Goal: Transaction & Acquisition: Book appointment/travel/reservation

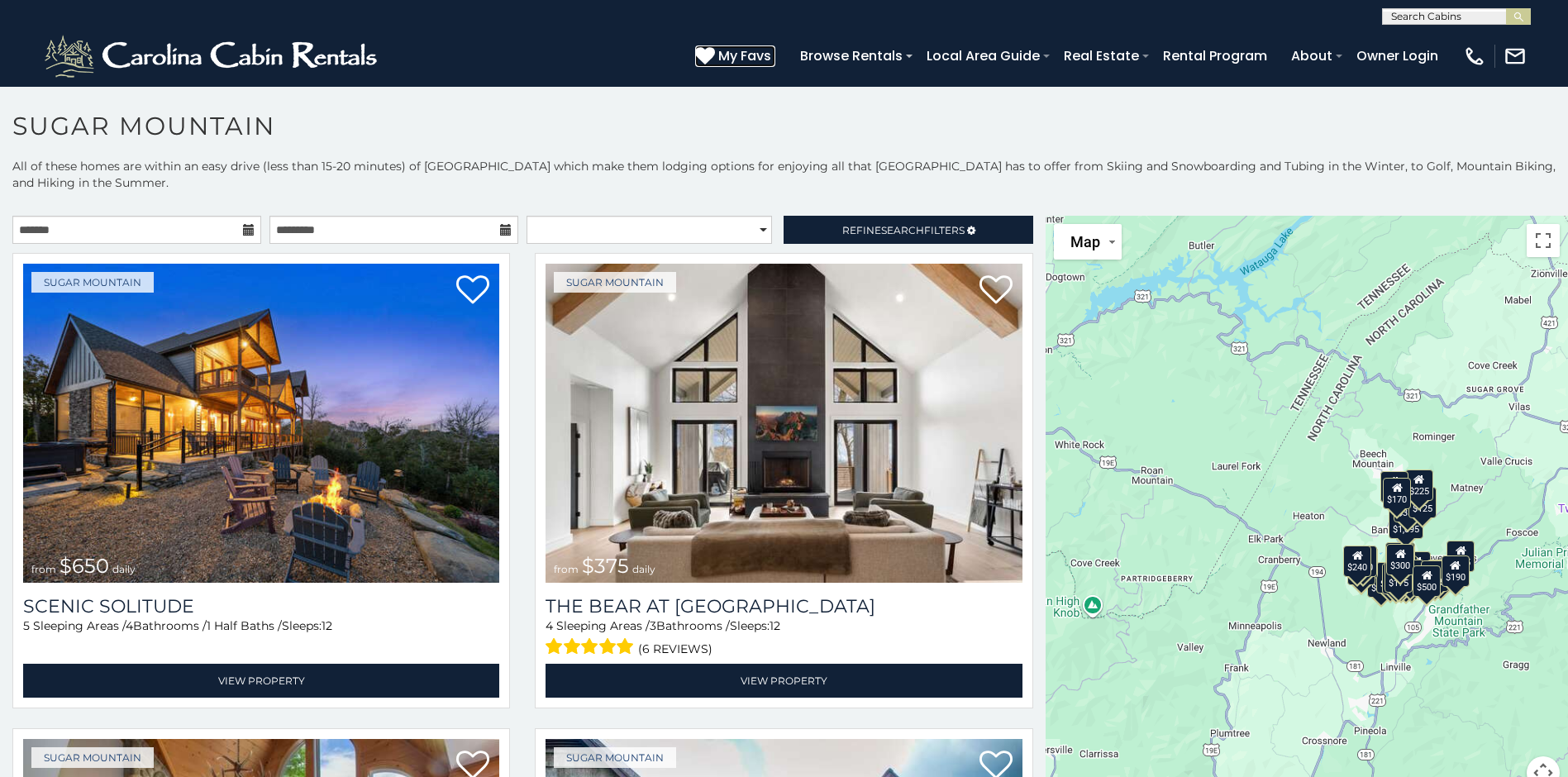
click at [735, 55] on span "My Favs" at bounding box center [744, 56] width 53 height 21
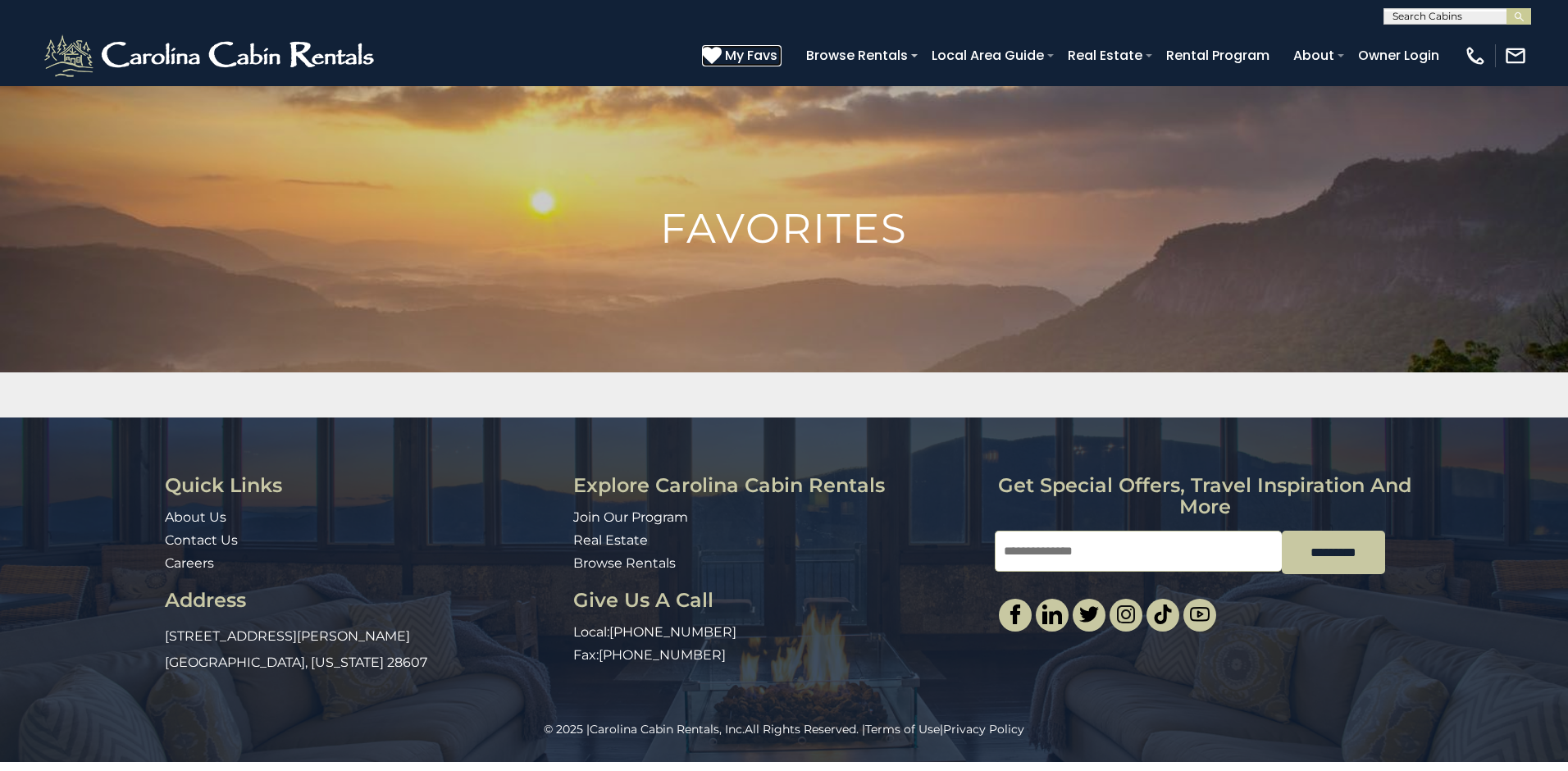
click at [750, 58] on span "My Favs" at bounding box center [751, 56] width 52 height 21
click at [748, 58] on span "My Favs" at bounding box center [751, 56] width 52 height 21
click at [751, 59] on span "My Favs" at bounding box center [751, 56] width 52 height 21
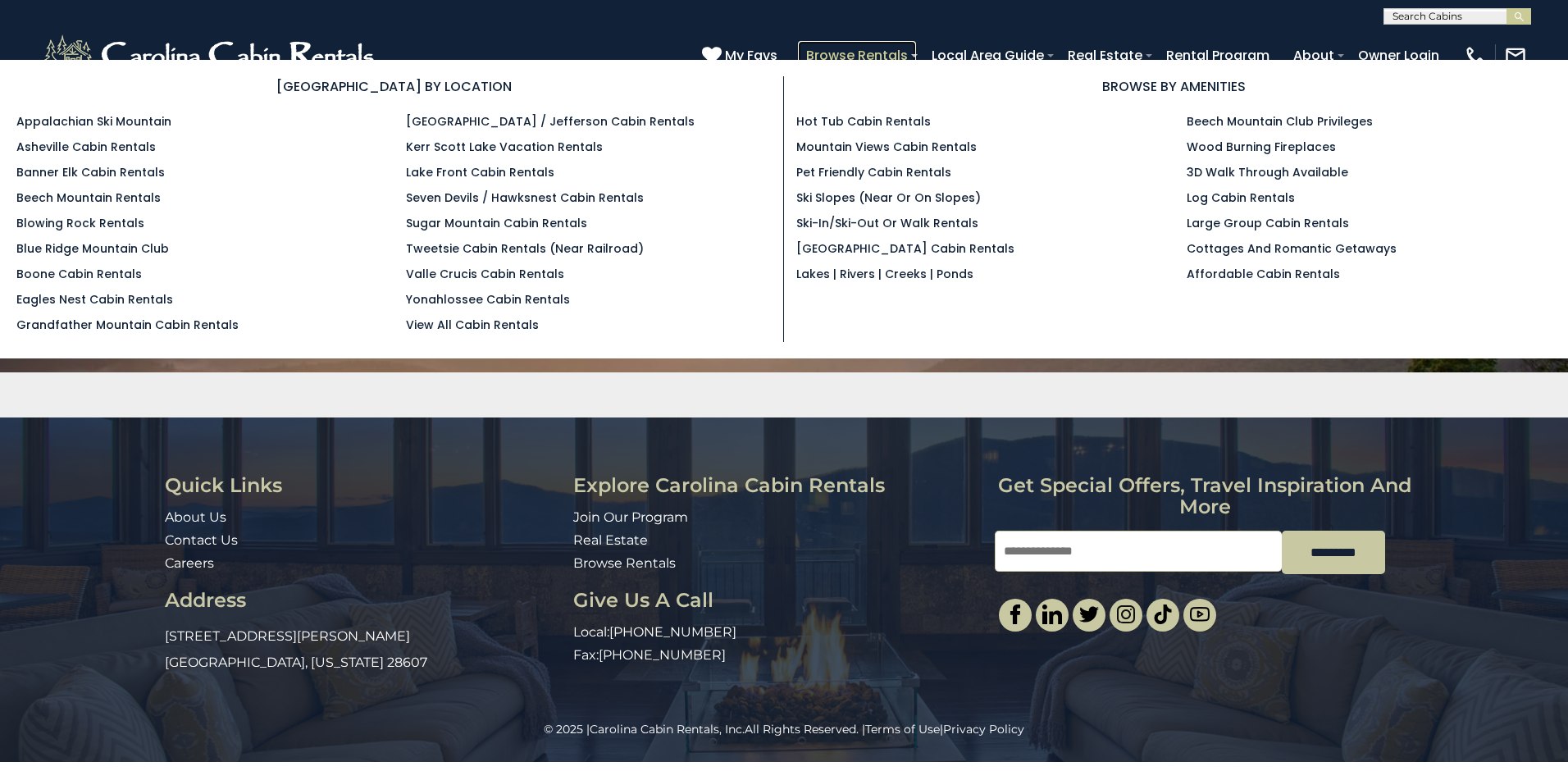
click at [854, 54] on link "Browse Rentals" at bounding box center [857, 55] width 119 height 28
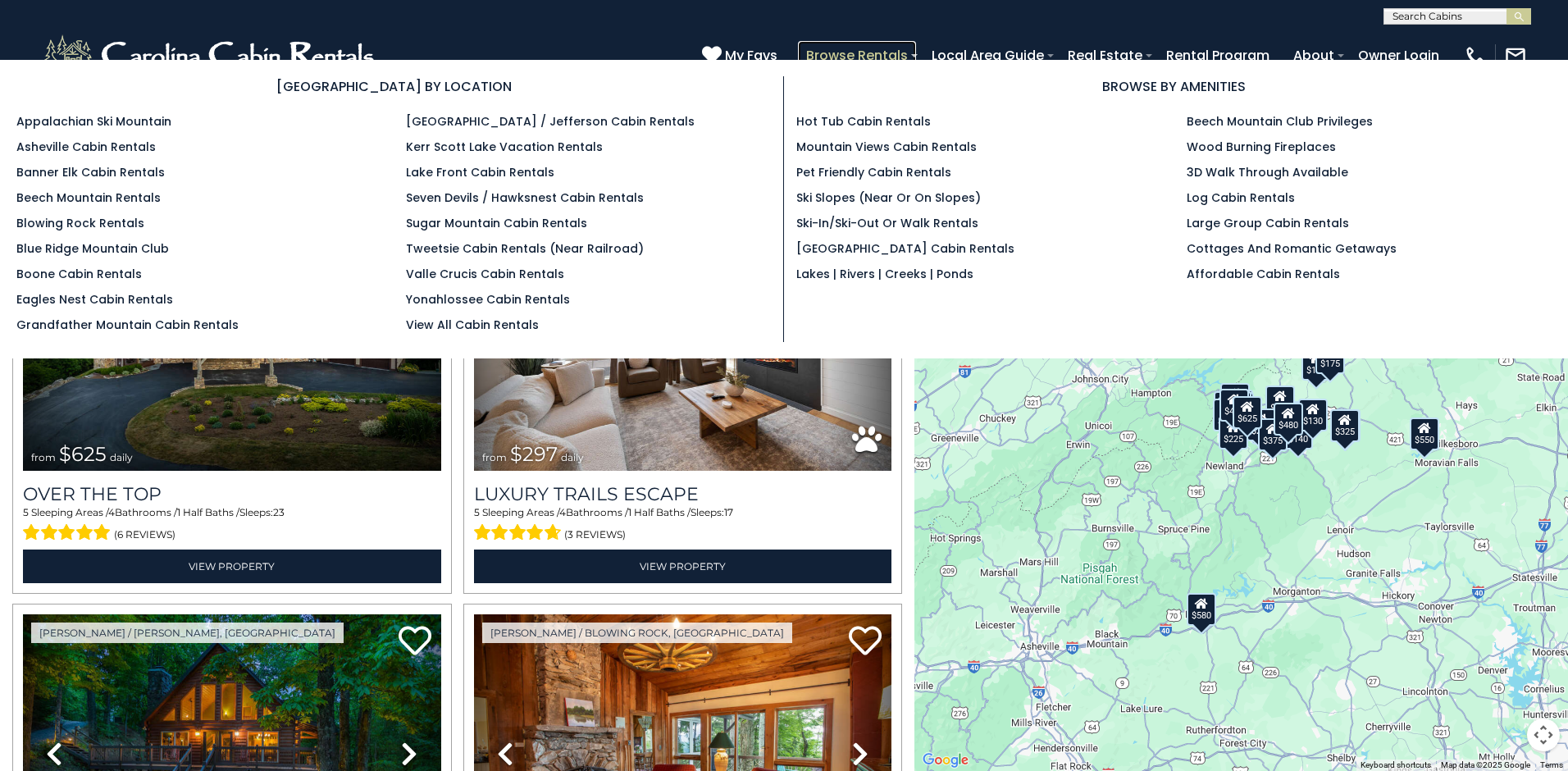
click at [854, 54] on link "Browse Rentals" at bounding box center [857, 55] width 119 height 28
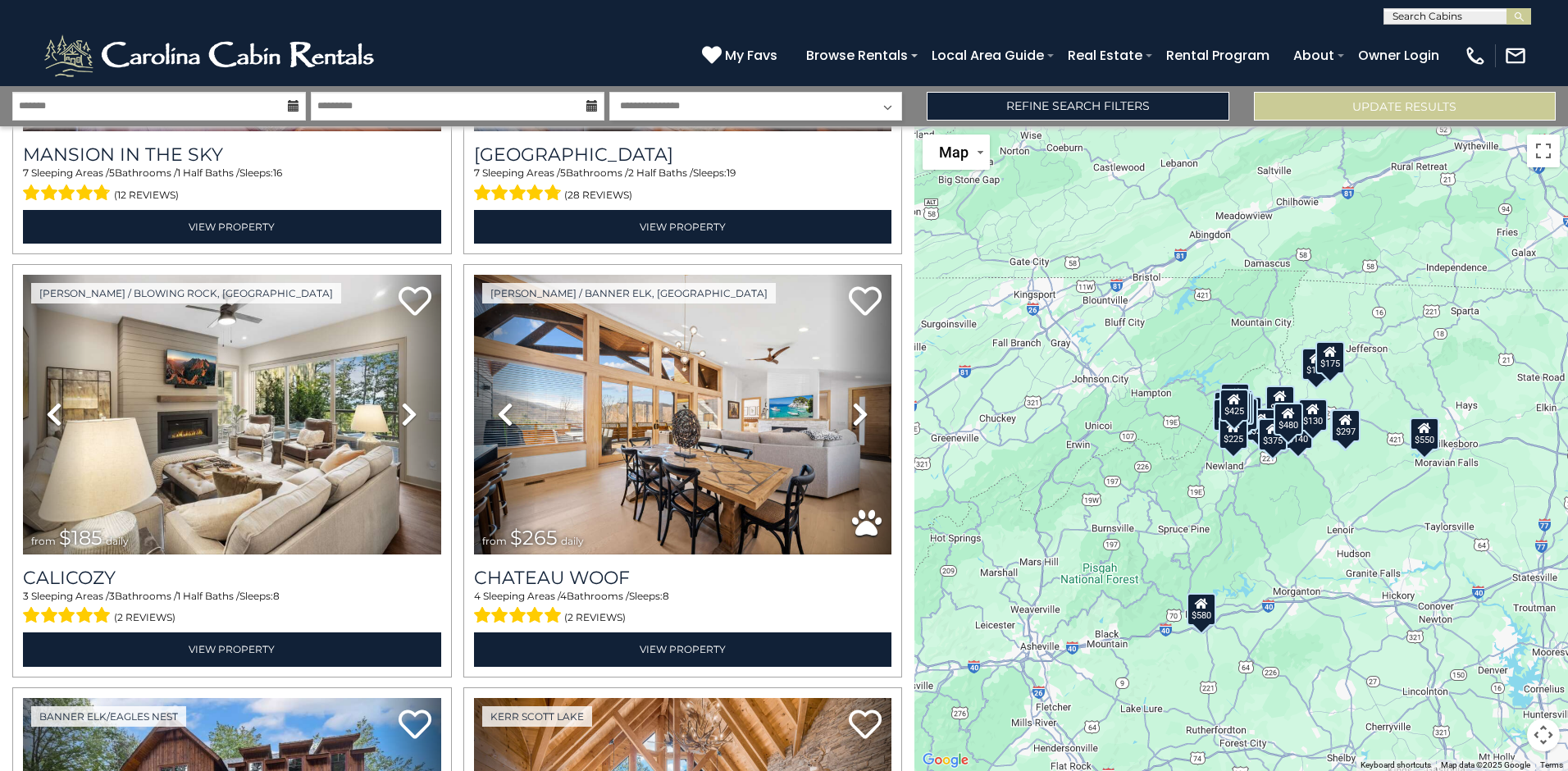
scroll to position [2040, 0]
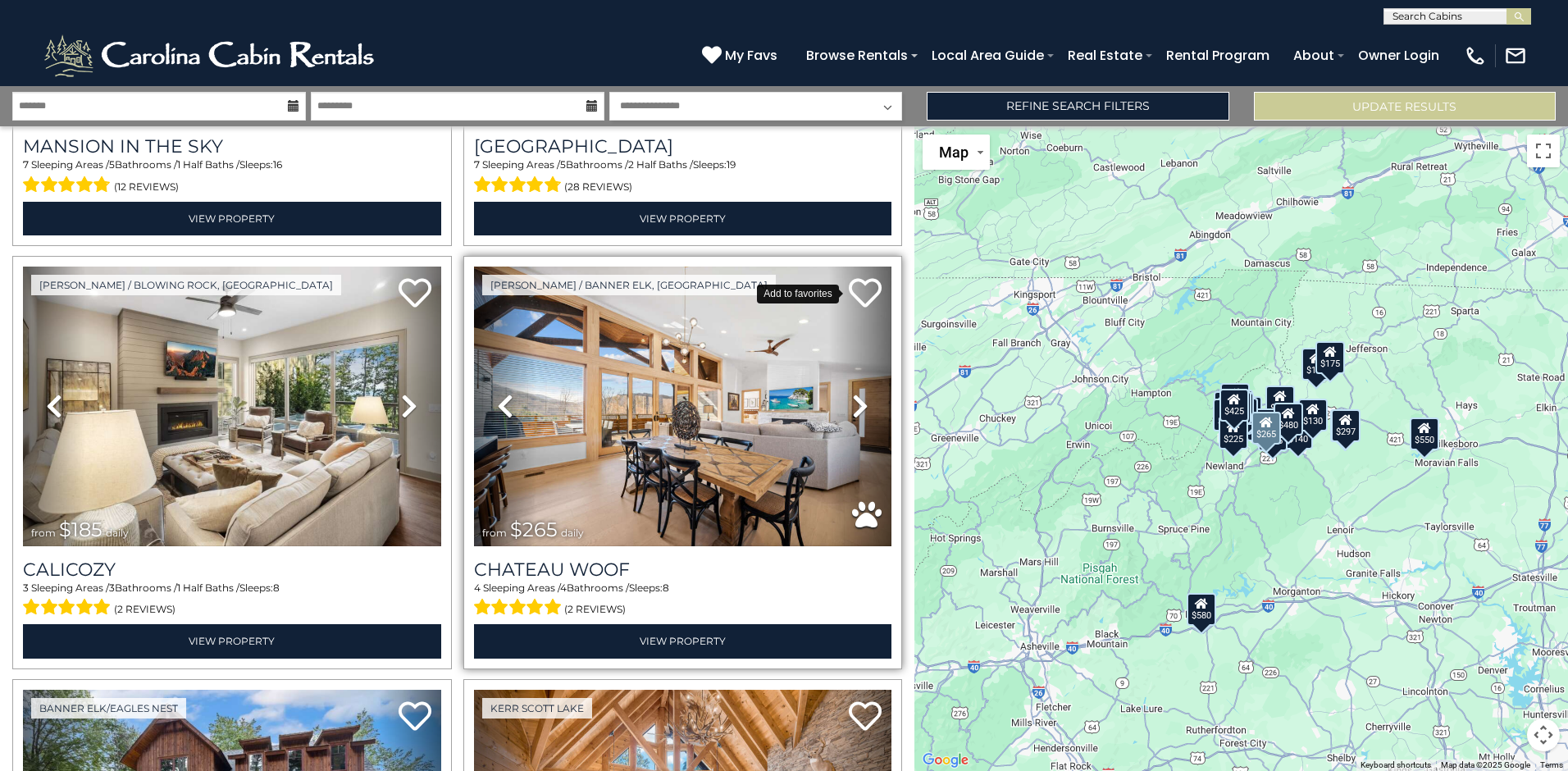
click at [860, 276] on icon at bounding box center [865, 292] width 33 height 33
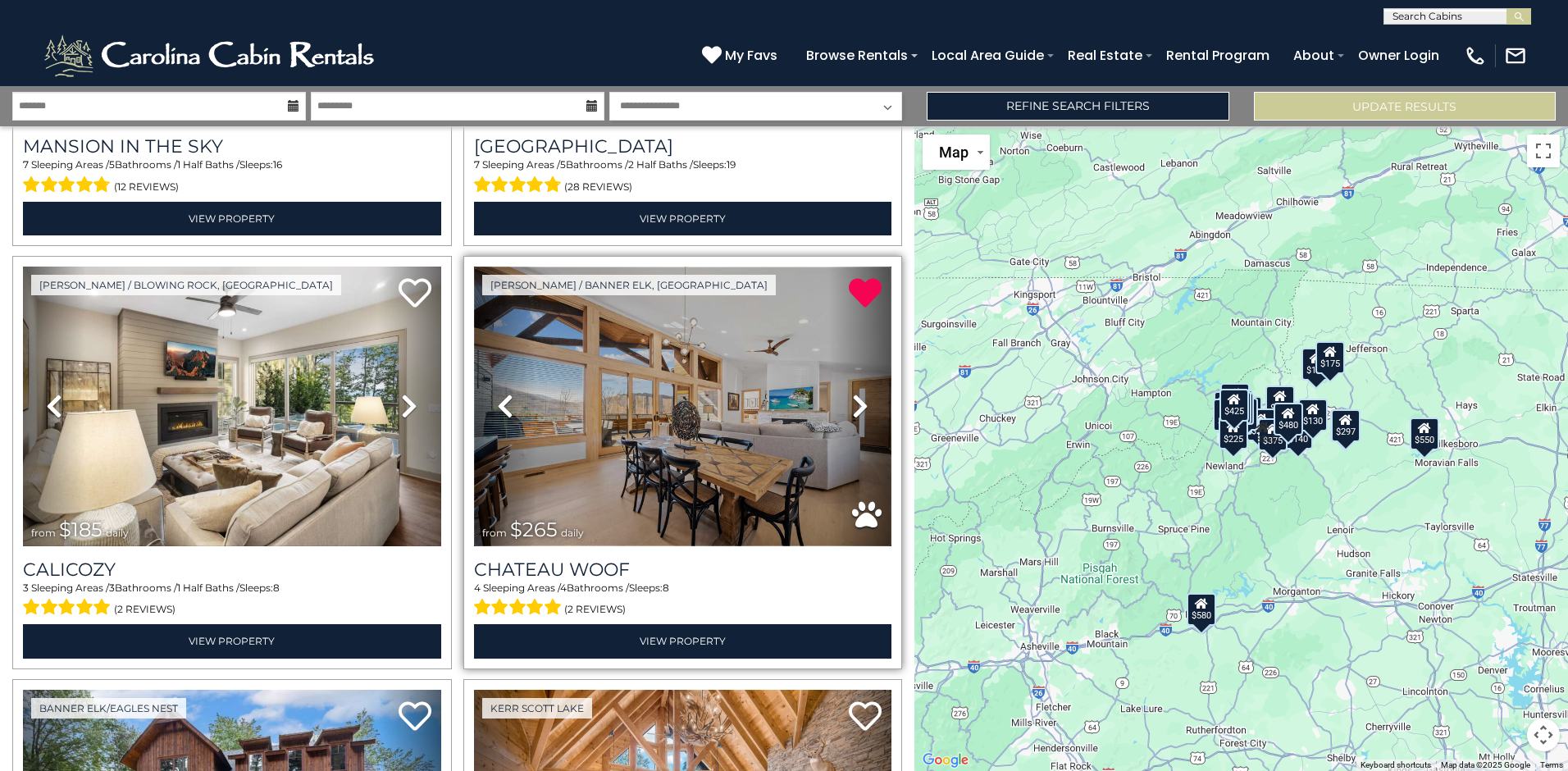
click at [708, 382] on img at bounding box center [683, 406] width 418 height 280
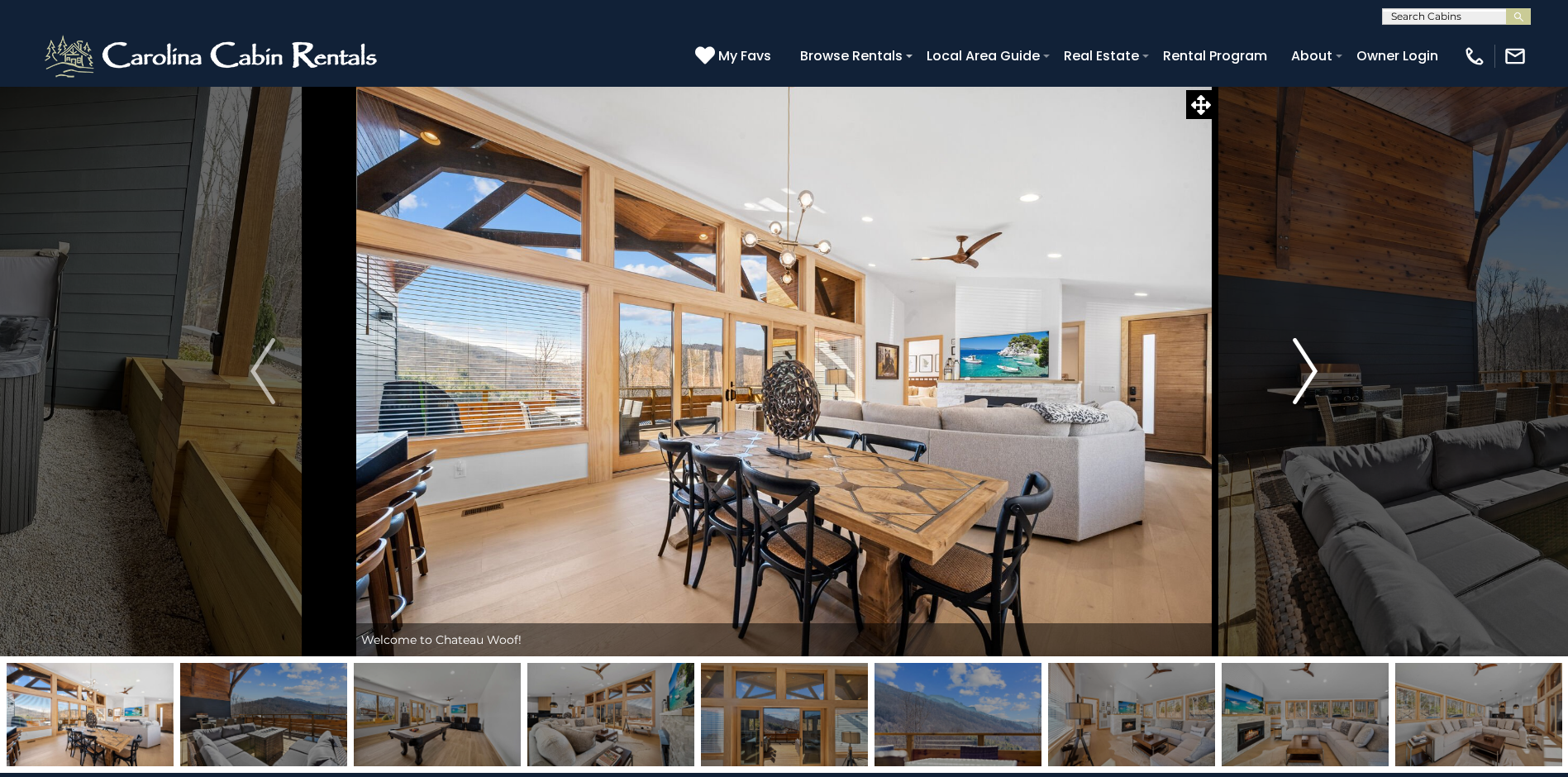
click at [1302, 378] on img "Next" at bounding box center [1305, 371] width 25 height 66
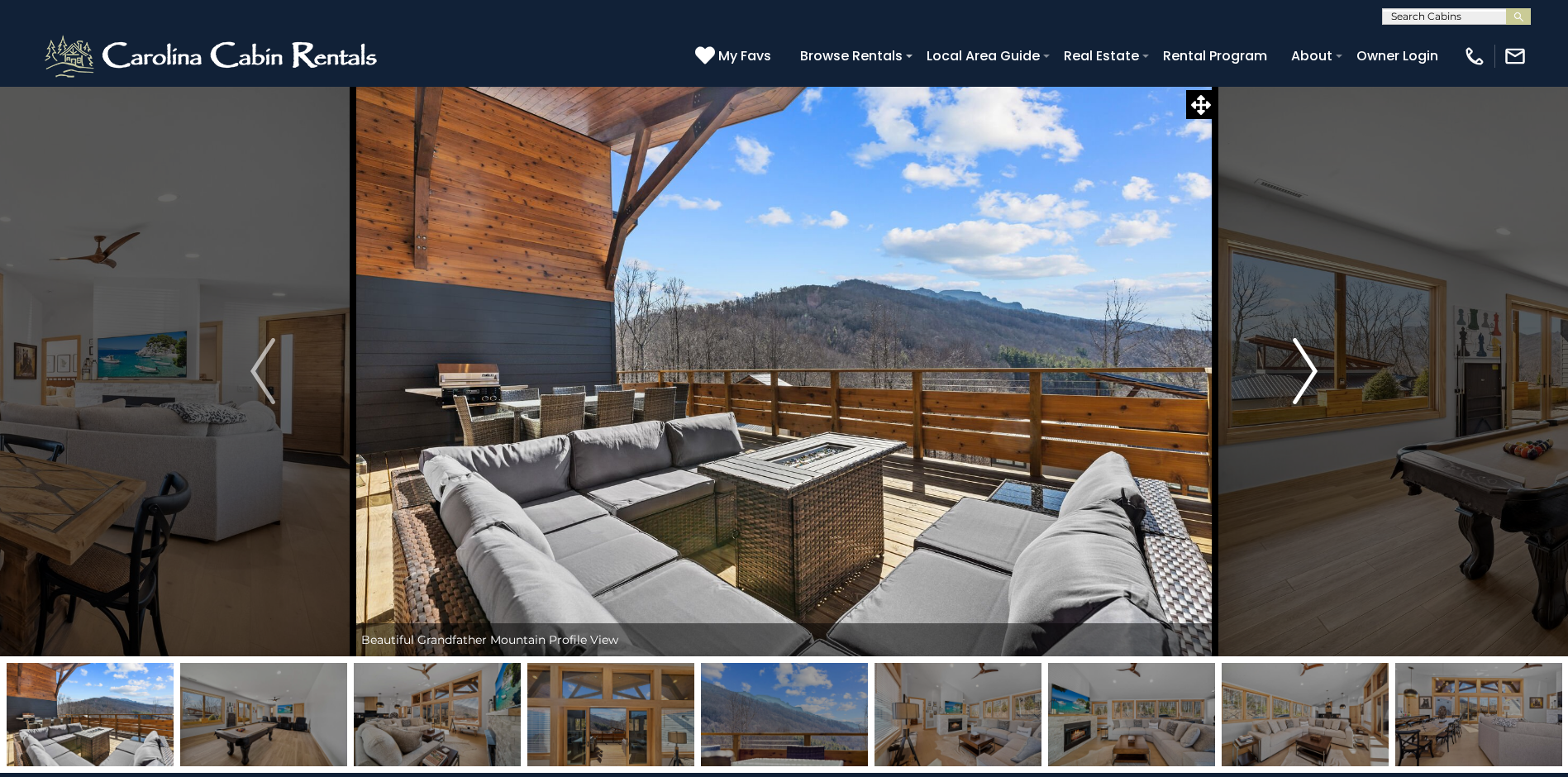
click at [1306, 369] on img "Next" at bounding box center [1305, 371] width 25 height 66
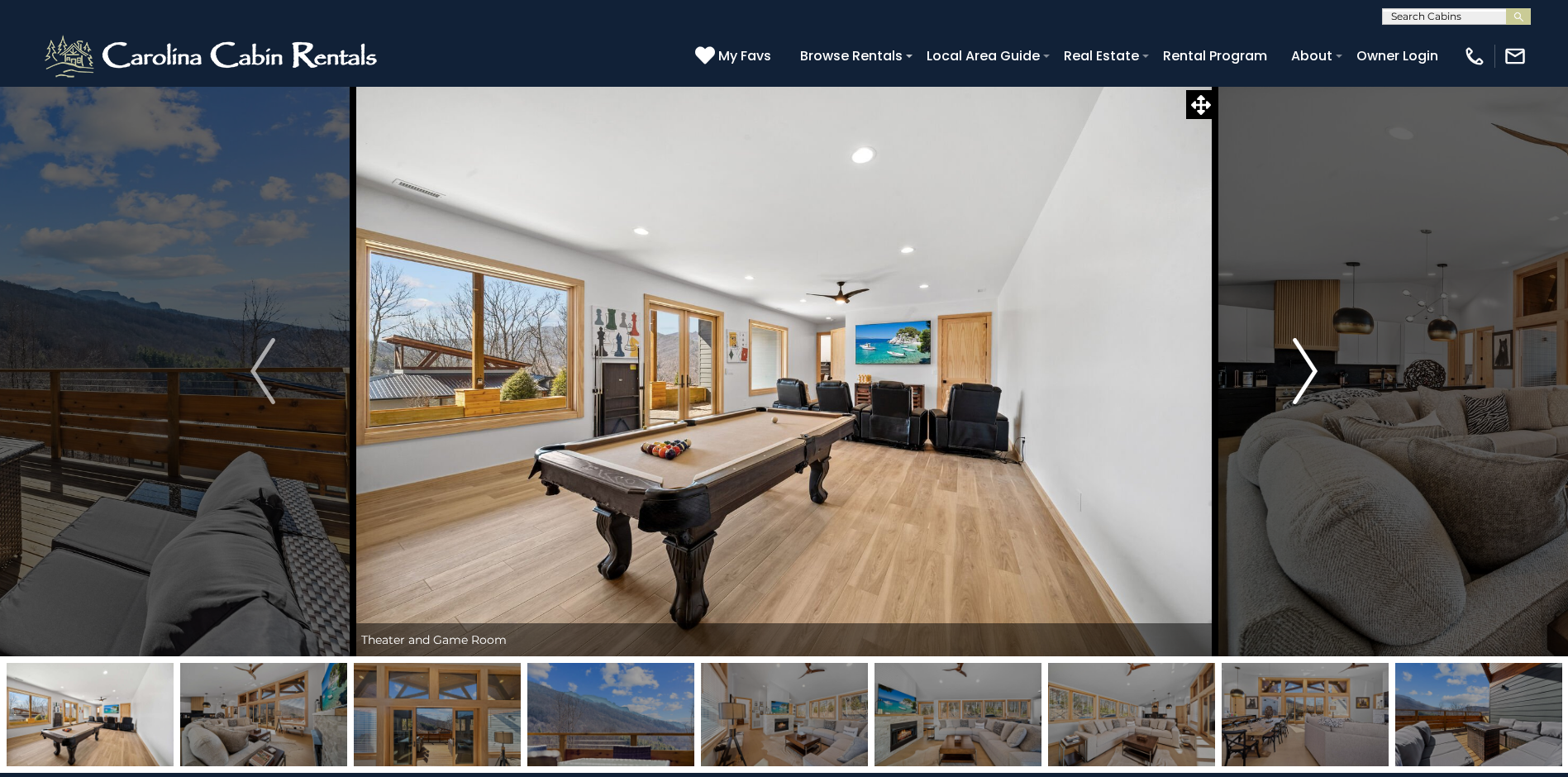
click at [1303, 362] on img "Next" at bounding box center [1305, 371] width 25 height 66
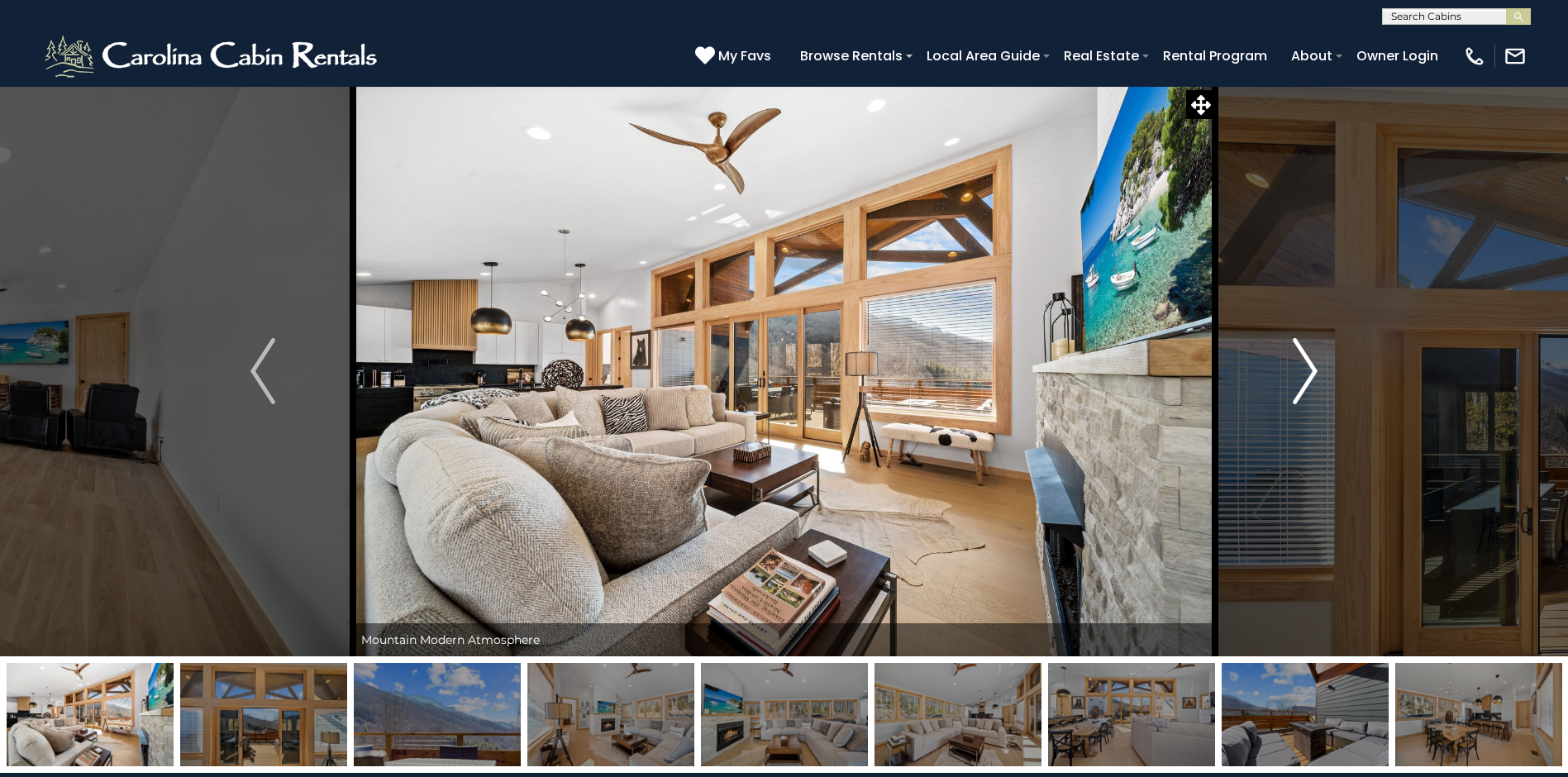
click at [1303, 362] on img "Next" at bounding box center [1305, 371] width 25 height 66
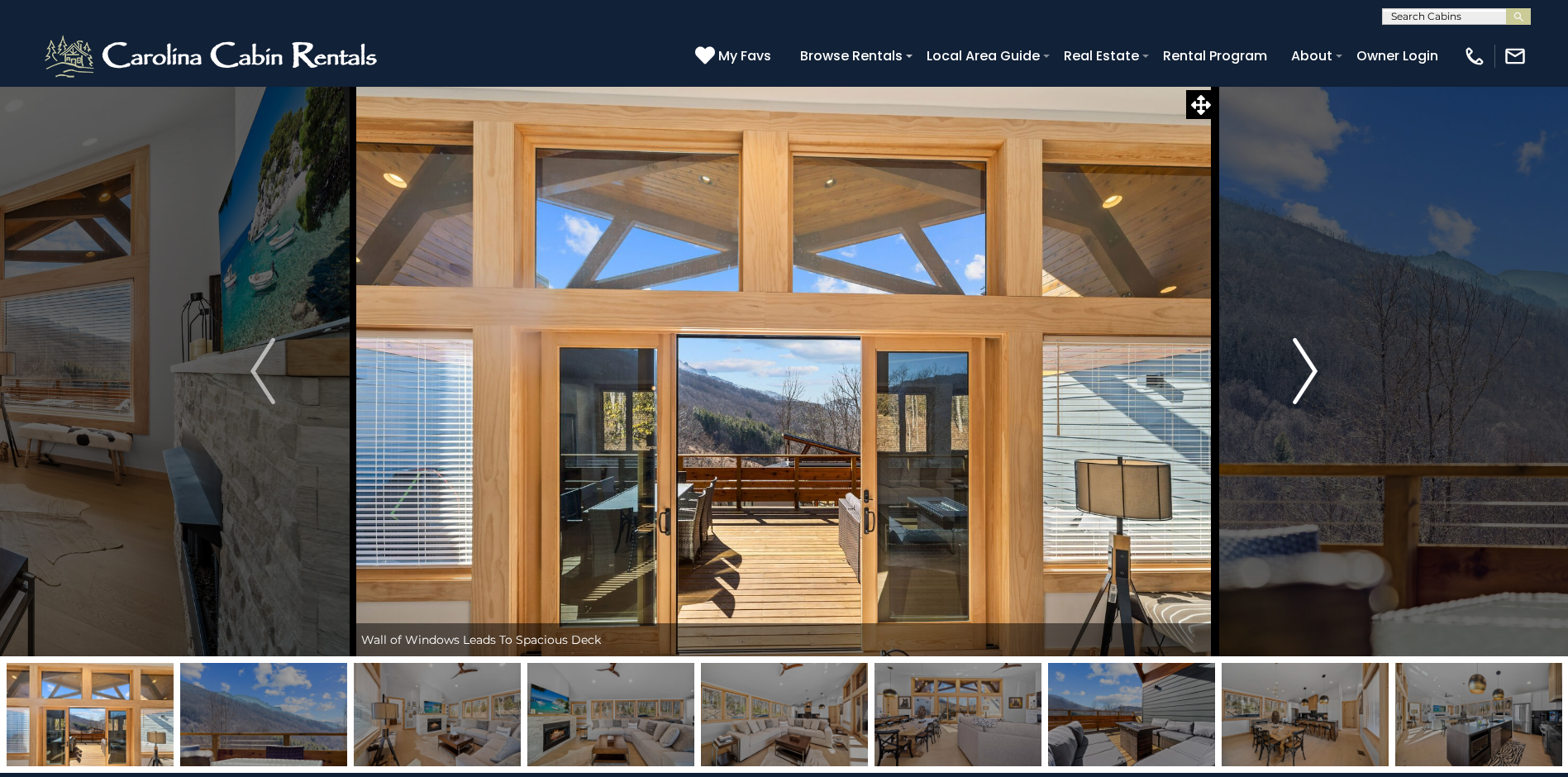
click at [1303, 362] on img "Next" at bounding box center [1305, 371] width 25 height 66
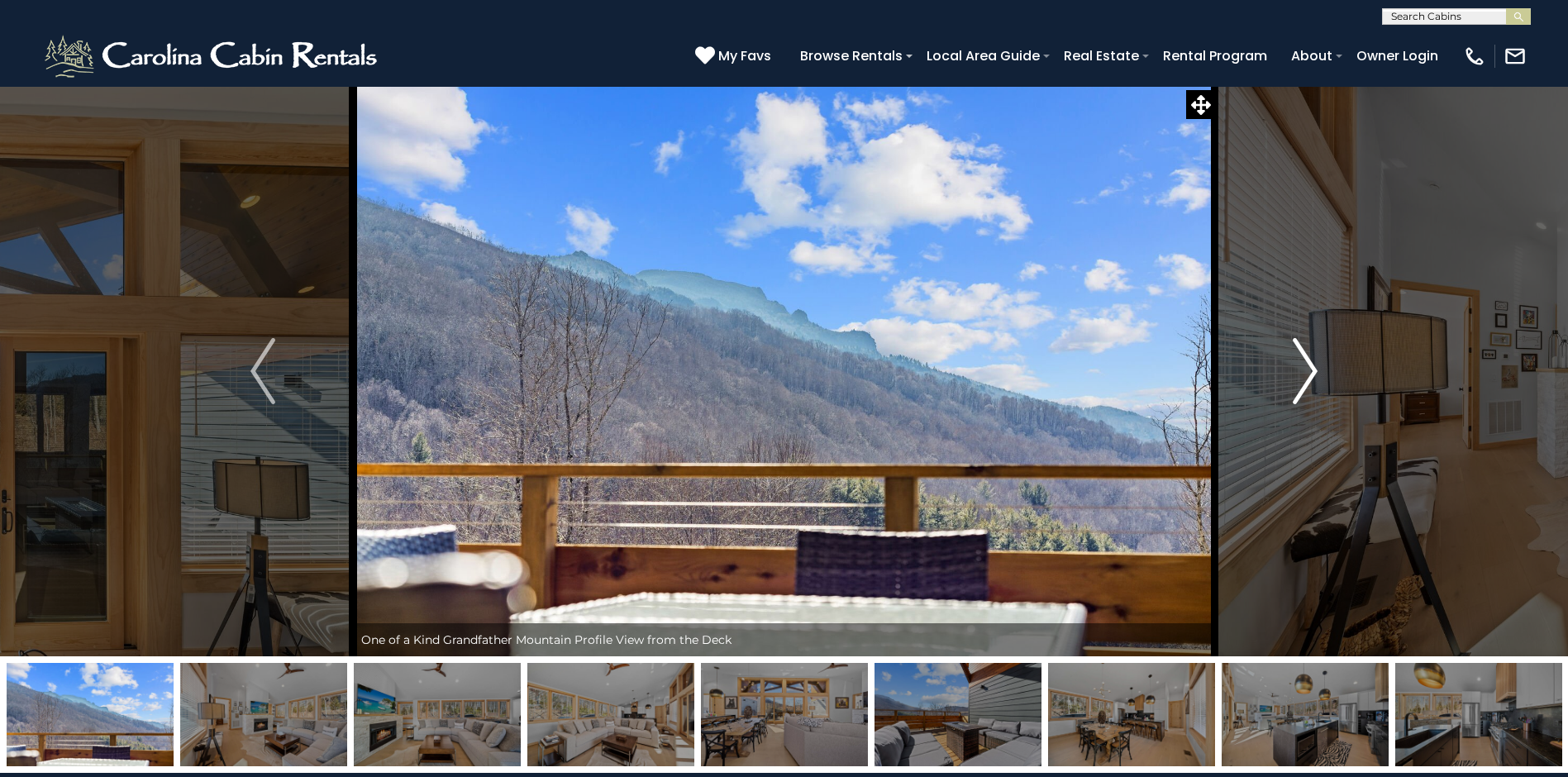
click at [1303, 362] on img "Next" at bounding box center [1305, 371] width 25 height 66
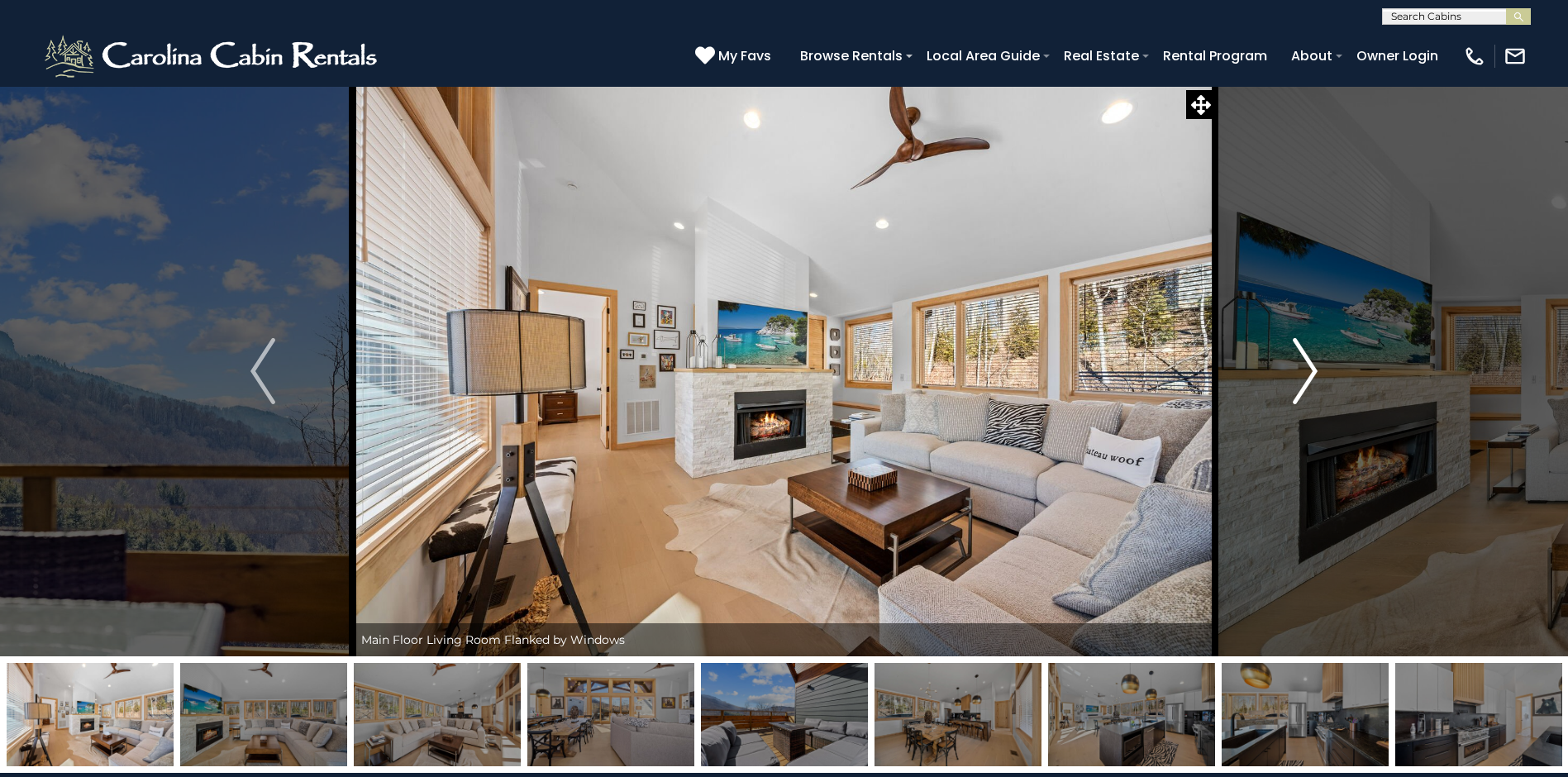
click at [1303, 362] on img "Next" at bounding box center [1305, 371] width 25 height 66
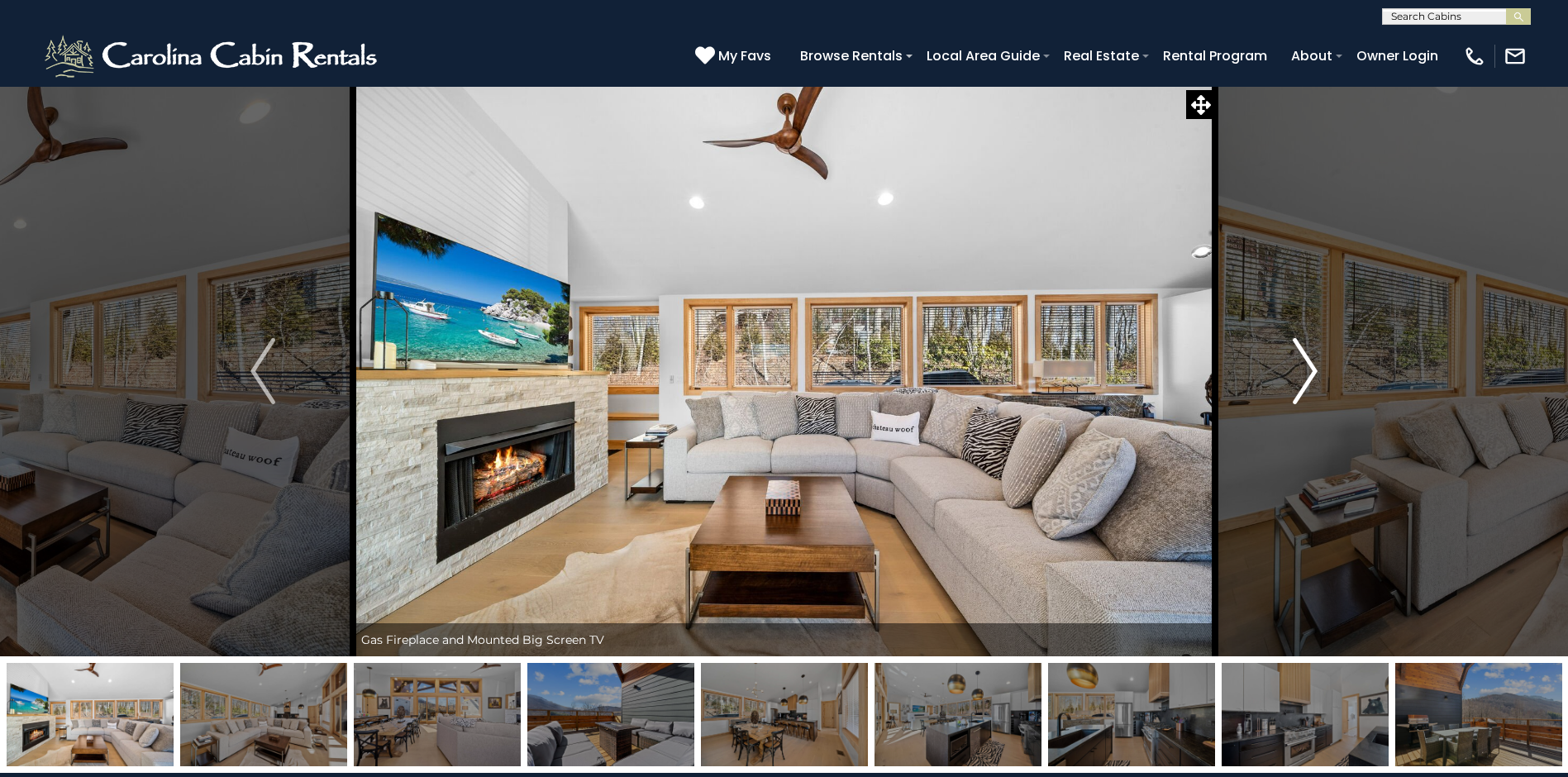
click at [1303, 362] on img "Next" at bounding box center [1305, 371] width 25 height 66
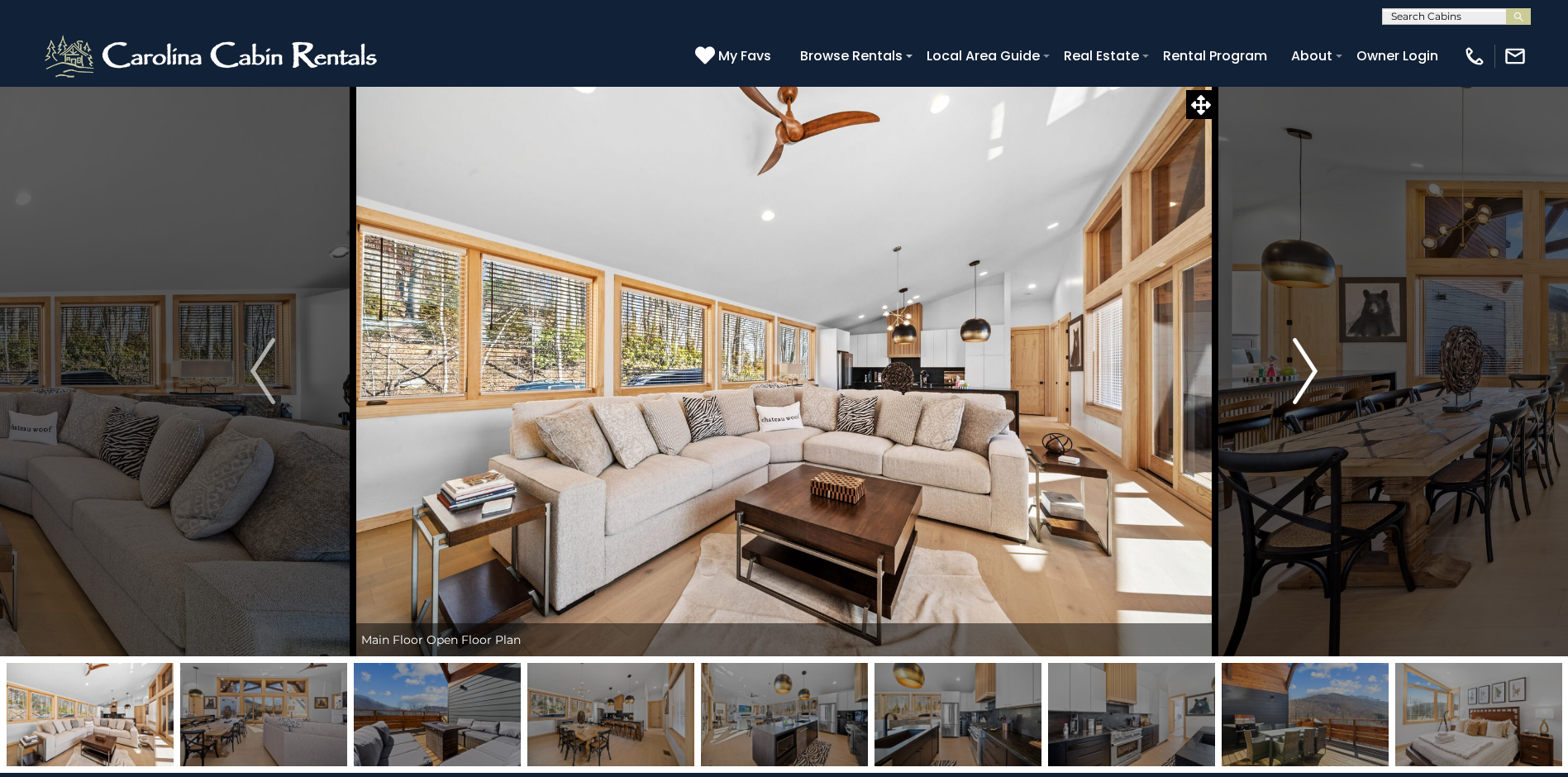
click at [1301, 361] on img "Next" at bounding box center [1305, 371] width 25 height 66
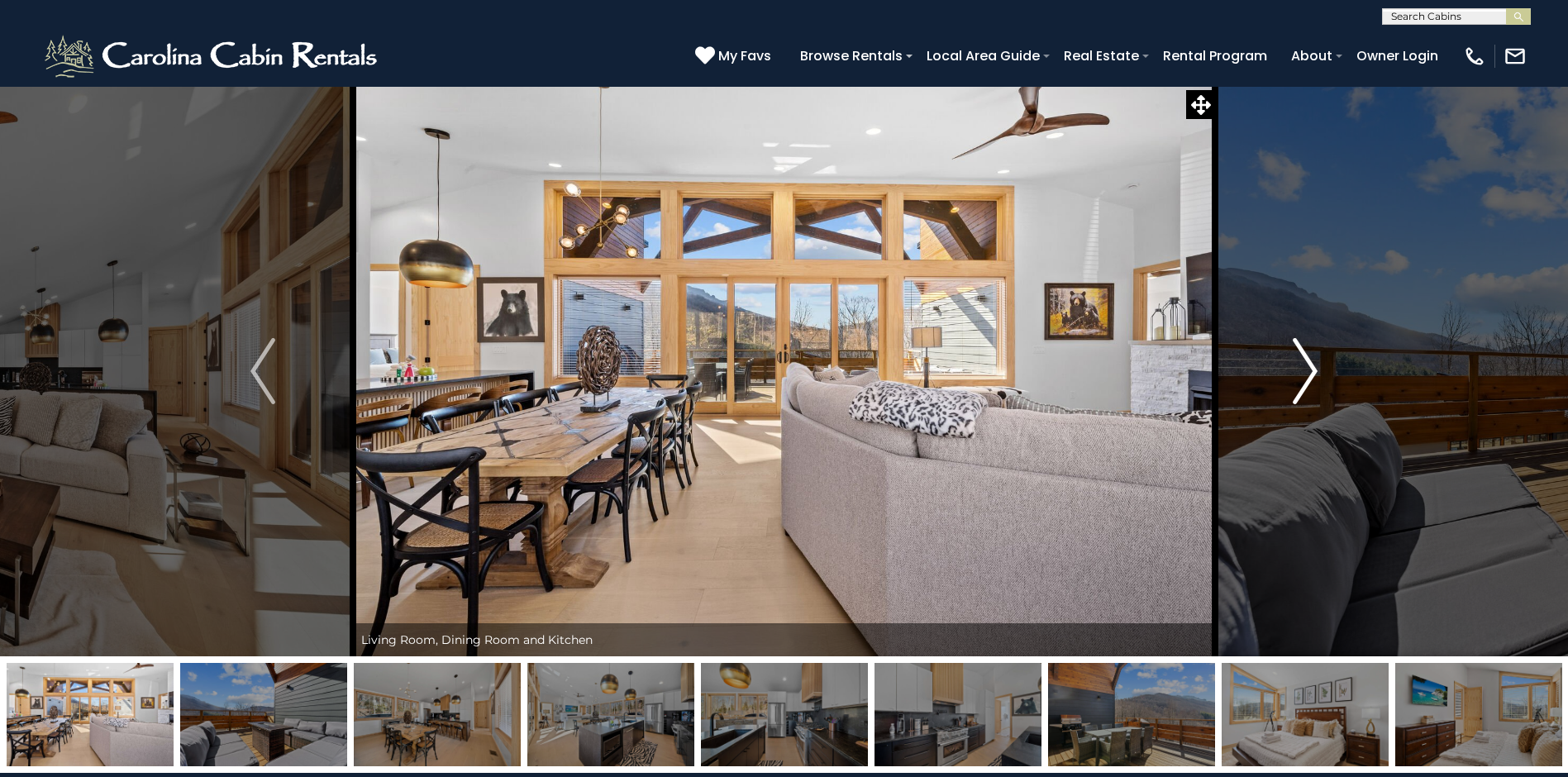
click at [1301, 361] on img "Next" at bounding box center [1305, 371] width 25 height 66
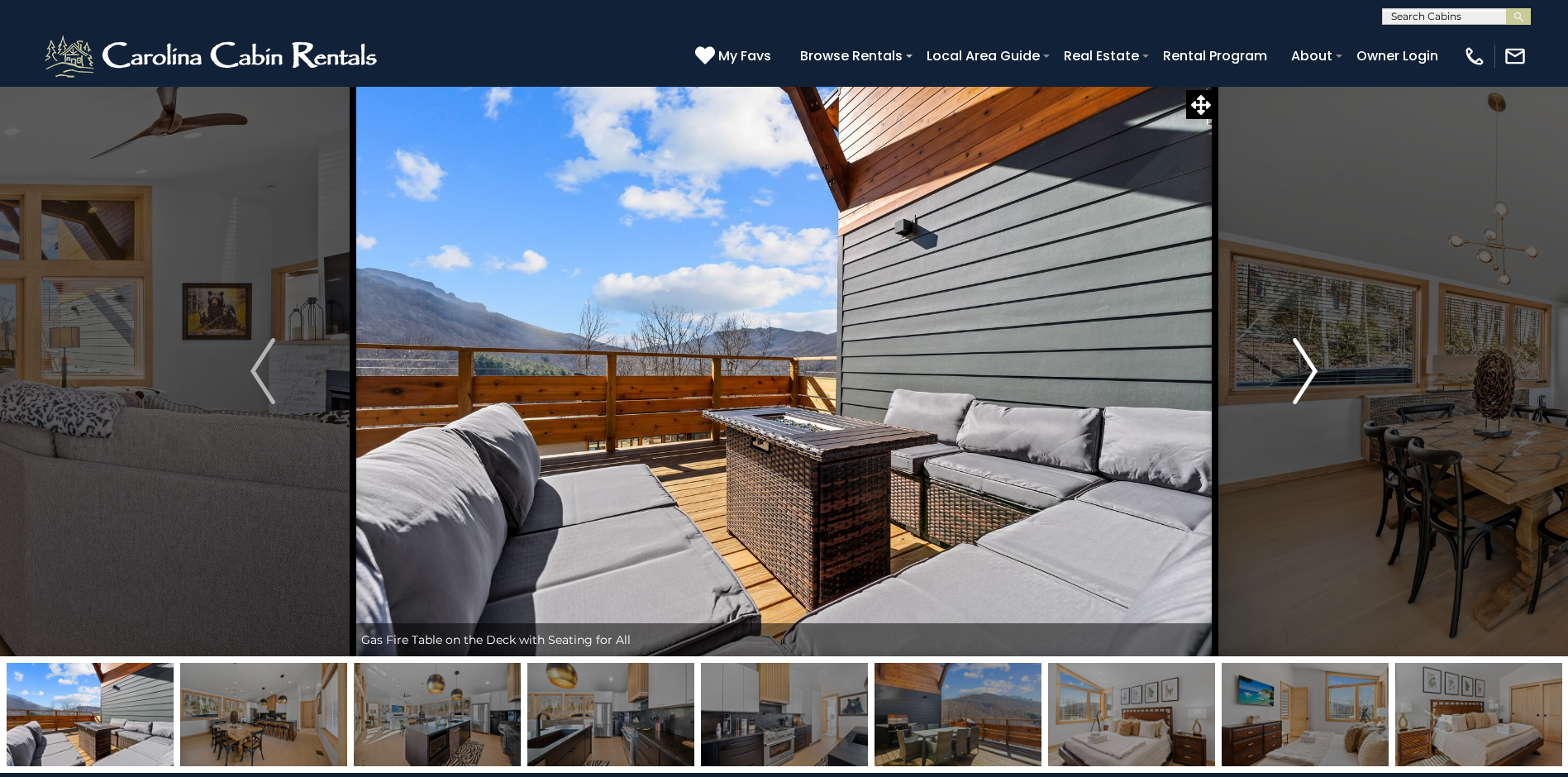
click at [1301, 361] on img "Next" at bounding box center [1305, 371] width 25 height 66
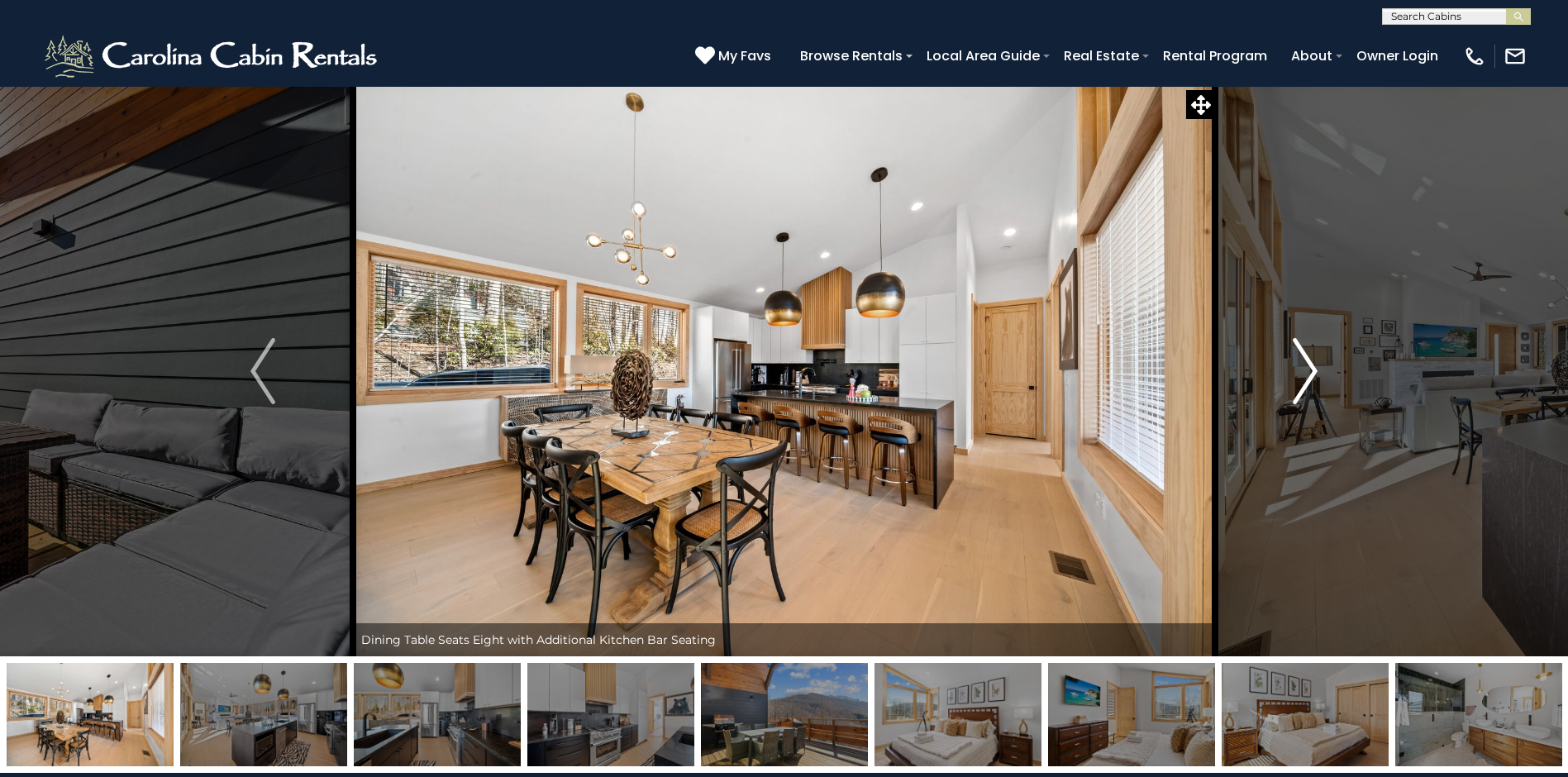
click at [1301, 361] on img "Next" at bounding box center [1305, 371] width 25 height 66
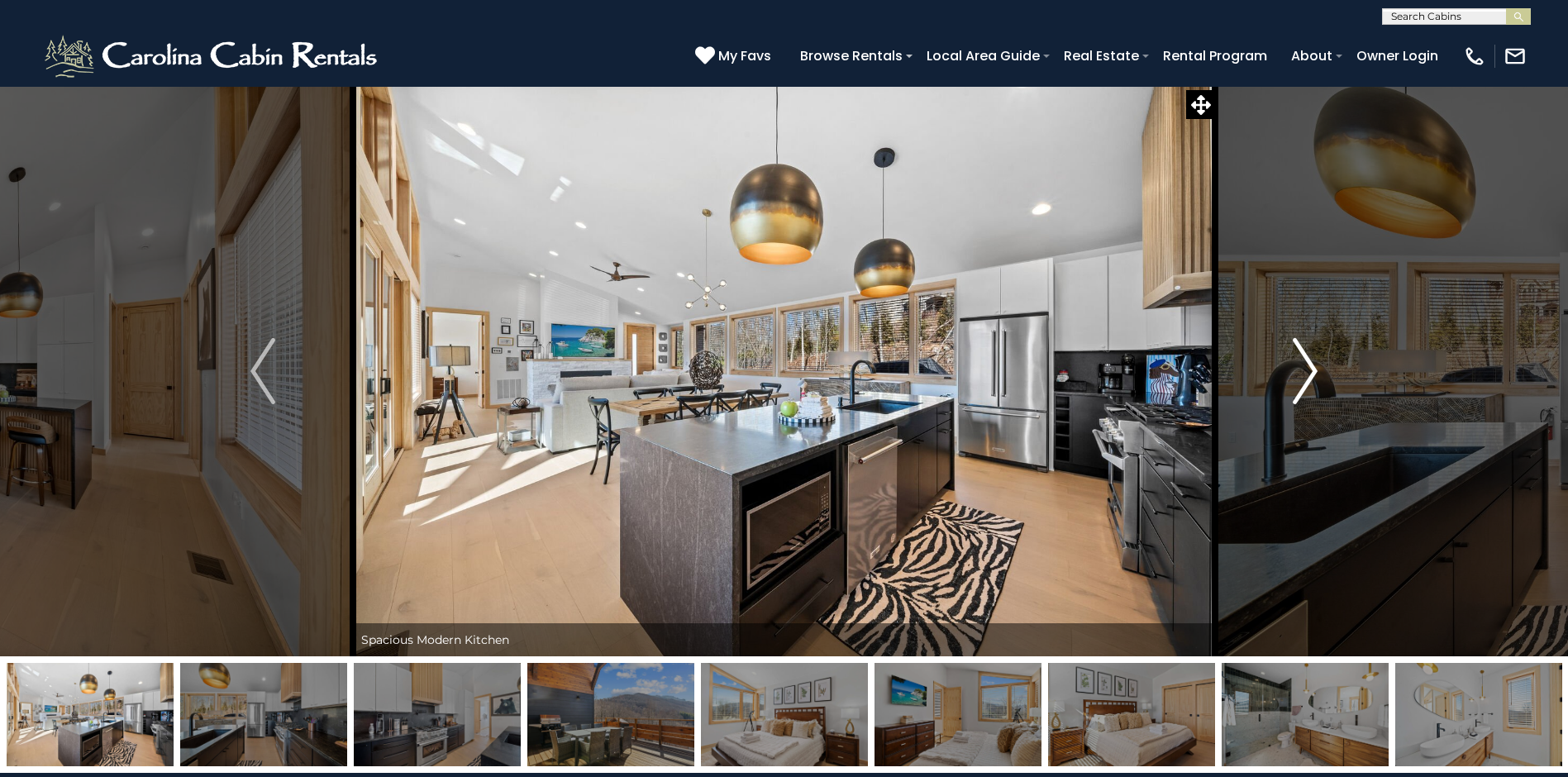
click at [1301, 361] on img "Next" at bounding box center [1305, 371] width 25 height 66
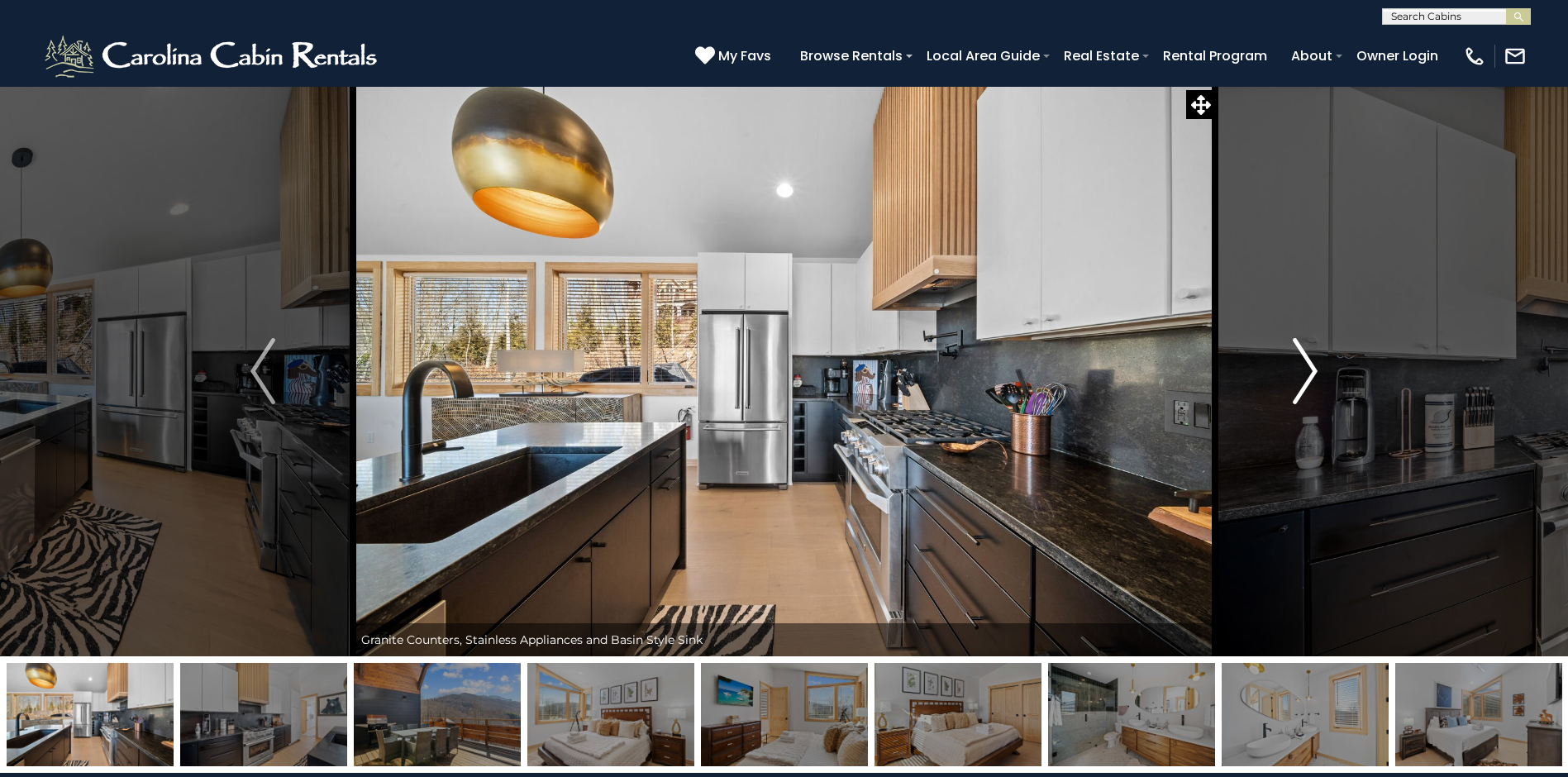
click at [1301, 361] on img "Next" at bounding box center [1305, 371] width 25 height 66
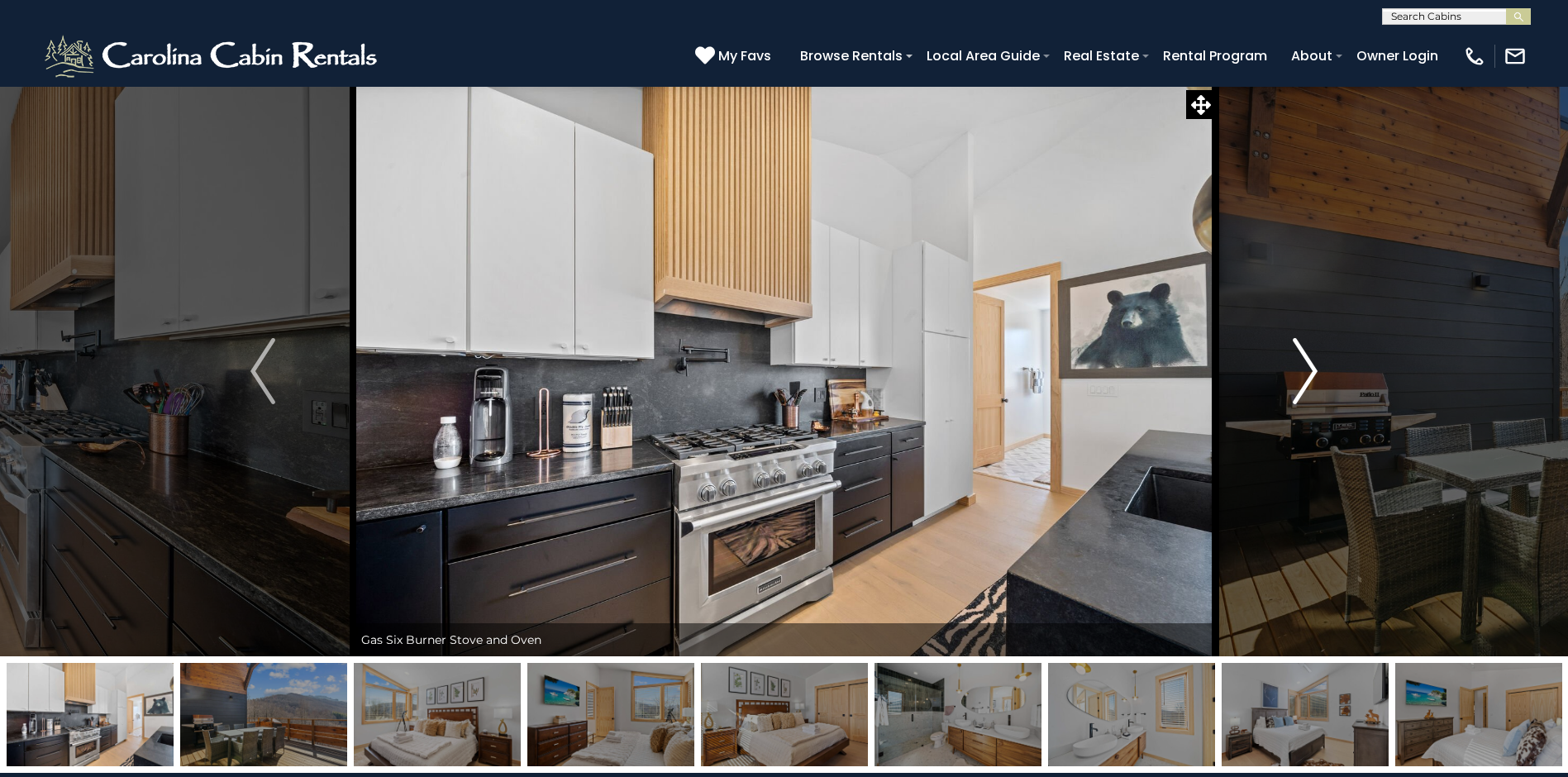
click at [1301, 361] on img "Next" at bounding box center [1305, 371] width 25 height 66
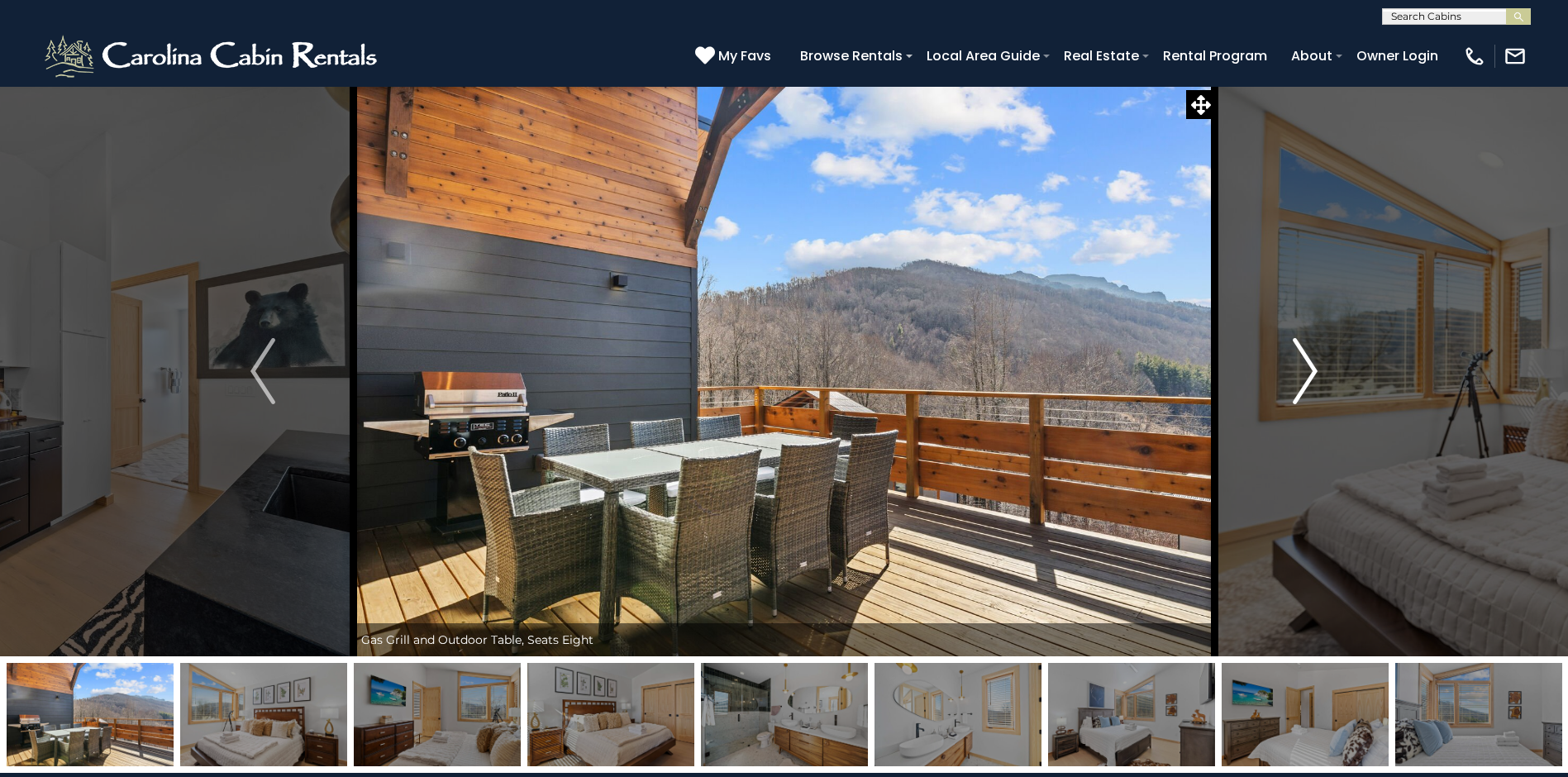
click at [1301, 361] on img "Next" at bounding box center [1305, 371] width 25 height 66
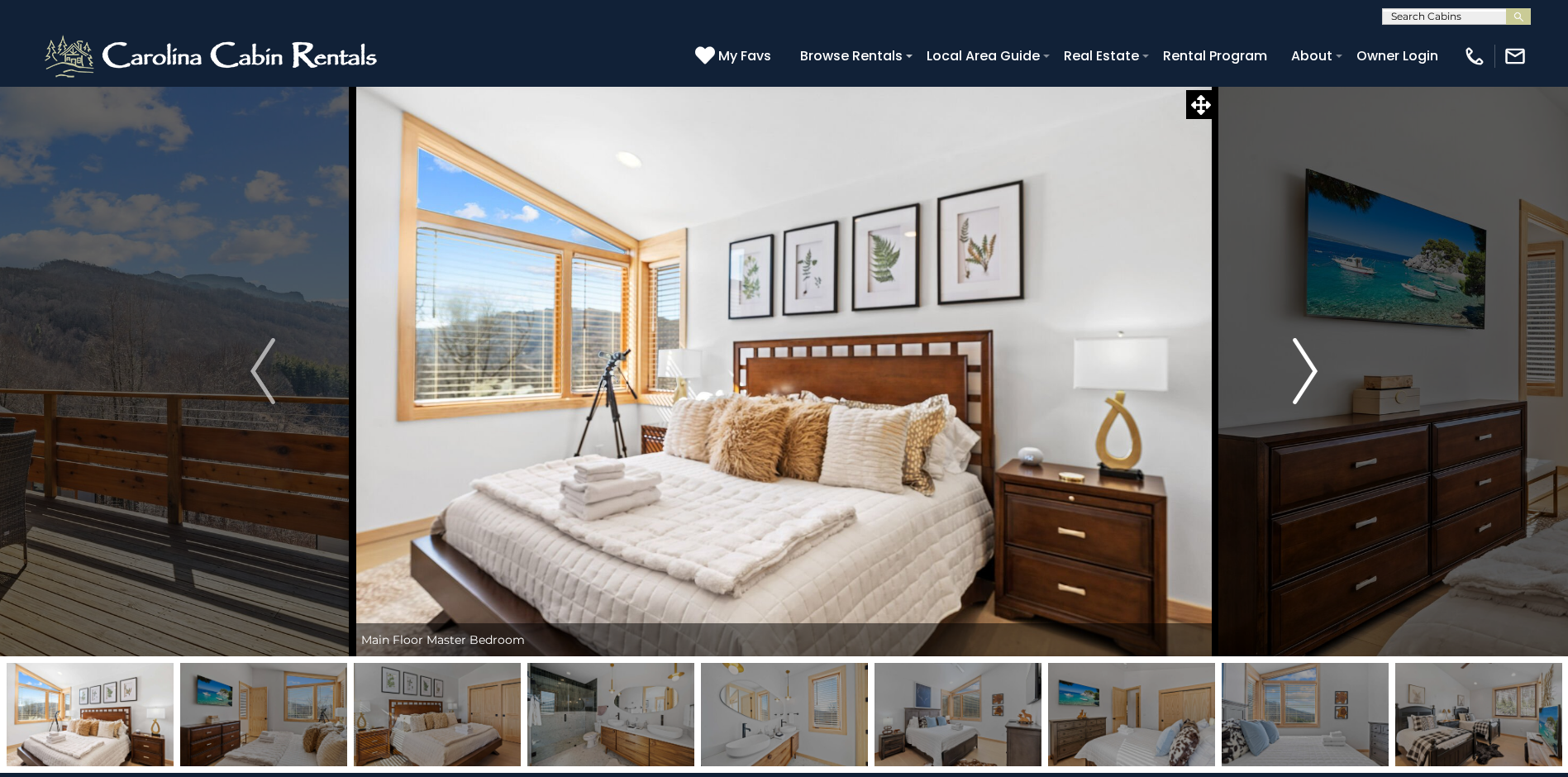
click at [1301, 361] on img "Next" at bounding box center [1305, 371] width 25 height 66
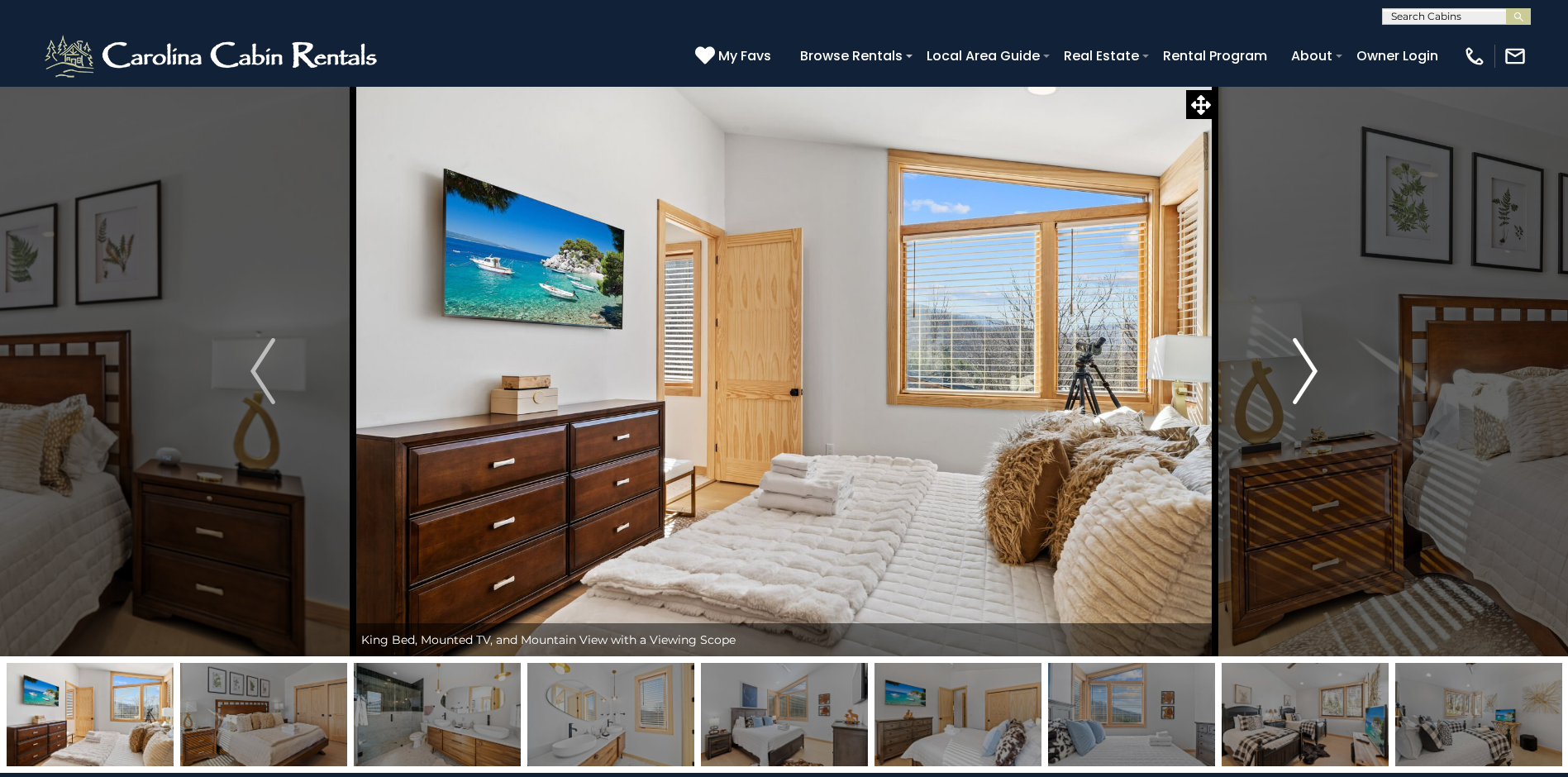
click at [1301, 361] on img "Next" at bounding box center [1305, 371] width 25 height 66
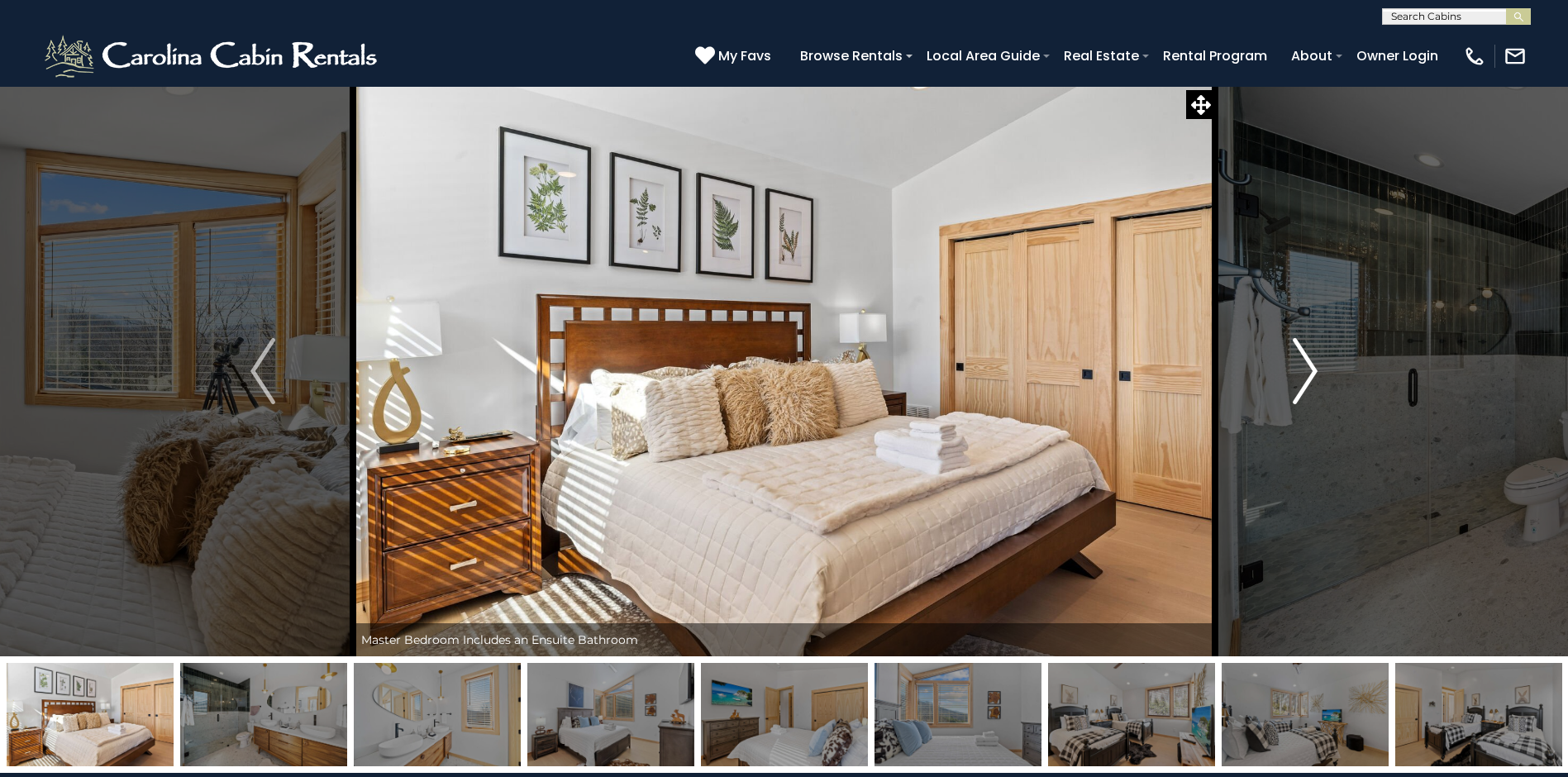
click at [1301, 361] on img "Next" at bounding box center [1305, 371] width 25 height 66
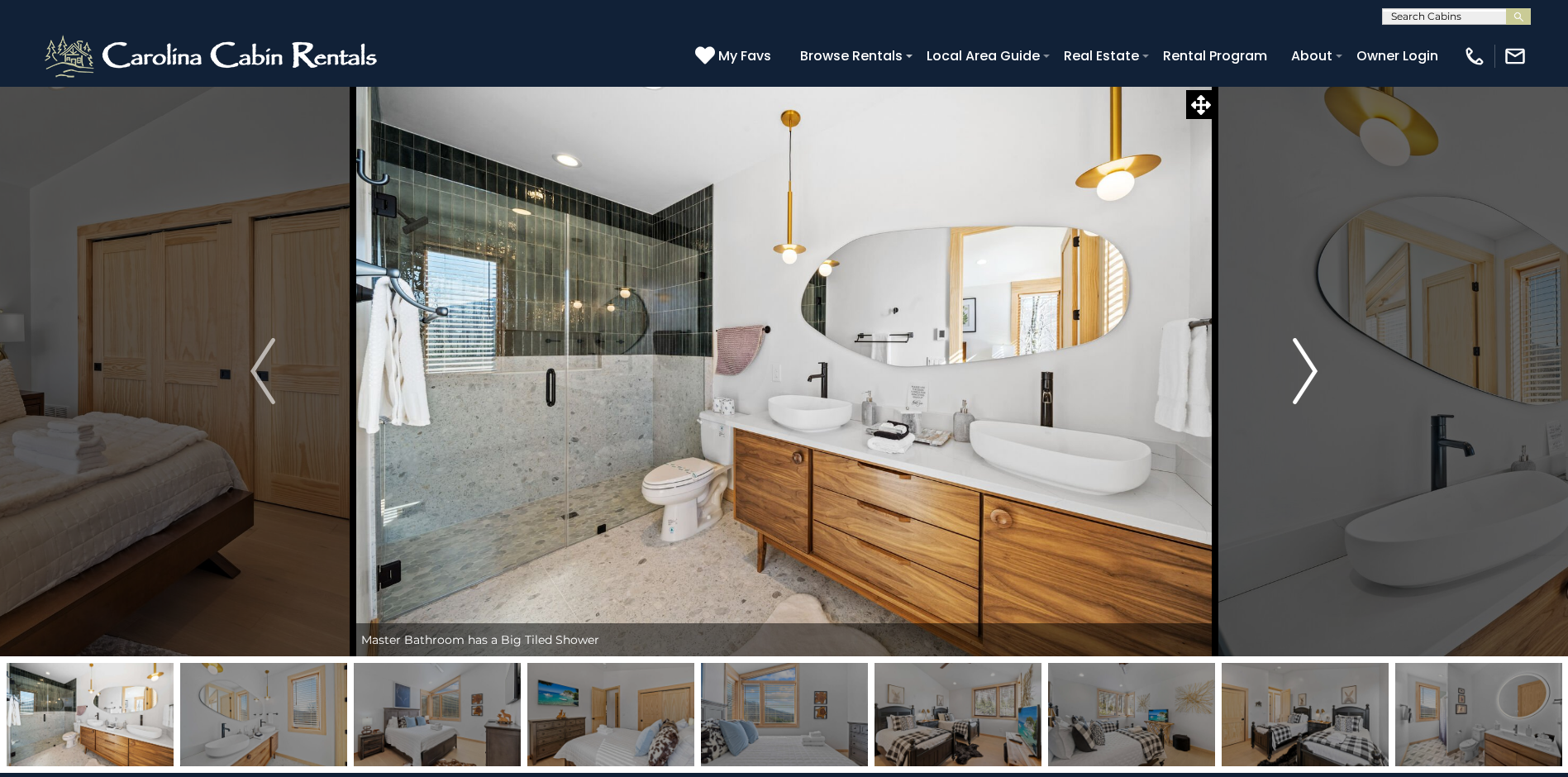
click at [1301, 361] on img "Next" at bounding box center [1305, 371] width 25 height 66
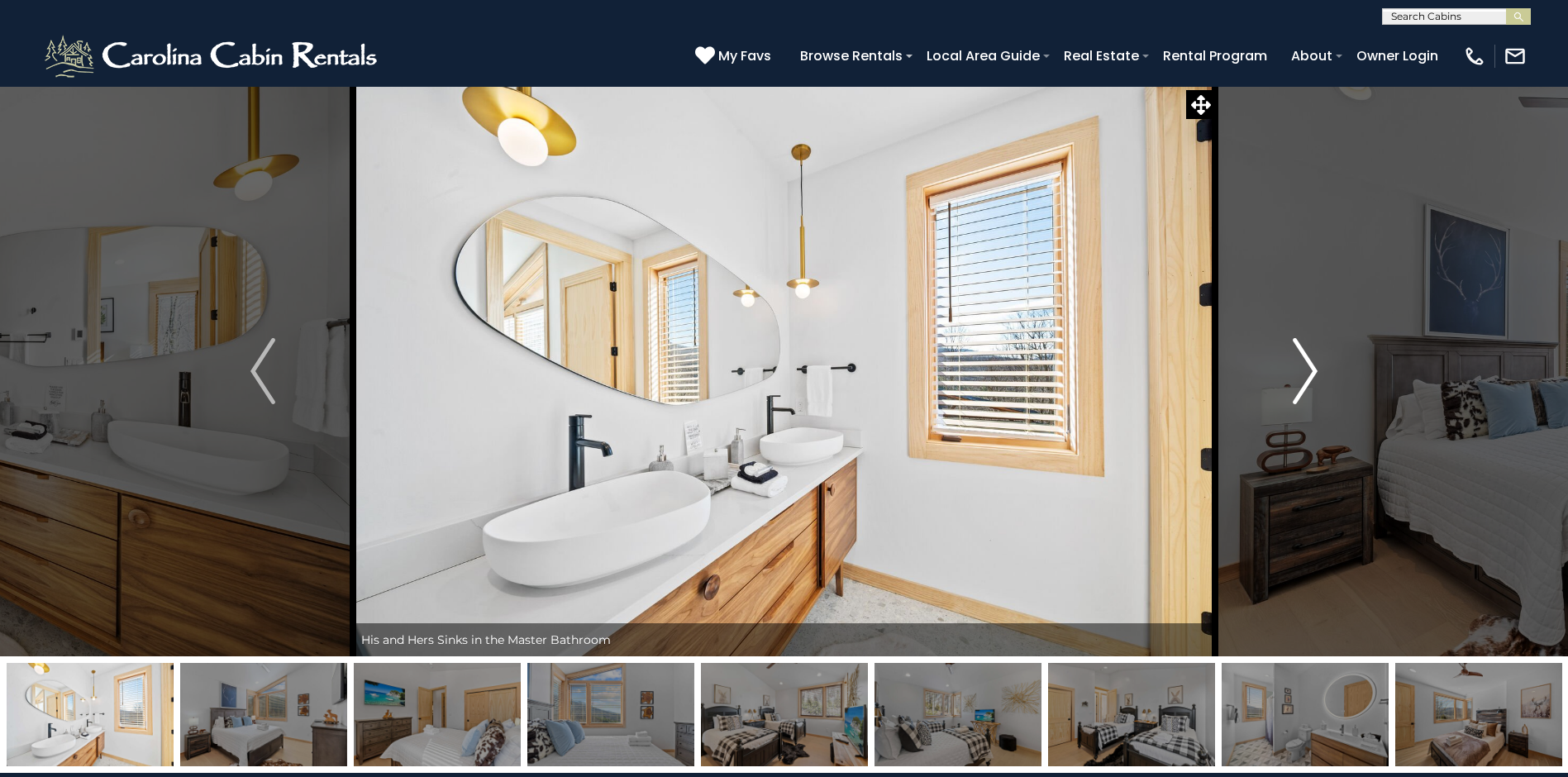
click at [1301, 361] on img "Next" at bounding box center [1305, 371] width 25 height 66
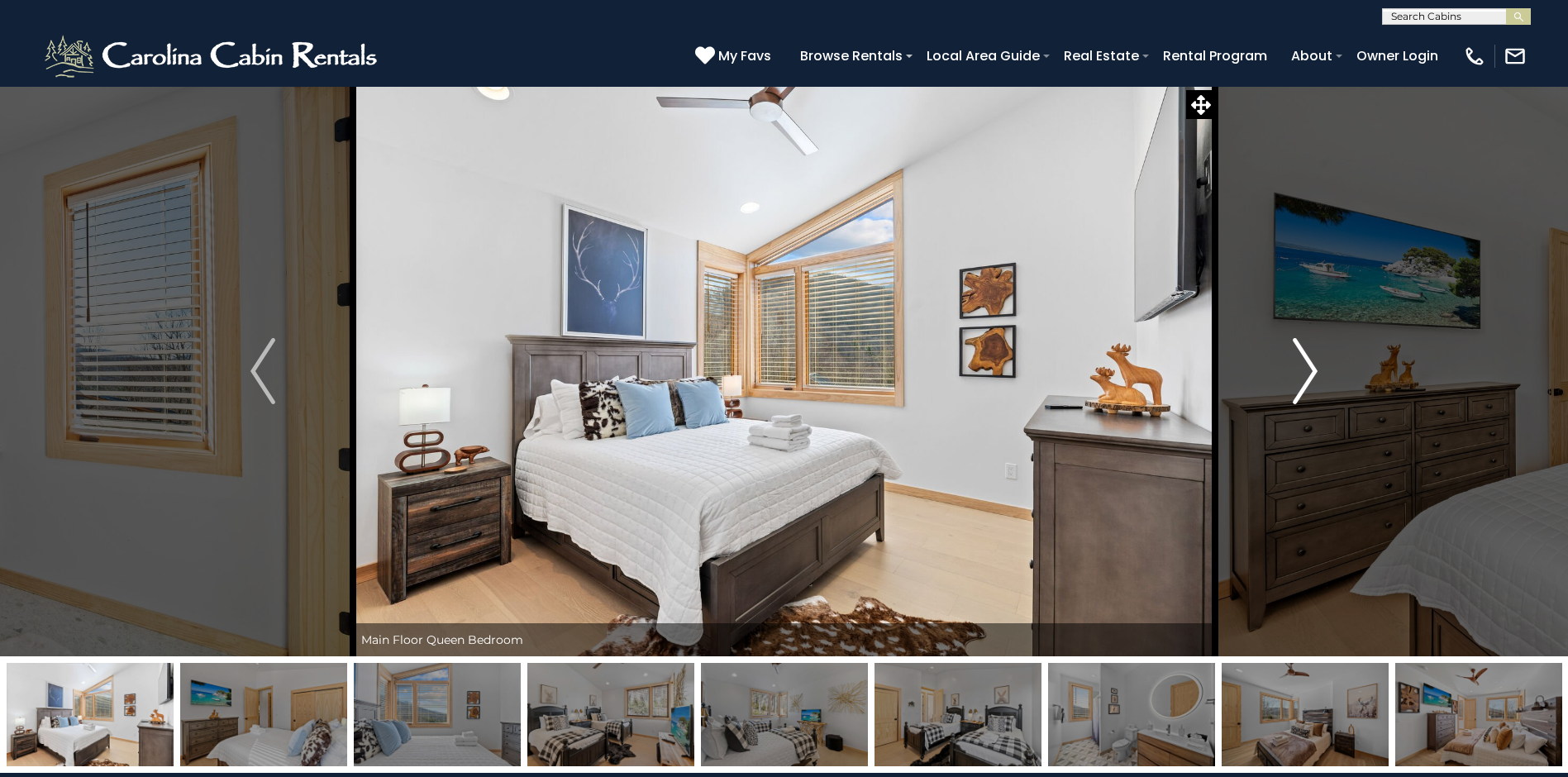
click at [1301, 361] on img "Next" at bounding box center [1305, 371] width 25 height 66
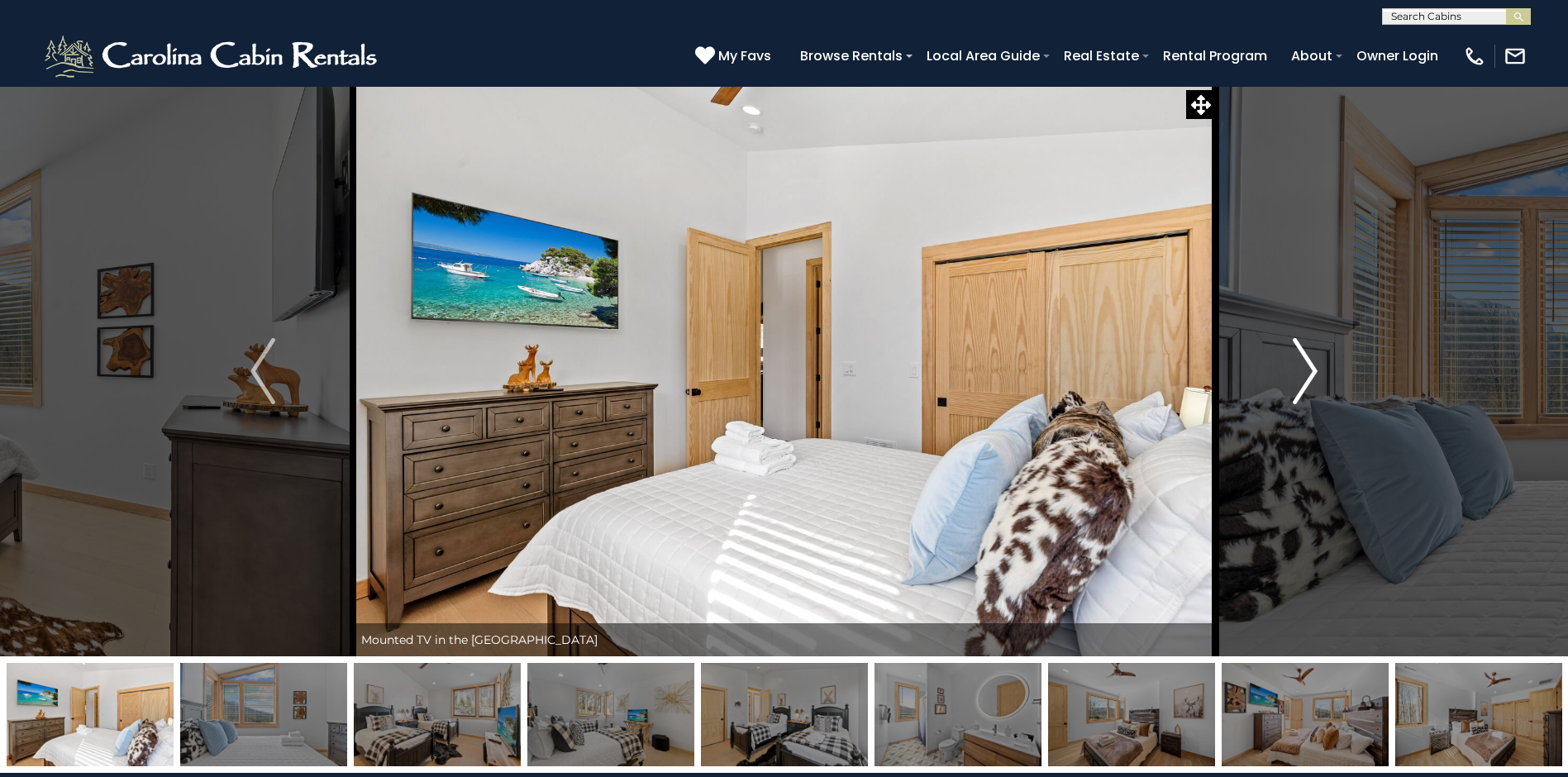
click at [1301, 361] on img "Next" at bounding box center [1305, 371] width 25 height 66
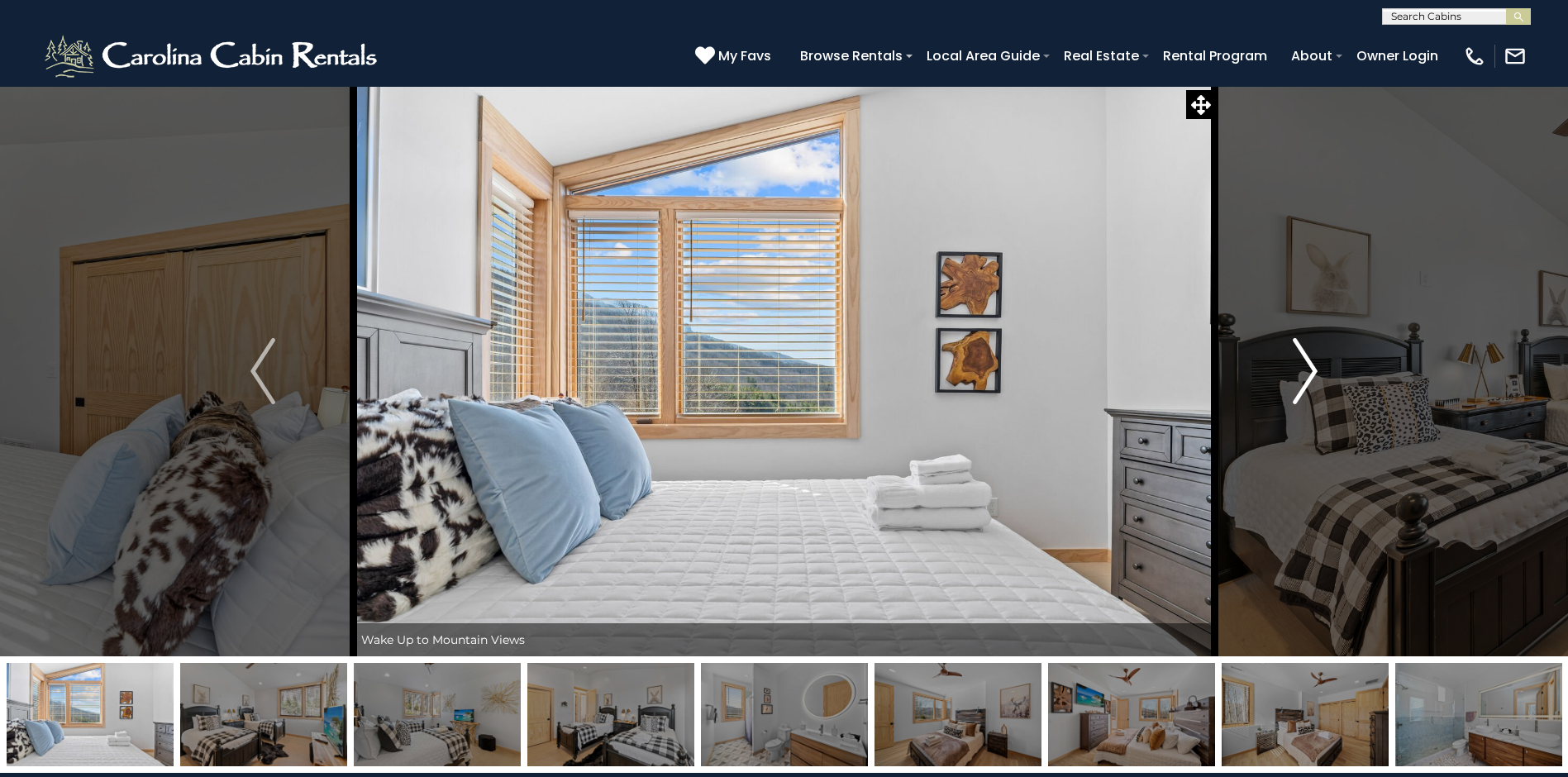
click at [1301, 361] on img "Next" at bounding box center [1305, 371] width 25 height 66
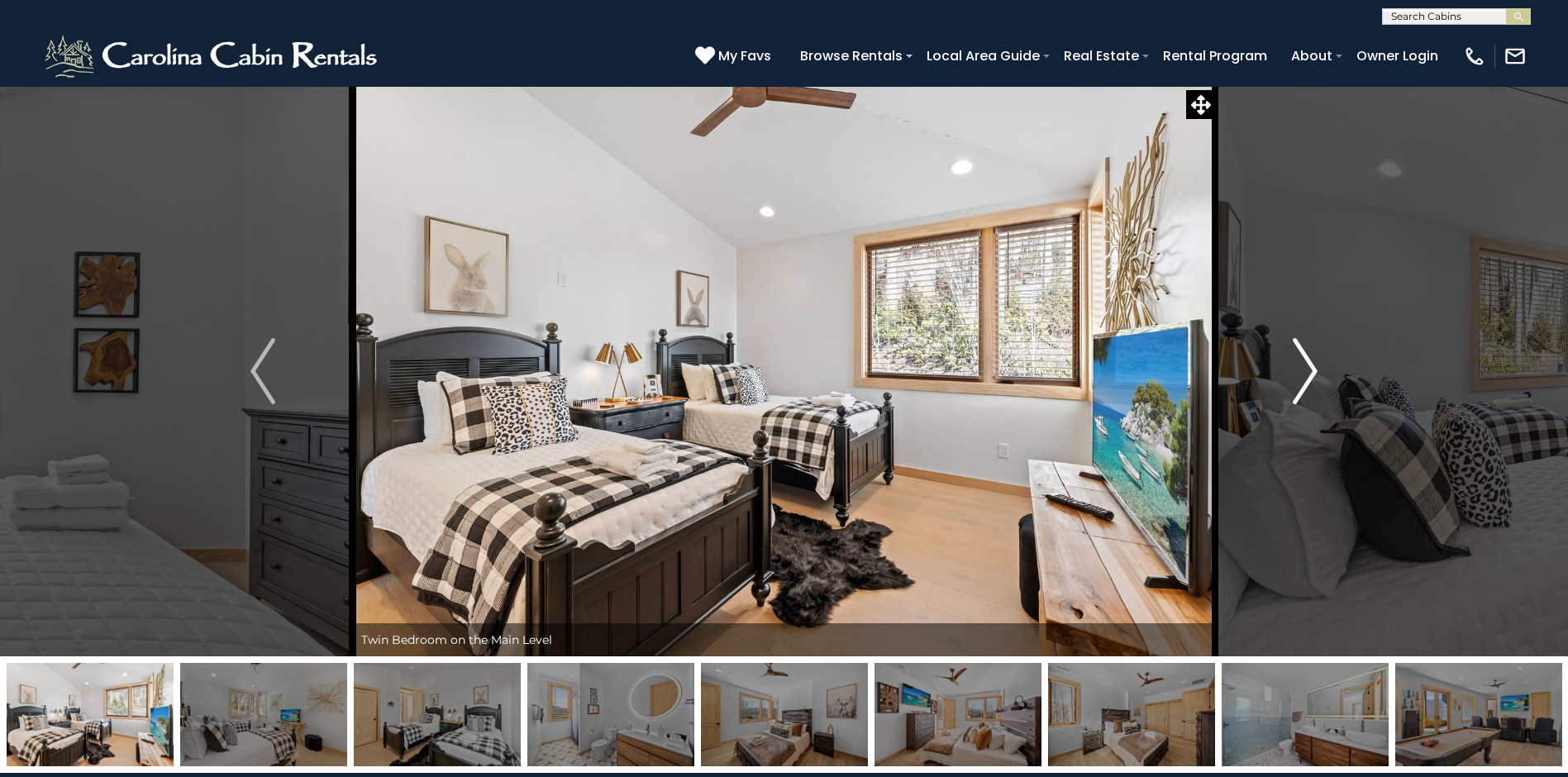
click at [1301, 361] on img "Next" at bounding box center [1305, 371] width 25 height 66
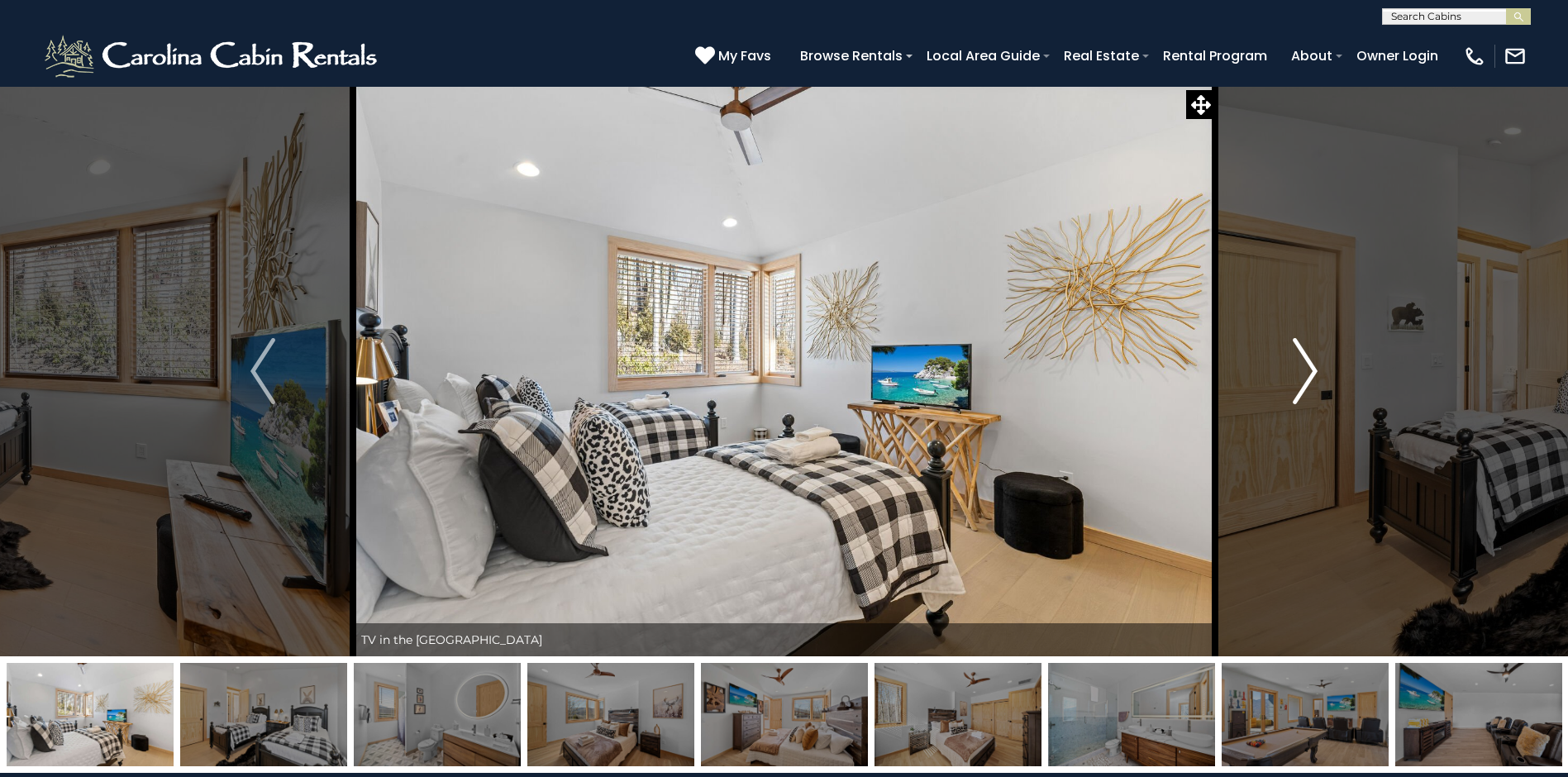
click at [1301, 361] on img "Next" at bounding box center [1305, 371] width 25 height 66
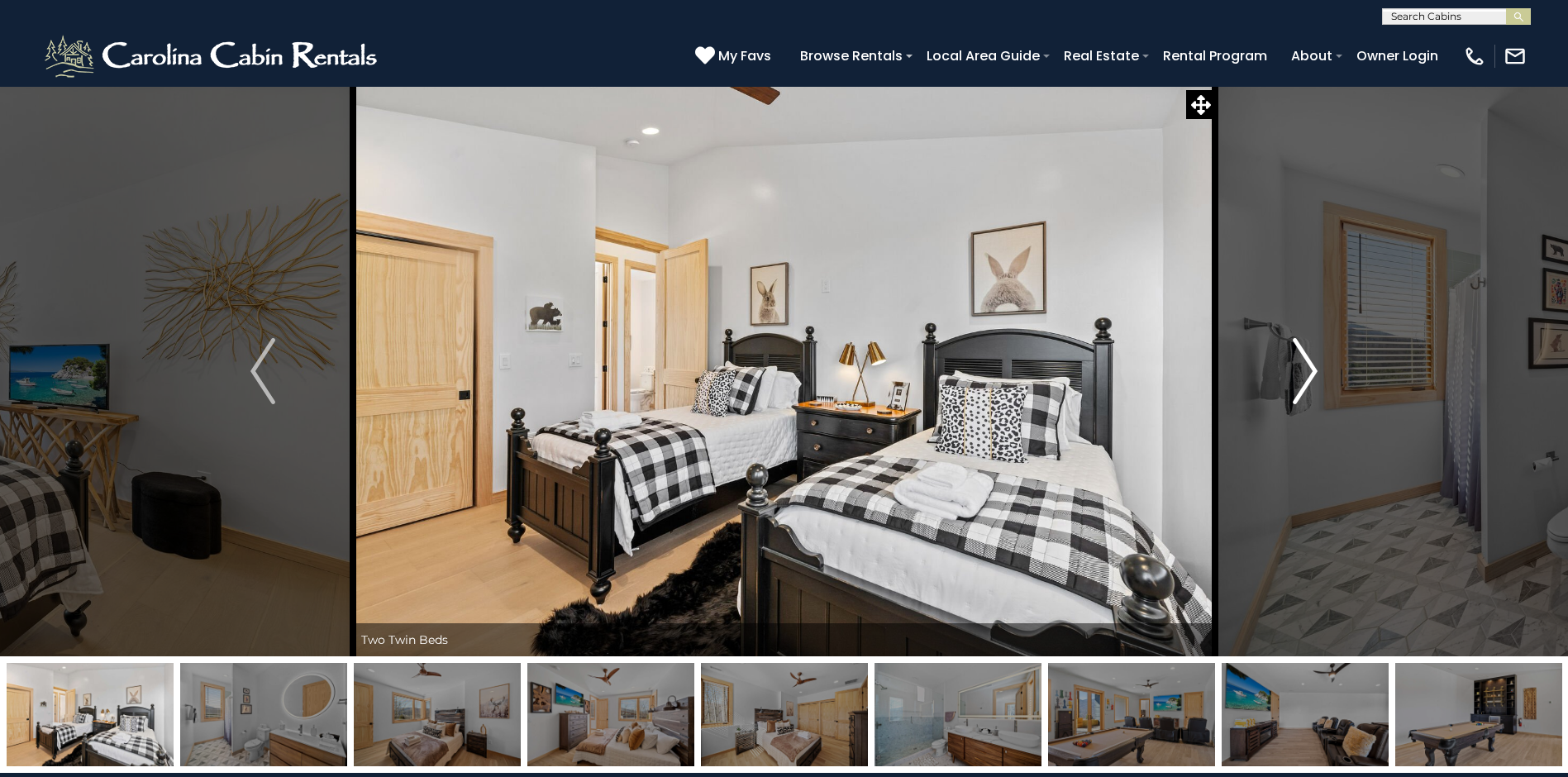
click at [1301, 361] on img "Next" at bounding box center [1305, 371] width 25 height 66
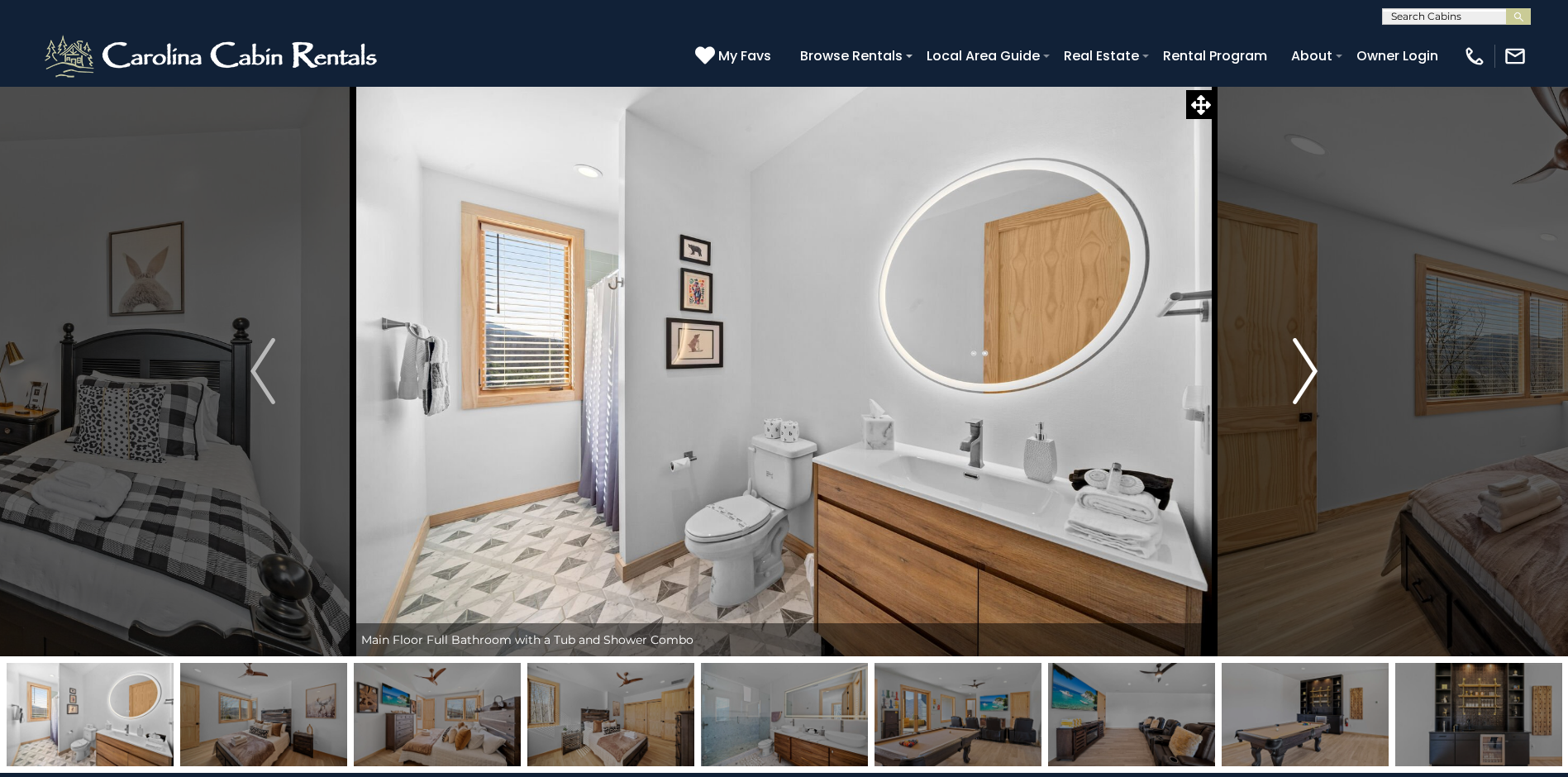
click at [1301, 360] on img "Next" at bounding box center [1305, 371] width 25 height 66
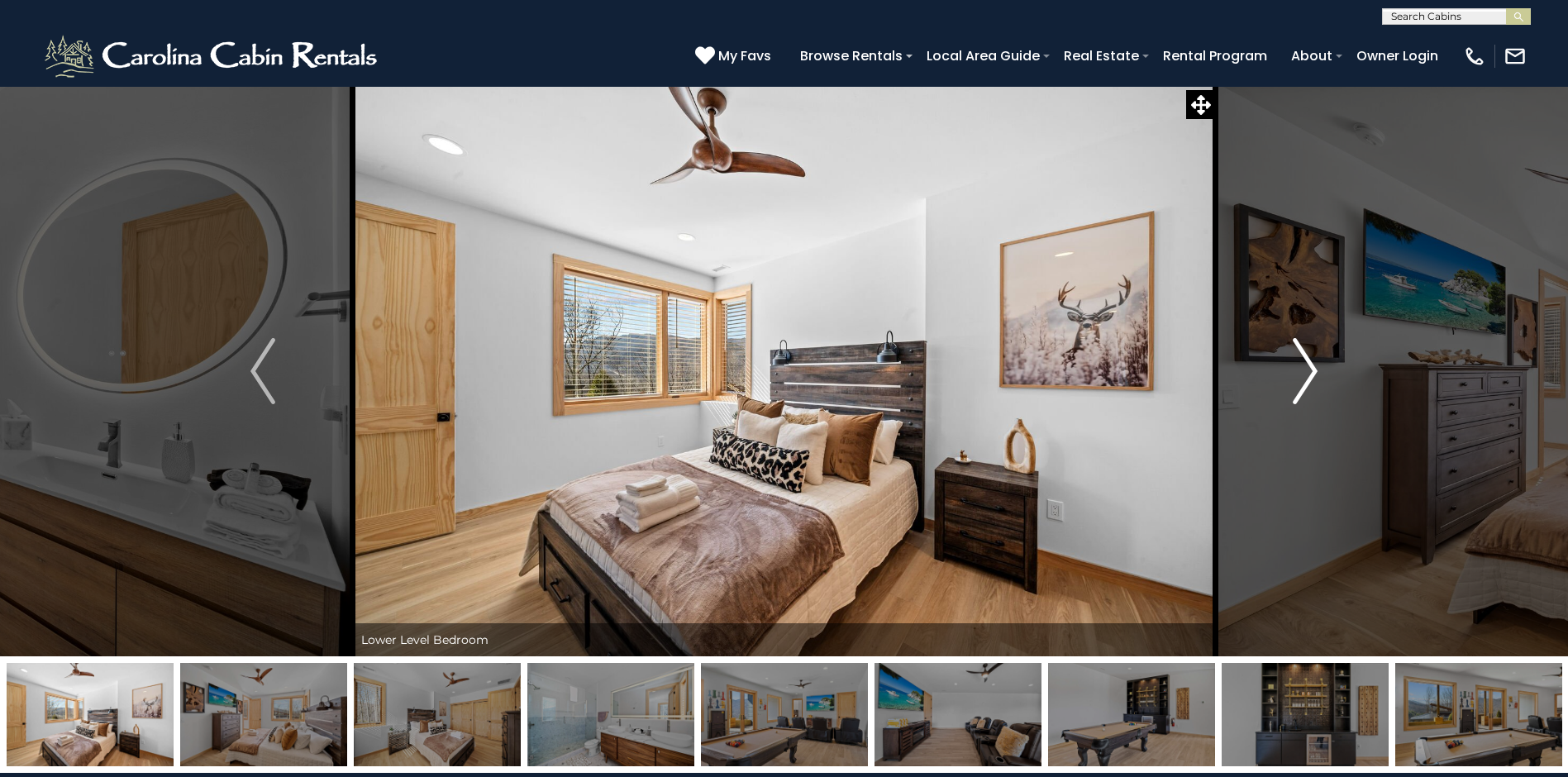
click at [1301, 360] on img "Next" at bounding box center [1305, 371] width 25 height 66
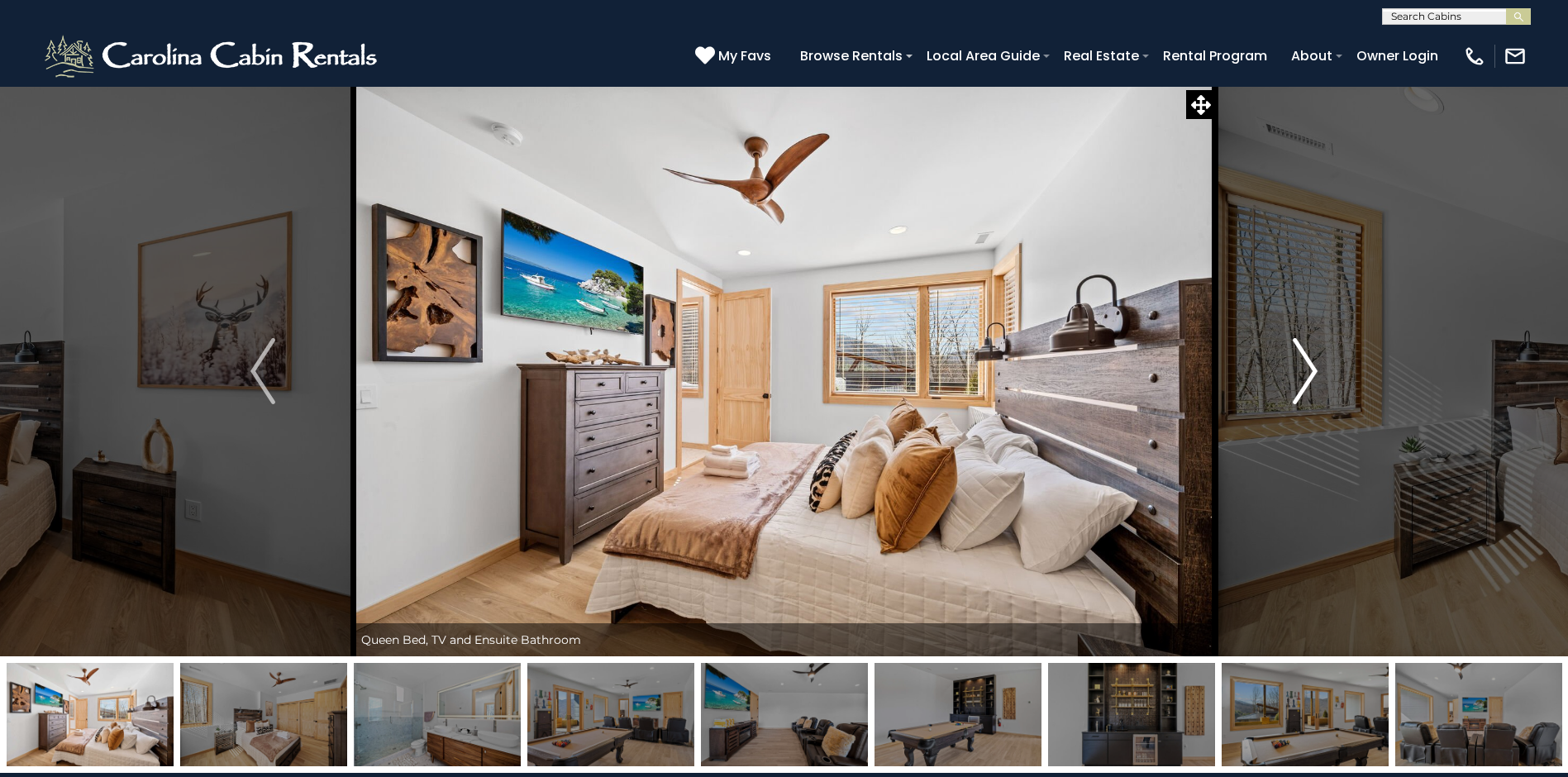
click at [1301, 360] on img "Next" at bounding box center [1305, 371] width 25 height 66
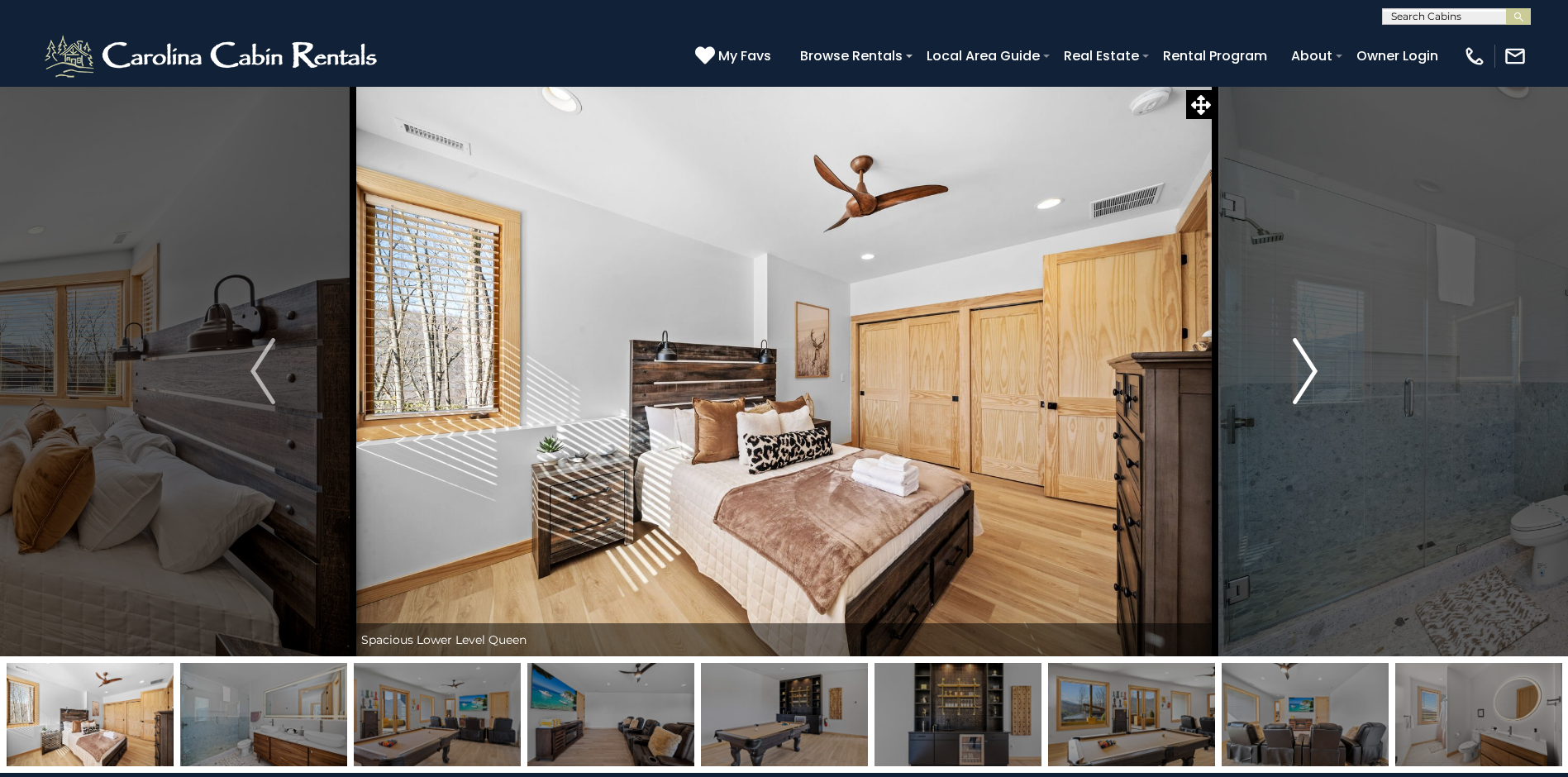
click at [1301, 360] on img "Next" at bounding box center [1305, 371] width 25 height 66
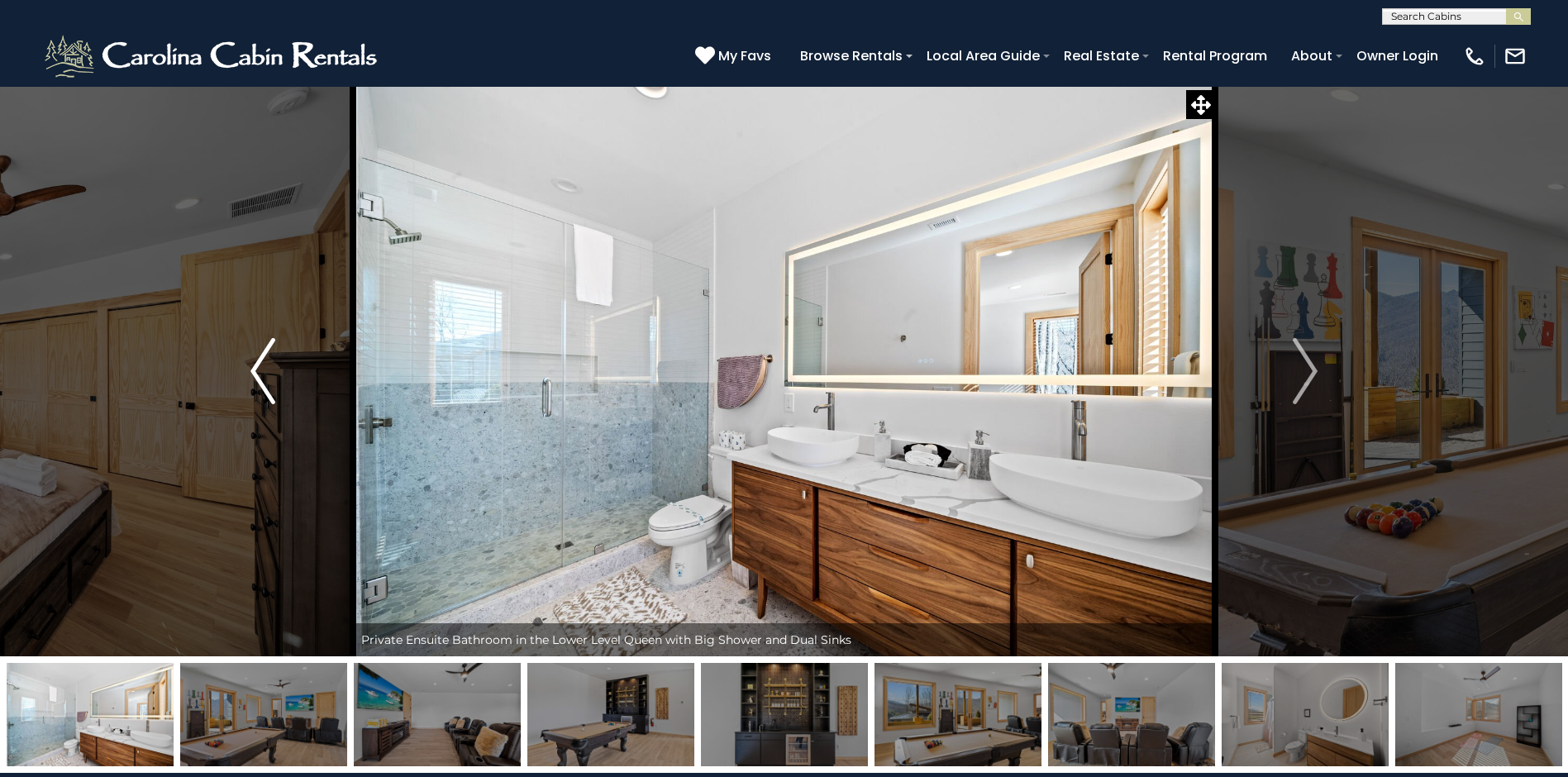
click at [261, 376] on img "Previous" at bounding box center [263, 371] width 25 height 66
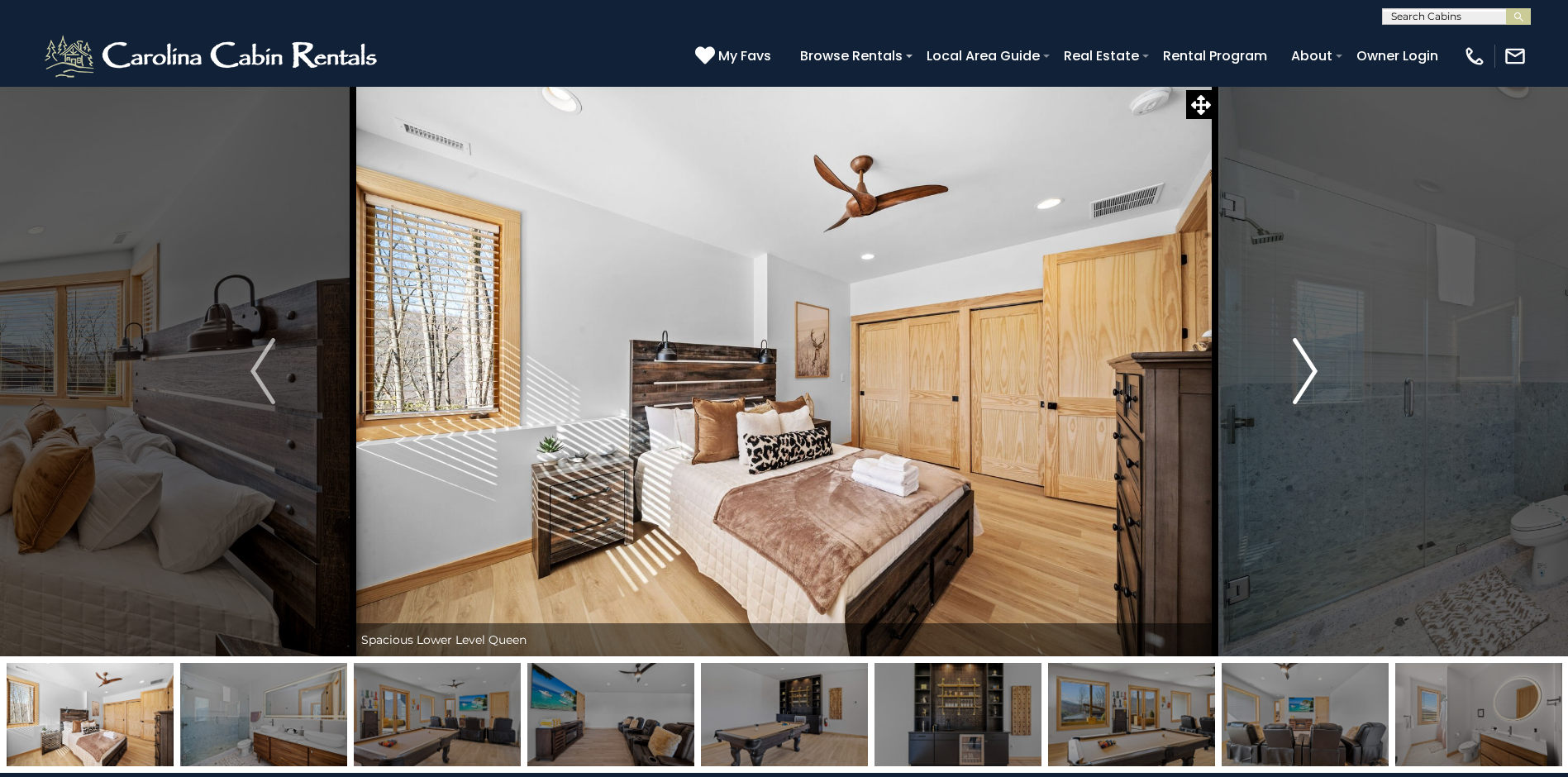
click at [1301, 369] on img "Next" at bounding box center [1305, 371] width 25 height 66
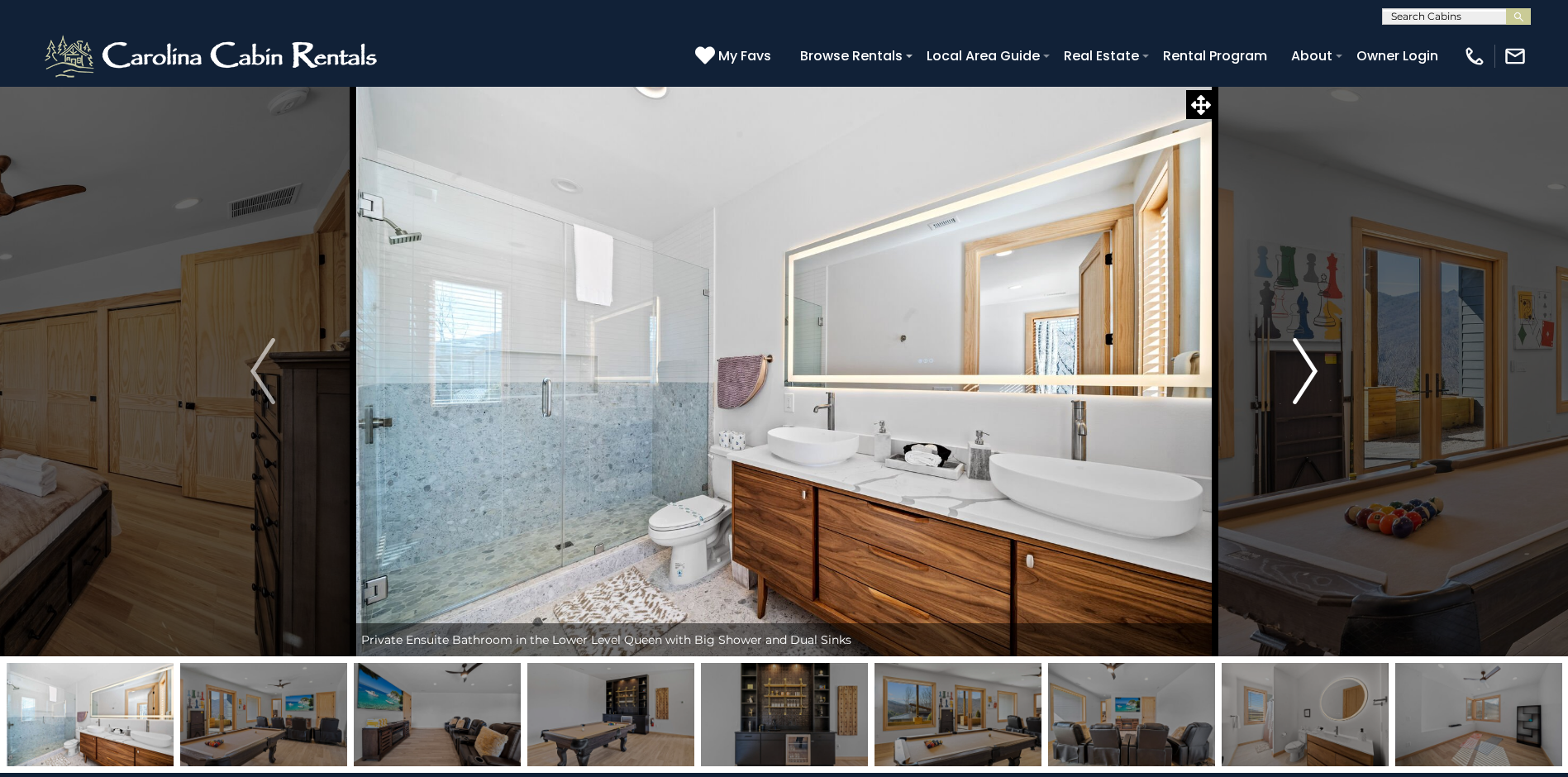
click at [1301, 369] on img "Next" at bounding box center [1305, 371] width 25 height 66
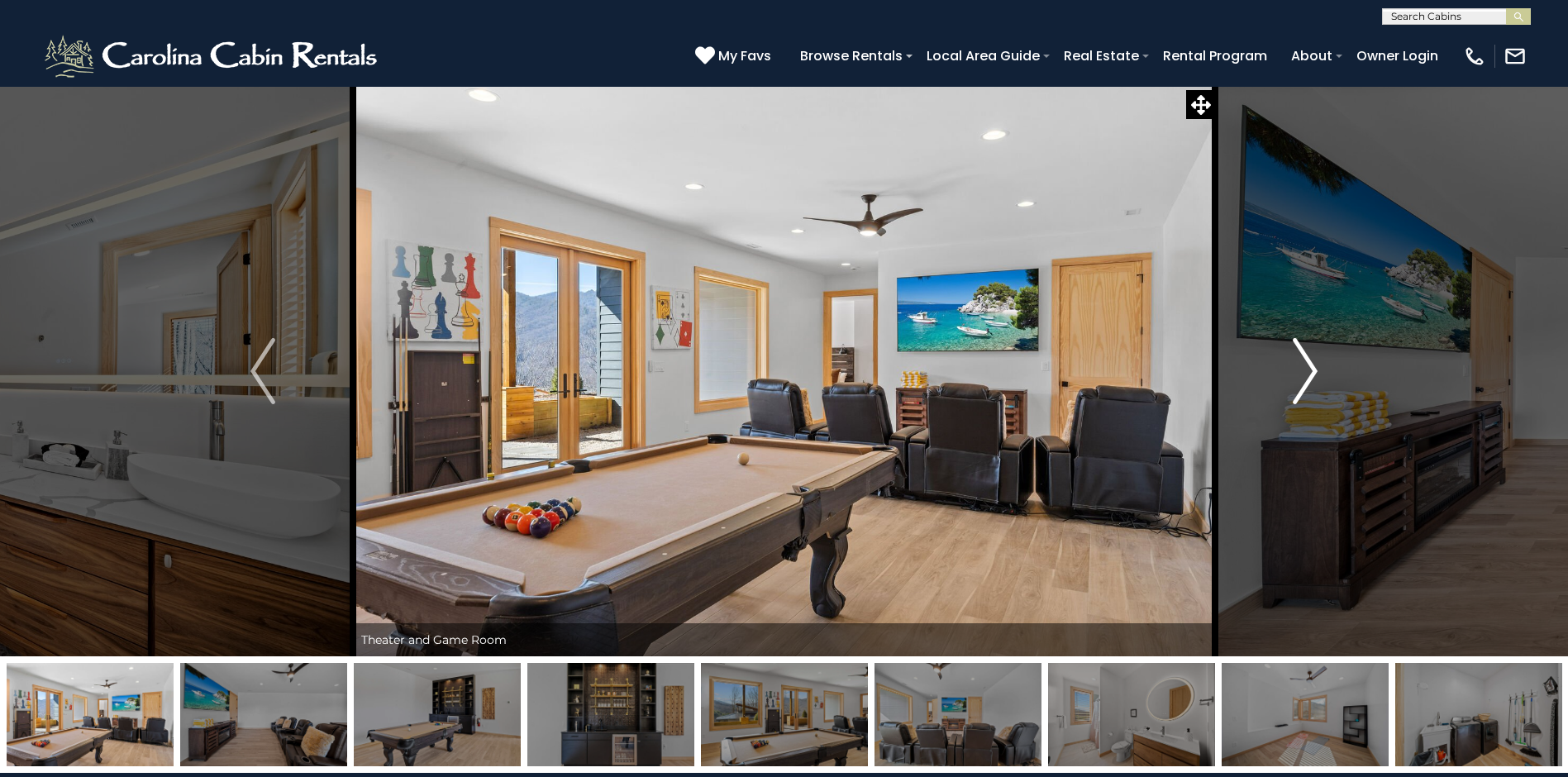
click at [1301, 369] on img "Next" at bounding box center [1305, 371] width 25 height 66
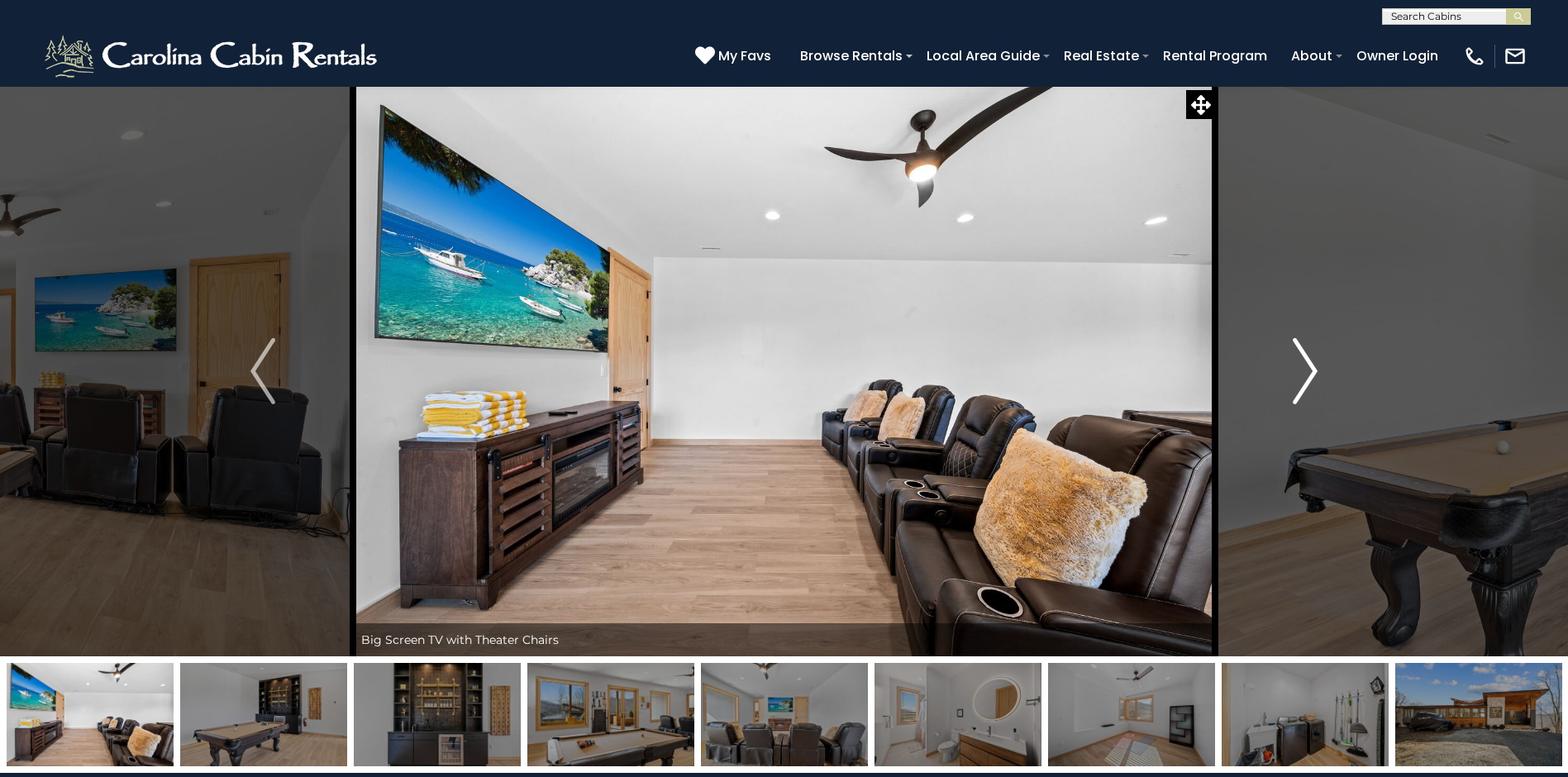
click at [1301, 369] on img "Next" at bounding box center [1305, 371] width 25 height 66
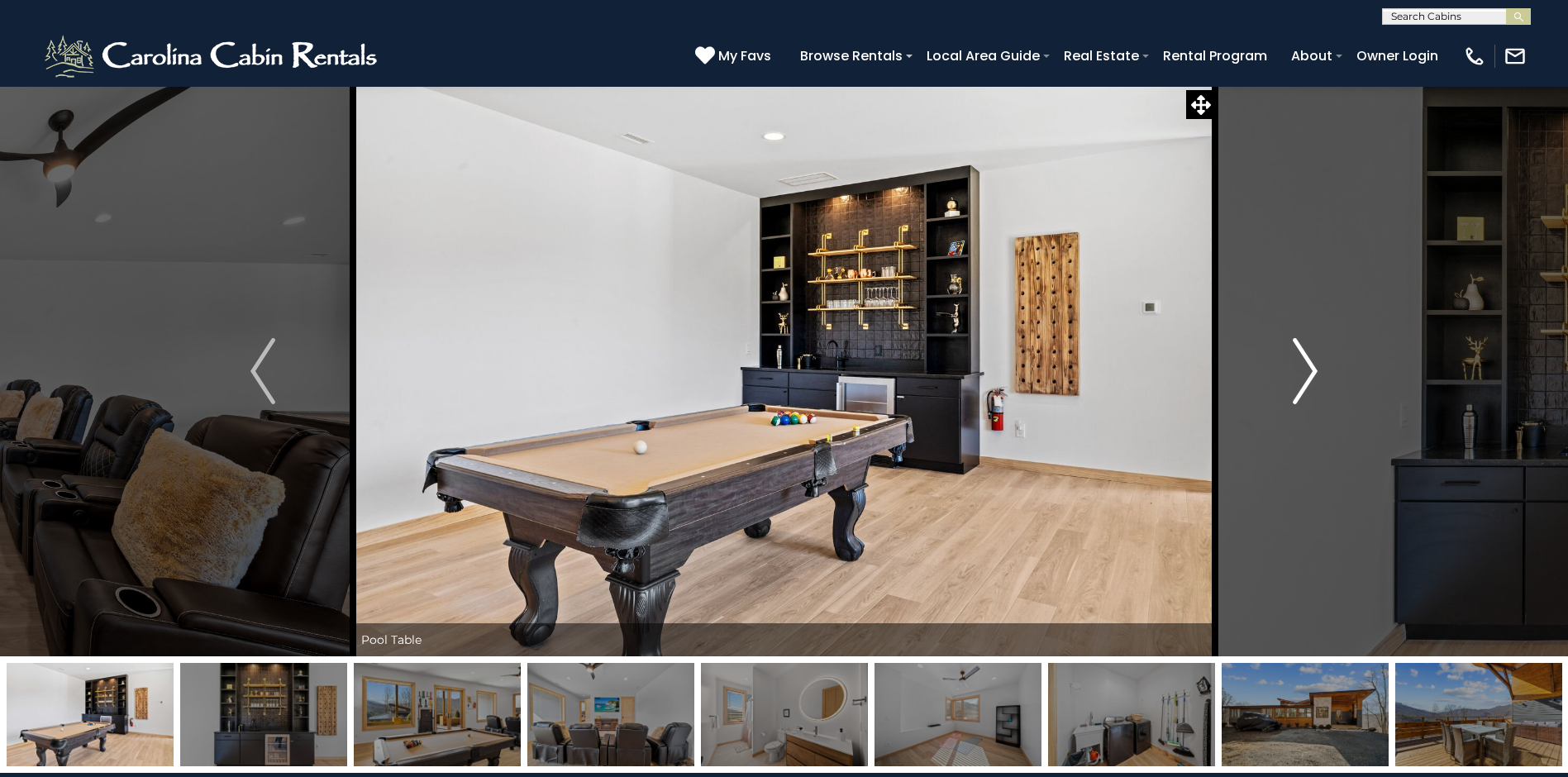
click at [1301, 369] on img "Next" at bounding box center [1305, 371] width 25 height 66
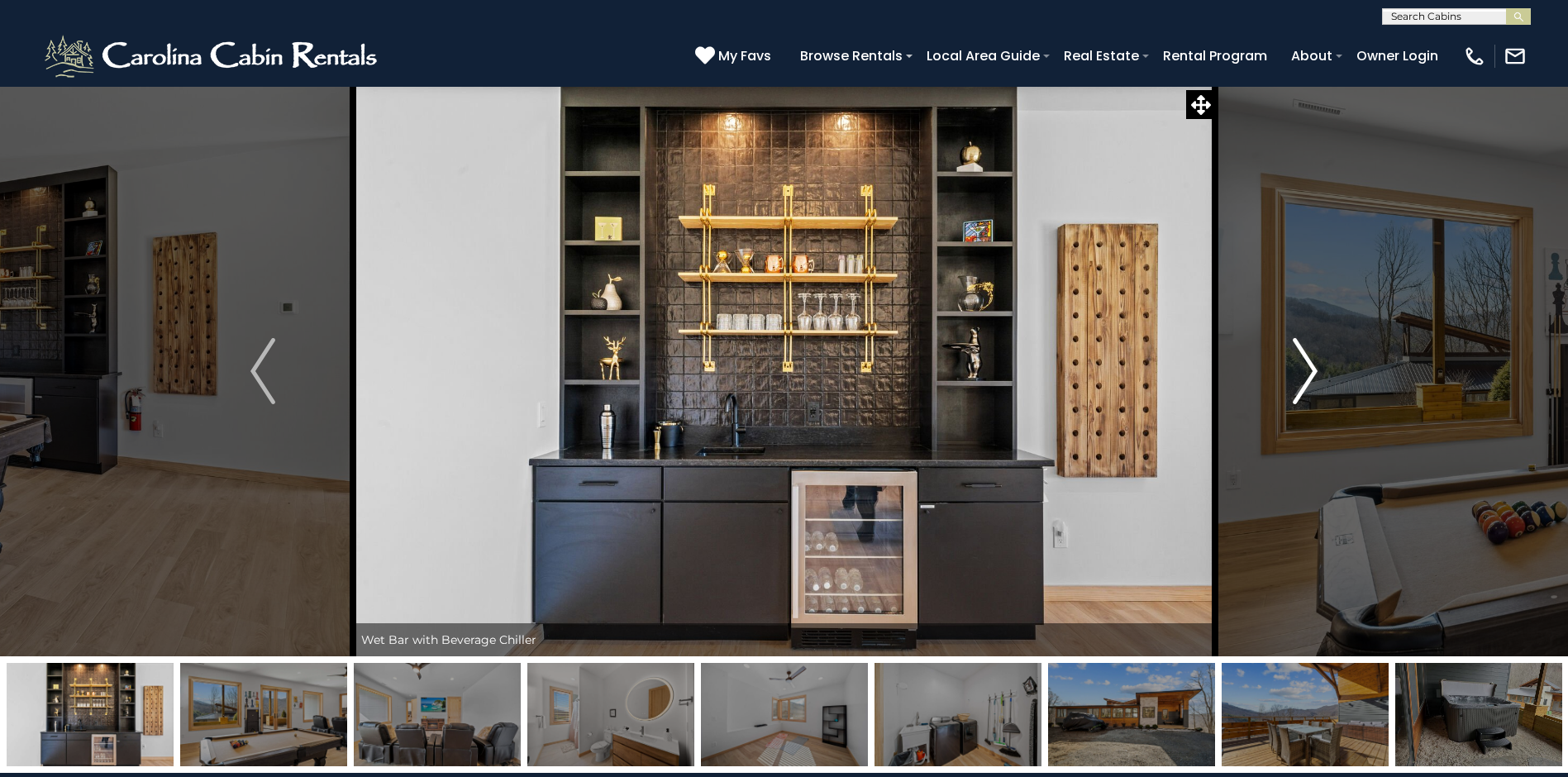
click at [1301, 369] on img "Next" at bounding box center [1305, 371] width 25 height 66
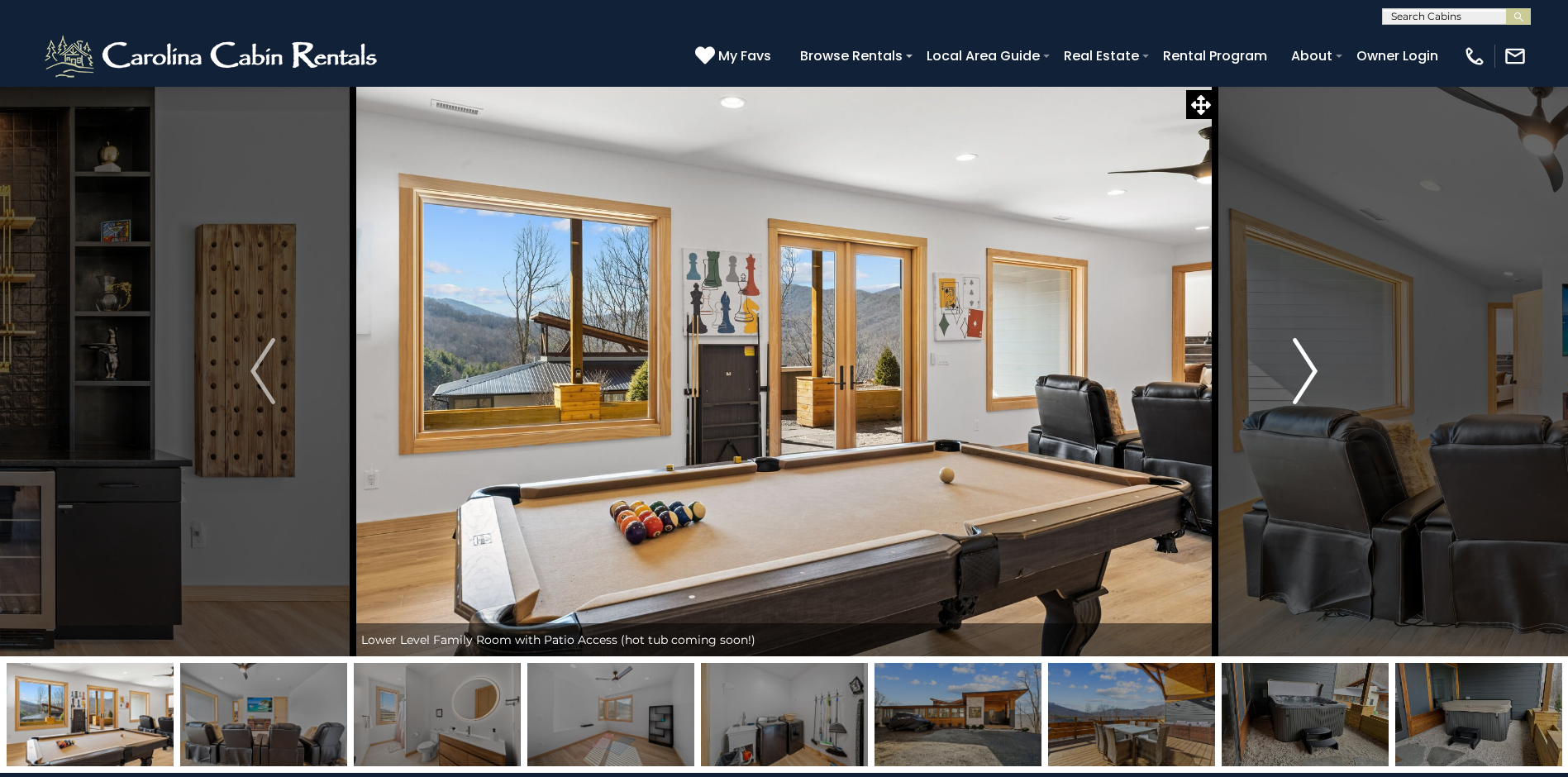
click at [1301, 369] on img "Next" at bounding box center [1305, 371] width 25 height 66
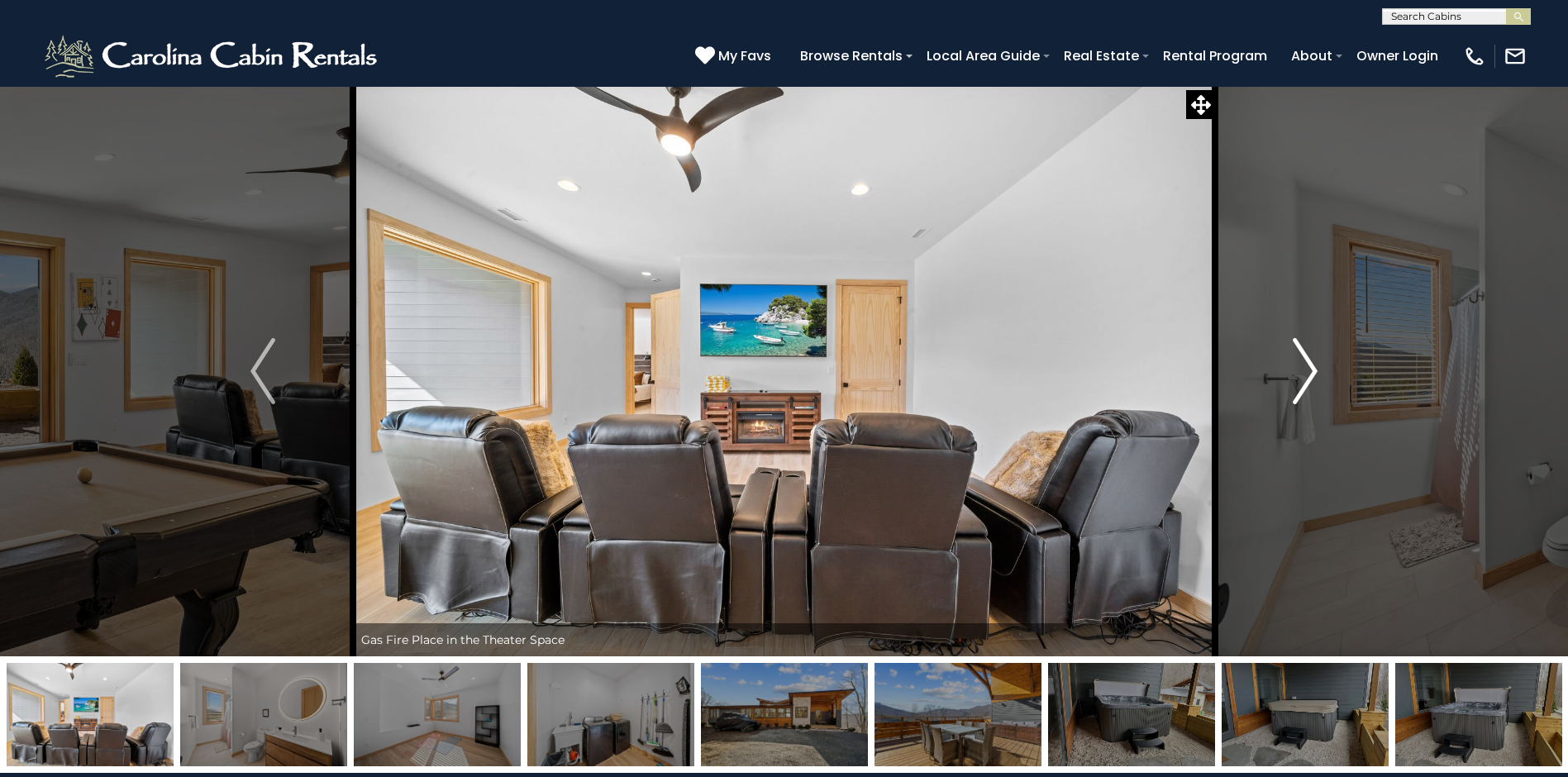
click at [1301, 369] on img "Next" at bounding box center [1305, 371] width 25 height 66
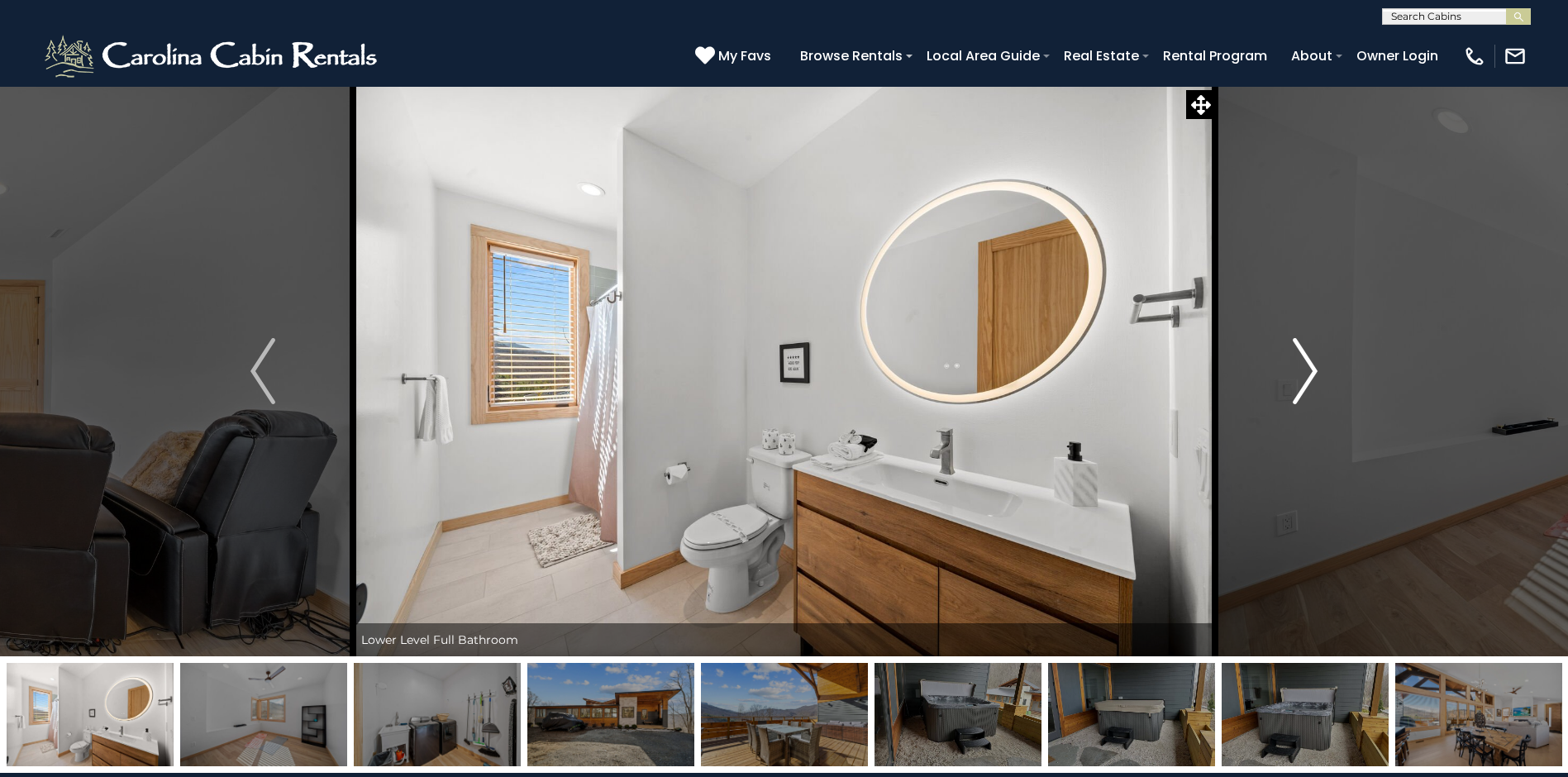
click at [1301, 369] on img "Next" at bounding box center [1305, 371] width 25 height 66
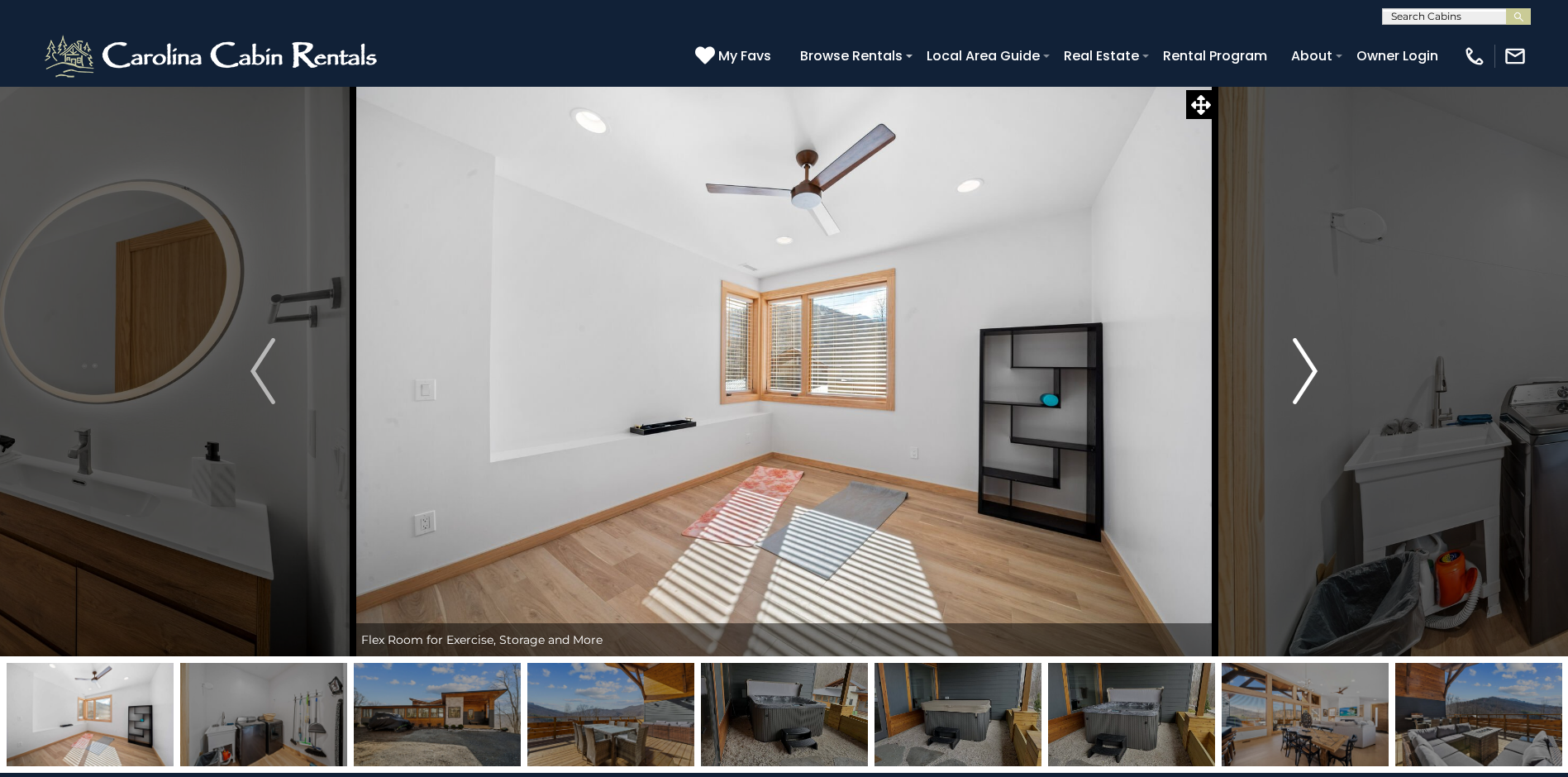
click at [1301, 369] on img "Next" at bounding box center [1305, 371] width 25 height 66
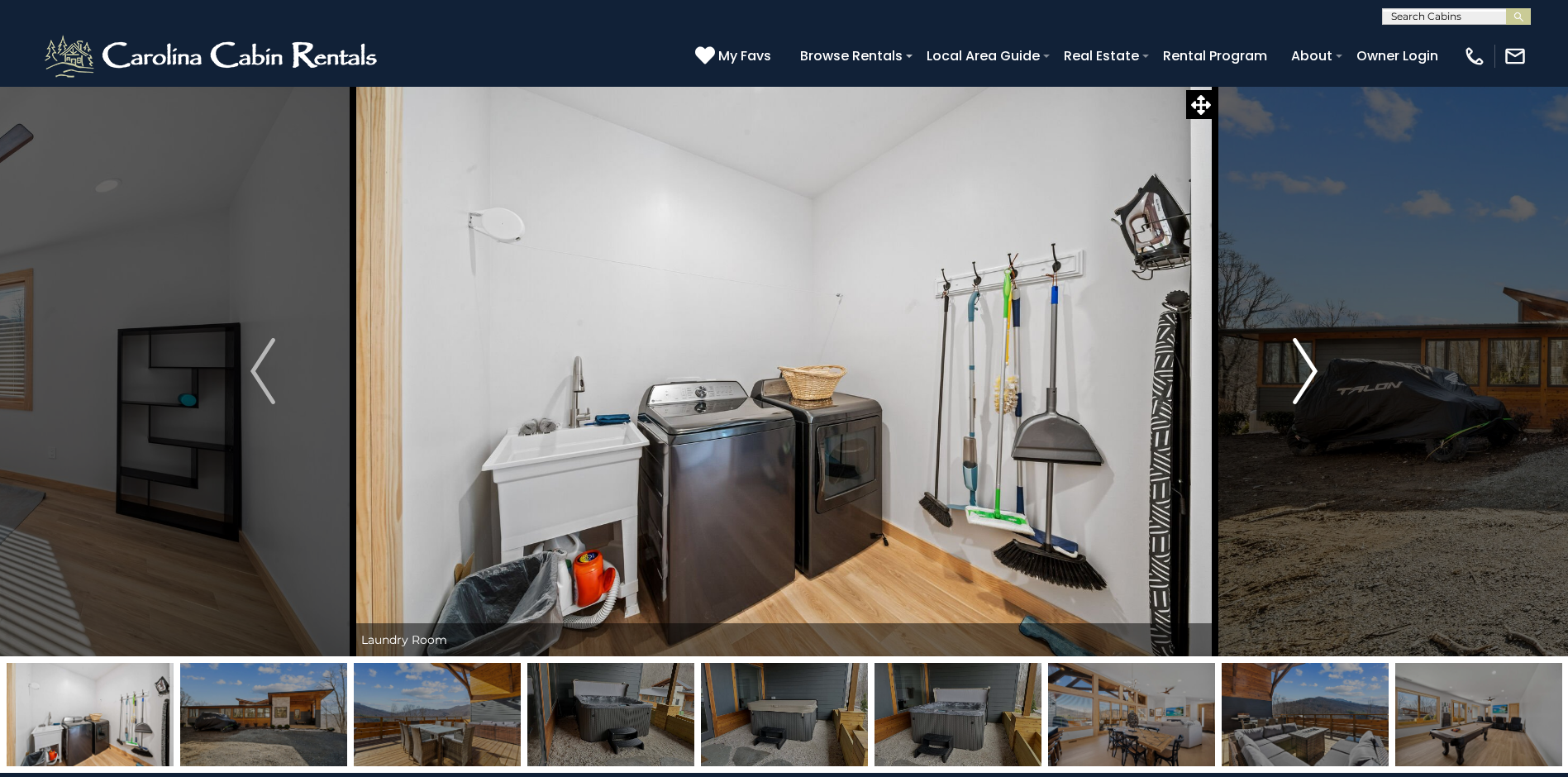
click at [1301, 369] on img "Next" at bounding box center [1305, 371] width 25 height 66
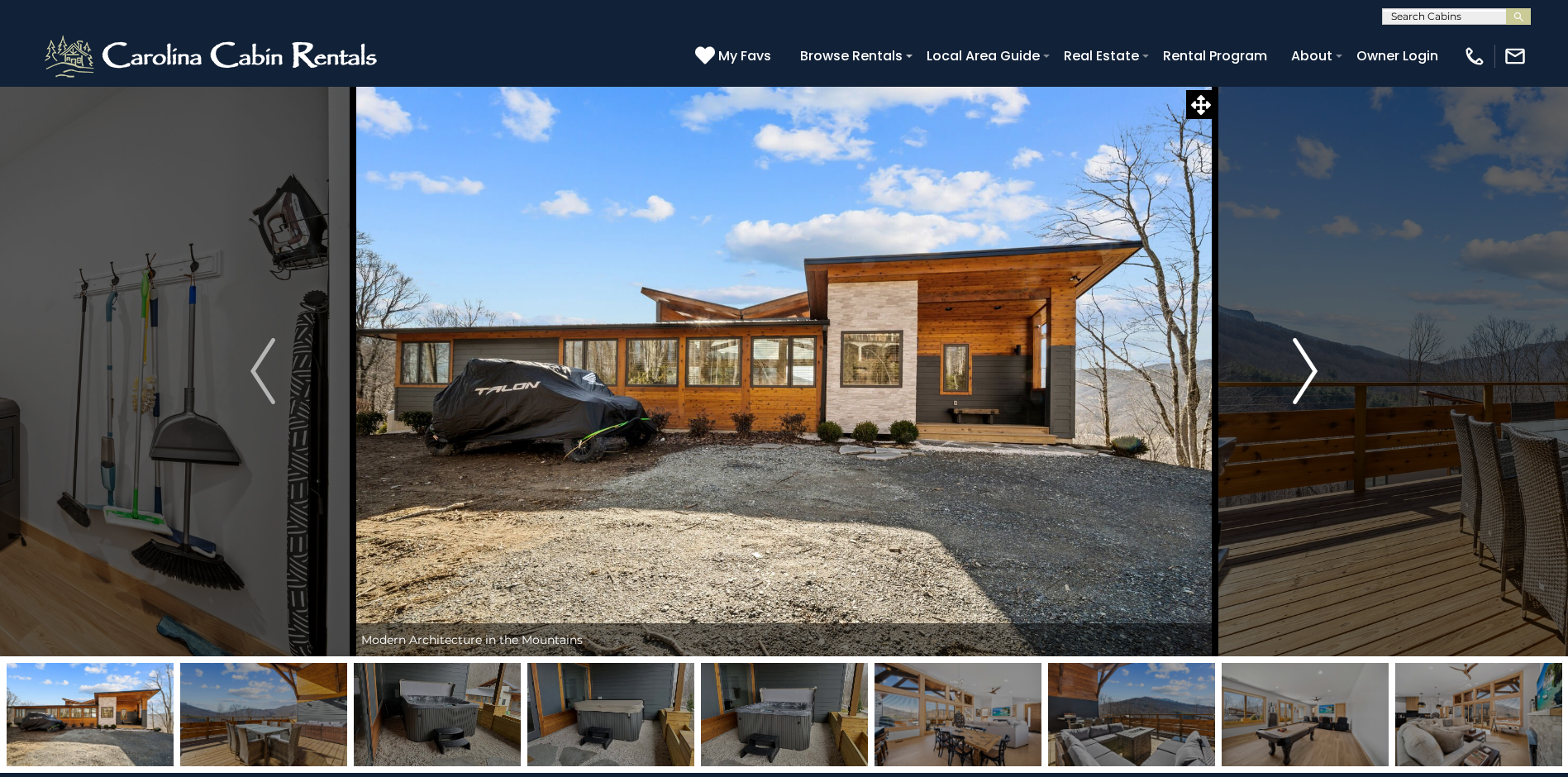
click at [1303, 363] on img "Next" at bounding box center [1305, 371] width 25 height 66
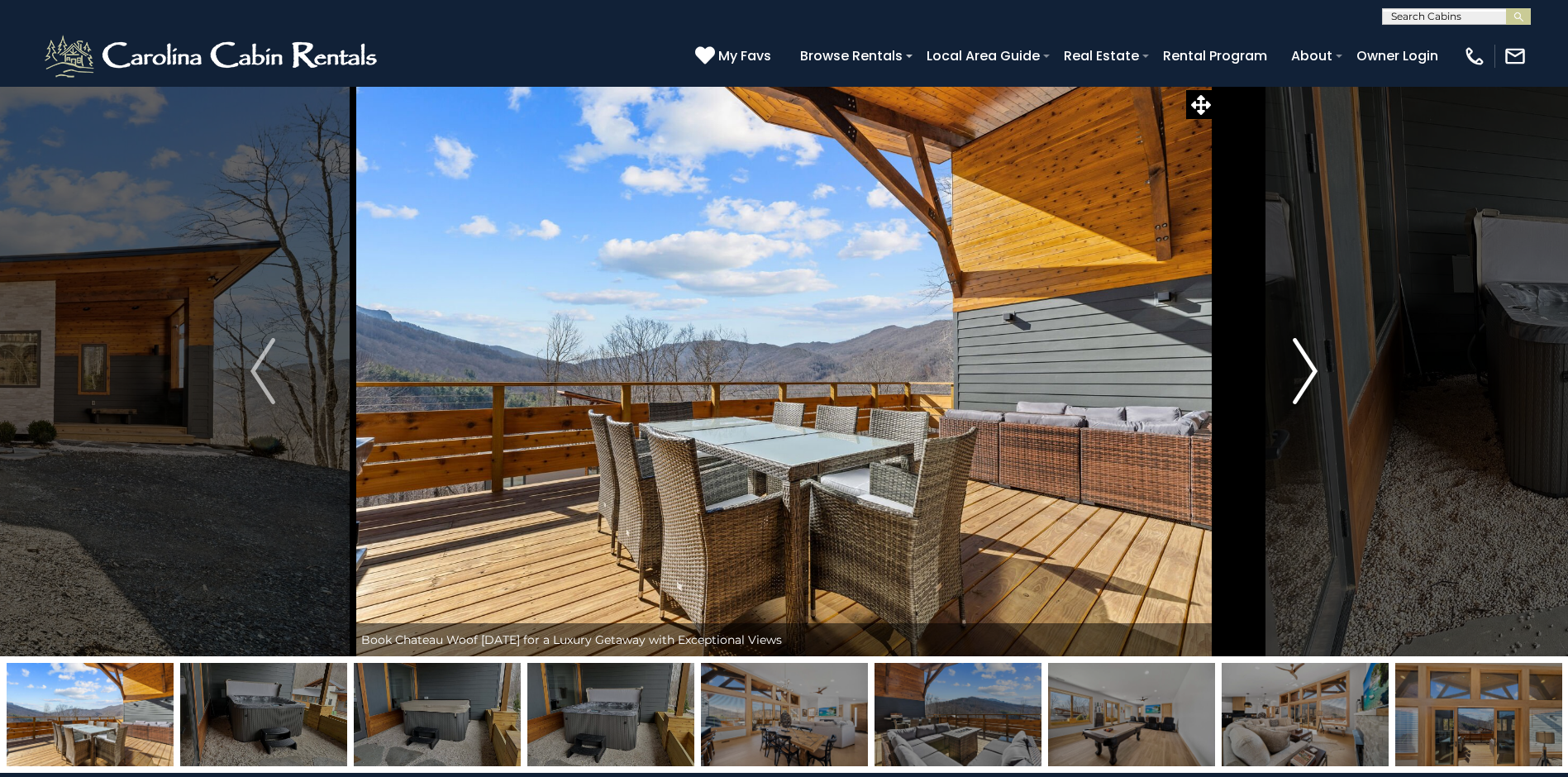
click at [1303, 363] on img "Next" at bounding box center [1305, 371] width 25 height 66
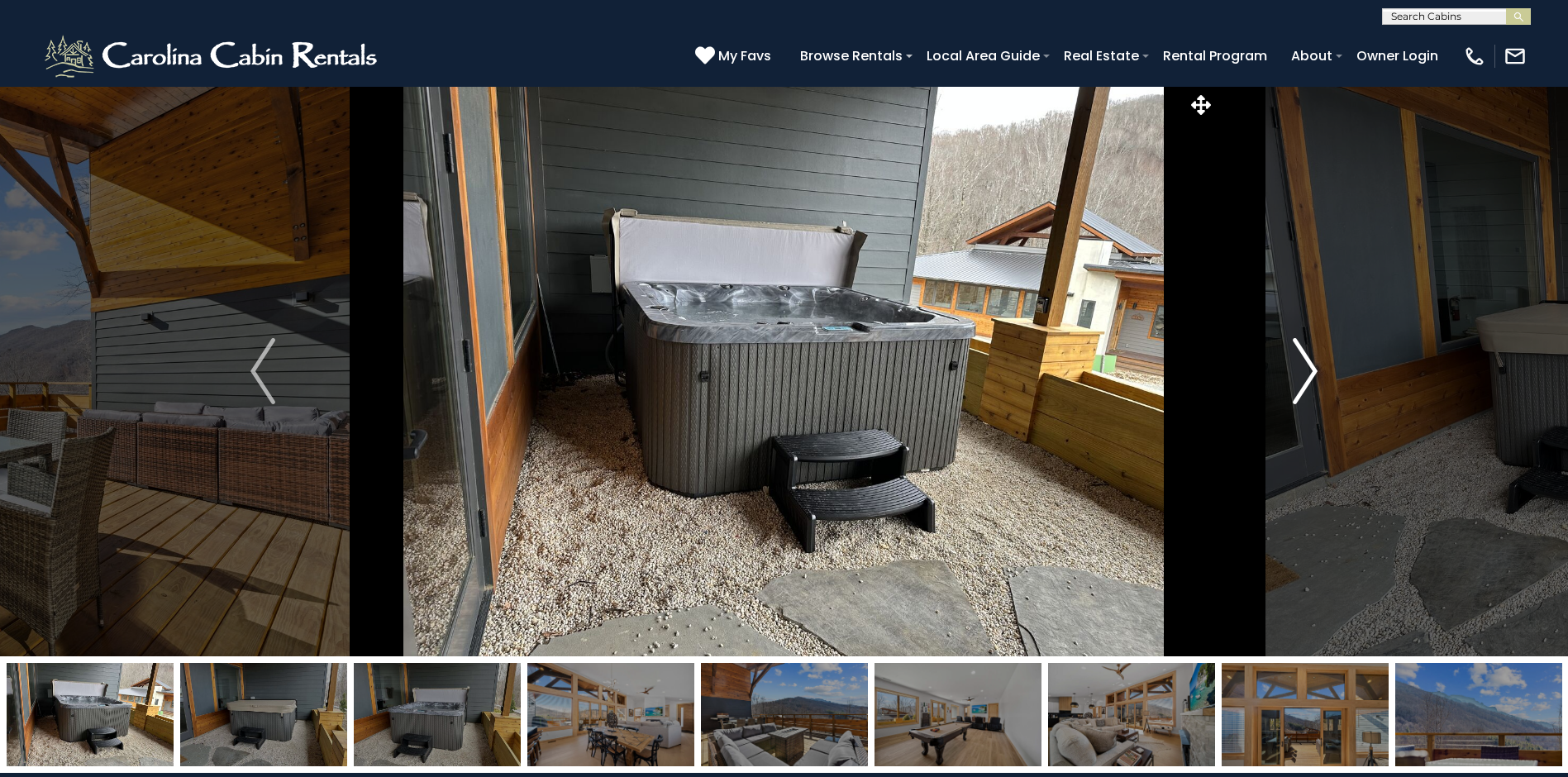
click at [1303, 363] on img "Next" at bounding box center [1305, 371] width 25 height 66
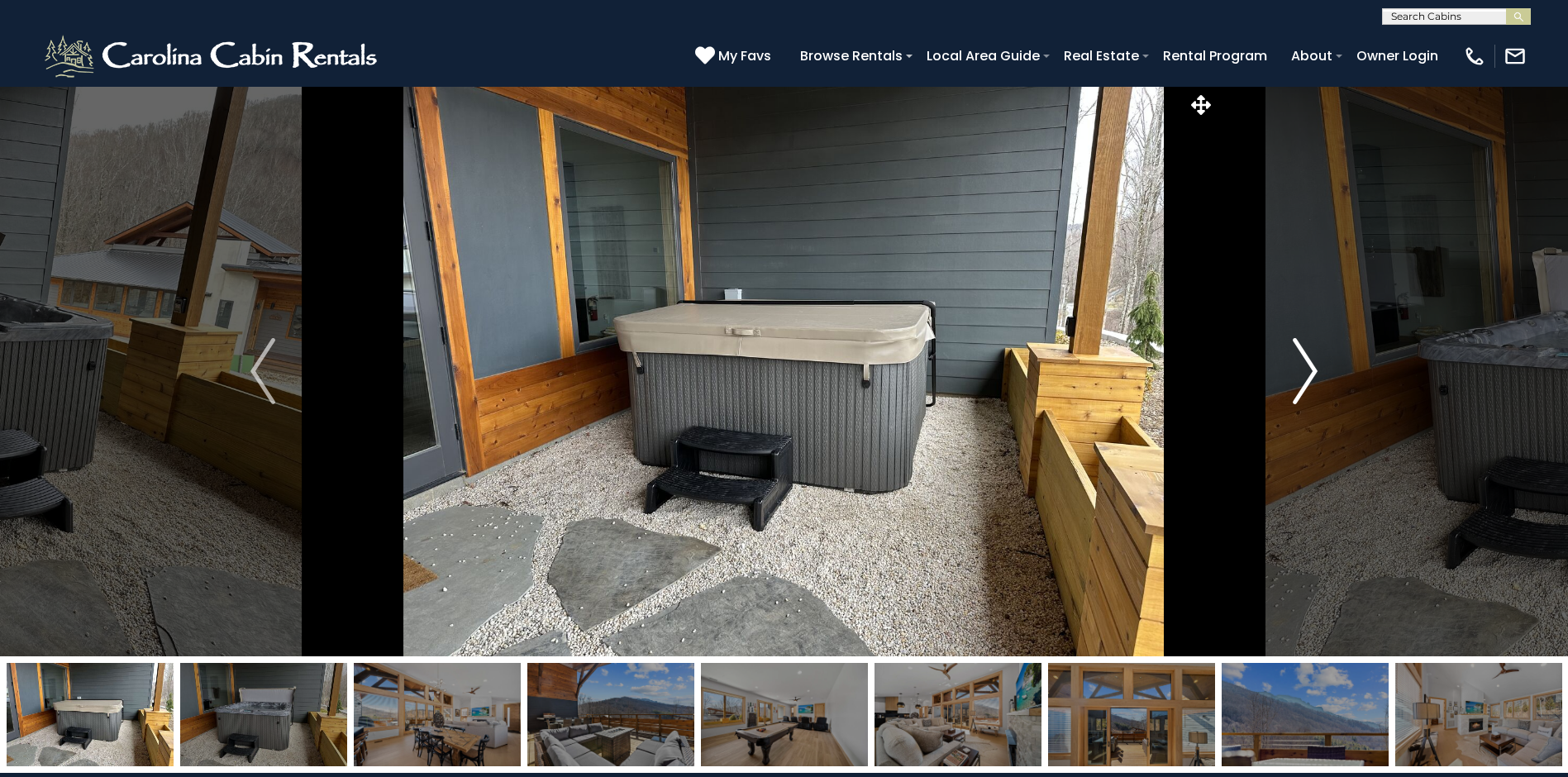
click at [1303, 363] on img "Next" at bounding box center [1305, 371] width 25 height 66
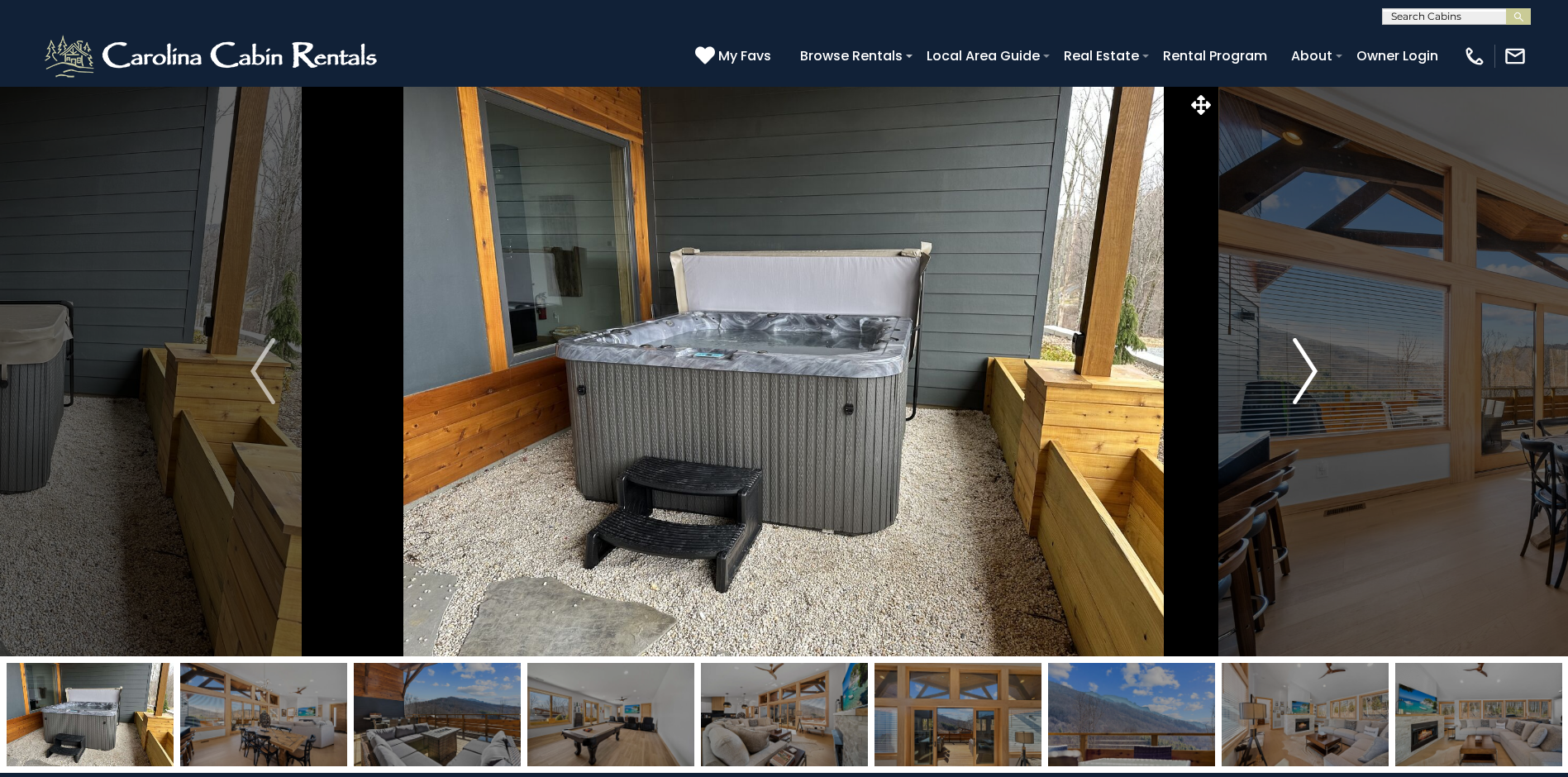
click at [1303, 363] on img "Next" at bounding box center [1305, 371] width 25 height 66
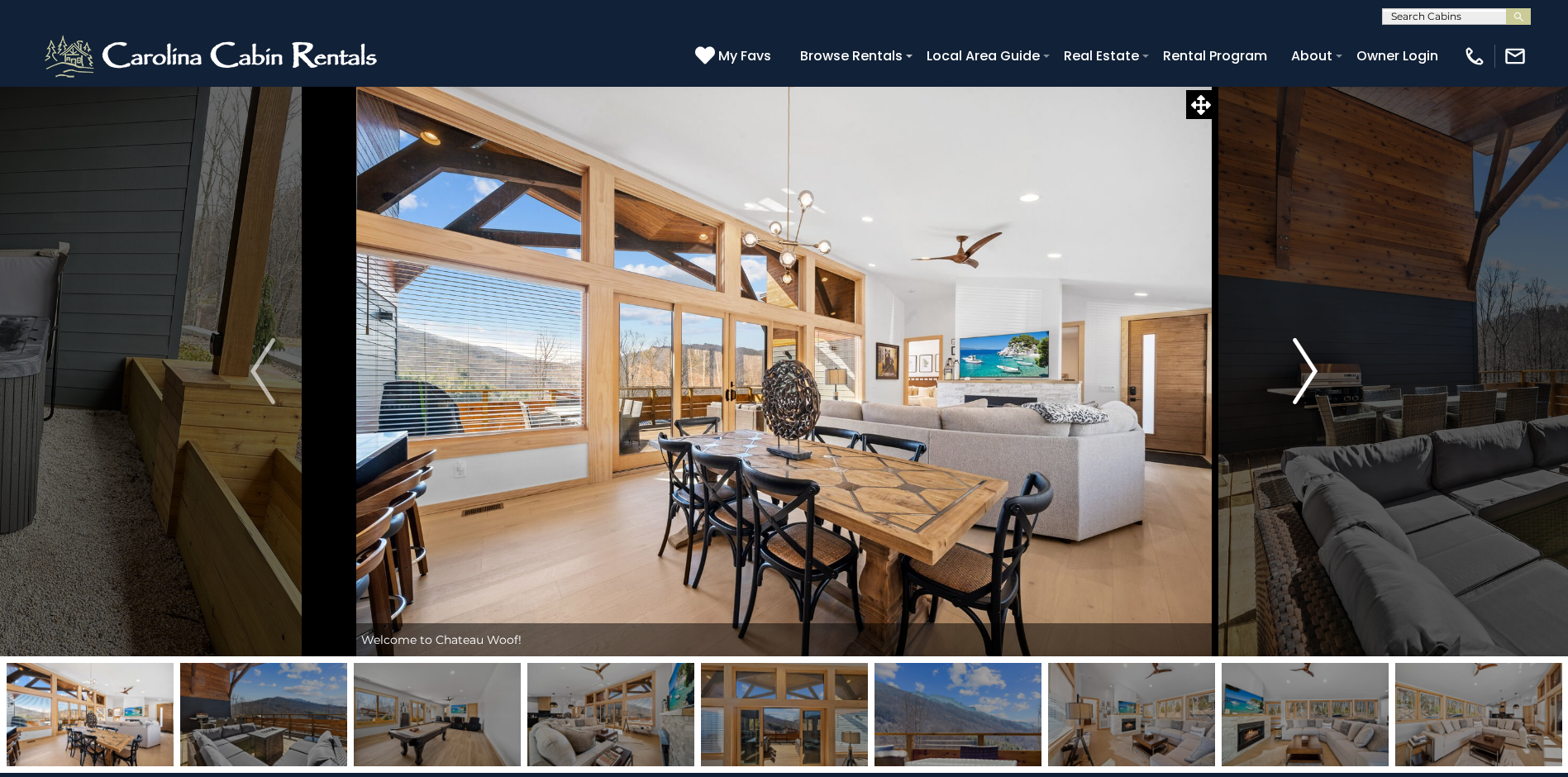
click at [1306, 368] on img "Next" at bounding box center [1305, 371] width 25 height 66
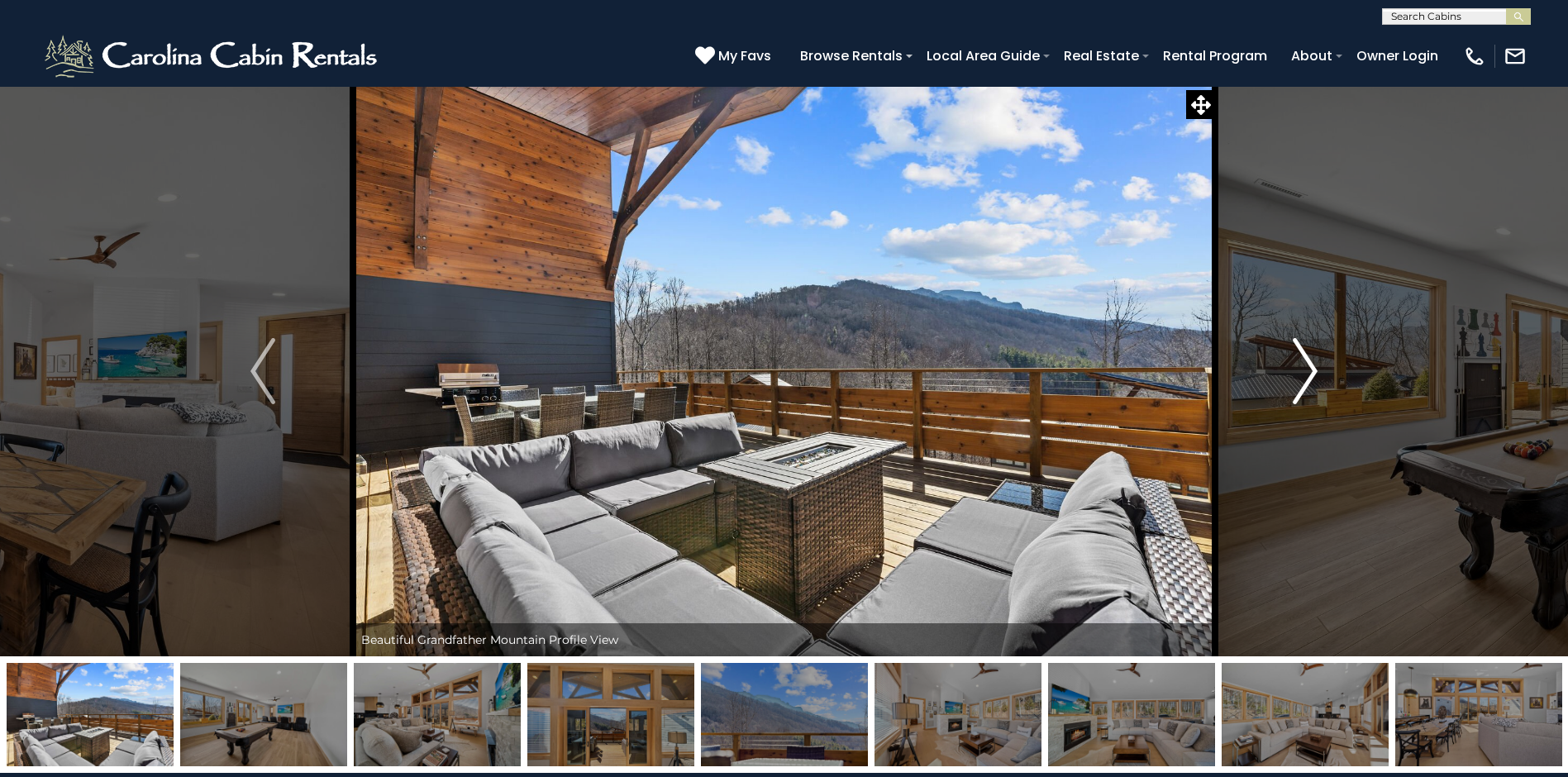
click at [1304, 368] on img "Next" at bounding box center [1305, 371] width 25 height 66
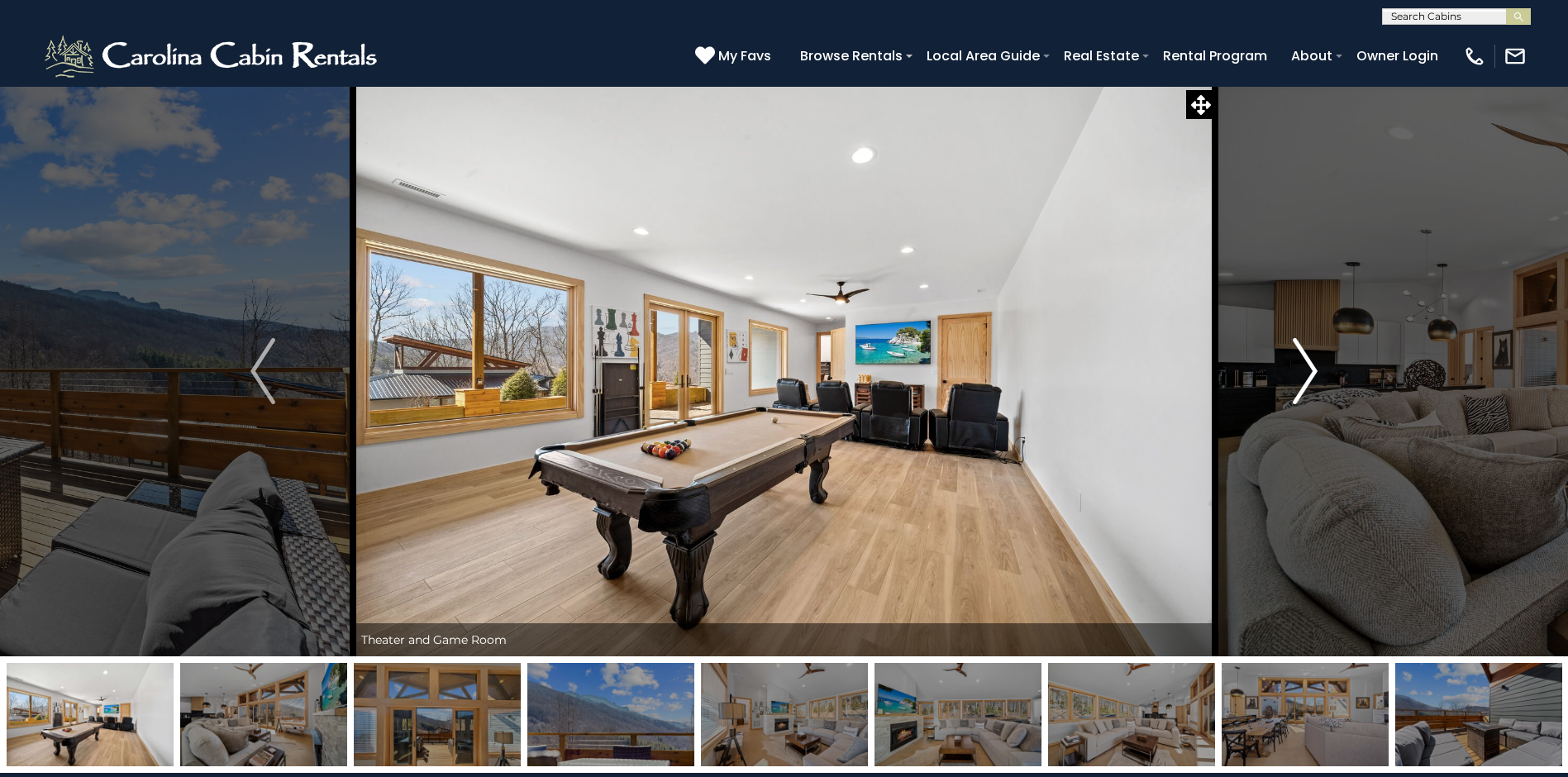
click at [1304, 368] on img "Next" at bounding box center [1305, 371] width 25 height 66
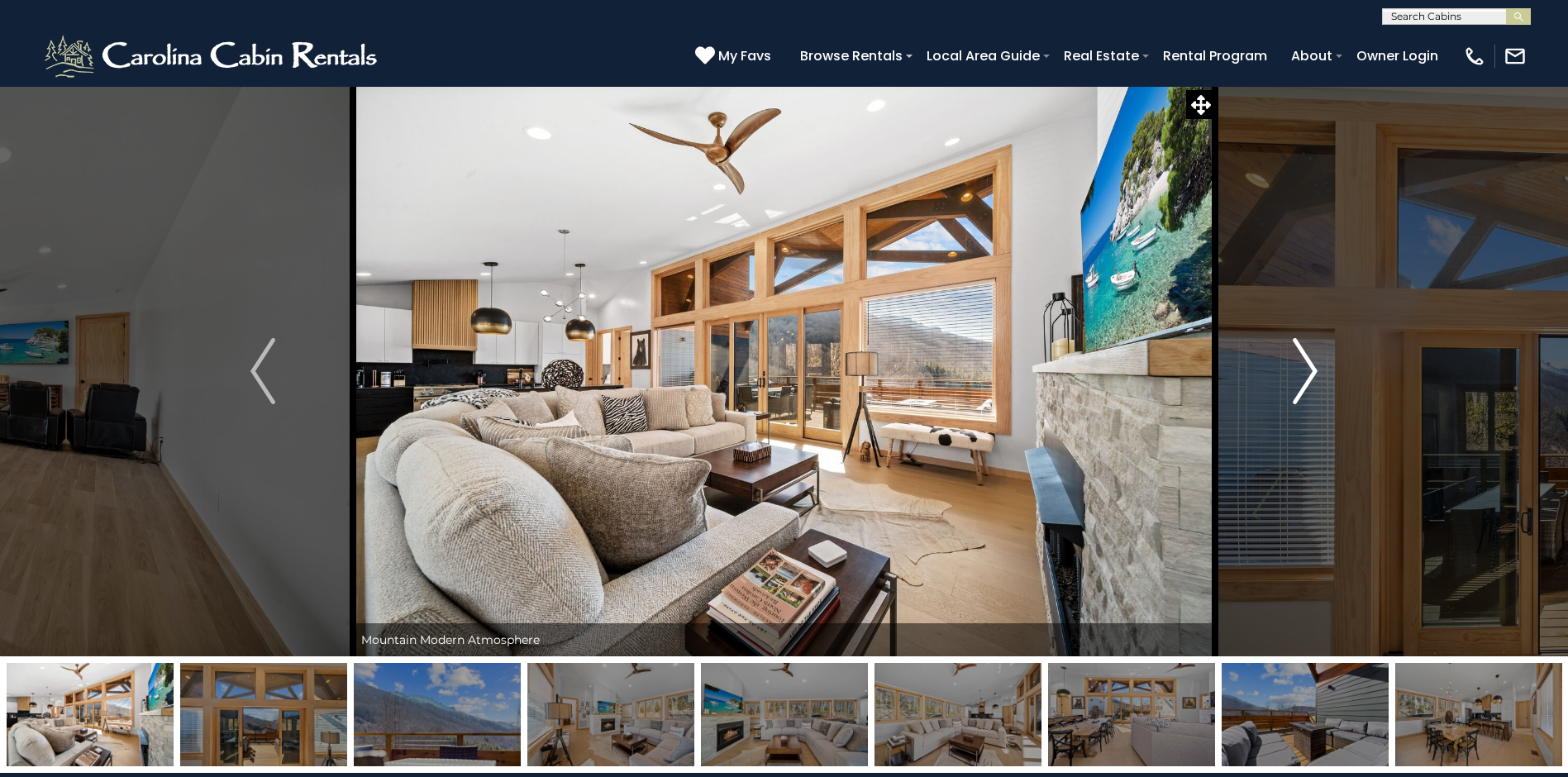
click at [1304, 368] on img "Next" at bounding box center [1305, 371] width 25 height 66
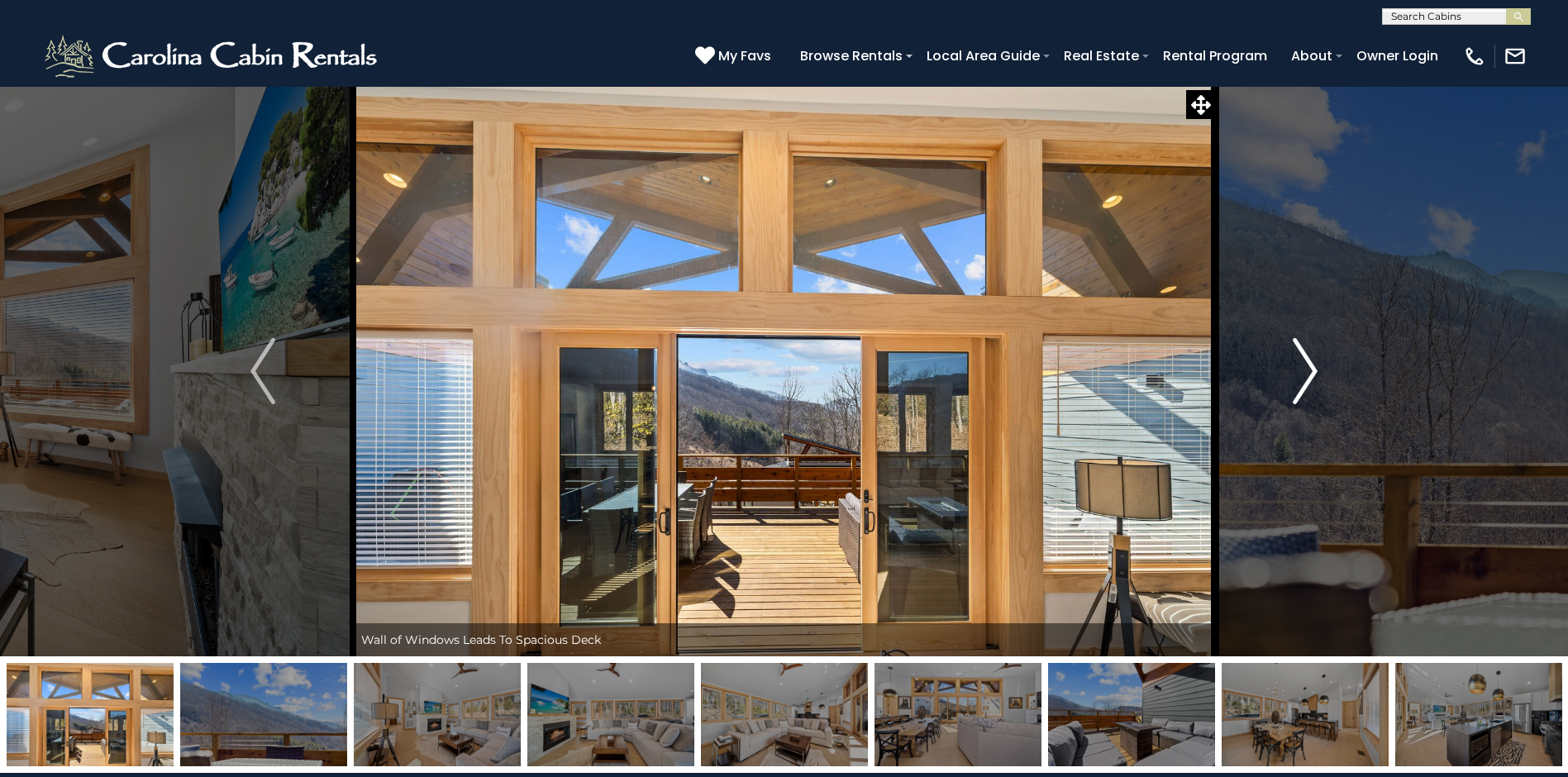
click at [1304, 368] on img "Next" at bounding box center [1305, 371] width 25 height 66
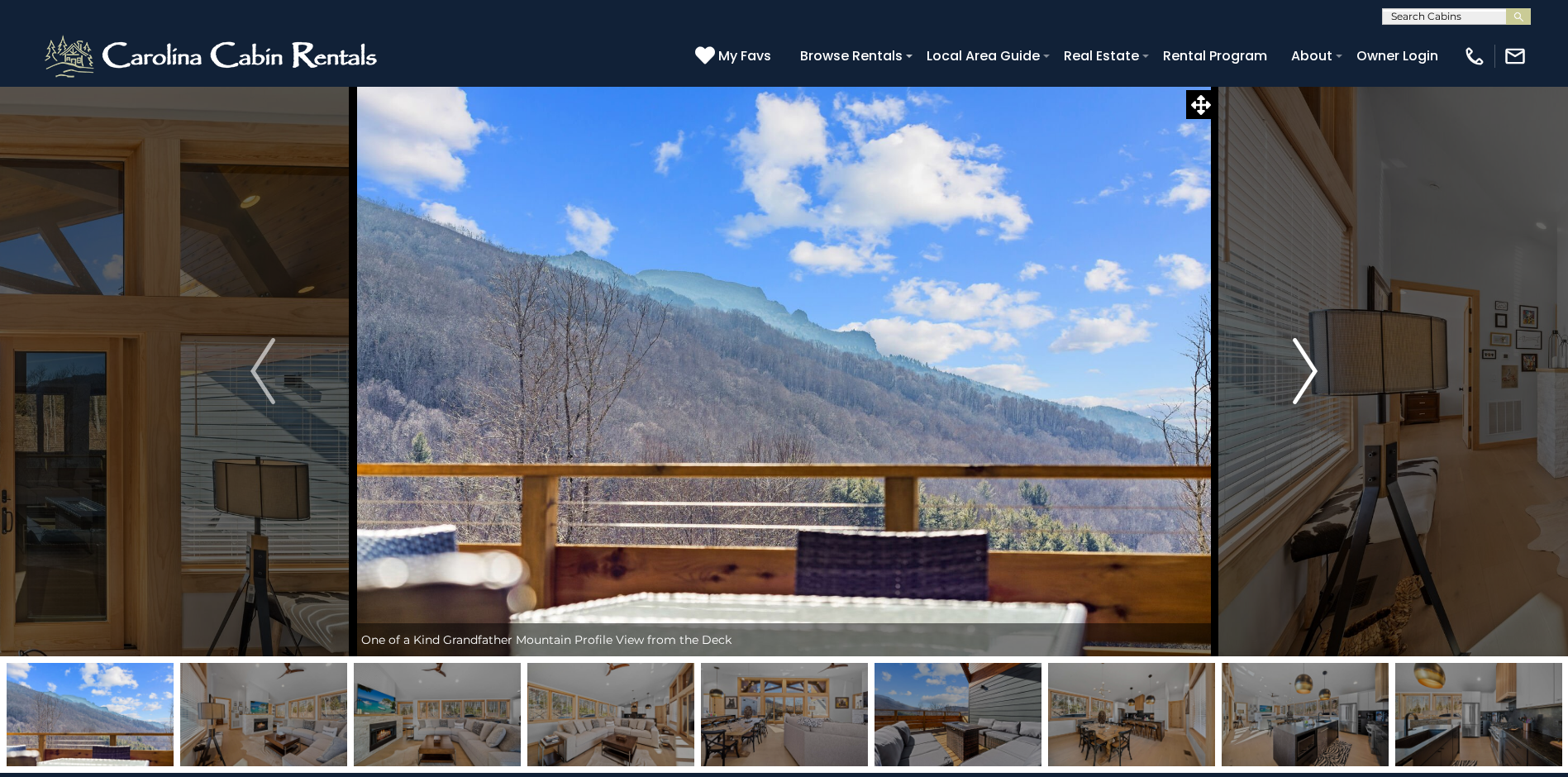
click at [1303, 366] on img "Next" at bounding box center [1305, 371] width 25 height 66
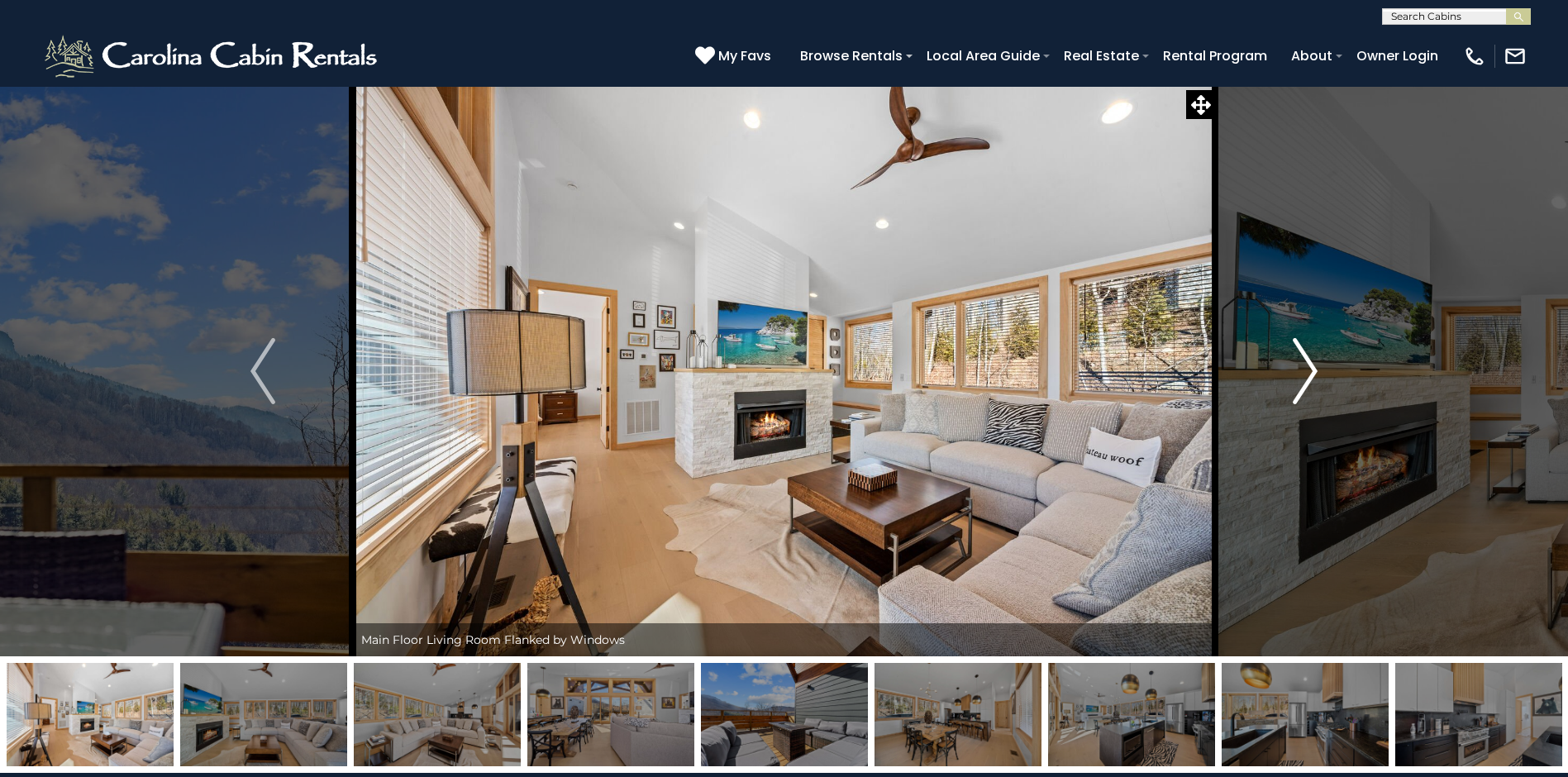
click at [1303, 366] on img "Next" at bounding box center [1305, 371] width 25 height 66
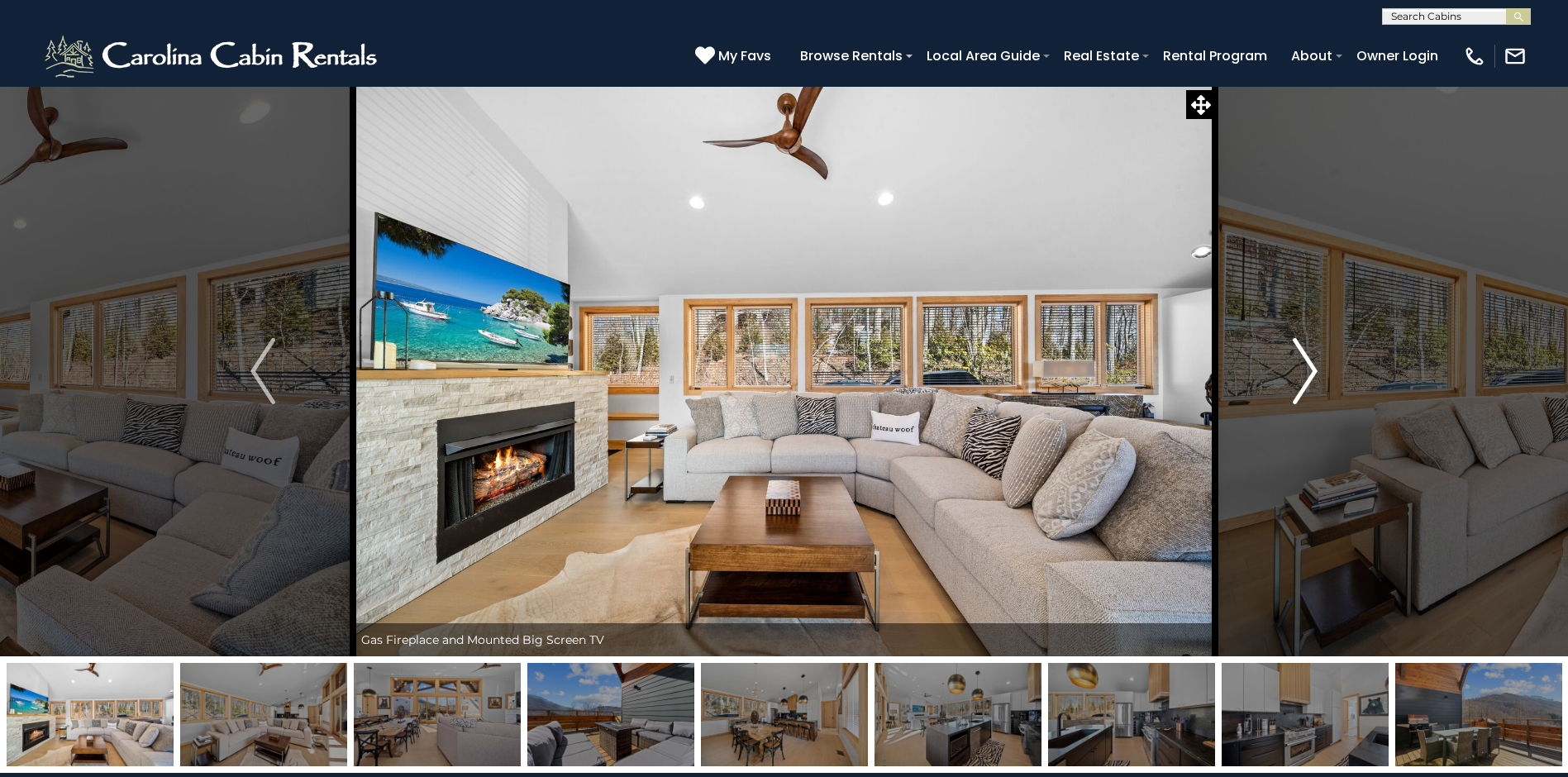
click at [1303, 366] on img "Next" at bounding box center [1305, 371] width 25 height 66
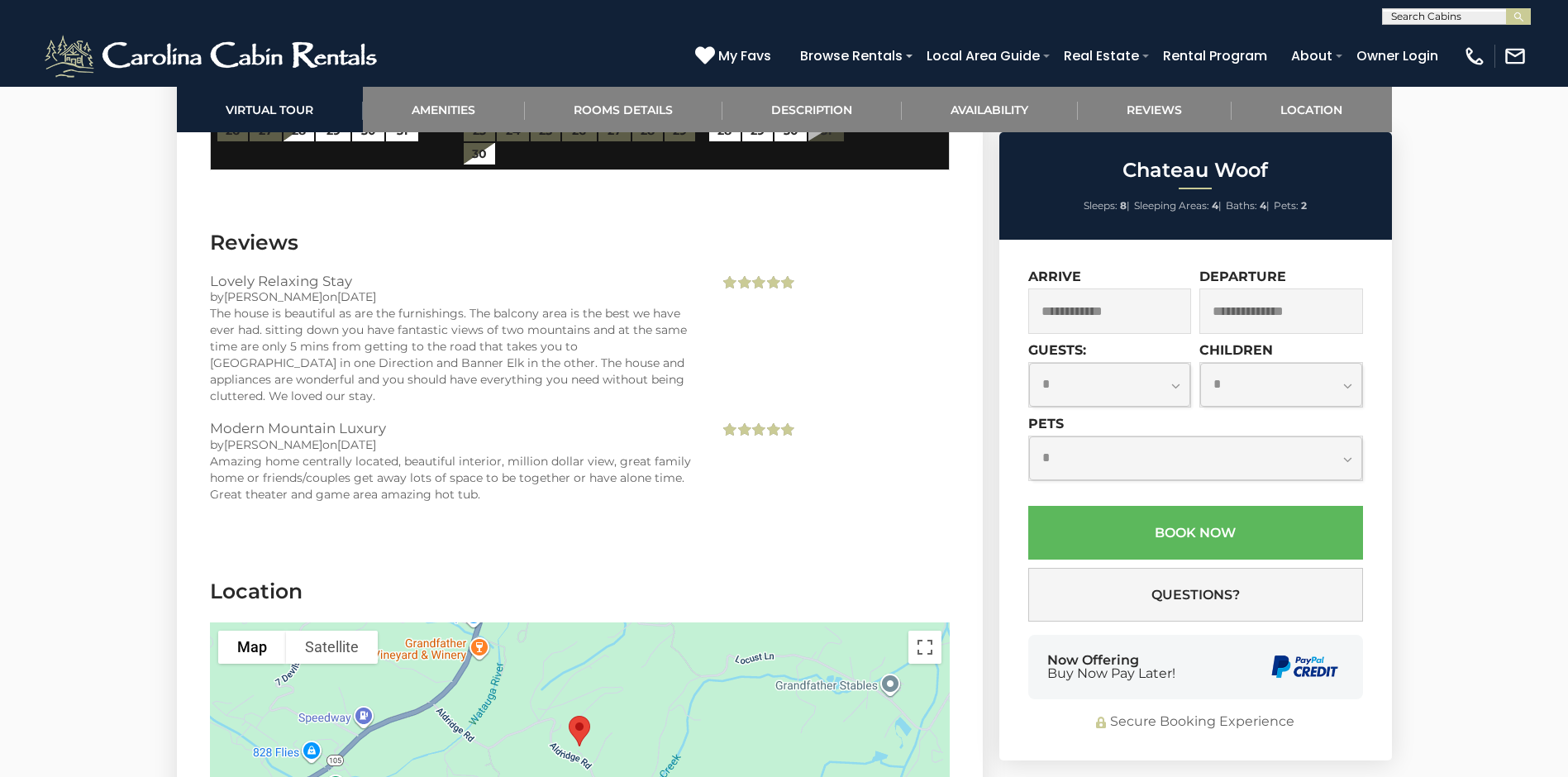
scroll to position [3680, 0]
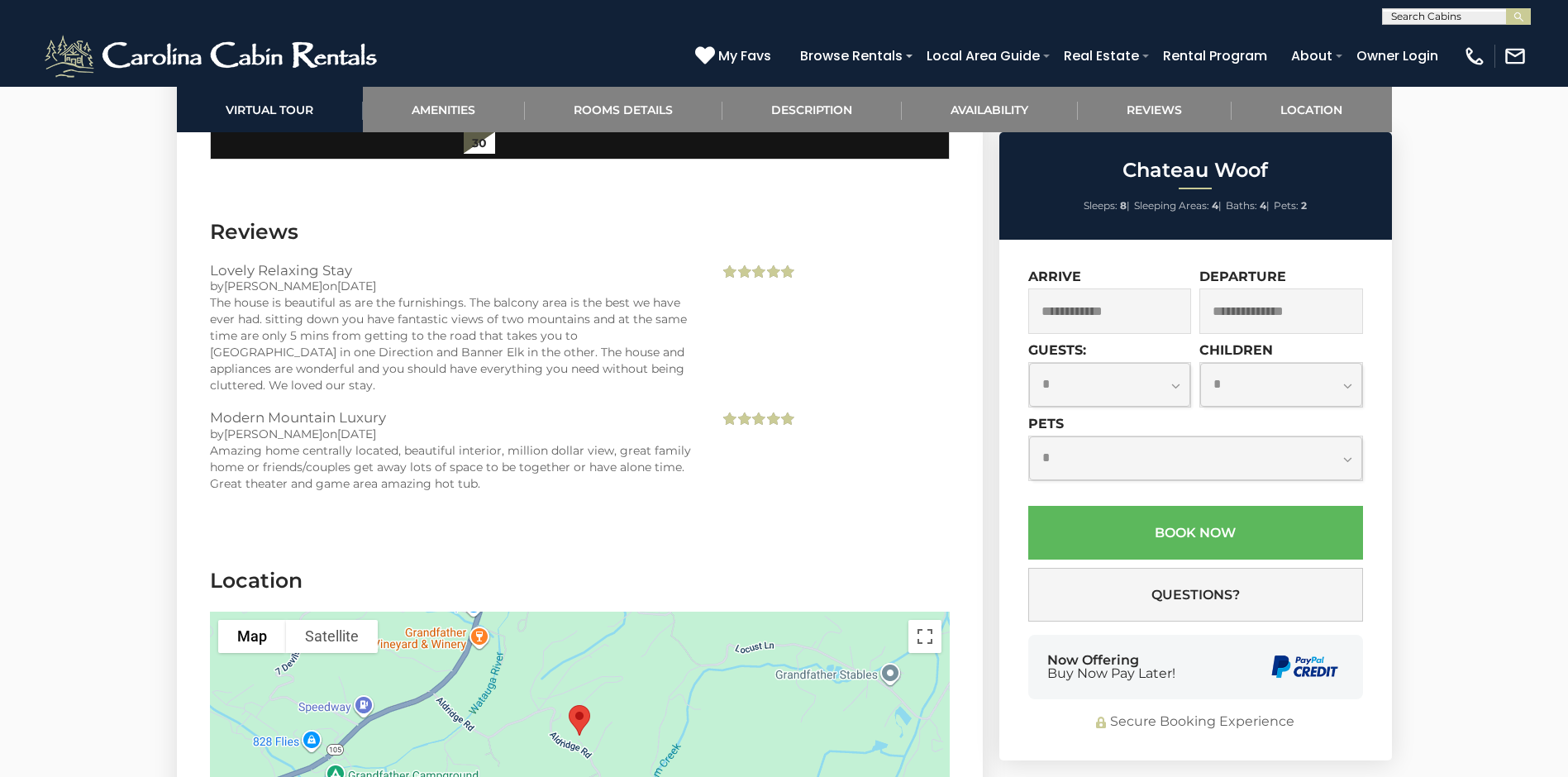
click at [731, 676] on div at bounding box center [580, 735] width 740 height 248
click at [664, 687] on div at bounding box center [580, 735] width 740 height 248
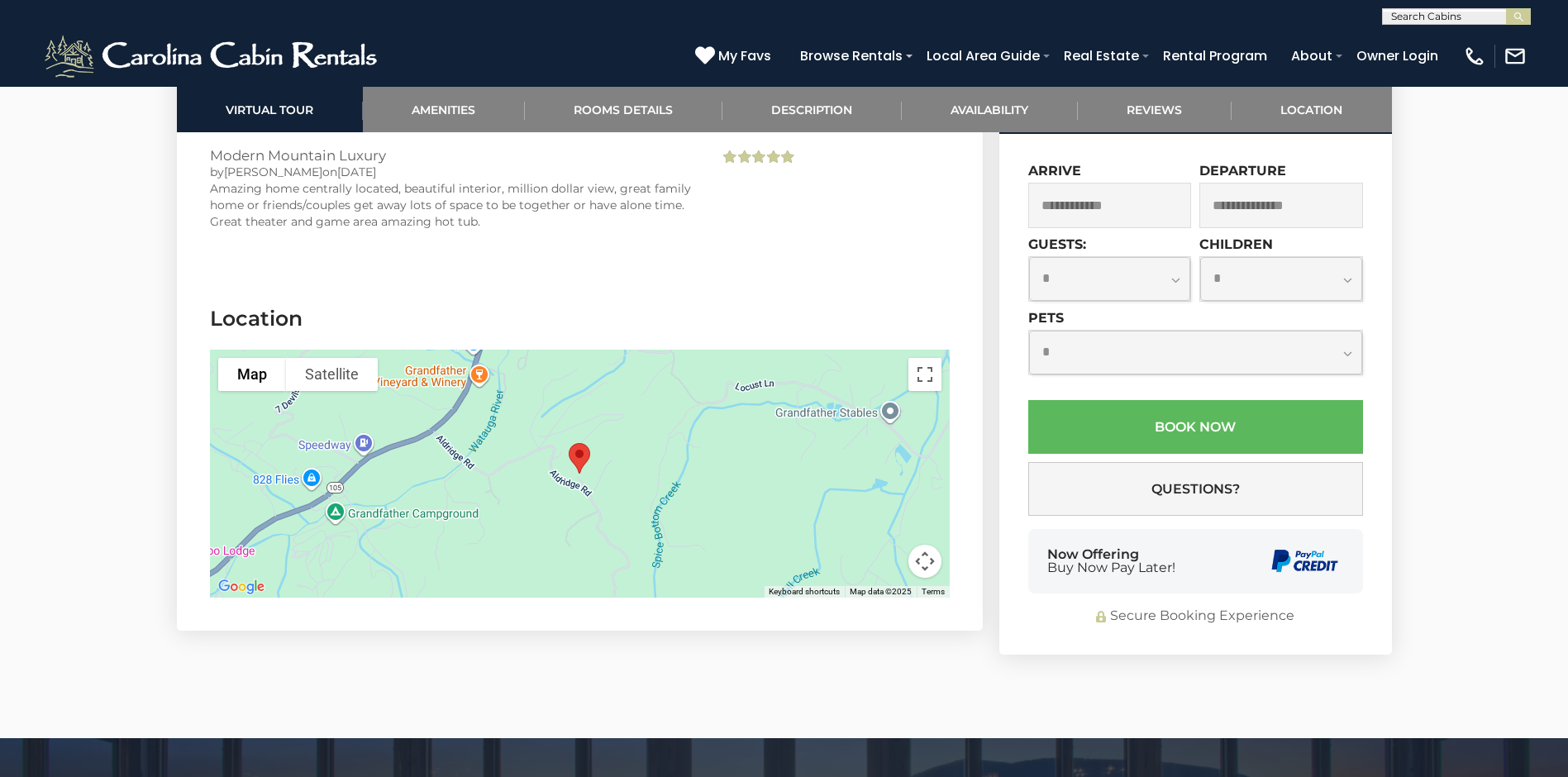
scroll to position [3948, 0]
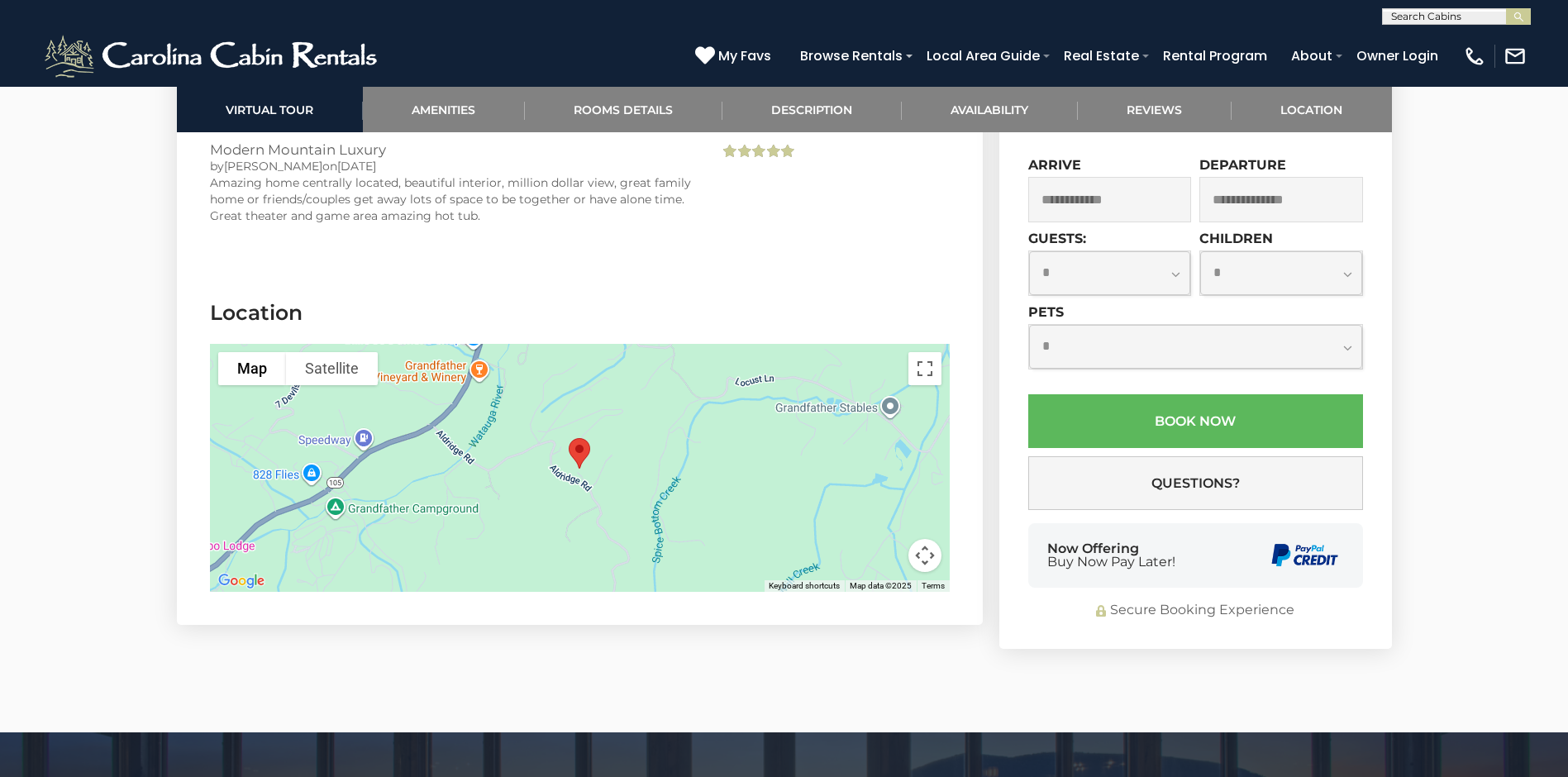
click at [724, 489] on div at bounding box center [580, 467] width 740 height 248
click at [483, 486] on div at bounding box center [580, 467] width 740 height 248
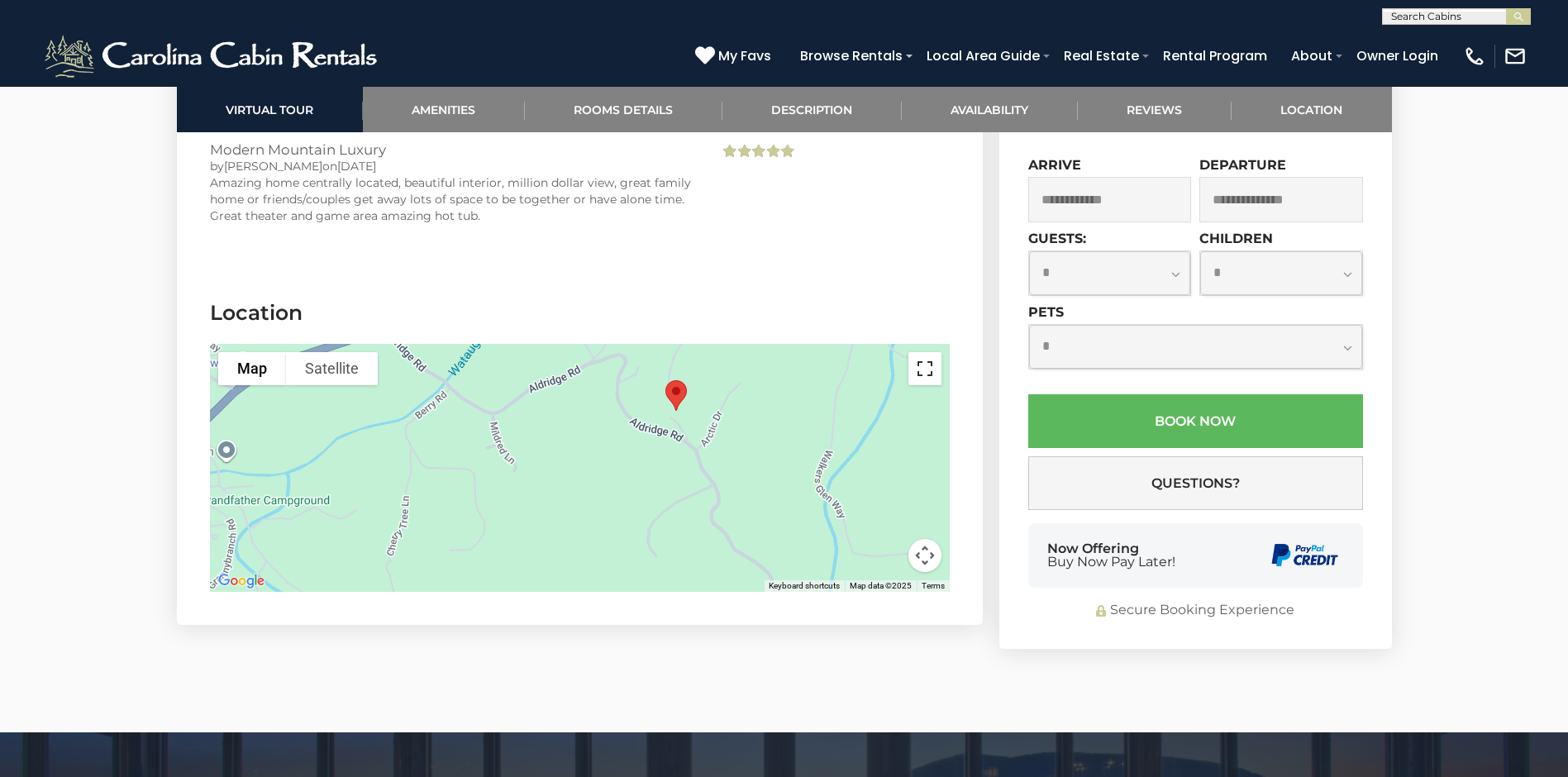
click at [927, 352] on button "Toggle fullscreen view" at bounding box center [925, 368] width 33 height 33
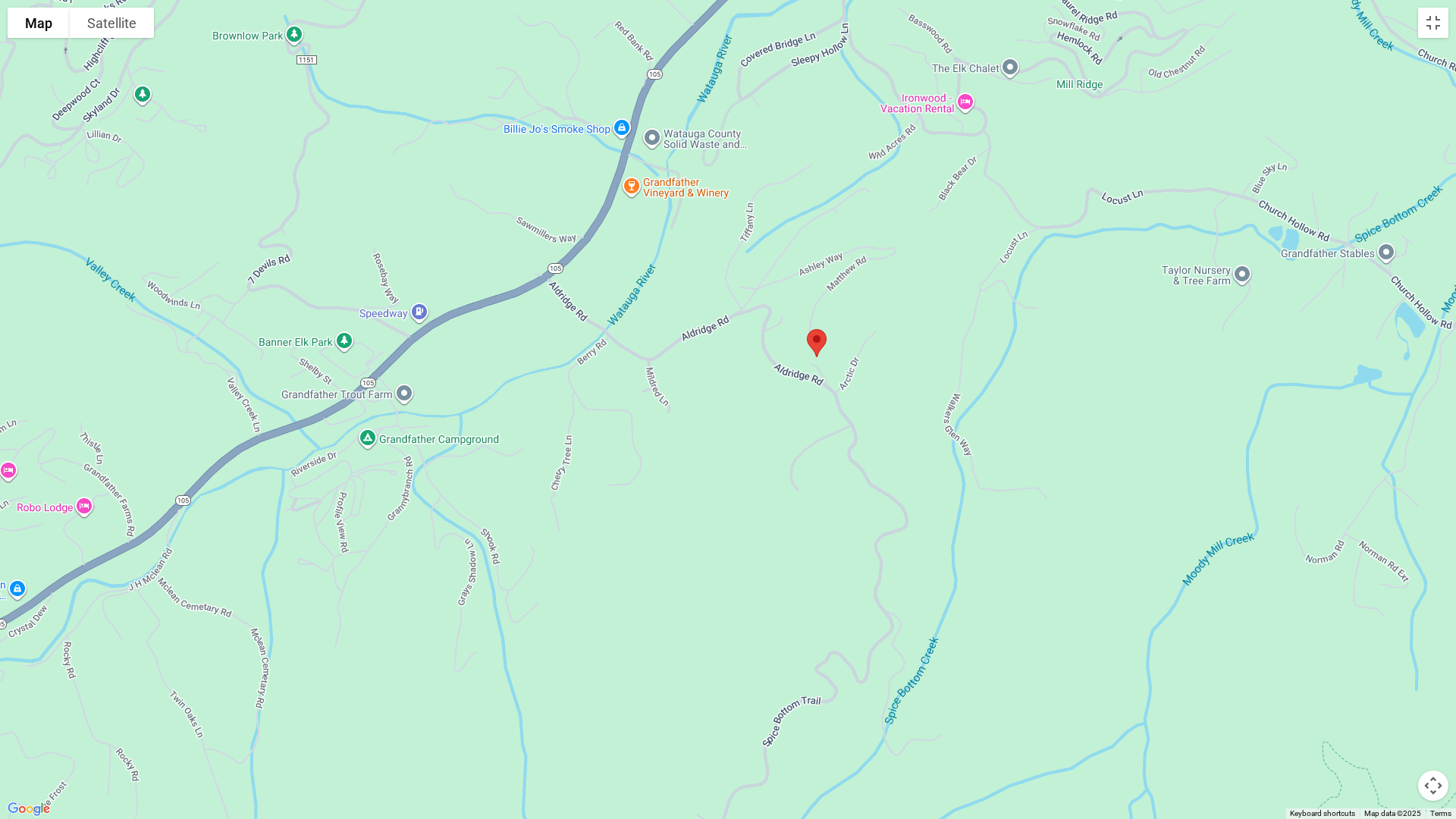
click at [1377, 512] on div at bounding box center [728, 410] width 1456 height 819
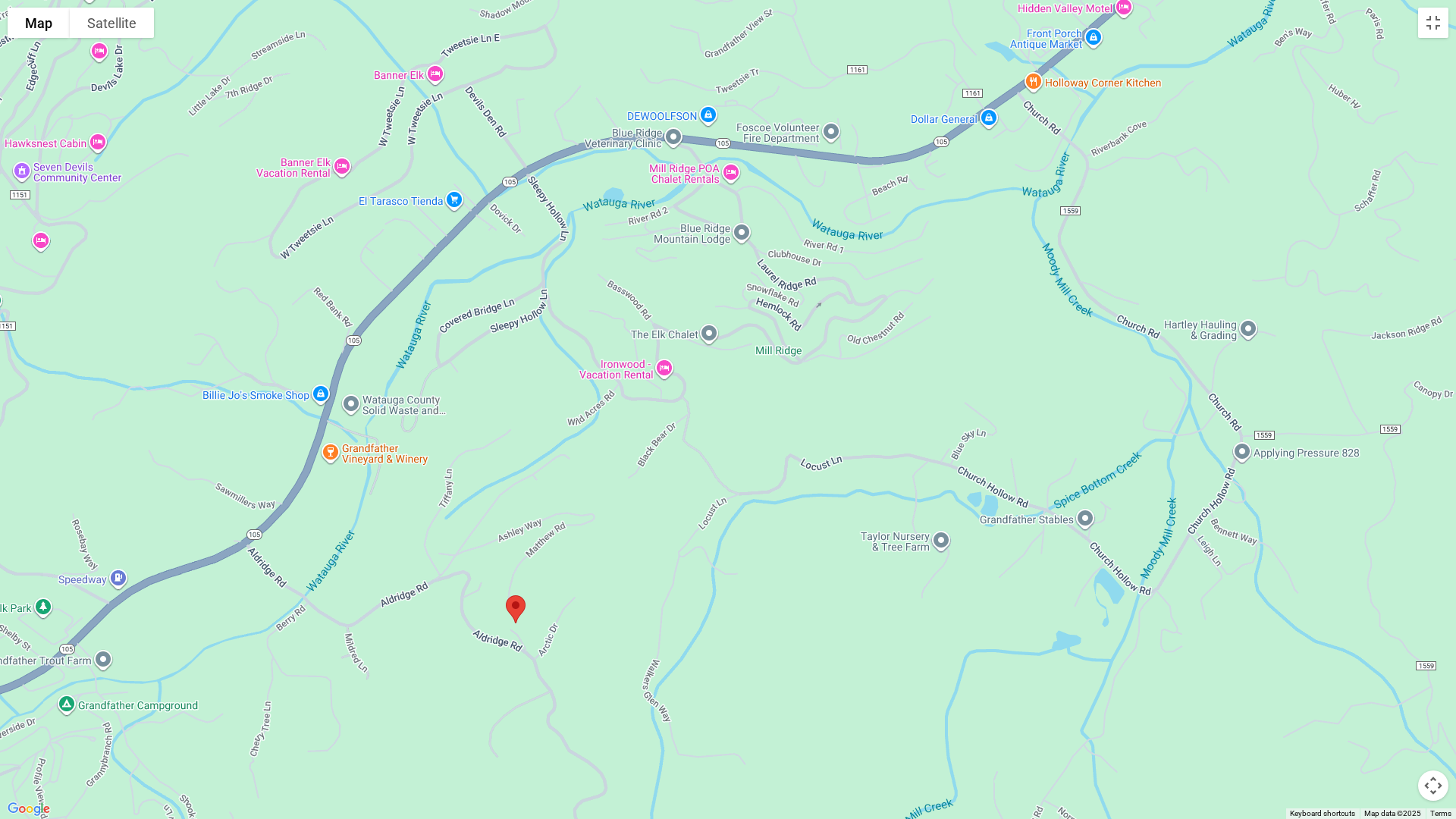
drag, startPoint x: 1264, startPoint y: 421, endPoint x: 964, endPoint y: 687, distance: 400.9
click at [964, 687] on div at bounding box center [728, 410] width 1456 height 819
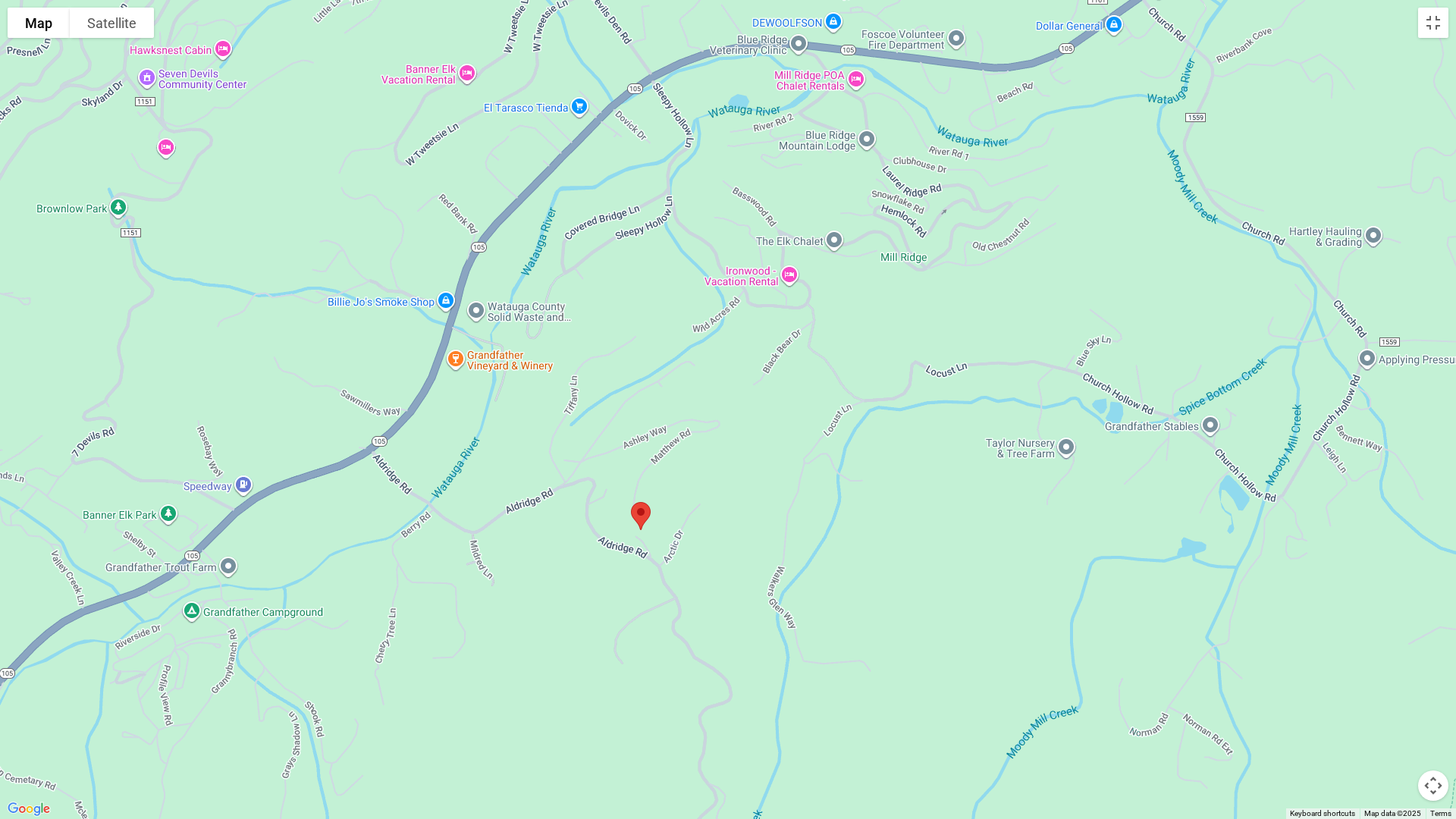
drag, startPoint x: 634, startPoint y: 588, endPoint x: 758, endPoint y: 495, distance: 155.0
click at [758, 495] on div at bounding box center [728, 410] width 1456 height 819
click at [1437, 712] on button "Map camera controls" at bounding box center [1432, 786] width 31 height 31
click at [1391, 712] on button "Zoom out" at bounding box center [1395, 786] width 31 height 31
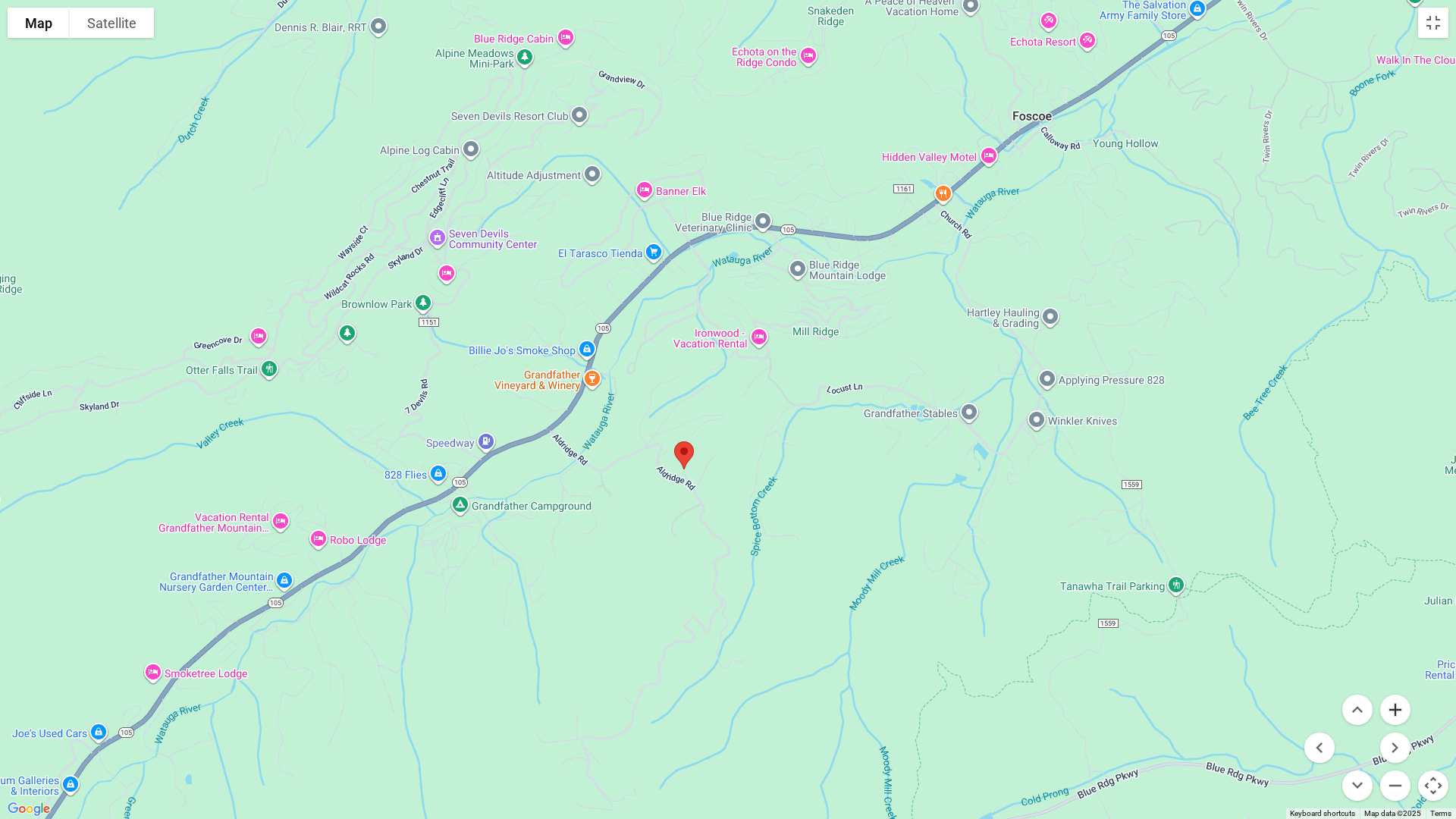
click at [1393, 709] on button "Zoom in" at bounding box center [1395, 709] width 31 height 31
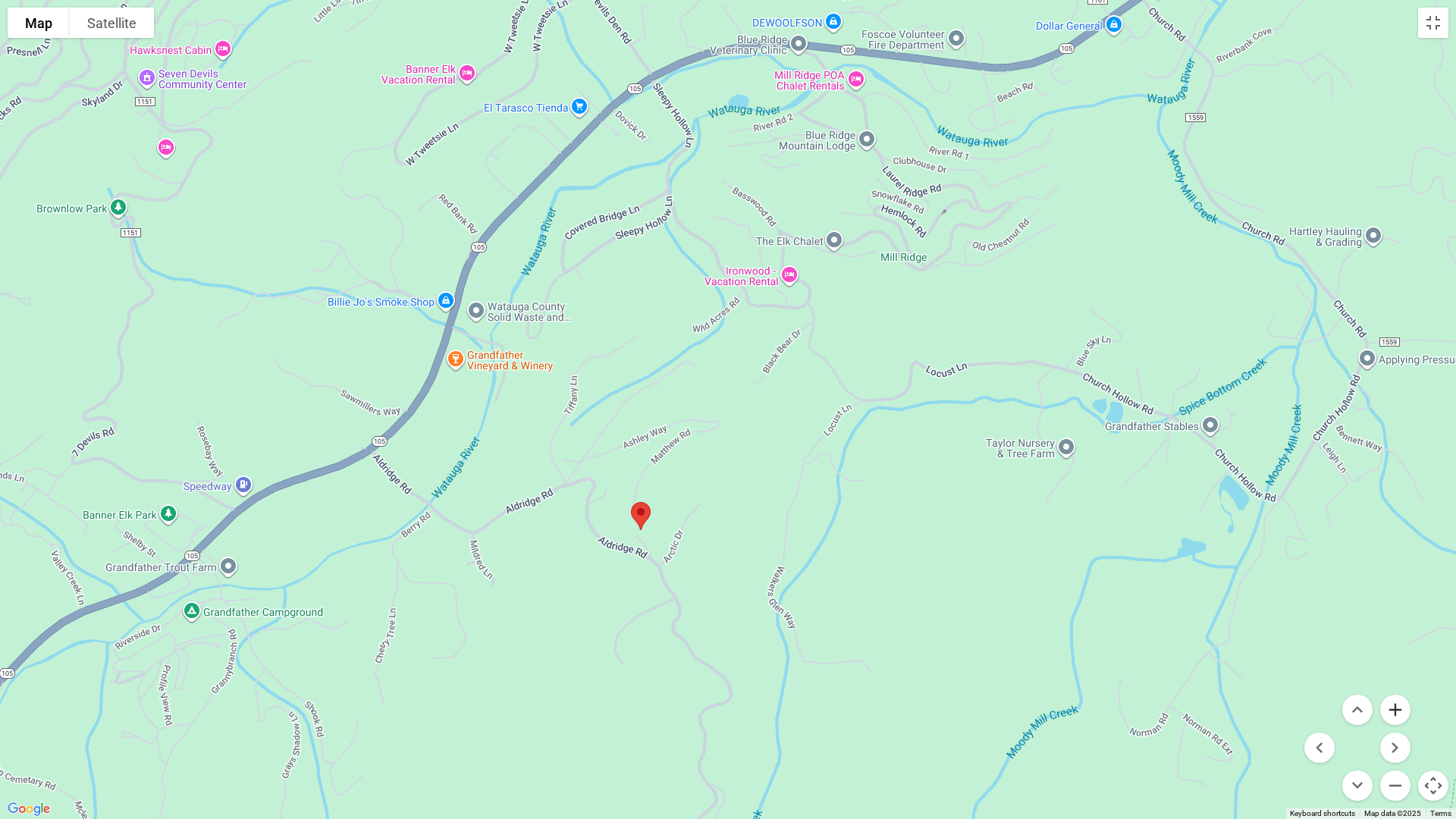
click at [1393, 709] on button "Zoom in" at bounding box center [1395, 709] width 31 height 31
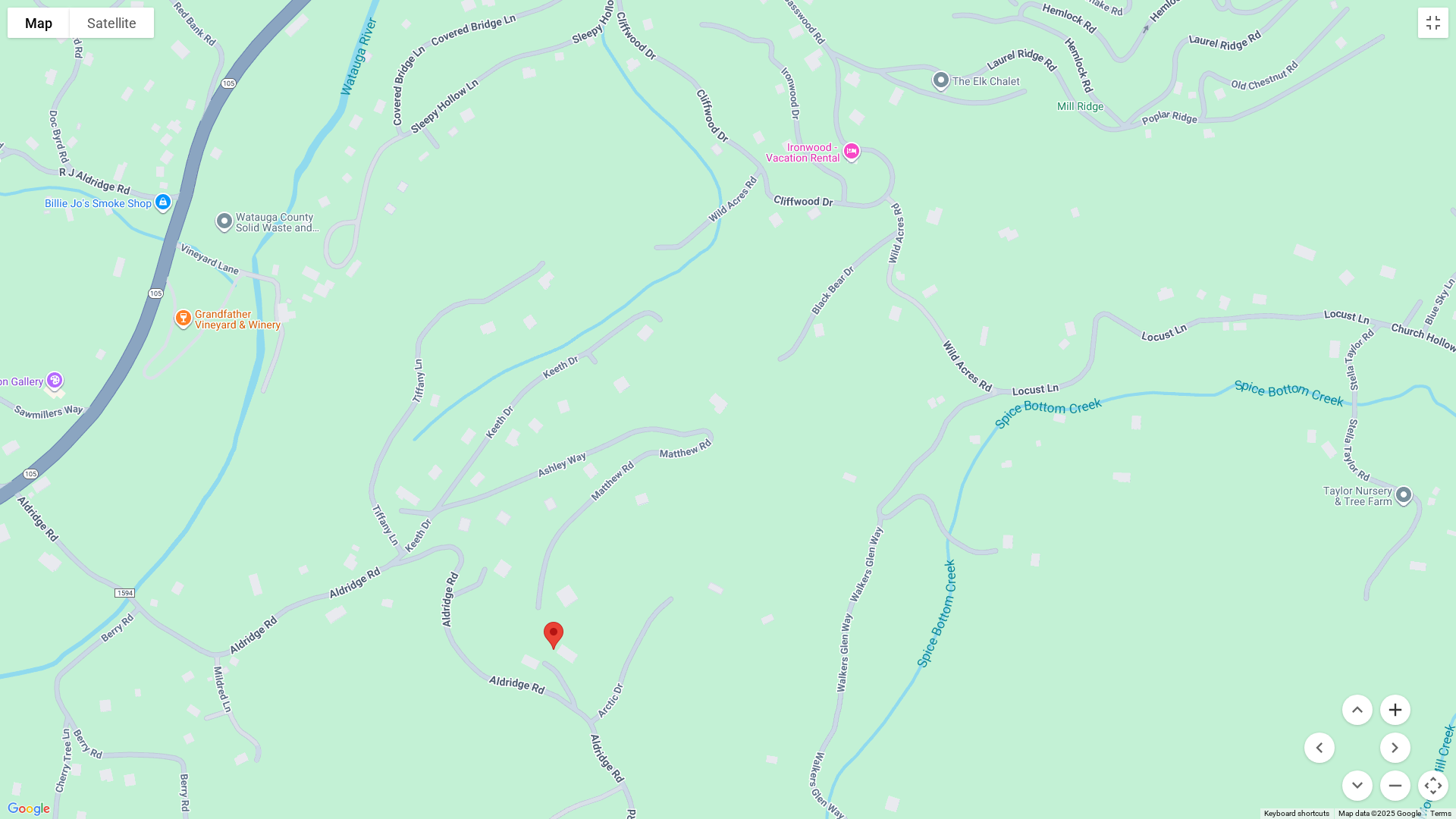
click at [1393, 709] on button "Zoom in" at bounding box center [1395, 709] width 31 height 31
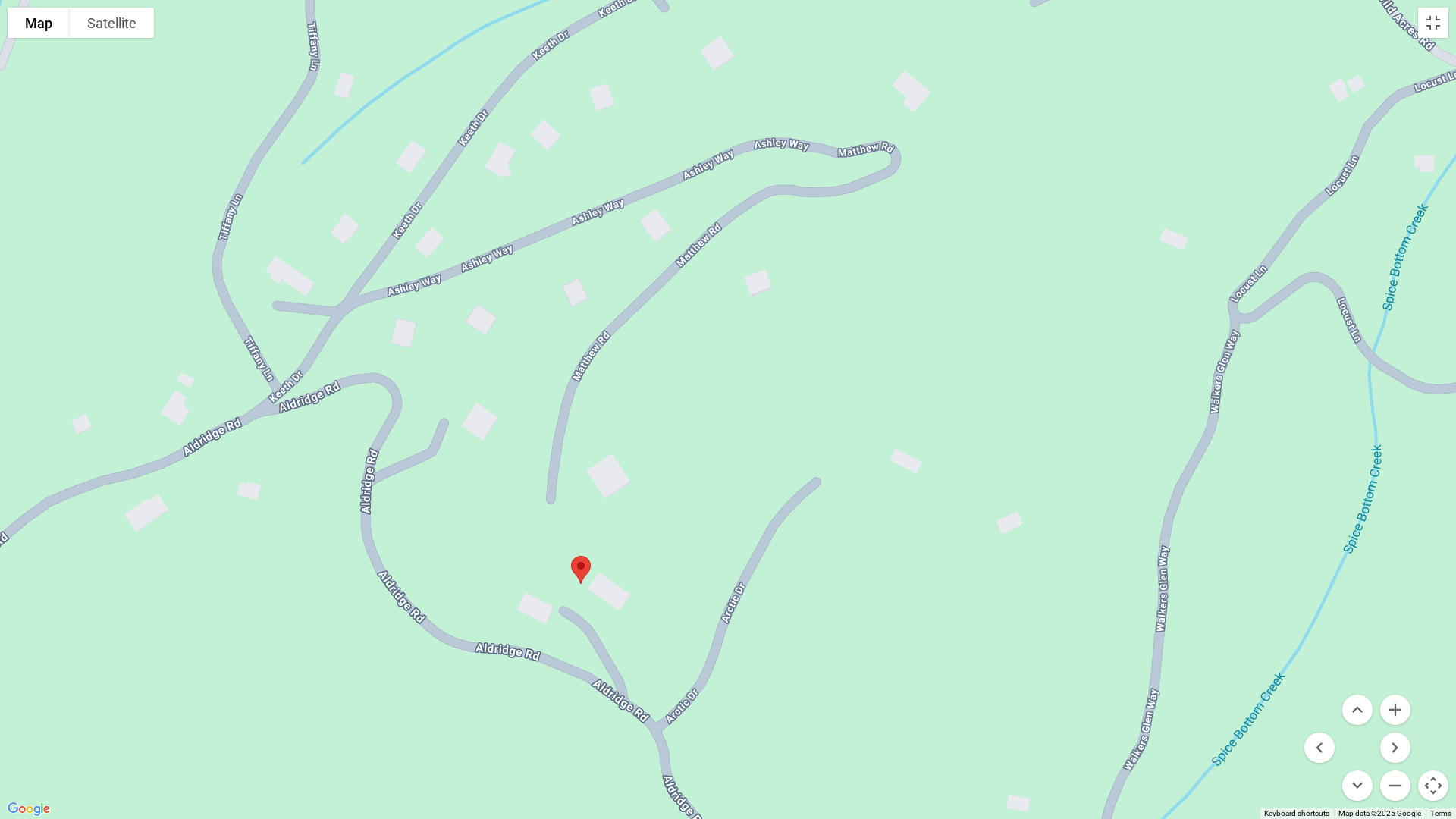
drag, startPoint x: 628, startPoint y: 718, endPoint x: 830, endPoint y: 410, distance: 368.3
click at [830, 410] on div at bounding box center [728, 410] width 1456 height 819
click at [102, 25] on button "Satellite" at bounding box center [112, 23] width 84 height 31
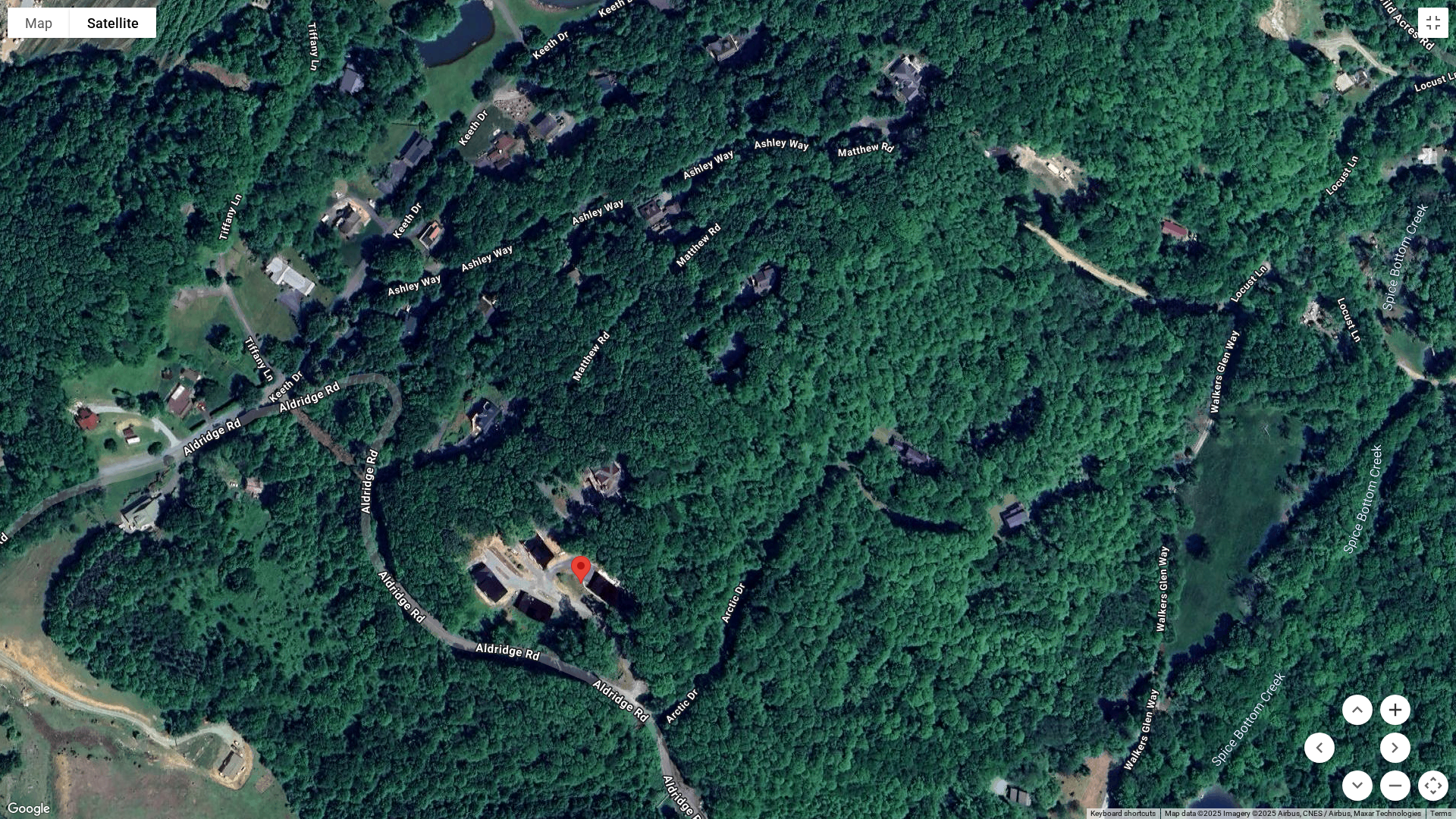
click at [1389, 709] on button "Zoom in" at bounding box center [1395, 709] width 31 height 31
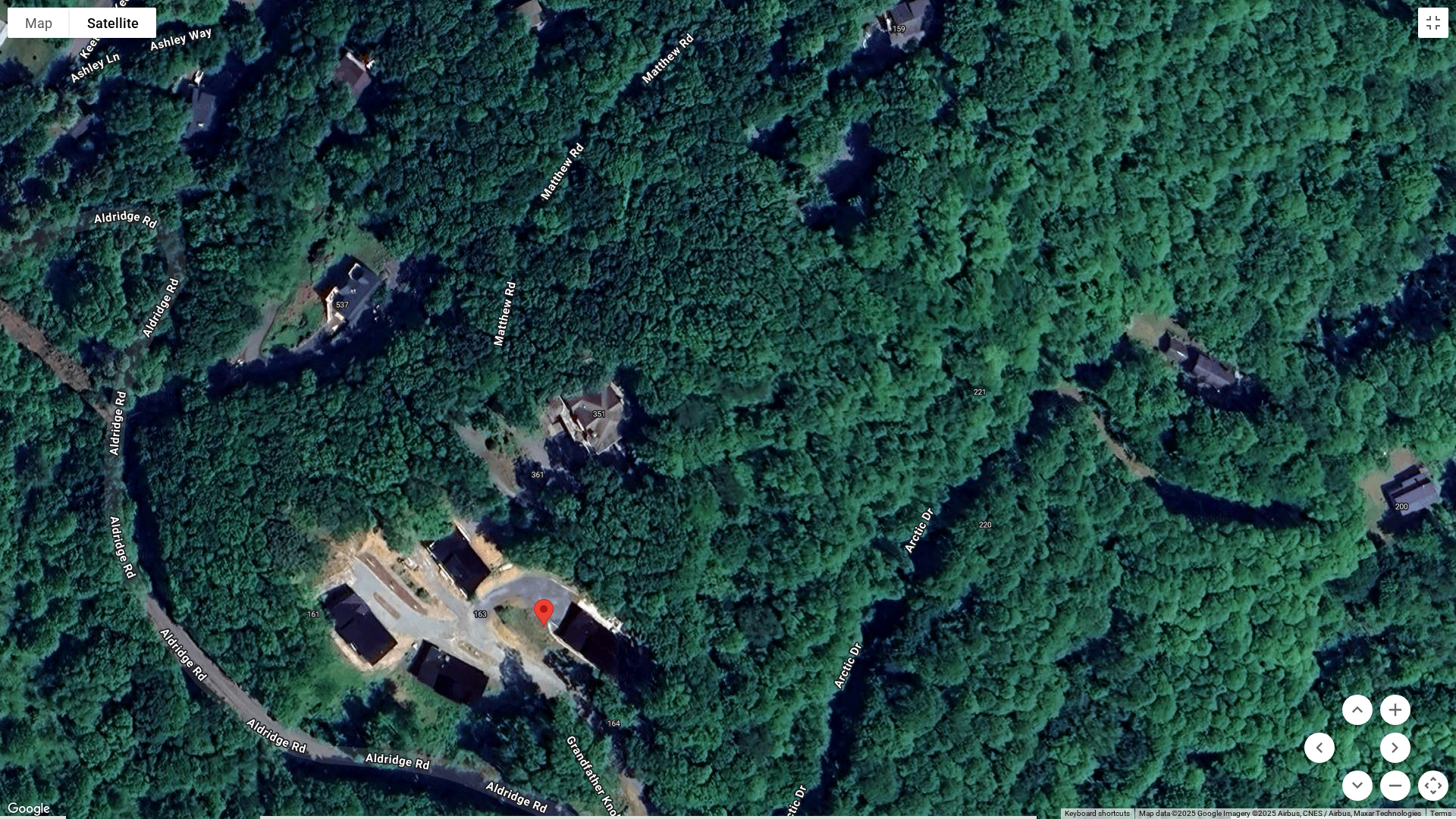
drag, startPoint x: 607, startPoint y: 695, endPoint x: 718, endPoint y: 563, distance: 172.5
click at [718, 563] on div at bounding box center [728, 410] width 1456 height 819
click at [1395, 708] on button "Zoom in" at bounding box center [1395, 709] width 31 height 31
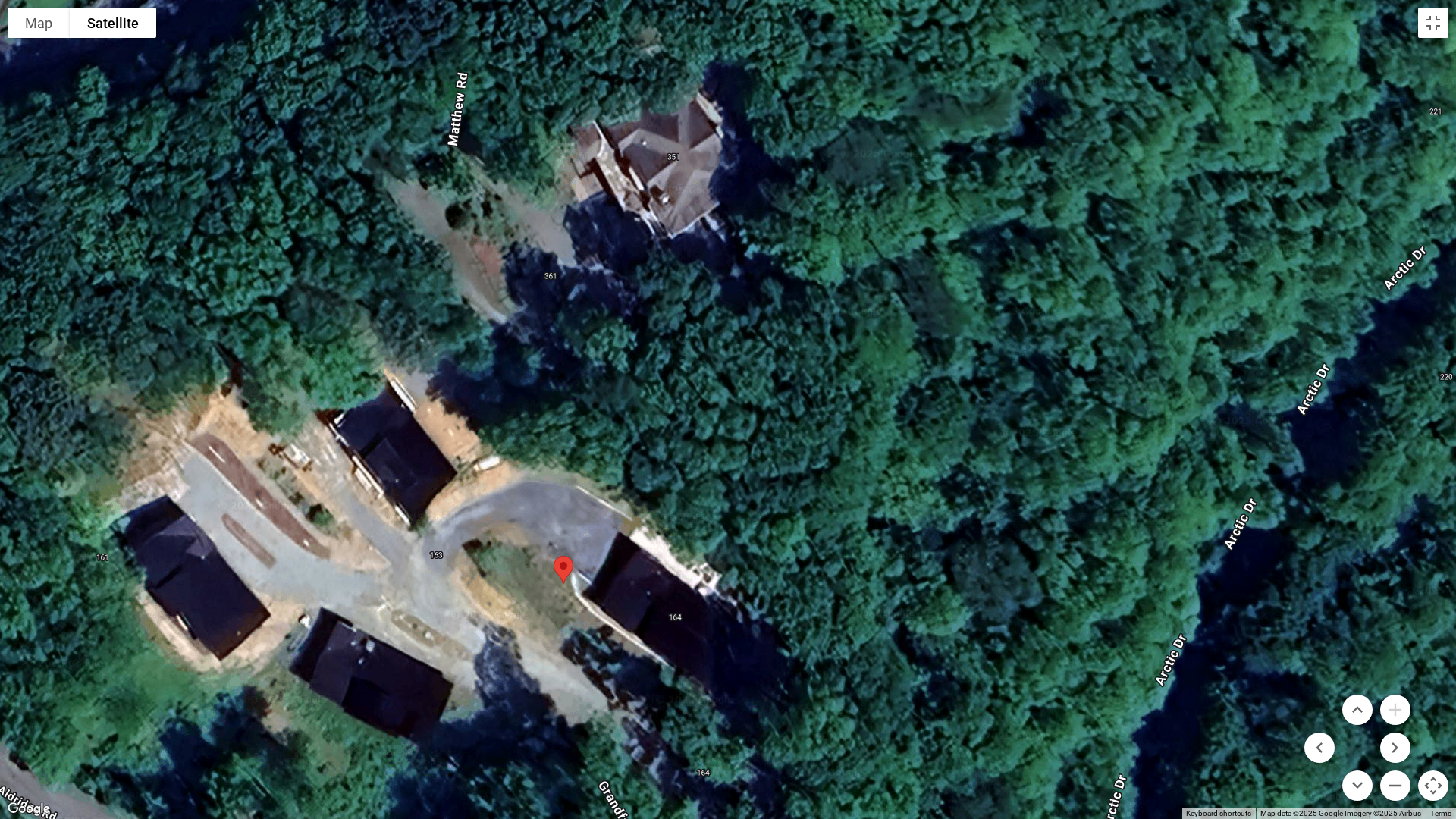
drag, startPoint x: 501, startPoint y: 734, endPoint x: 707, endPoint y: 469, distance: 335.7
click at [706, 471] on div at bounding box center [728, 410] width 1456 height 819
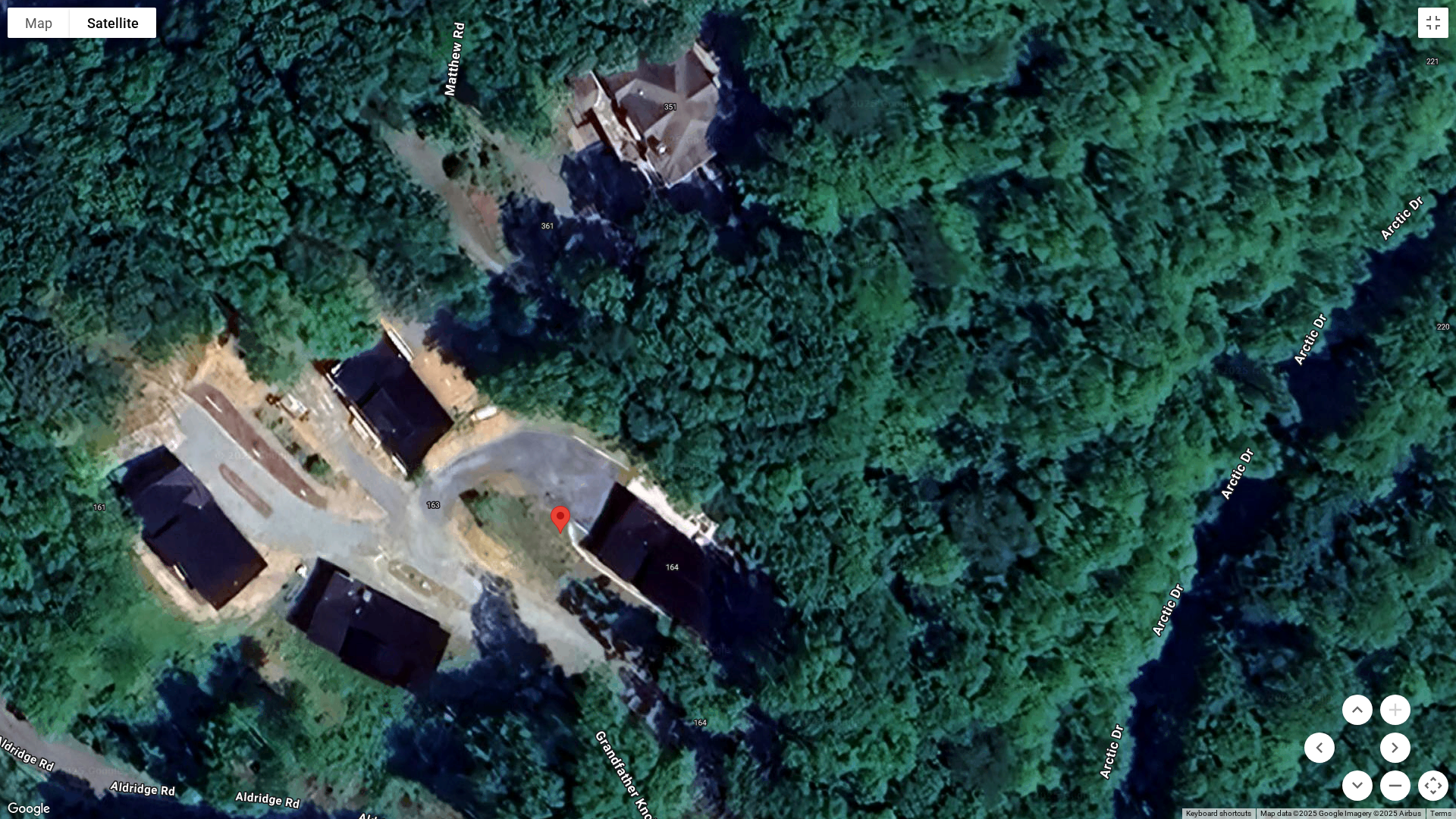
drag, startPoint x: 656, startPoint y: 735, endPoint x: 650, endPoint y: 685, distance: 50.4
click at [650, 685] on div at bounding box center [728, 410] width 1456 height 819
click at [1395, 712] on button "Zoom out" at bounding box center [1395, 786] width 31 height 31
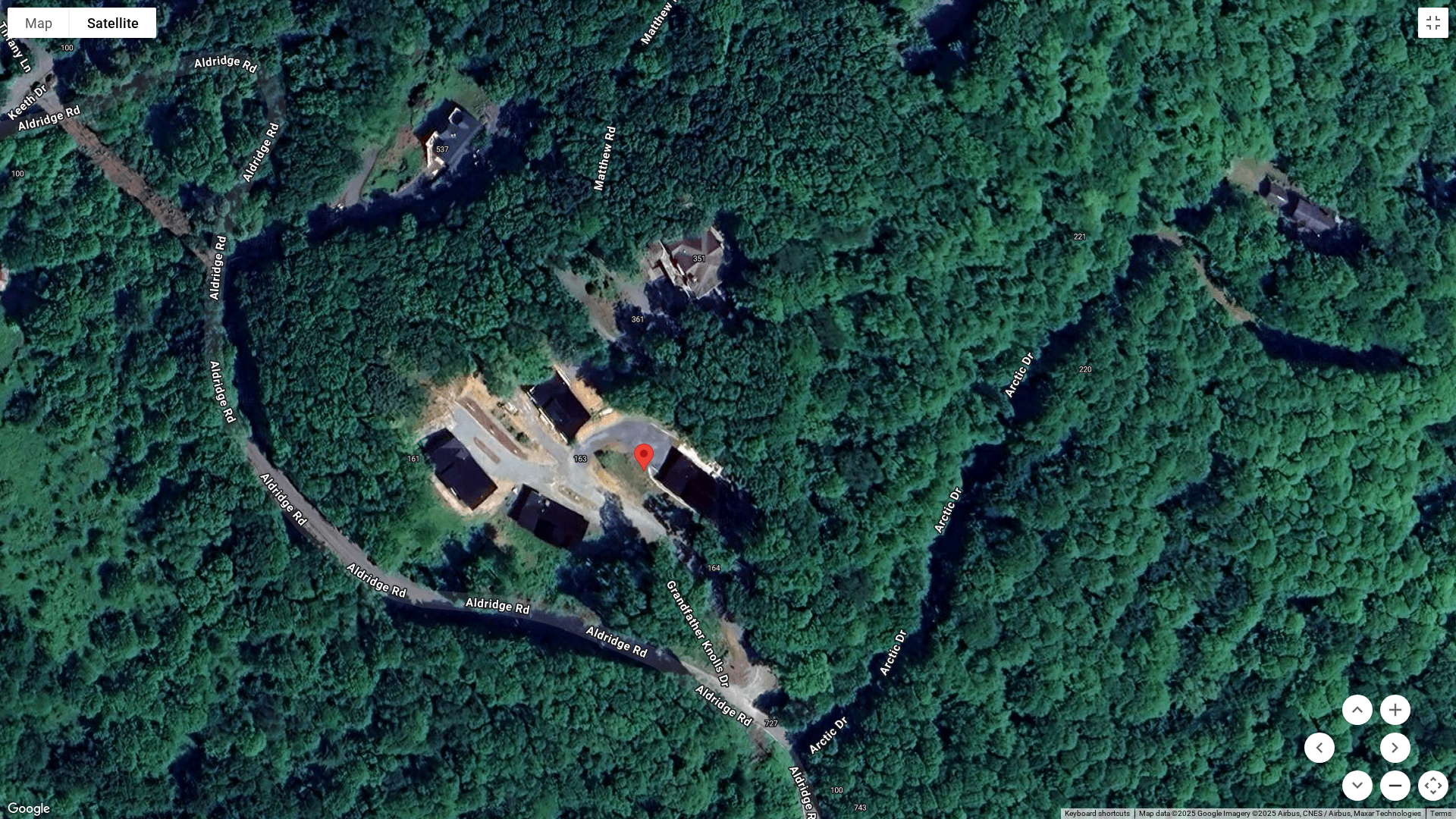
click at [1395, 712] on button "Zoom out" at bounding box center [1395, 786] width 31 height 31
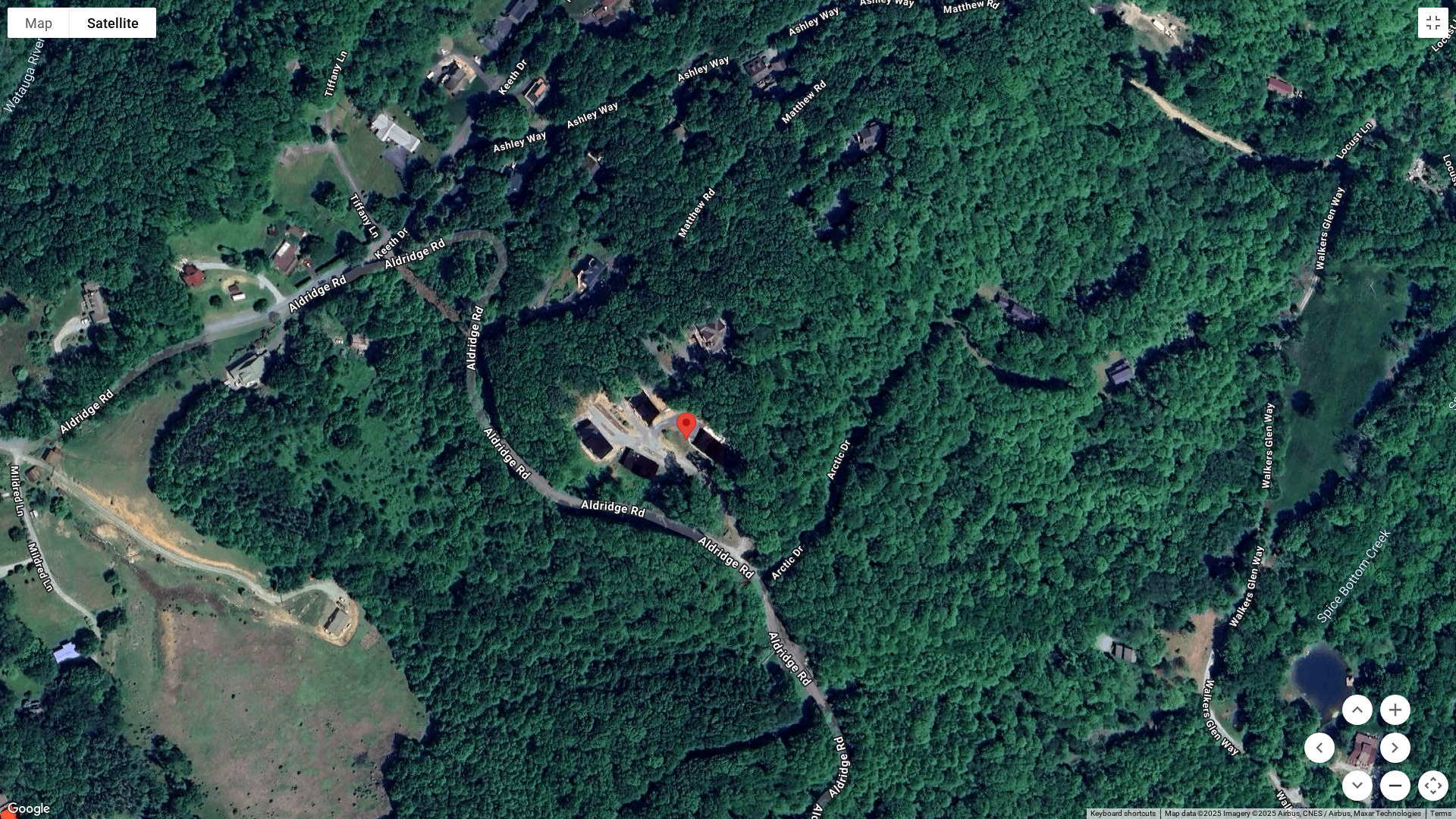
click at [1395, 712] on button "Zoom out" at bounding box center [1395, 786] width 31 height 31
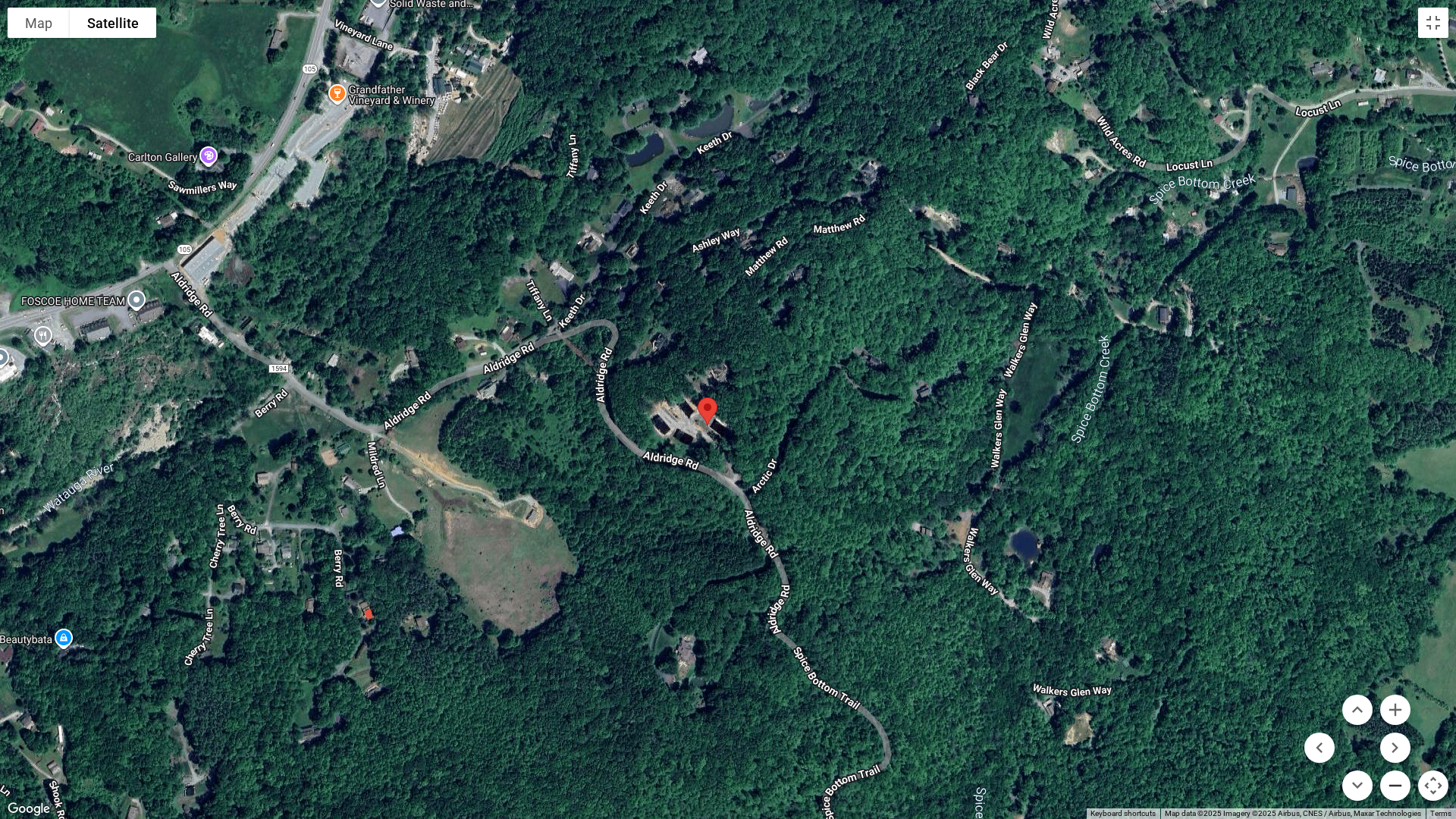
click at [1395, 712] on button "Zoom out" at bounding box center [1395, 786] width 31 height 31
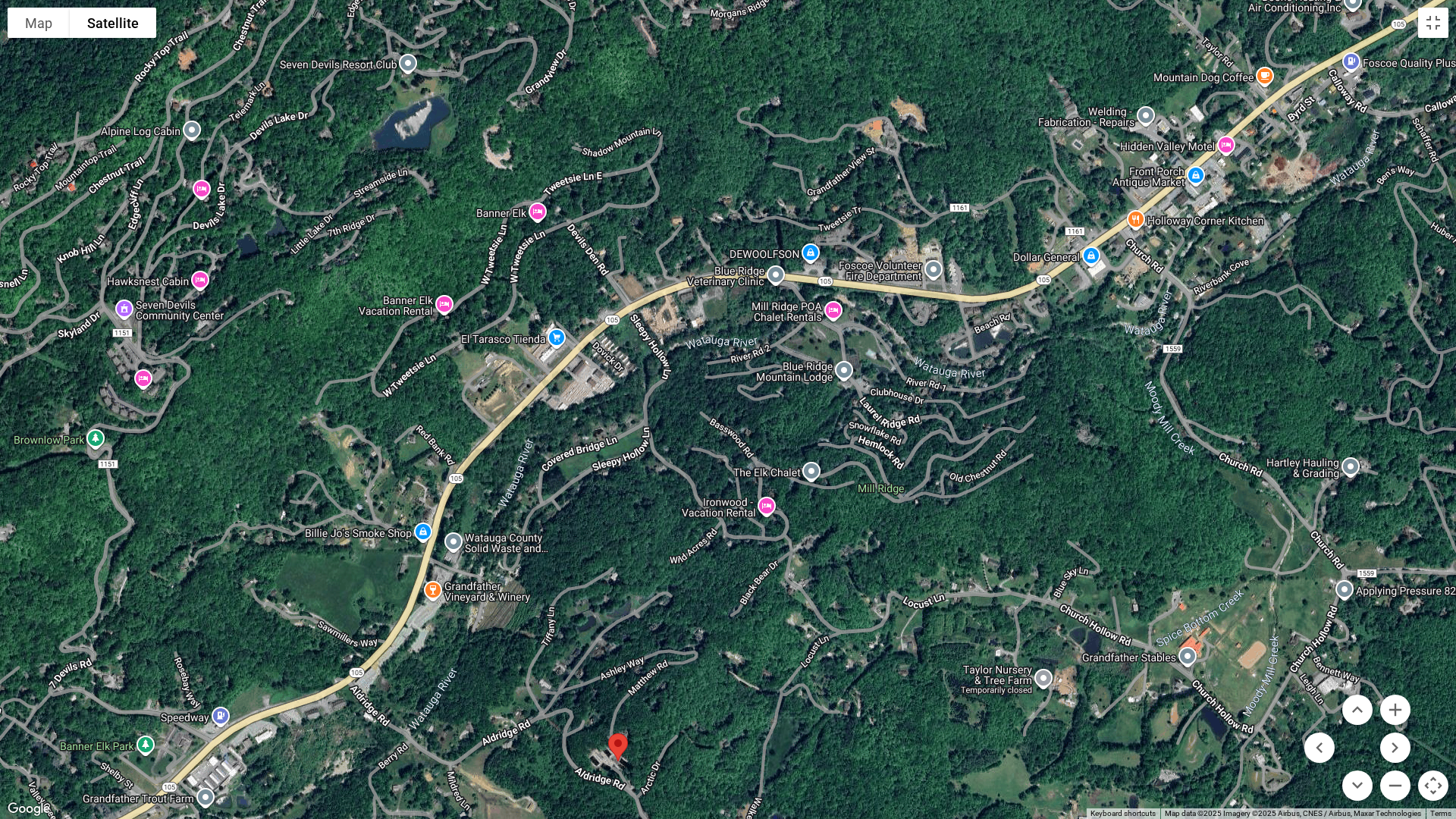
drag, startPoint x: 824, startPoint y: 281, endPoint x: 725, endPoint y: 627, distance: 359.9
click at [725, 627] on div at bounding box center [728, 410] width 1456 height 819
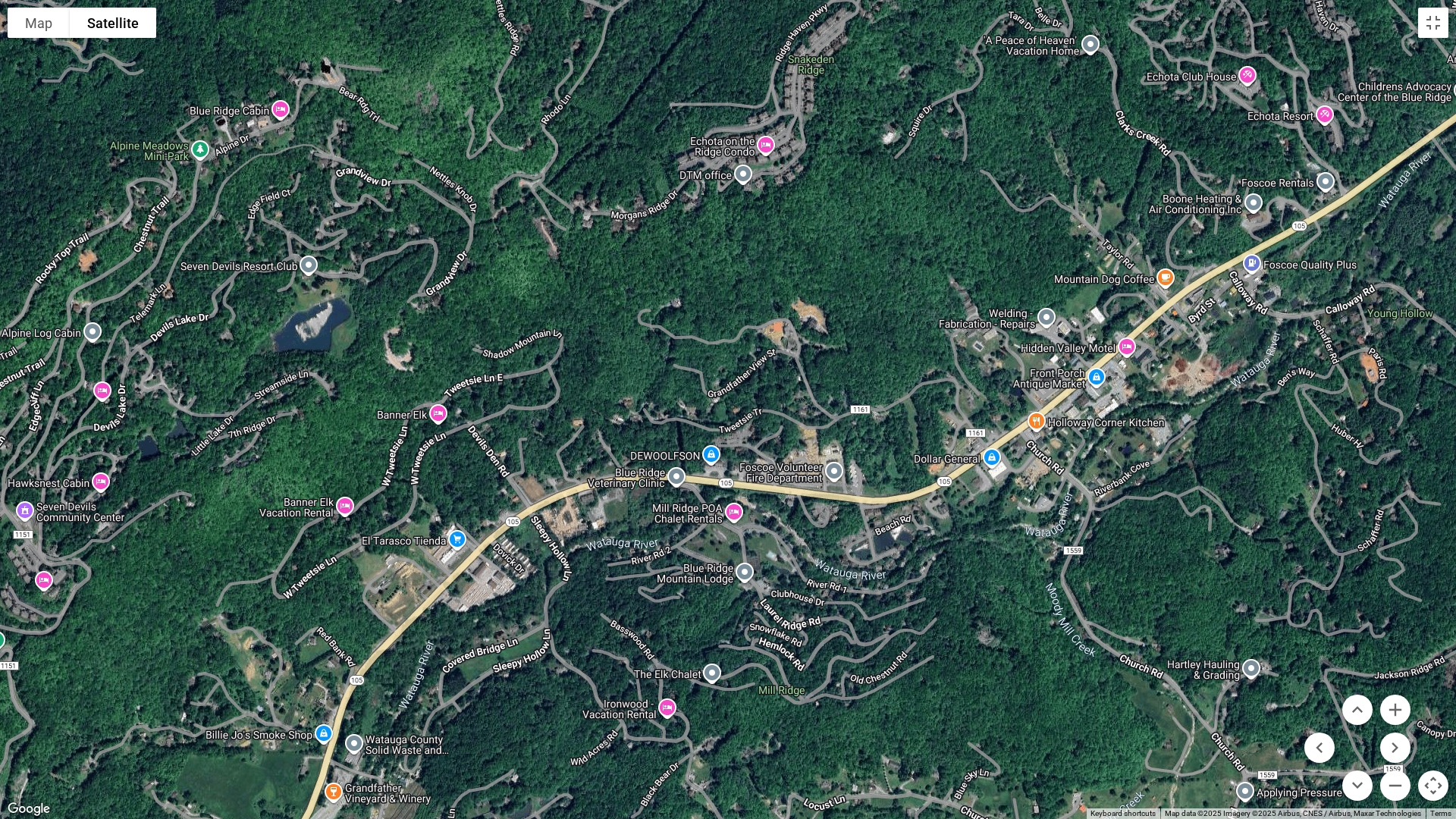
drag, startPoint x: 761, startPoint y: 437, endPoint x: 662, endPoint y: 640, distance: 225.9
click at [662, 640] on div at bounding box center [728, 410] width 1456 height 819
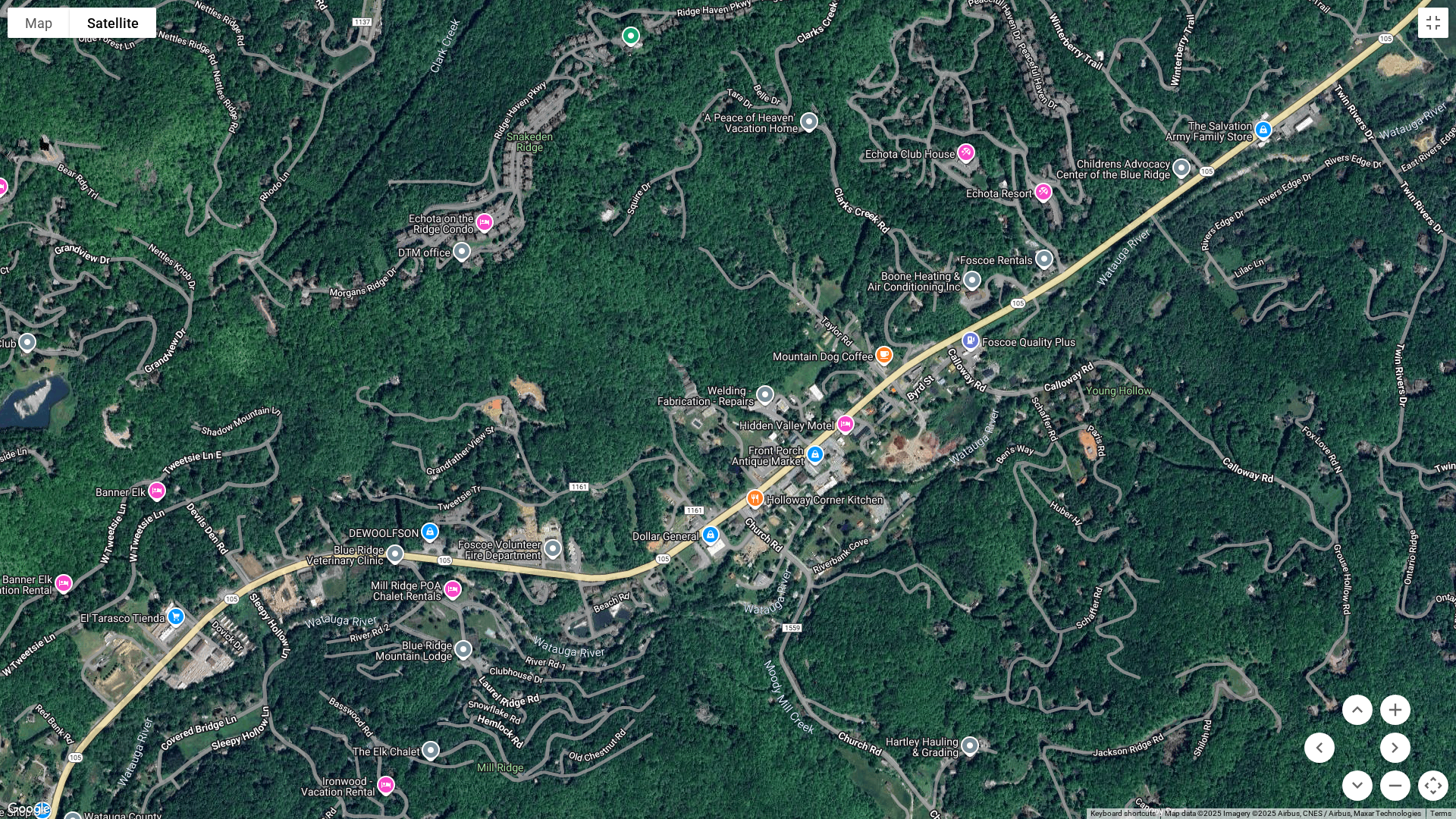
drag, startPoint x: 993, startPoint y: 582, endPoint x: 710, endPoint y: 659, distance: 293.3
click at [710, 659] on div at bounding box center [728, 410] width 1456 height 819
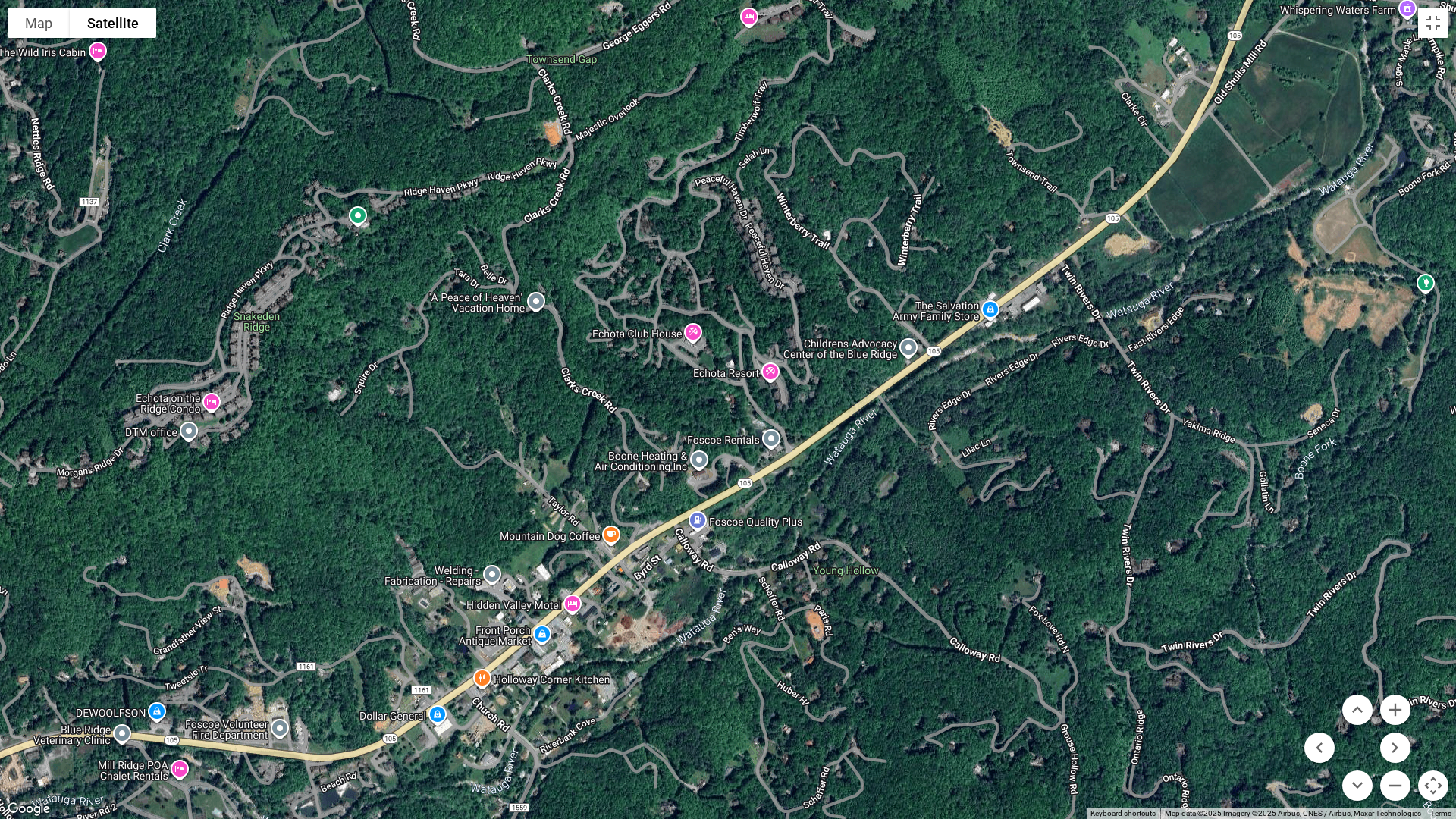
drag, startPoint x: 906, startPoint y: 486, endPoint x: 620, endPoint y: 671, distance: 340.6
click at [620, 671] on div at bounding box center [728, 410] width 1456 height 819
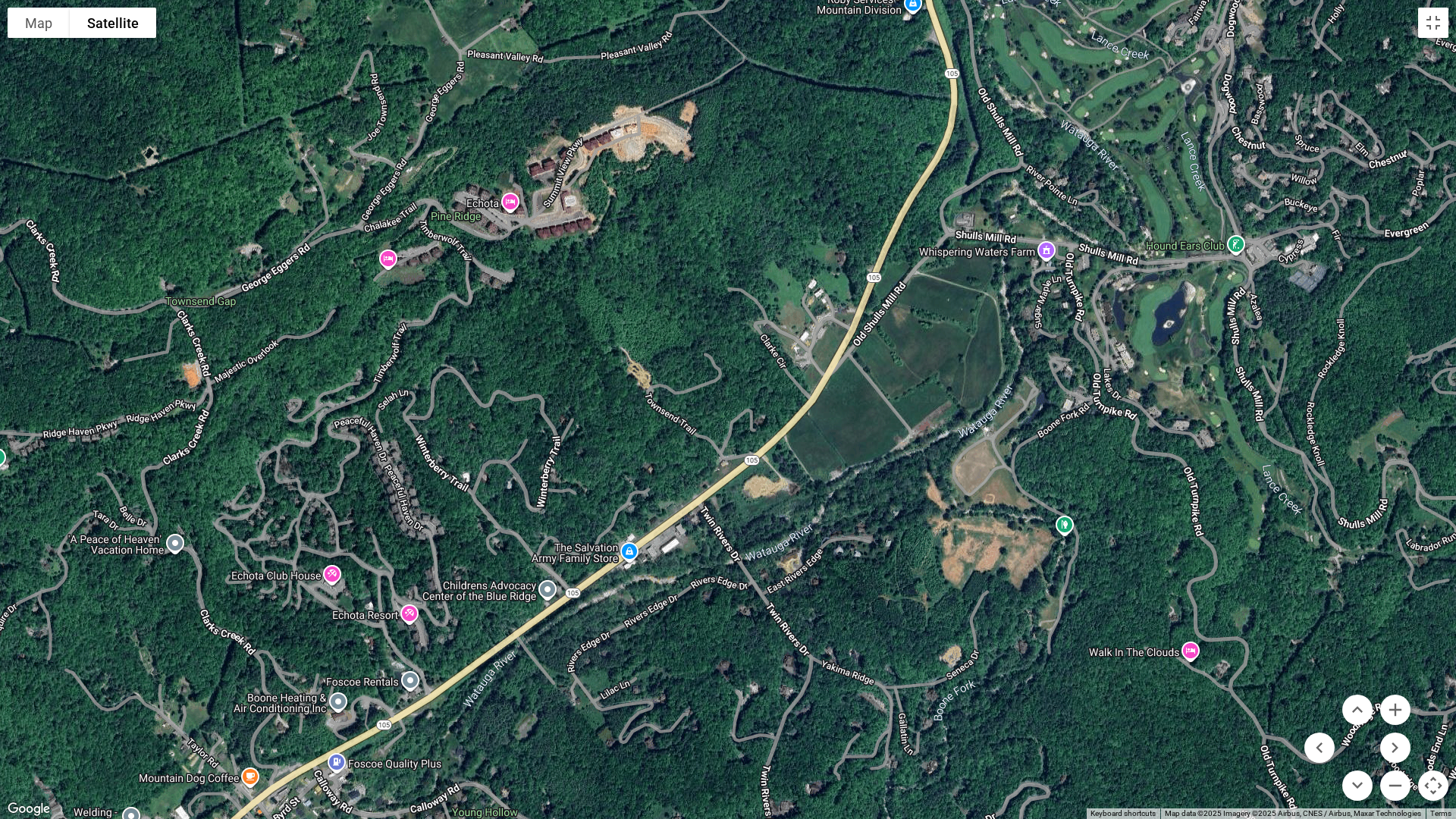
drag, startPoint x: 934, startPoint y: 441, endPoint x: 585, endPoint y: 679, distance: 422.4
click at [585, 679] on div at bounding box center [728, 410] width 1456 height 819
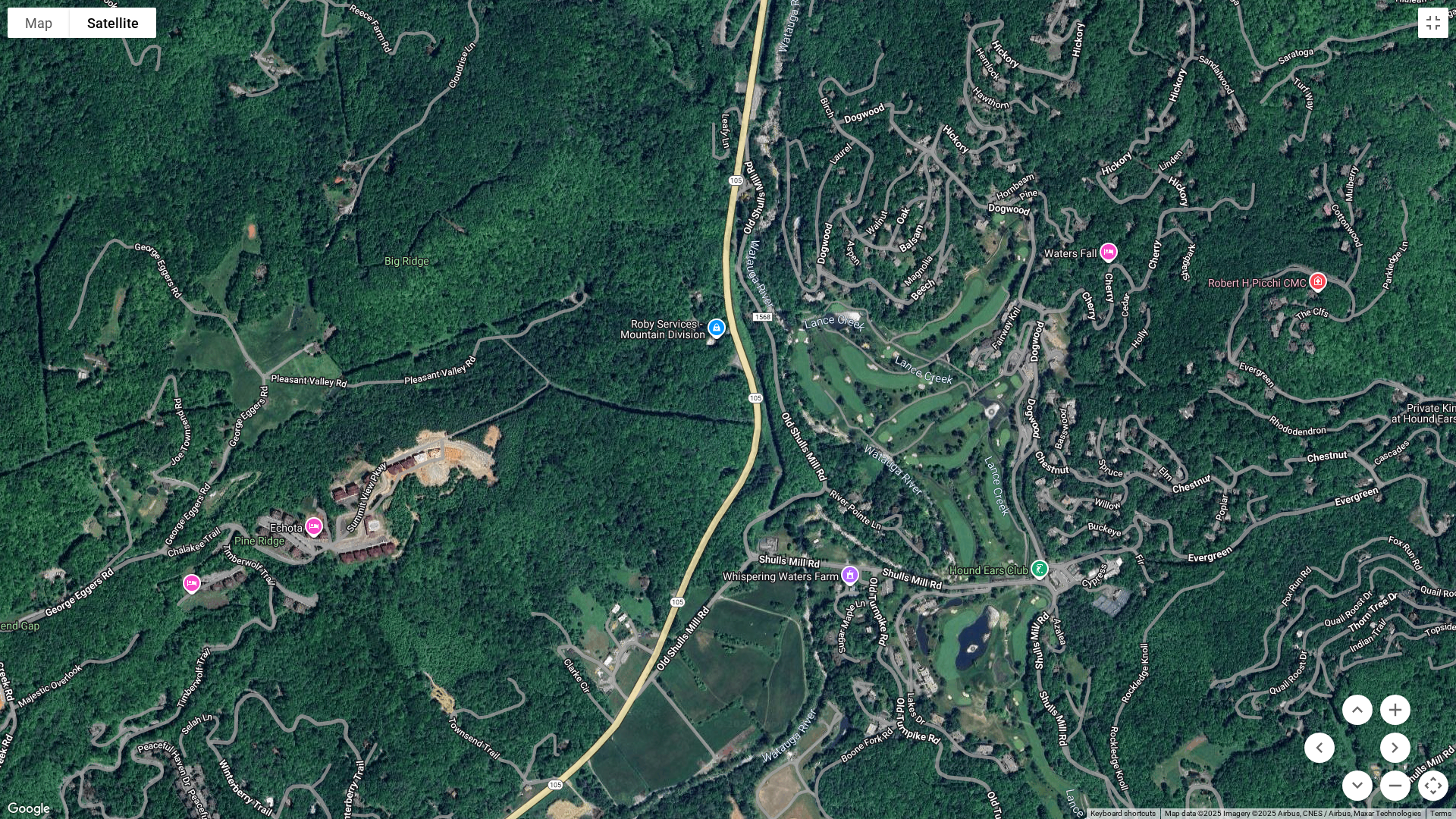
drag, startPoint x: 929, startPoint y: 388, endPoint x: 731, endPoint y: 716, distance: 383.1
click at [731, 712] on div at bounding box center [728, 410] width 1456 height 819
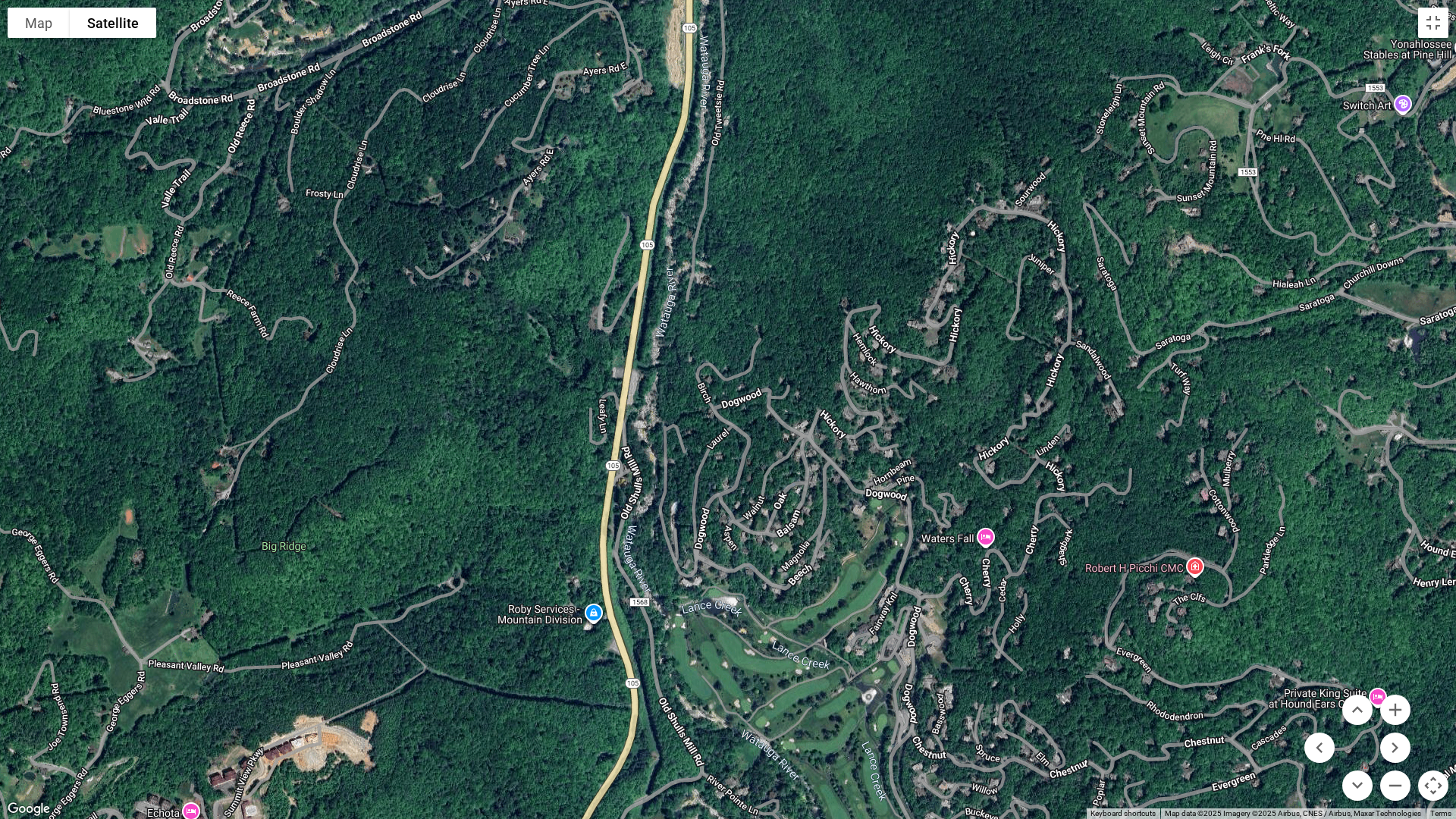
drag, startPoint x: 854, startPoint y: 433, endPoint x: 733, endPoint y: 718, distance: 309.6
click at [733, 712] on div at bounding box center [728, 410] width 1456 height 819
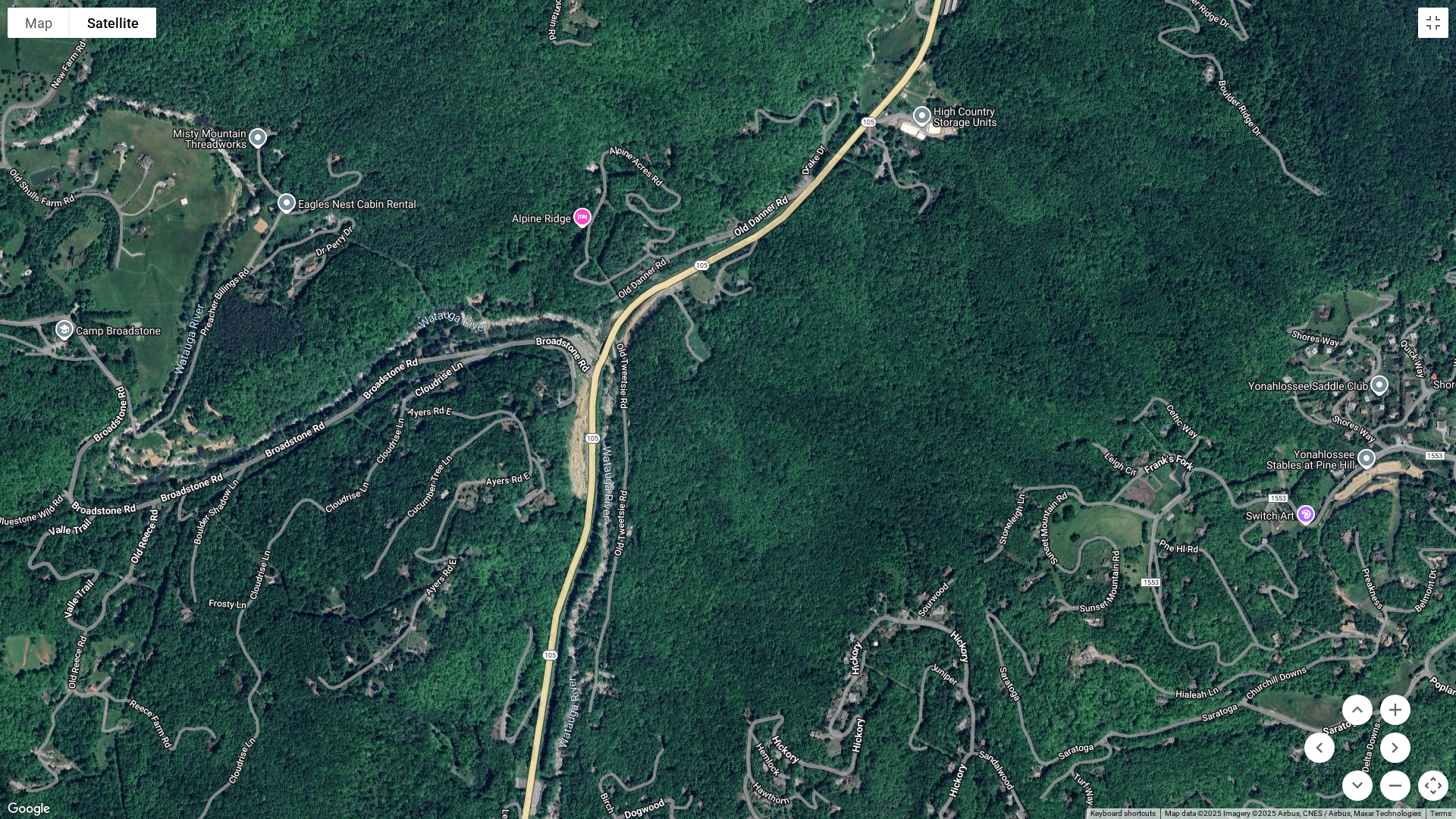
drag, startPoint x: 846, startPoint y: 220, endPoint x: 749, endPoint y: 631, distance: 422.3
click at [749, 631] on div at bounding box center [728, 410] width 1456 height 819
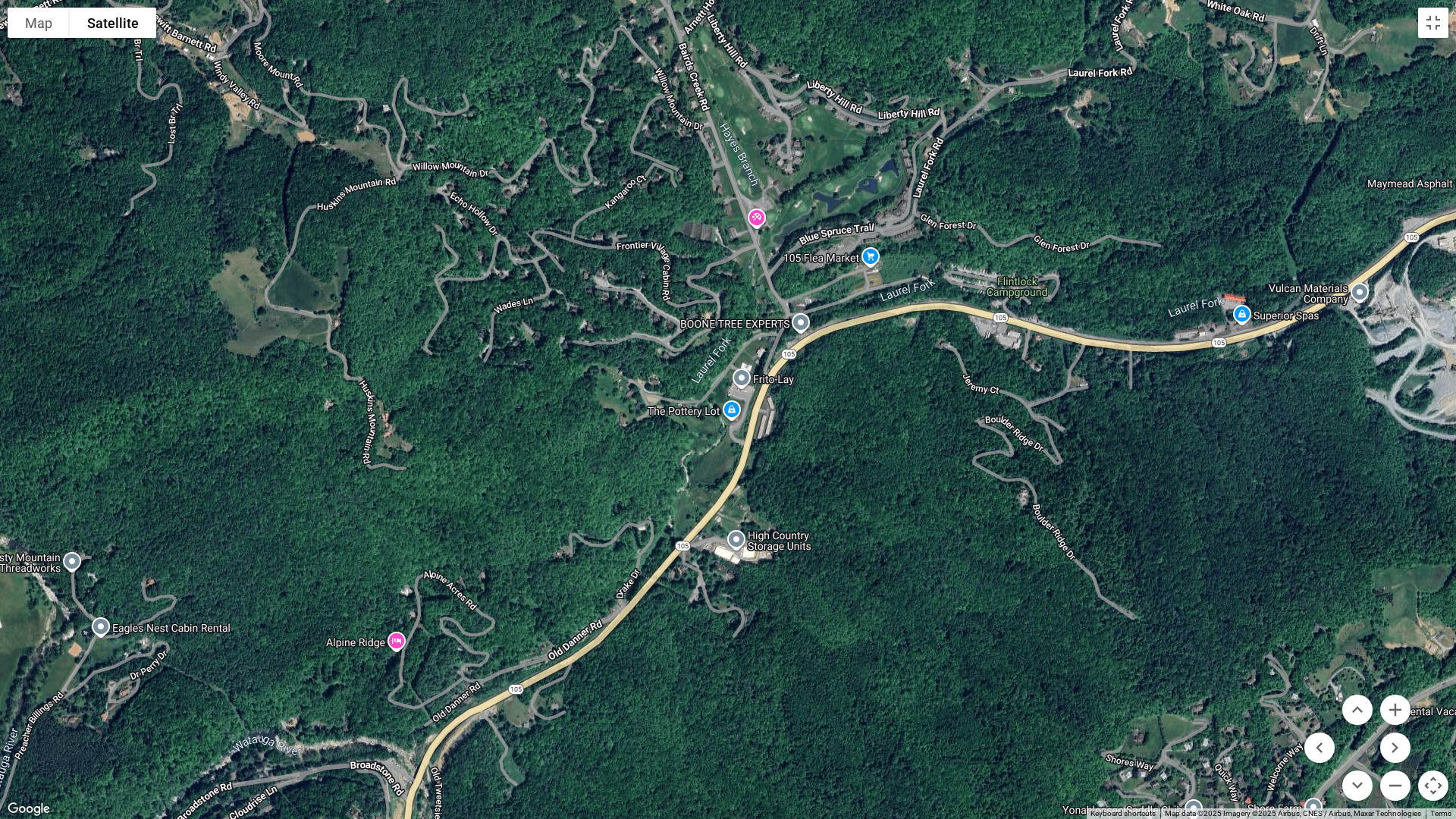
drag, startPoint x: 1021, startPoint y: 103, endPoint x: 833, endPoint y: 536, distance: 472.1
click at [833, 536] on div at bounding box center [728, 410] width 1456 height 819
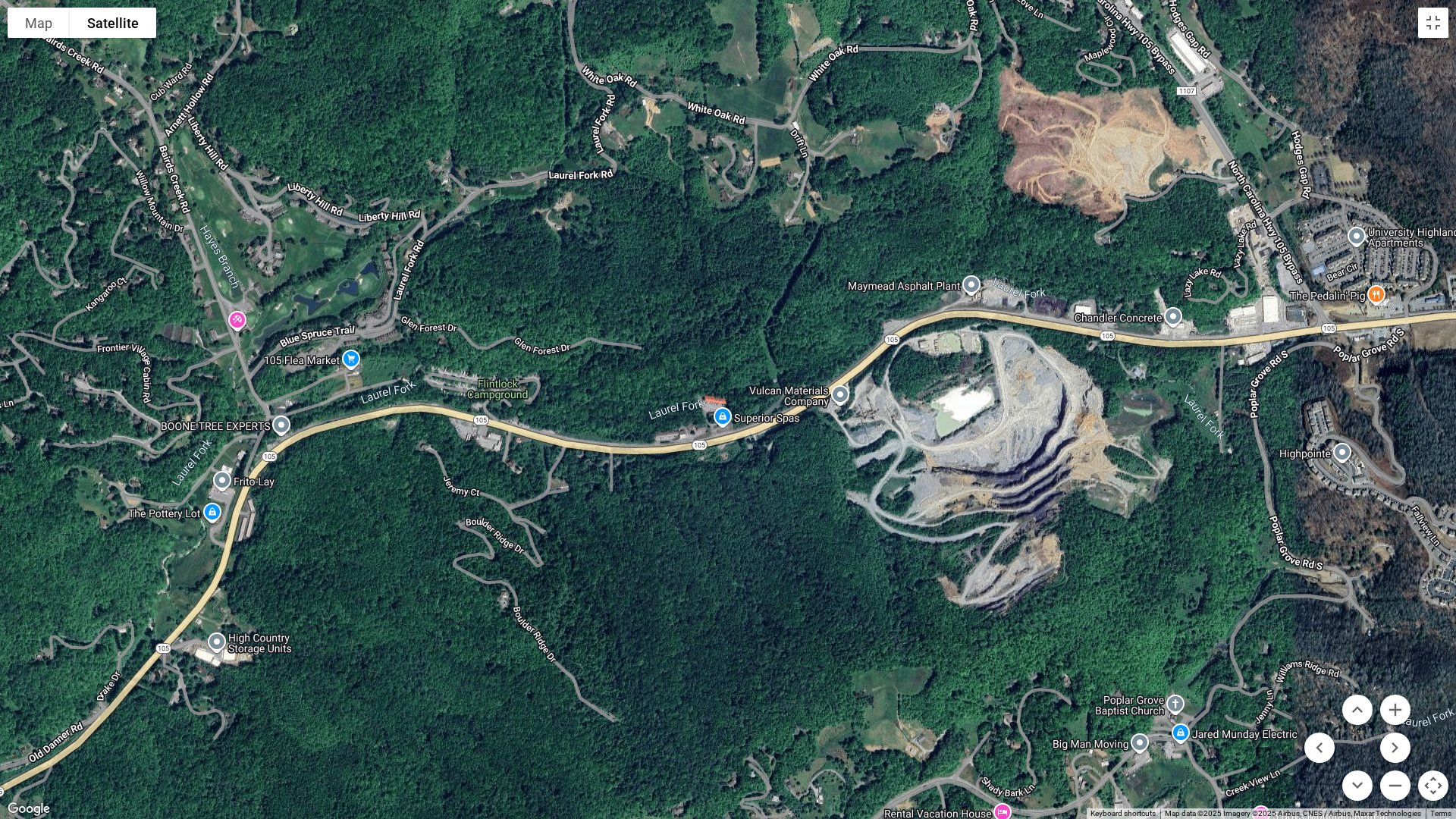
drag, startPoint x: 1149, startPoint y: 447, endPoint x: 633, endPoint y: 542, distance: 524.7
click at [633, 542] on div at bounding box center [728, 410] width 1456 height 819
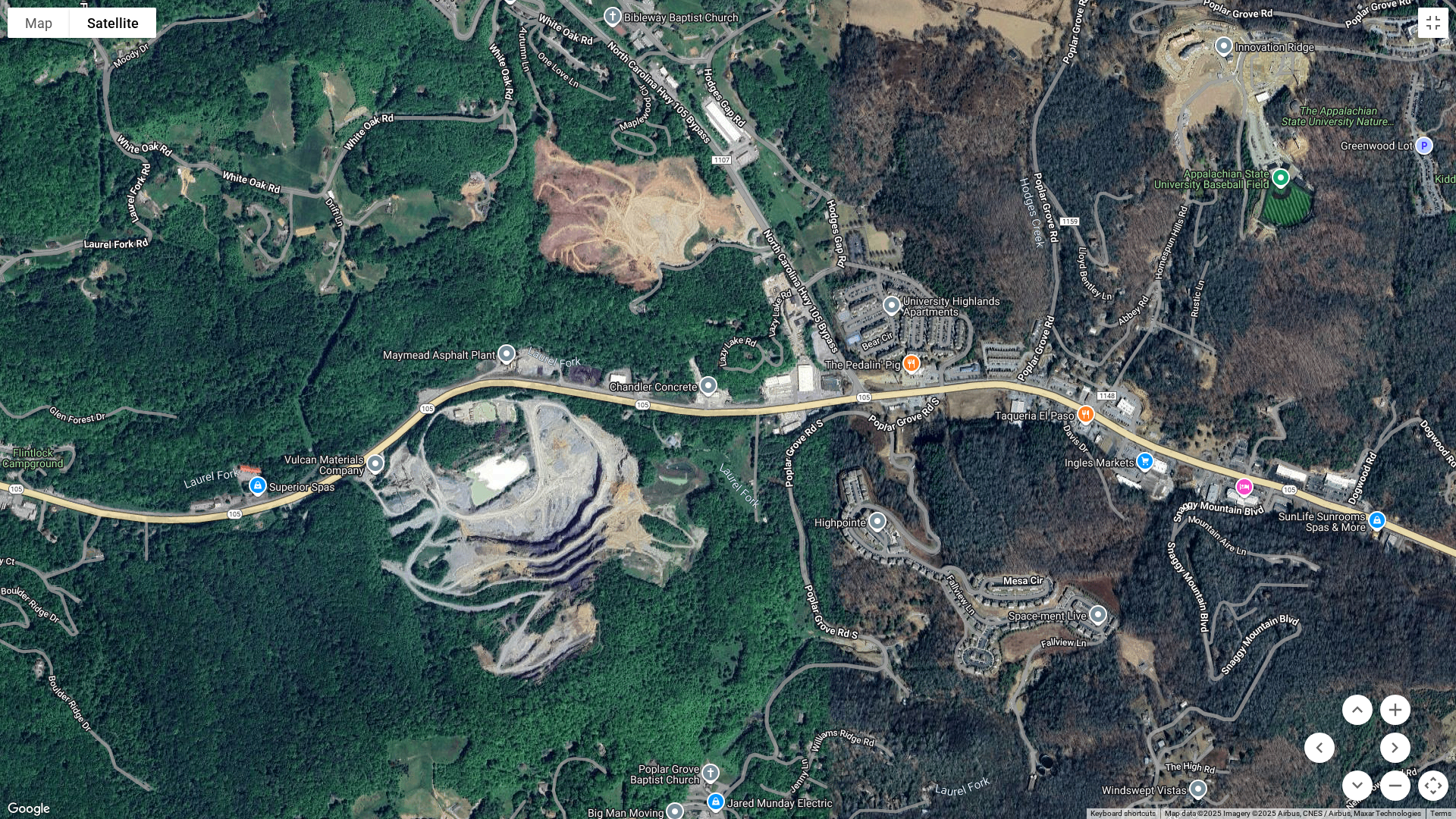
drag, startPoint x: 1167, startPoint y: 467, endPoint x: 699, endPoint y: 536, distance: 473.1
click at [699, 536] on div at bounding box center [728, 410] width 1456 height 819
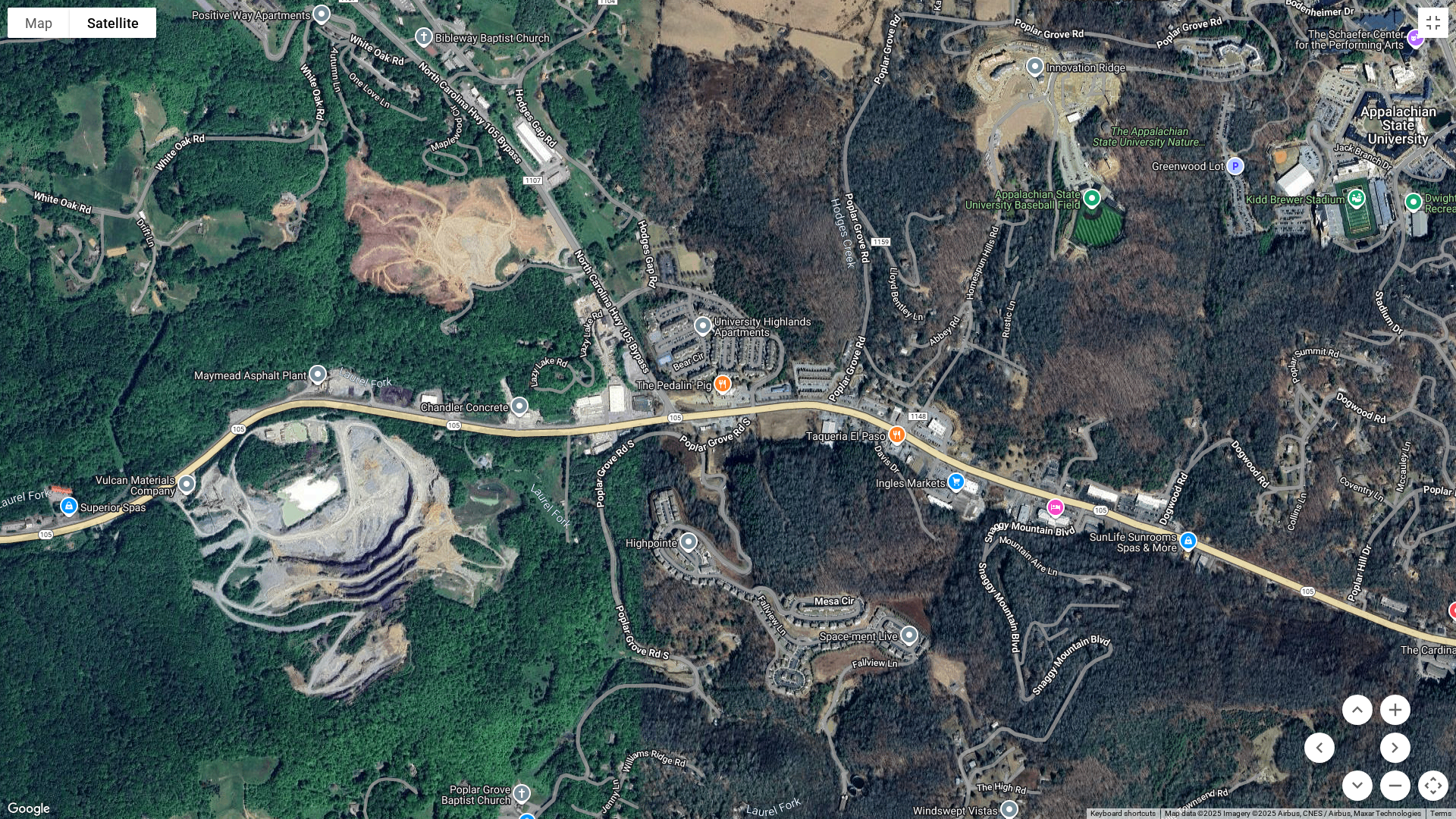
drag, startPoint x: 1075, startPoint y: 480, endPoint x: 884, endPoint y: 500, distance: 192.0
click at [884, 500] on div at bounding box center [728, 410] width 1456 height 819
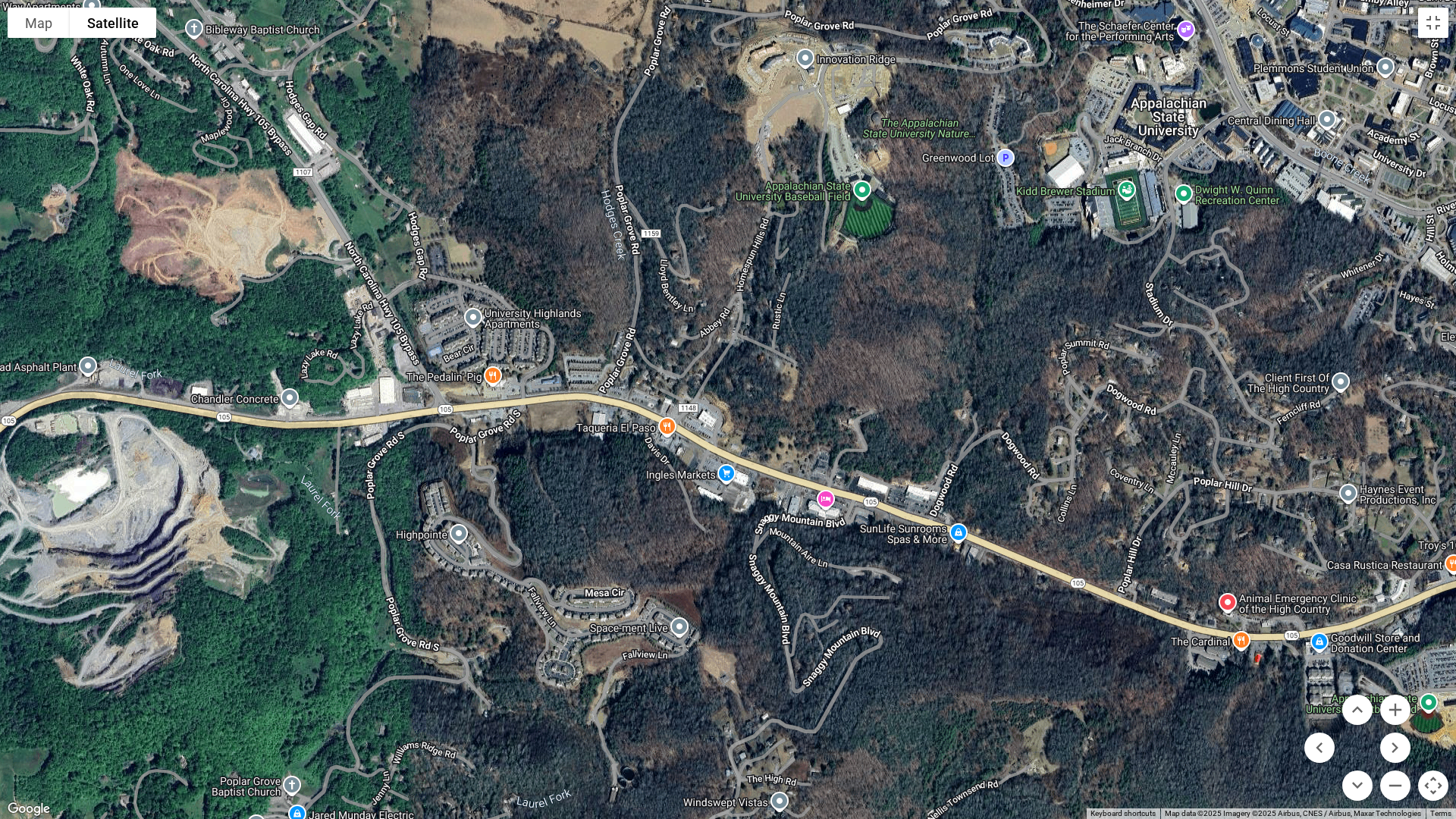
drag, startPoint x: 1025, startPoint y: 558, endPoint x: 792, endPoint y: 546, distance: 233.3
click at [792, 546] on div at bounding box center [728, 410] width 1456 height 819
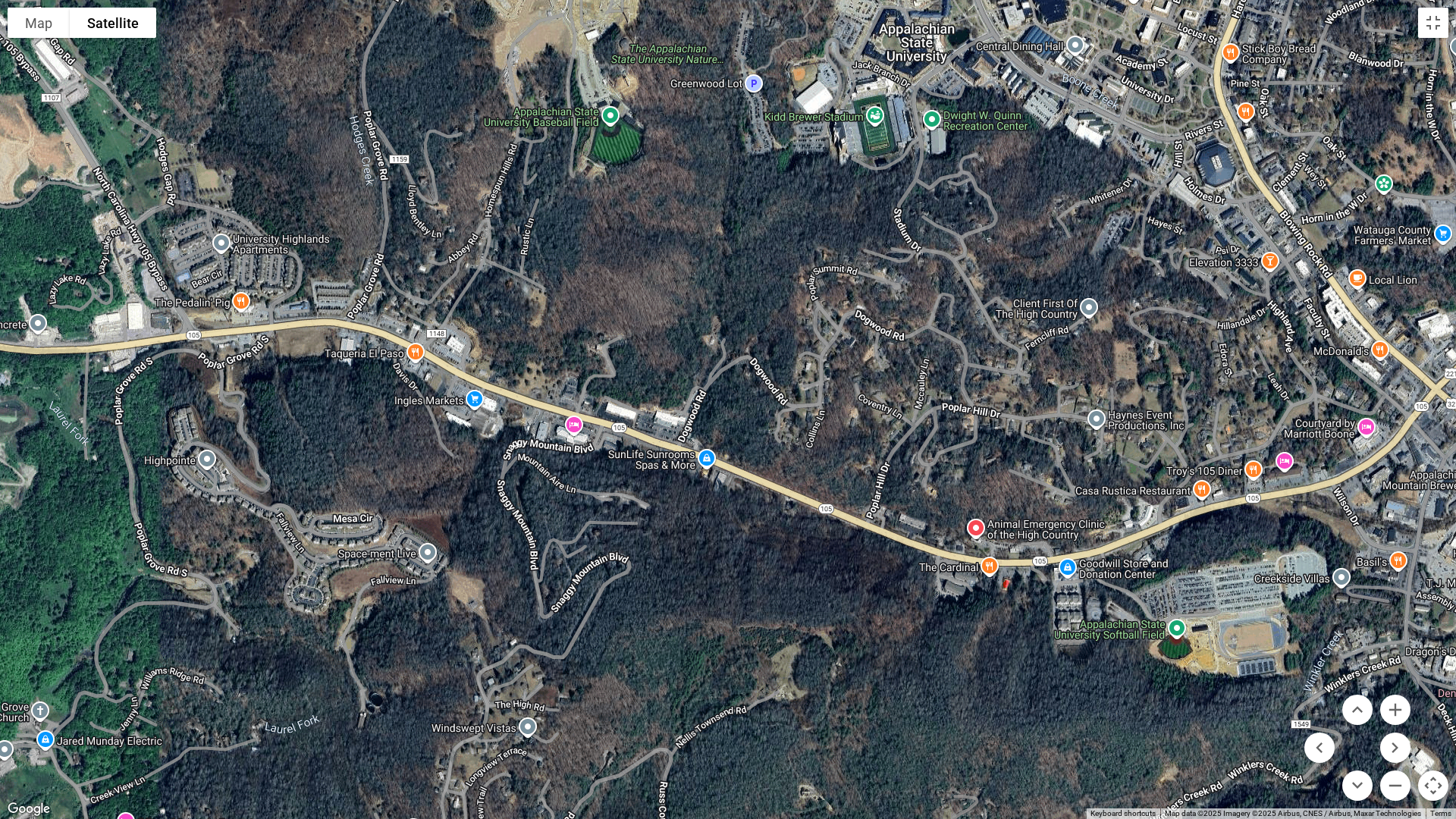
drag, startPoint x: 1070, startPoint y: 631, endPoint x: 817, endPoint y: 559, distance: 263.0
click at [817, 559] on div at bounding box center [728, 410] width 1456 height 819
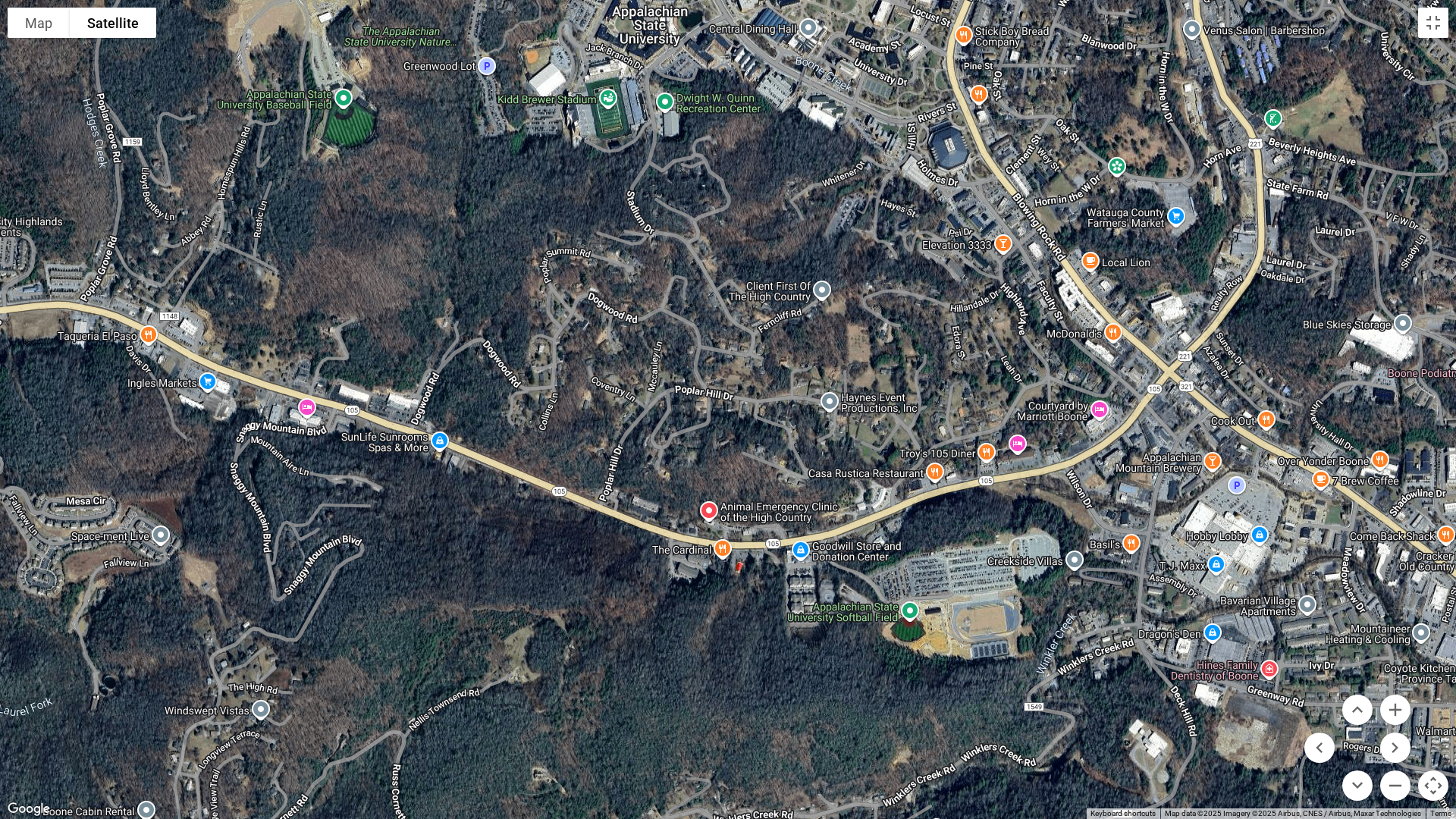
drag, startPoint x: 1056, startPoint y: 664, endPoint x: 790, endPoint y: 647, distance: 266.5
click at [790, 647] on div at bounding box center [728, 410] width 1456 height 819
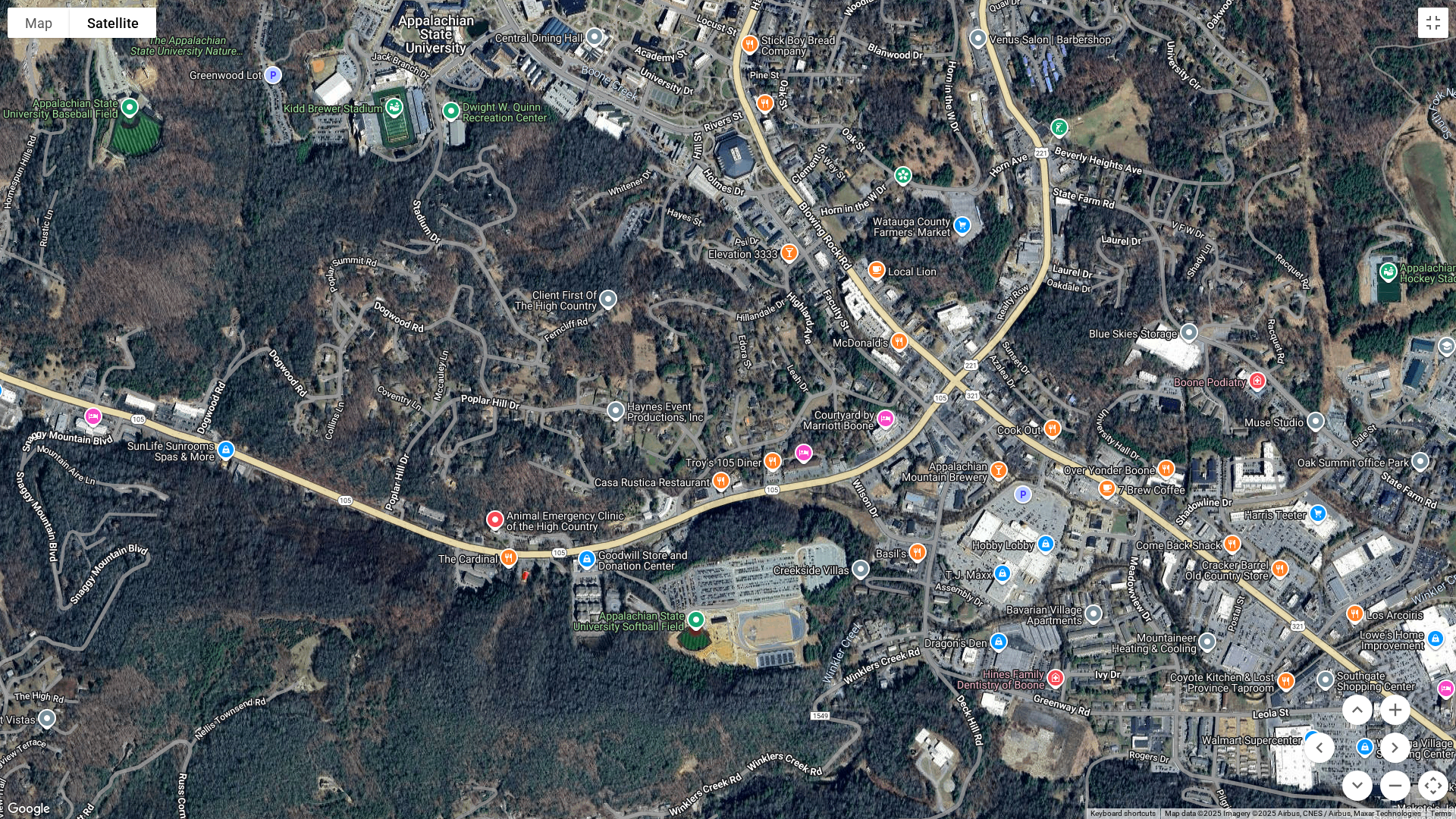
drag, startPoint x: 1119, startPoint y: 589, endPoint x: 906, endPoint y: 598, distance: 213.2
click at [906, 598] on div at bounding box center [728, 410] width 1456 height 819
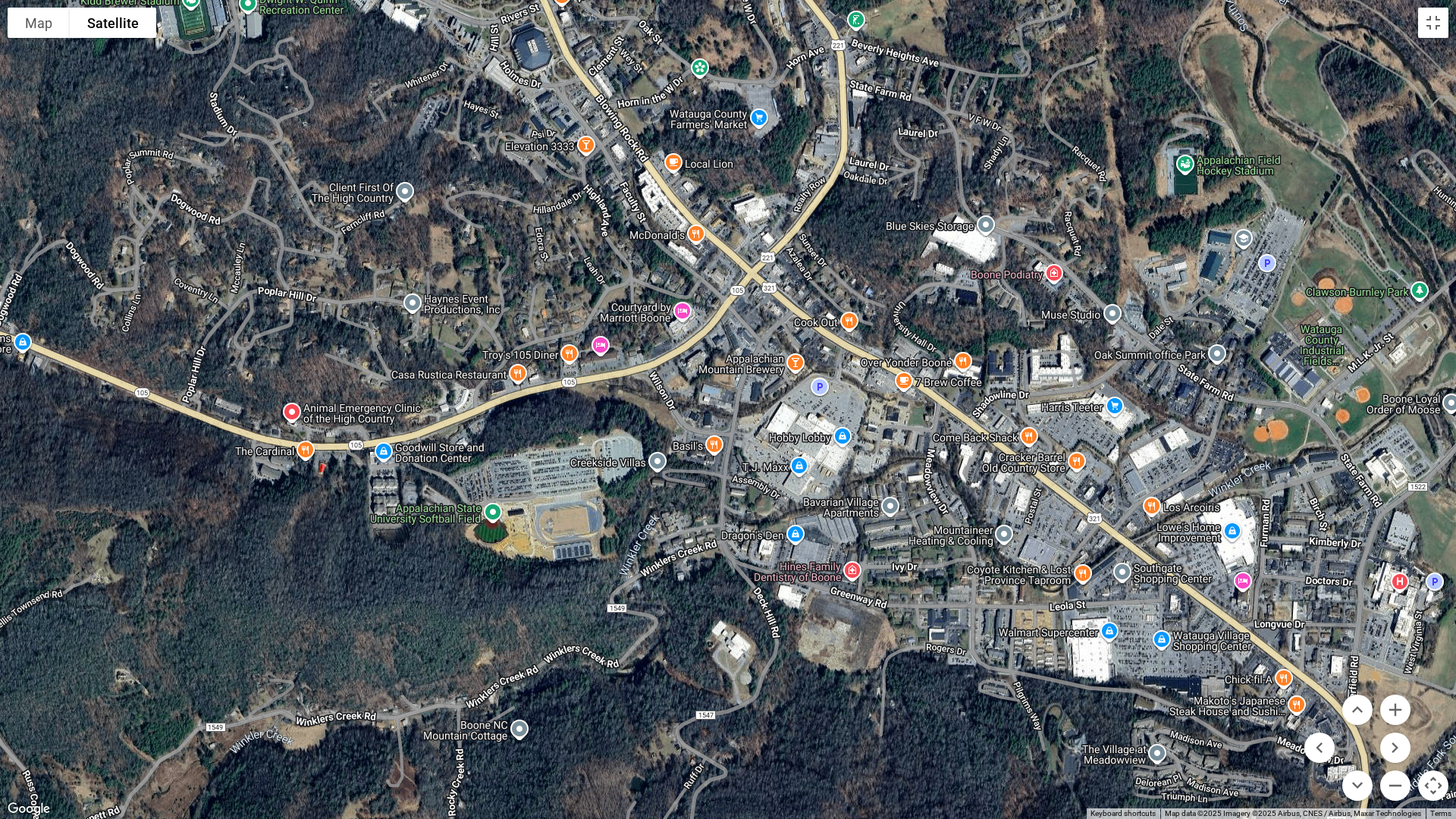
drag, startPoint x: 1363, startPoint y: 580, endPoint x: 1158, endPoint y: 471, distance: 232.2
click at [1158, 471] on div at bounding box center [728, 410] width 1456 height 819
click at [1170, 480] on div at bounding box center [728, 410] width 1456 height 819
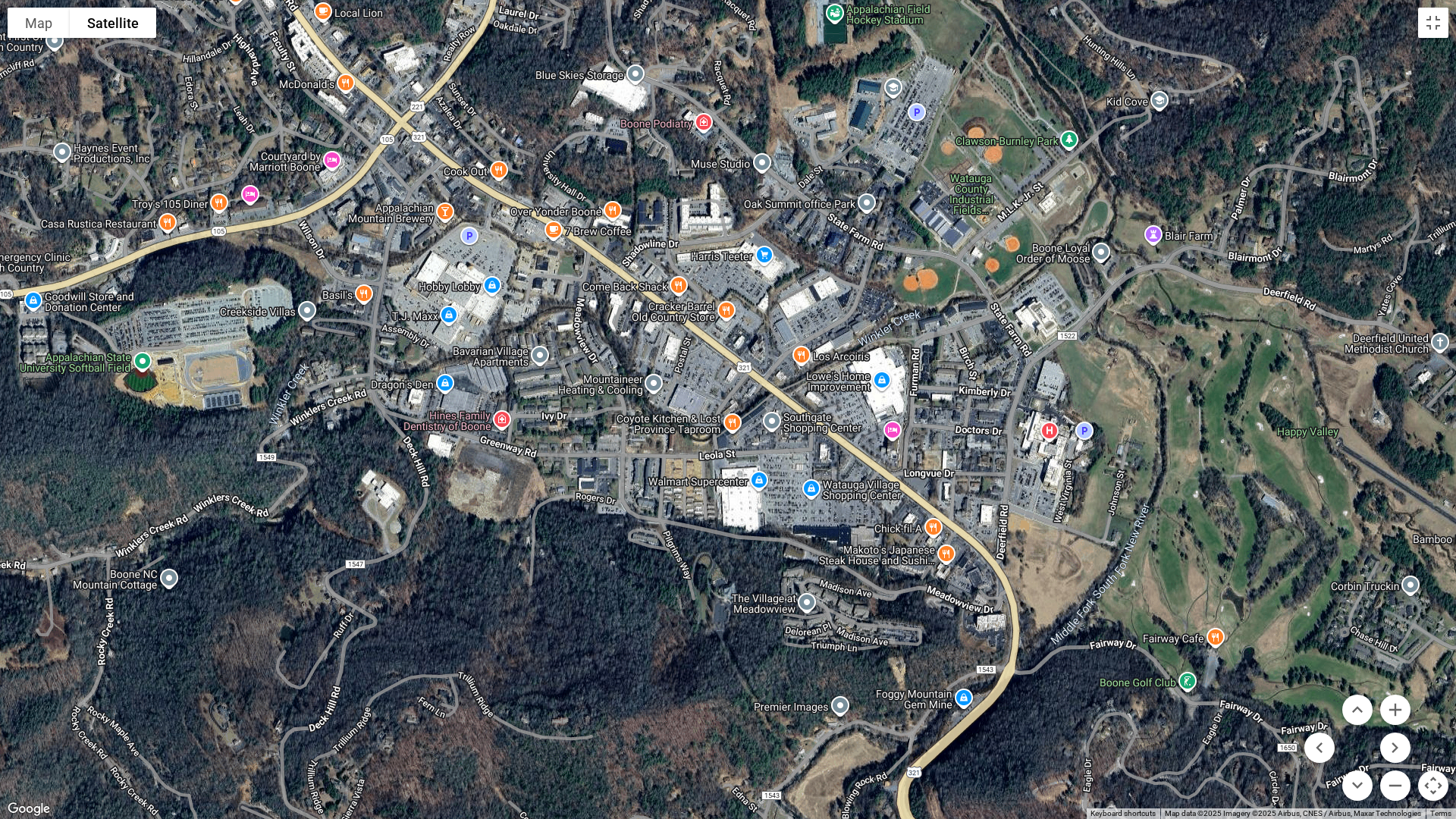
drag, startPoint x: 1310, startPoint y: 557, endPoint x: 957, endPoint y: 405, distance: 384.3
click at [957, 405] on div at bounding box center [728, 410] width 1456 height 819
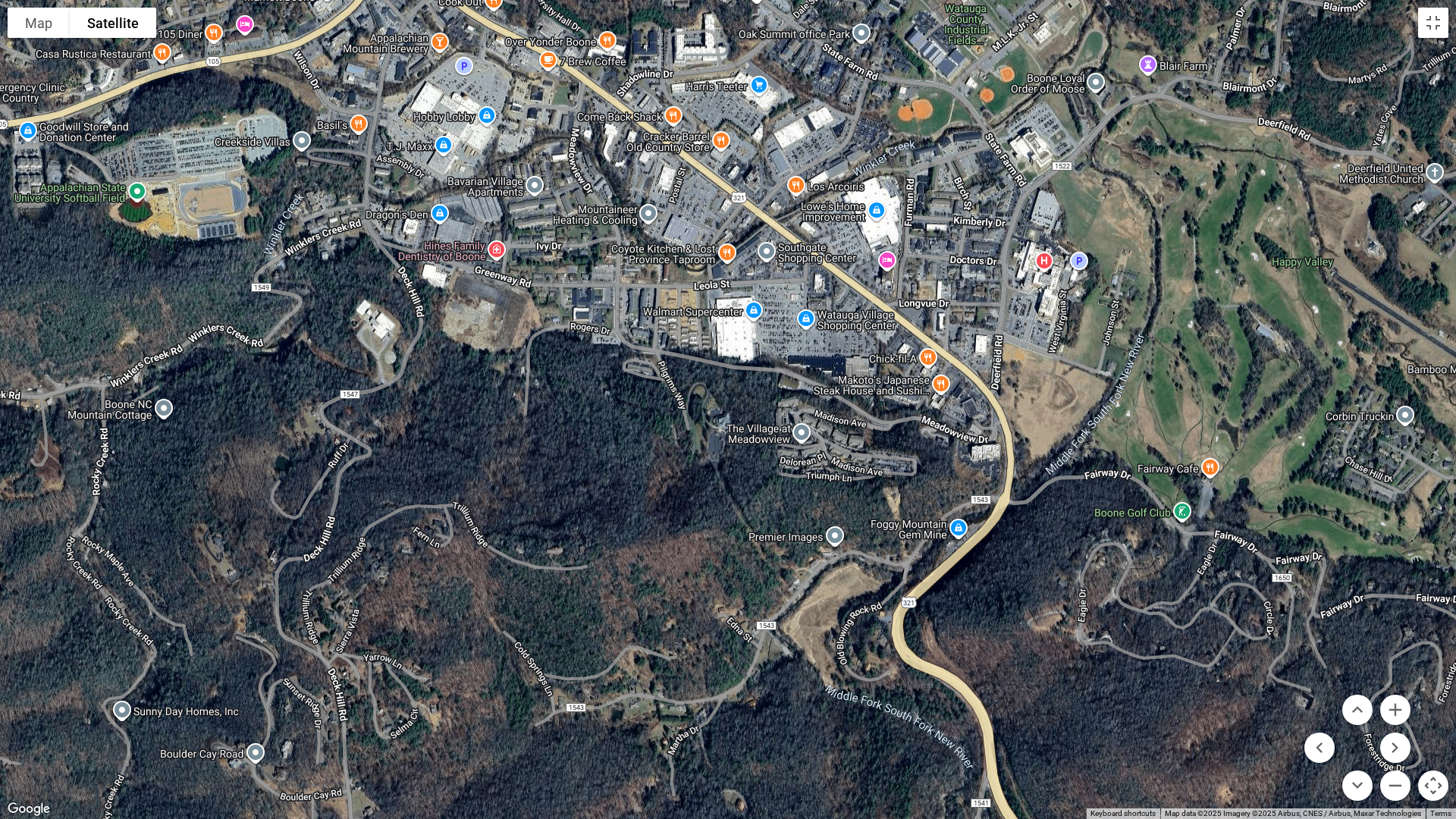
drag, startPoint x: 1069, startPoint y: 564, endPoint x: 1063, endPoint y: 395, distance: 169.1
click at [1063, 395] on div at bounding box center [728, 410] width 1456 height 819
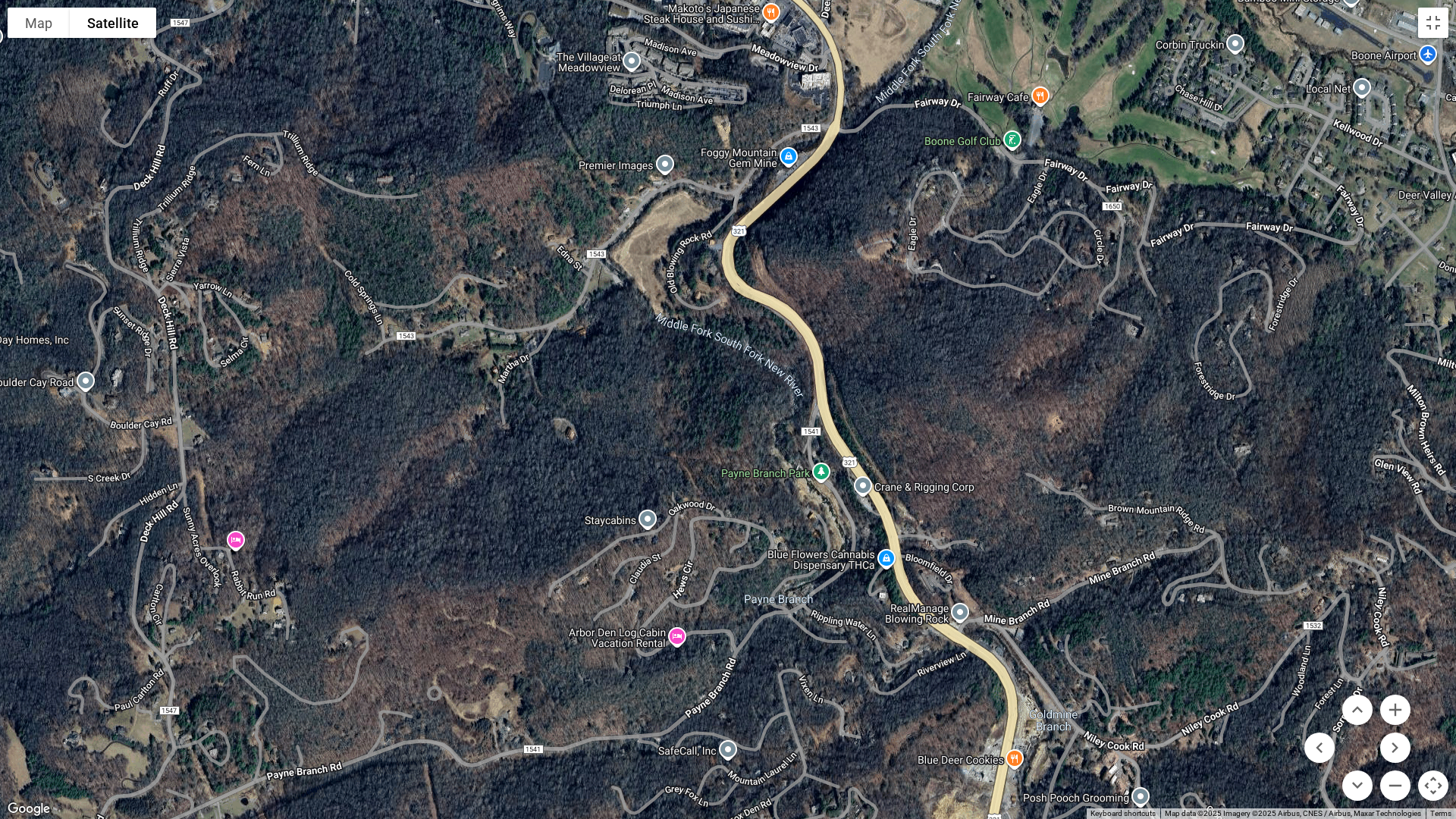
drag, startPoint x: 1149, startPoint y: 695, endPoint x: 979, endPoint y: 323, distance: 409.0
click at [979, 323] on div at bounding box center [728, 410] width 1456 height 819
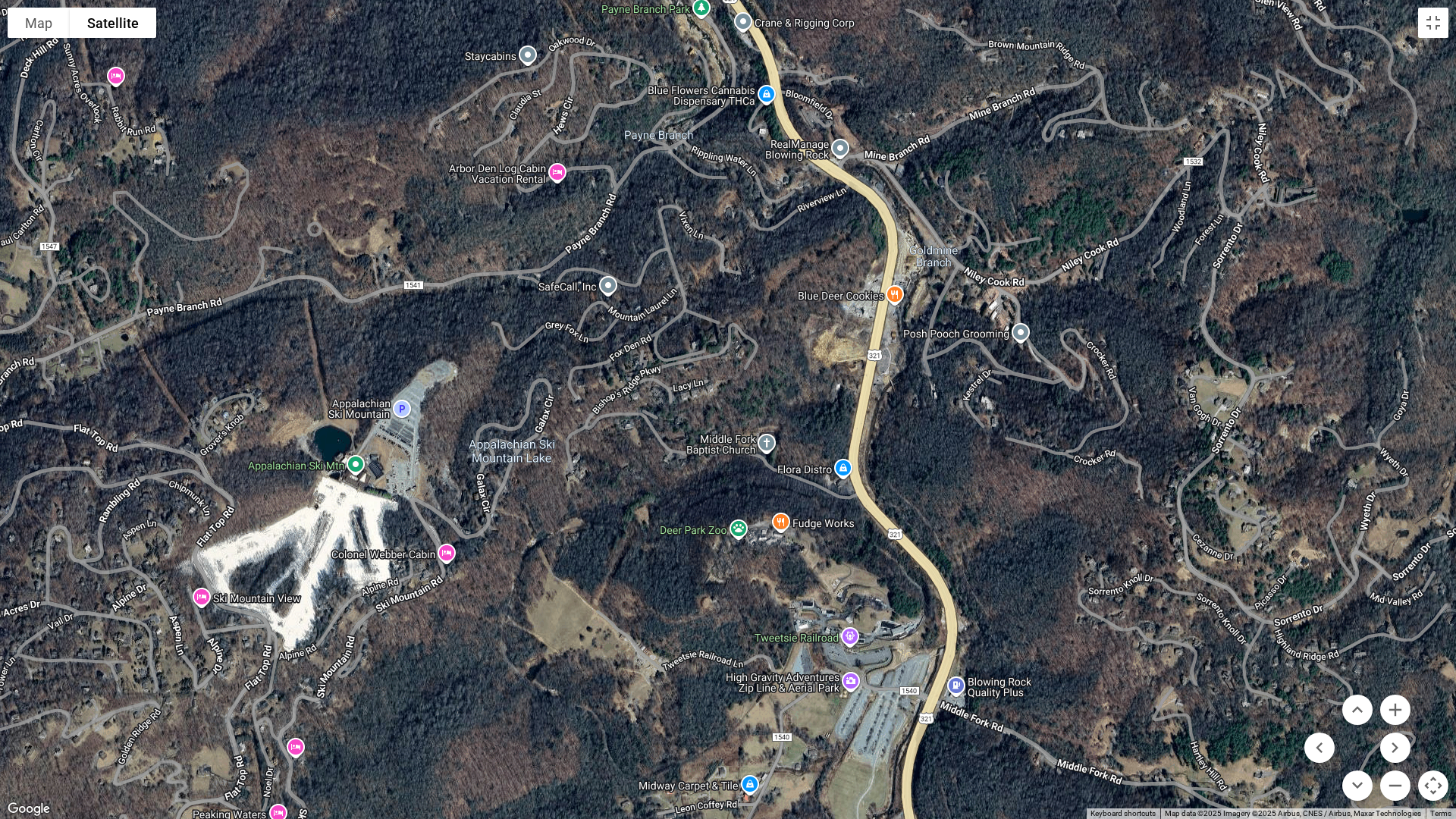
drag, startPoint x: 1124, startPoint y: 643, endPoint x: 1004, endPoint y: 177, distance: 481.2
click at [1004, 177] on div at bounding box center [728, 410] width 1456 height 819
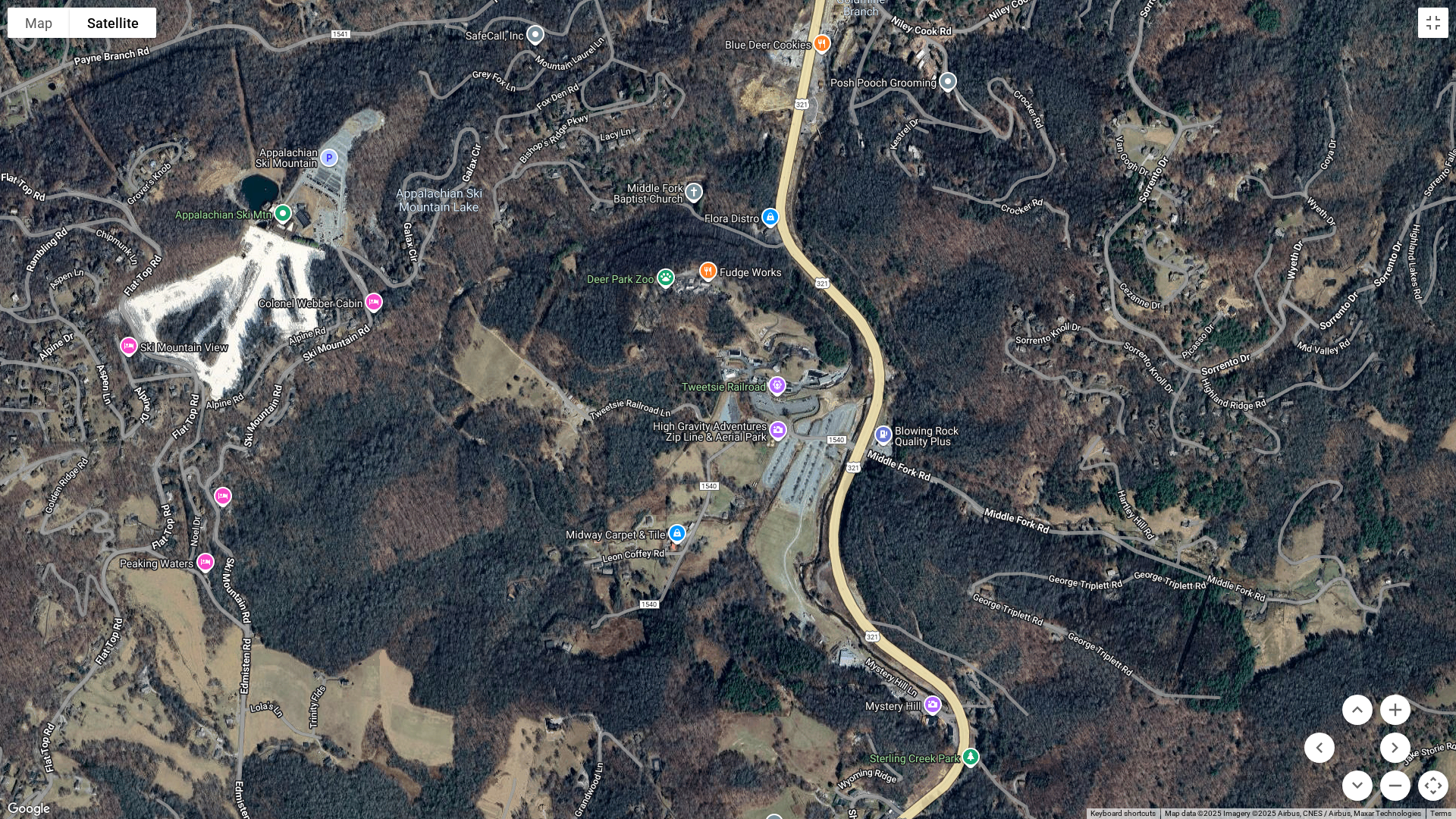
drag, startPoint x: 1064, startPoint y: 591, endPoint x: 991, endPoint y: 338, distance: 263.3
click at [991, 338] on div at bounding box center [728, 410] width 1456 height 819
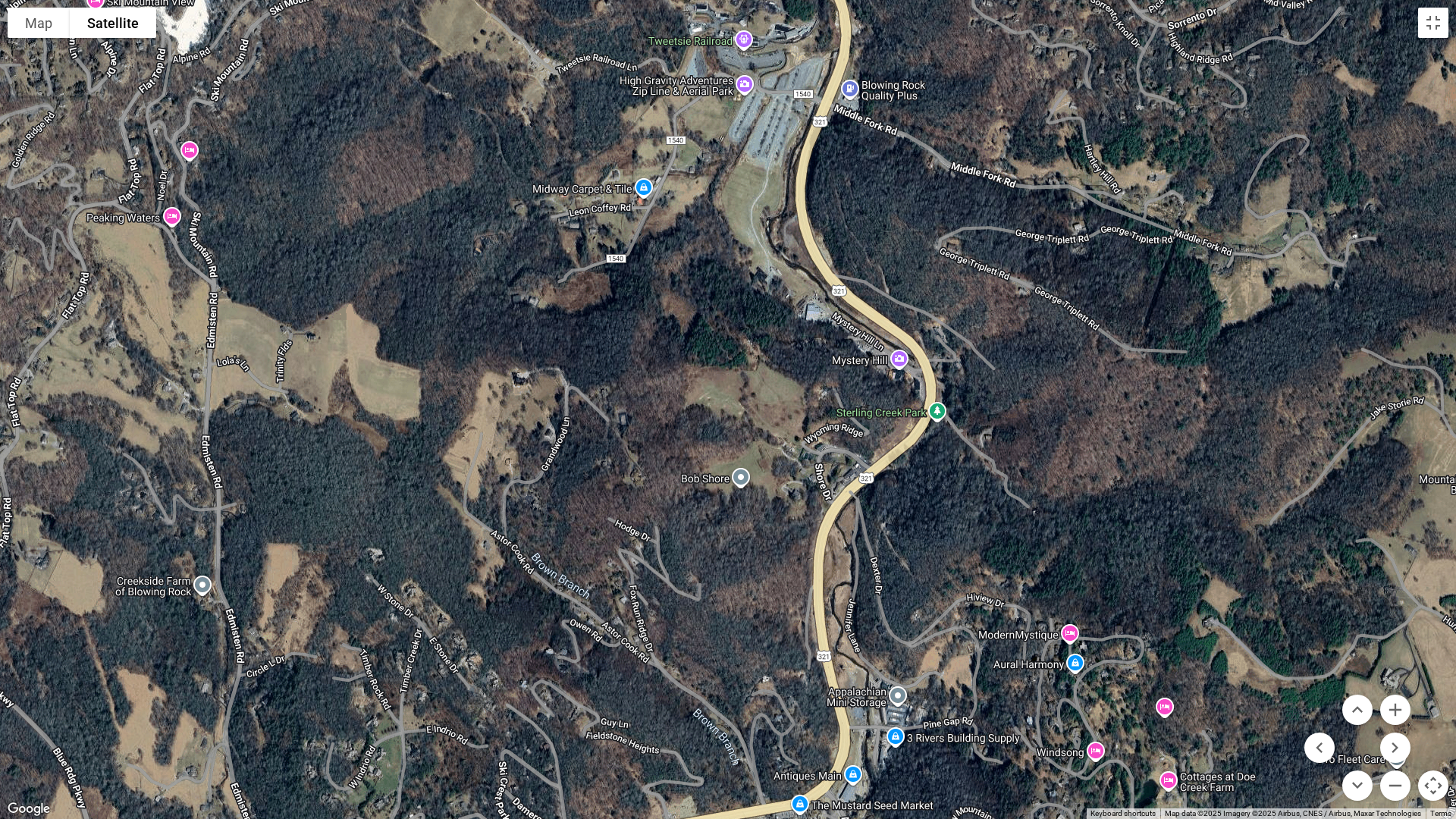
drag, startPoint x: 977, startPoint y: 609, endPoint x: 942, endPoint y: 262, distance: 348.8
click at [942, 262] on div at bounding box center [728, 410] width 1456 height 819
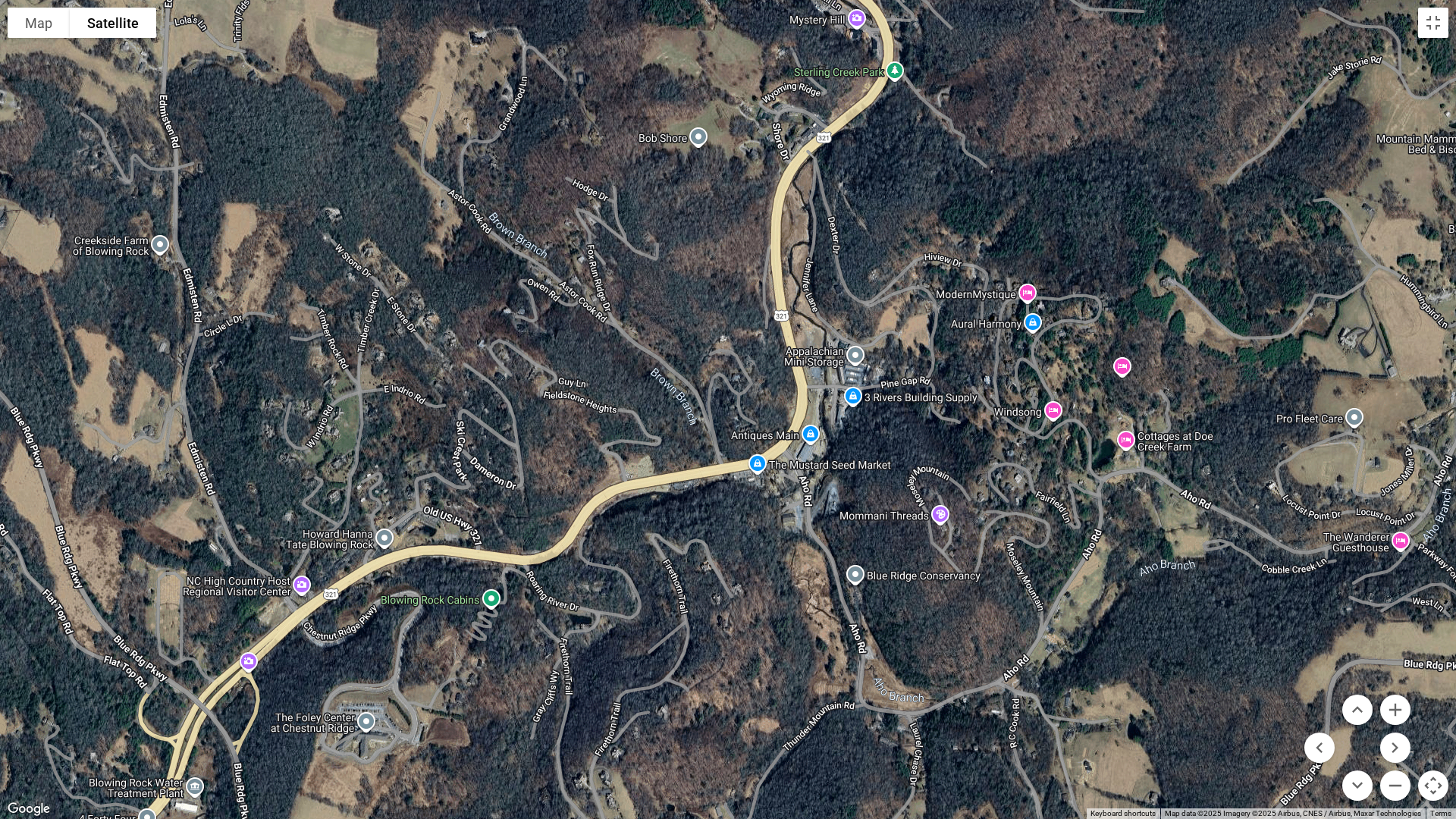
drag, startPoint x: 1109, startPoint y: 580, endPoint x: 1066, endPoint y: 239, distance: 343.7
click at [1066, 239] on div at bounding box center [728, 410] width 1456 height 819
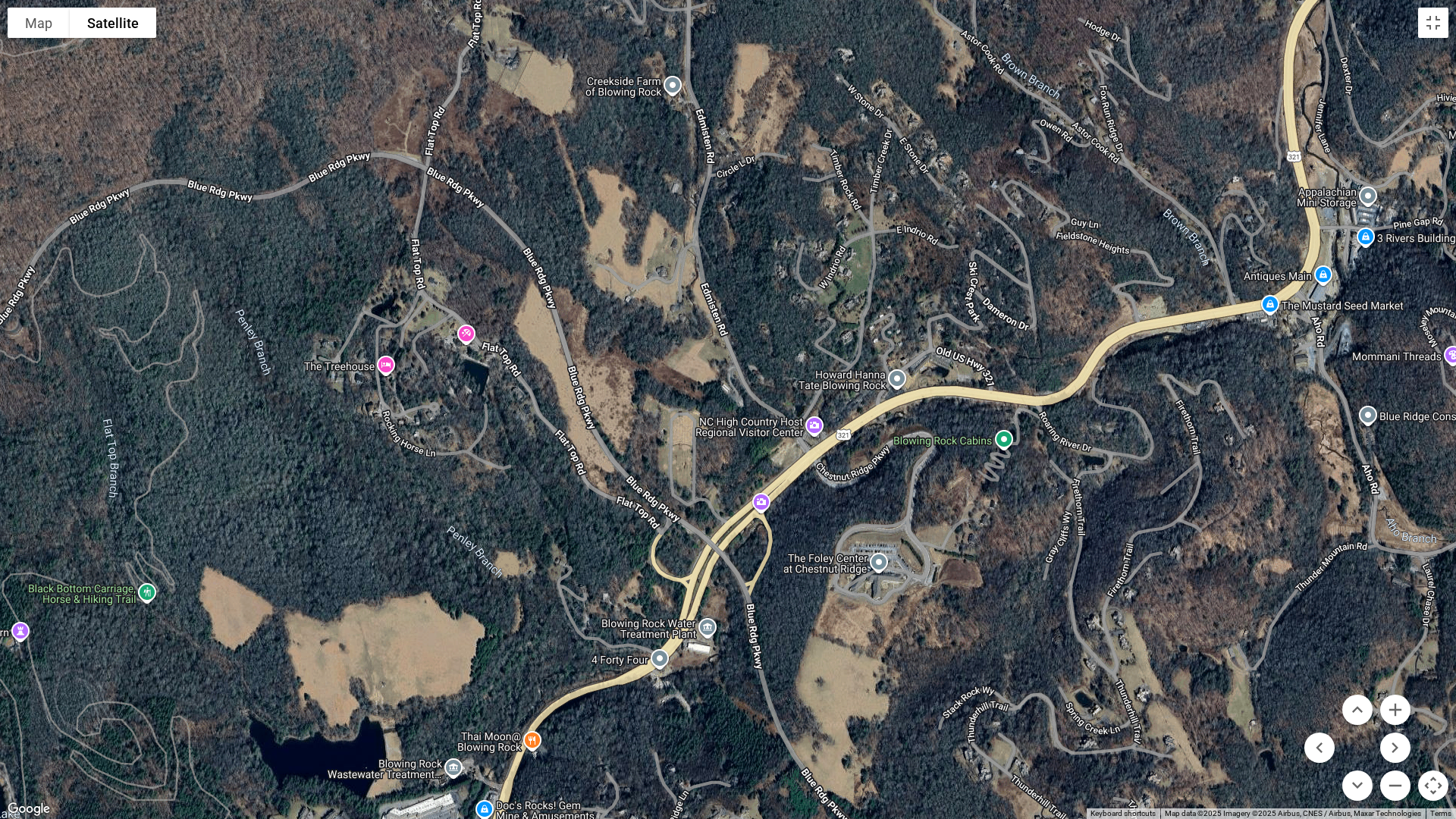
drag, startPoint x: 722, startPoint y: 566, endPoint x: 1237, endPoint y: 407, distance: 539.0
click at [1237, 407] on div at bounding box center [728, 410] width 1456 height 819
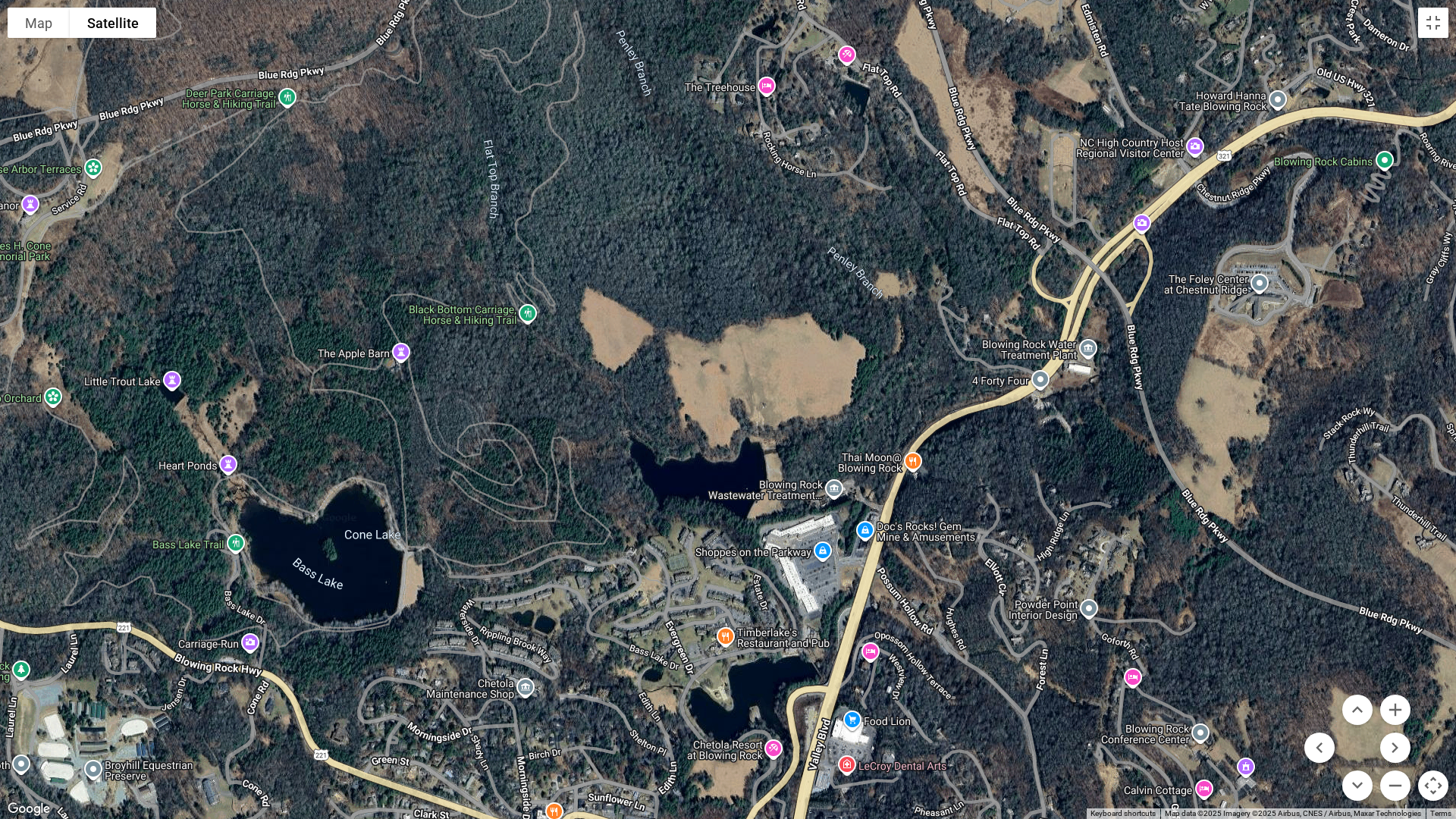
drag, startPoint x: 794, startPoint y: 693, endPoint x: 1175, endPoint y: 413, distance: 472.8
click at [1175, 413] on div at bounding box center [728, 410] width 1456 height 819
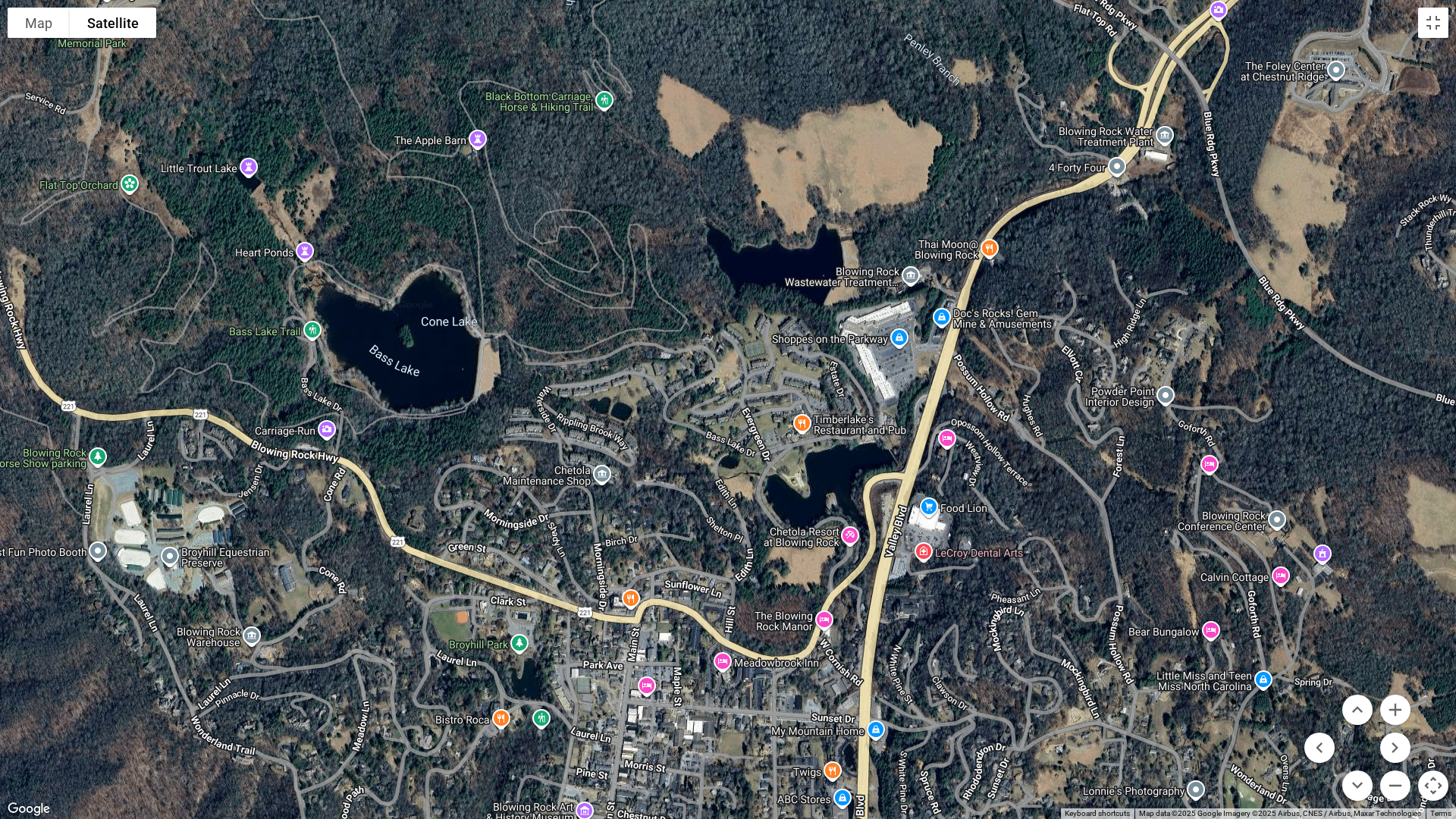
drag, startPoint x: 968, startPoint y: 686, endPoint x: 1045, endPoint y: 470, distance: 229.3
click at [1045, 470] on div at bounding box center [728, 410] width 1456 height 819
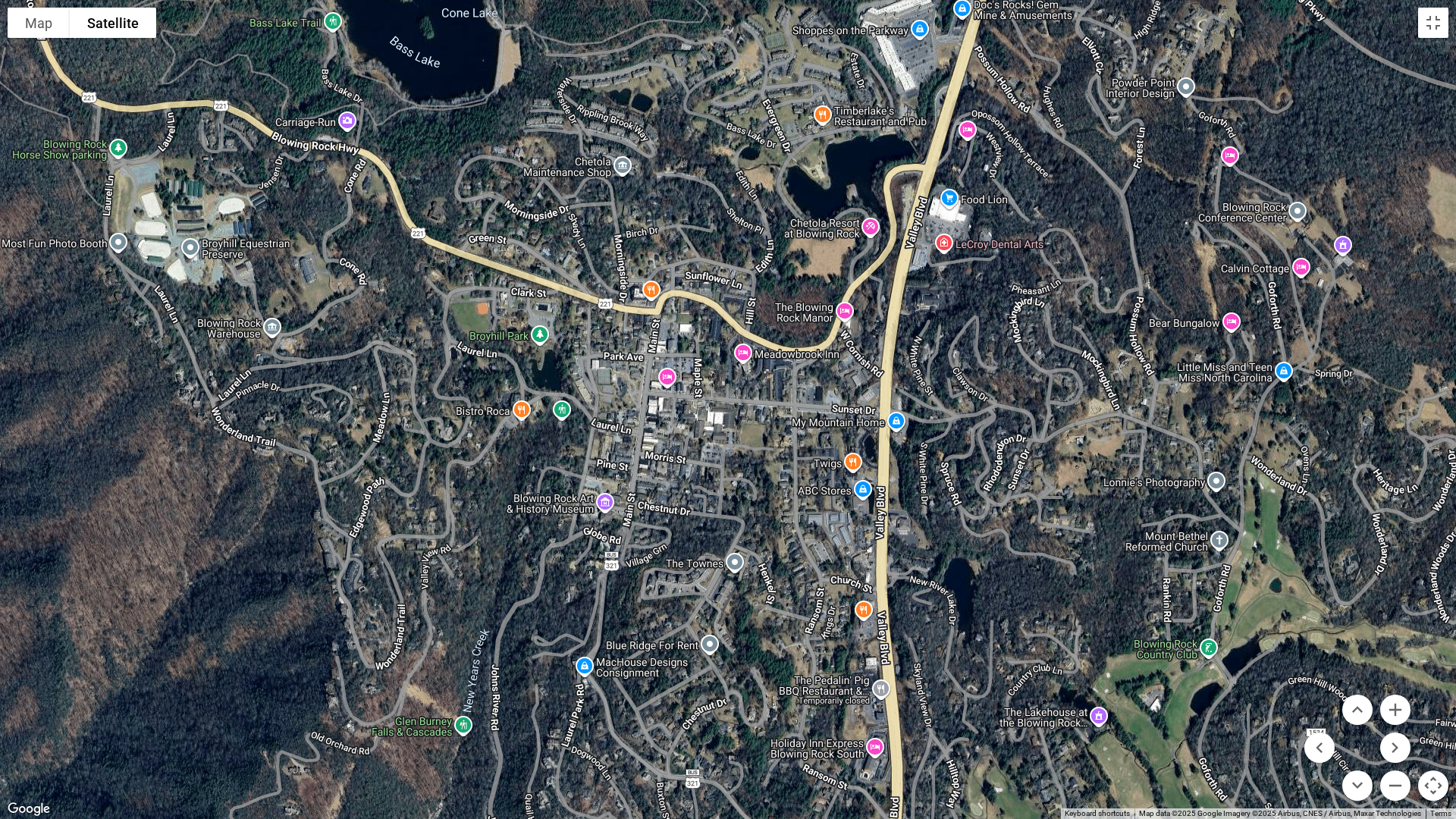
drag, startPoint x: 1047, startPoint y: 626, endPoint x: 1065, endPoint y: 318, distance: 308.5
click at [1065, 318] on div at bounding box center [728, 410] width 1456 height 819
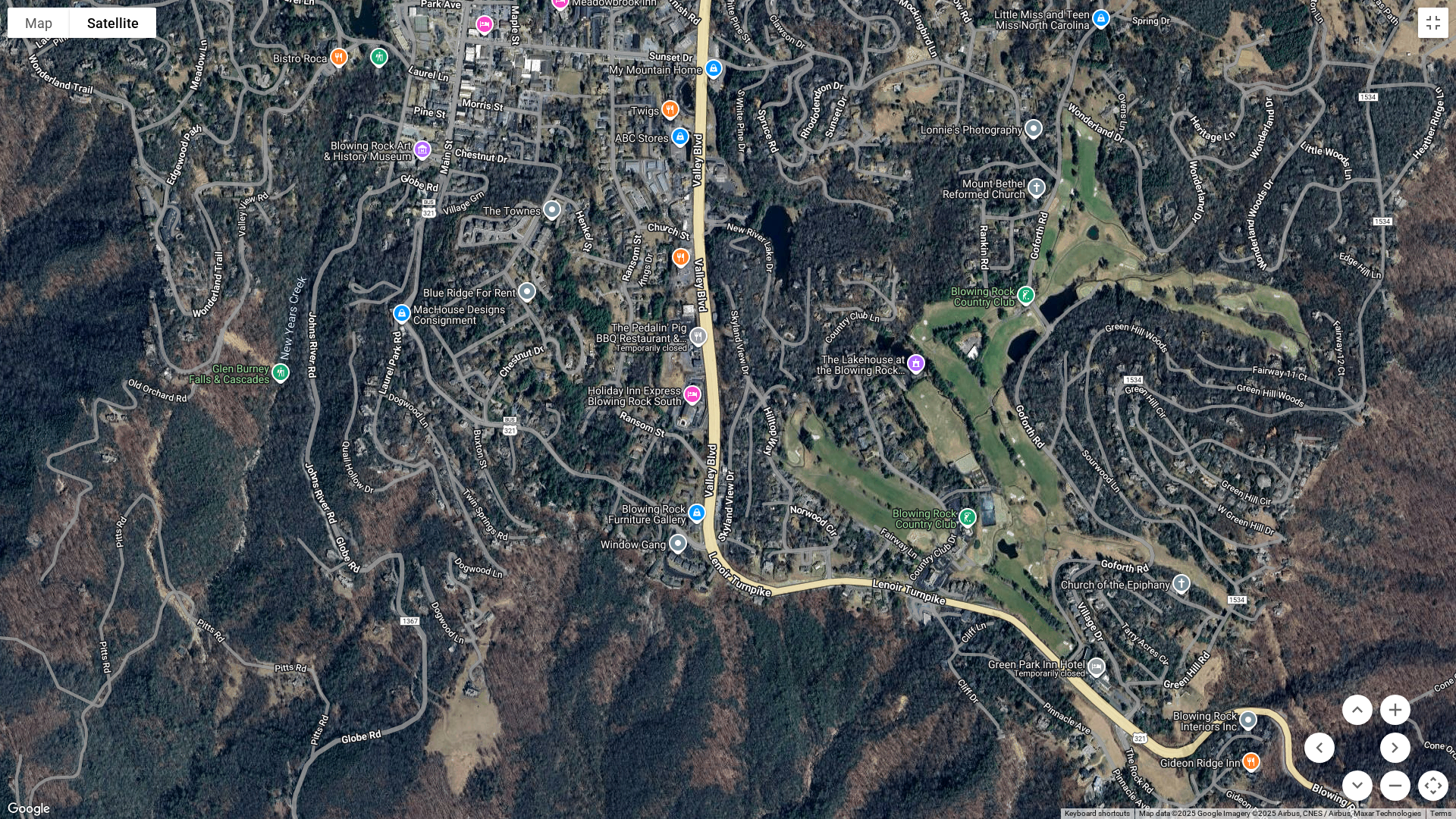
drag, startPoint x: 1036, startPoint y: 613, endPoint x: 854, endPoint y: 259, distance: 398.0
click at [854, 259] on div at bounding box center [728, 410] width 1456 height 819
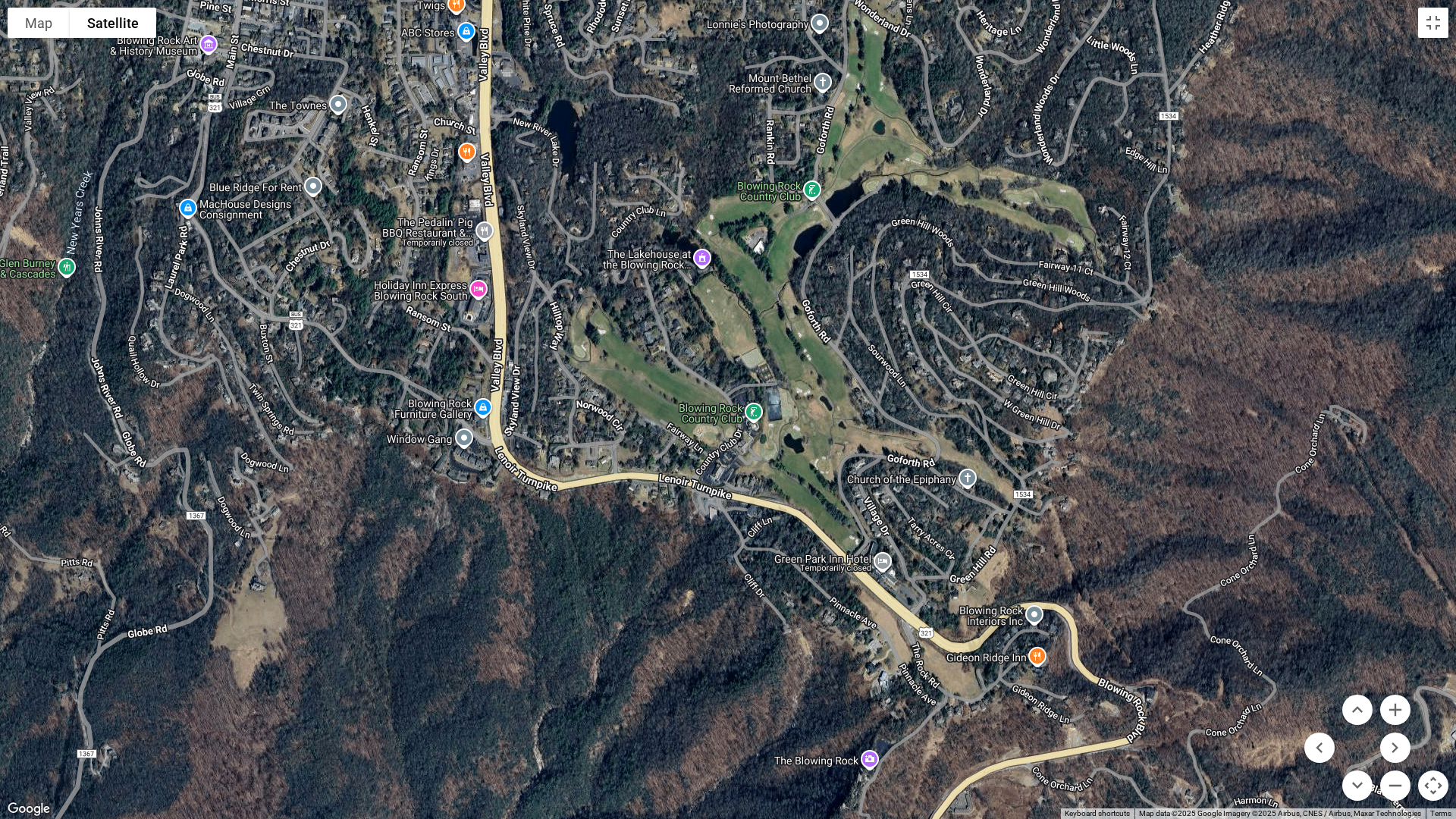
drag, startPoint x: 1114, startPoint y: 459, endPoint x: 898, endPoint y: 353, distance: 240.6
click at [898, 353] on div at bounding box center [728, 410] width 1456 height 819
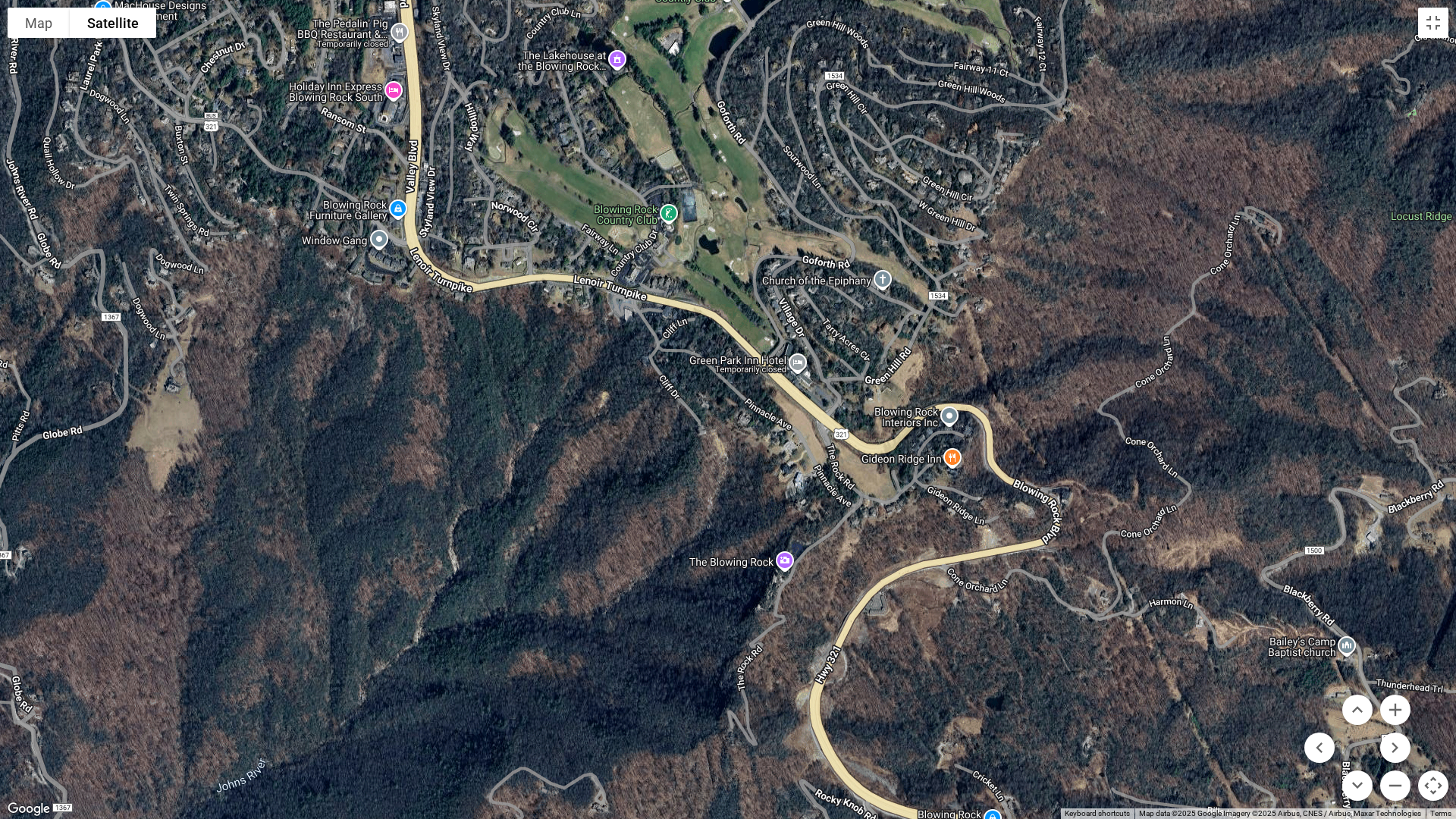
drag, startPoint x: 1146, startPoint y: 514, endPoint x: 1061, endPoint y: 313, distance: 218.2
click at [1061, 313] on div at bounding box center [728, 410] width 1456 height 819
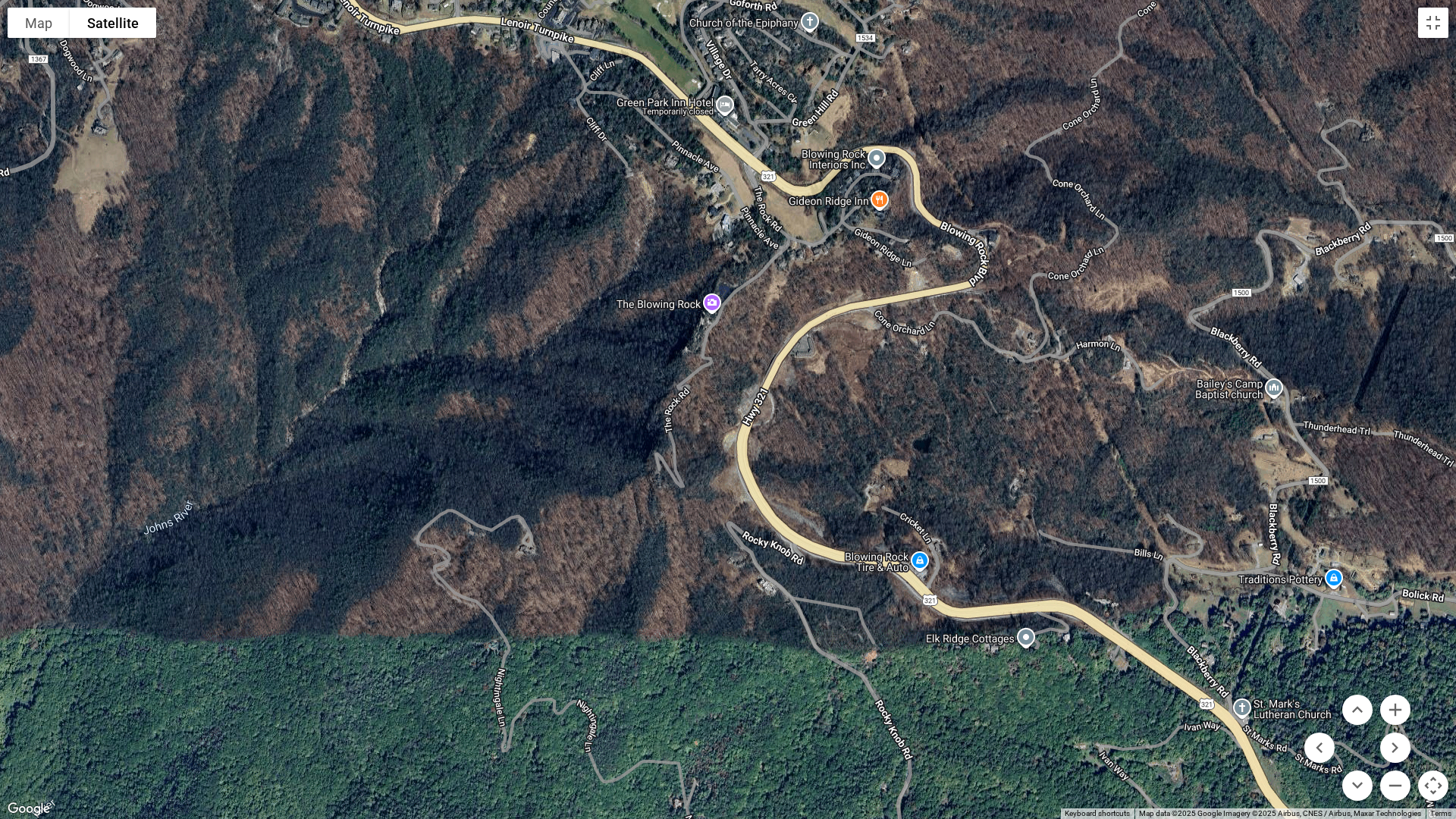
drag, startPoint x: 1177, startPoint y: 575, endPoint x: 1103, endPoint y: 317, distance: 268.4
click at [1103, 317] on div at bounding box center [728, 410] width 1456 height 819
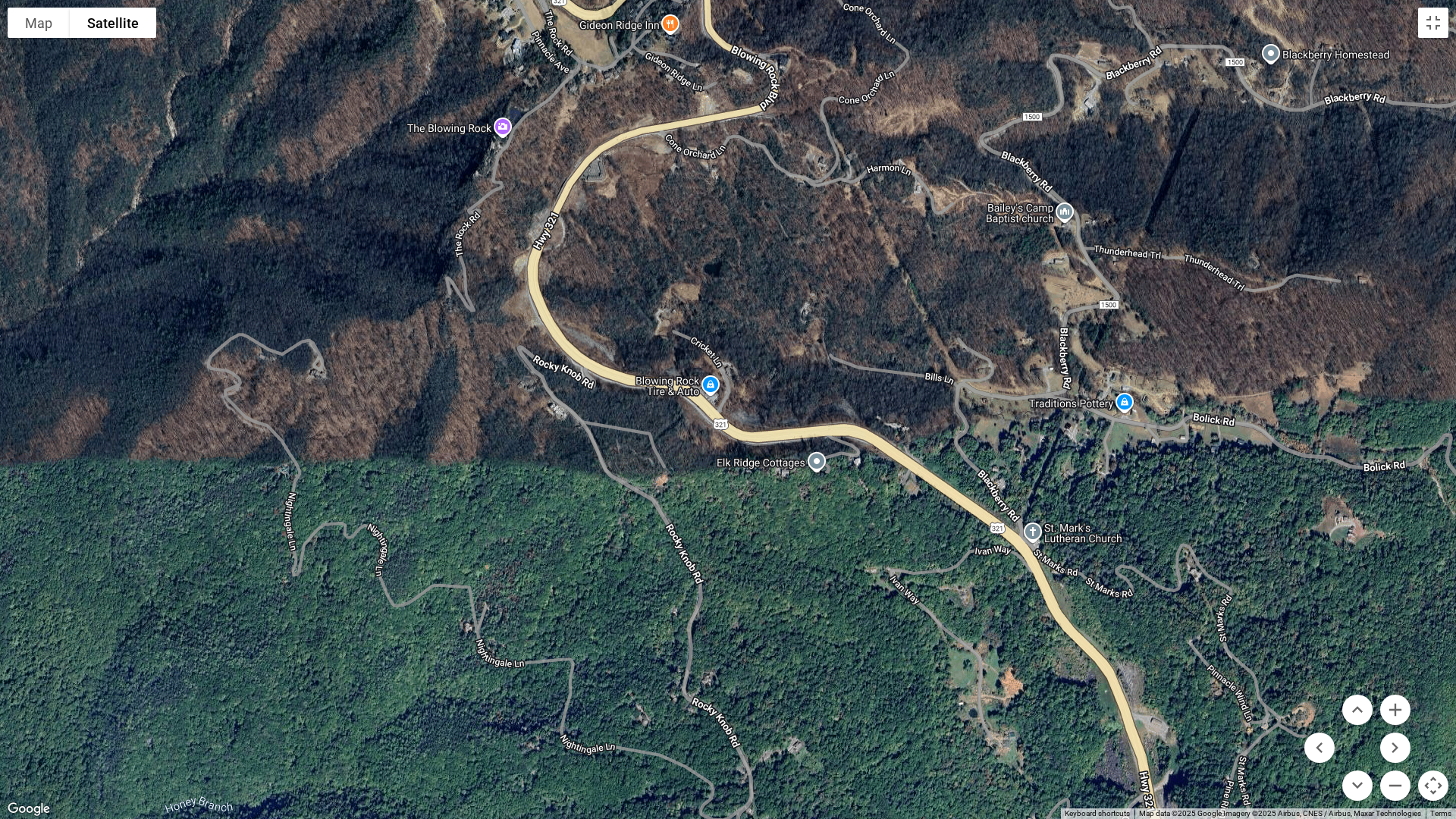
drag, startPoint x: 1209, startPoint y: 527, endPoint x: 998, endPoint y: 349, distance: 276.1
click at [998, 349] on div at bounding box center [728, 410] width 1456 height 819
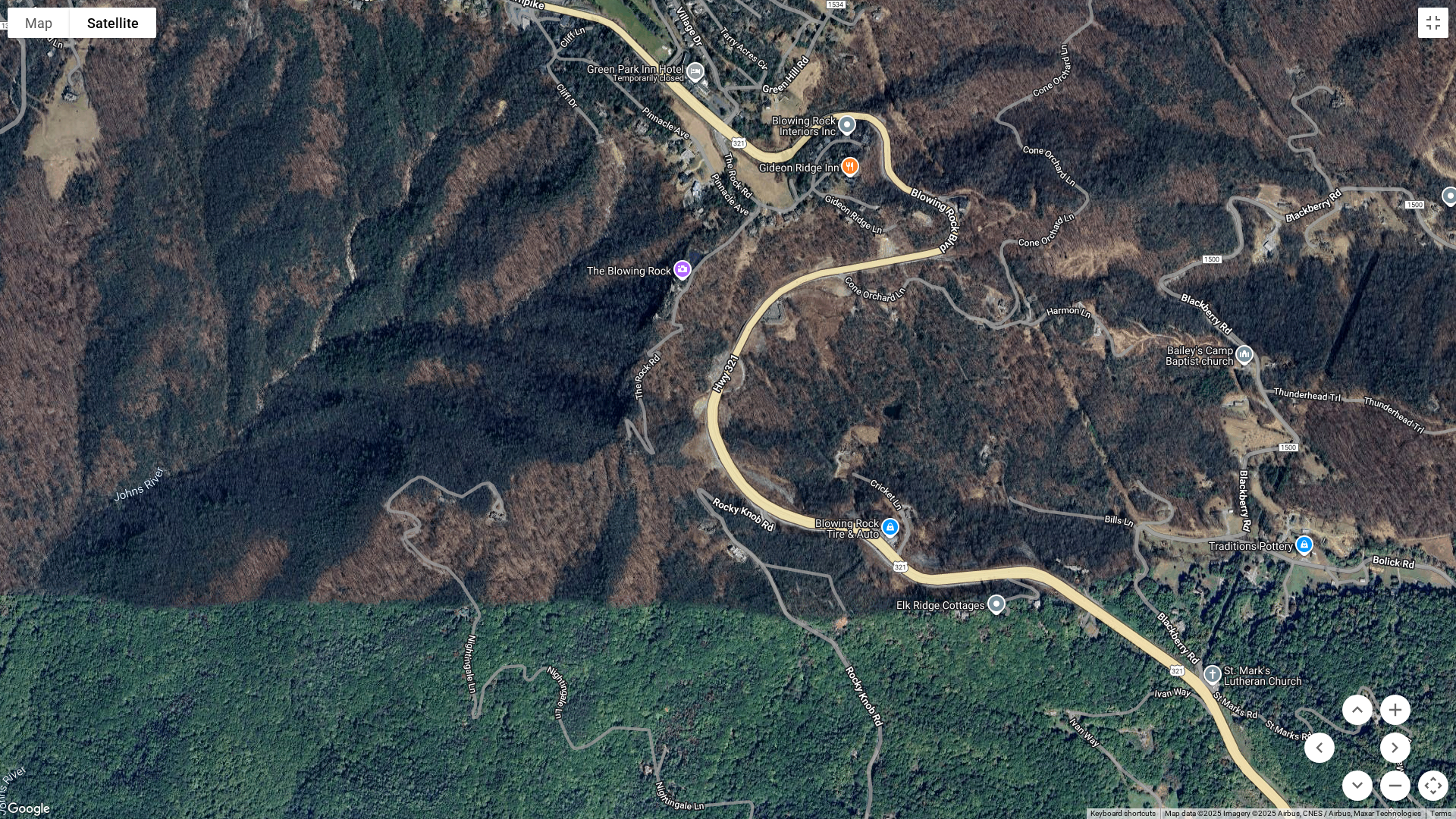
drag, startPoint x: 1154, startPoint y: 513, endPoint x: 1346, endPoint y: 659, distance: 241.2
click at [1349, 669] on div at bounding box center [728, 410] width 1456 height 819
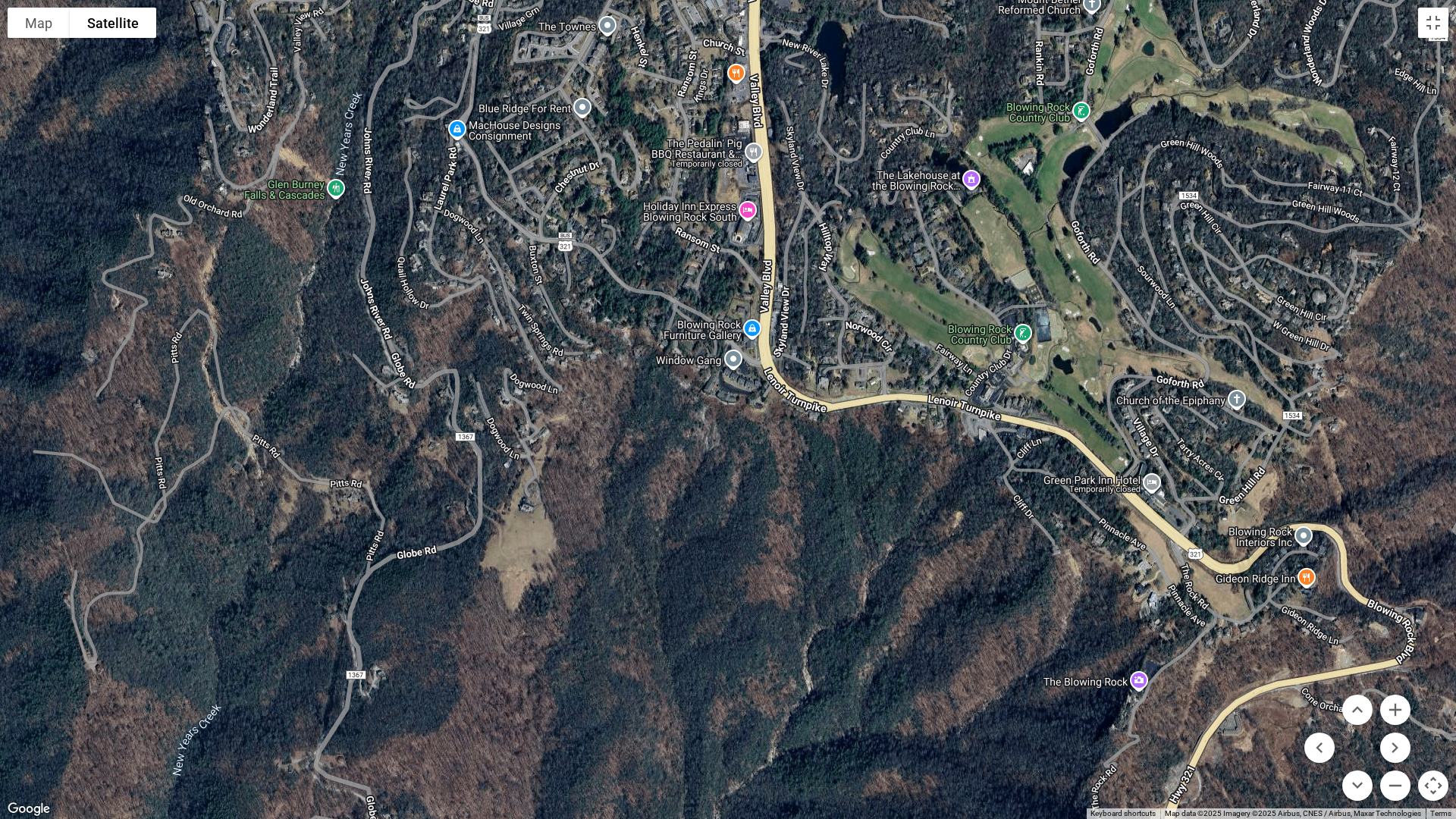
drag, startPoint x: 395, startPoint y: 197, endPoint x: 867, endPoint y: 617, distance: 631.8
click at [867, 617] on div at bounding box center [728, 410] width 1456 height 819
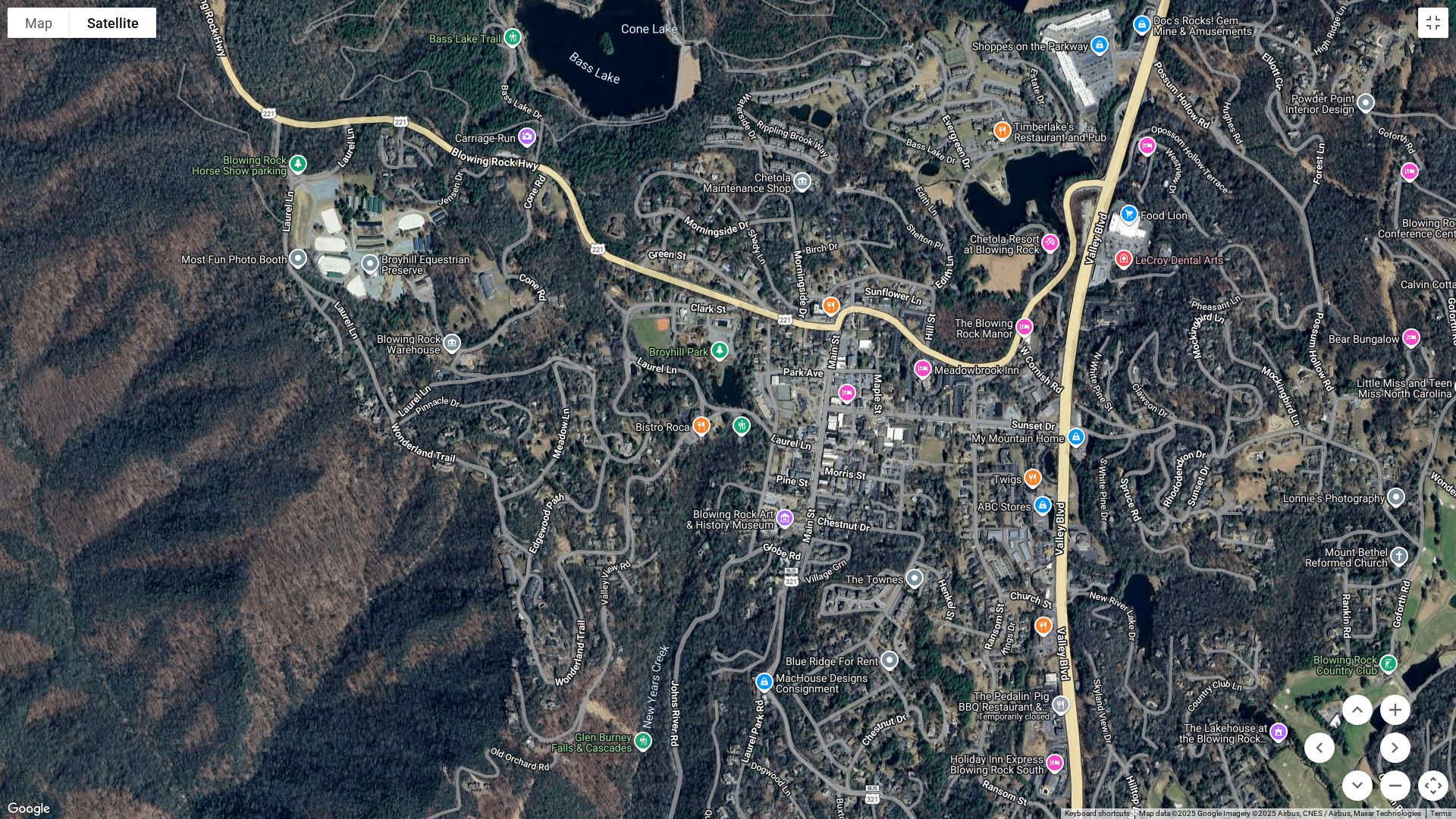
drag, startPoint x: 711, startPoint y: 226, endPoint x: 974, endPoint y: 750, distance: 586.3
click at [974, 712] on div at bounding box center [728, 410] width 1456 height 819
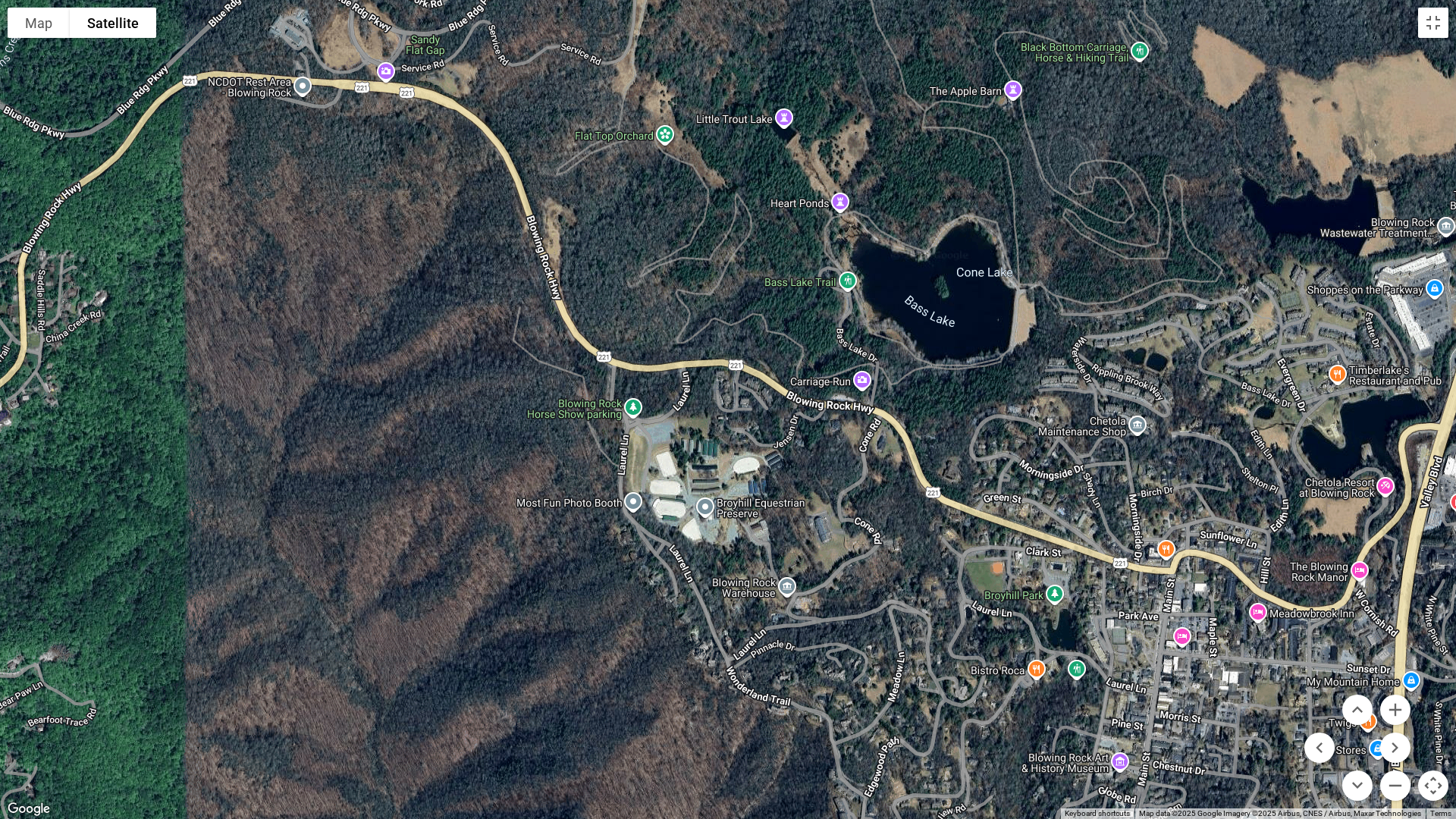
drag, startPoint x: 536, startPoint y: 330, endPoint x: 873, endPoint y: 575, distance: 416.6
click at [873, 575] on div at bounding box center [728, 410] width 1456 height 819
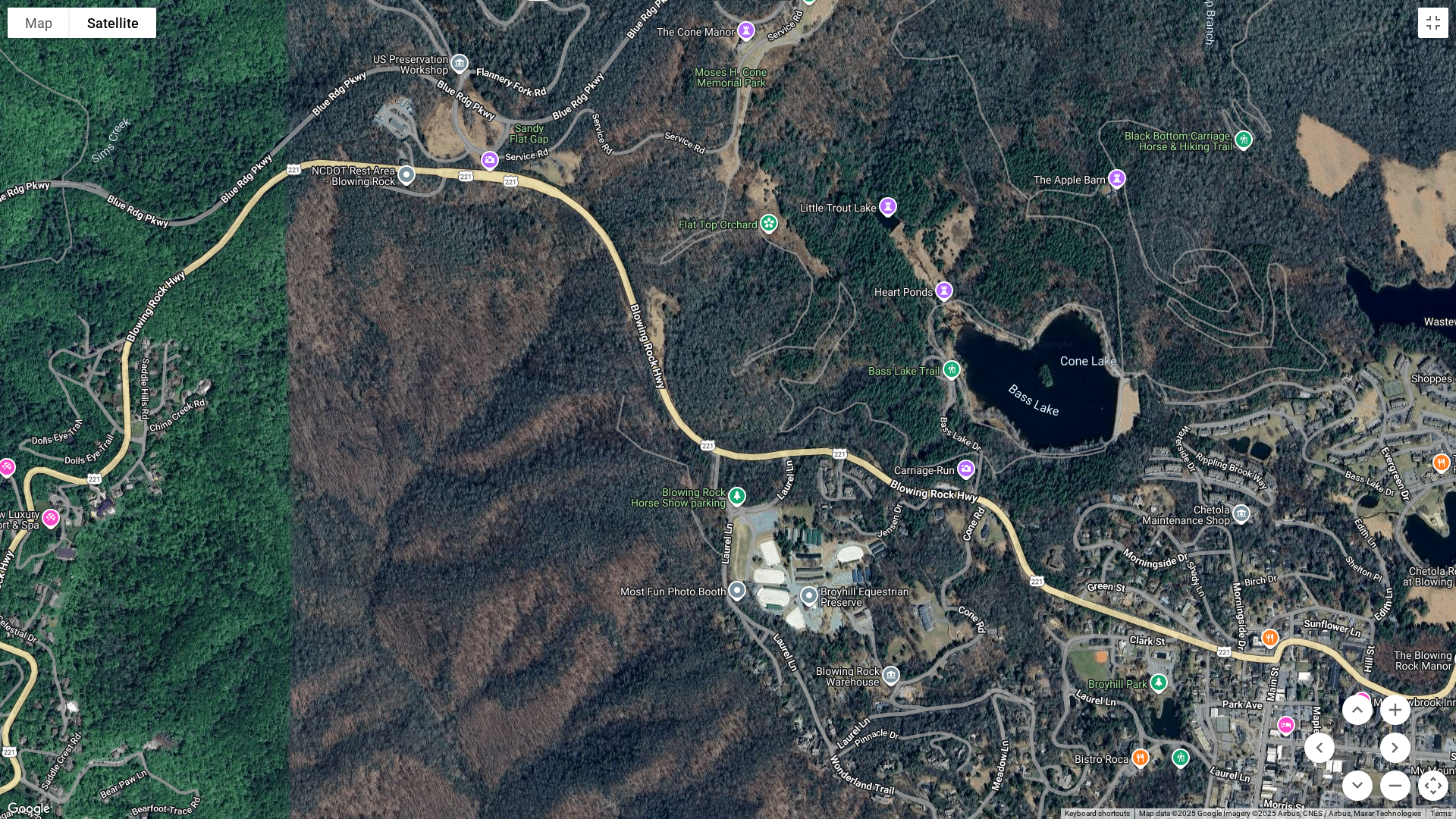
drag, startPoint x: 657, startPoint y: 281, endPoint x: 762, endPoint y: 371, distance: 138.3
click at [762, 371] on div at bounding box center [728, 410] width 1456 height 819
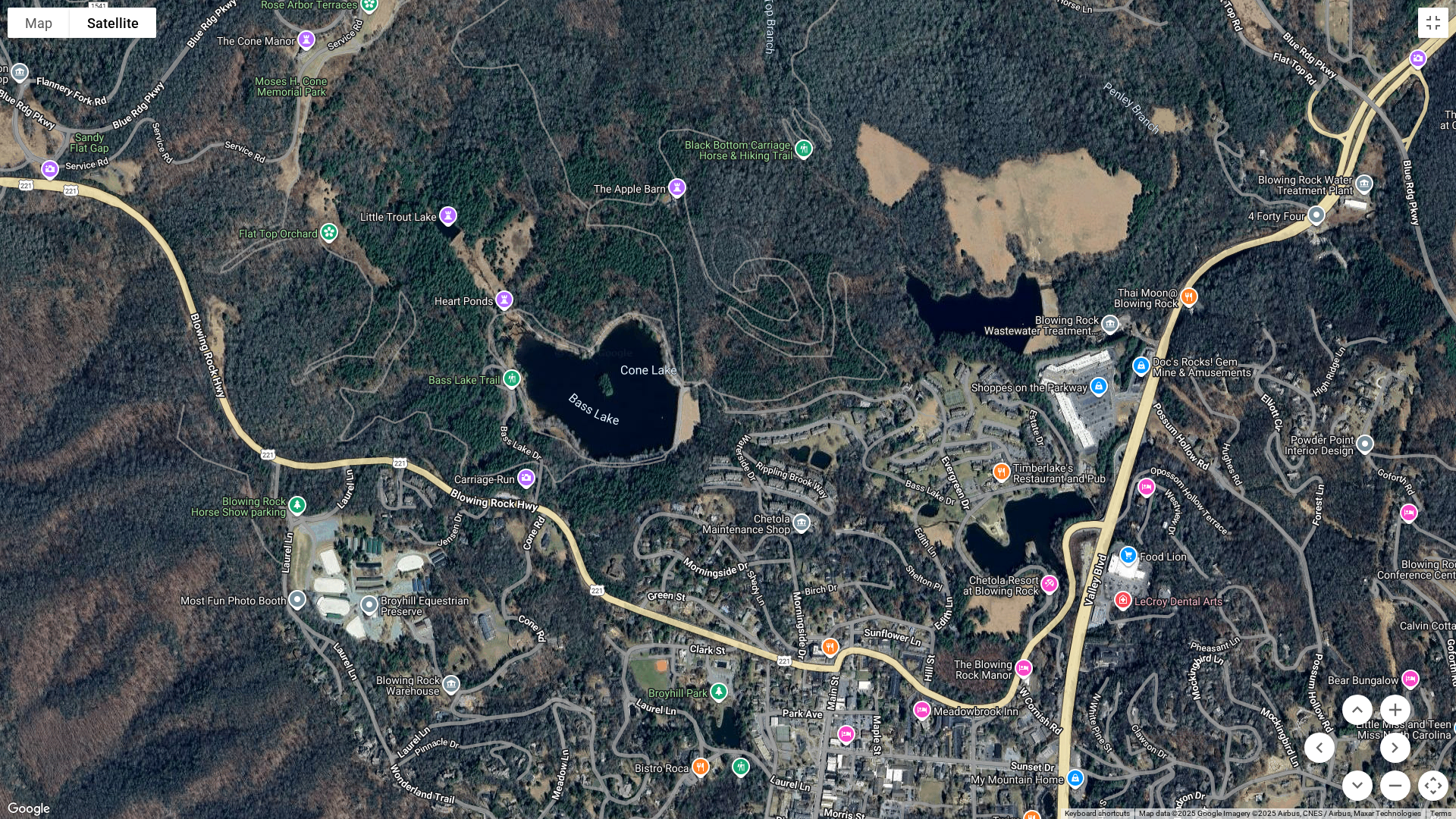
drag, startPoint x: 1170, startPoint y: 446, endPoint x: 730, endPoint y: 454, distance: 440.1
click at [730, 454] on div at bounding box center [728, 410] width 1456 height 819
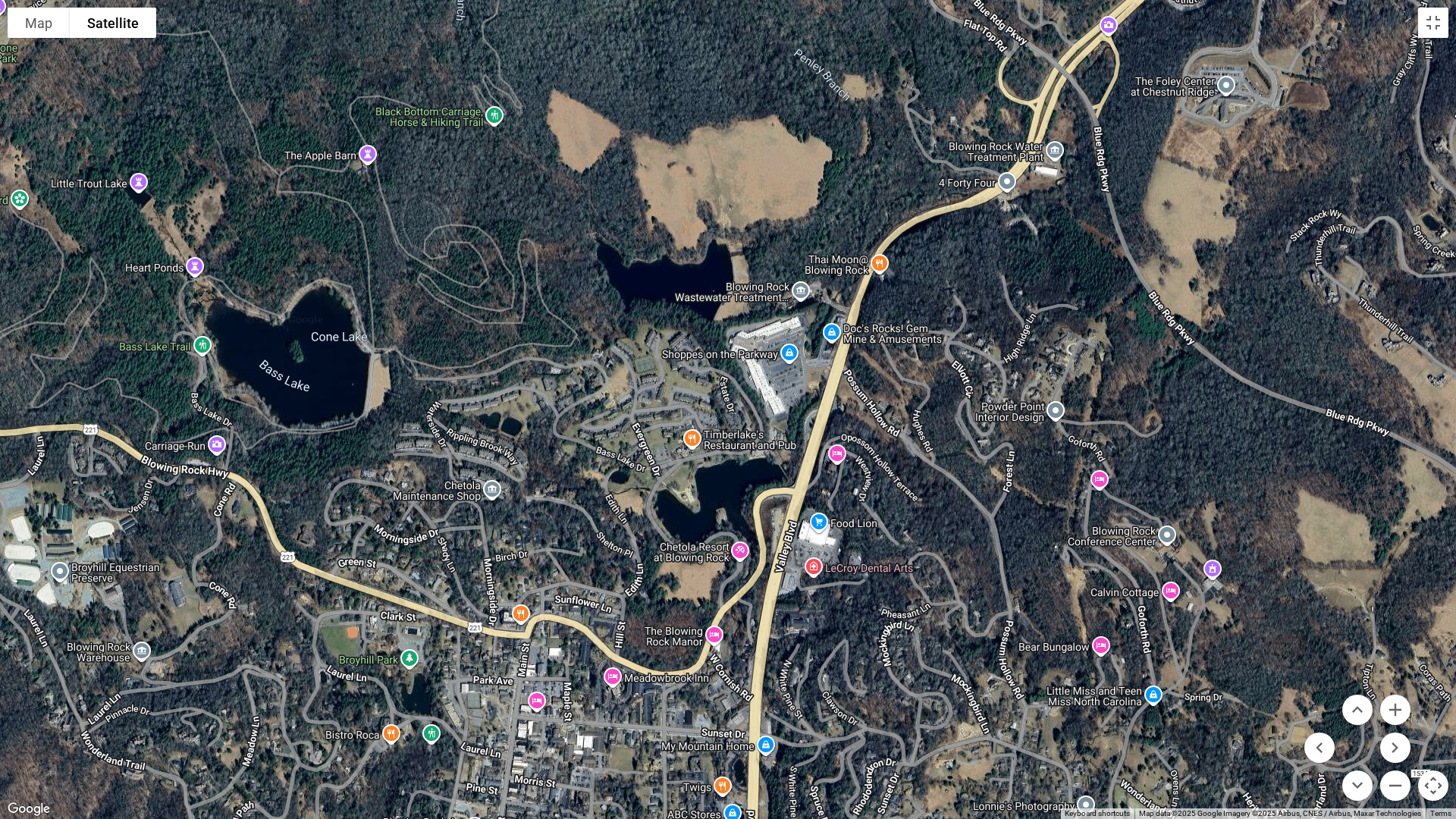
drag, startPoint x: 1243, startPoint y: 466, endPoint x: 932, endPoint y: 432, distance: 312.9
click at [932, 432] on div at bounding box center [728, 410] width 1456 height 819
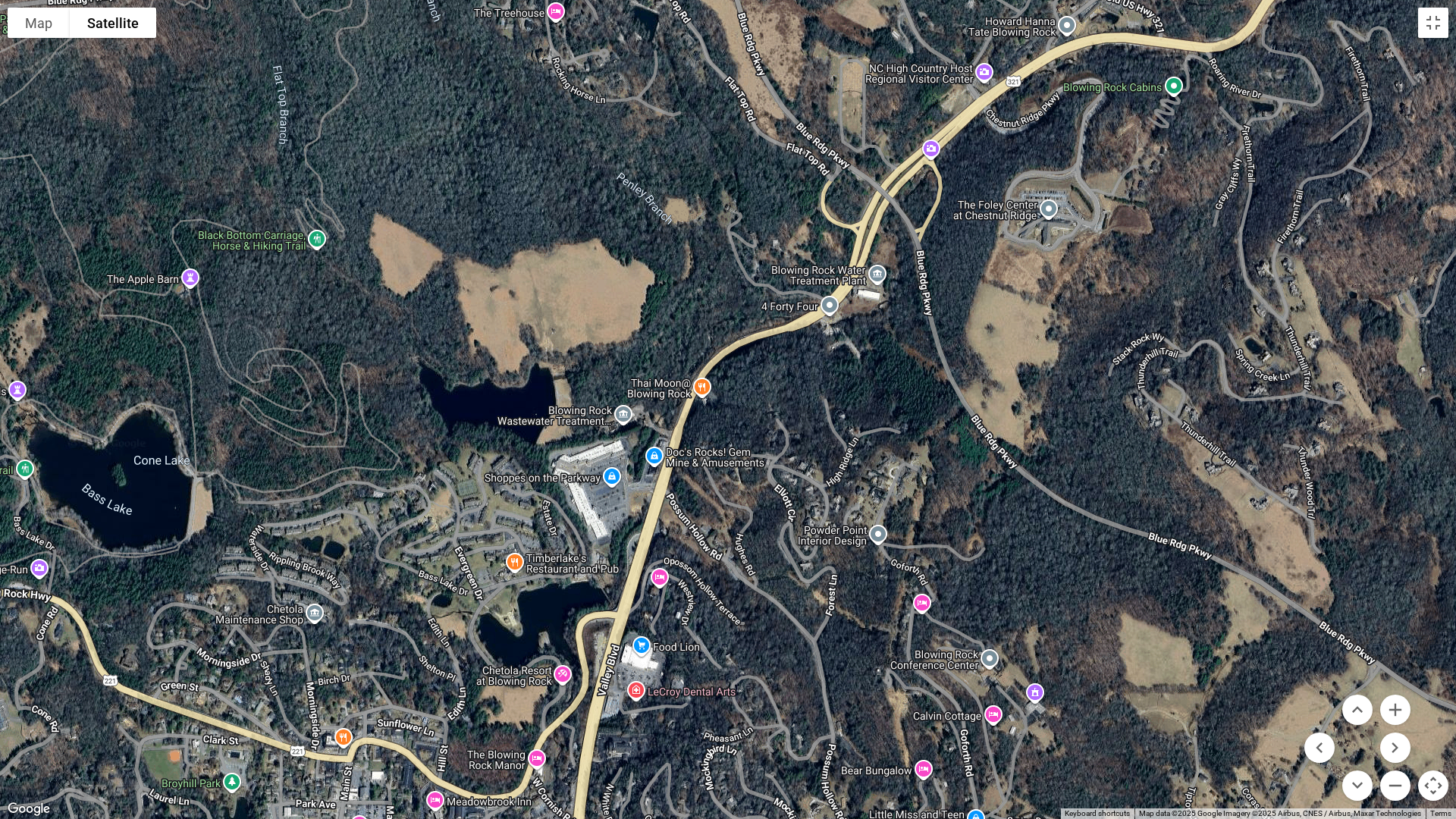
drag, startPoint x: 1054, startPoint y: 304, endPoint x: 876, endPoint y: 430, distance: 218.1
click at [876, 430] on div at bounding box center [728, 410] width 1456 height 819
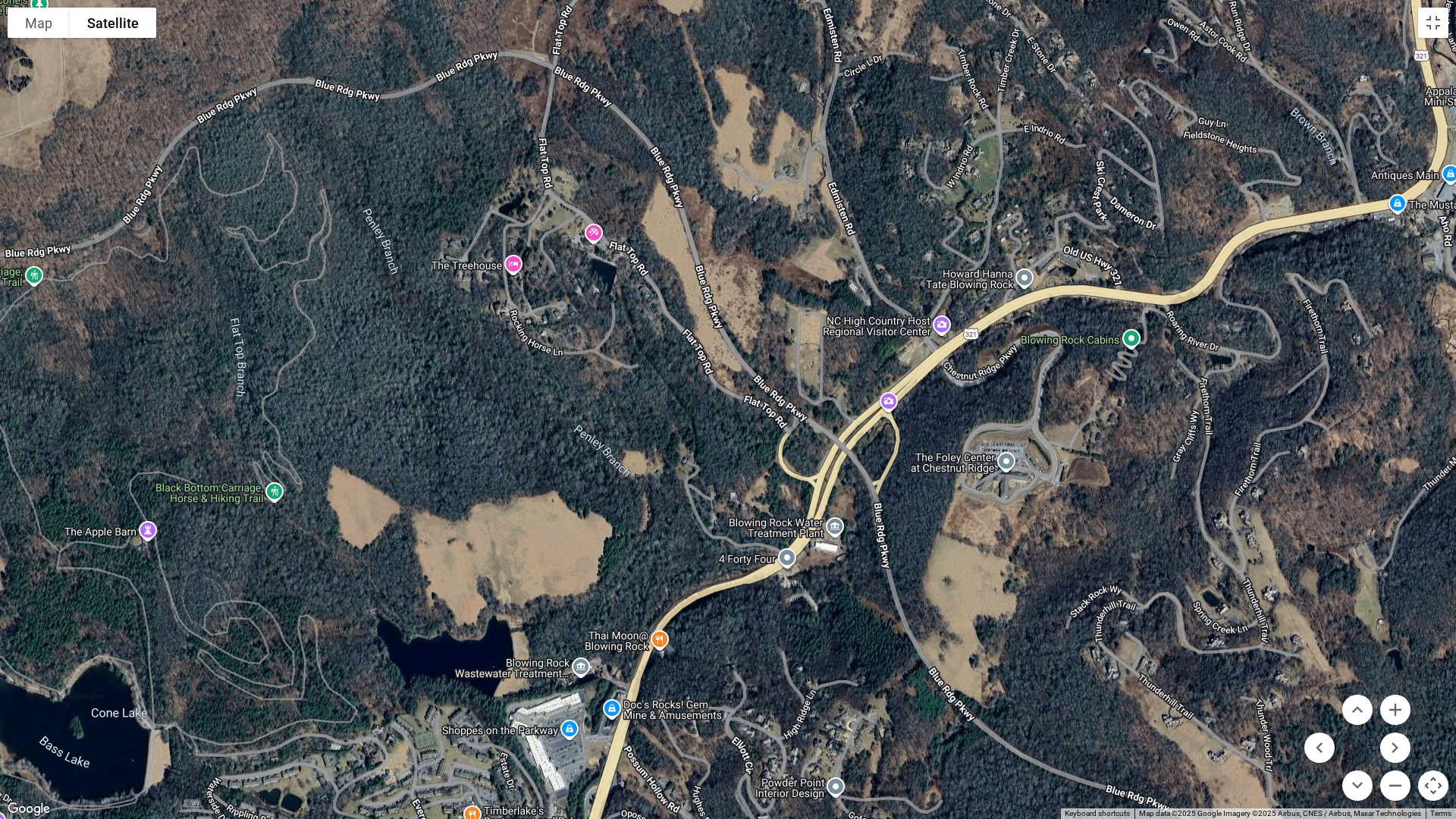
drag, startPoint x: 817, startPoint y: 418, endPoint x: 774, endPoint y: 672, distance: 257.6
click at [774, 672] on div at bounding box center [728, 410] width 1456 height 819
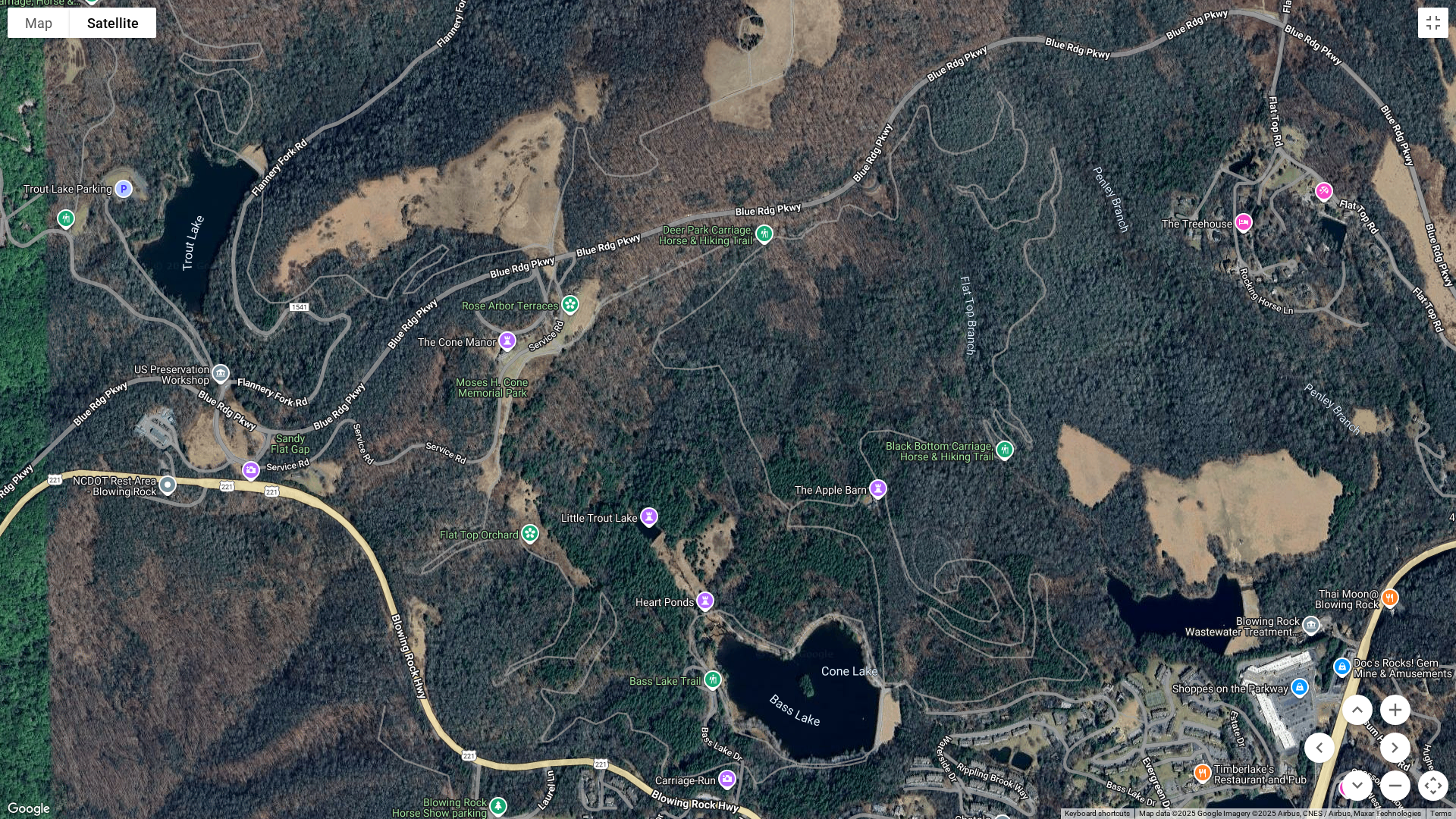
drag, startPoint x: 379, startPoint y: 301, endPoint x: 1112, endPoint y: 260, distance: 734.1
click at [1112, 260] on div at bounding box center [728, 410] width 1456 height 819
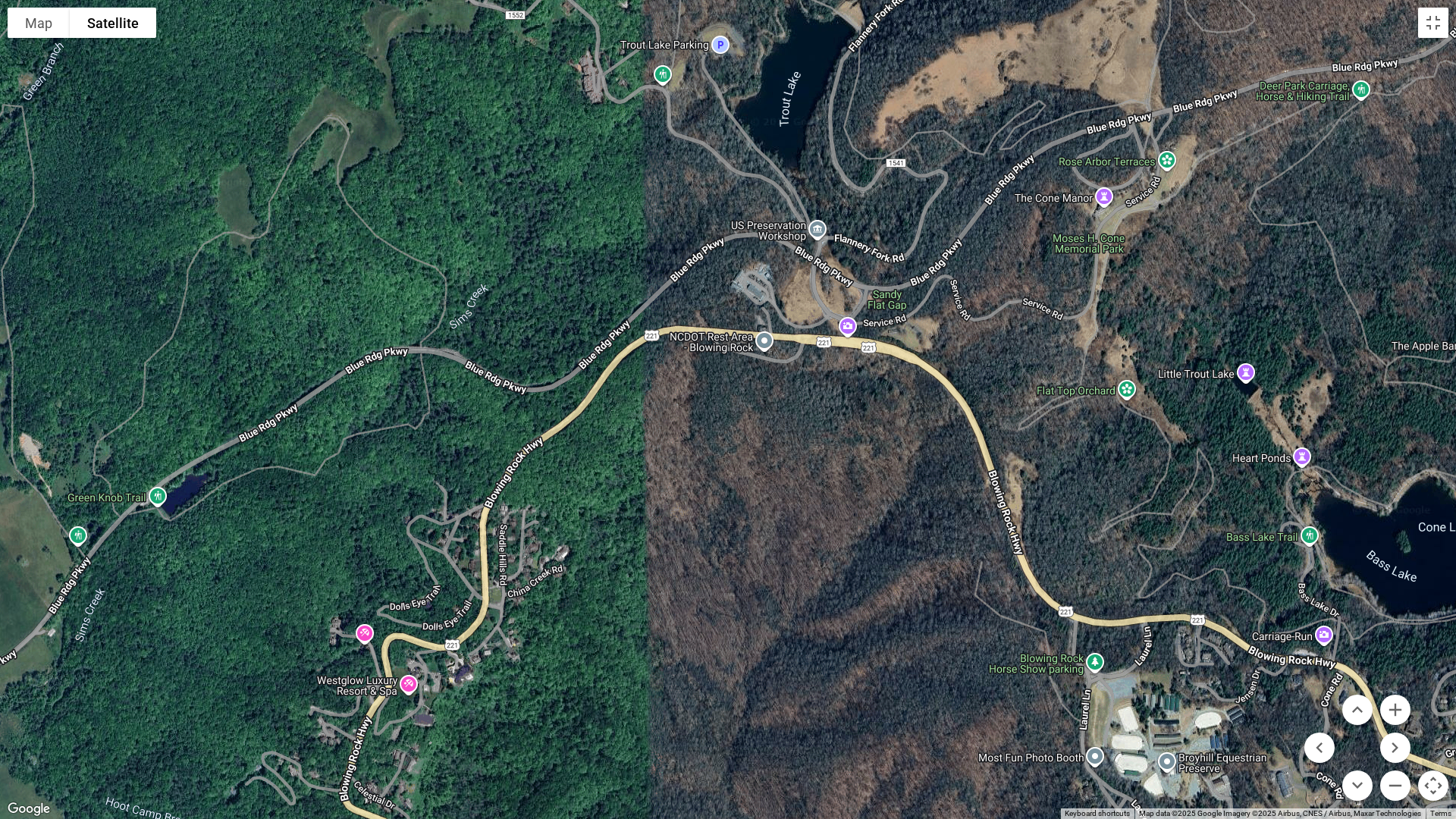
drag, startPoint x: 591, startPoint y: 391, endPoint x: 1189, endPoint y: 247, distance: 615.1
click at [1189, 247] on div at bounding box center [728, 410] width 1456 height 819
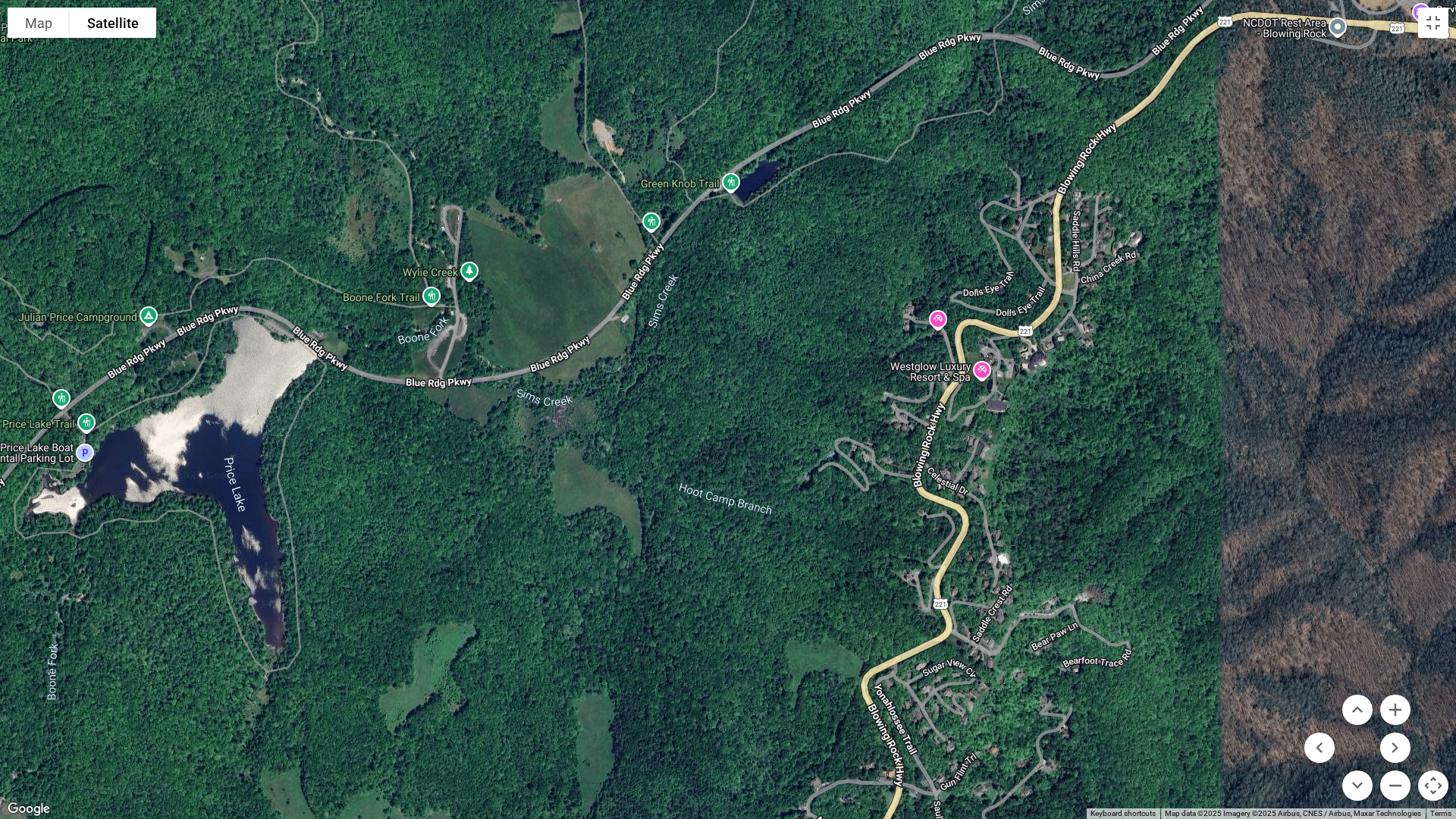
drag, startPoint x: 261, startPoint y: 538, endPoint x: 835, endPoint y: 222, distance: 655.2
click at [835, 222] on div at bounding box center [728, 410] width 1456 height 819
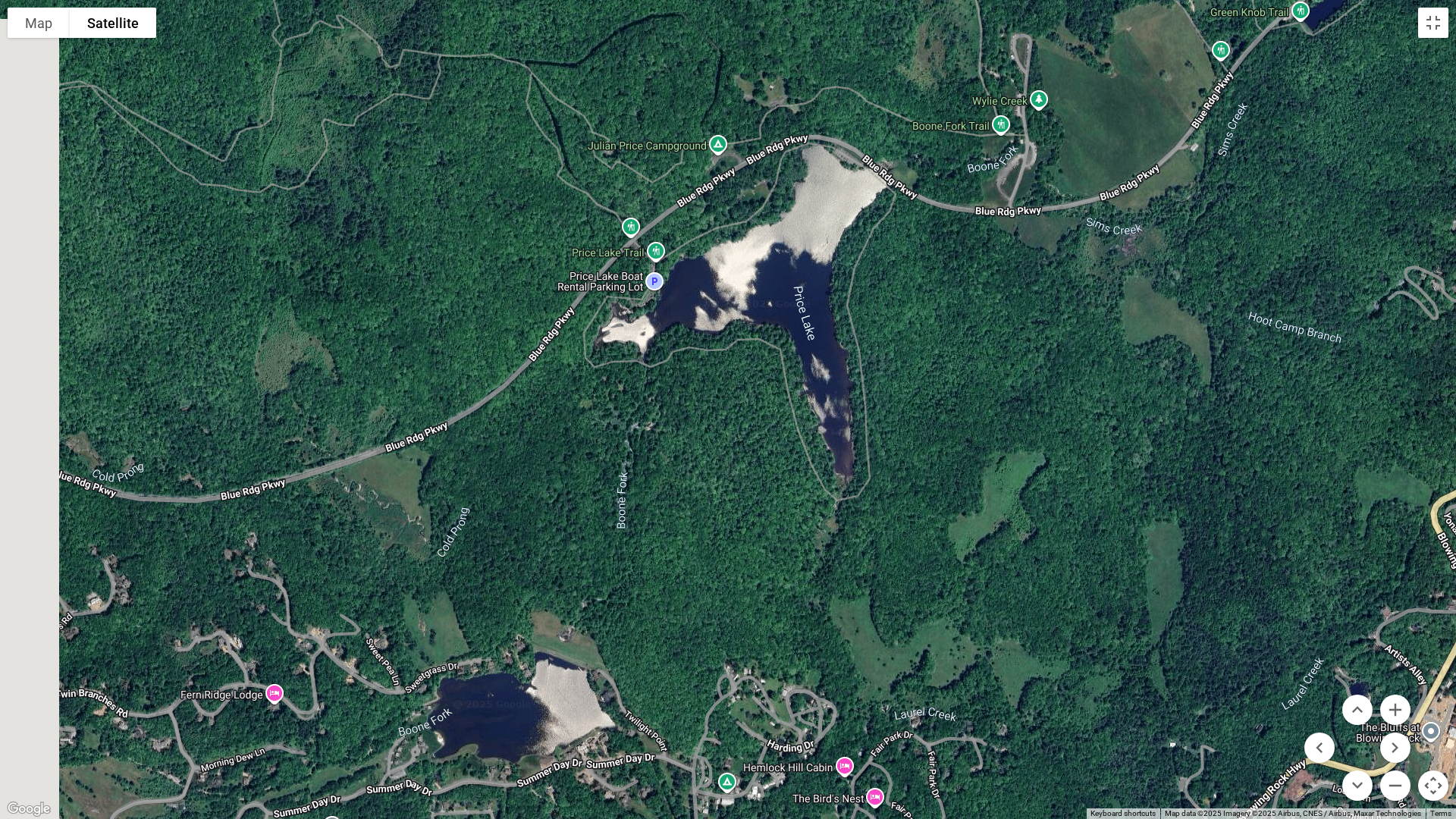
drag, startPoint x: 349, startPoint y: 438, endPoint x: 932, endPoint y: 263, distance: 608.7
click at [932, 263] on div at bounding box center [728, 410] width 1456 height 819
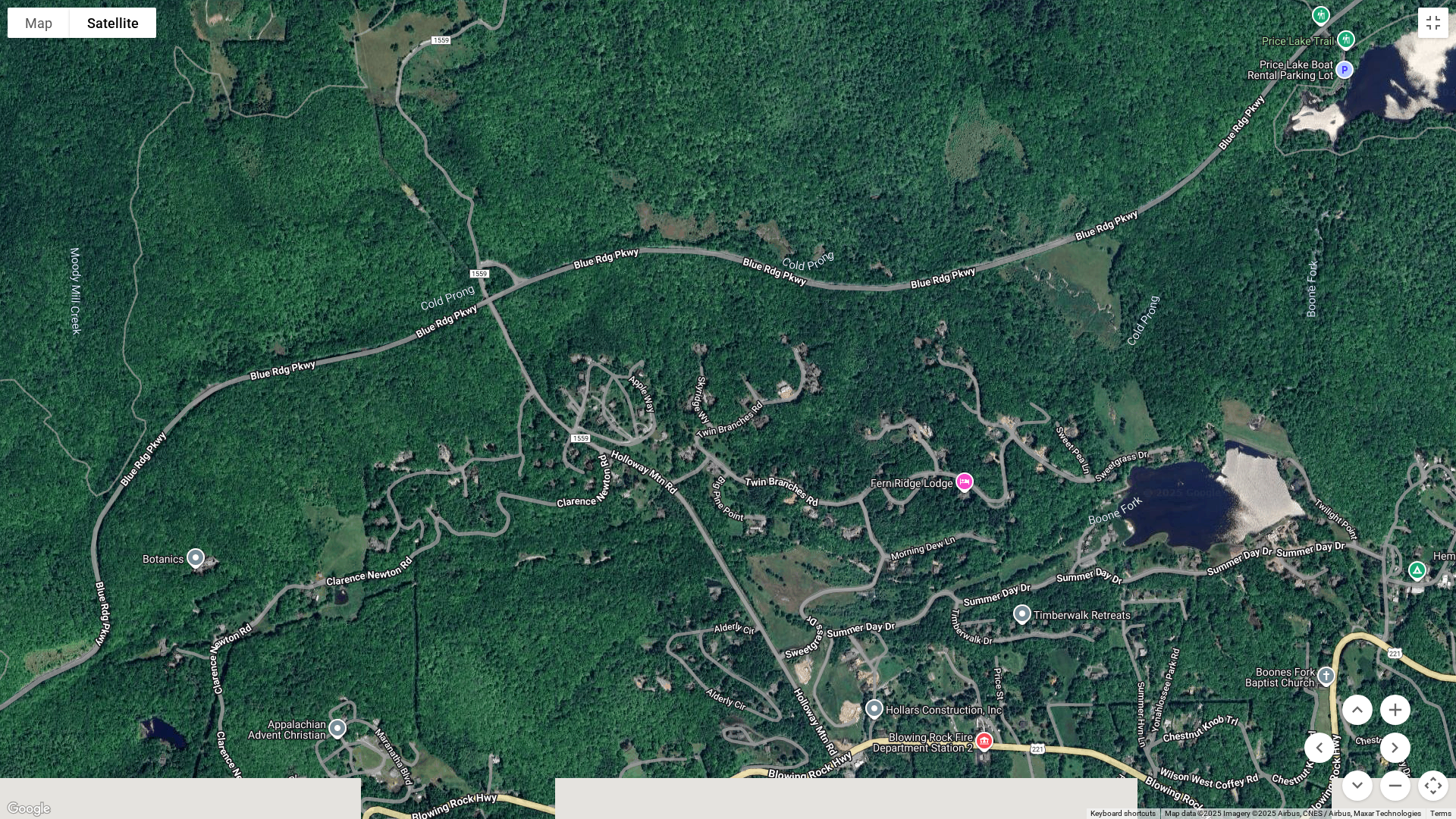
drag, startPoint x: 491, startPoint y: 474, endPoint x: 1169, endPoint y: 267, distance: 708.9
click at [1169, 267] on div at bounding box center [728, 410] width 1456 height 819
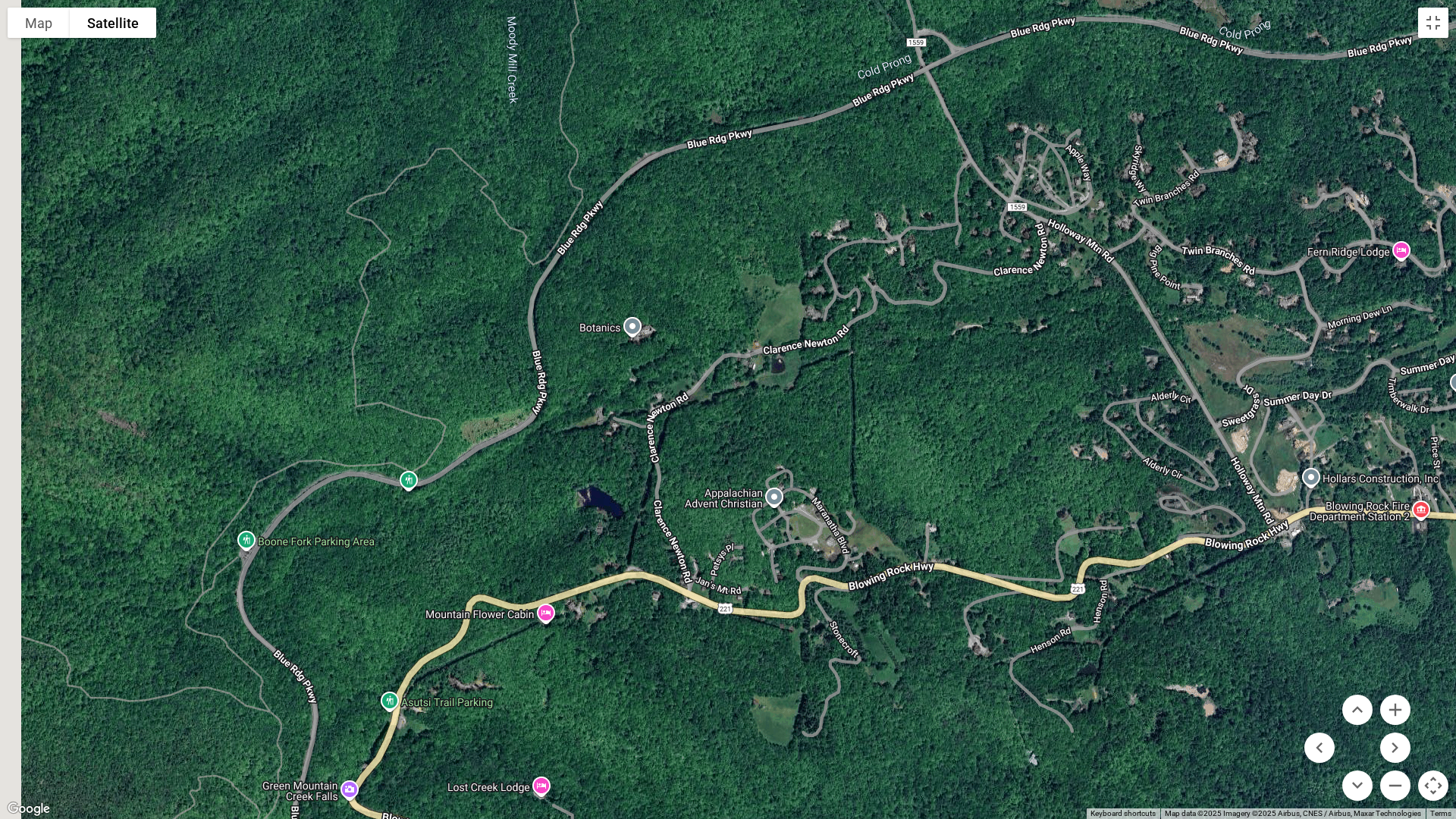
drag, startPoint x: 351, startPoint y: 462, endPoint x: 838, endPoint y: 207, distance: 549.7
click at [838, 207] on div at bounding box center [728, 410] width 1456 height 819
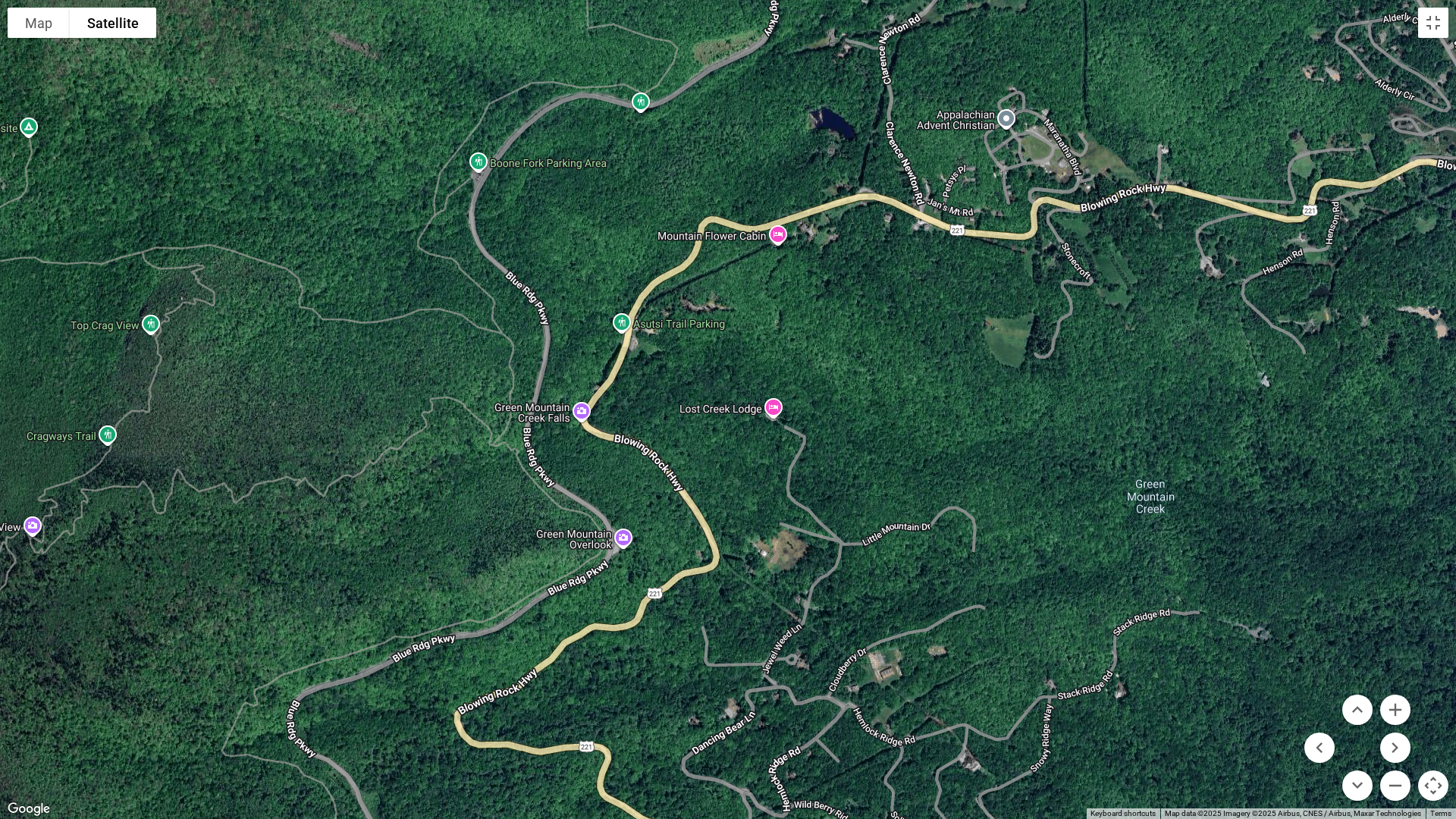
drag, startPoint x: 426, startPoint y: 541, endPoint x: 562, endPoint y: 205, distance: 362.5
click at [562, 205] on div at bounding box center [728, 410] width 1456 height 819
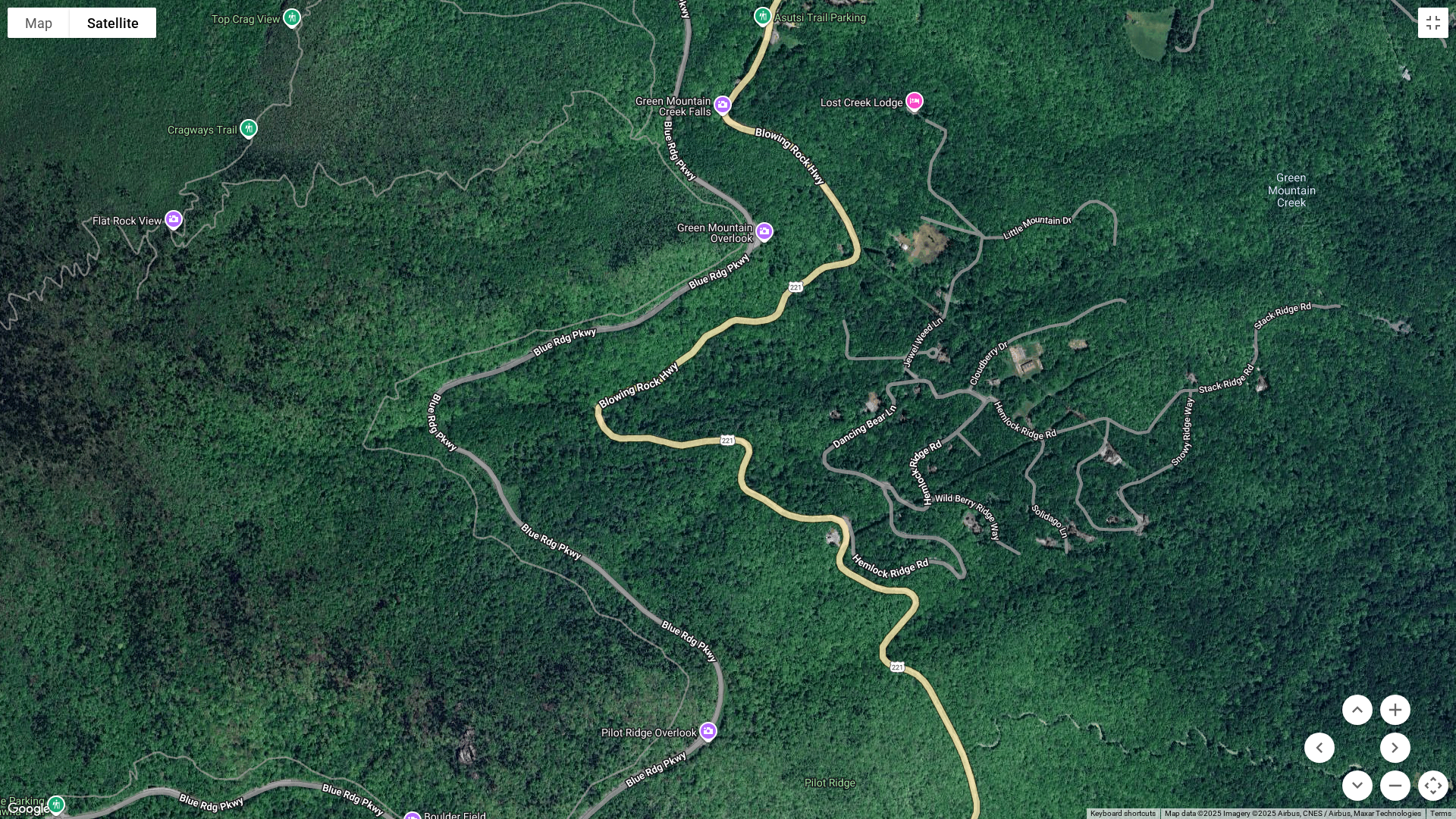
drag, startPoint x: 386, startPoint y: 519, endPoint x: 527, endPoint y: 211, distance: 338.7
click at [527, 211] on div at bounding box center [728, 410] width 1456 height 819
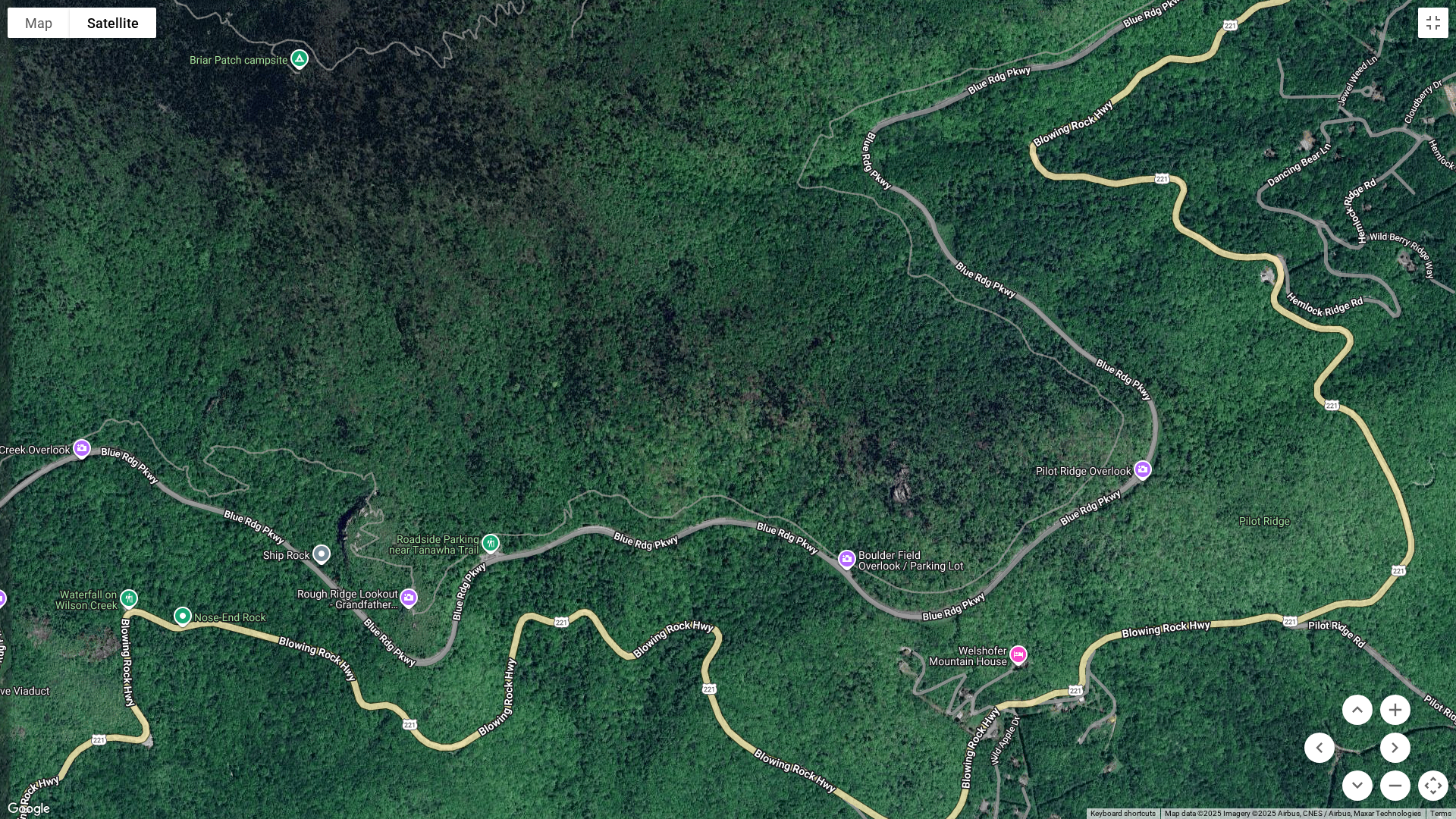
drag, startPoint x: 586, startPoint y: 507, endPoint x: 1024, endPoint y: 244, distance: 510.9
click at [1024, 244] on div at bounding box center [728, 410] width 1456 height 819
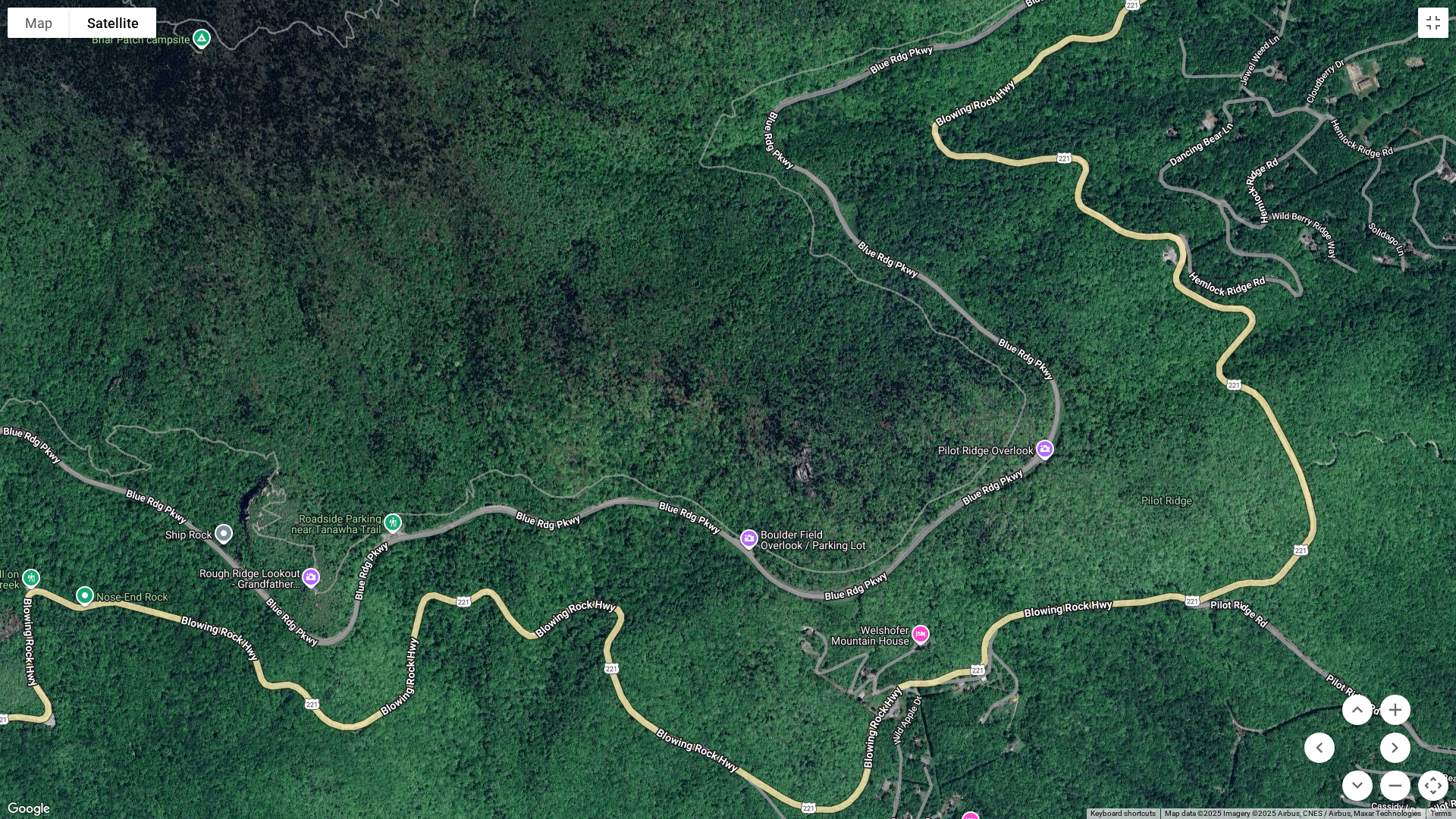
drag, startPoint x: 506, startPoint y: 350, endPoint x: 406, endPoint y: 329, distance: 102.2
click at [406, 329] on div at bounding box center [728, 410] width 1456 height 819
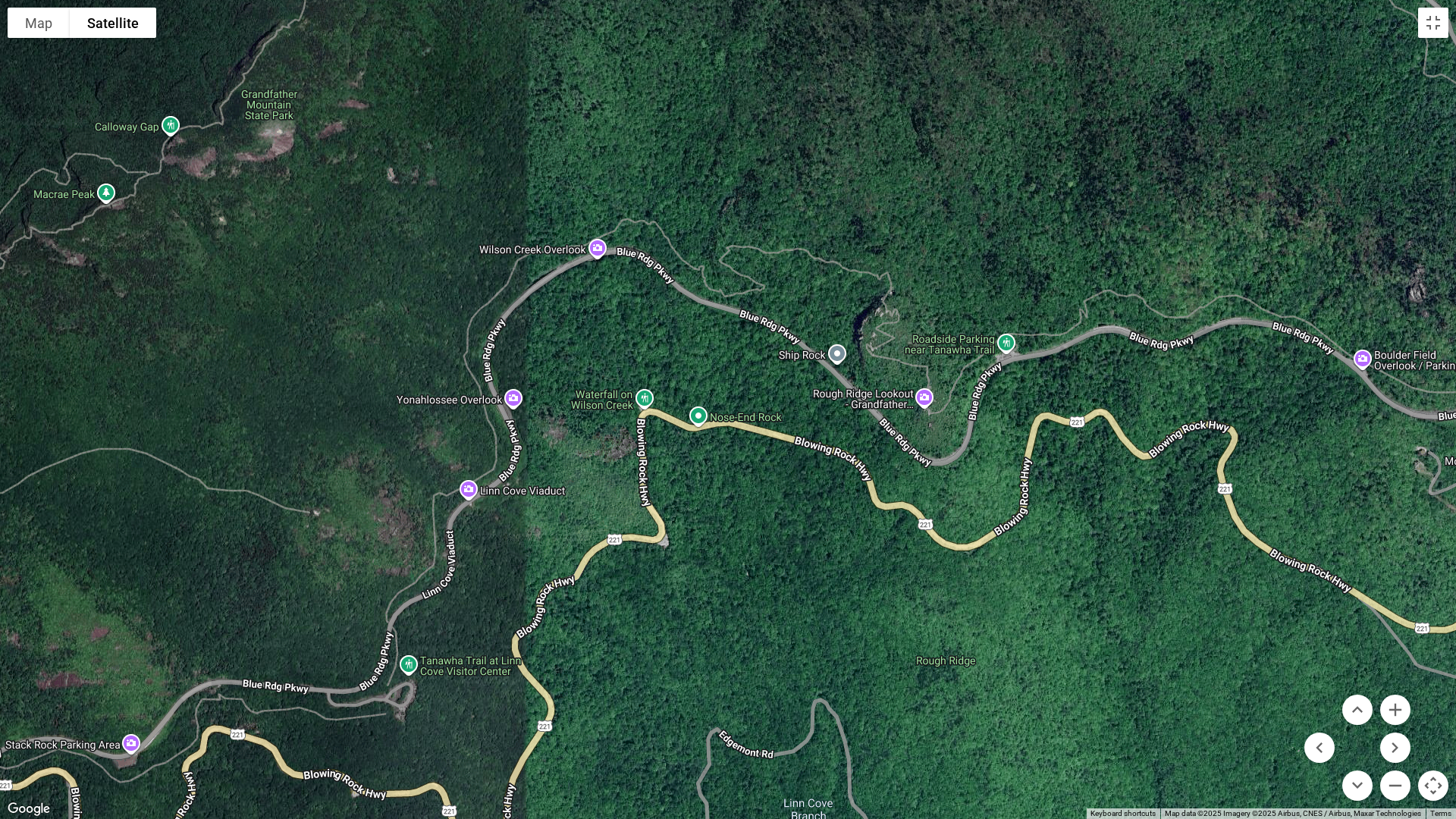
drag, startPoint x: 233, startPoint y: 377, endPoint x: 877, endPoint y: 190, distance: 670.6
click at [877, 190] on div at bounding box center [728, 410] width 1456 height 819
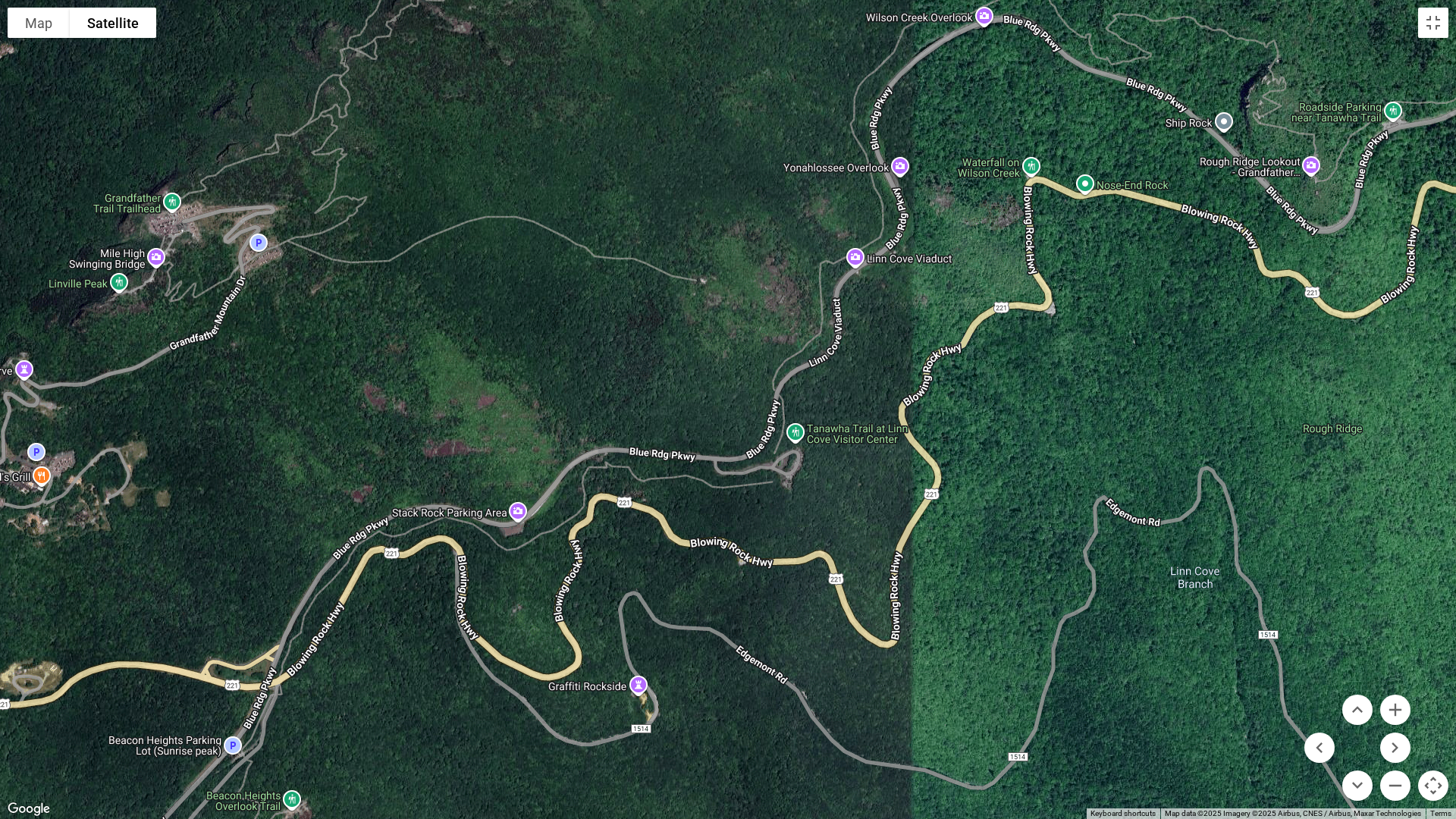
drag, startPoint x: 352, startPoint y: 573, endPoint x: 705, endPoint y: 347, distance: 419.1
click at [705, 347] on div at bounding box center [728, 410] width 1456 height 819
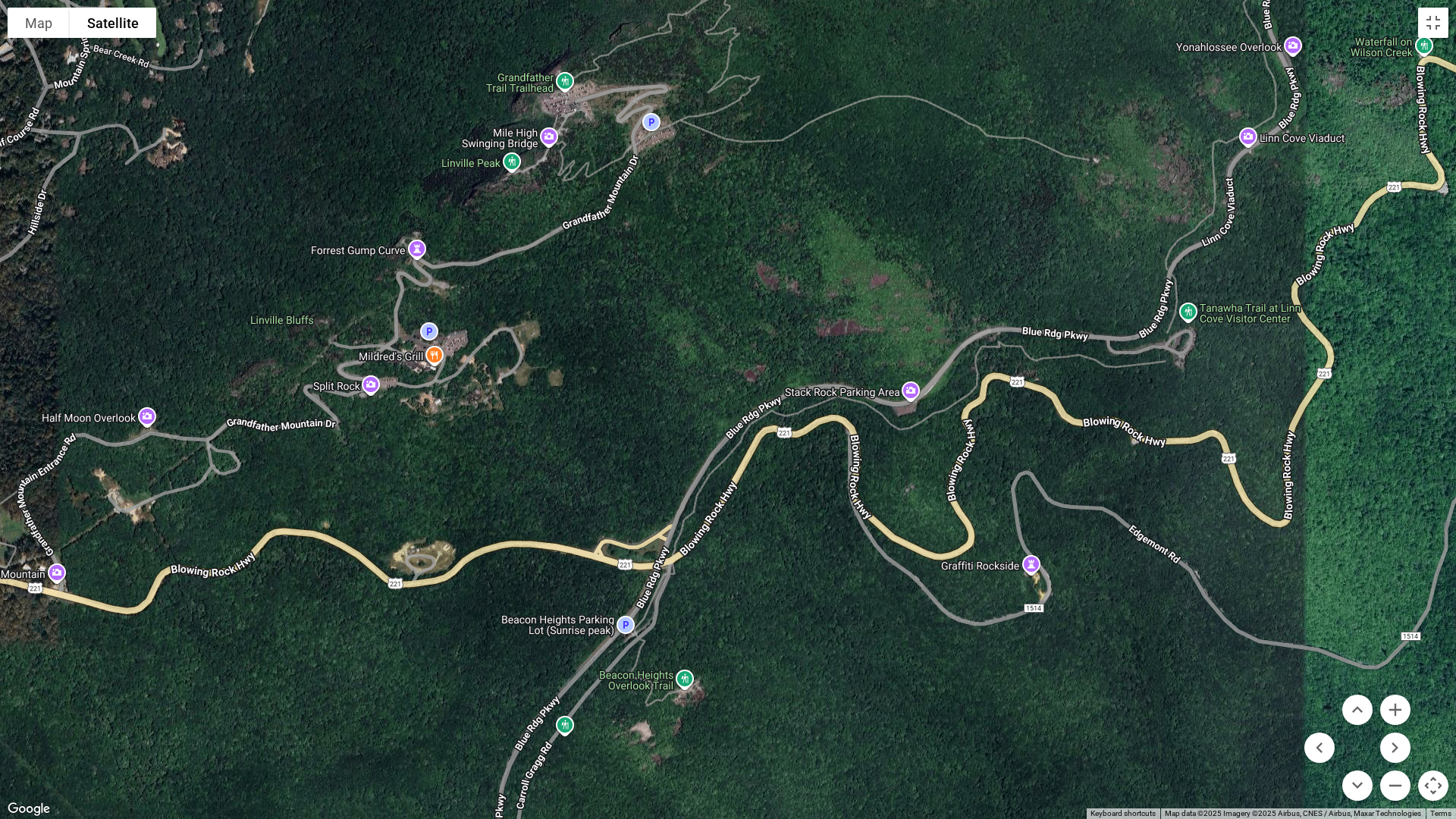
drag, startPoint x: 474, startPoint y: 410, endPoint x: 867, endPoint y: 290, distance: 410.9
click at [867, 290] on div at bounding box center [728, 410] width 1456 height 819
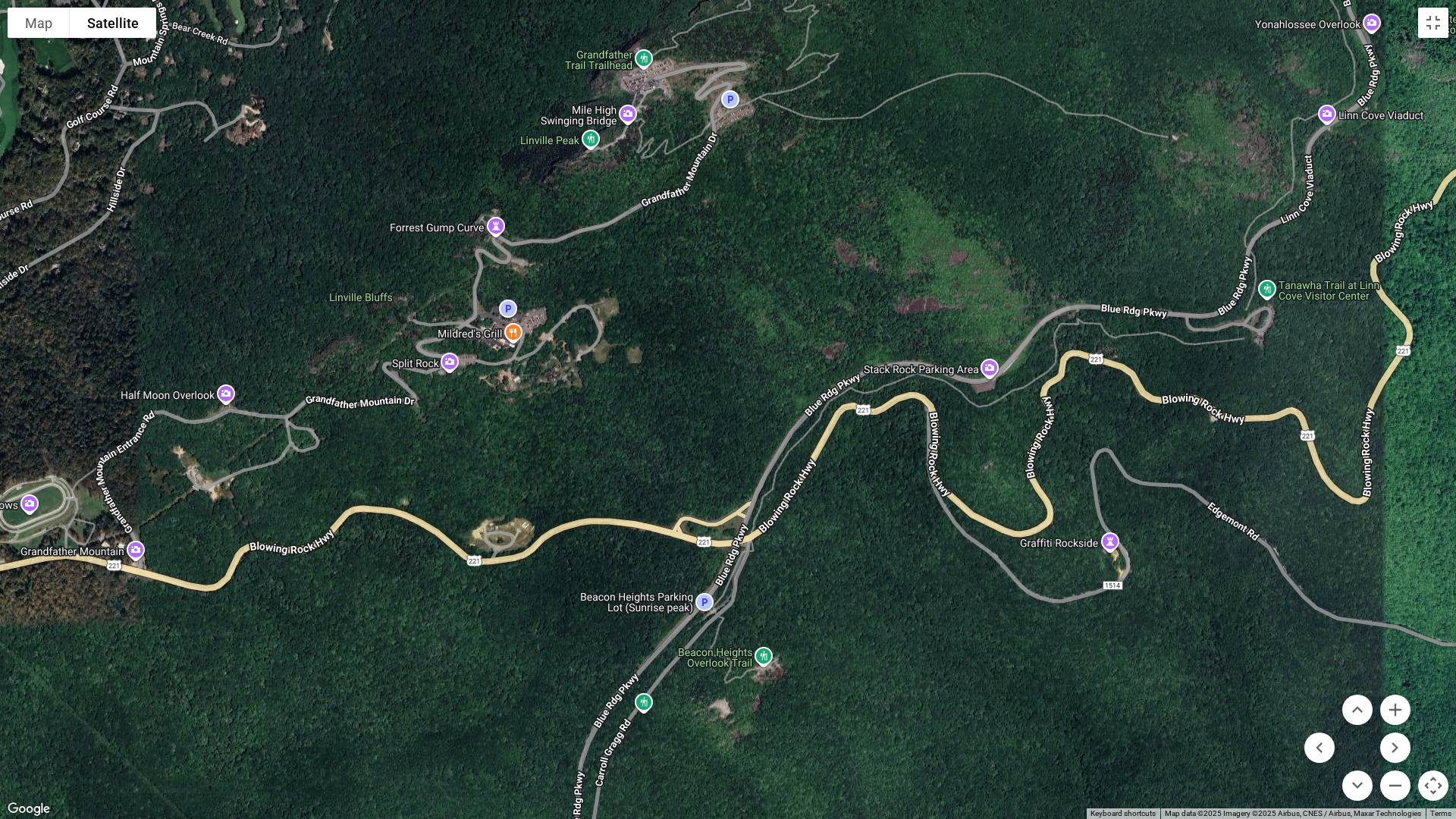
drag, startPoint x: 684, startPoint y: 381, endPoint x: 765, endPoint y: 358, distance: 84.2
click at [765, 358] on div at bounding box center [728, 410] width 1456 height 819
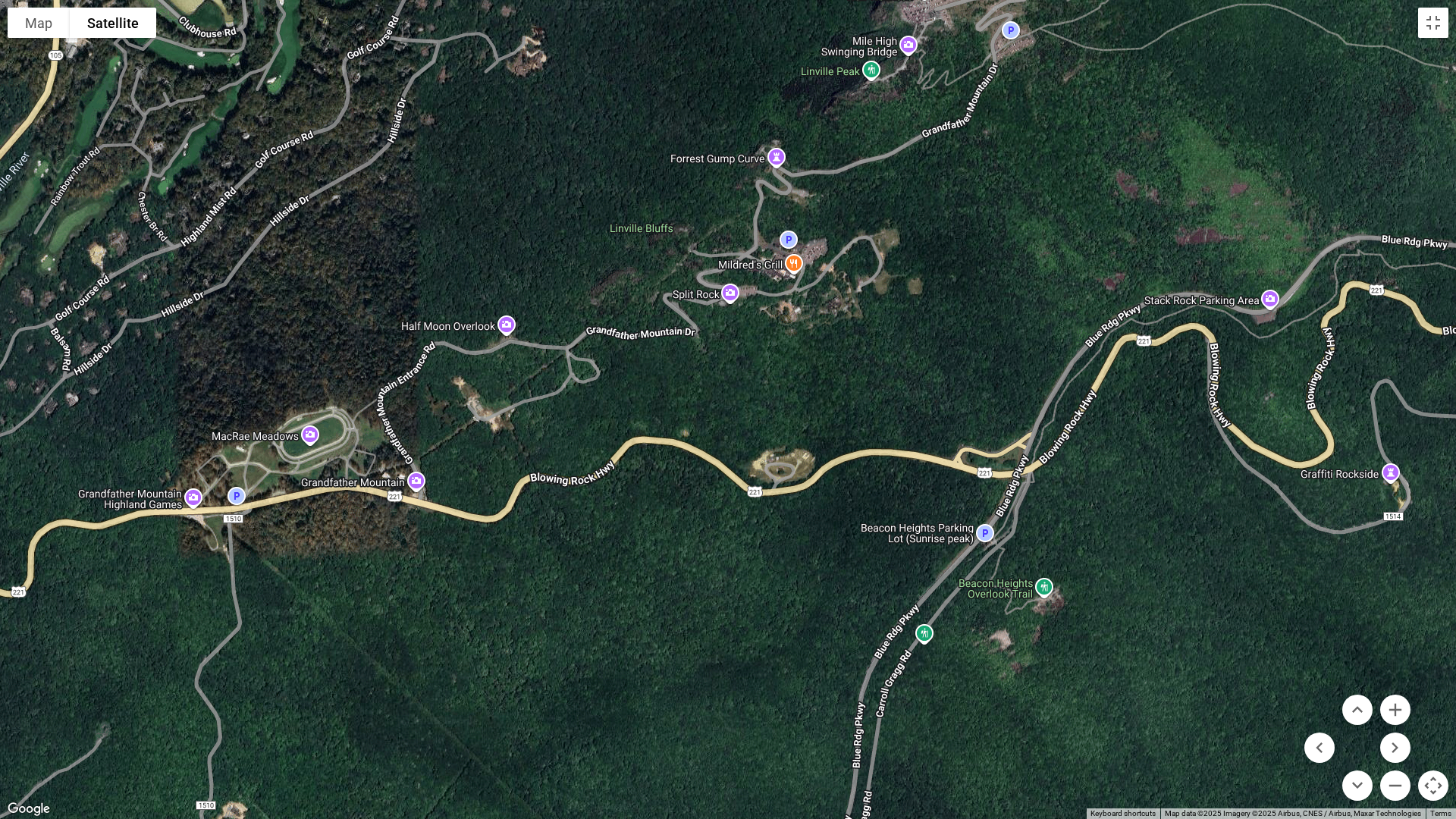
drag, startPoint x: 541, startPoint y: 435, endPoint x: 825, endPoint y: 365, distance: 292.5
click at [825, 365] on div at bounding box center [728, 410] width 1456 height 819
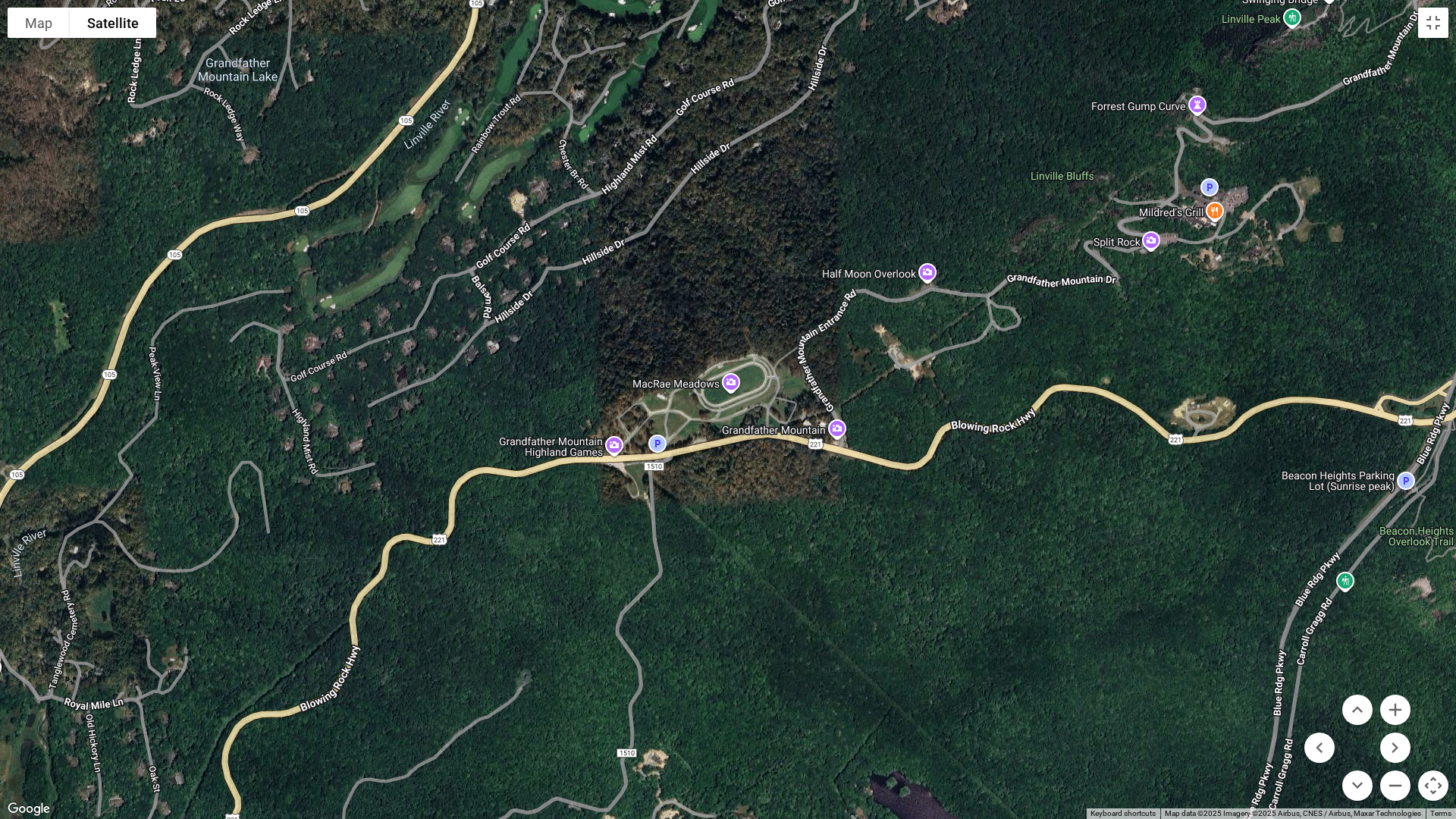
drag, startPoint x: 362, startPoint y: 378, endPoint x: 782, endPoint y: 324, distance: 423.5
click at [782, 324] on div at bounding box center [728, 410] width 1456 height 819
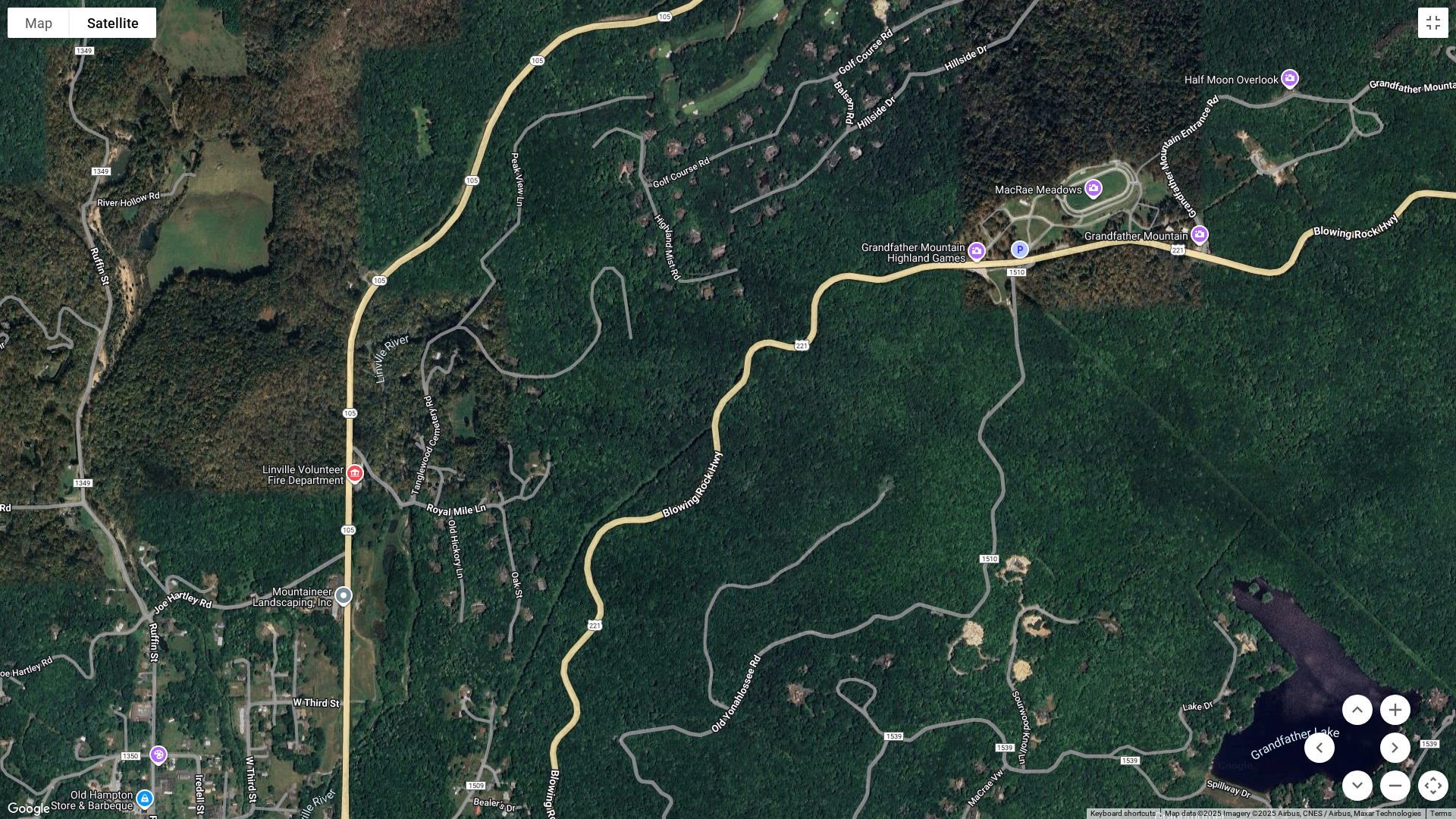
drag, startPoint x: 233, startPoint y: 502, endPoint x: 603, endPoint y: 305, distance: 419.2
click at [603, 305] on div at bounding box center [728, 410] width 1456 height 819
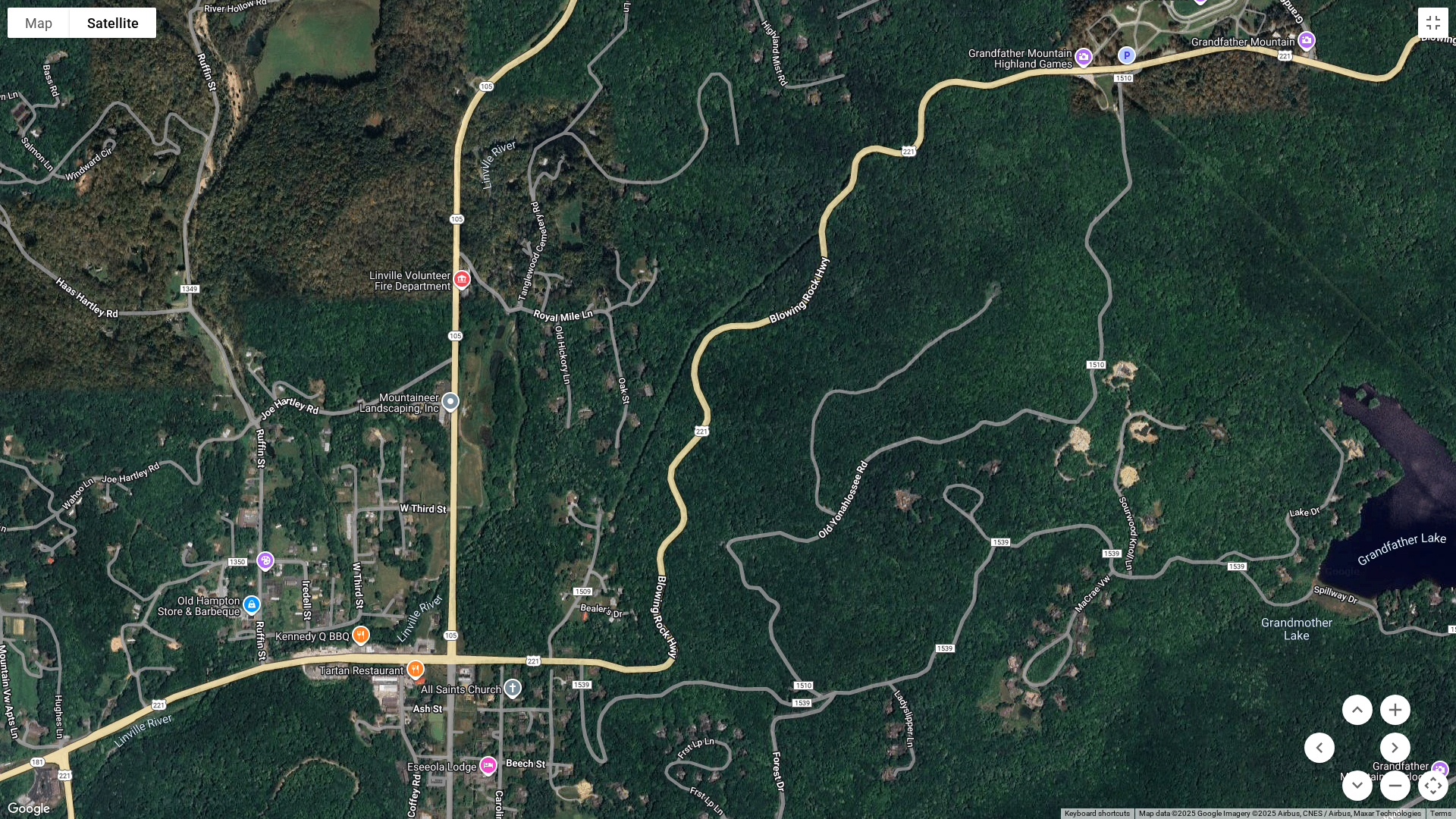
drag, startPoint x: 454, startPoint y: 603, endPoint x: 559, endPoint y: 408, distance: 221.5
click at [559, 408] on div at bounding box center [728, 410] width 1456 height 819
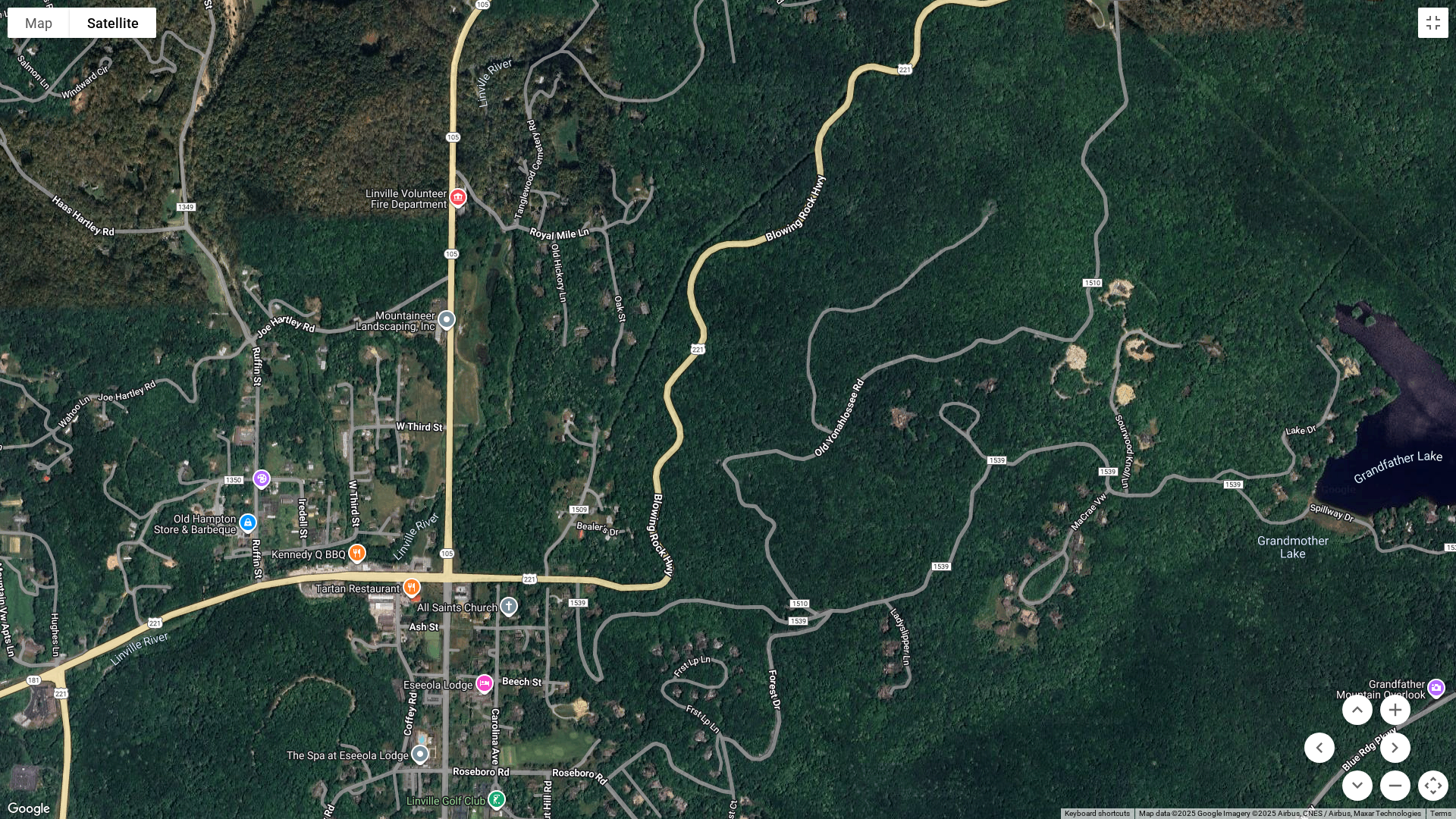
drag, startPoint x: 493, startPoint y: 438, endPoint x: 489, endPoint y: 357, distance: 81.1
click at [489, 357] on div at bounding box center [728, 410] width 1456 height 819
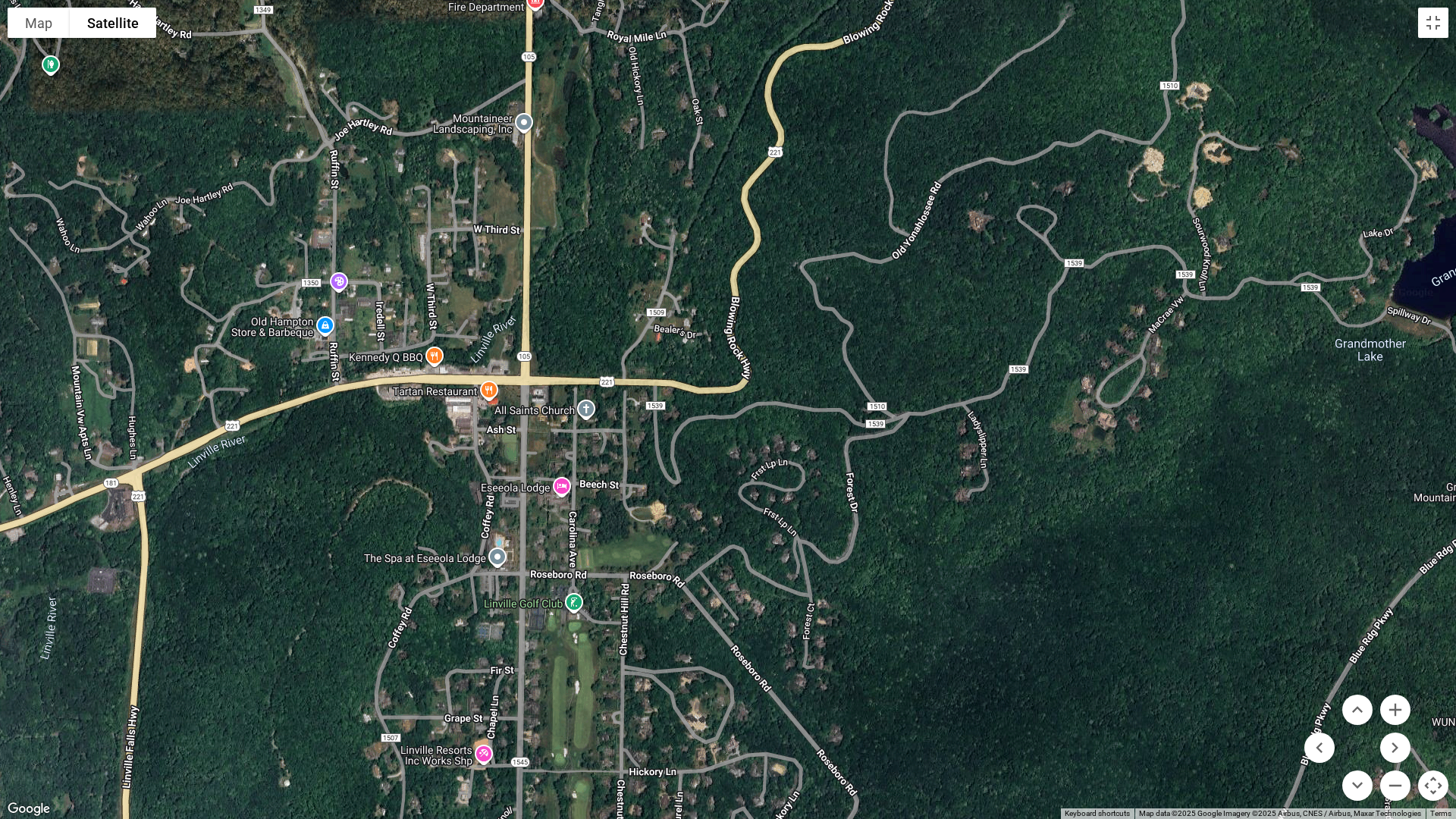
drag, startPoint x: 527, startPoint y: 501, endPoint x: 606, endPoint y: 303, distance: 213.2
click at [606, 303] on div at bounding box center [728, 410] width 1456 height 819
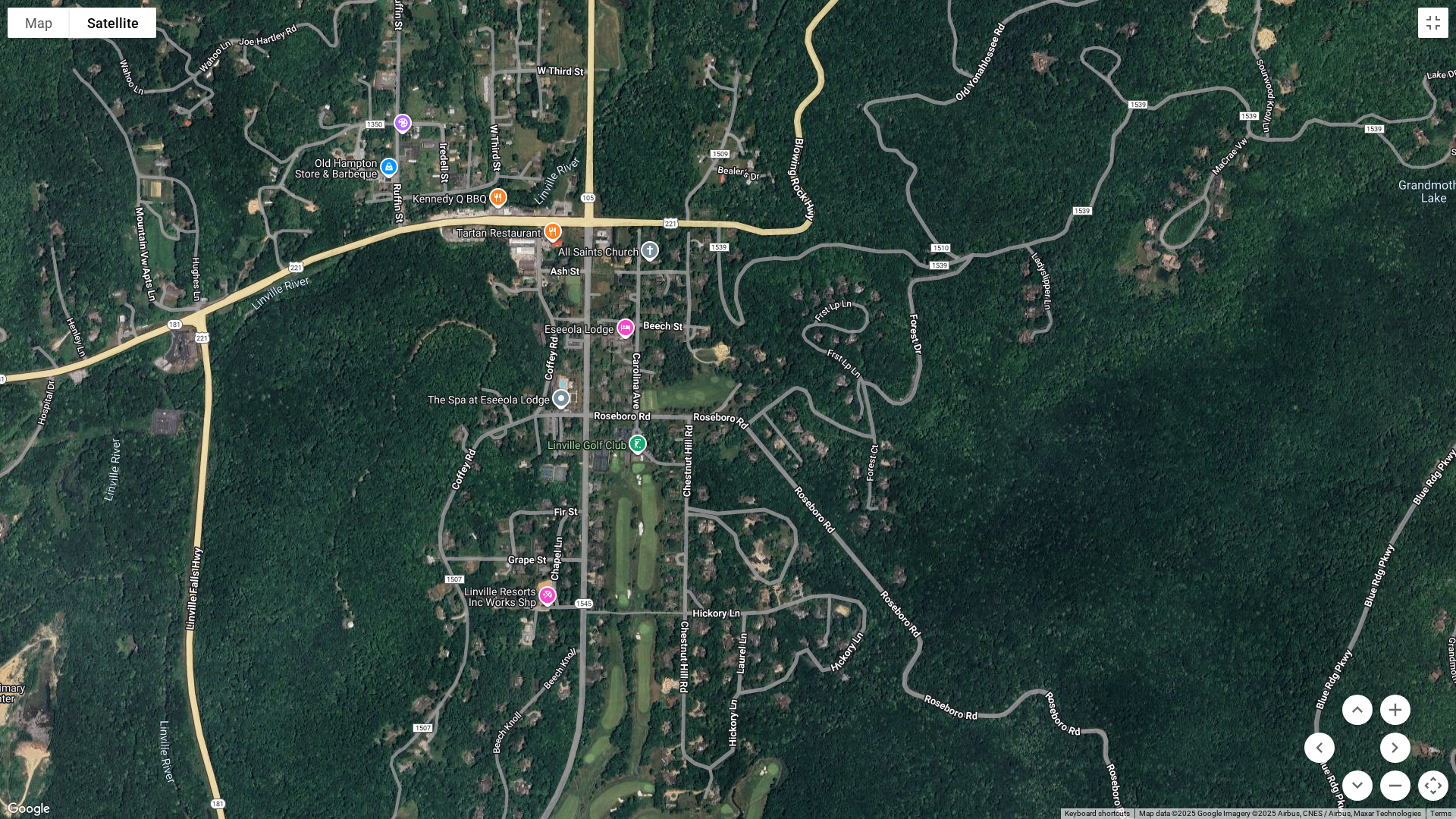
drag, startPoint x: 562, startPoint y: 498, endPoint x: 626, endPoint y: 338, distance: 172.3
click at [626, 338] on div at bounding box center [728, 410] width 1456 height 819
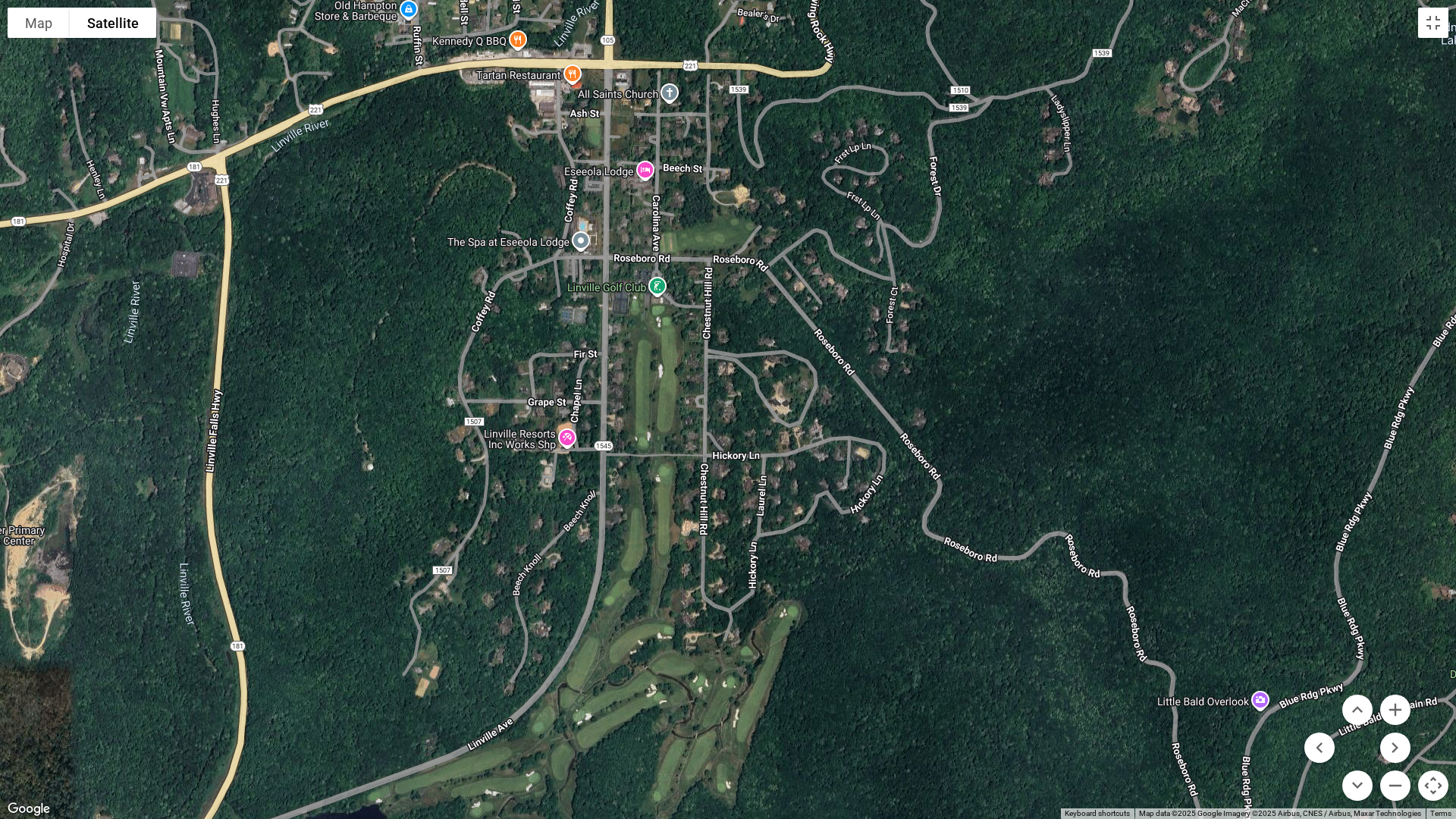
drag, startPoint x: 509, startPoint y: 502, endPoint x: 530, endPoint y: 334, distance: 169.3
click at [530, 334] on div at bounding box center [728, 410] width 1456 height 819
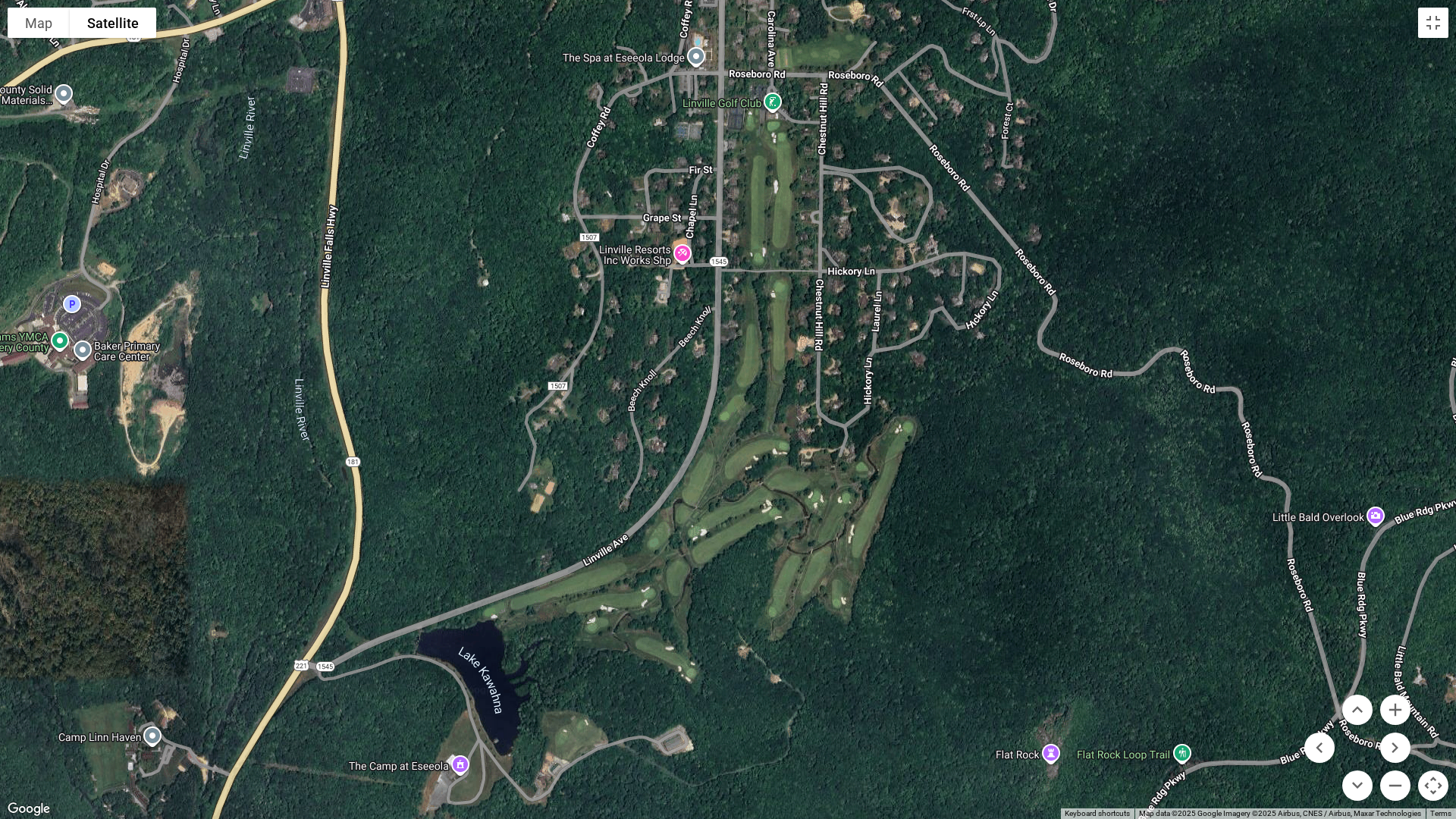
drag, startPoint x: 371, startPoint y: 569, endPoint x: 486, endPoint y: 391, distance: 211.9
click at [486, 391] on div at bounding box center [728, 410] width 1456 height 819
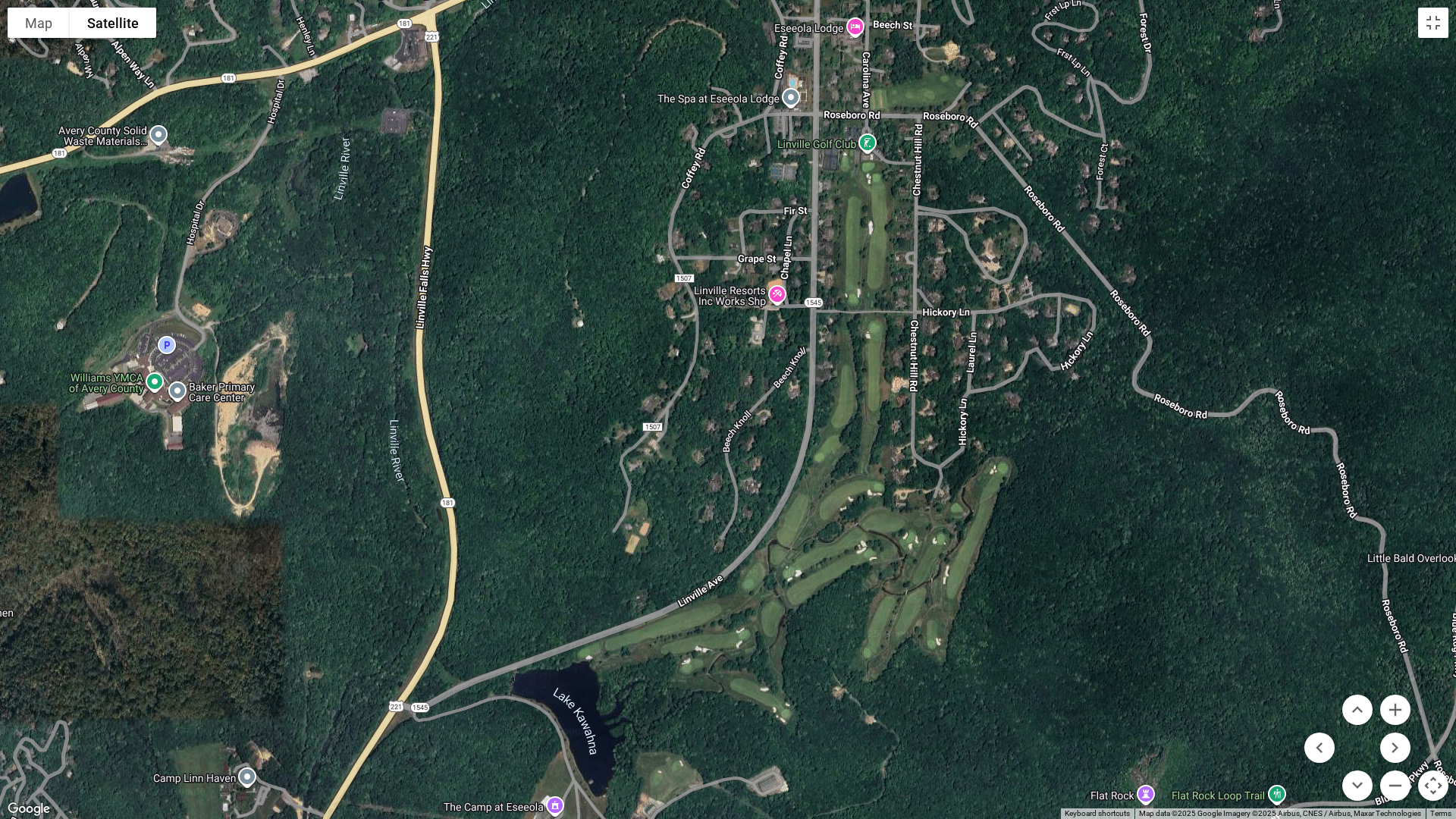
drag, startPoint x: 444, startPoint y: 525, endPoint x: 541, endPoint y: 566, distance: 105.3
click at [541, 566] on div at bounding box center [728, 410] width 1456 height 819
click at [1390, 712] on button "Zoom out" at bounding box center [1395, 786] width 31 height 31
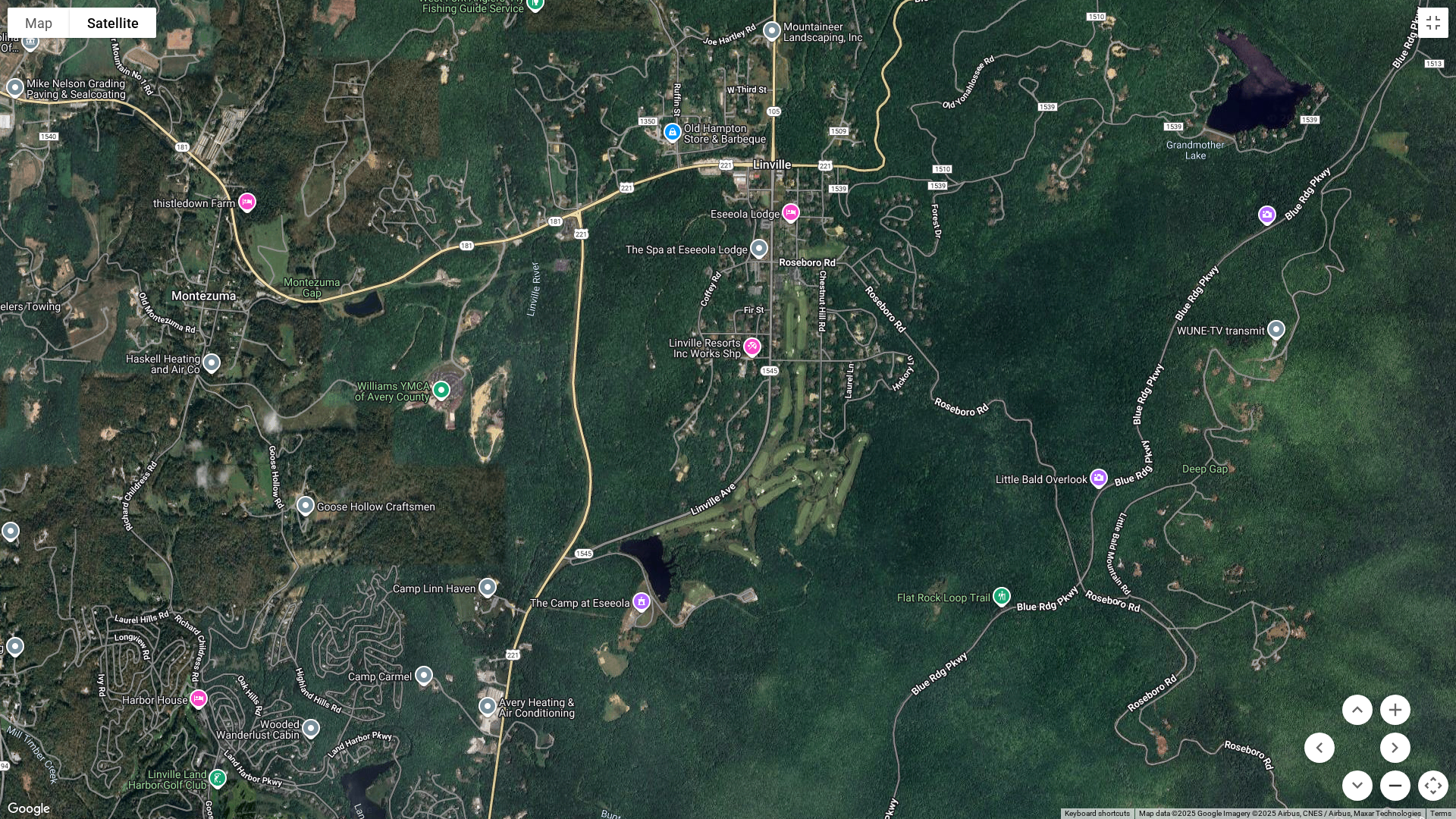
click at [1390, 712] on button "Zoom out" at bounding box center [1395, 786] width 31 height 31
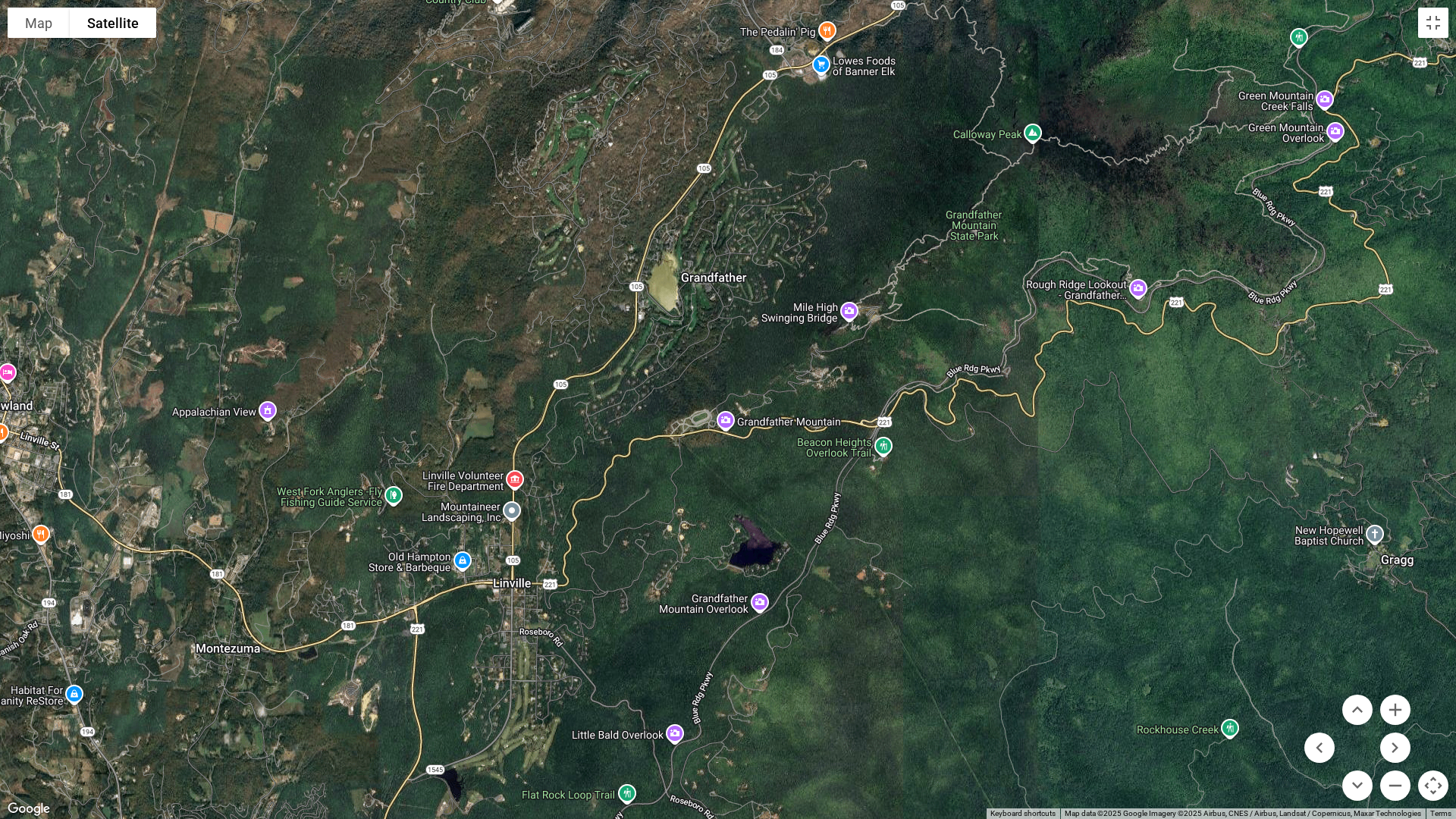
drag, startPoint x: 713, startPoint y: 407, endPoint x: 471, endPoint y: 694, distance: 375.4
click at [471, 705] on div at bounding box center [728, 410] width 1456 height 819
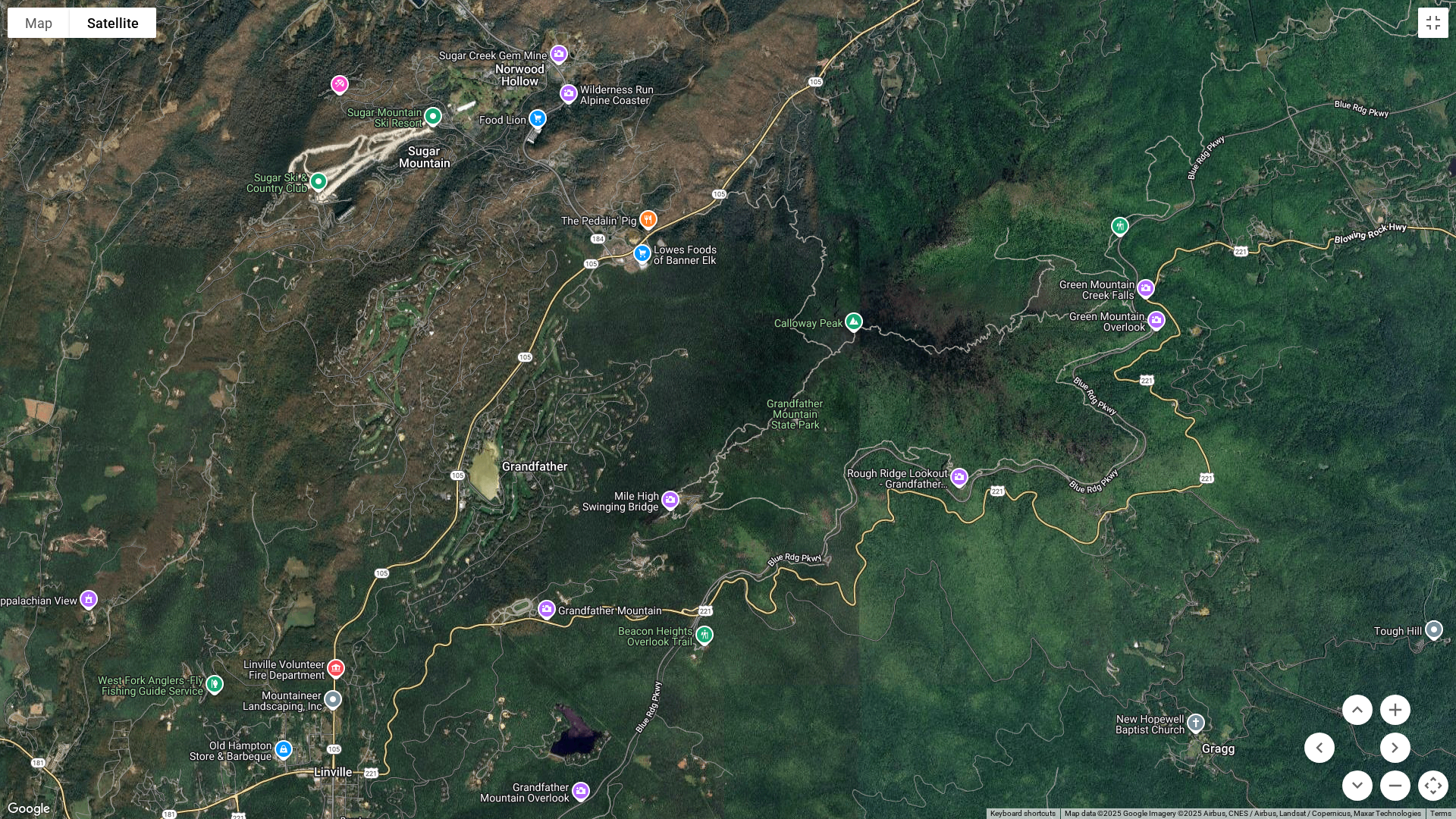
drag, startPoint x: 664, startPoint y: 523, endPoint x: 486, endPoint y: 713, distance: 260.4
click at [486, 712] on div at bounding box center [728, 410] width 1456 height 819
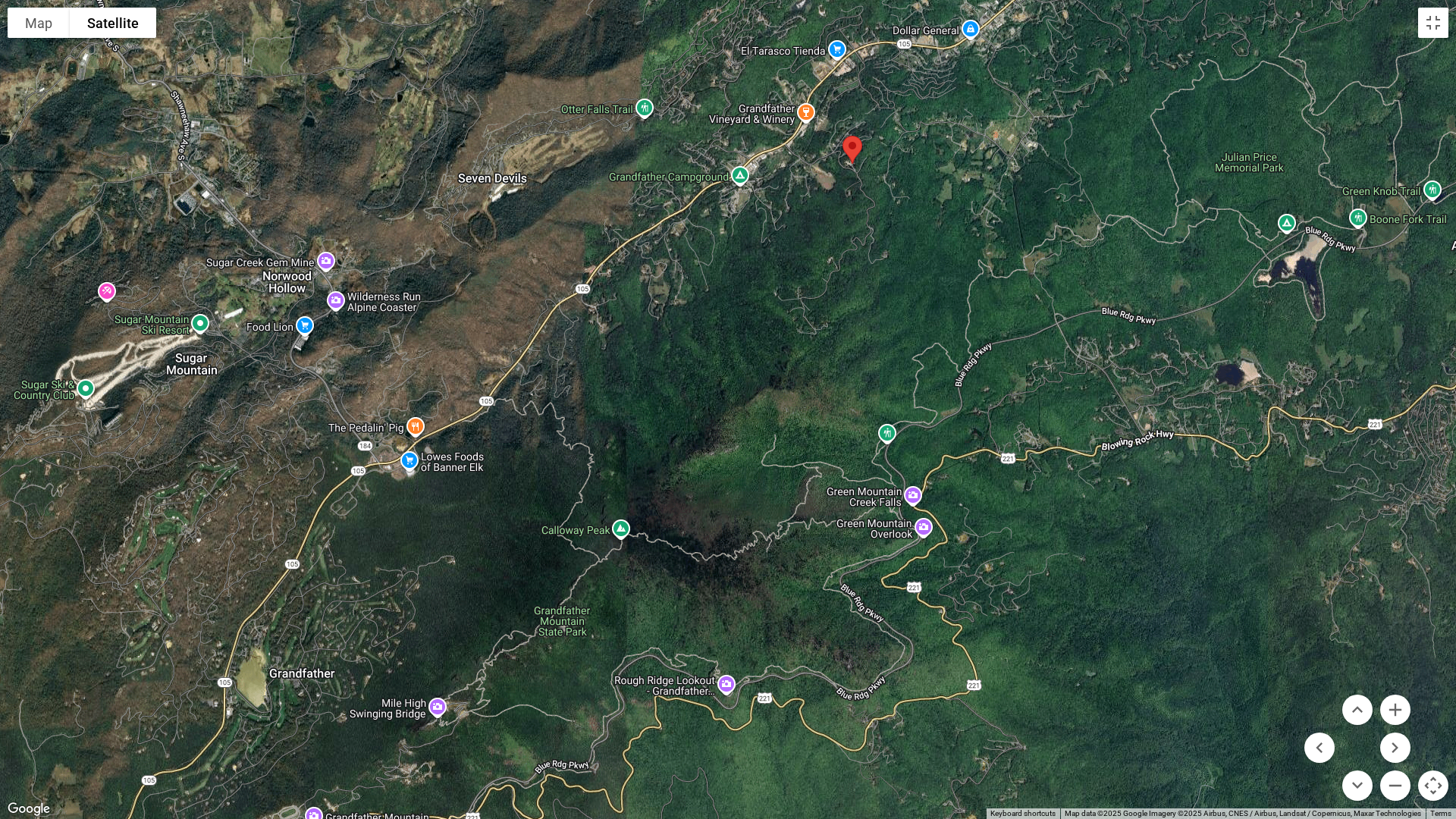
drag, startPoint x: 730, startPoint y: 389, endPoint x: 497, endPoint y: 598, distance: 313.0
click at [497, 598] on div at bounding box center [728, 410] width 1456 height 819
click at [432, 466] on div at bounding box center [728, 410] width 1456 height 819
click at [408, 459] on div at bounding box center [728, 410] width 1456 height 819
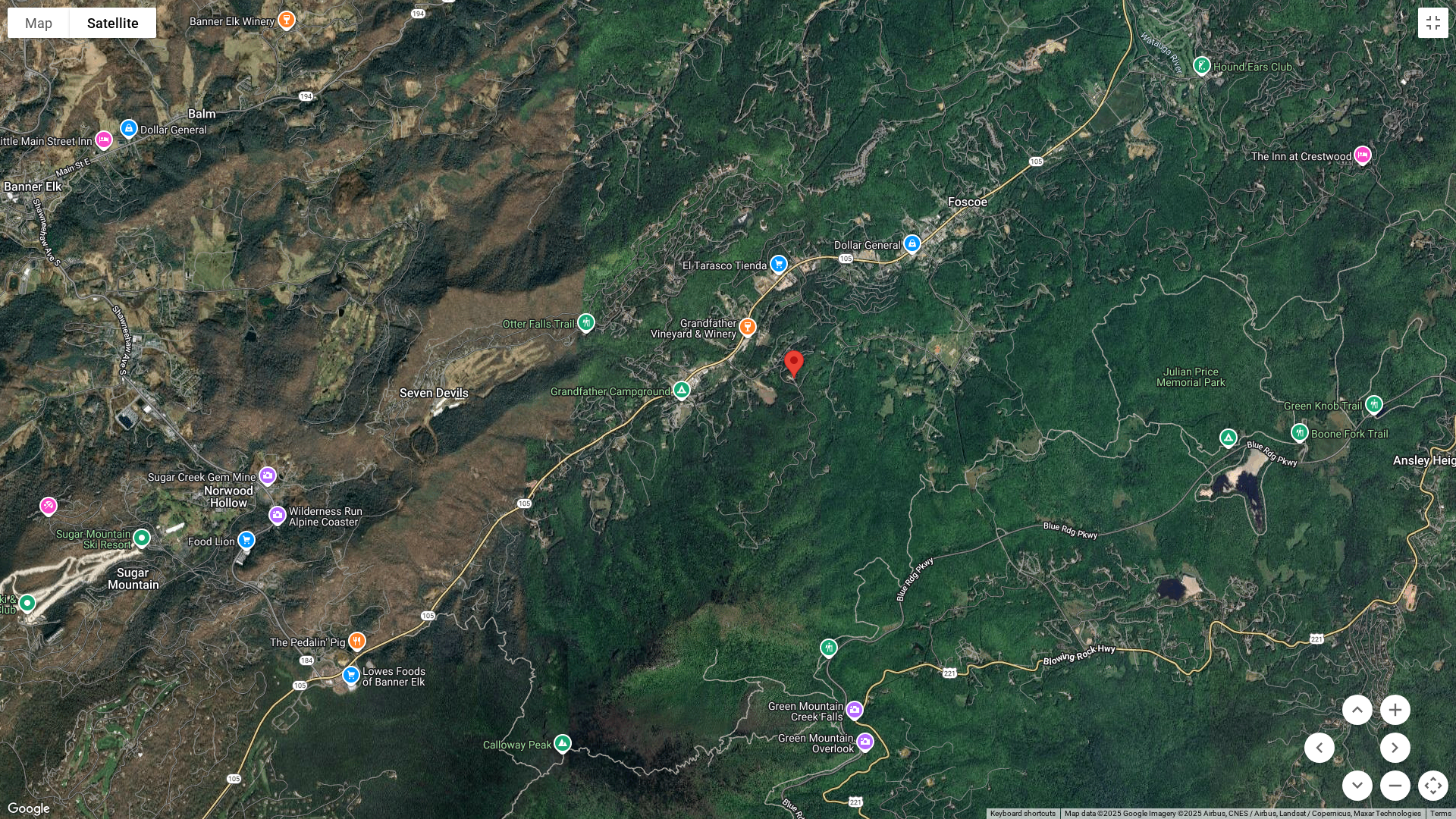
drag, startPoint x: 529, startPoint y: 452, endPoint x: 470, endPoint y: 670, distance: 225.8
click at [470, 670] on div at bounding box center [728, 410] width 1456 height 819
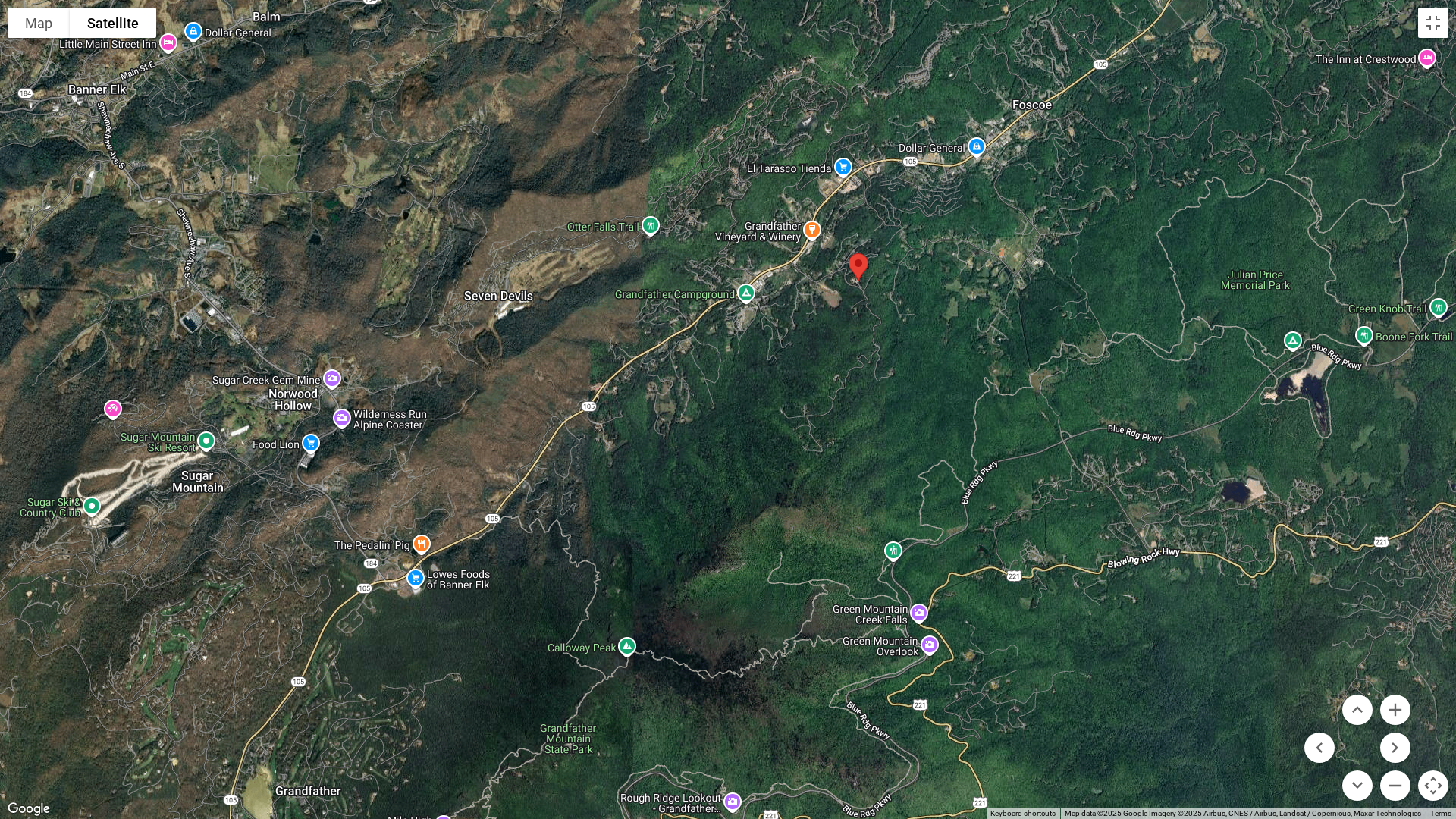
drag, startPoint x: 620, startPoint y: 542, endPoint x: 686, endPoint y: 443, distance: 119.0
click at [686, 443] on div at bounding box center [728, 410] width 1456 height 819
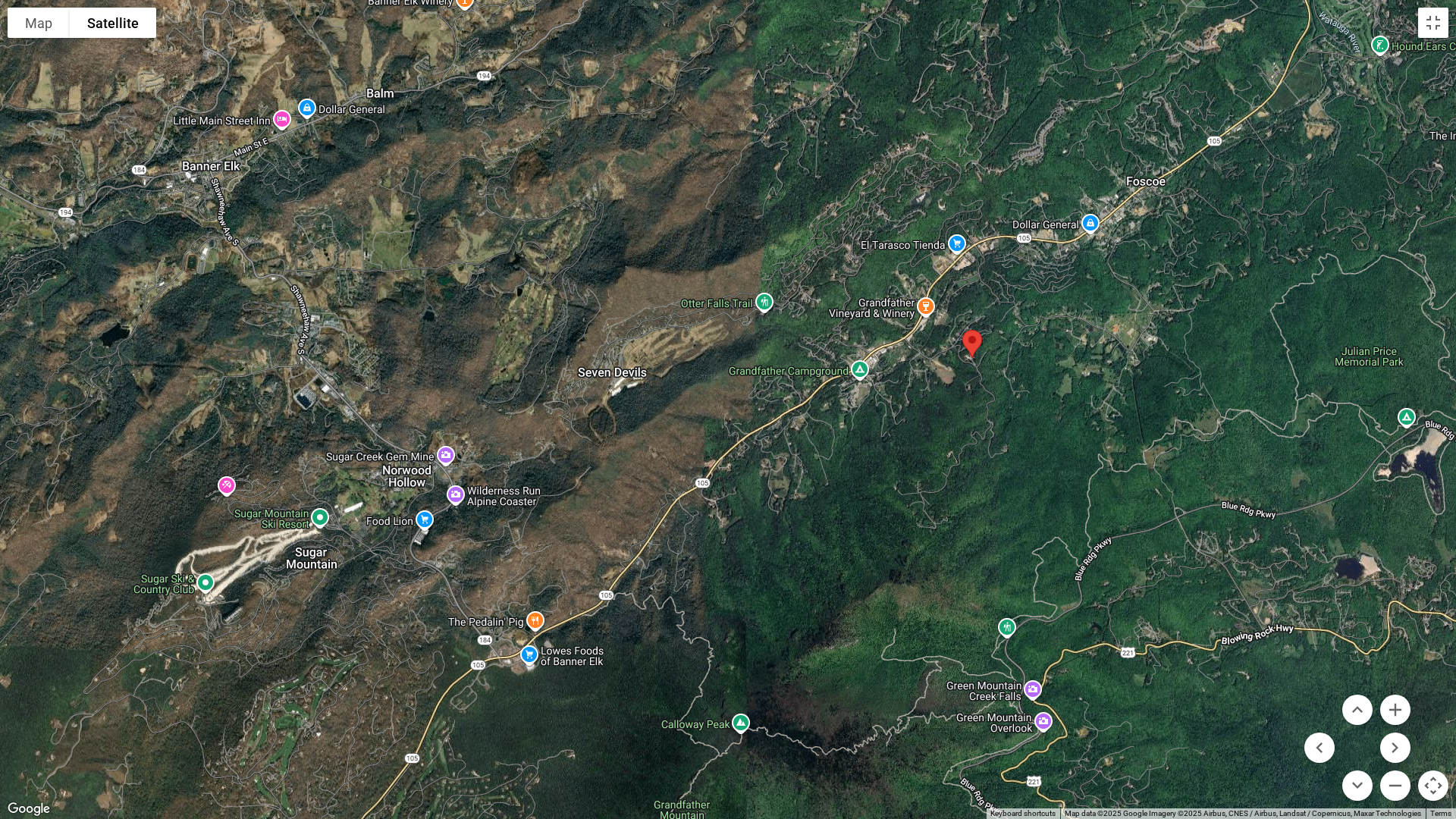
drag, startPoint x: 728, startPoint y: 412, endPoint x: 842, endPoint y: 490, distance: 138.1
click at [842, 490] on div at bounding box center [728, 410] width 1456 height 819
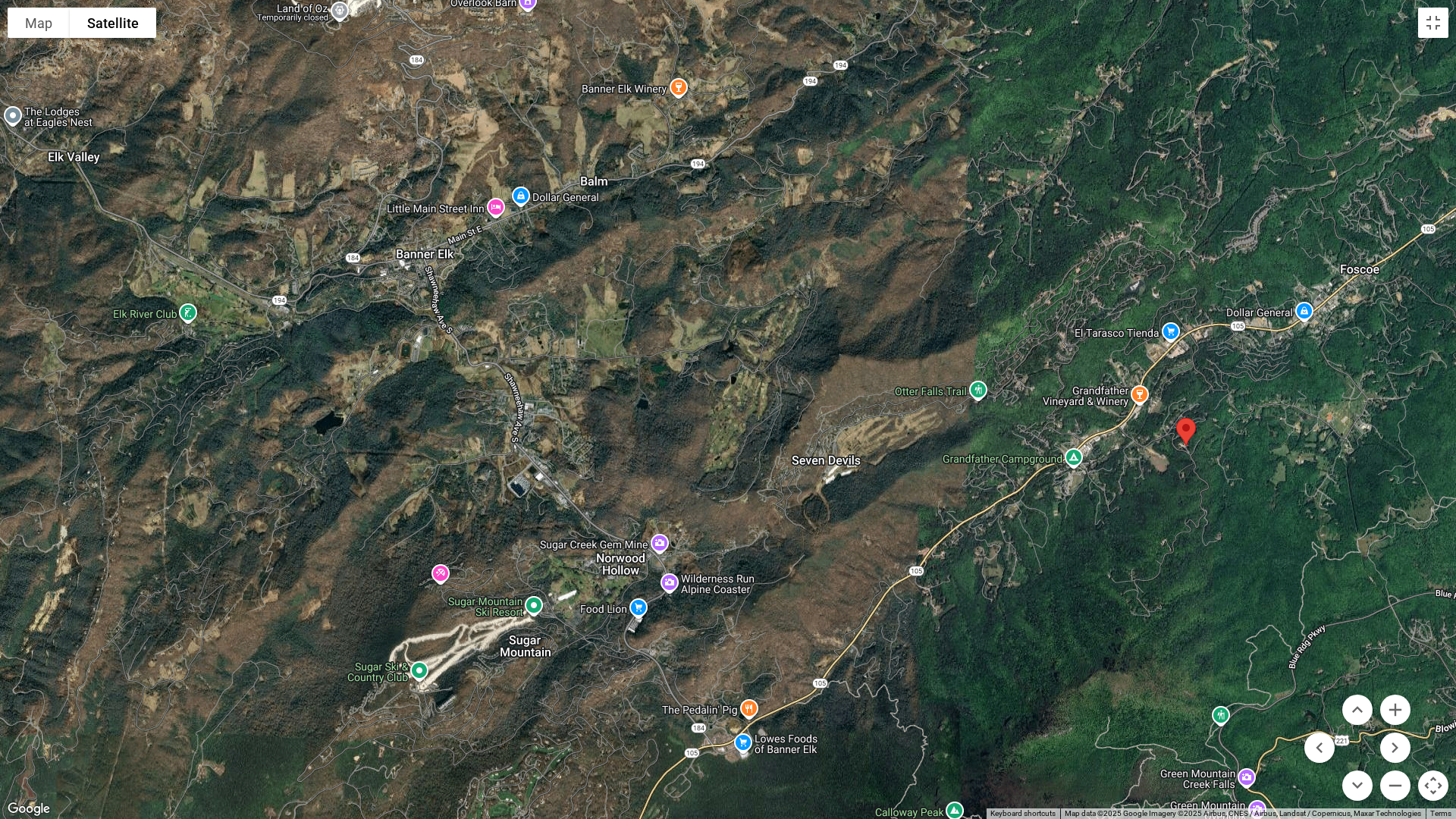
drag, startPoint x: 536, startPoint y: 553, endPoint x: 693, endPoint y: 558, distance: 157.1
click at [751, 640] on div at bounding box center [728, 410] width 1456 height 819
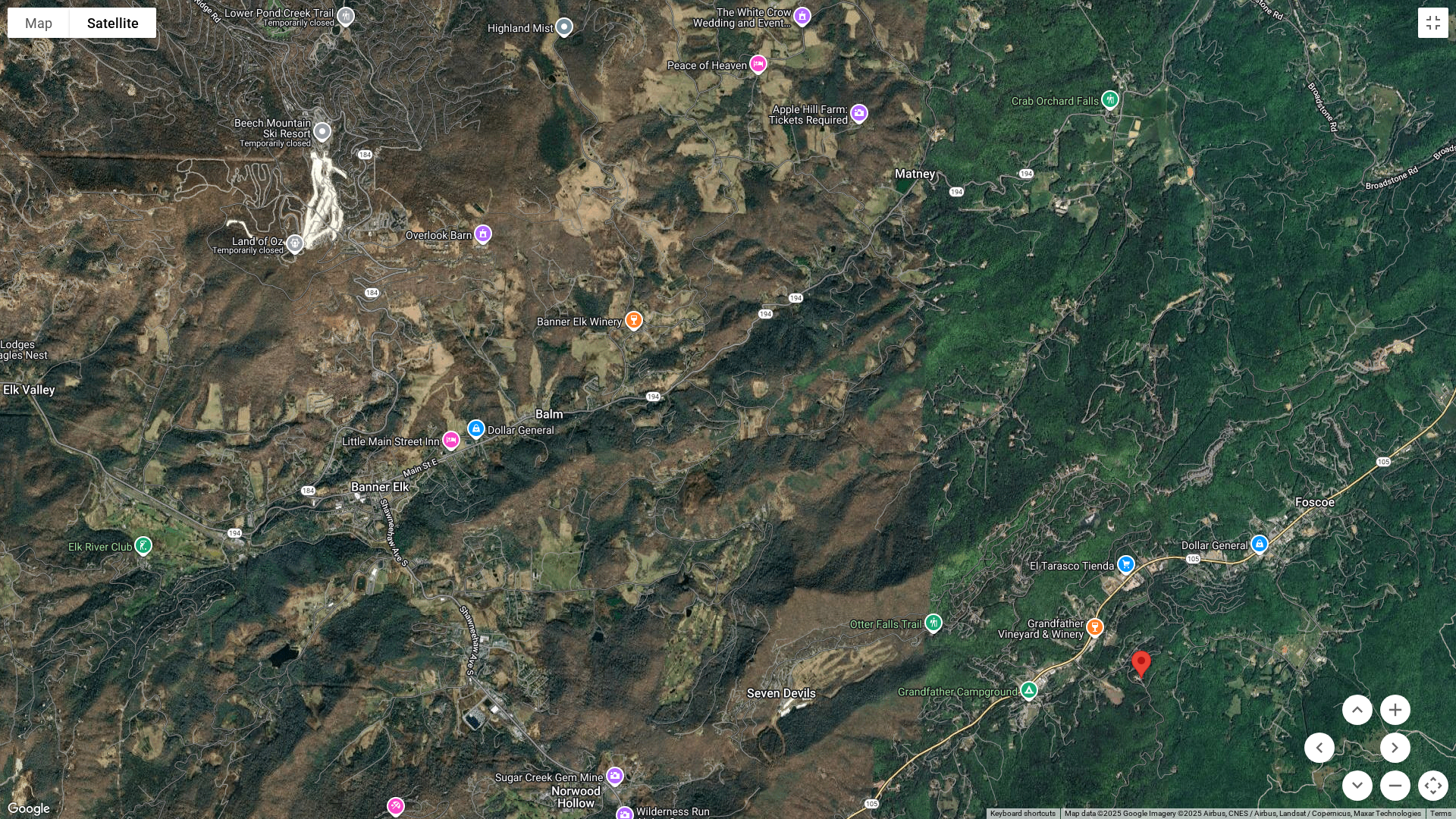
drag, startPoint x: 605, startPoint y: 366, endPoint x: 560, endPoint y: 602, distance: 240.3
click at [560, 602] on div at bounding box center [728, 410] width 1456 height 819
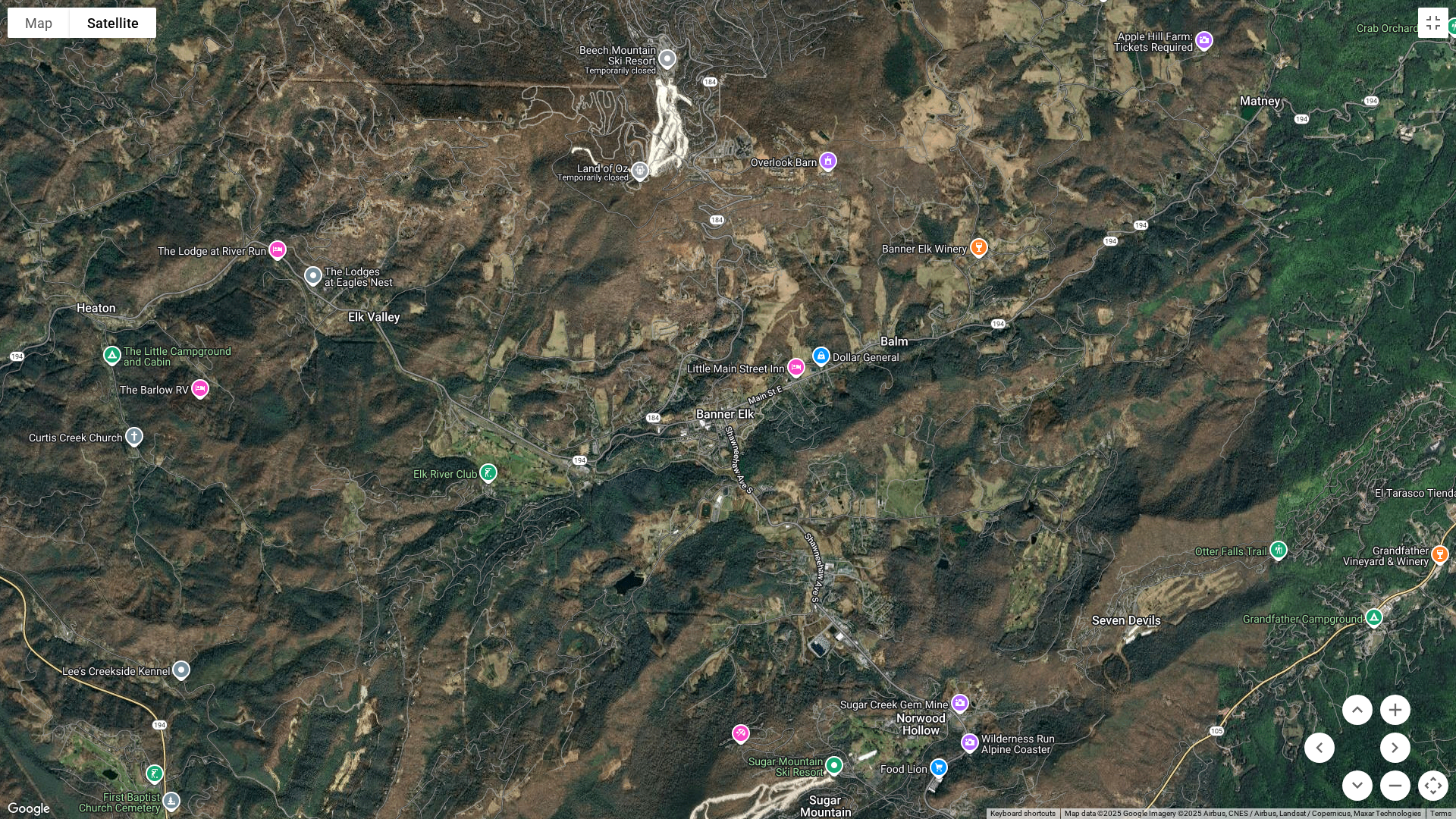
drag, startPoint x: 519, startPoint y: 542, endPoint x: 865, endPoint y: 469, distance: 353.6
click at [865, 469] on div at bounding box center [728, 410] width 1456 height 819
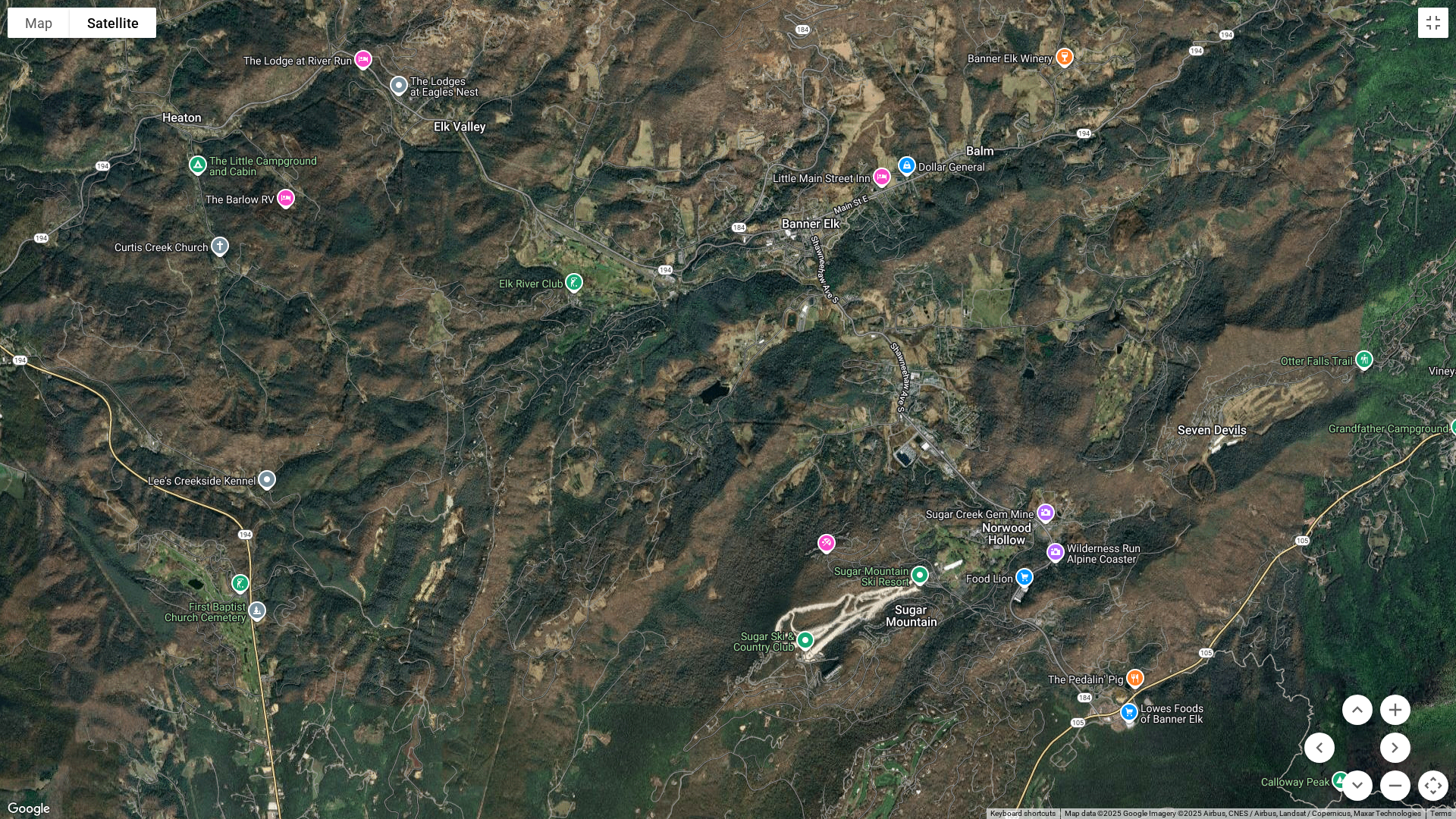
drag, startPoint x: 418, startPoint y: 585, endPoint x: 505, endPoint y: 392, distance: 211.7
click at [505, 392] on div at bounding box center [728, 410] width 1456 height 819
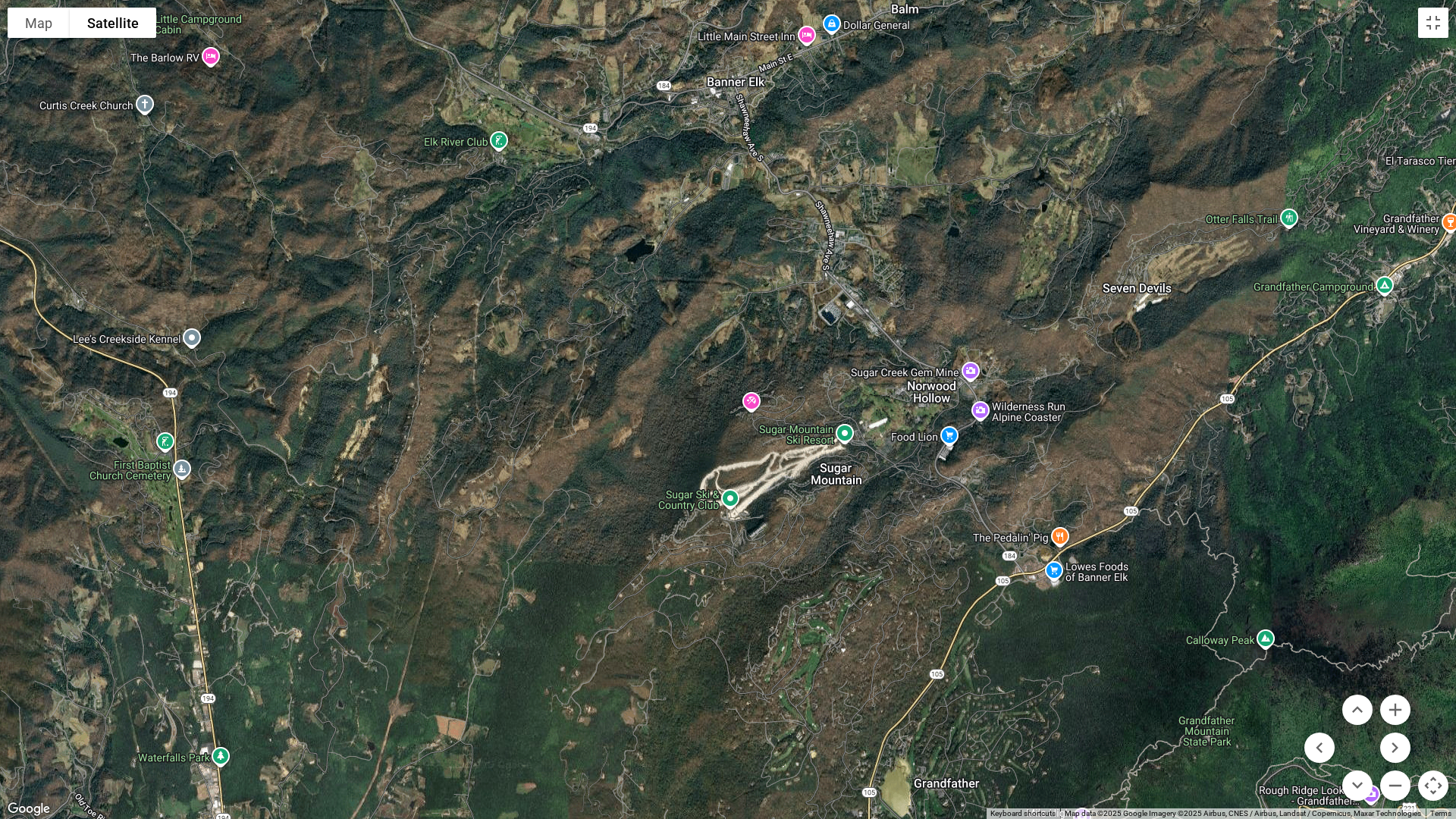
drag, startPoint x: 516, startPoint y: 617, endPoint x: 442, endPoint y: 474, distance: 161.0
click at [442, 474] on div at bounding box center [728, 410] width 1456 height 819
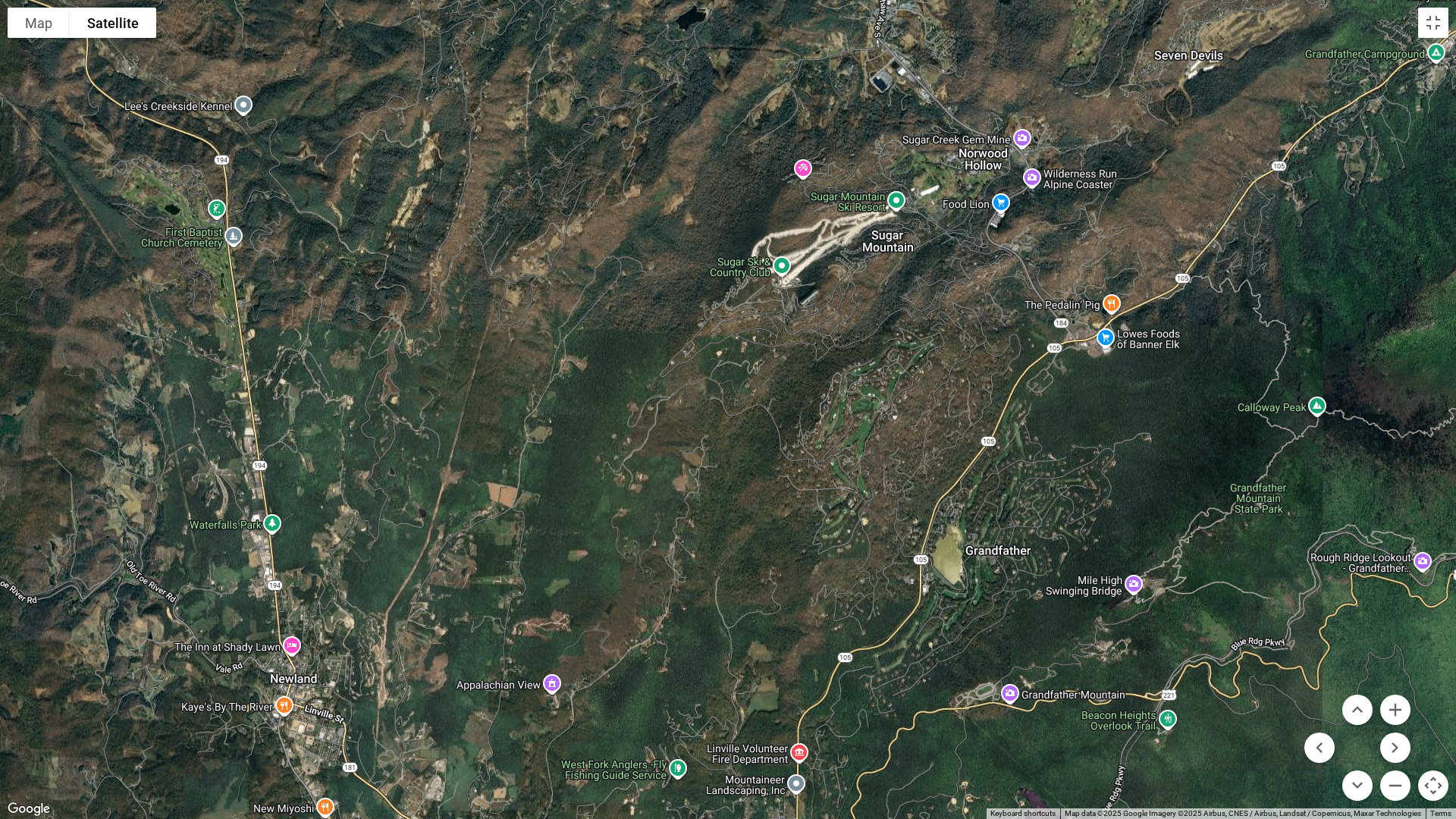
drag, startPoint x: 479, startPoint y: 686, endPoint x: 533, endPoint y: 452, distance: 240.1
click at [533, 452] on div at bounding box center [728, 410] width 1456 height 819
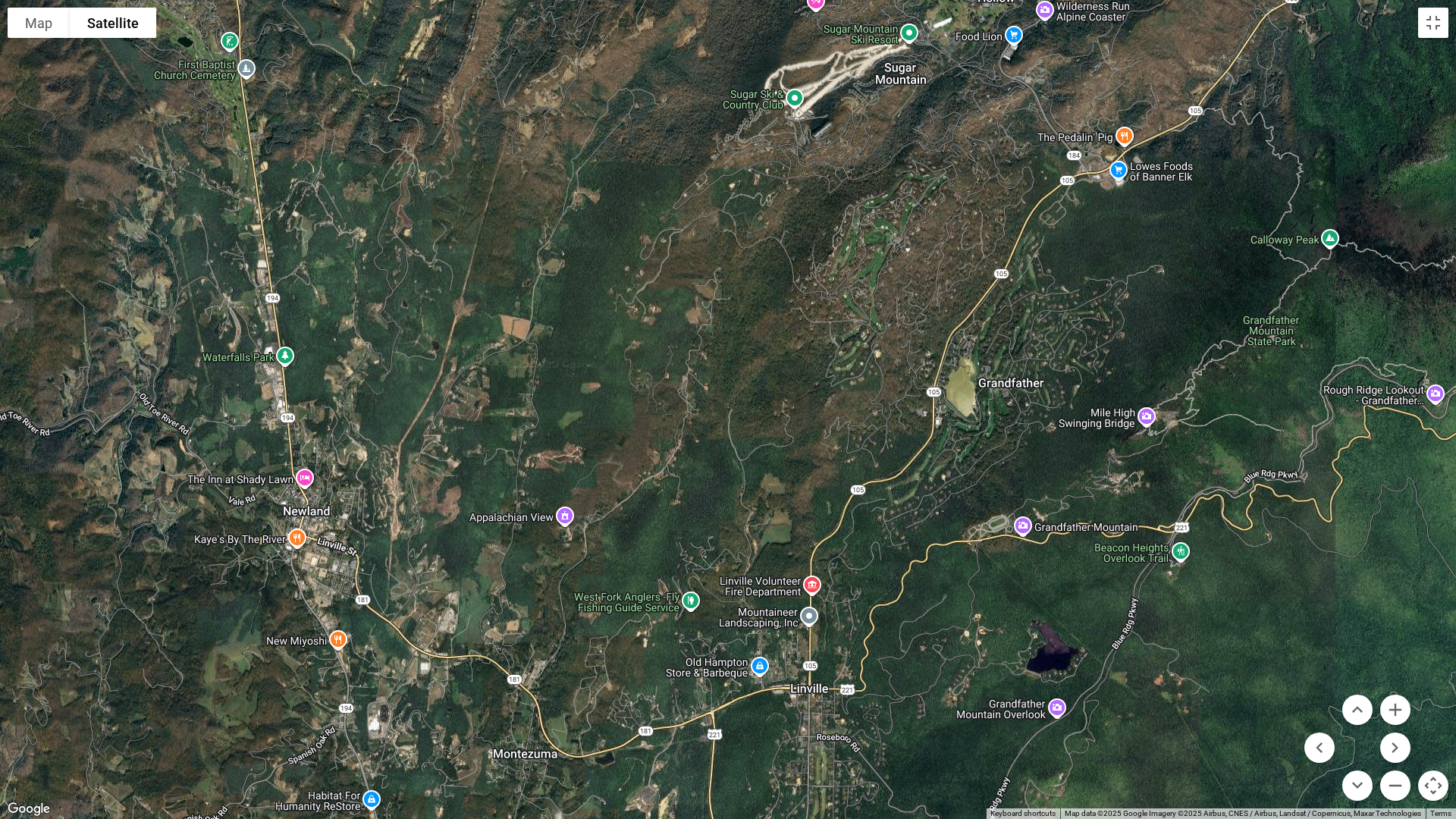
drag, startPoint x: 503, startPoint y: 581, endPoint x: 516, endPoint y: 412, distance: 169.5
click at [516, 412] on div at bounding box center [728, 410] width 1456 height 819
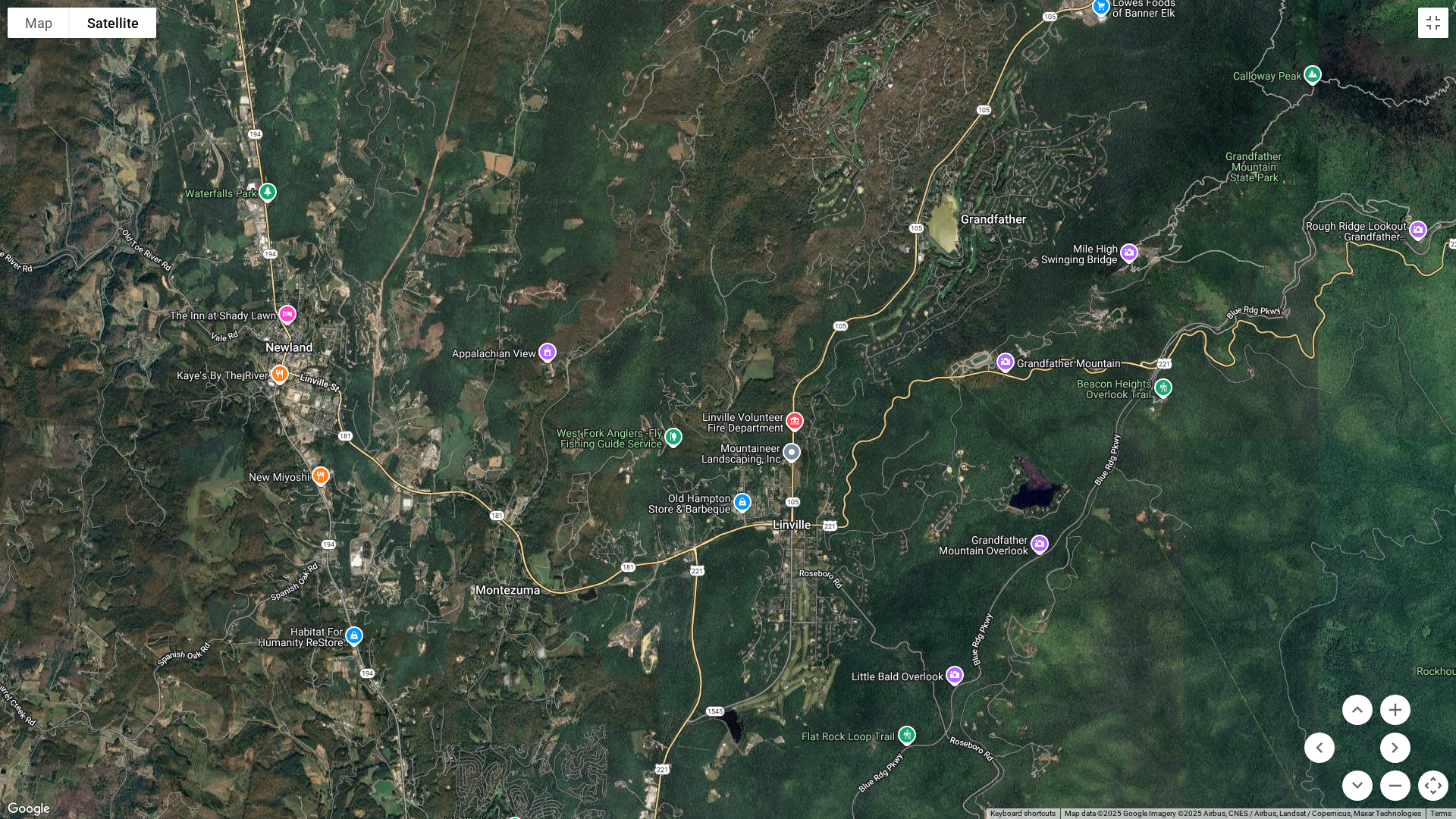
drag, startPoint x: 637, startPoint y: 543, endPoint x: 620, endPoint y: 378, distance: 165.9
click at [620, 378] on div at bounding box center [728, 410] width 1456 height 819
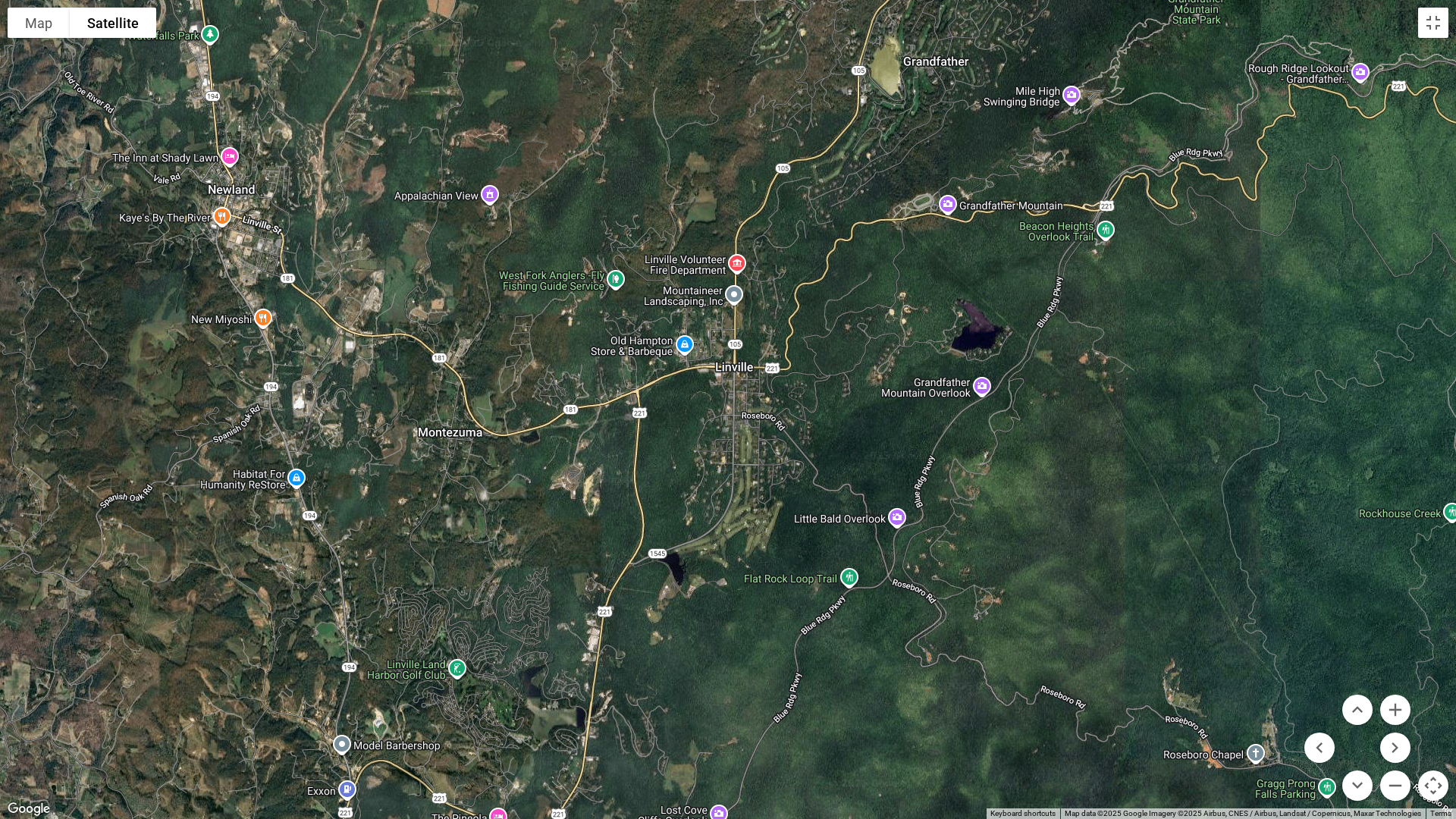
drag, startPoint x: 614, startPoint y: 644, endPoint x: 557, endPoint y: 485, distance: 168.9
click at [557, 485] on div at bounding box center [728, 410] width 1456 height 819
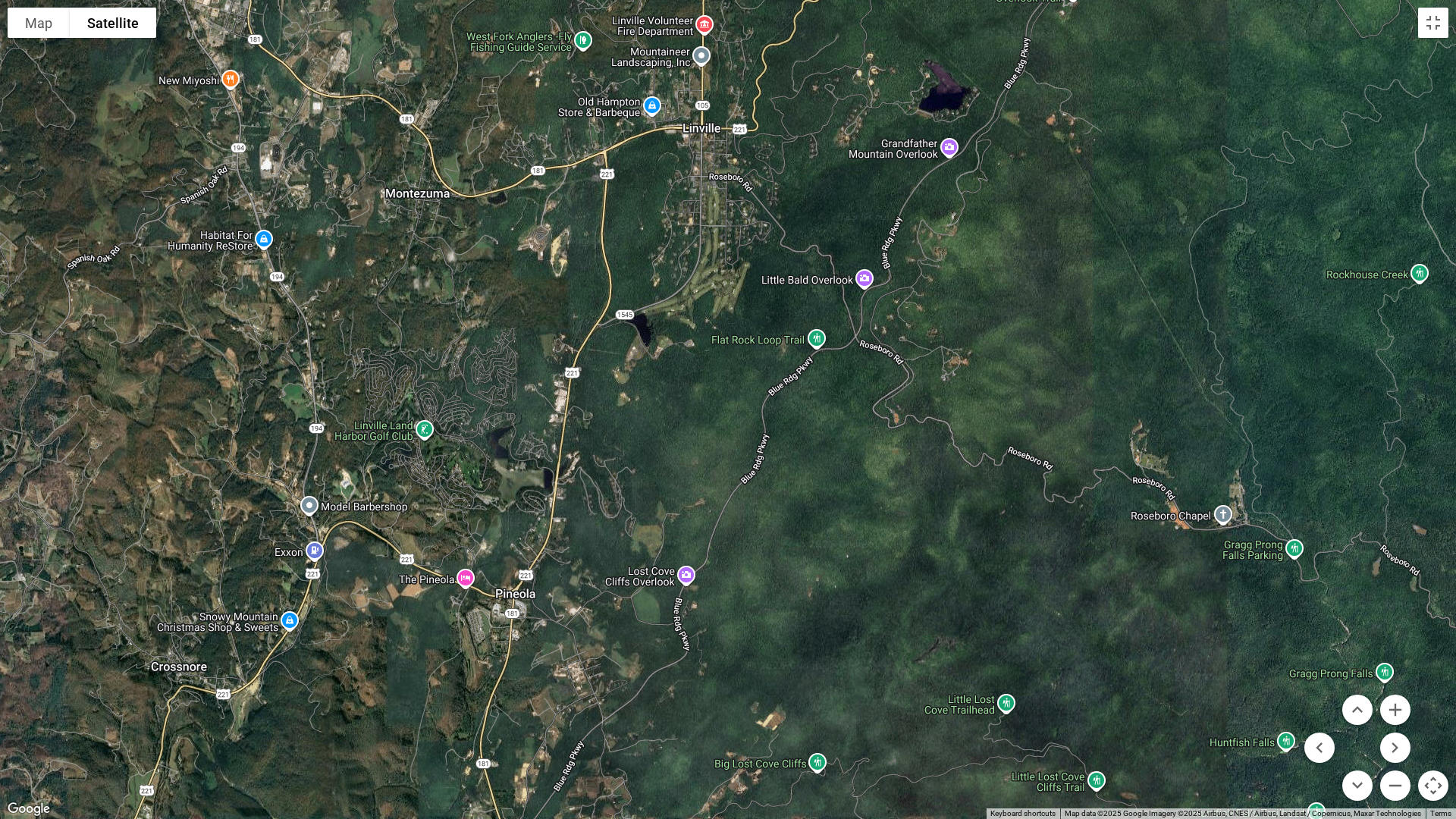
drag, startPoint x: 680, startPoint y: 670, endPoint x: 647, endPoint y: 427, distance: 245.2
click at [647, 427] on div at bounding box center [728, 410] width 1456 height 819
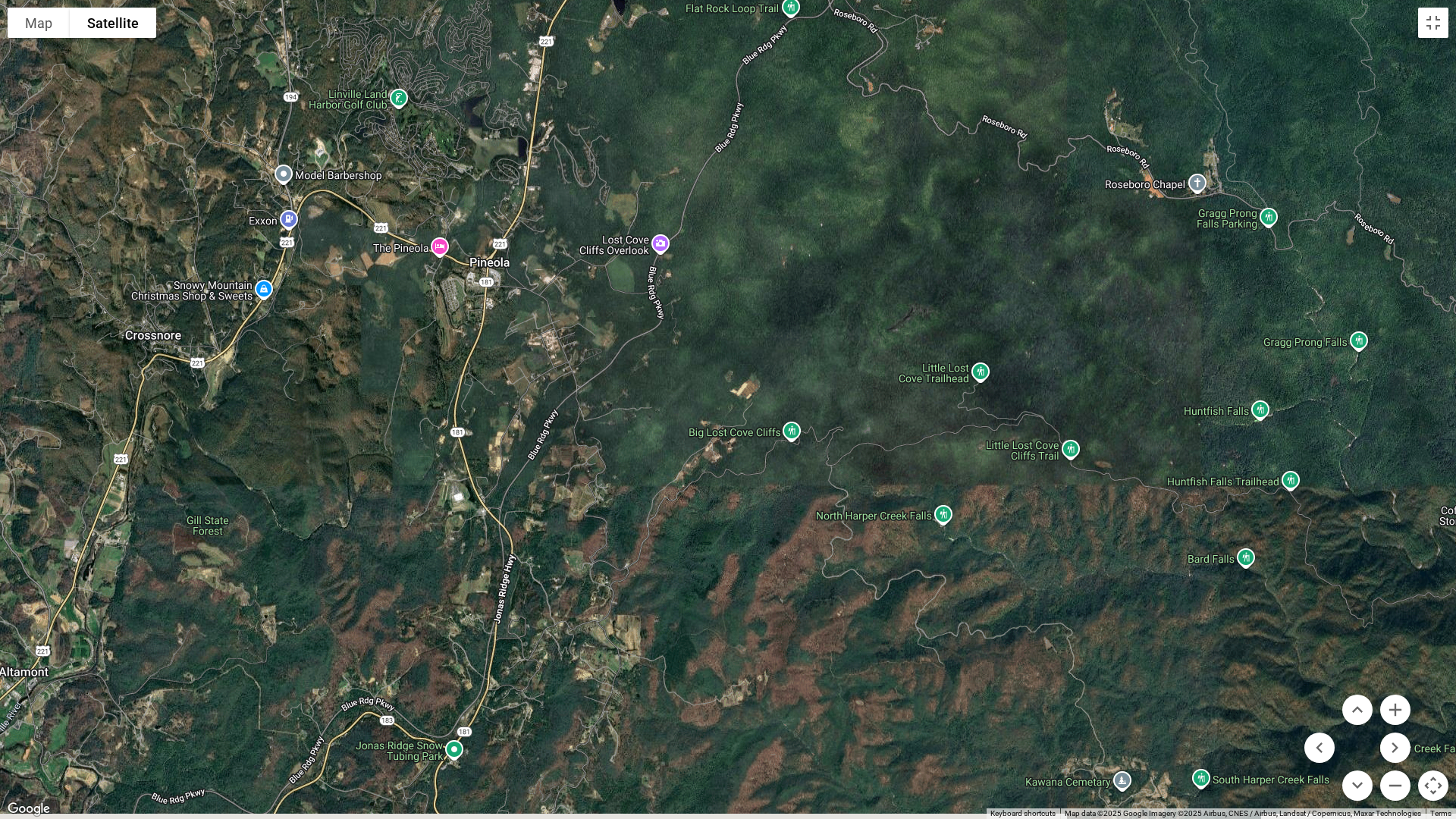
drag, startPoint x: 601, startPoint y: 666, endPoint x: 576, endPoint y: 335, distance: 331.9
click at [576, 335] on div at bounding box center [728, 410] width 1456 height 819
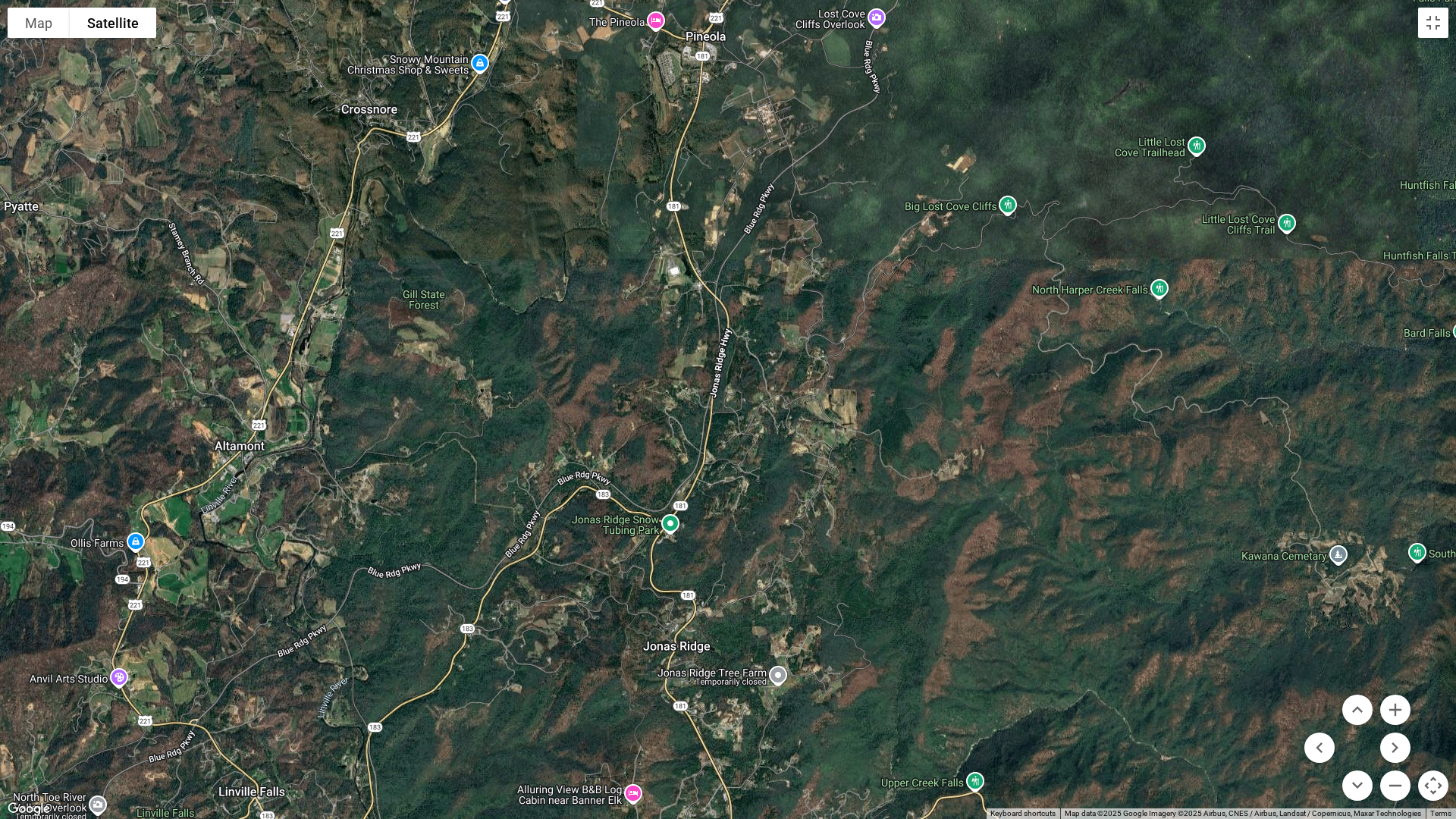
drag, startPoint x: 634, startPoint y: 641, endPoint x: 850, endPoint y: 416, distance: 311.9
click at [850, 416] on div at bounding box center [728, 410] width 1456 height 819
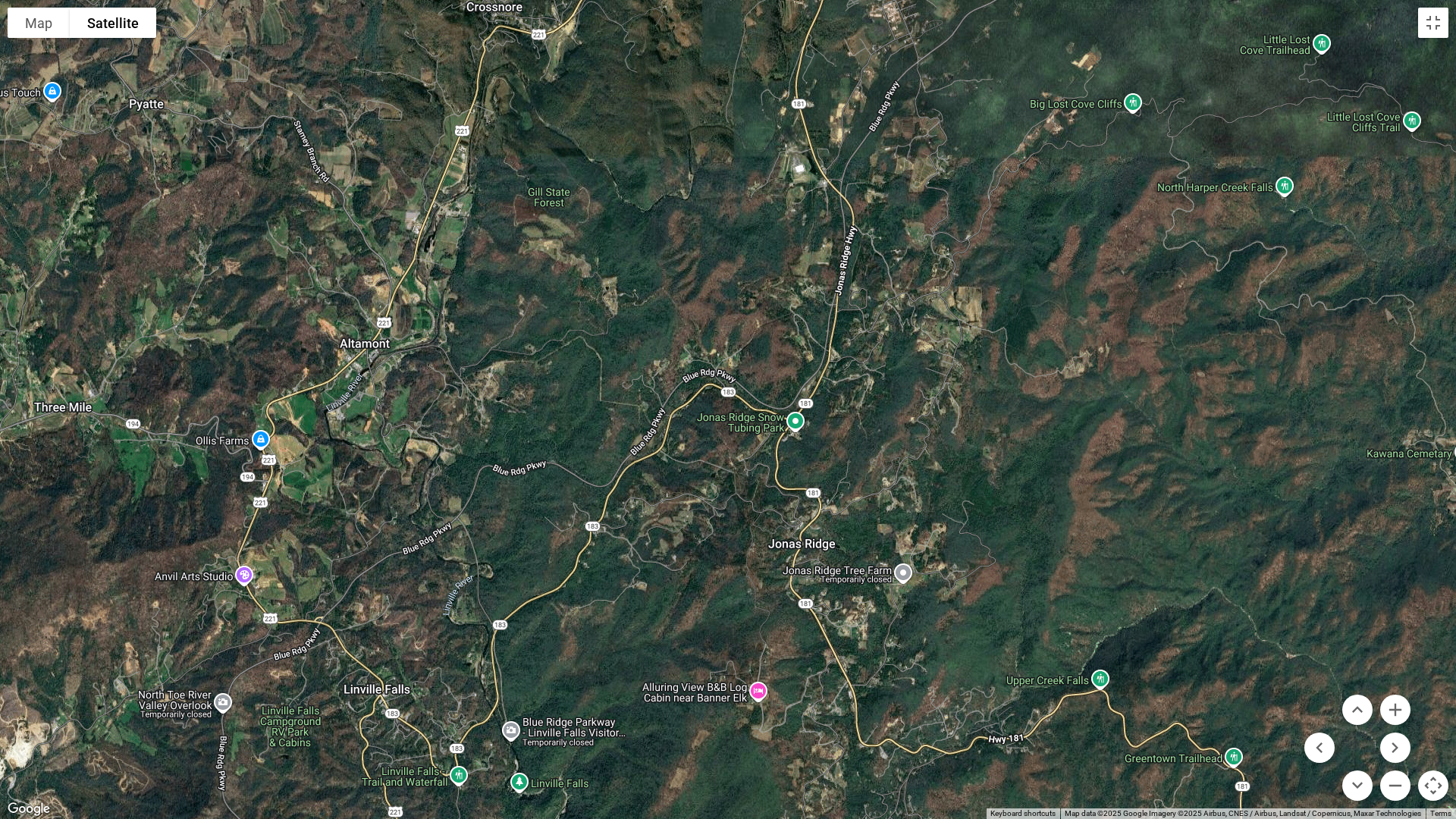
drag, startPoint x: 792, startPoint y: 531, endPoint x: 922, endPoint y: 425, distance: 167.7
click at [921, 425] on div at bounding box center [728, 410] width 1456 height 819
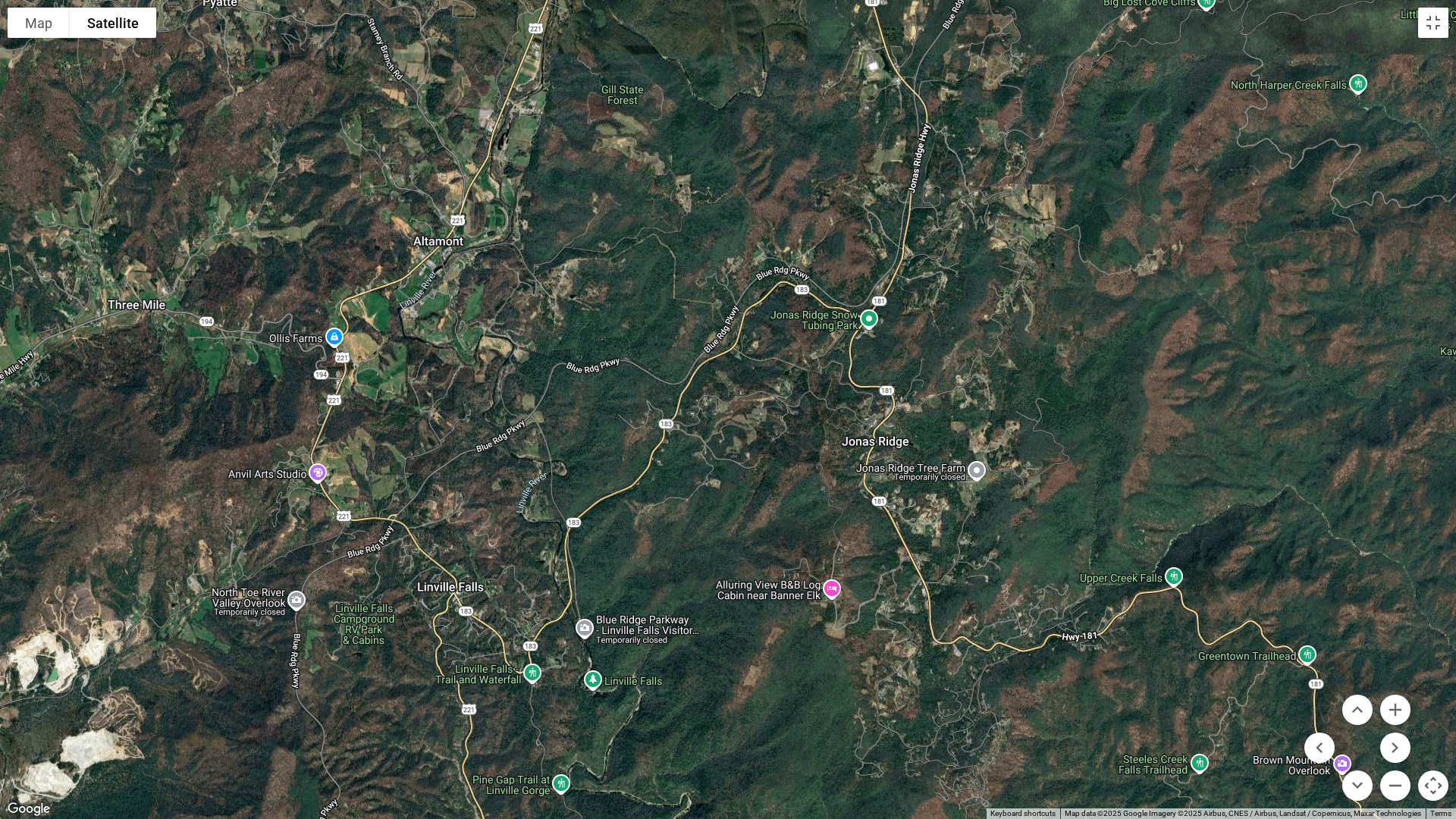
drag, startPoint x: 664, startPoint y: 625, endPoint x: 734, endPoint y: 522, distance: 124.5
click at [734, 522] on div at bounding box center [728, 410] width 1456 height 819
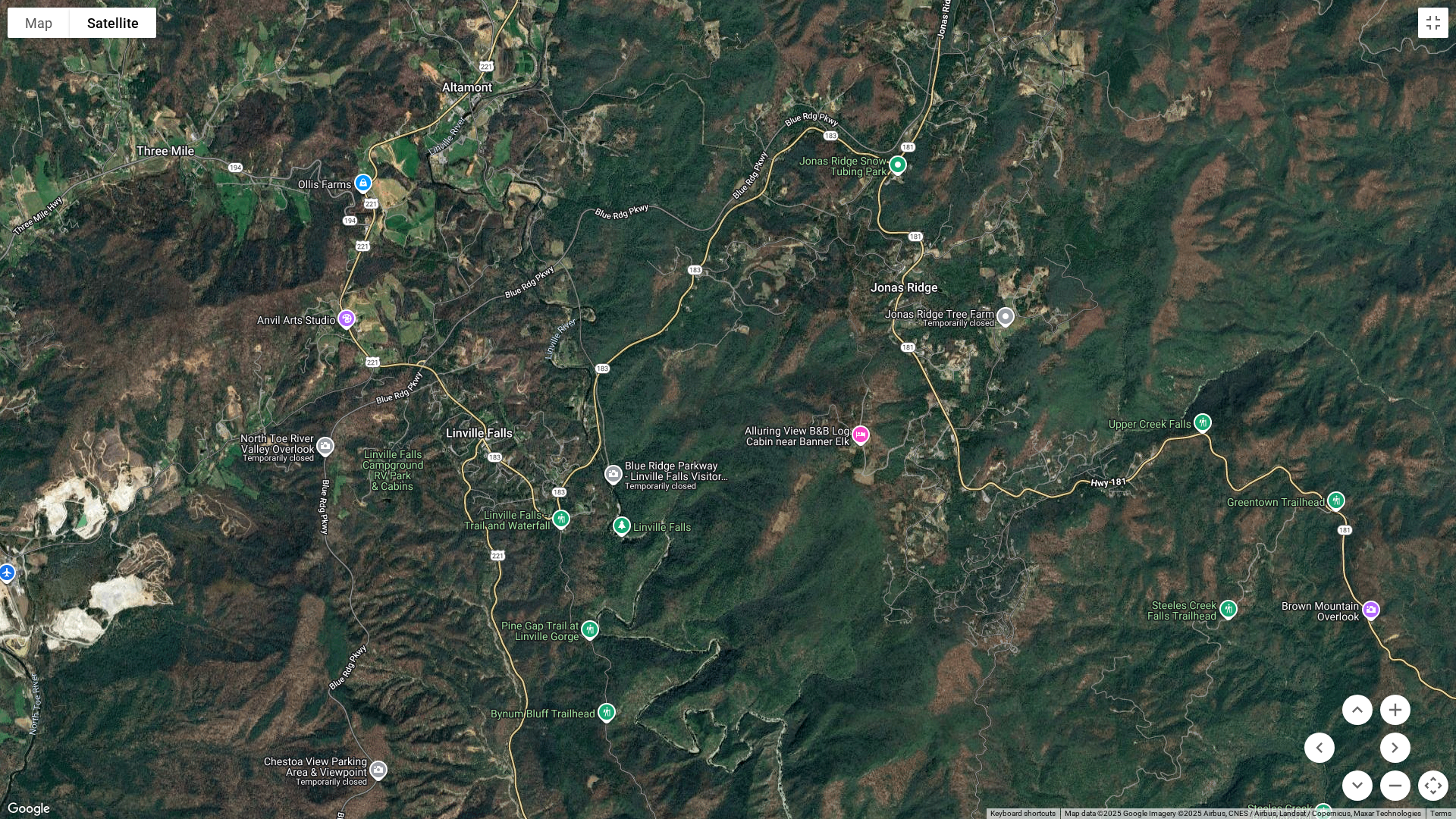
drag, startPoint x: 710, startPoint y: 742, endPoint x: 740, endPoint y: 586, distance: 158.9
click at [740, 586] on div at bounding box center [728, 410] width 1456 height 819
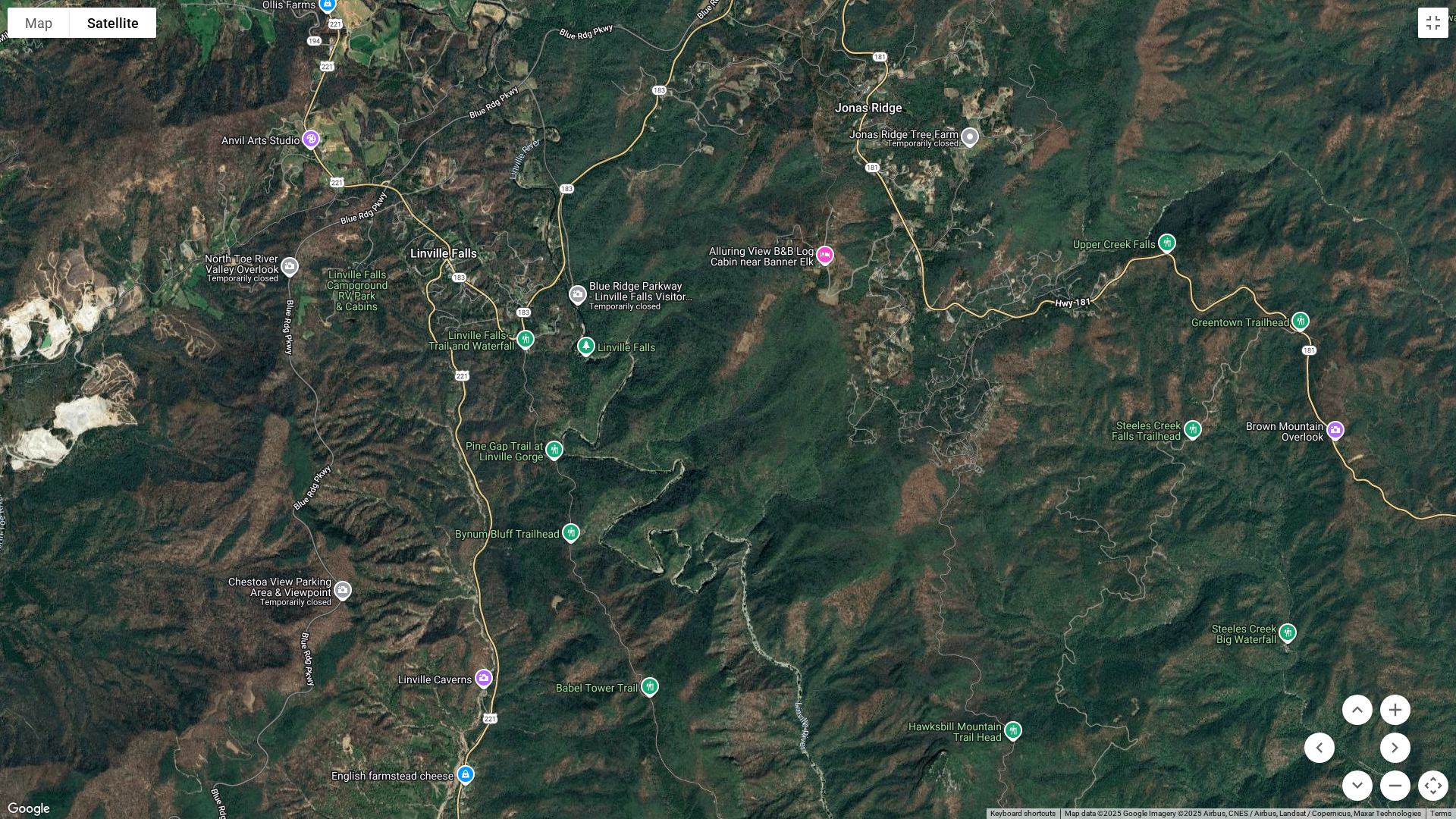
drag, startPoint x: 790, startPoint y: 671, endPoint x: 755, endPoint y: 489, distance: 185.3
click at [755, 489] on div at bounding box center [728, 410] width 1456 height 819
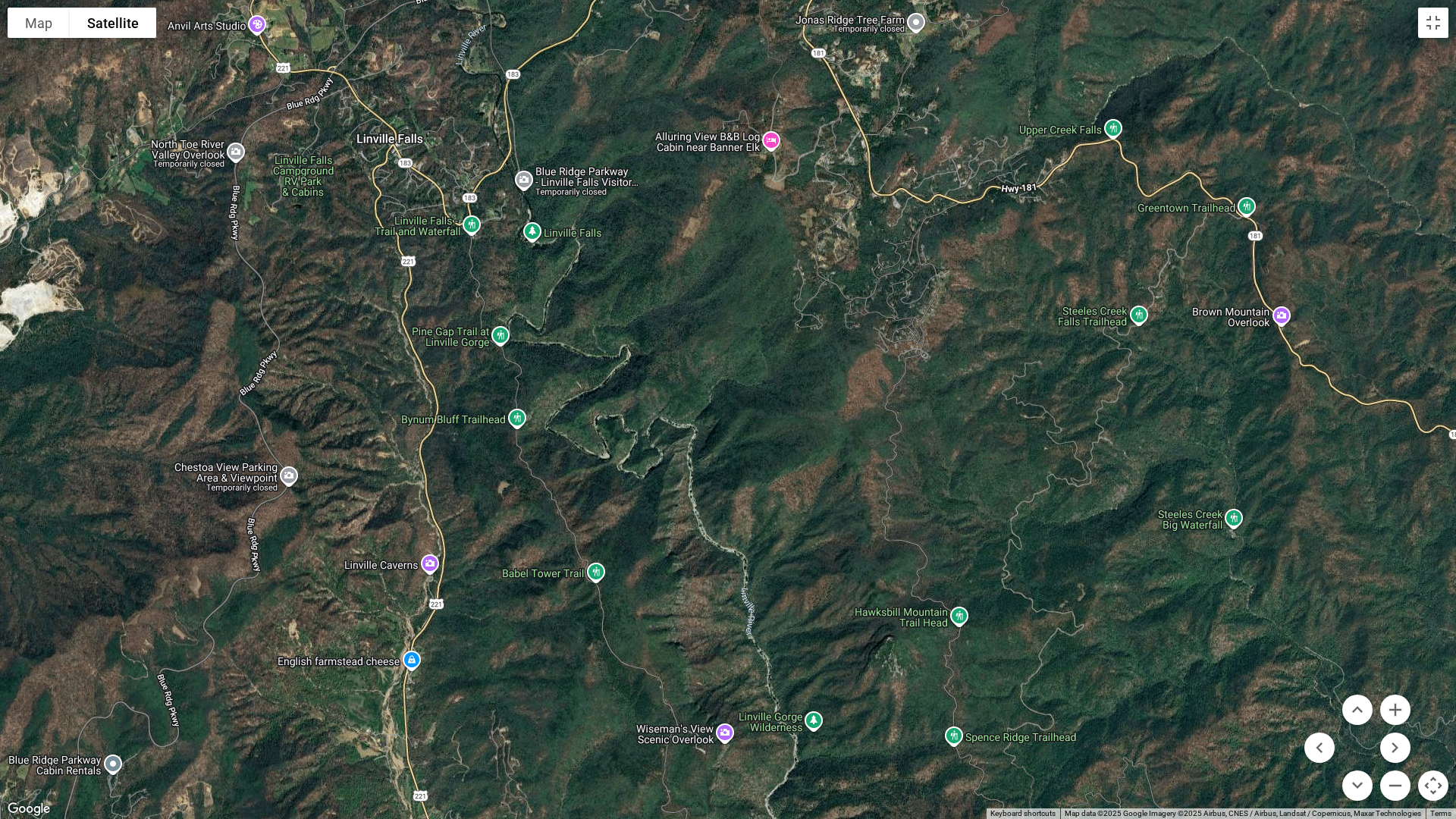
drag, startPoint x: 825, startPoint y: 658, endPoint x: 771, endPoint y: 540, distance: 129.8
click at [771, 540] on div at bounding box center [728, 410] width 1456 height 819
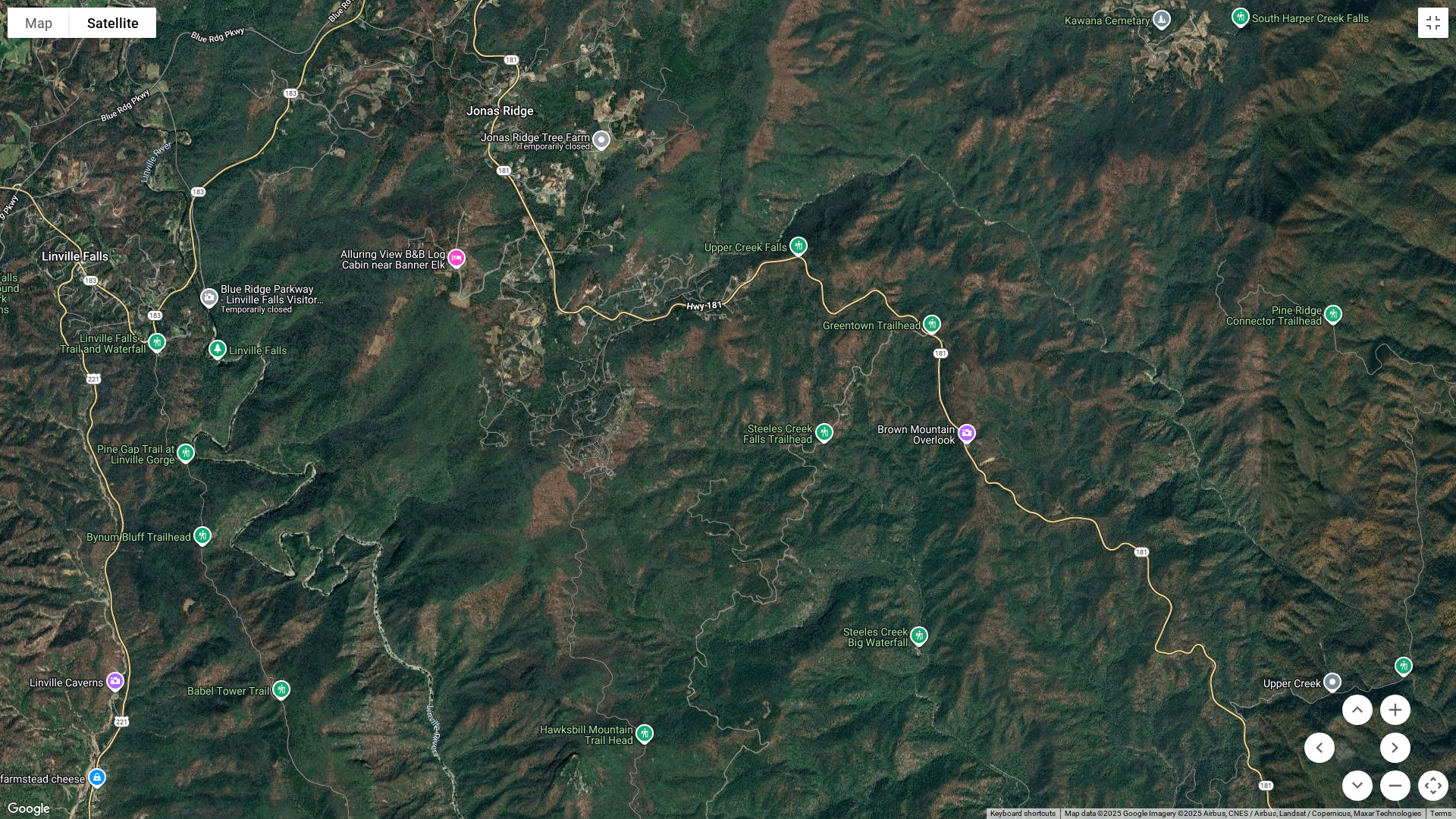
drag, startPoint x: 856, startPoint y: 701, endPoint x: 525, endPoint y: 818, distance: 351.1
click at [525, 712] on div at bounding box center [728, 410] width 1456 height 819
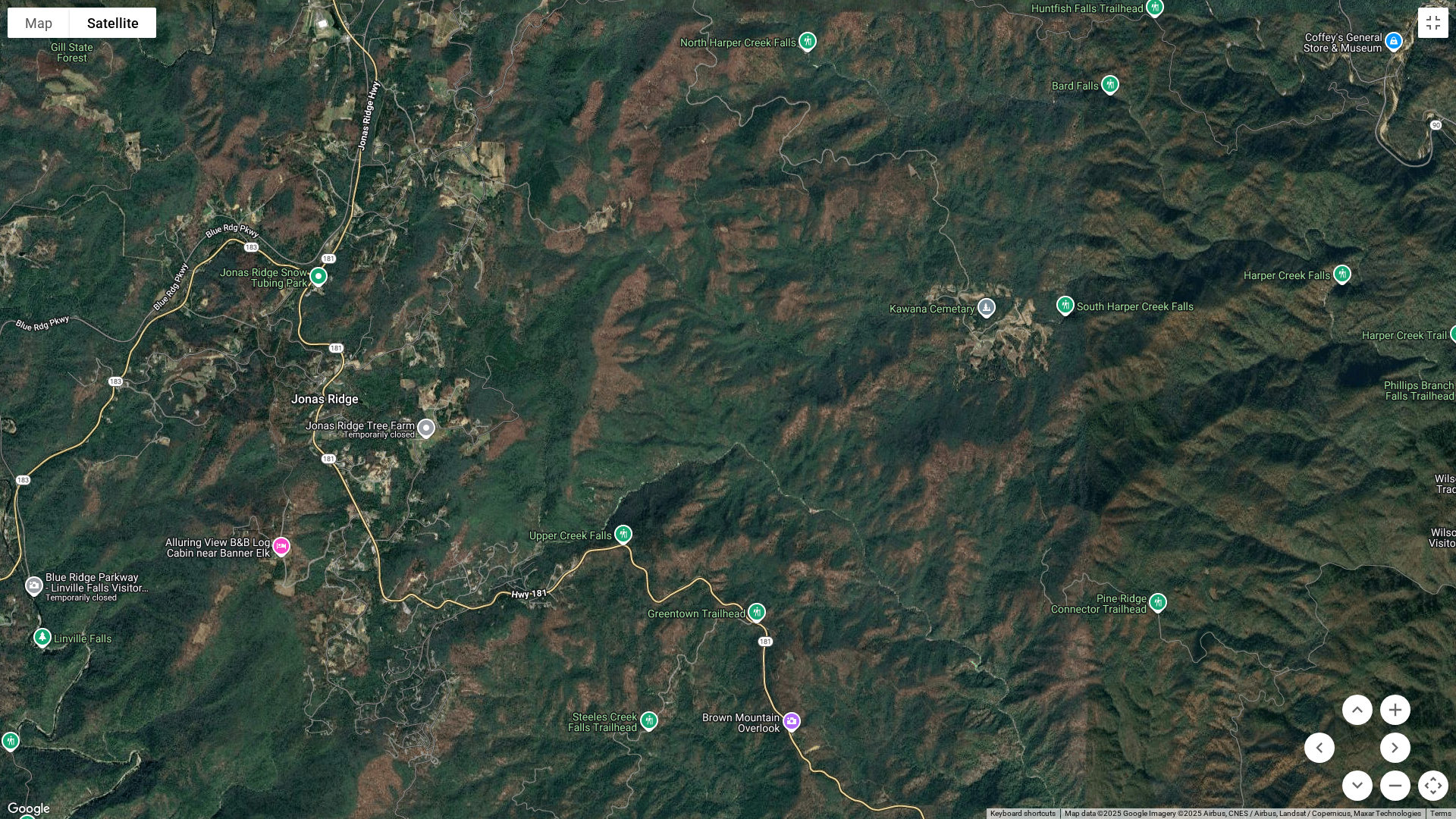
drag, startPoint x: 647, startPoint y: 529, endPoint x: 497, endPoint y: 818, distance: 325.6
click at [497, 712] on div at bounding box center [728, 410] width 1456 height 819
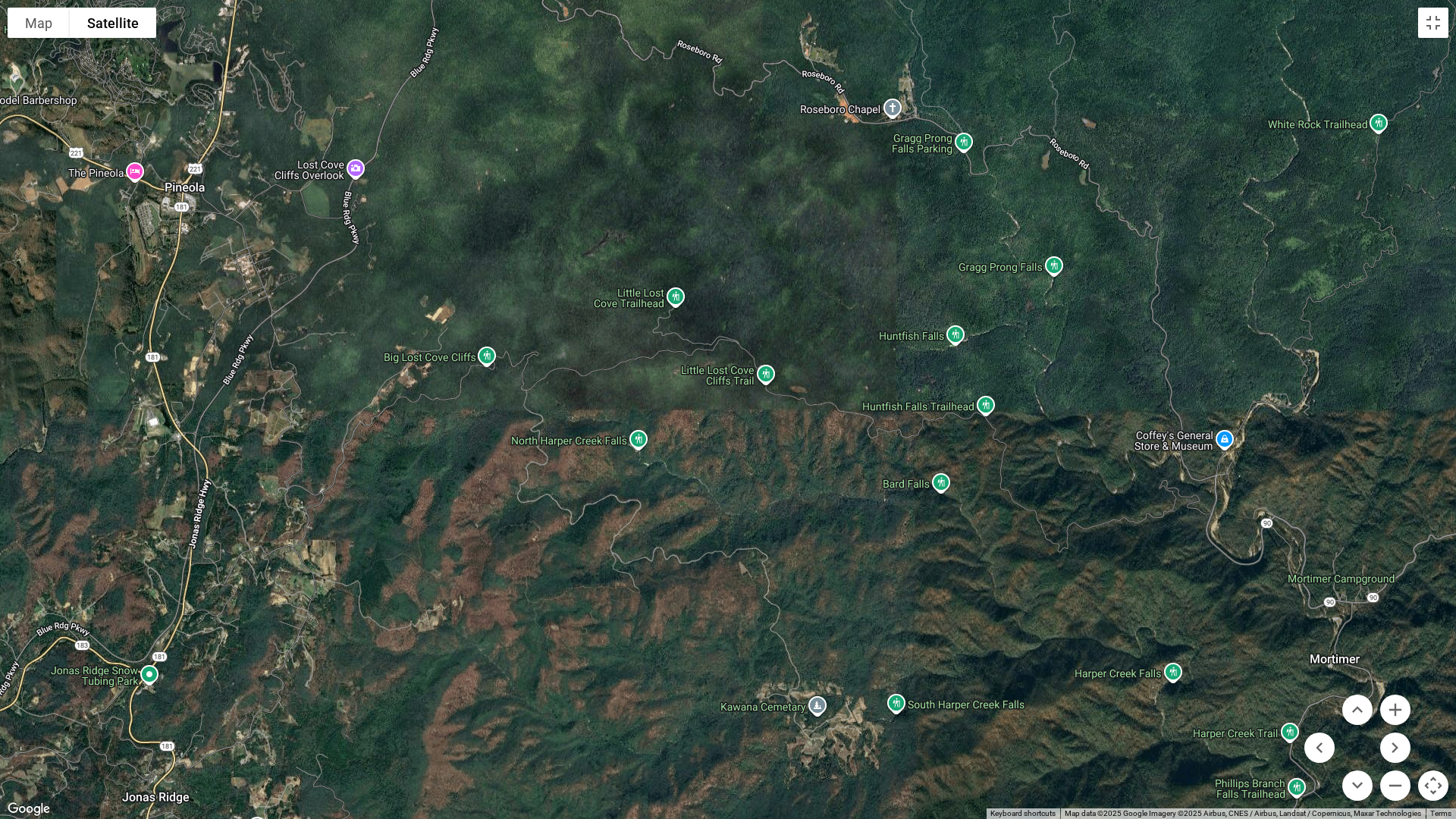
drag, startPoint x: 833, startPoint y: 335, endPoint x: 664, endPoint y: 735, distance: 434.2
click at [664, 712] on div at bounding box center [728, 410] width 1456 height 819
click at [1391, 712] on button "Zoom out" at bounding box center [1395, 786] width 31 height 31
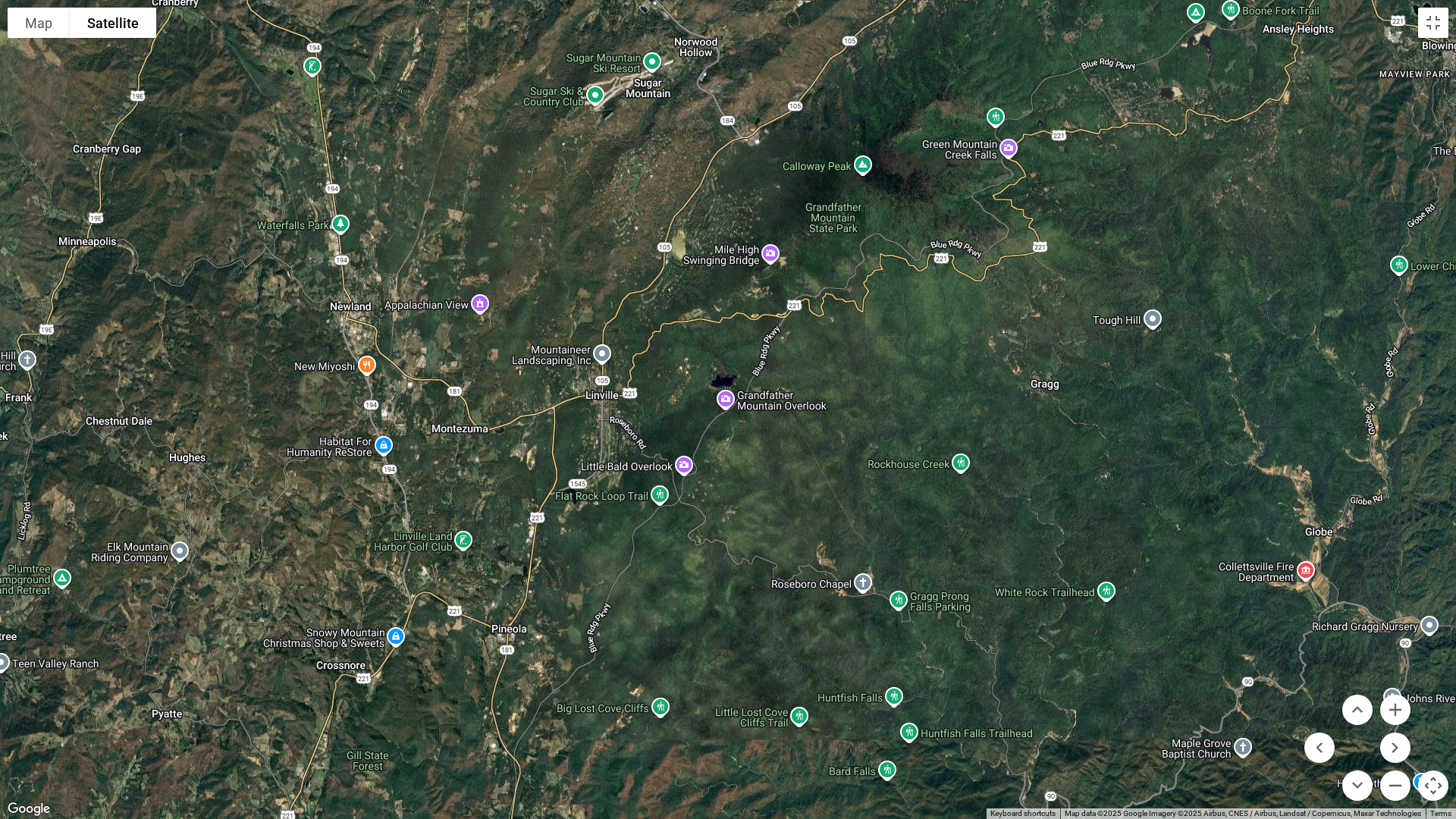
drag, startPoint x: 996, startPoint y: 226, endPoint x: 1051, endPoint y: 558, distance: 336.5
click at [1051, 558] on div at bounding box center [728, 410] width 1456 height 819
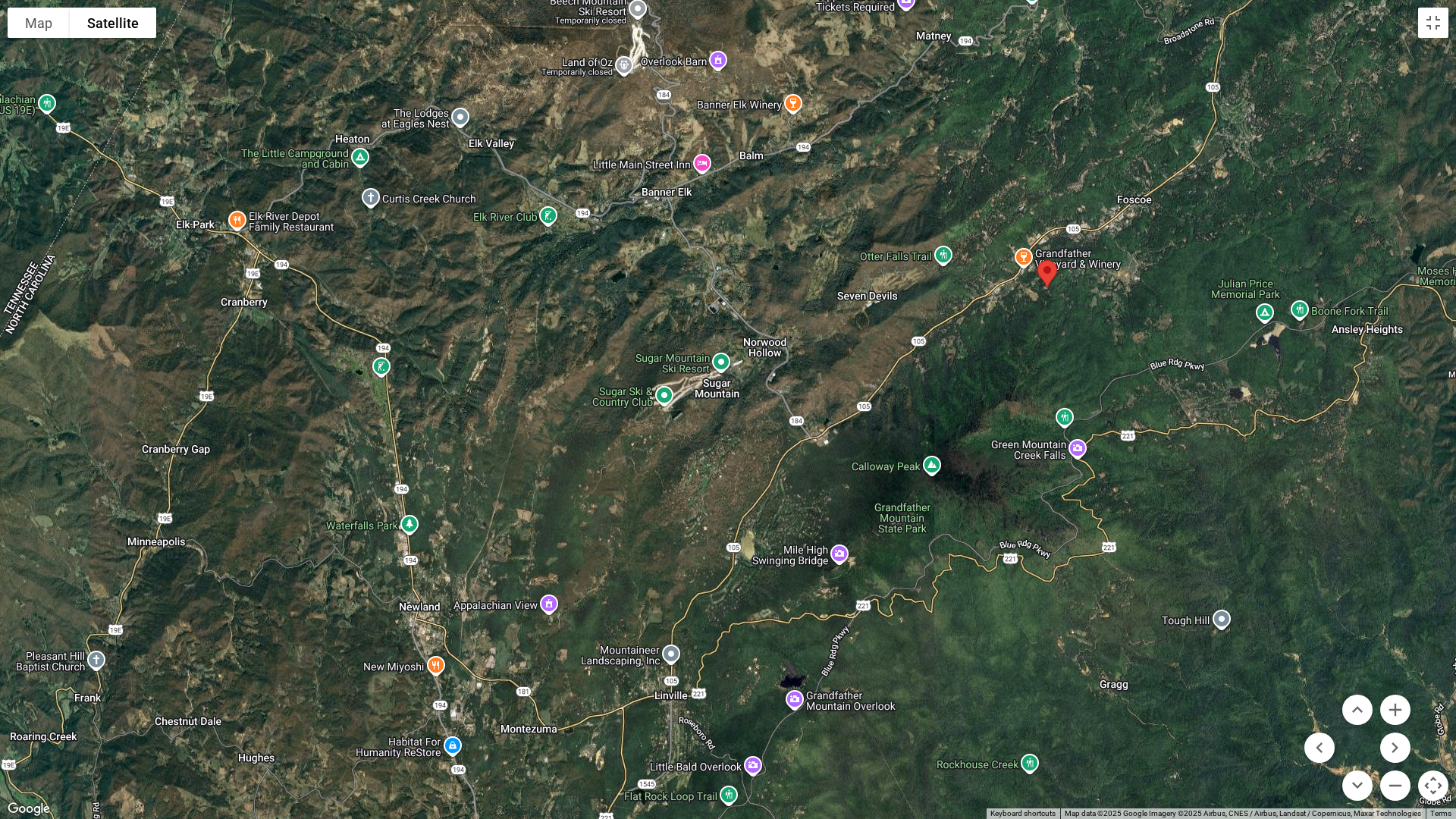
drag, startPoint x: 957, startPoint y: 374, endPoint x: 1026, endPoint y: 677, distance: 310.8
click at [1026, 677] on div at bounding box center [728, 410] width 1456 height 819
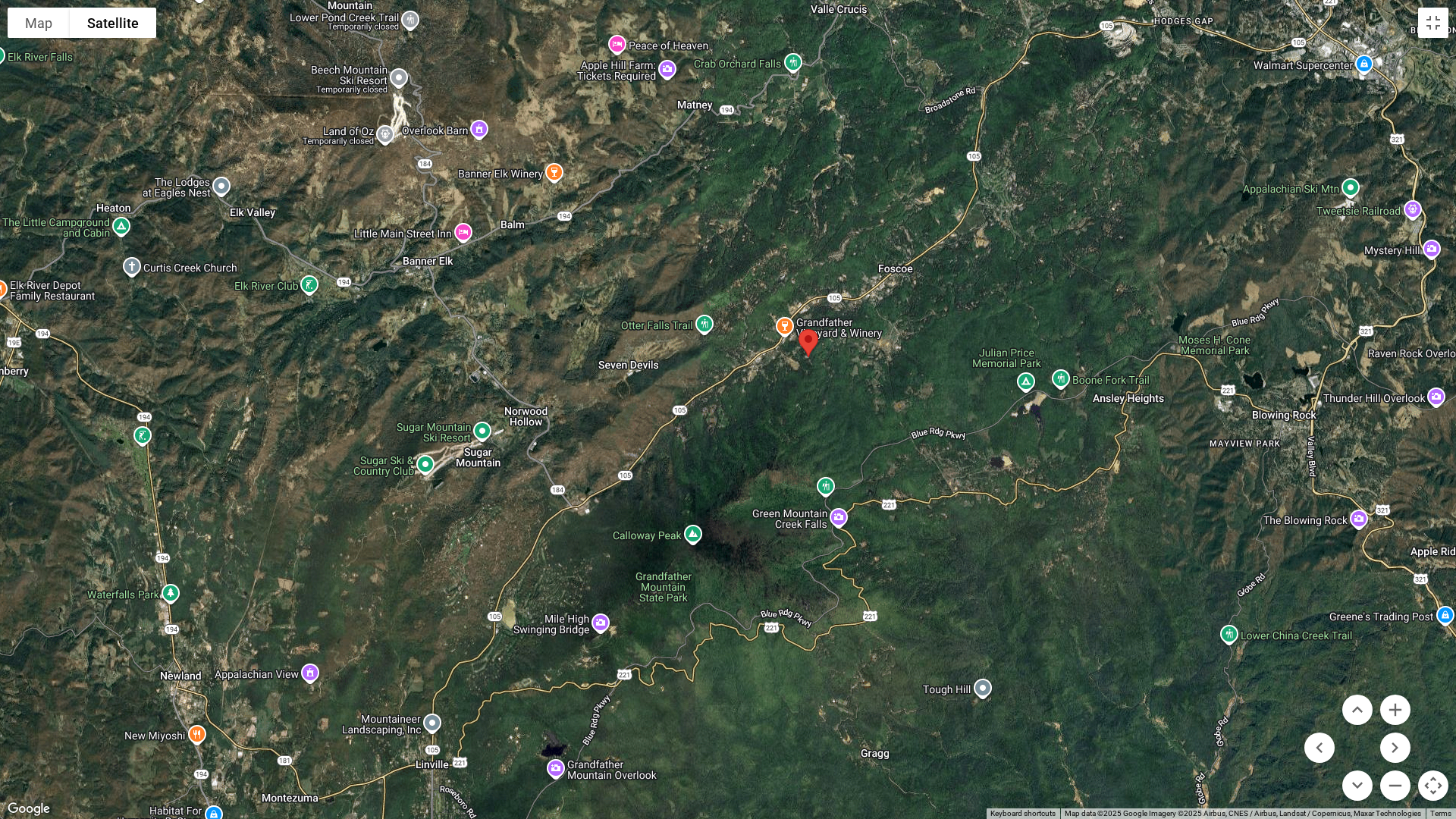
drag, startPoint x: 536, startPoint y: 379, endPoint x: 300, endPoint y: 451, distance: 246.7
click at [300, 451] on div at bounding box center [728, 410] width 1456 height 819
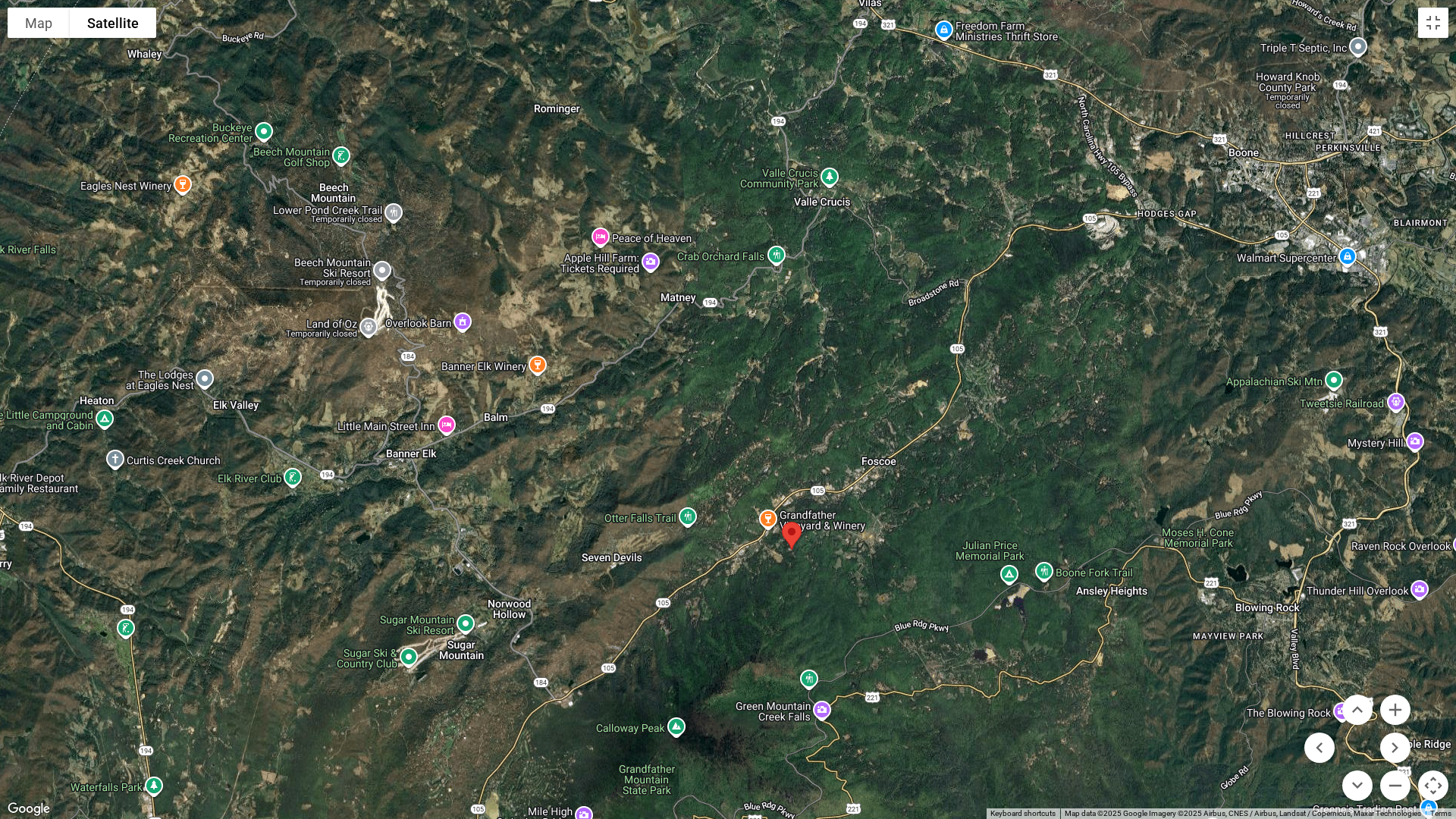
drag, startPoint x: 538, startPoint y: 317, endPoint x: 521, endPoint y: 509, distance: 192.8
click at [522, 509] on div at bounding box center [728, 410] width 1456 height 819
click at [38, 25] on button "Map" at bounding box center [39, 23] width 62 height 31
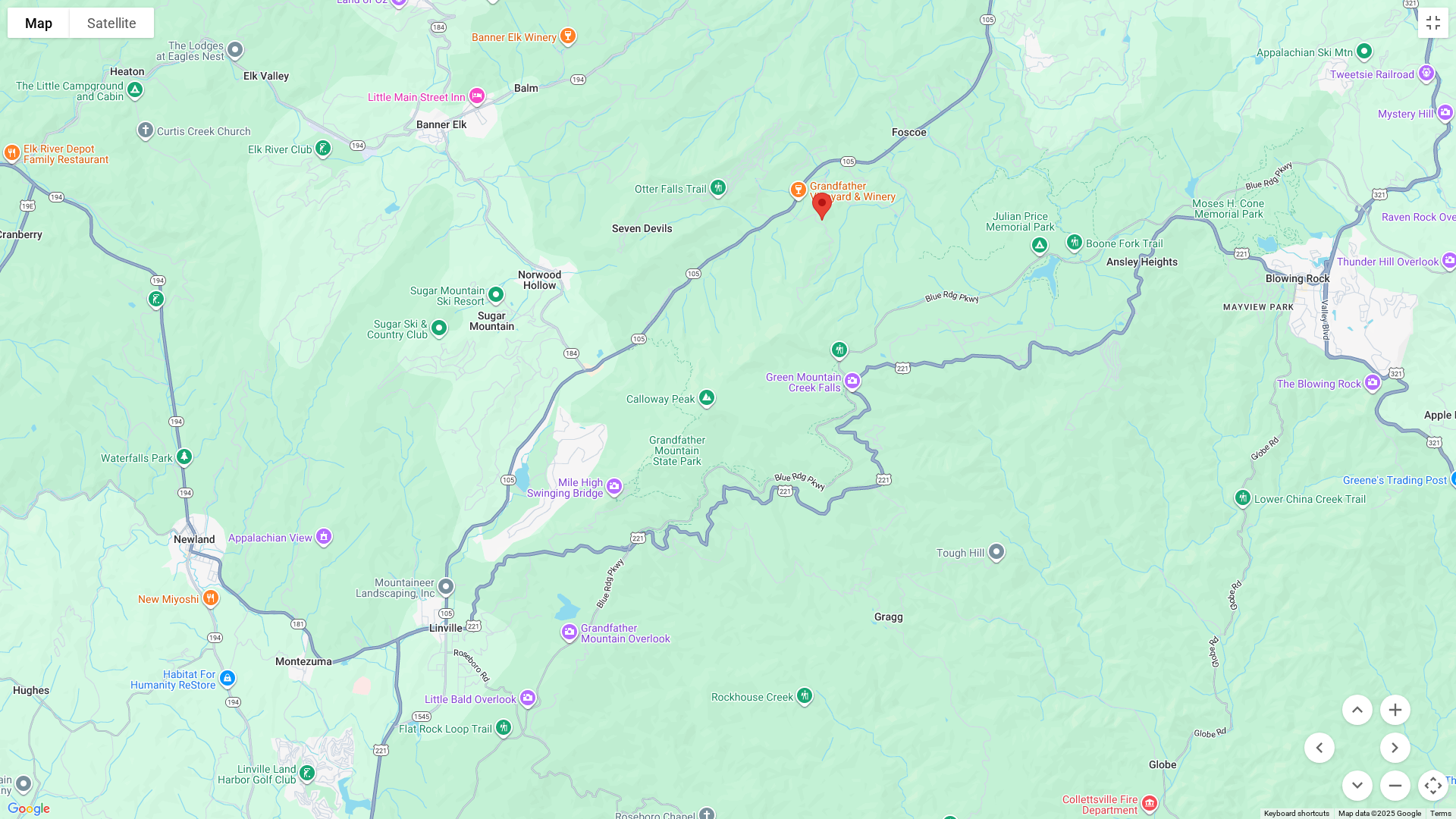
drag, startPoint x: 580, startPoint y: 552, endPoint x: 613, endPoint y: 222, distance: 331.6
click at [613, 222] on div at bounding box center [728, 410] width 1456 height 819
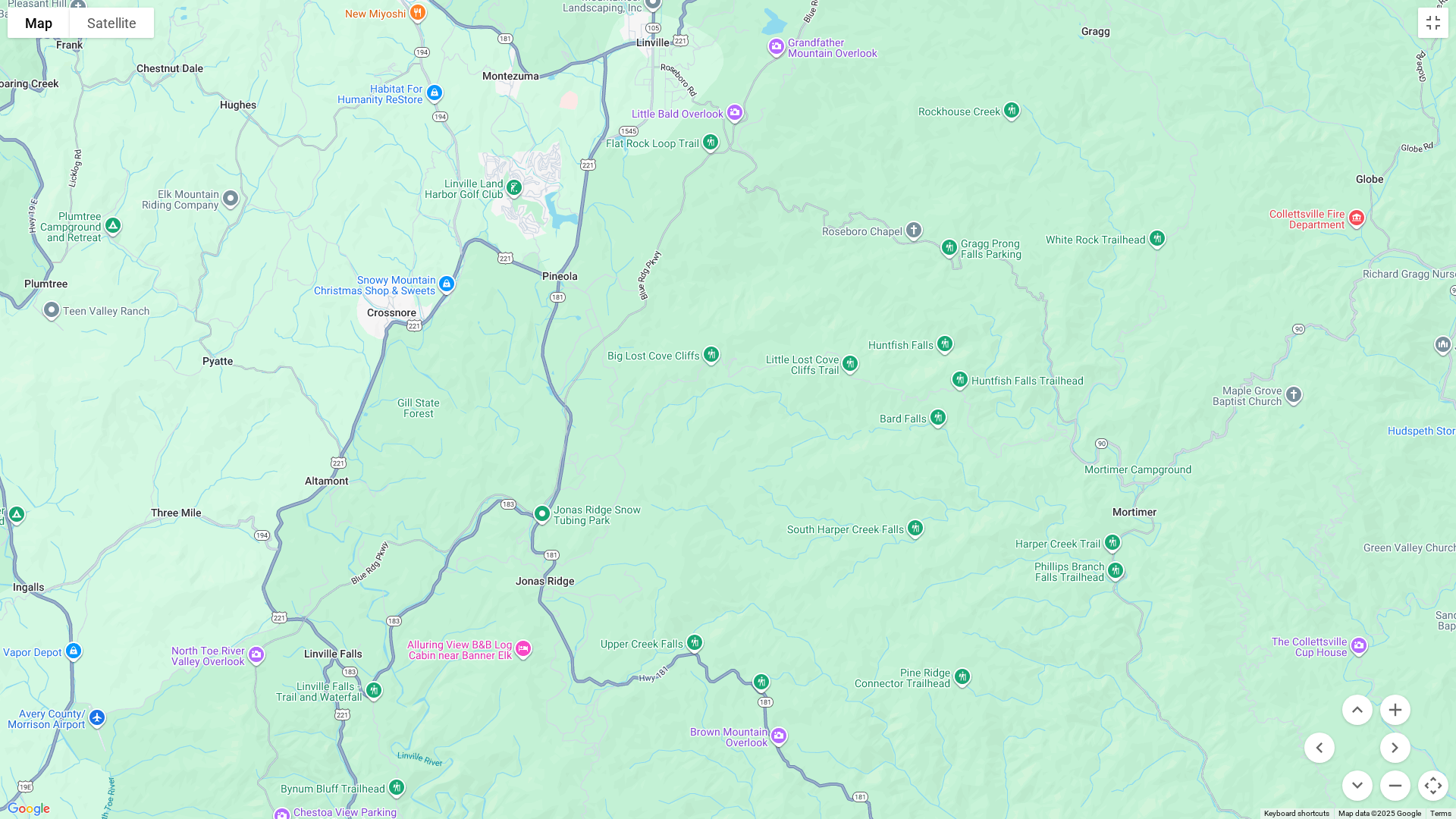
drag, startPoint x: 643, startPoint y: 733, endPoint x: 849, endPoint y: 146, distance: 622.1
click at [849, 146] on div at bounding box center [728, 410] width 1456 height 819
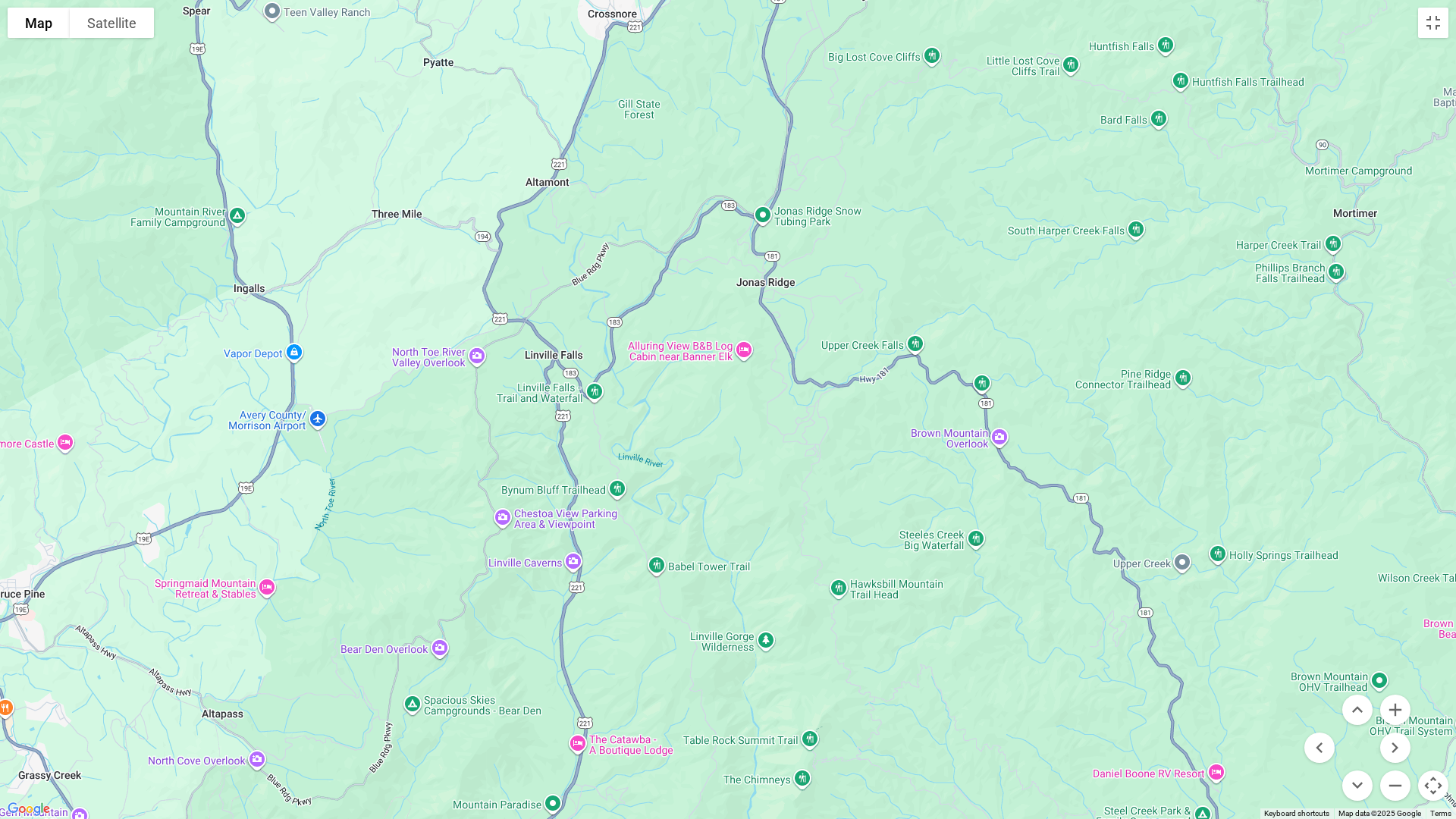
drag, startPoint x: 732, startPoint y: 567, endPoint x: 954, endPoint y: 267, distance: 373.2
click at [954, 267] on div at bounding box center [728, 410] width 1456 height 819
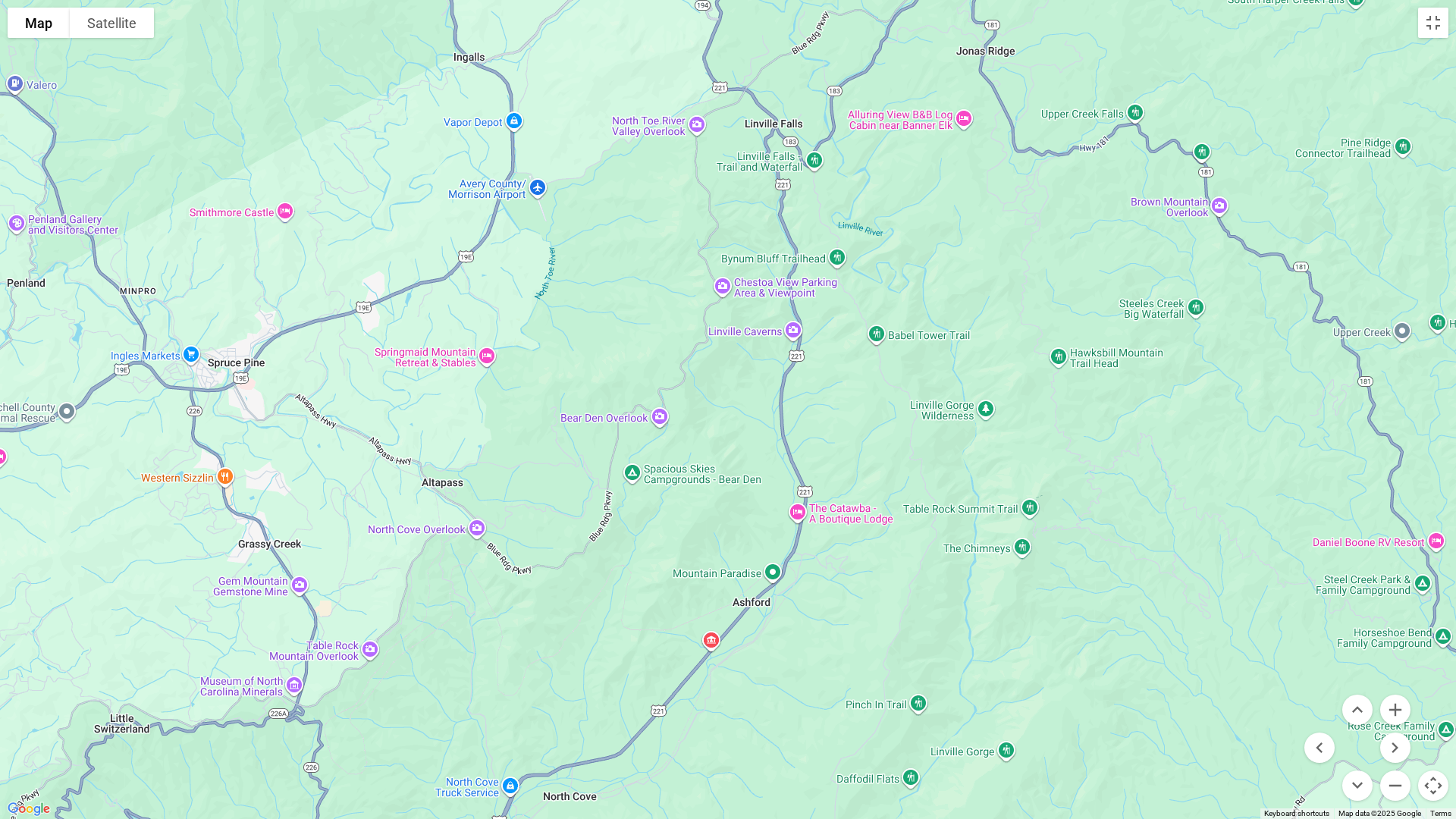
drag, startPoint x: 734, startPoint y: 502, endPoint x: 955, endPoint y: 269, distance: 321.1
click at [955, 269] on div at bounding box center [728, 410] width 1456 height 819
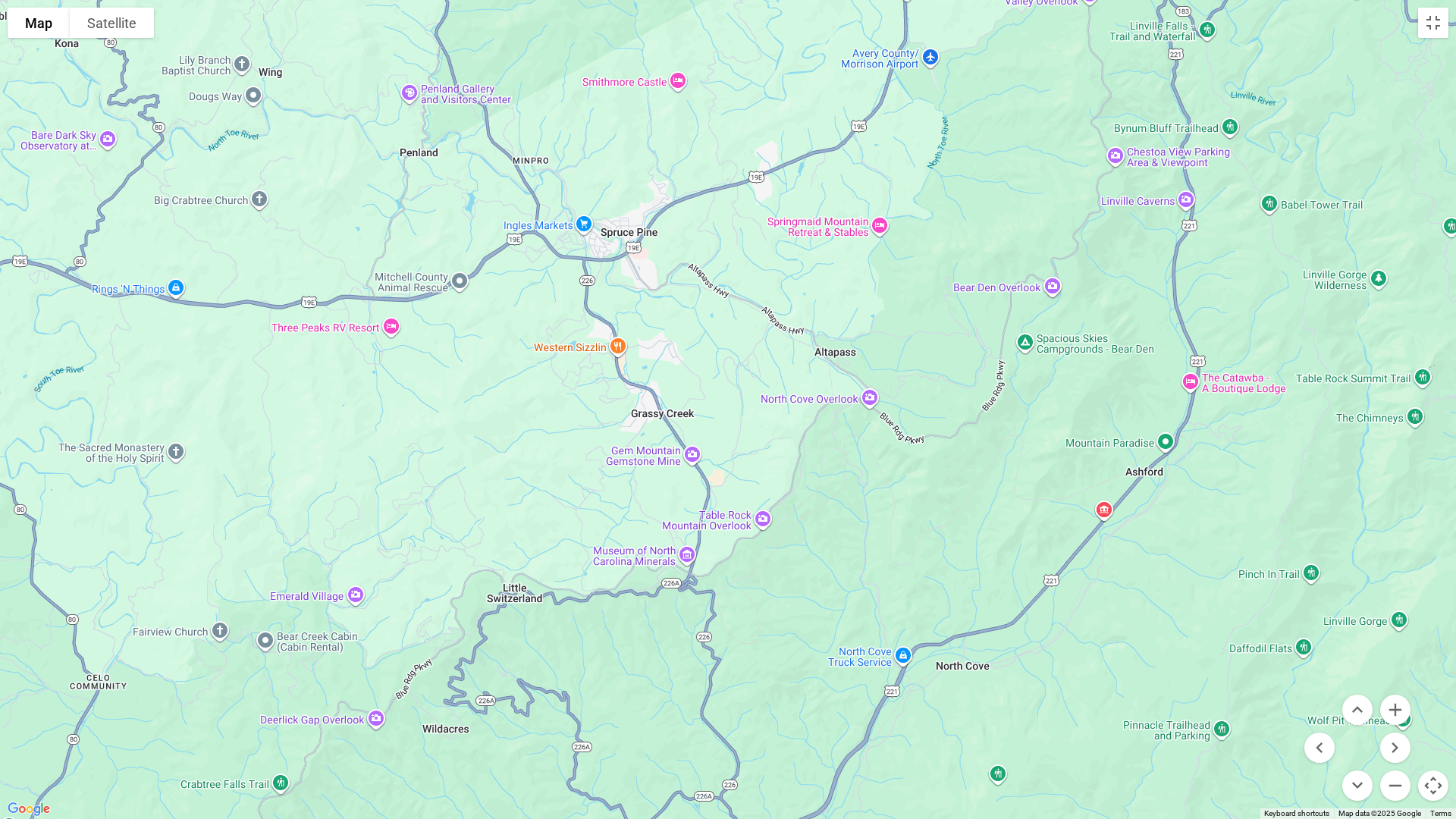
drag, startPoint x: 514, startPoint y: 671, endPoint x: 907, endPoint y: 540, distance: 414.3
click at [907, 540] on div at bounding box center [728, 410] width 1456 height 819
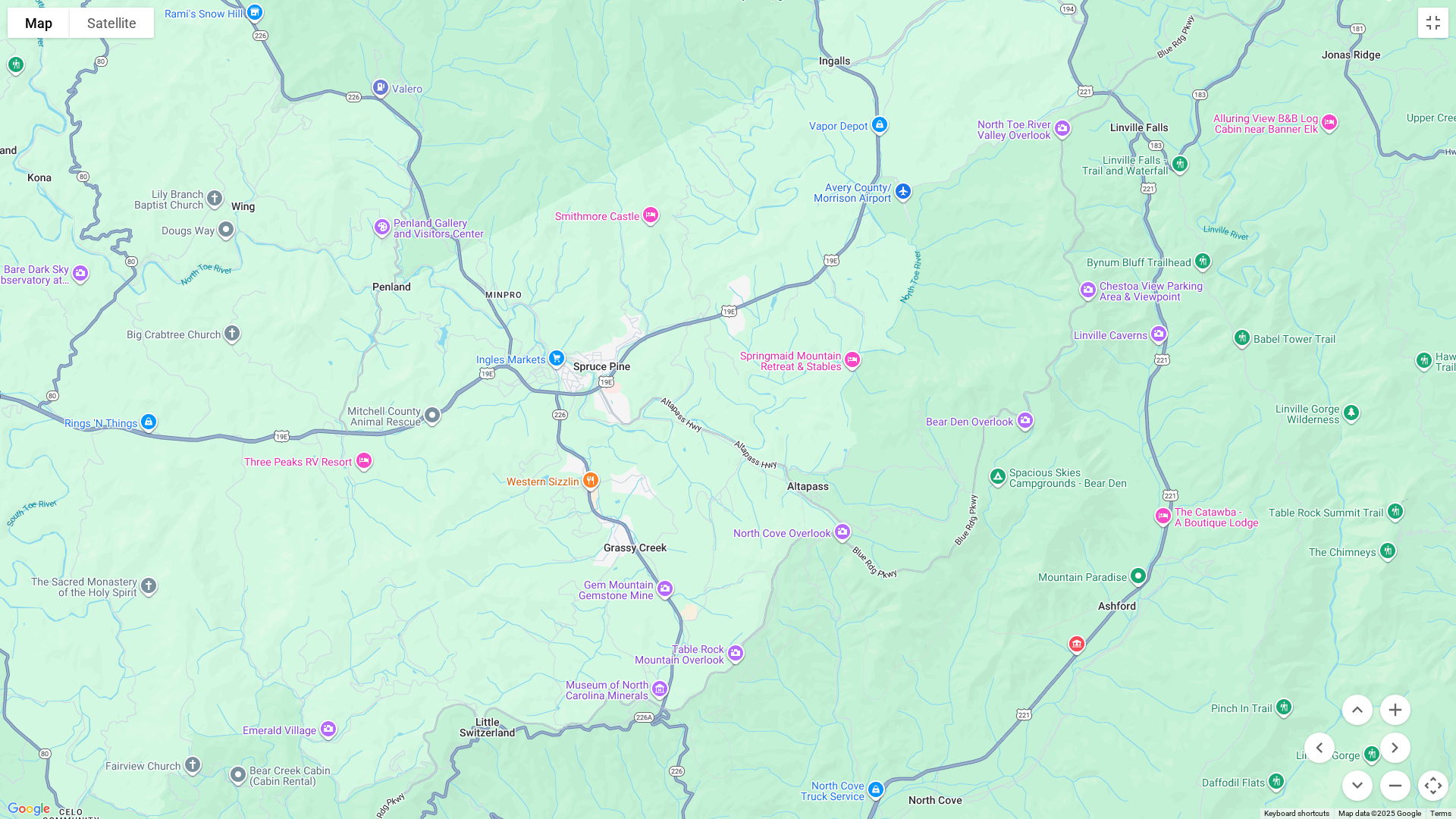
drag, startPoint x: 531, startPoint y: 484, endPoint x: 500, endPoint y: 620, distance: 139.5
click at [500, 620] on div at bounding box center [728, 410] width 1456 height 819
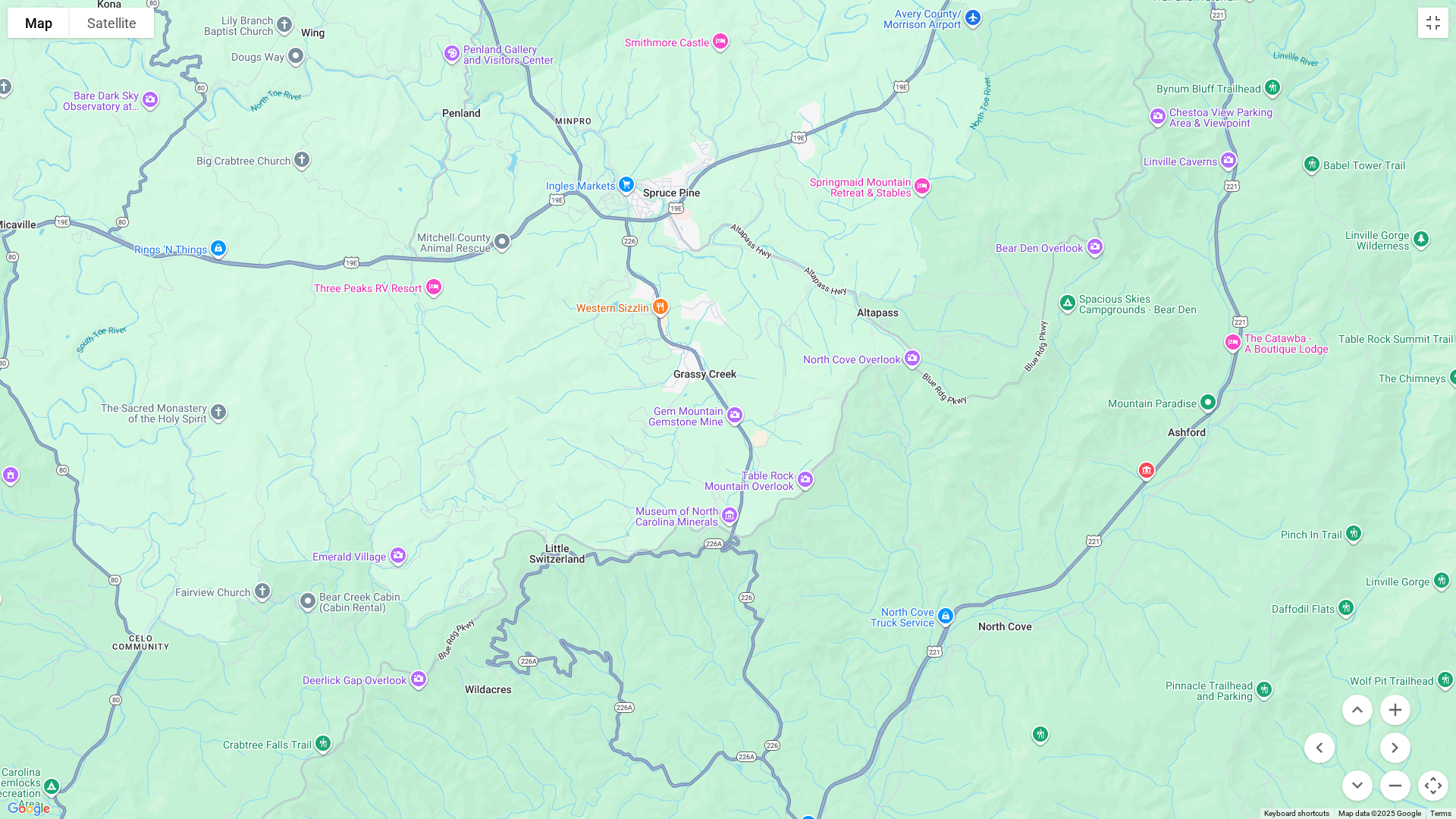
drag, startPoint x: 822, startPoint y: 573, endPoint x: 900, endPoint y: 395, distance: 194.3
click at [900, 395] on div at bounding box center [728, 410] width 1456 height 819
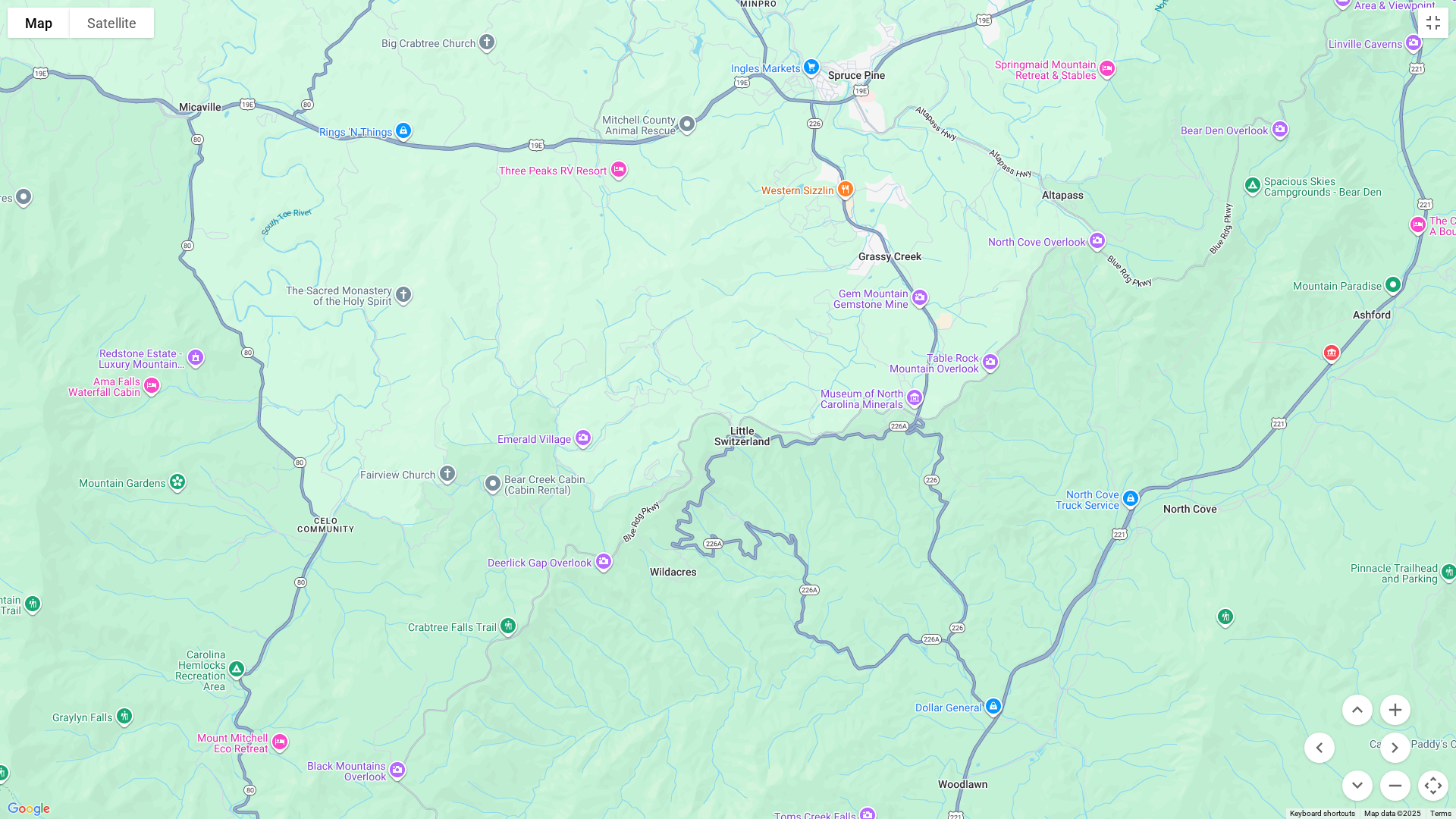
drag, startPoint x: 663, startPoint y: 636, endPoint x: 849, endPoint y: 517, distance: 220.8
click at [849, 517] on div at bounding box center [728, 410] width 1456 height 819
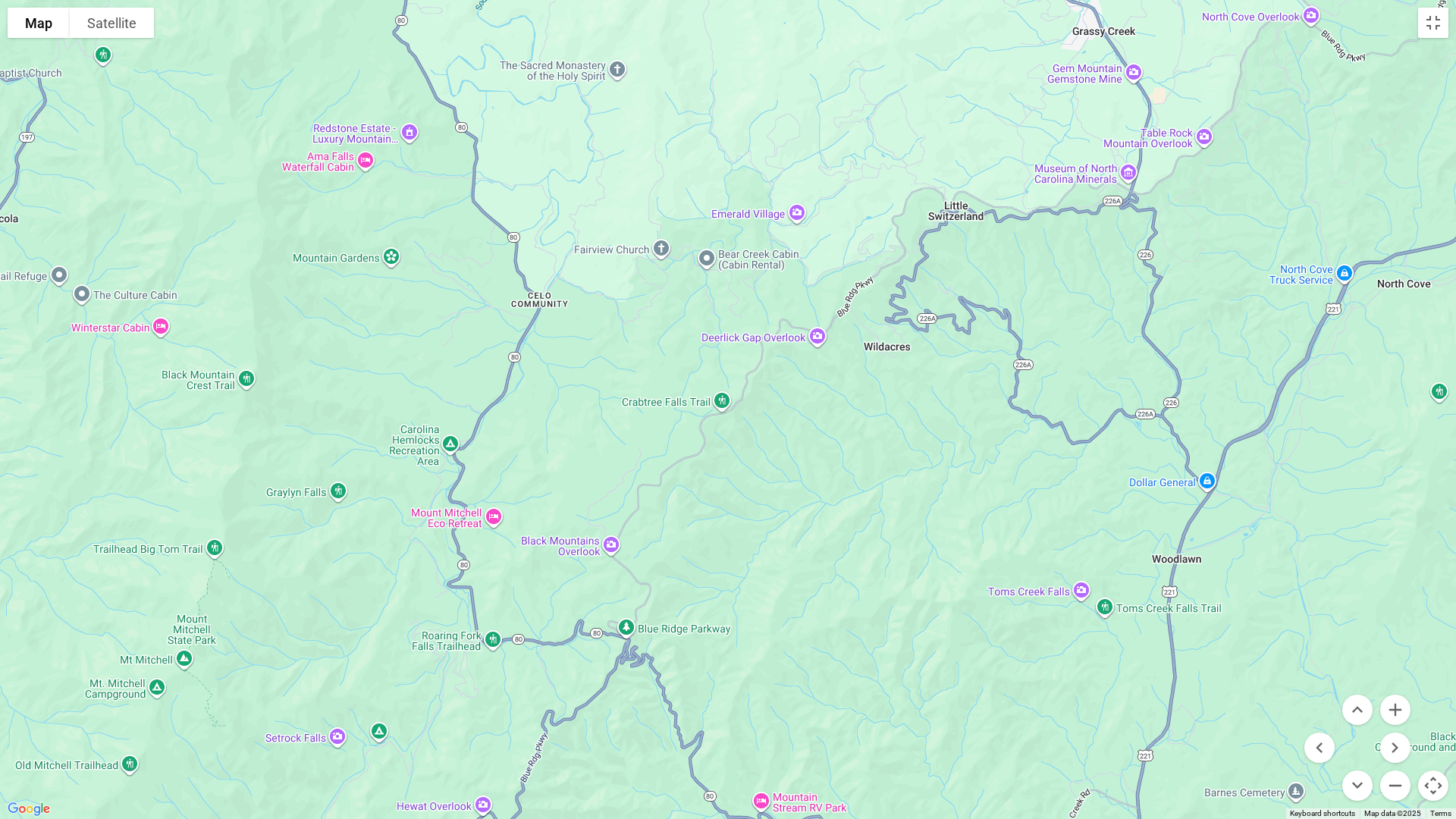
drag, startPoint x: 548, startPoint y: 723, endPoint x: 771, endPoint y: 486, distance: 325.4
click at [771, 486] on div at bounding box center [728, 410] width 1456 height 819
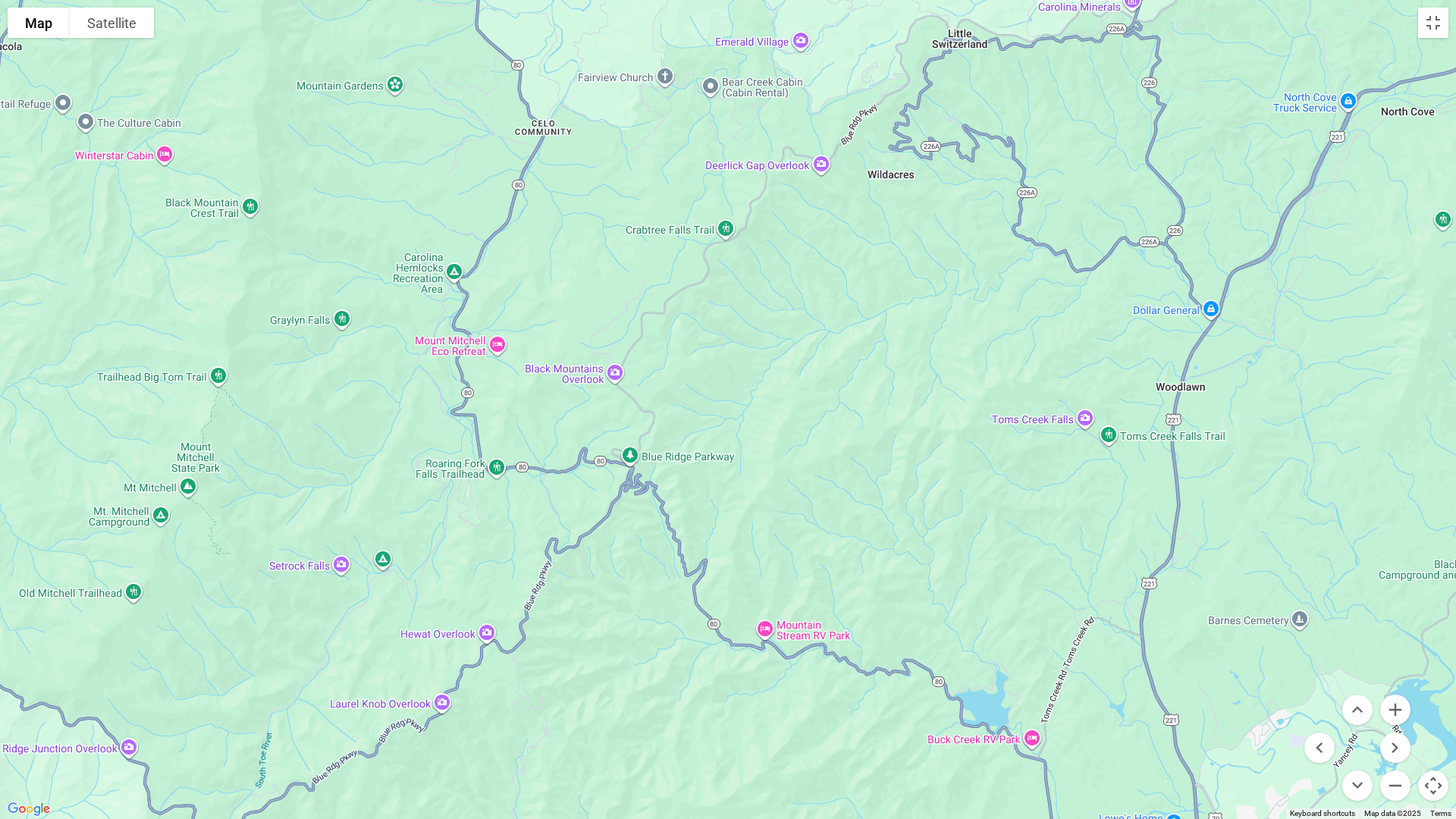
drag, startPoint x: 805, startPoint y: 679, endPoint x: 800, endPoint y: 517, distance: 162.1
click at [800, 517] on div at bounding box center [728, 410] width 1456 height 819
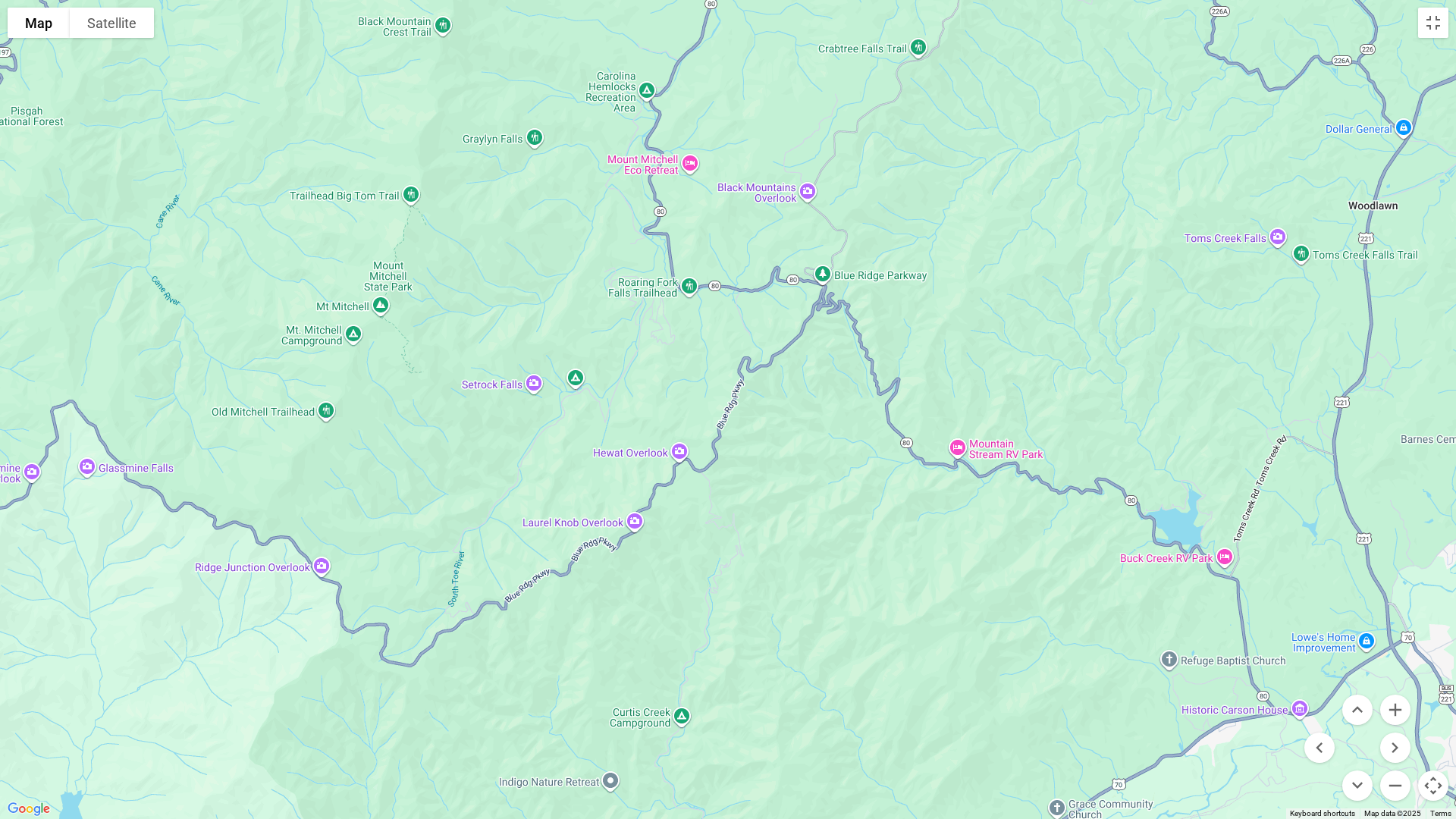
drag, startPoint x: 550, startPoint y: 738, endPoint x: 744, endPoint y: 553, distance: 268.1
click at [744, 553] on div at bounding box center [728, 410] width 1456 height 819
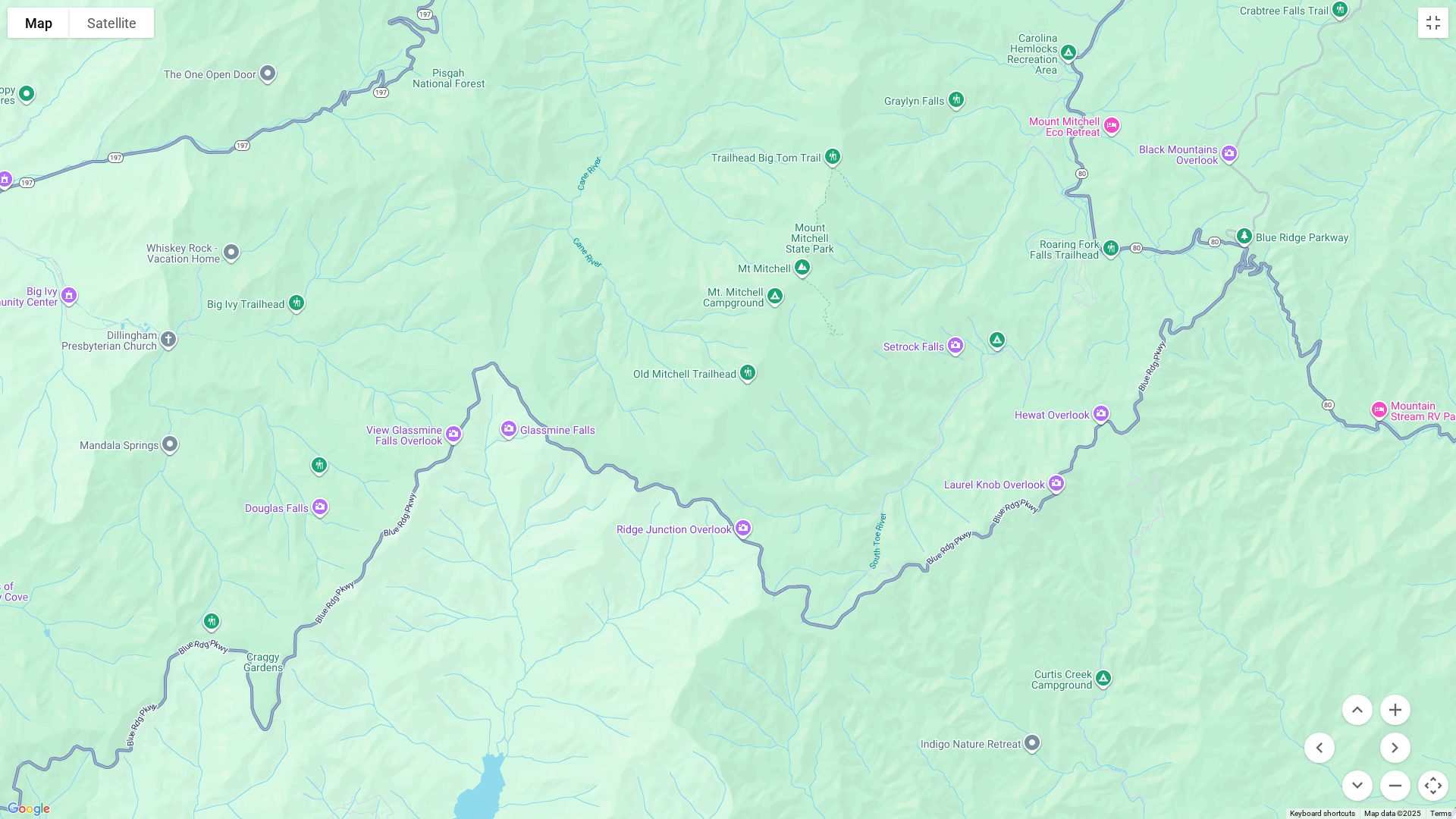
drag, startPoint x: 309, startPoint y: 712, endPoint x: 732, endPoint y: 674, distance: 424.7
click at [732, 674] on div at bounding box center [728, 410] width 1456 height 819
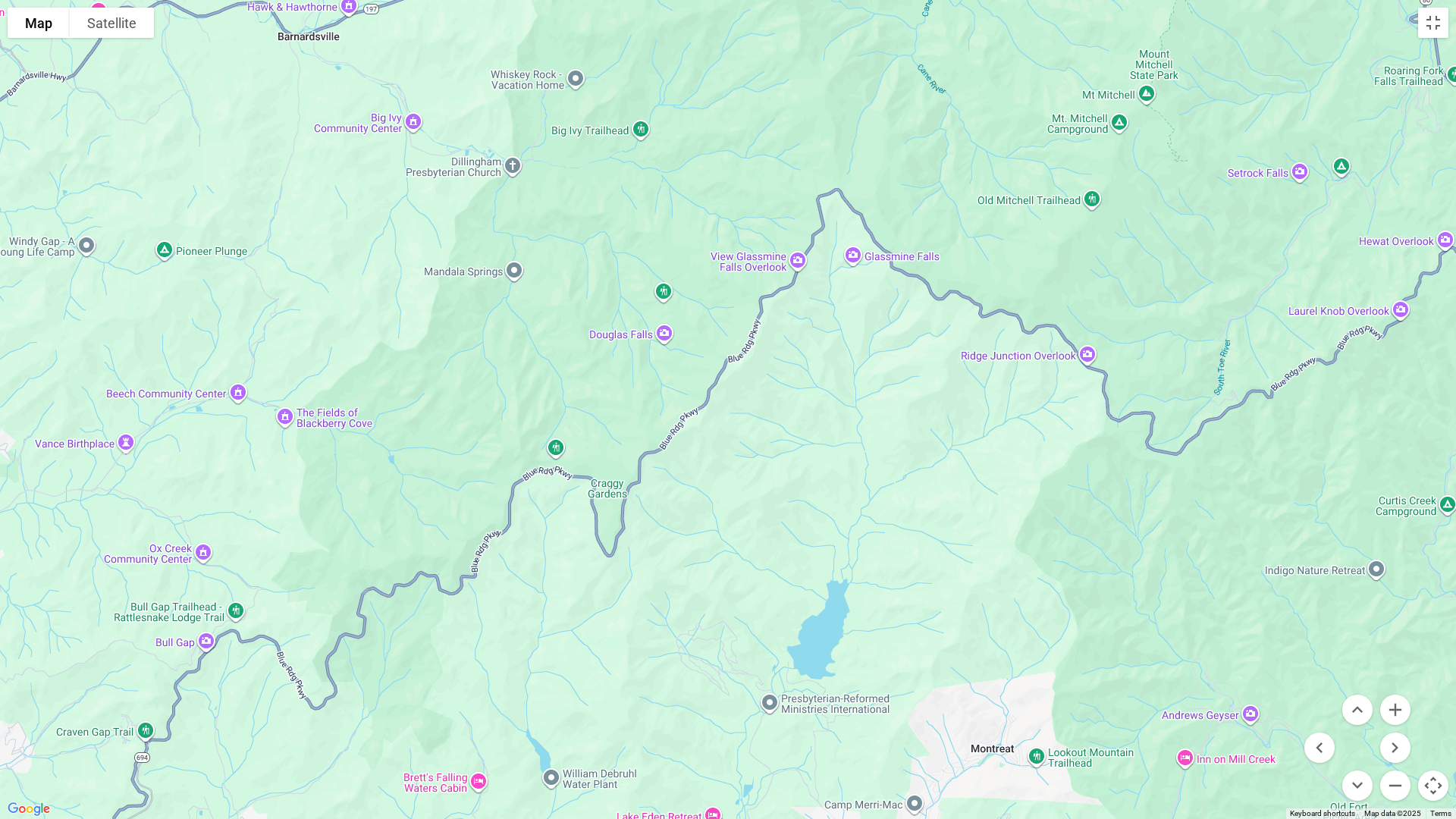
drag, startPoint x: 416, startPoint y: 711, endPoint x: 749, endPoint y: 545, distance: 372.1
click at [749, 545] on div at bounding box center [728, 410] width 1456 height 819
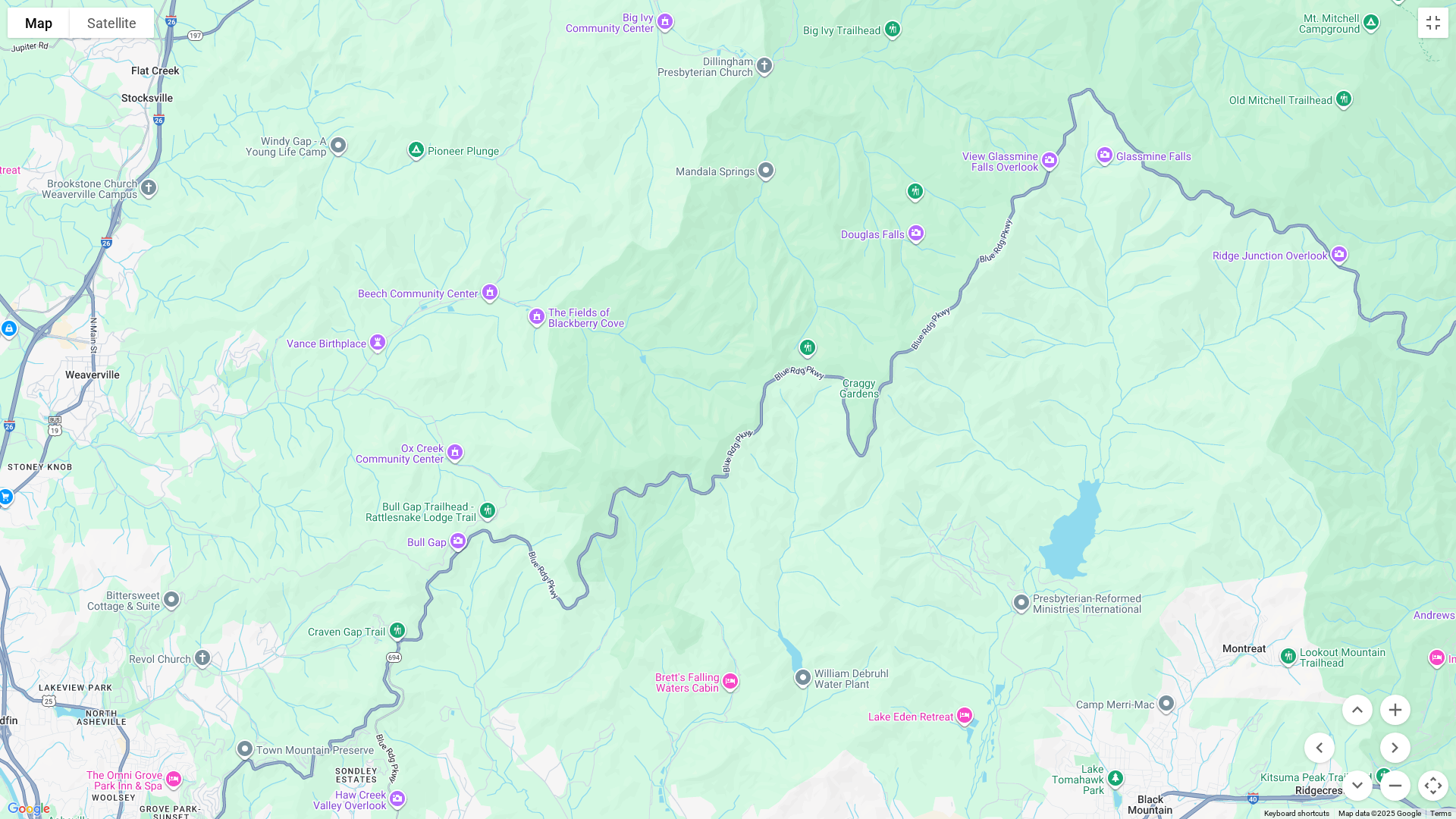
drag, startPoint x: 477, startPoint y: 664, endPoint x: 729, endPoint y: 565, distance: 270.7
click at [729, 565] on div at bounding box center [728, 410] width 1456 height 819
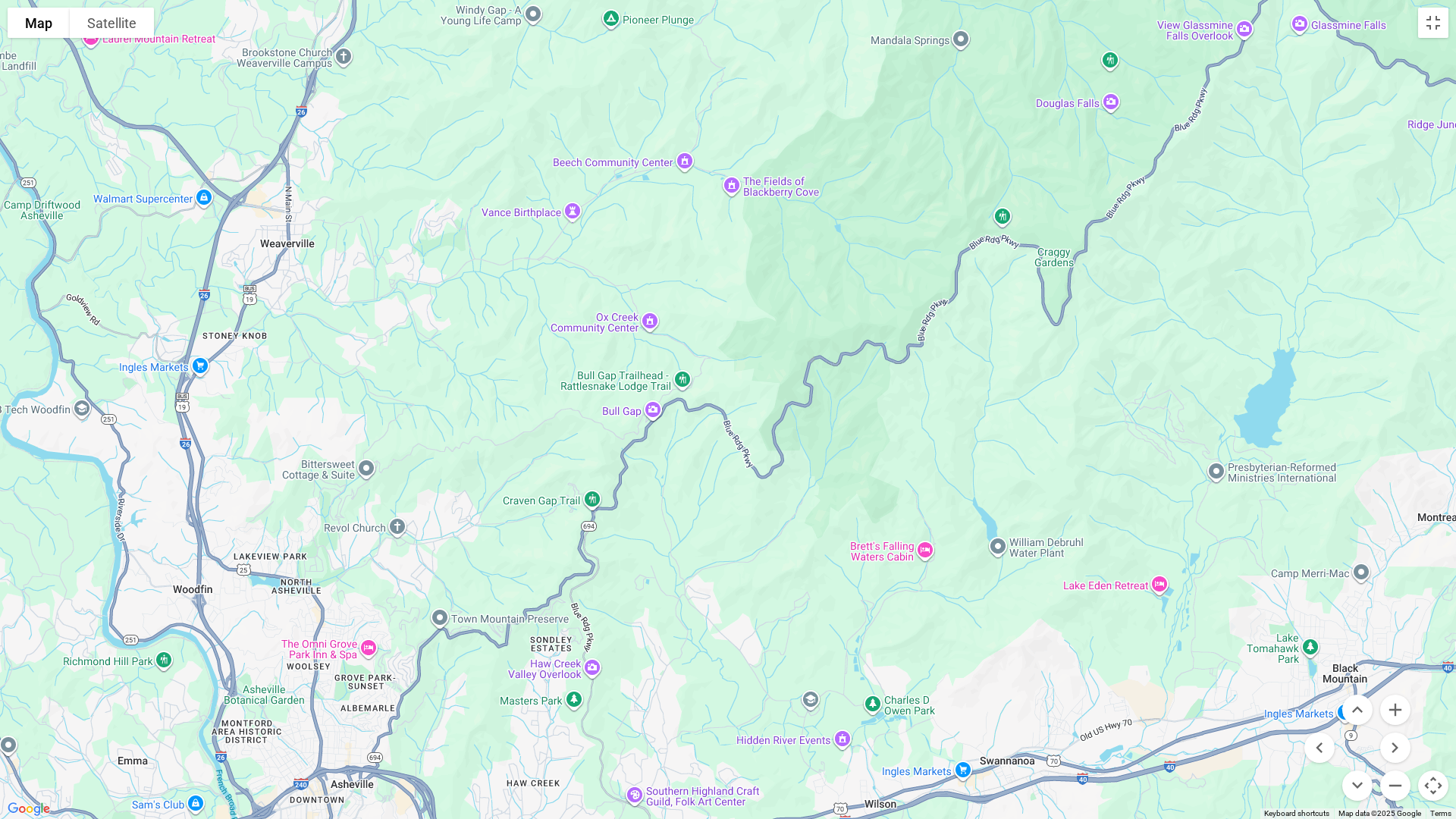
drag, startPoint x: 490, startPoint y: 727, endPoint x: 686, endPoint y: 594, distance: 236.9
click at [686, 594] on div at bounding box center [728, 410] width 1456 height 819
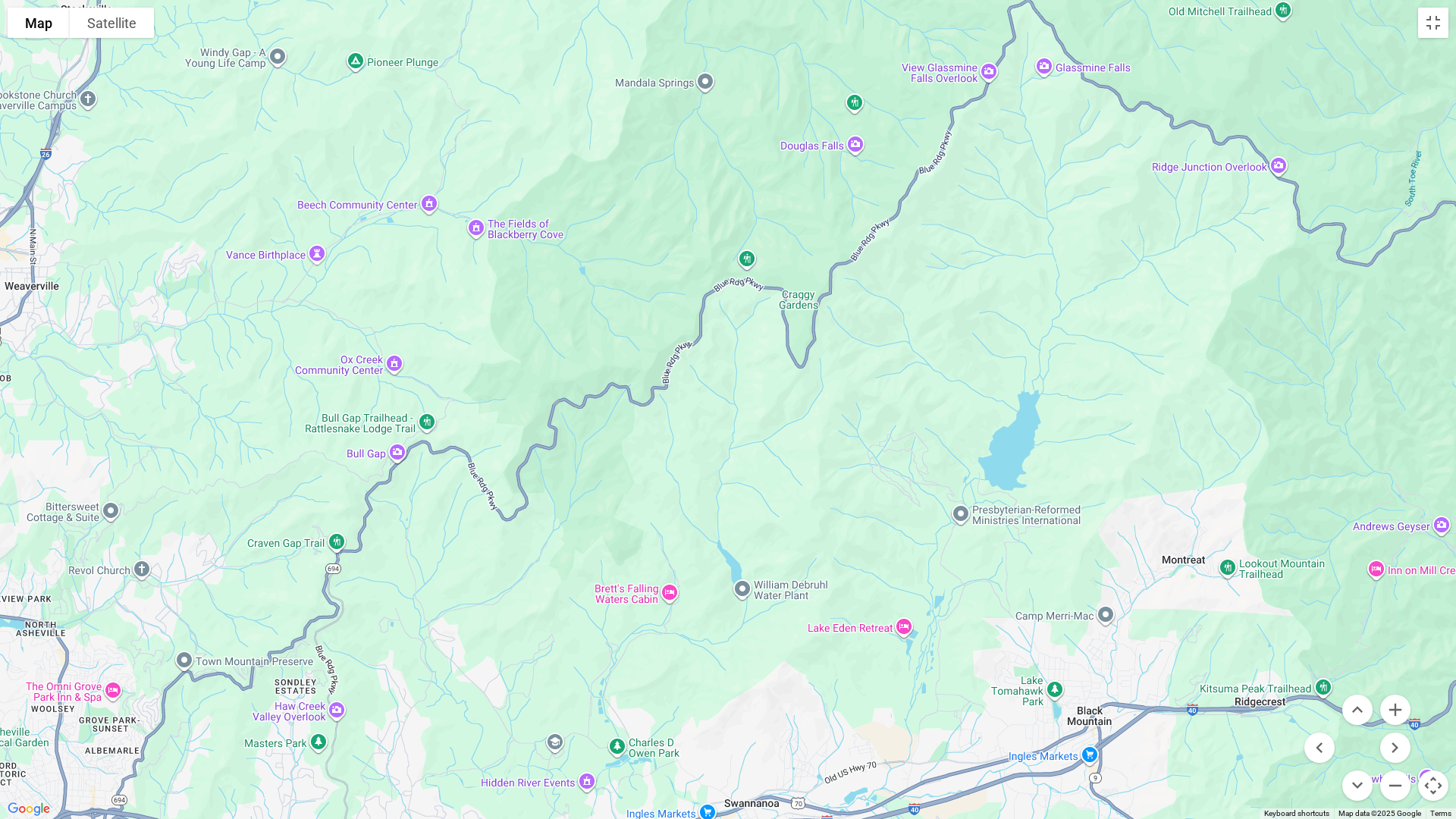
drag, startPoint x: 674, startPoint y: 683, endPoint x: 402, endPoint y: 732, distance: 276.4
click at [404, 712] on div at bounding box center [728, 410] width 1456 height 819
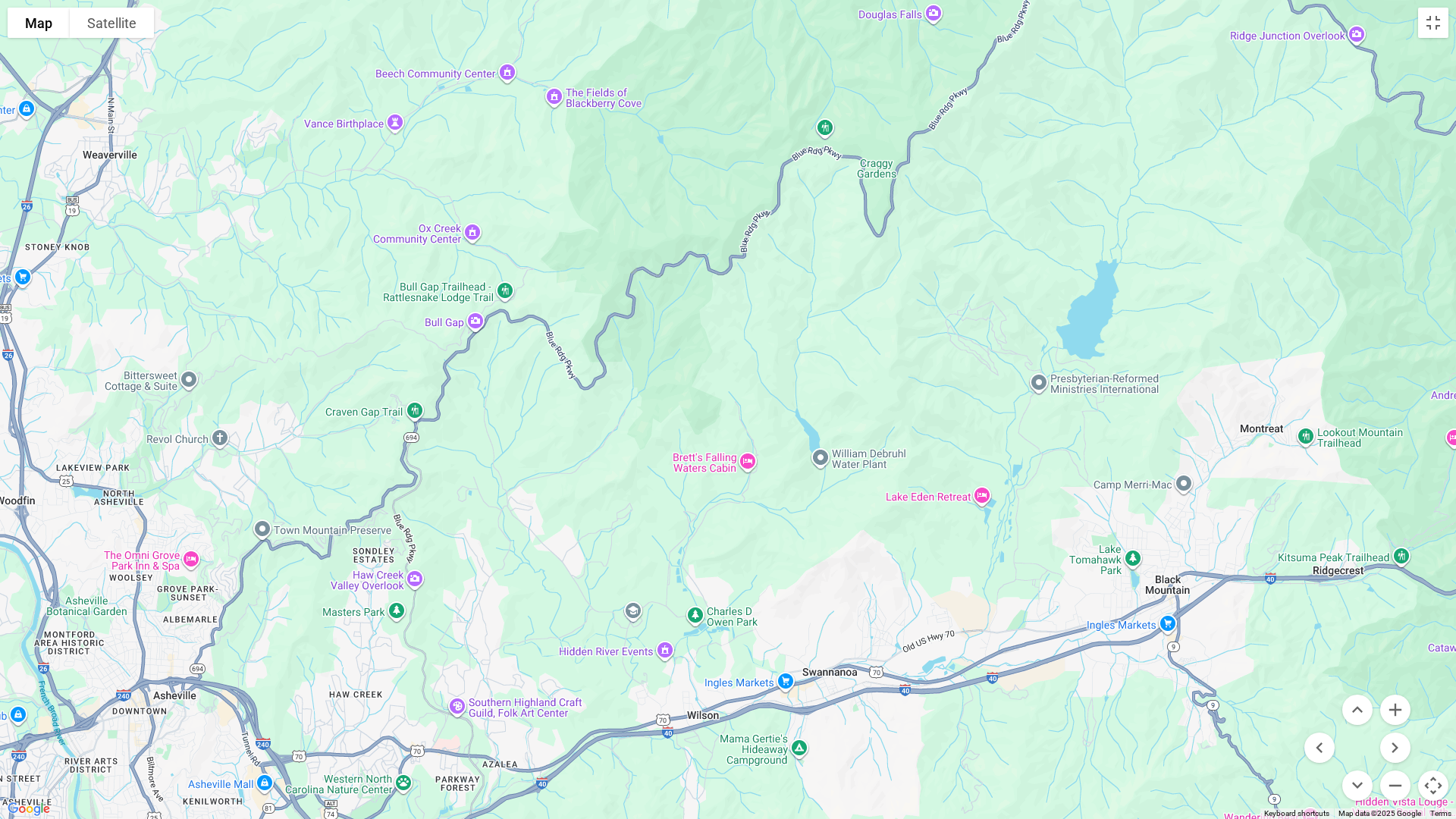
drag, startPoint x: 749, startPoint y: 713, endPoint x: 845, endPoint y: 574, distance: 168.9
click at [845, 574] on div at bounding box center [728, 410] width 1456 height 819
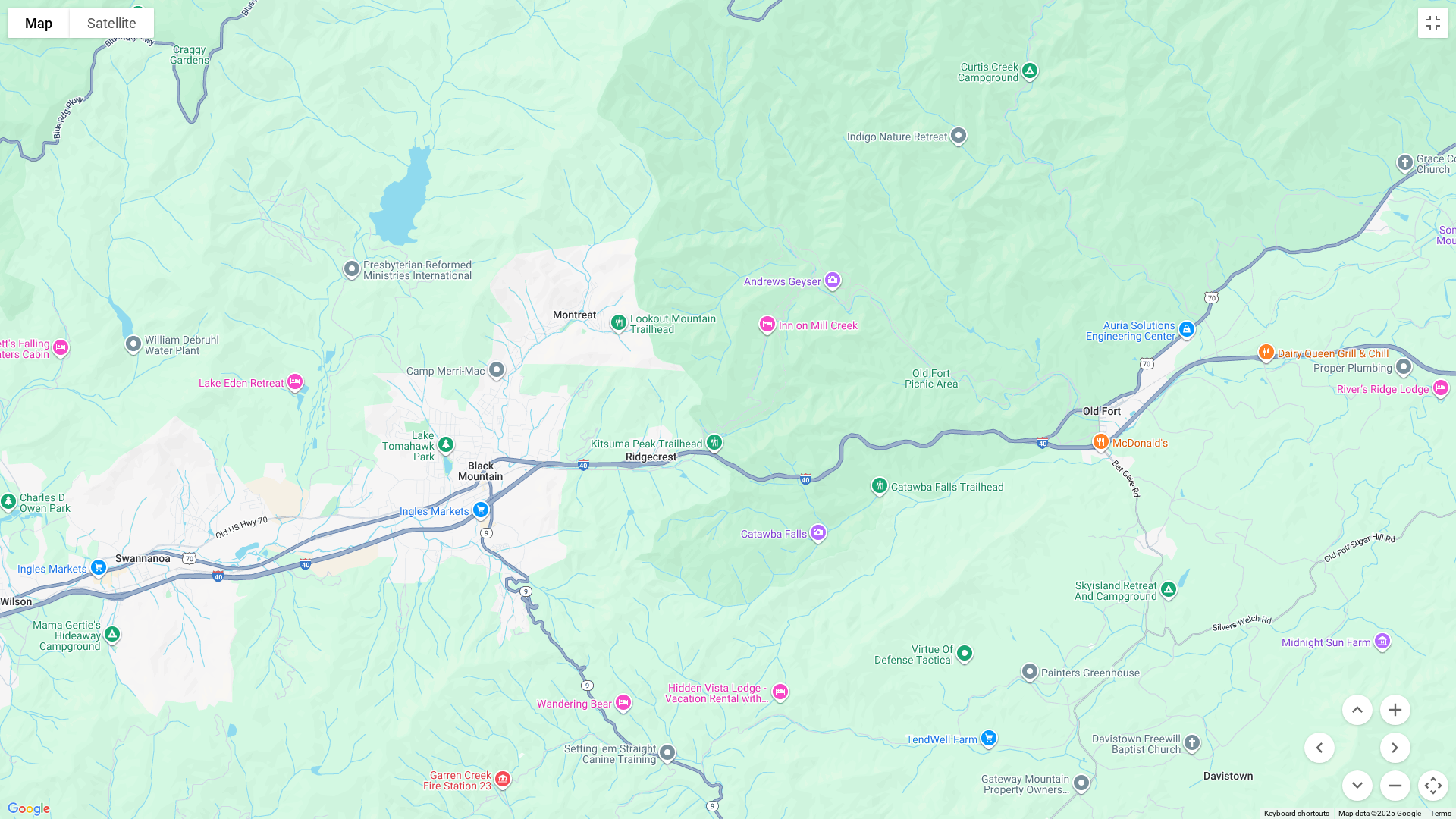
drag, startPoint x: 1060, startPoint y: 619, endPoint x: 373, endPoint y: 505, distance: 696.4
click at [373, 505] on div at bounding box center [728, 410] width 1456 height 819
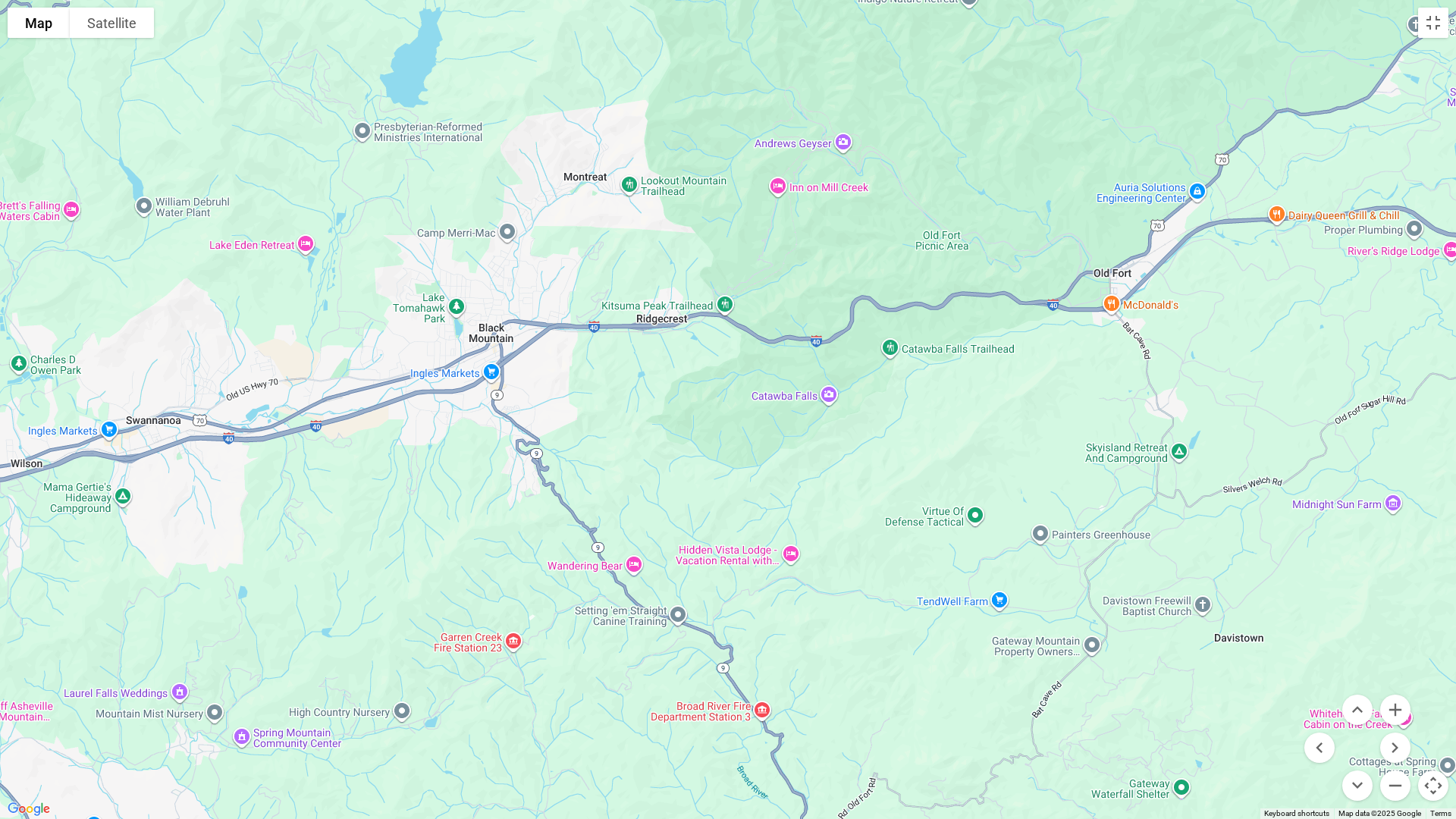
drag, startPoint x: 841, startPoint y: 647, endPoint x: 851, endPoint y: 508, distance: 139.4
click at [851, 508] on div at bounding box center [728, 410] width 1456 height 819
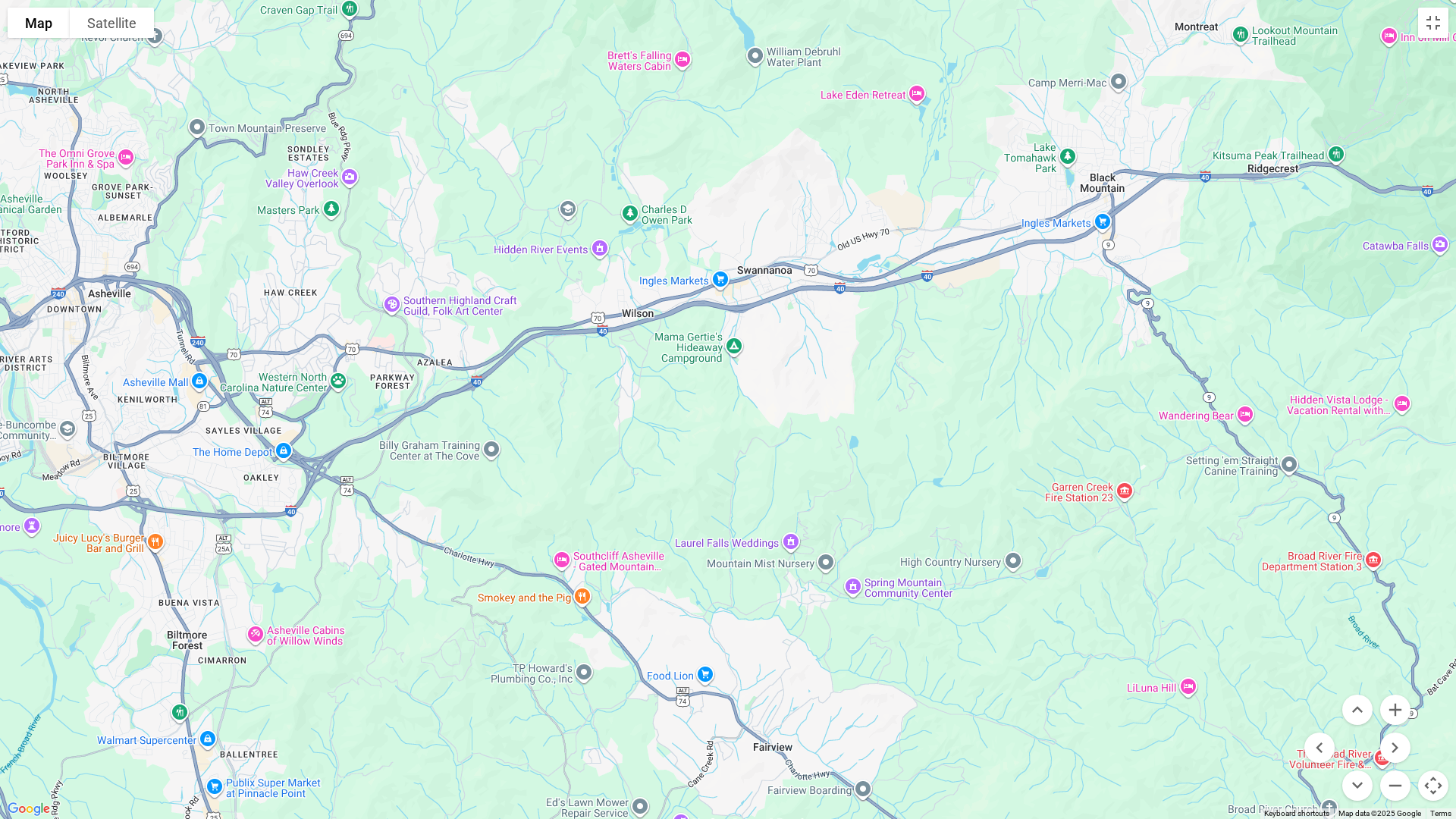
drag, startPoint x: 745, startPoint y: 502, endPoint x: 1384, endPoint y: 343, distance: 658.5
click at [1384, 343] on div at bounding box center [728, 410] width 1456 height 819
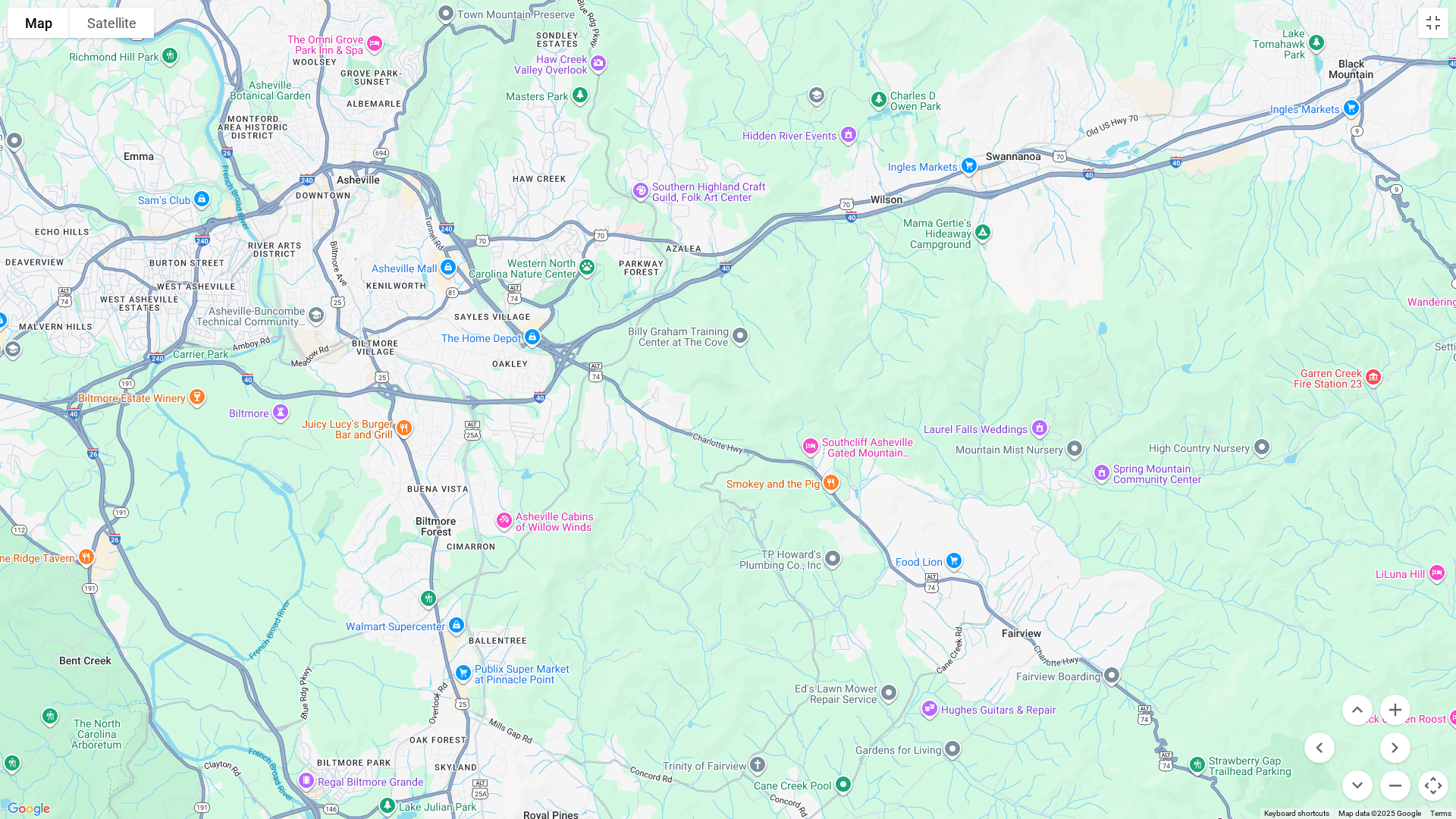
drag, startPoint x: 766, startPoint y: 464, endPoint x: 980, endPoint y: 336, distance: 249.4
click at [986, 352] on div at bounding box center [728, 410] width 1456 height 819
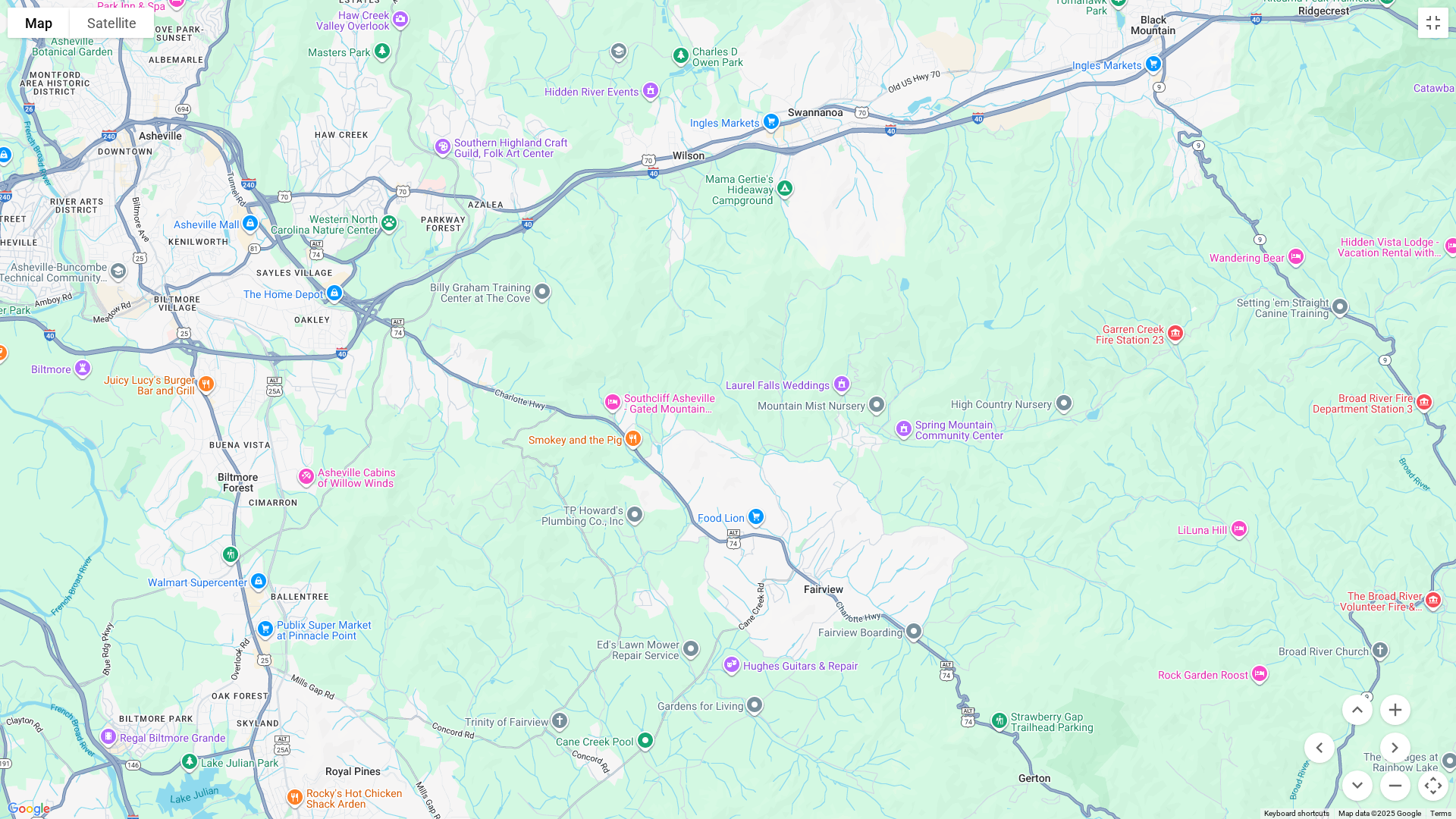
drag, startPoint x: 751, startPoint y: 609, endPoint x: 553, endPoint y: 580, distance: 200.1
click at [553, 580] on div at bounding box center [728, 410] width 1456 height 819
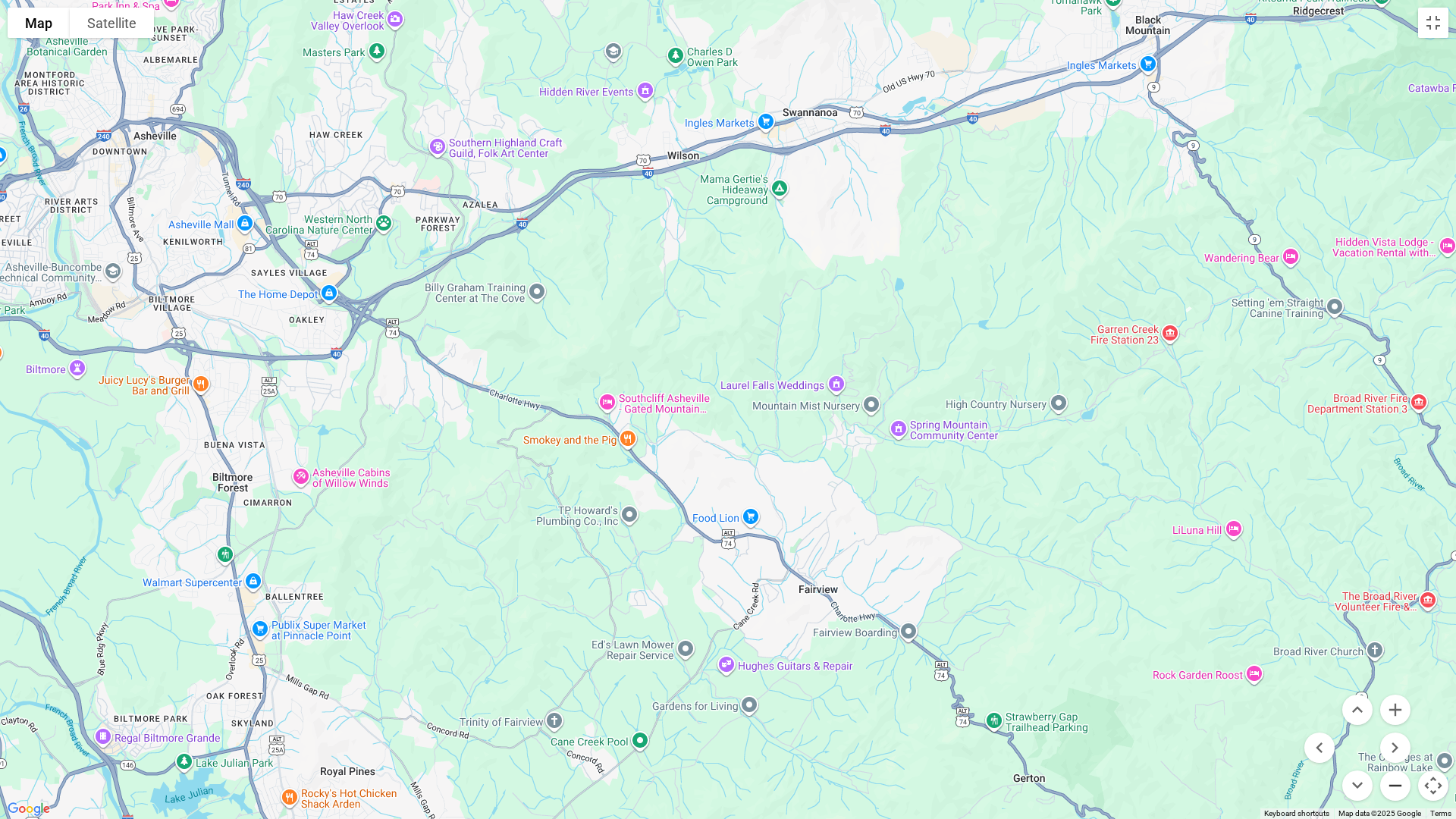
click at [1395, 712] on button "Zoom out" at bounding box center [1395, 786] width 31 height 31
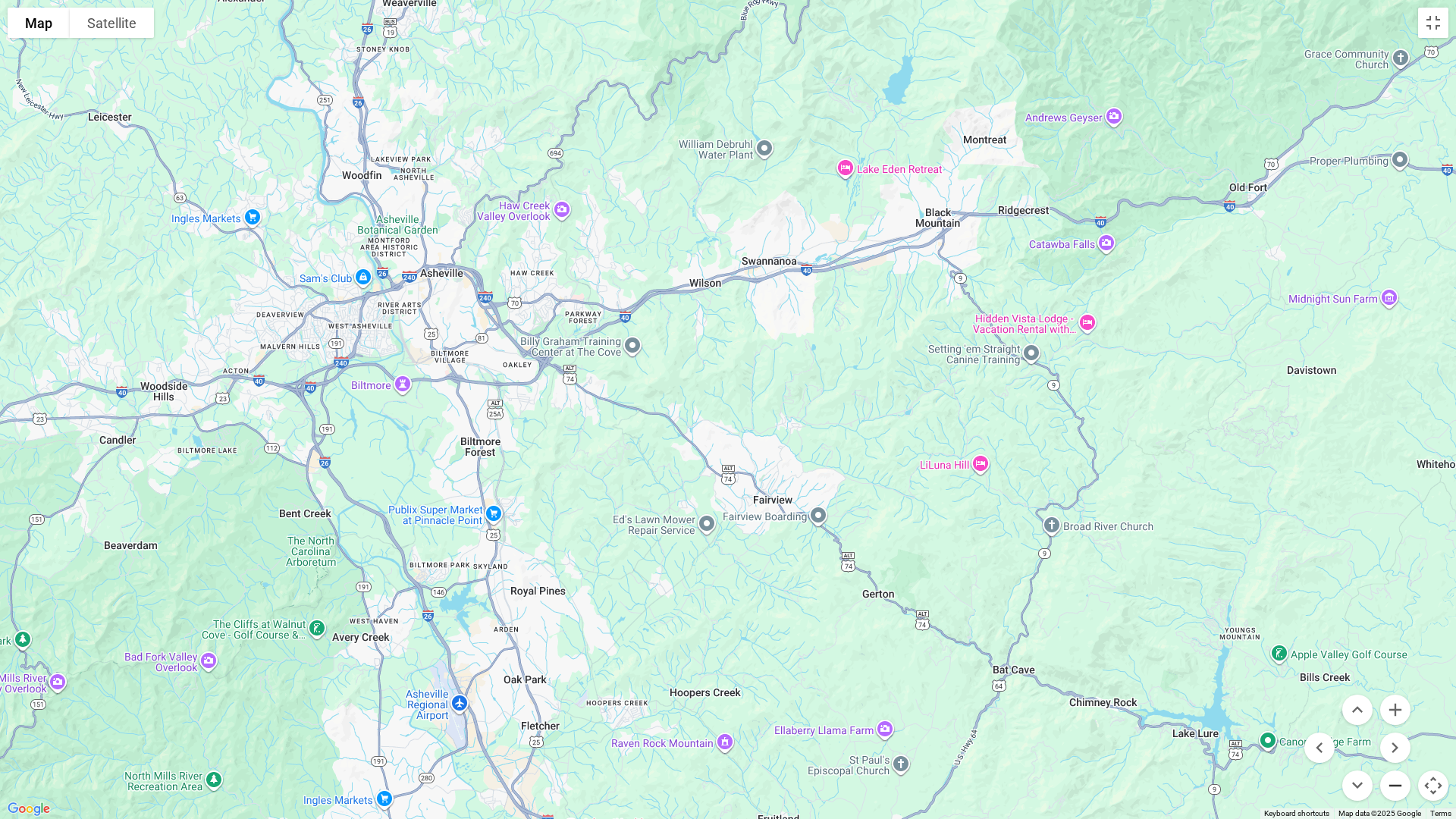
click at [1395, 712] on button "Zoom out" at bounding box center [1395, 786] width 31 height 31
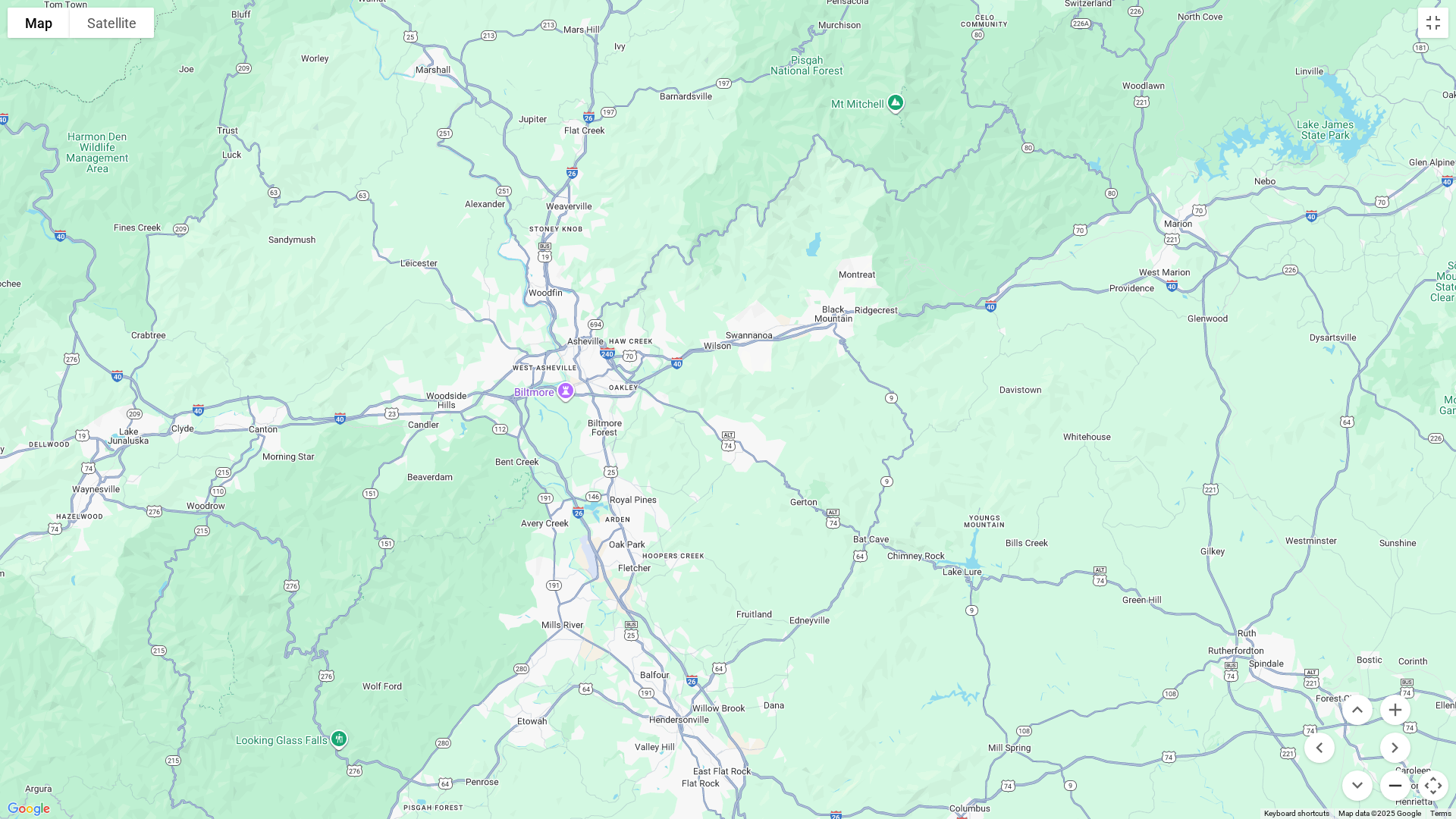
click at [1395, 712] on button "Zoom out" at bounding box center [1395, 786] width 31 height 31
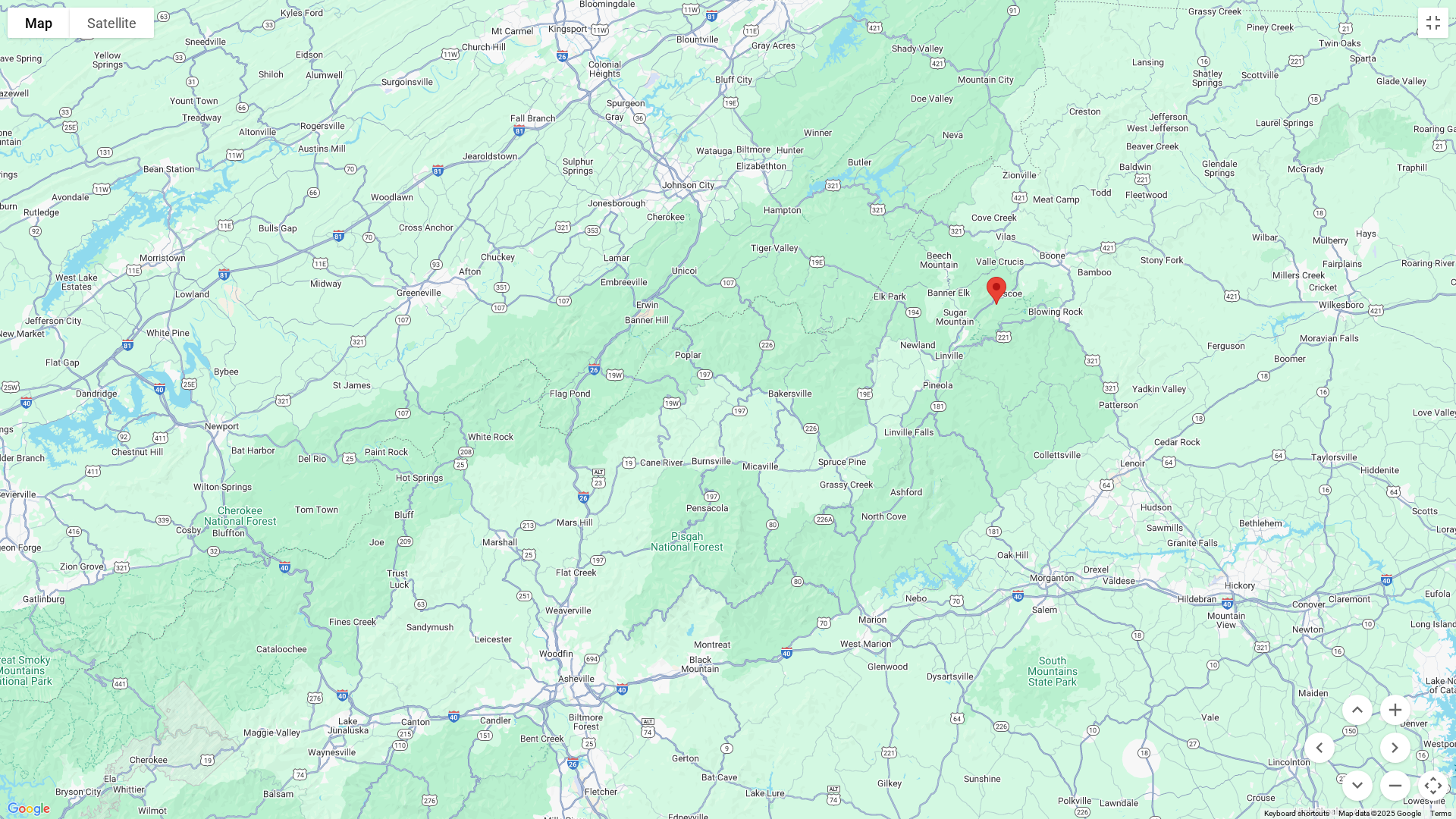
drag, startPoint x: 980, startPoint y: 417, endPoint x: 899, endPoint y: 722, distance: 315.6
click at [899, 712] on div at bounding box center [728, 410] width 1456 height 819
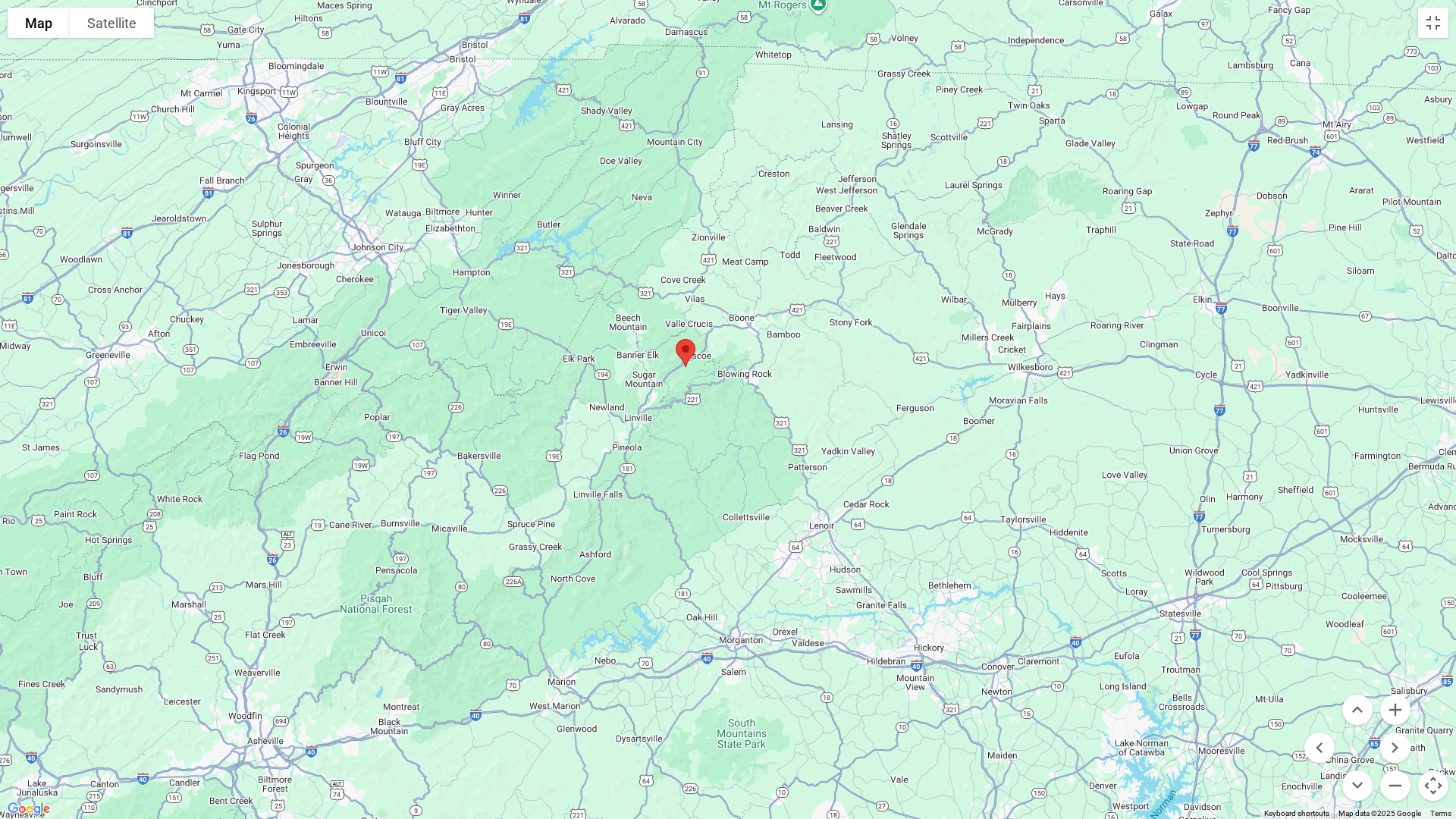
drag, startPoint x: 1085, startPoint y: 378, endPoint x: 774, endPoint y: 441, distance: 317.3
click at [774, 441] on div at bounding box center [728, 410] width 1456 height 819
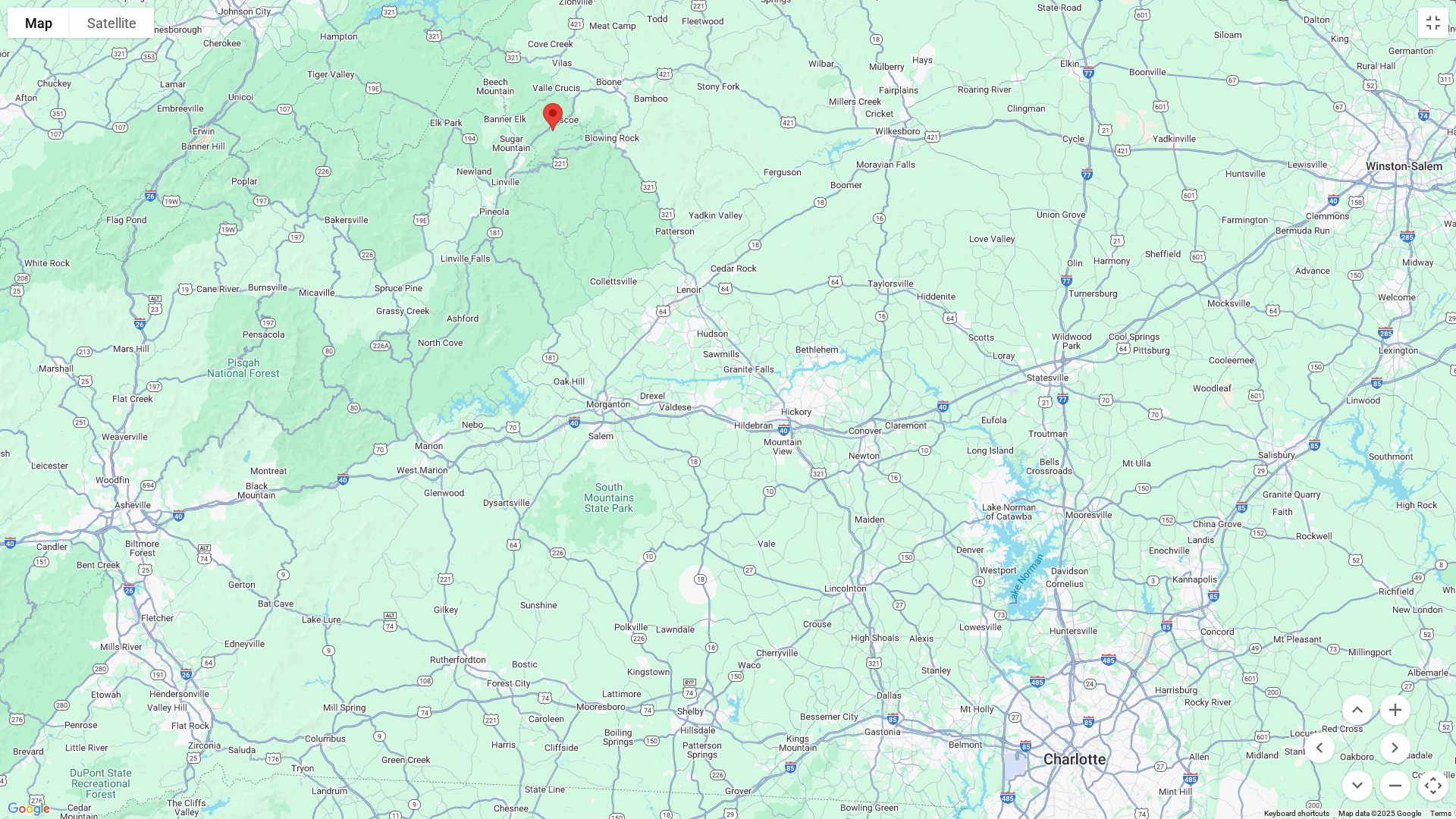
drag, startPoint x: 902, startPoint y: 770, endPoint x: 769, endPoint y: 532, distance: 272.6
click at [769, 532] on div at bounding box center [728, 410] width 1456 height 819
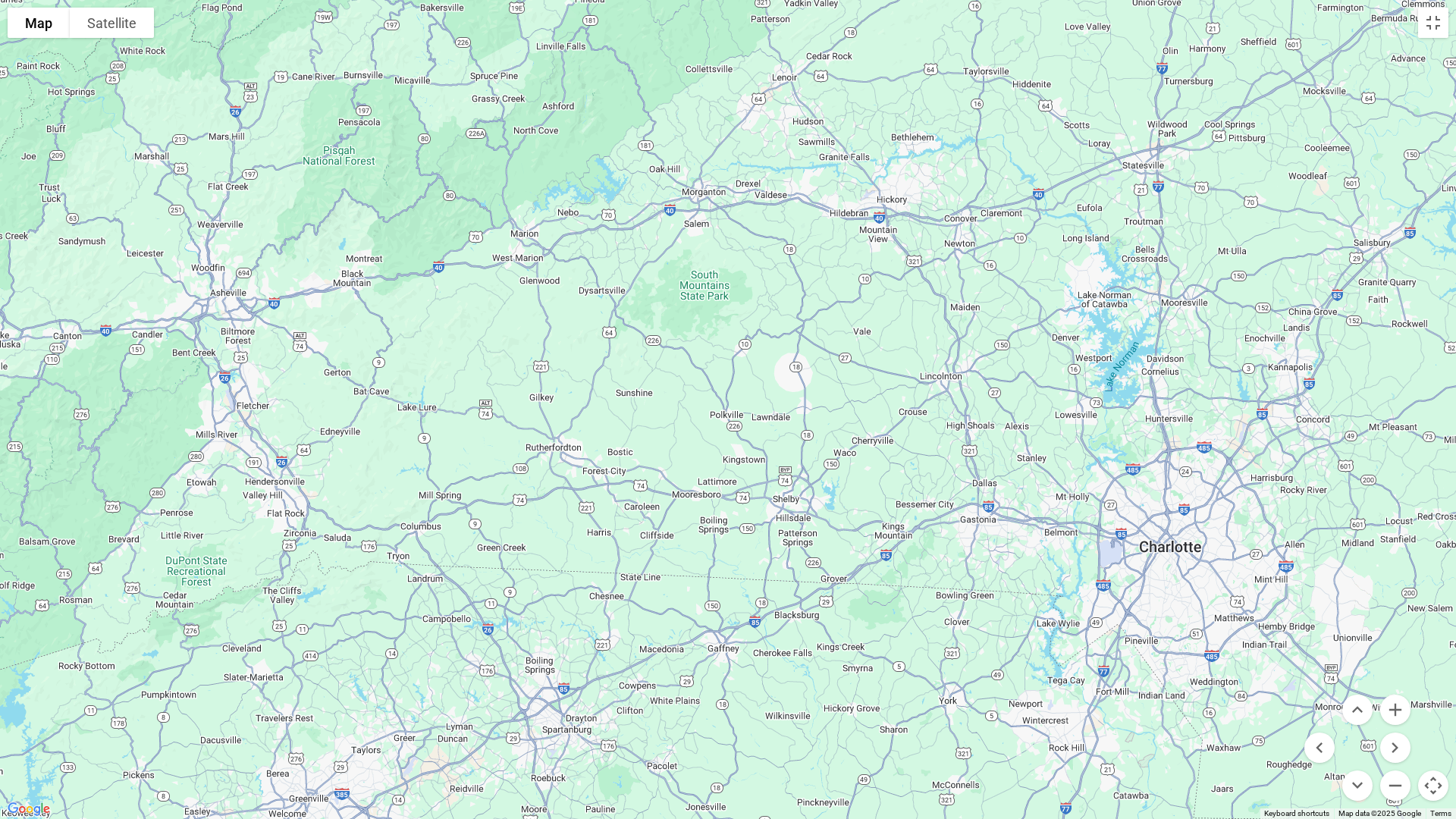
drag, startPoint x: 609, startPoint y: 794, endPoint x: 693, endPoint y: 600, distance: 211.4
click at [694, 598] on div at bounding box center [728, 410] width 1456 height 819
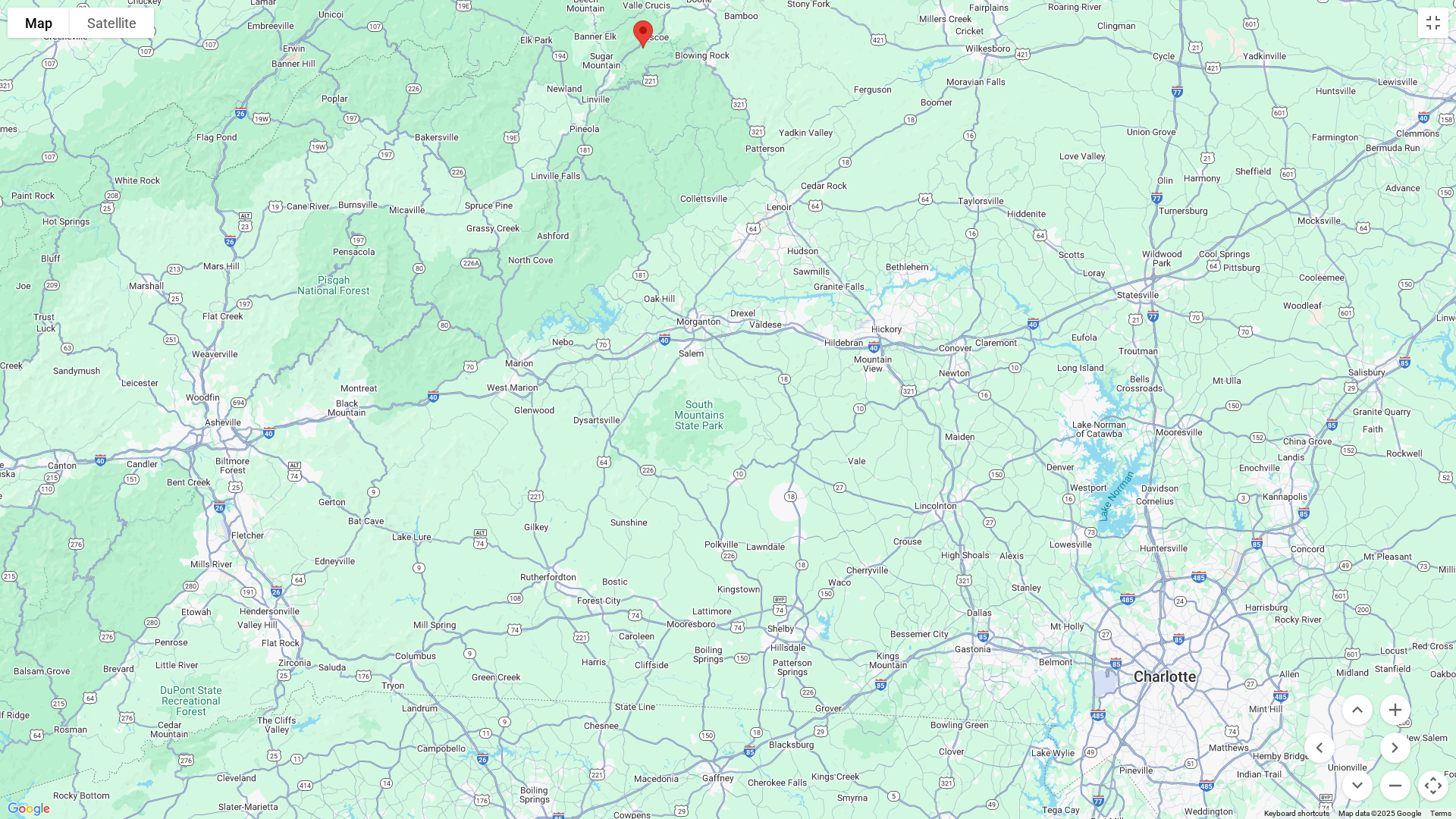
drag, startPoint x: 746, startPoint y: 413, endPoint x: 755, endPoint y: 521, distance: 108.4
click at [755, 521] on div at bounding box center [728, 410] width 1456 height 819
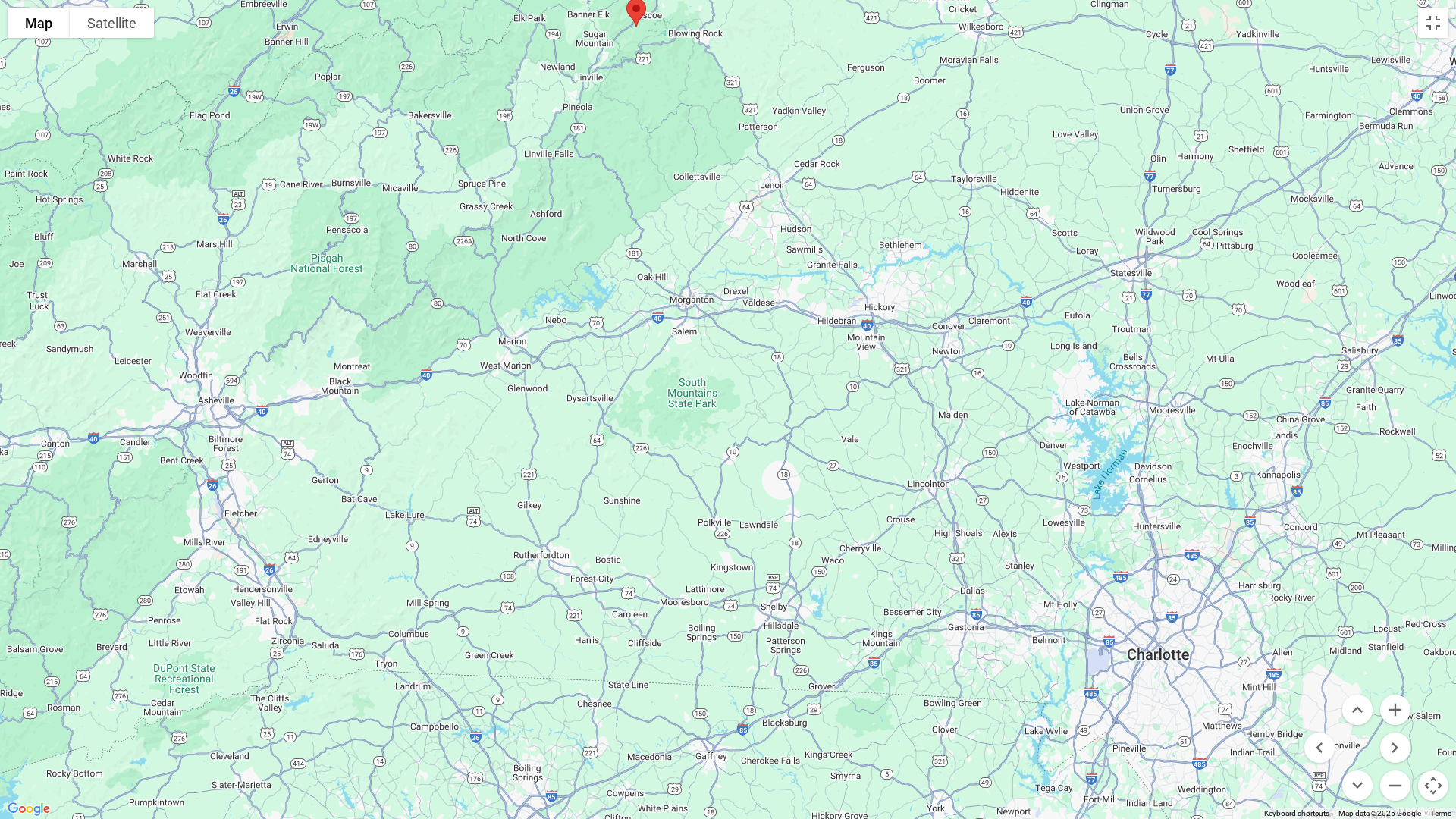
drag, startPoint x: 834, startPoint y: 688, endPoint x: 825, endPoint y: 662, distance: 27.5
click at [826, 663] on div at bounding box center [728, 410] width 1456 height 819
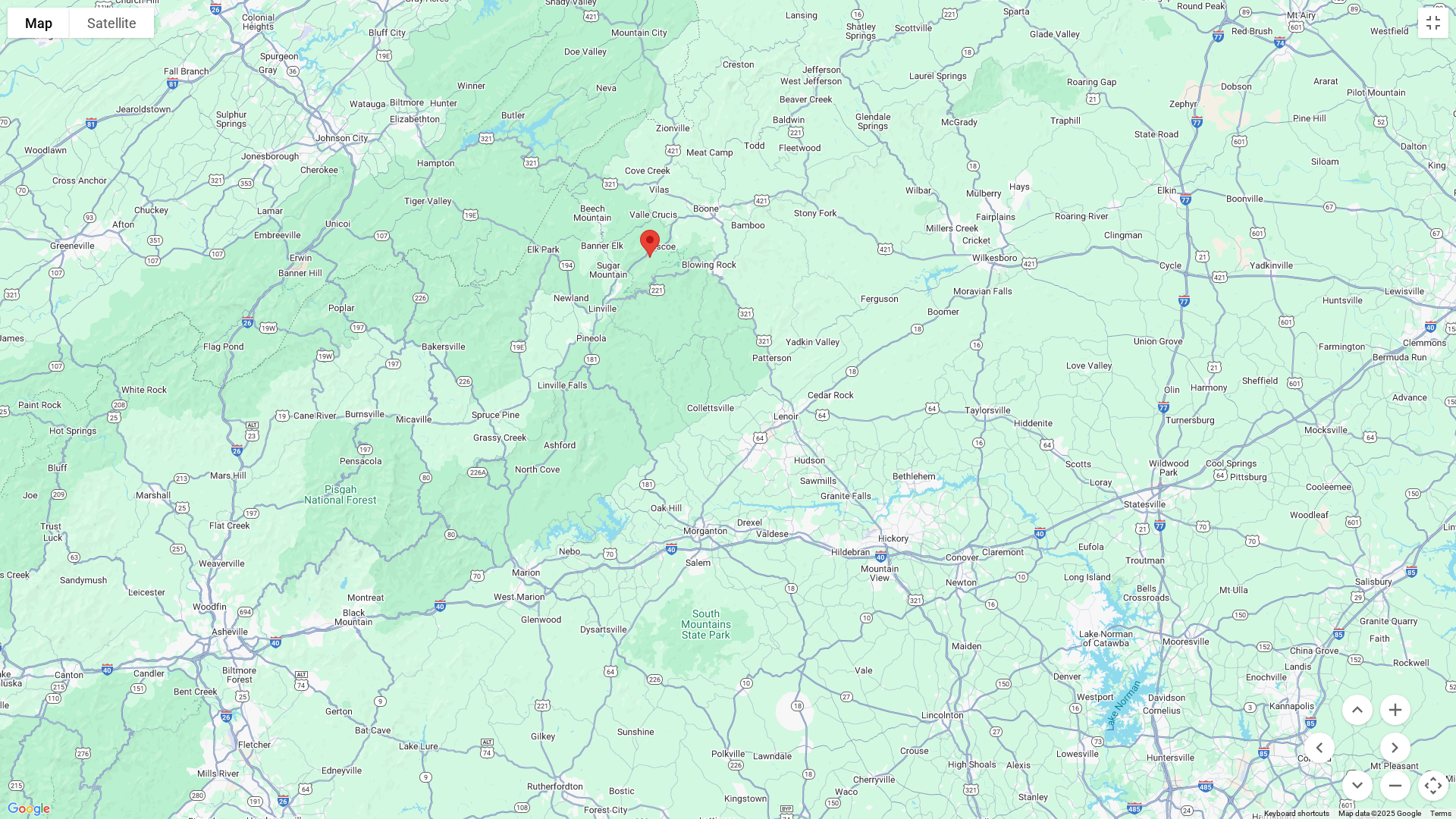
drag, startPoint x: 746, startPoint y: 475, endPoint x: 762, endPoint y: 714, distance: 239.5
click at [762, 712] on div at bounding box center [728, 410] width 1456 height 819
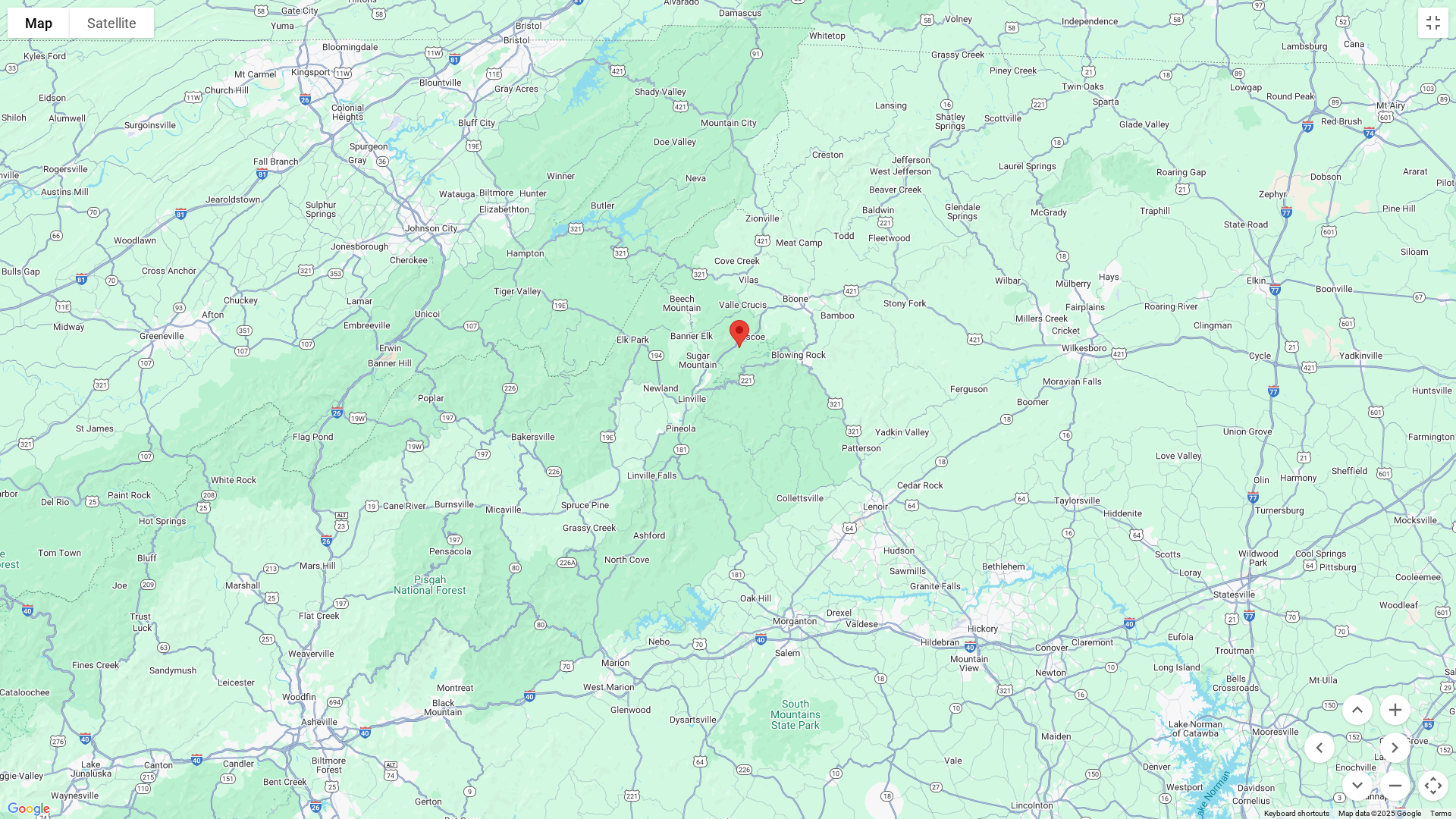
drag, startPoint x: 677, startPoint y: 618, endPoint x: 767, endPoint y: 710, distance: 128.7
click at [767, 710] on div at bounding box center [728, 410] width 1456 height 819
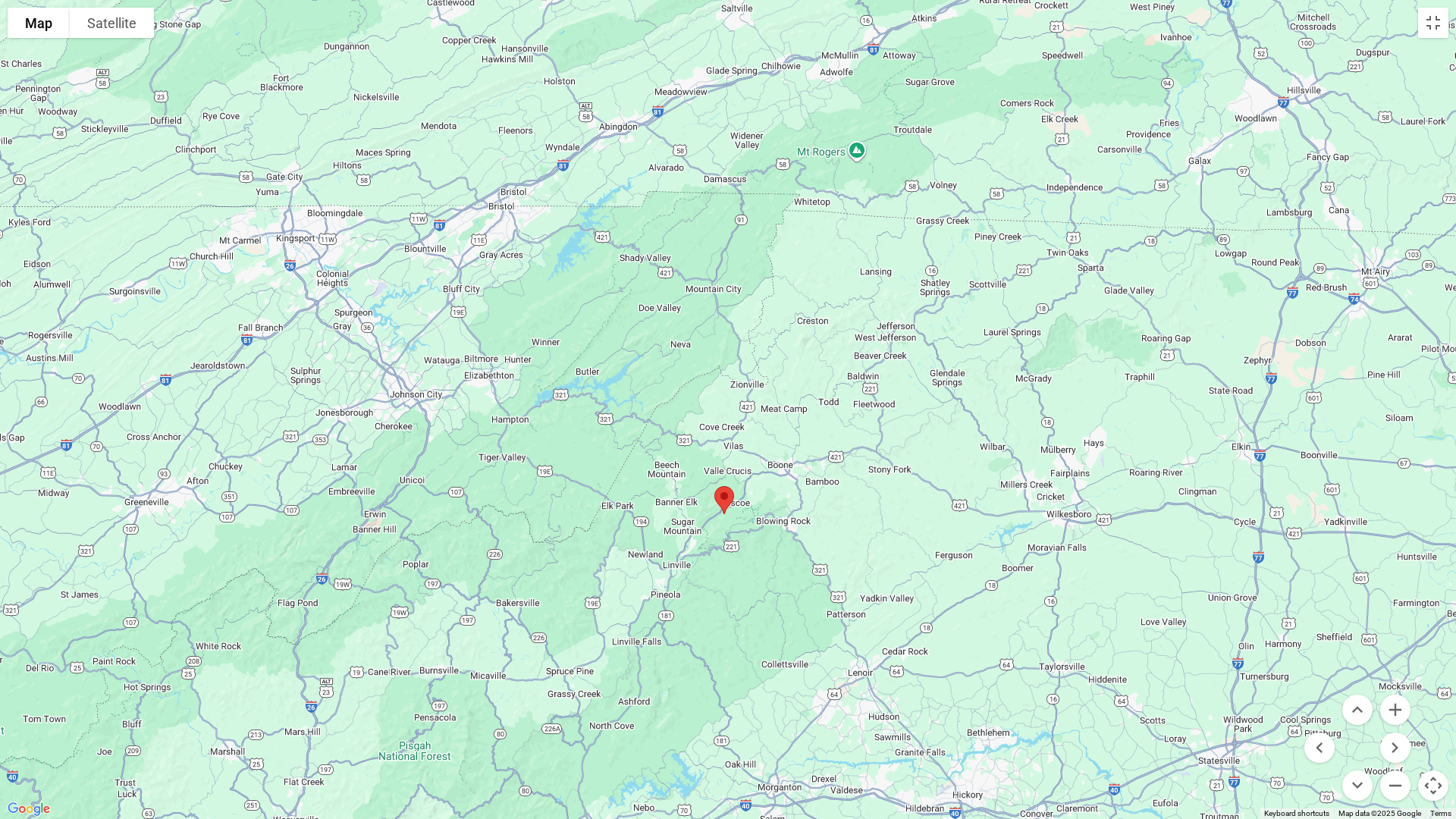
drag, startPoint x: 721, startPoint y: 428, endPoint x: 707, endPoint y: 595, distance: 167.6
click at [707, 595] on div at bounding box center [728, 410] width 1456 height 819
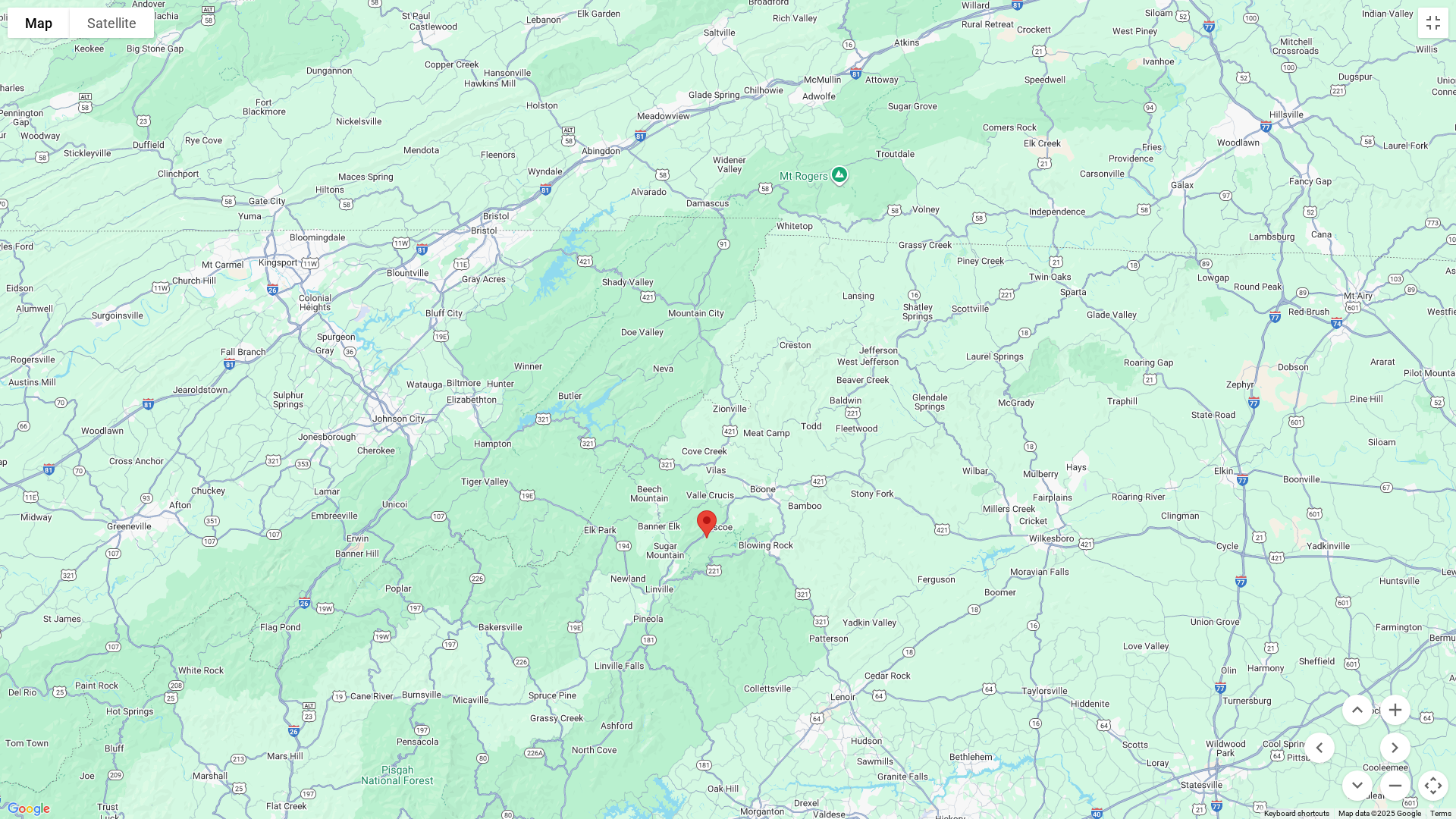
drag, startPoint x: 712, startPoint y: 531, endPoint x: 694, endPoint y: 558, distance: 32.4
click at [694, 558] on div at bounding box center [728, 410] width 1456 height 819
click at [1395, 705] on button "Zoom in" at bounding box center [1395, 709] width 31 height 31
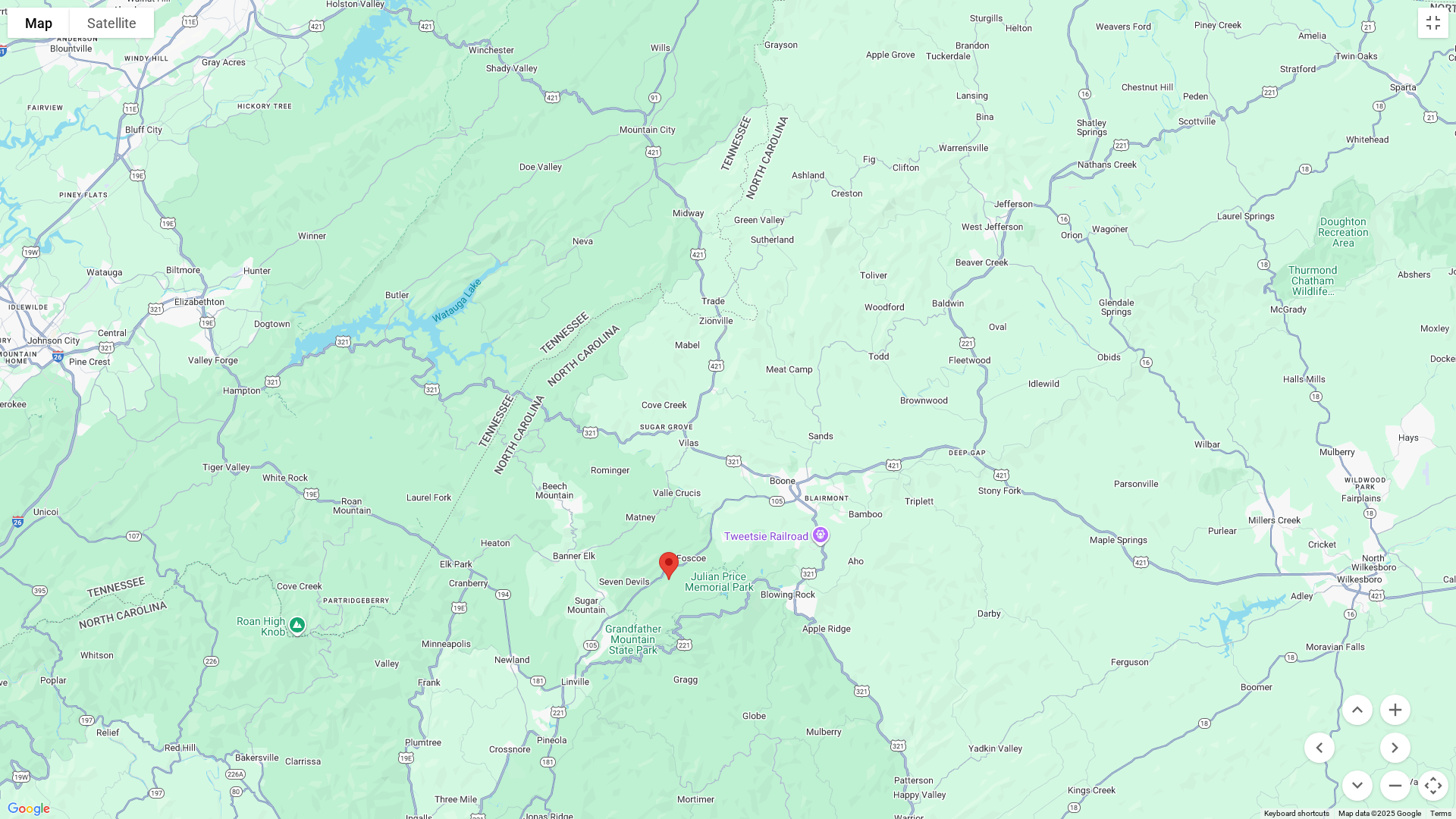
drag, startPoint x: 813, startPoint y: 766, endPoint x: 799, endPoint y: 673, distance: 94.0
click at [799, 674] on div at bounding box center [728, 410] width 1456 height 819
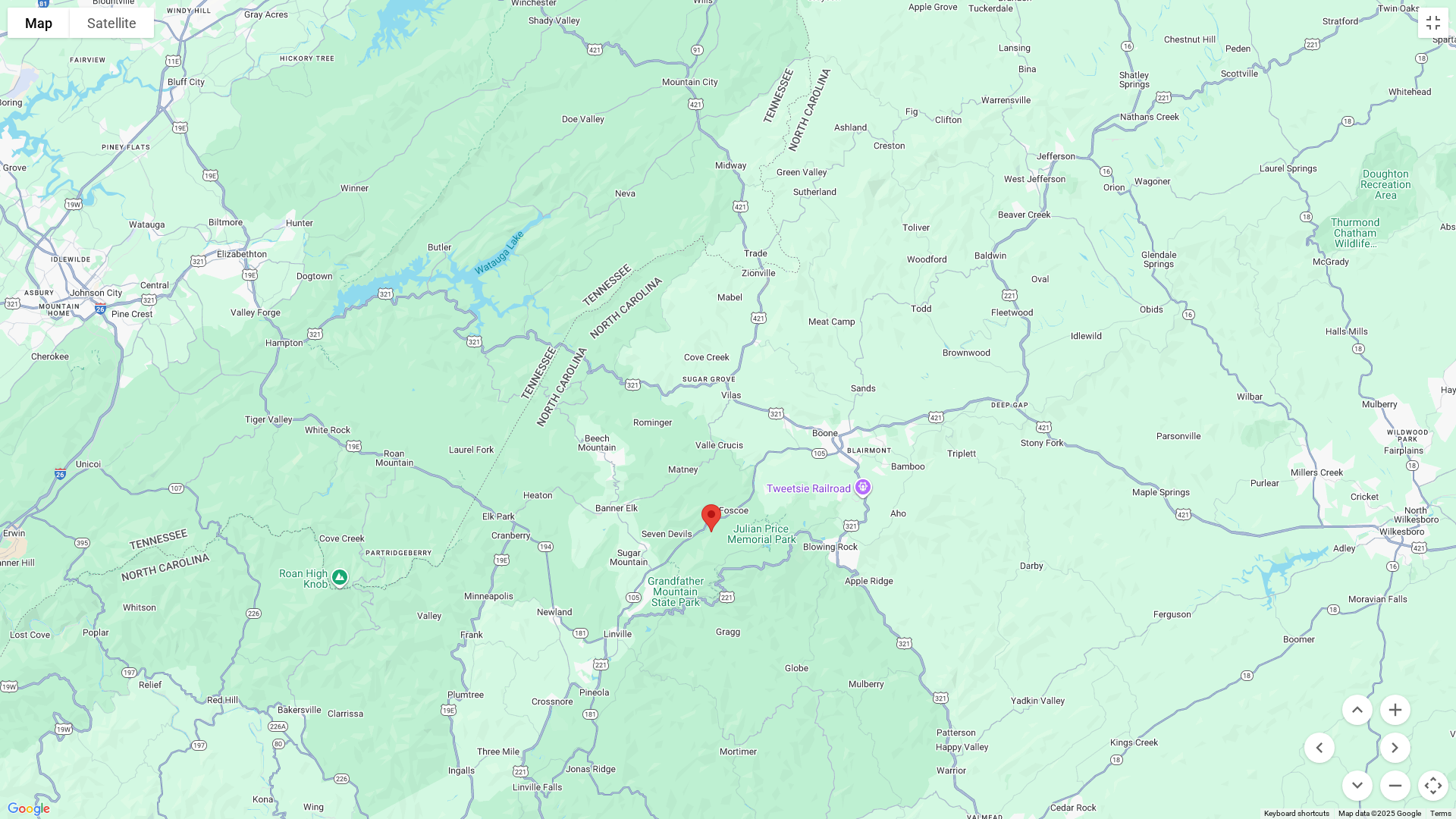
drag, startPoint x: 714, startPoint y: 705, endPoint x: 757, endPoint y: 659, distance: 63.0
click at [757, 659] on div at bounding box center [728, 410] width 1456 height 819
click at [1438, 19] on button "Toggle fullscreen view" at bounding box center [1432, 23] width 31 height 31
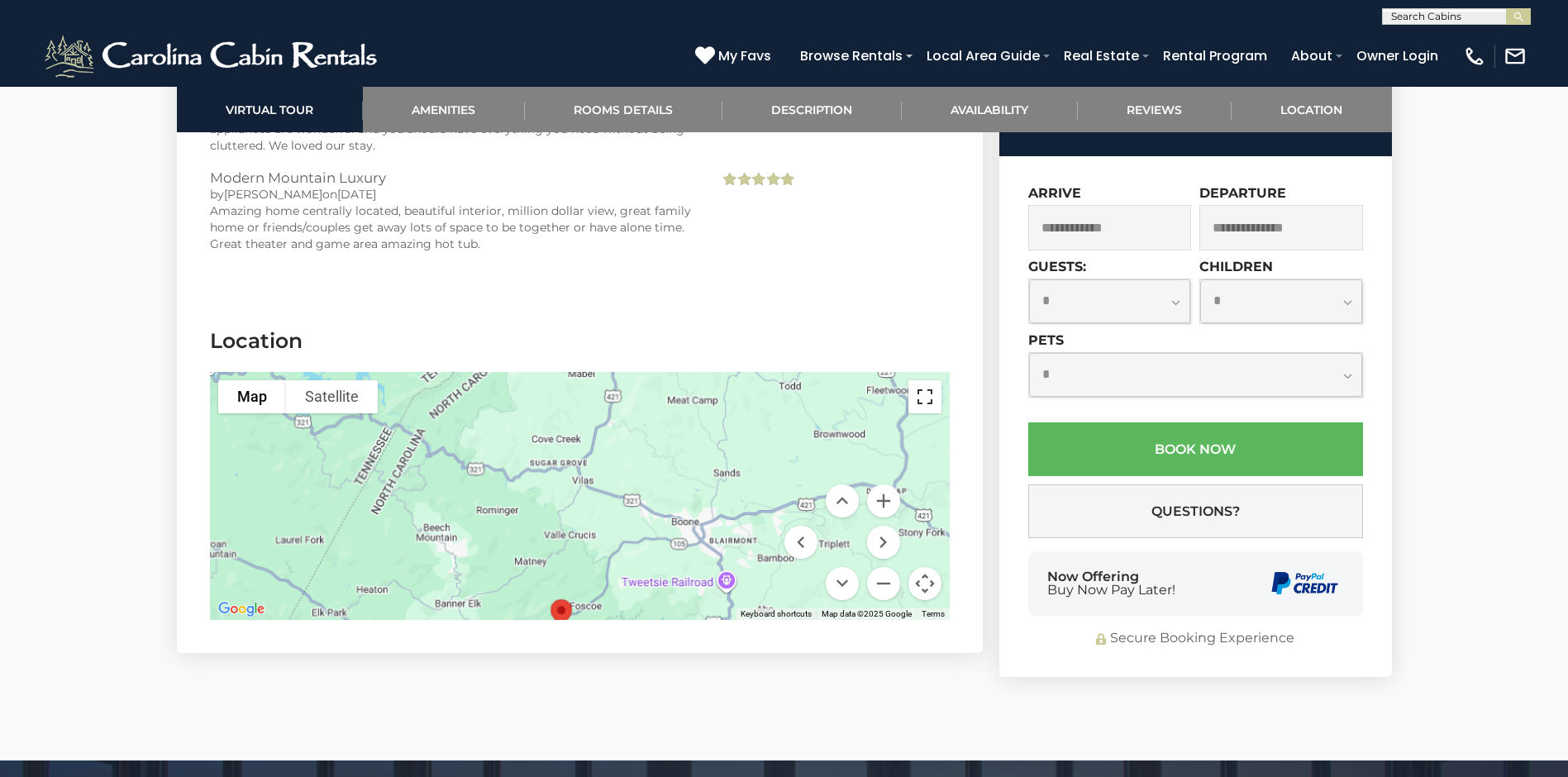
scroll to position [3909, 0]
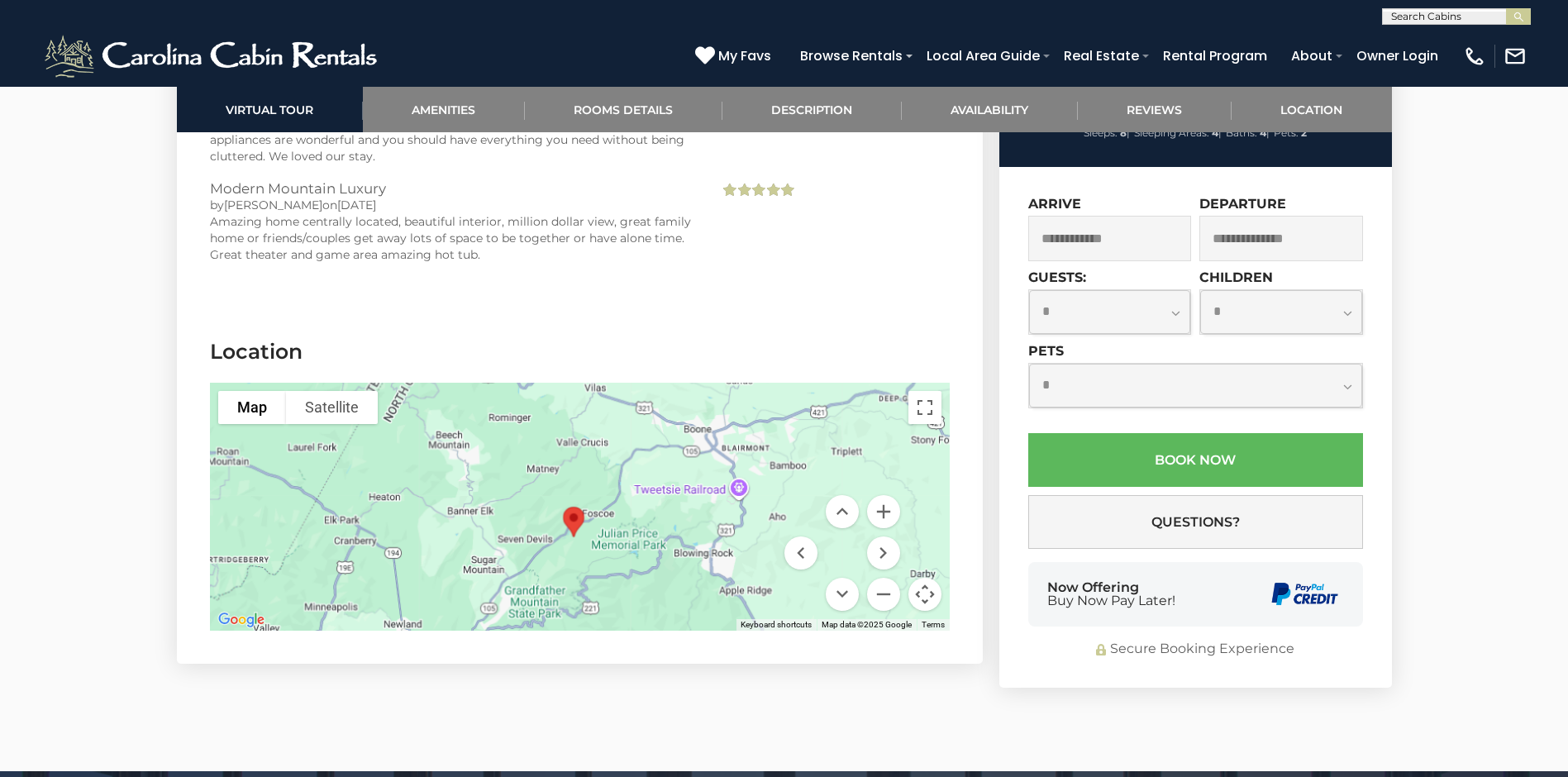
drag, startPoint x: 639, startPoint y: 506, endPoint x: 652, endPoint y: 400, distance: 106.8
click at [652, 400] on div at bounding box center [580, 506] width 740 height 248
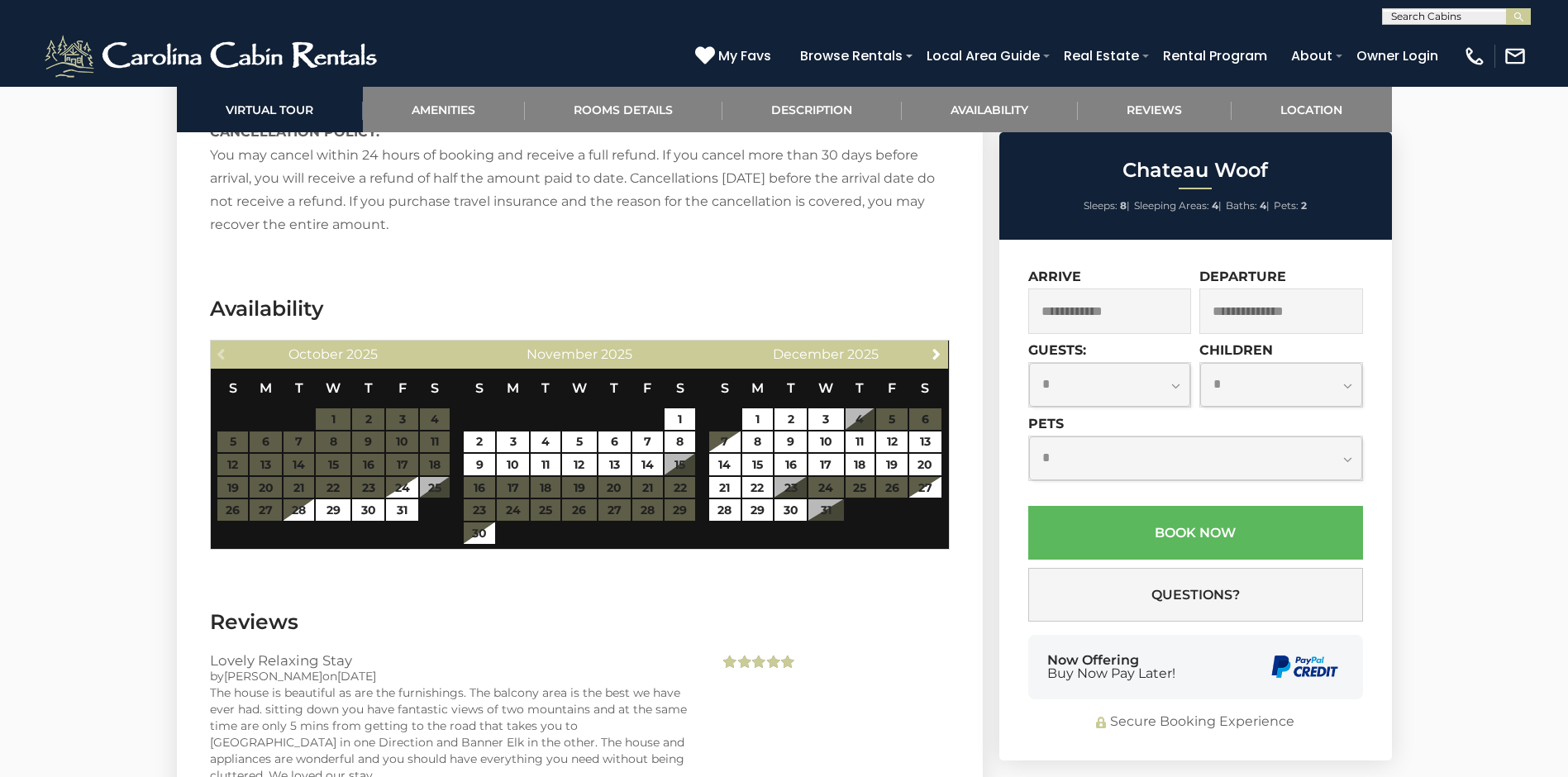
scroll to position [3301, 0]
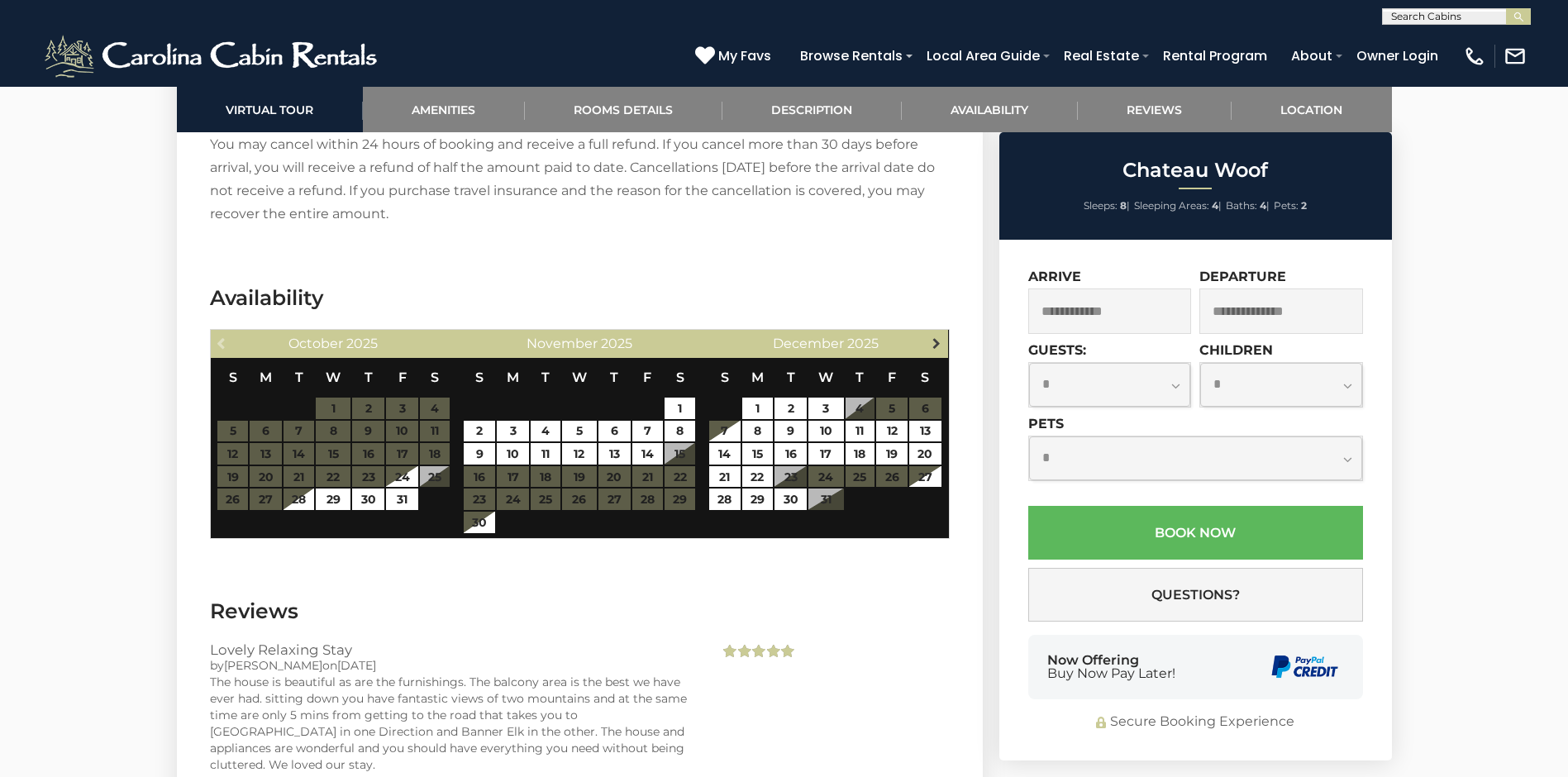
click at [936, 336] on span "Next" at bounding box center [936, 343] width 13 height 13
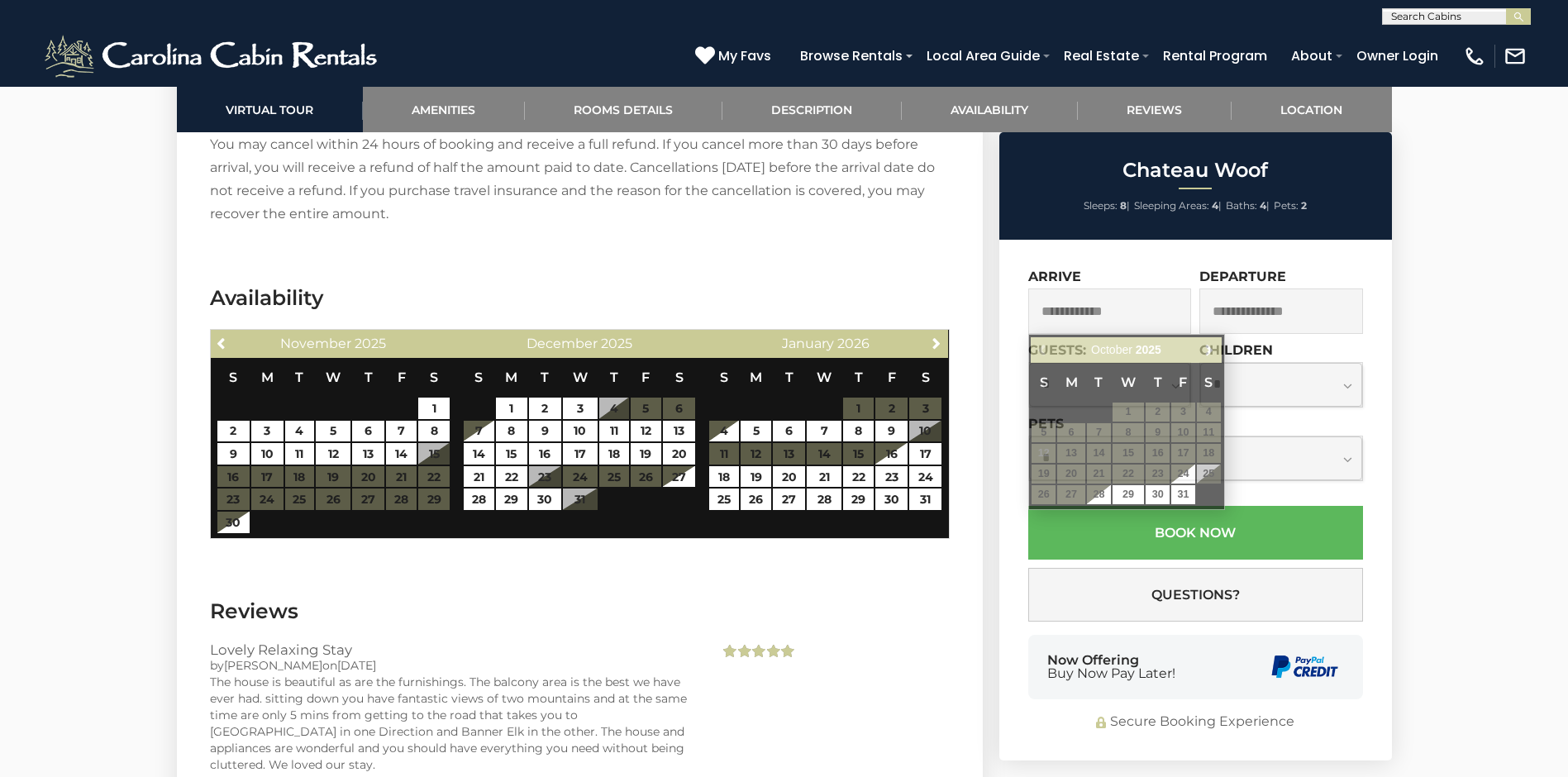
click at [1067, 313] on input "text" at bounding box center [1109, 312] width 163 height 46
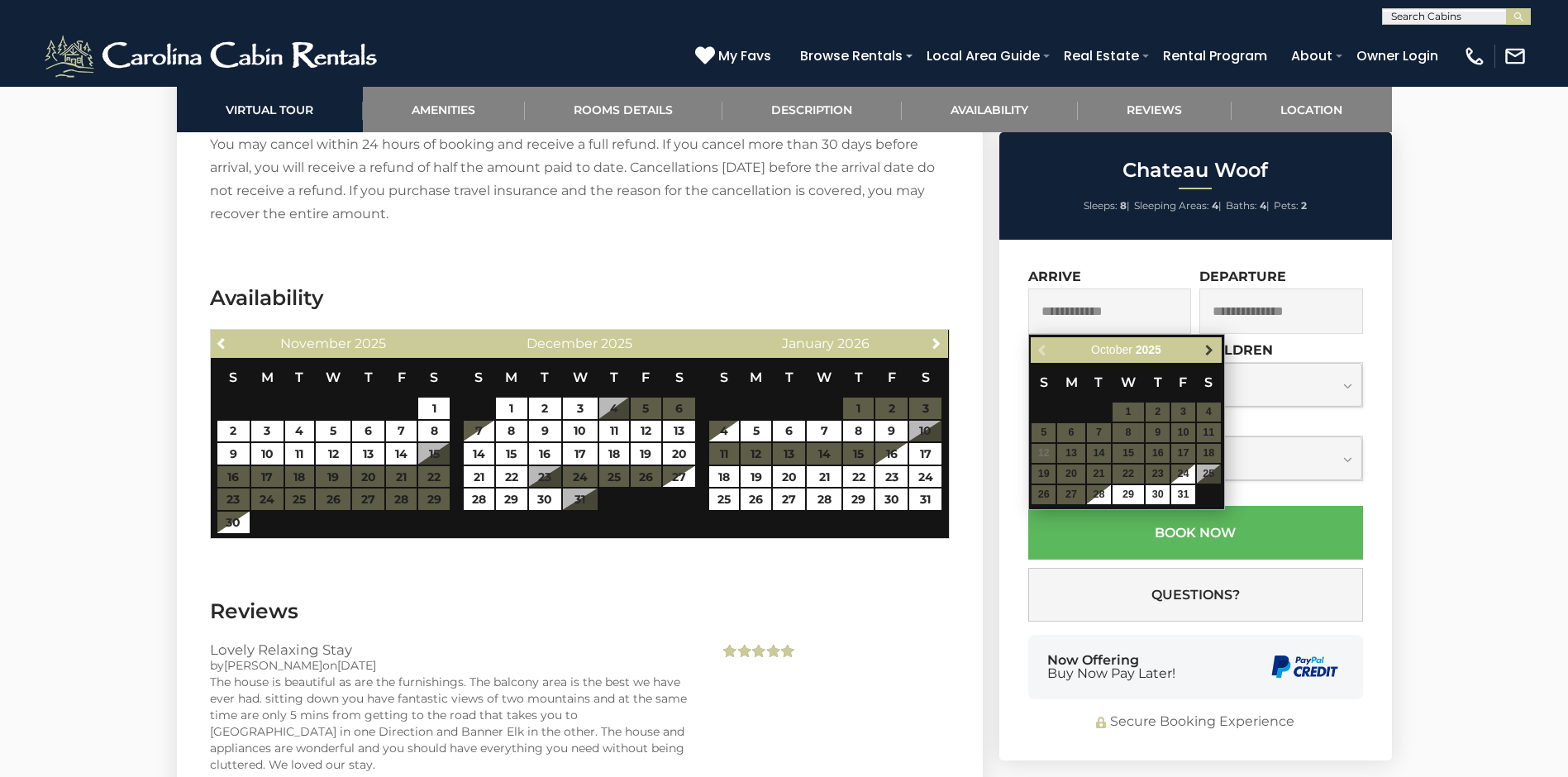
click at [1208, 347] on span "Next" at bounding box center [1209, 351] width 13 height 13
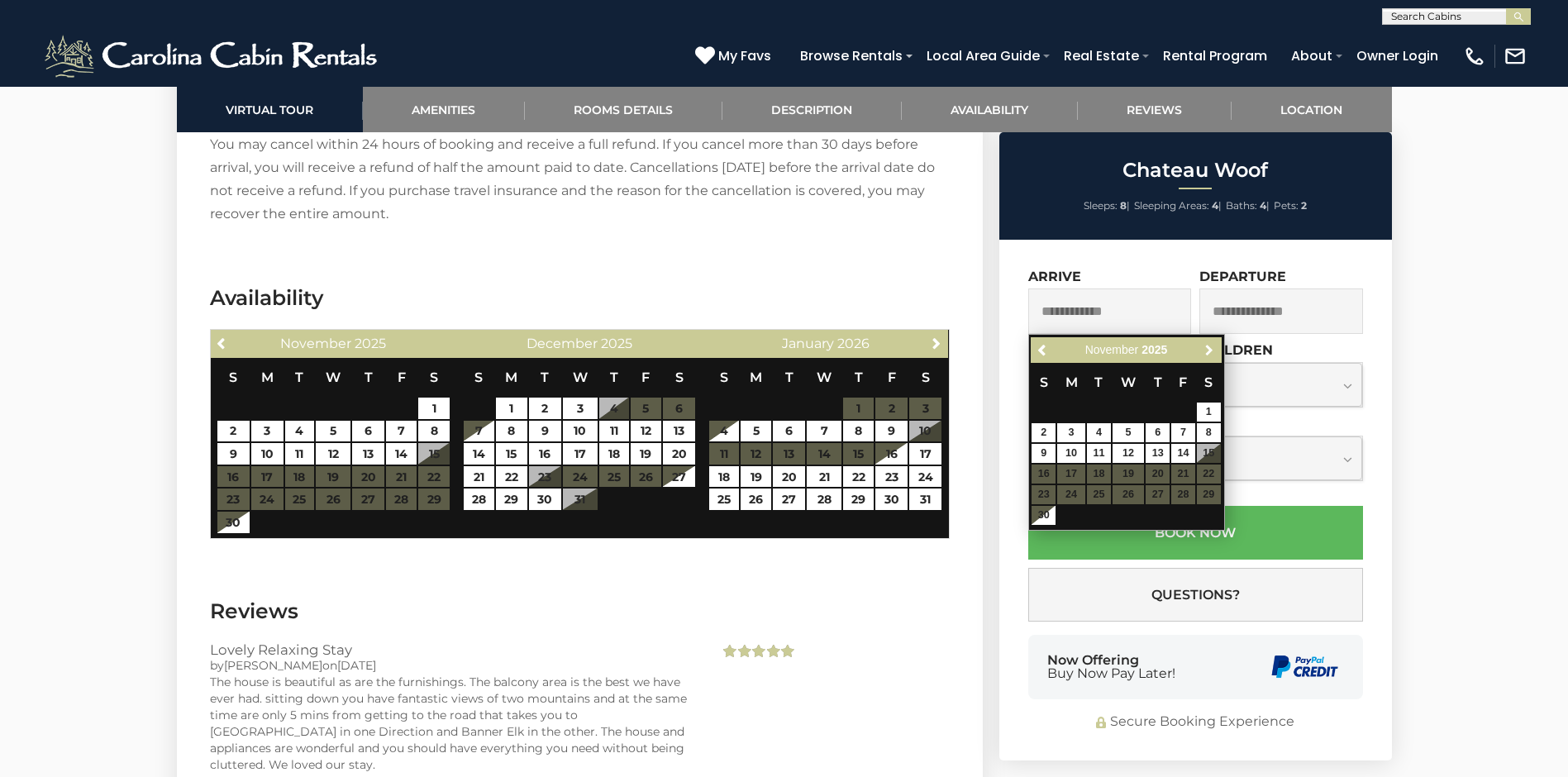
click at [1208, 347] on span "Next" at bounding box center [1209, 351] width 13 height 13
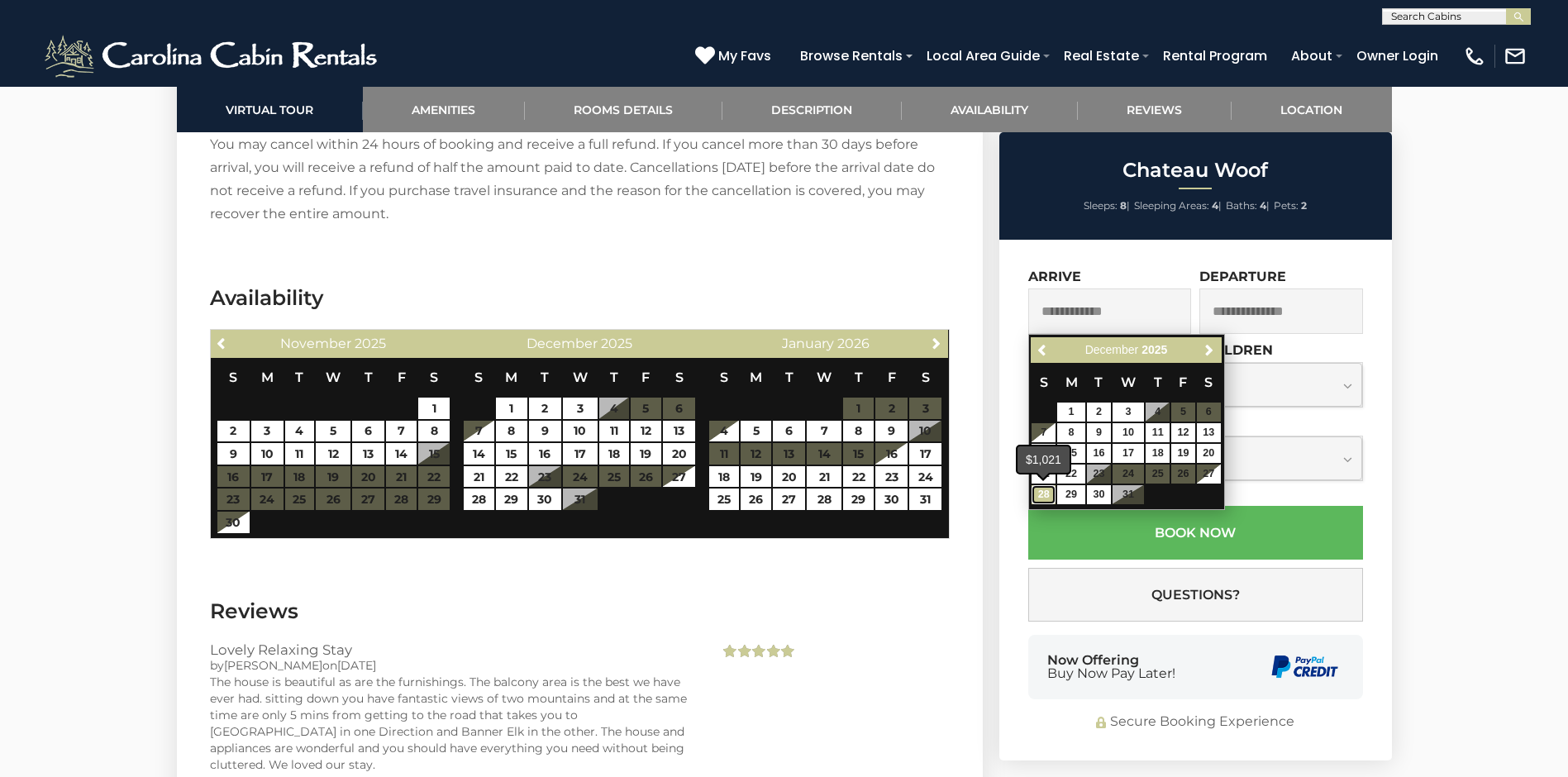
click at [1041, 490] on link "28" at bounding box center [1042, 495] width 24 height 19
type input "**********"
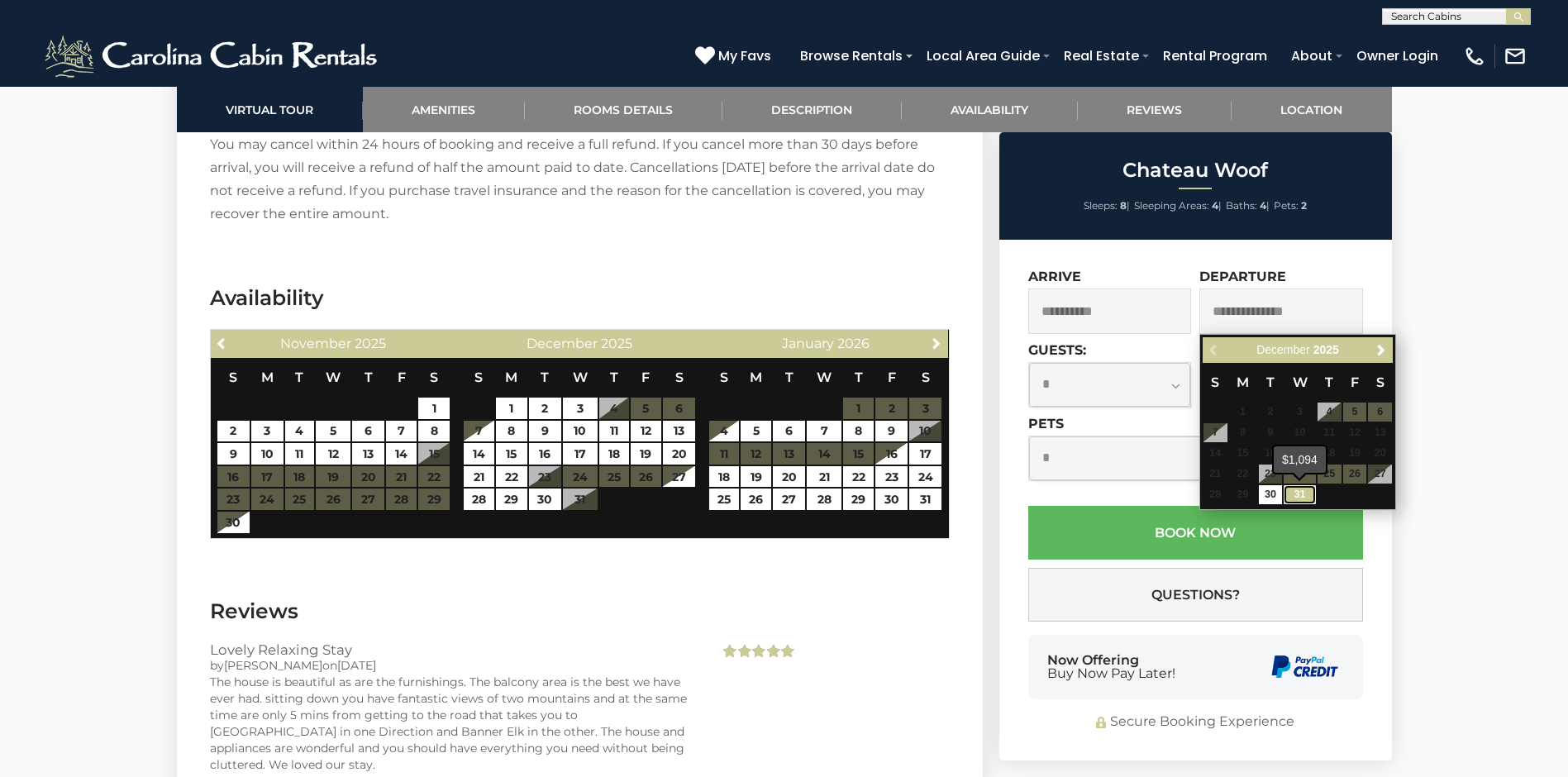
click at [1294, 492] on link "31" at bounding box center [1299, 495] width 32 height 19
type input "**********"
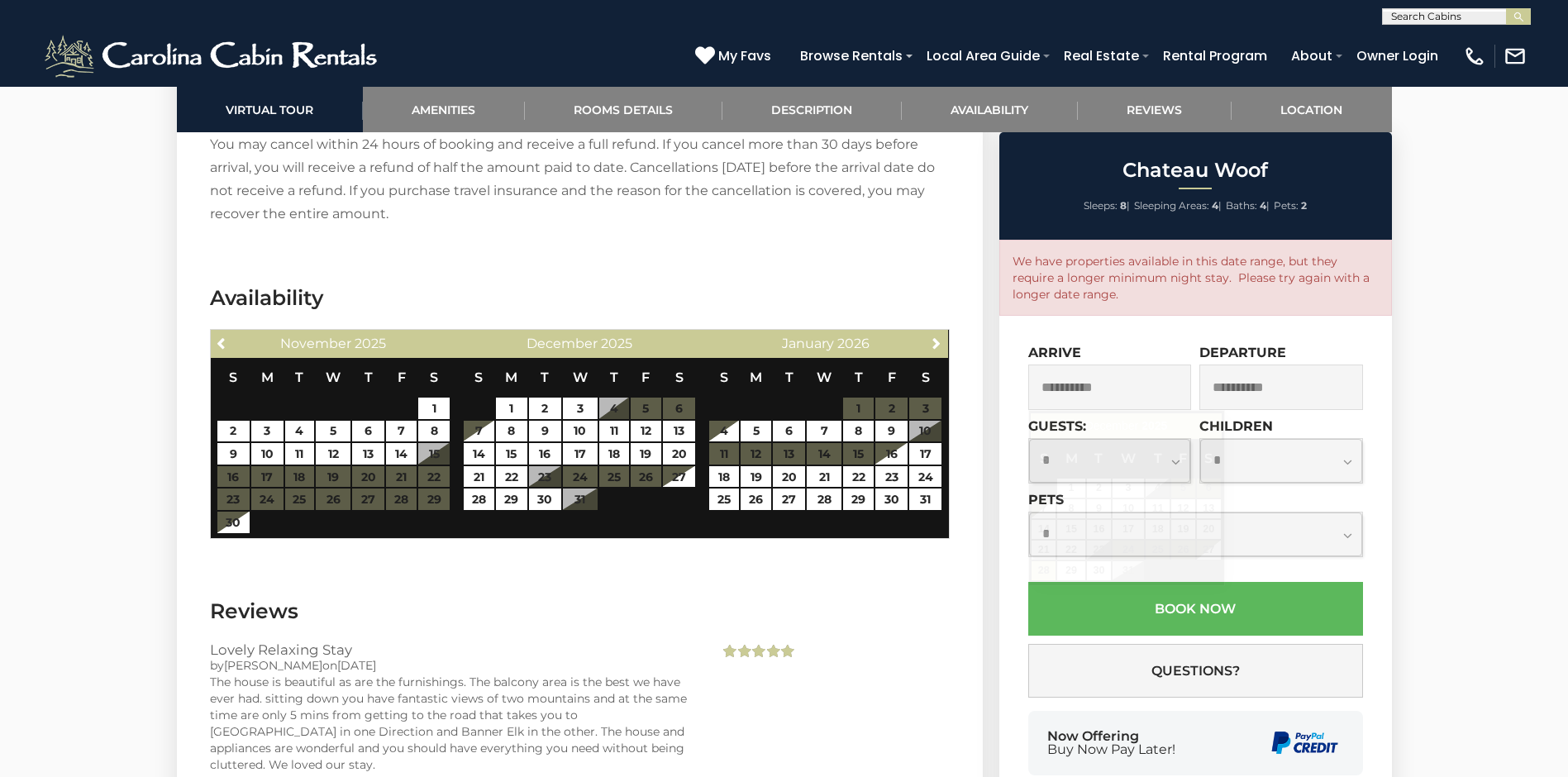
click at [1084, 382] on input "**********" at bounding box center [1109, 387] width 163 height 46
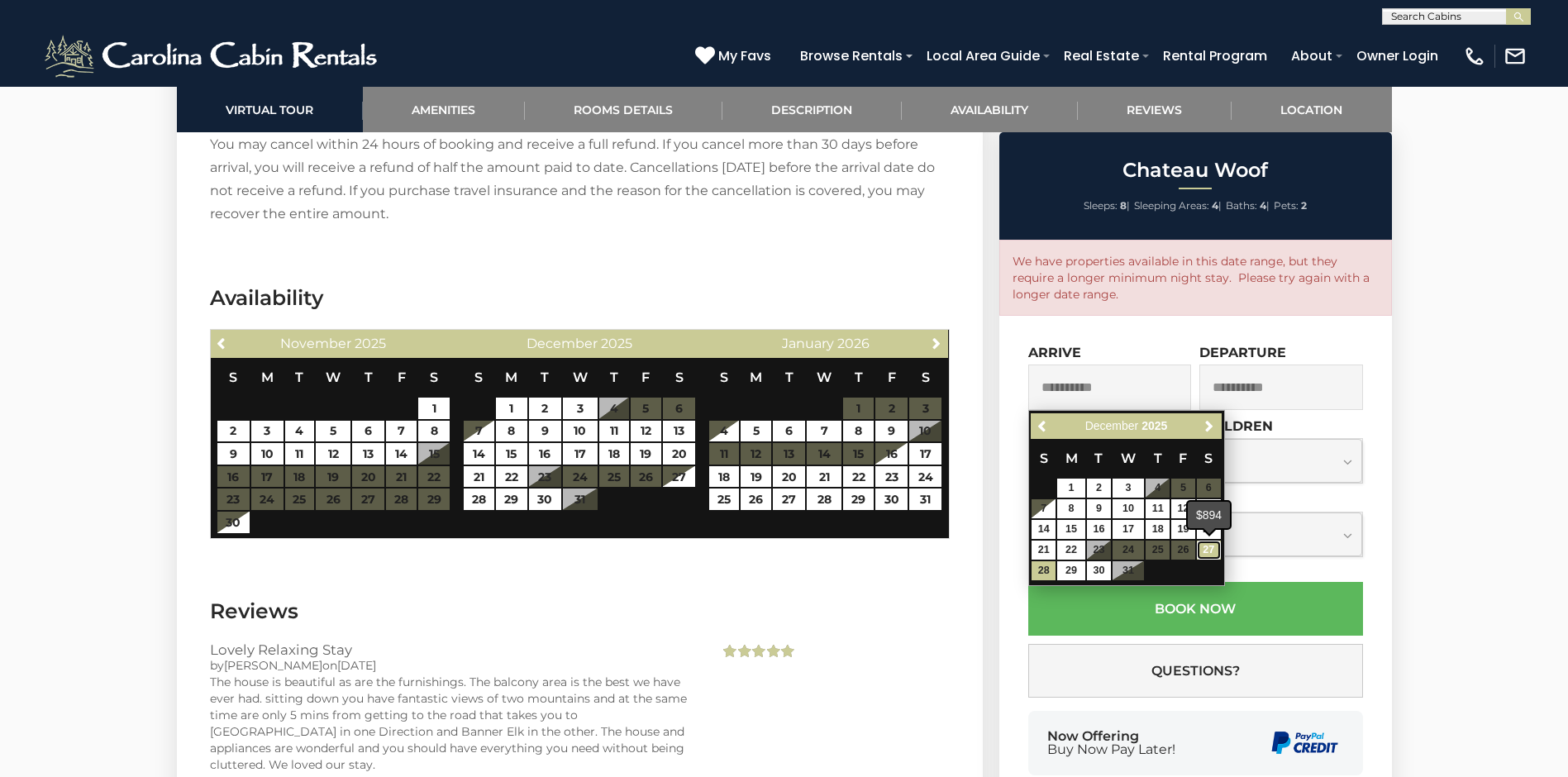
click at [1215, 551] on link "27" at bounding box center [1208, 550] width 24 height 19
type input "**********"
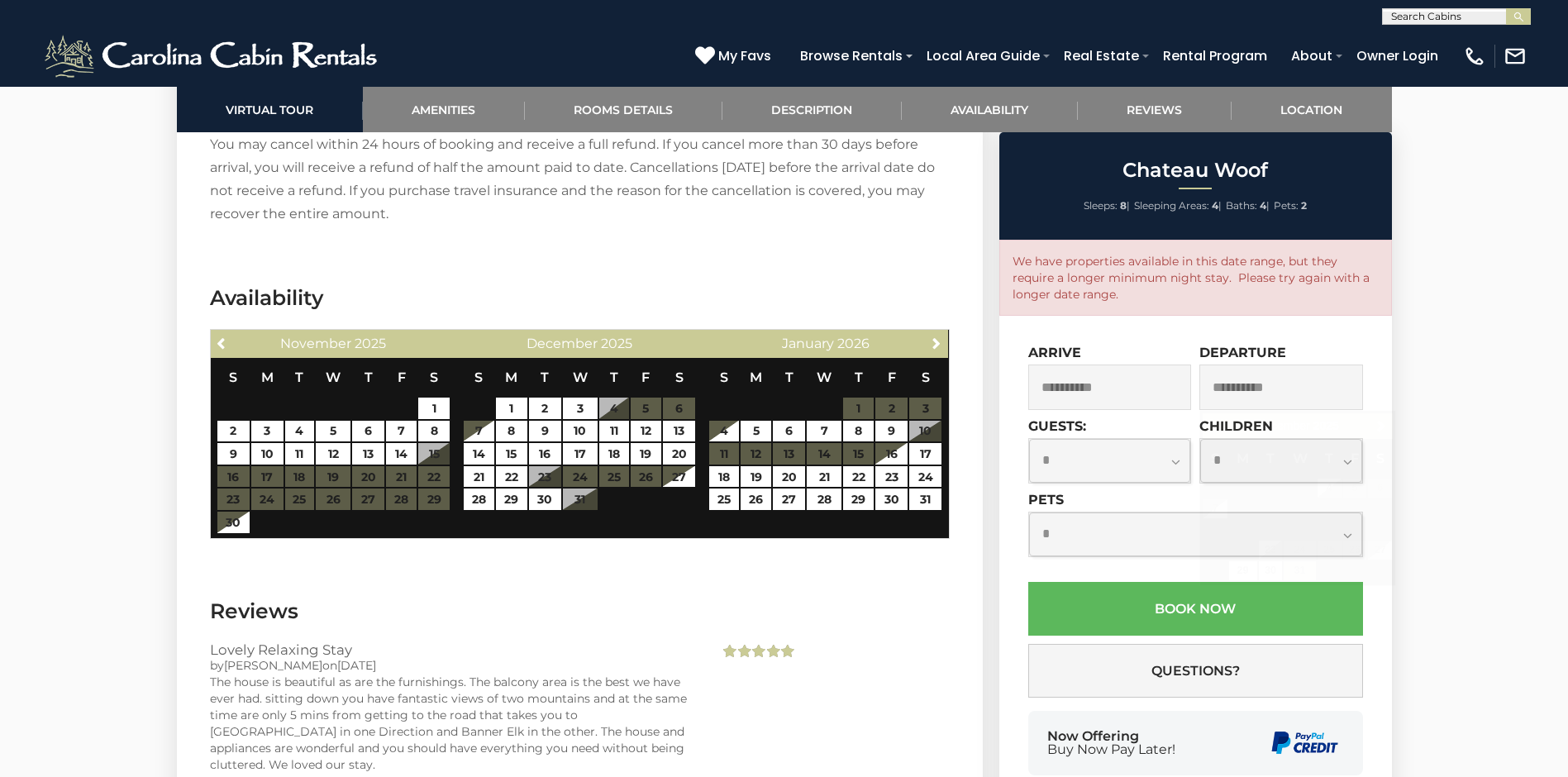
click at [1174, 464] on select "**********" at bounding box center [1110, 461] width 162 height 44
select select "*"
click at [1029, 439] on select "**********" at bounding box center [1110, 461] width 162 height 44
type input "**********"
click at [1177, 462] on select "**********" at bounding box center [1110, 461] width 162 height 44
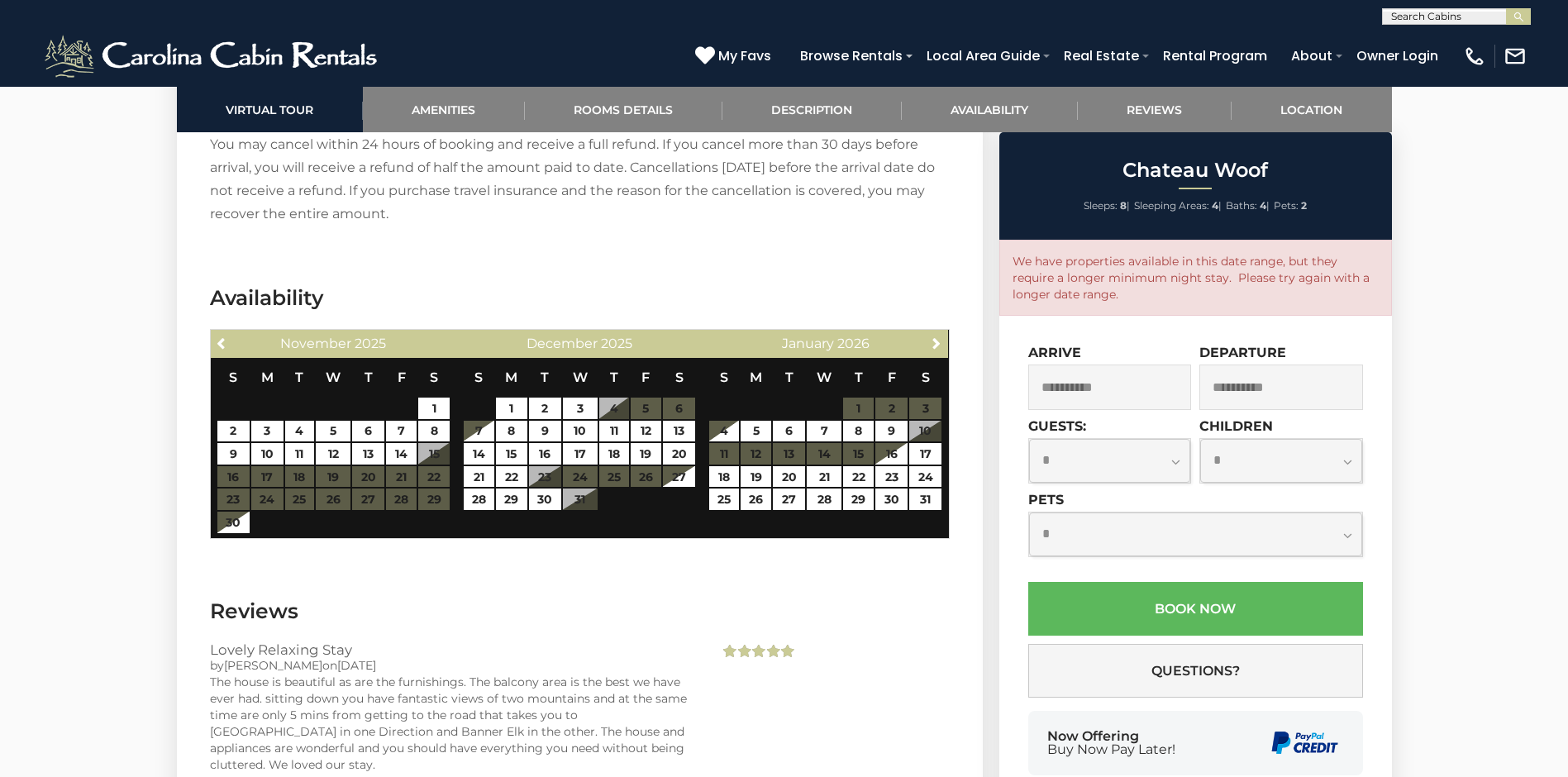
select select "*"
click at [1029, 439] on select "**********" at bounding box center [1110, 461] width 162 height 44
click at [1349, 530] on select "**********" at bounding box center [1195, 534] width 333 height 44
select select "*"
click at [1029, 512] on select "**********" at bounding box center [1195, 534] width 333 height 44
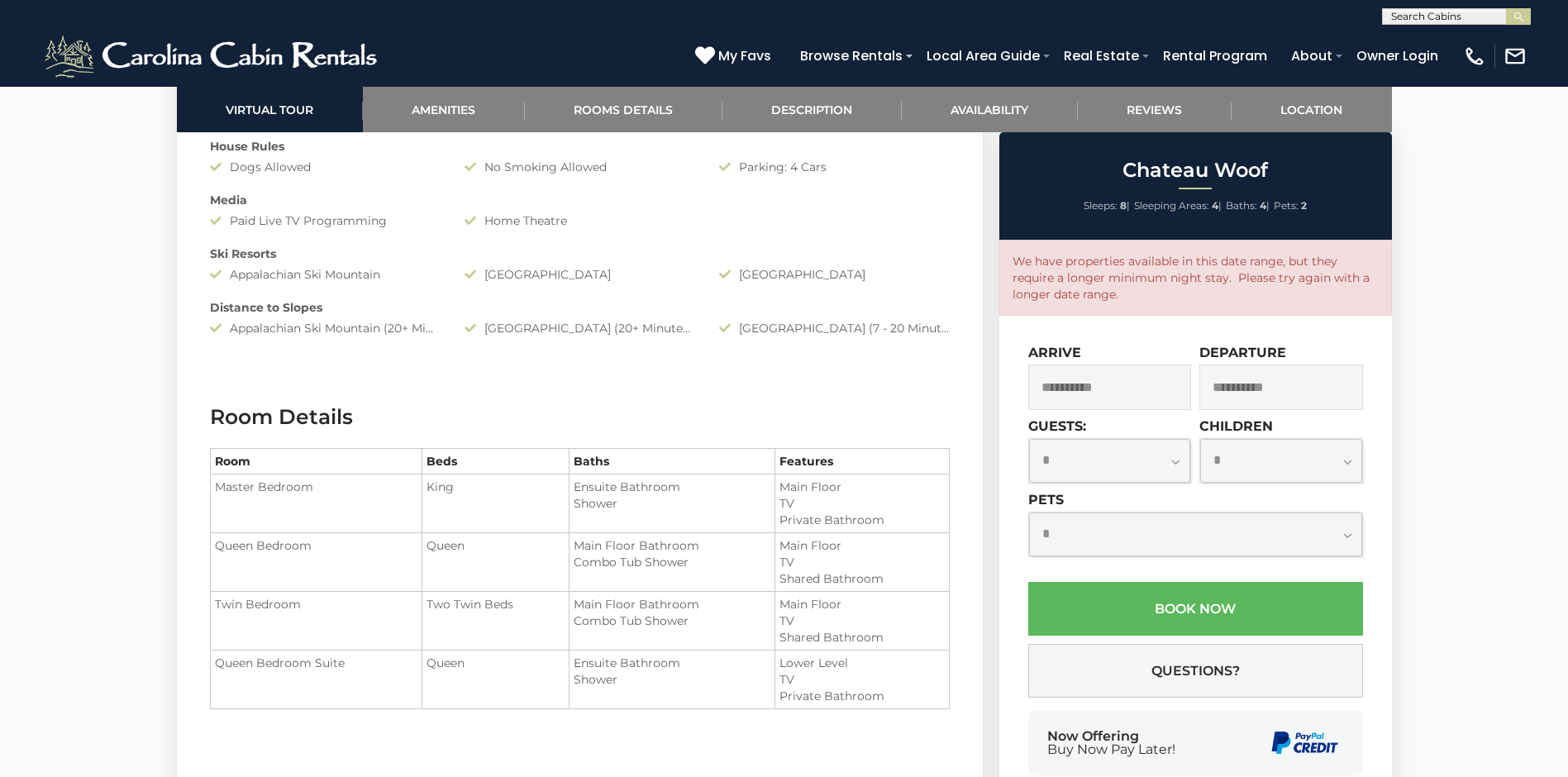
scroll to position [1879, 0]
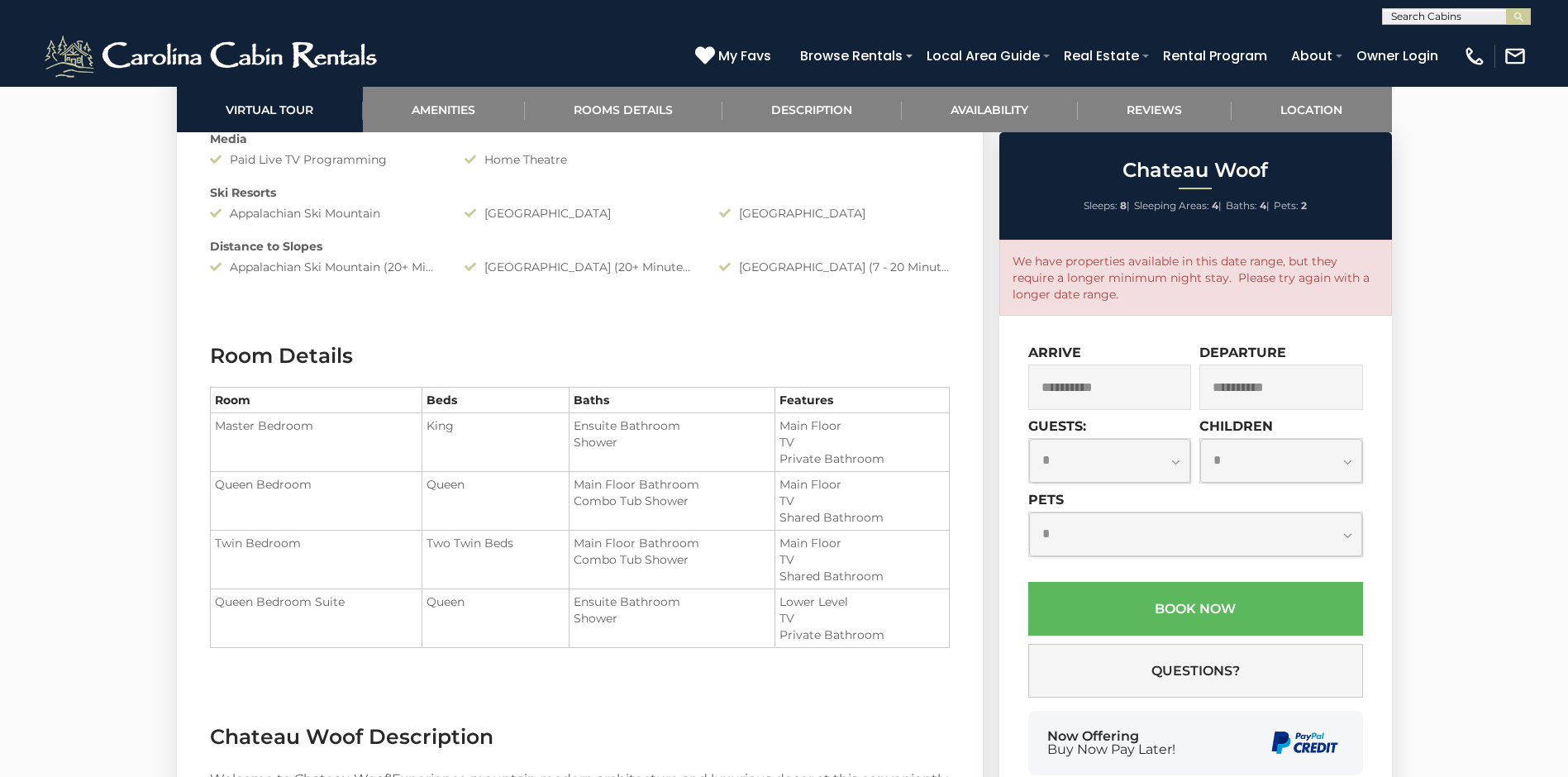
click at [1171, 460] on select "**********" at bounding box center [1110, 461] width 162 height 44
select select "*"
click at [1029, 439] on select "**********" at bounding box center [1110, 461] width 162 height 44
click at [1346, 463] on select "**********" at bounding box center [1281, 461] width 162 height 44
select select "*"
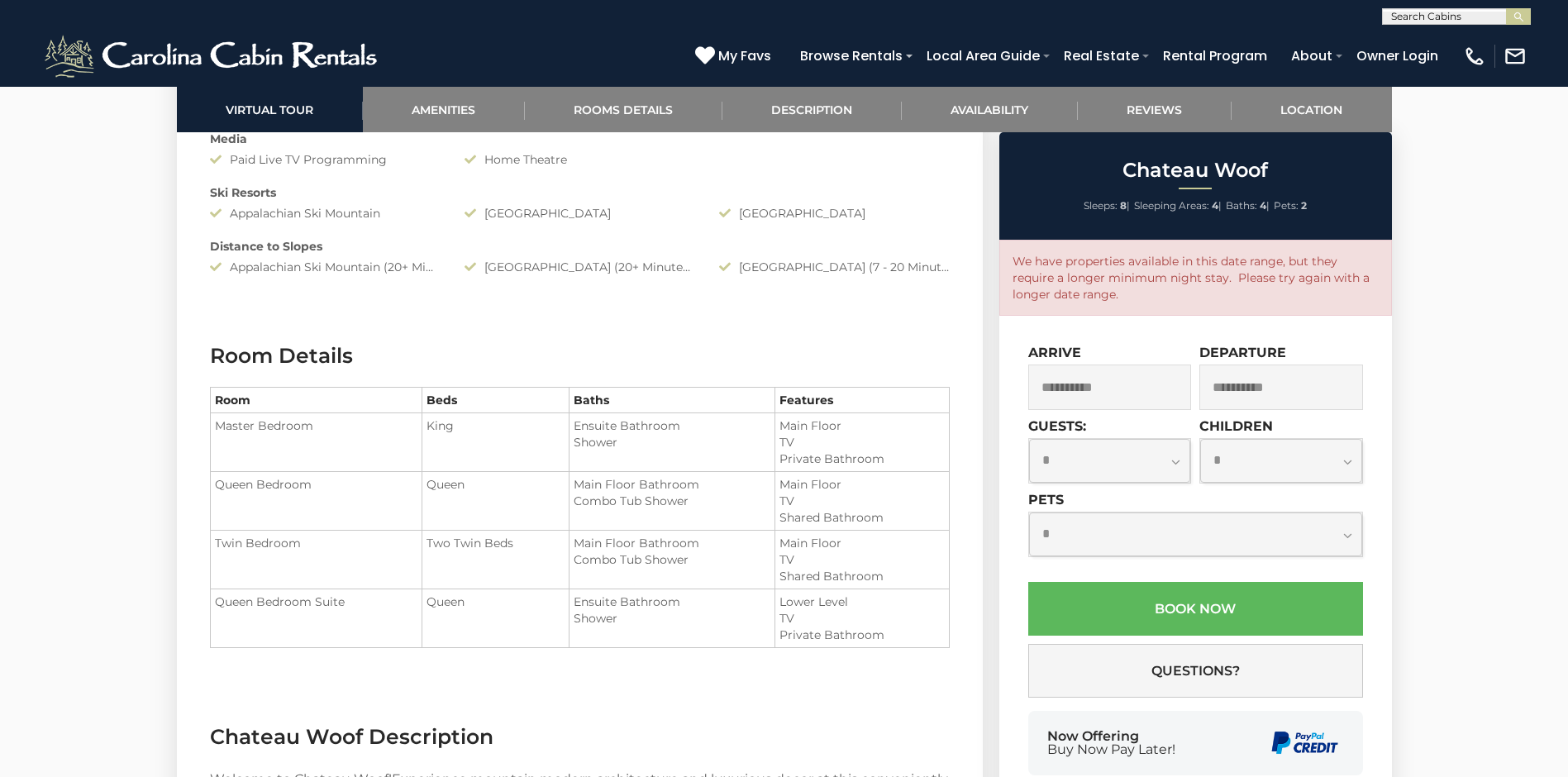
click at [1200, 439] on select "**********" at bounding box center [1281, 461] width 162 height 44
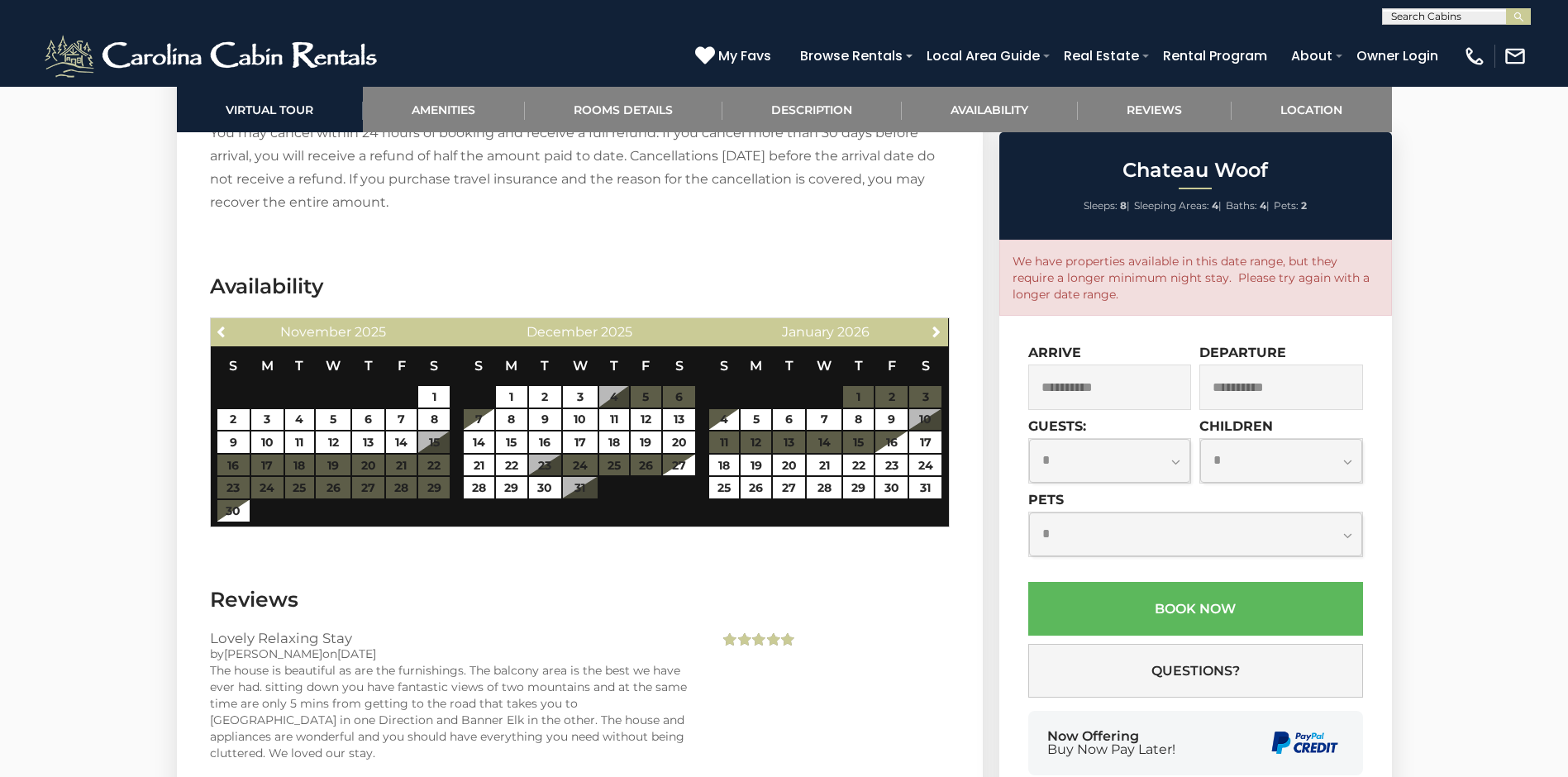
scroll to position [3323, 0]
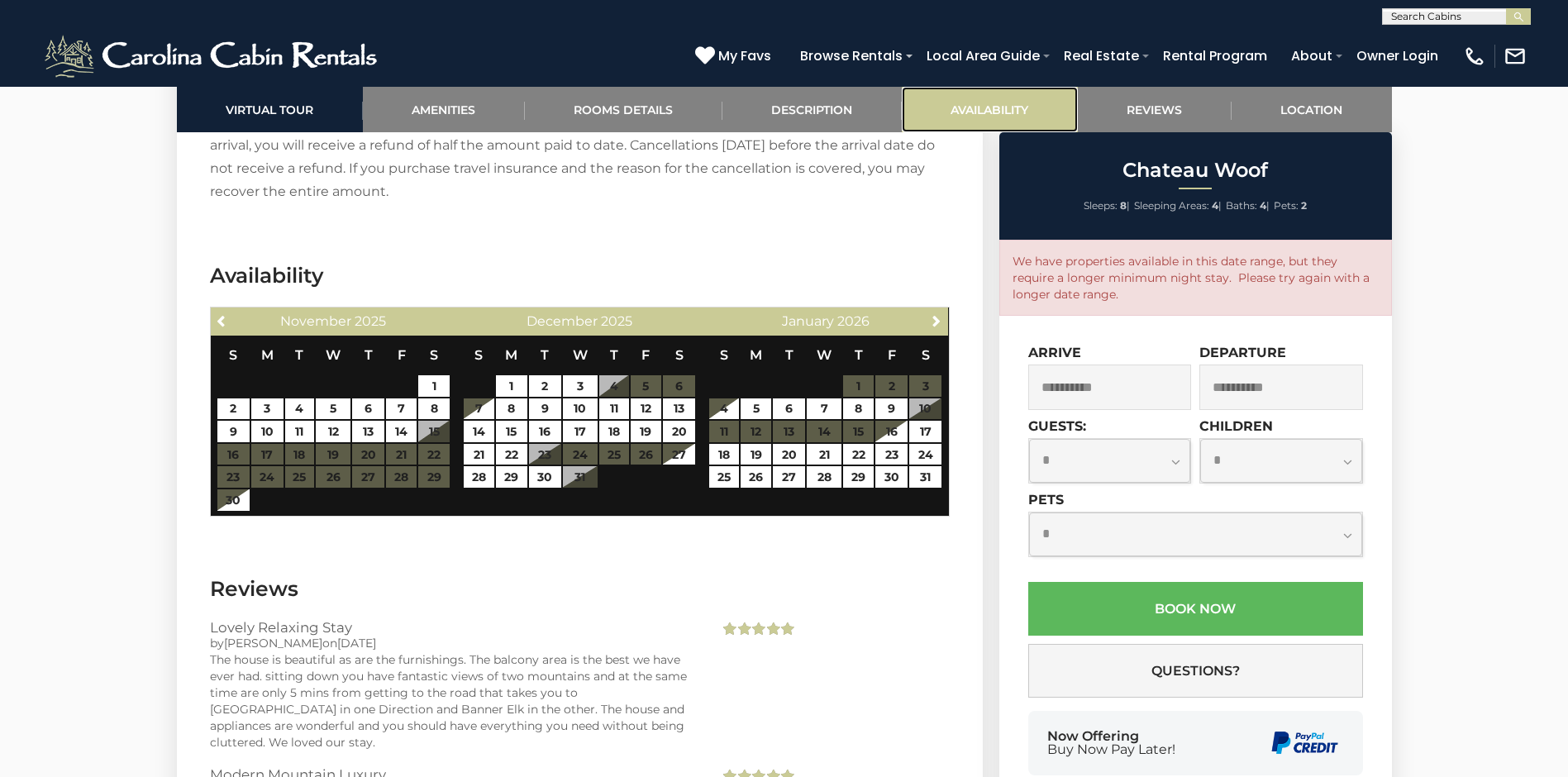
click at [999, 110] on link "Availability" at bounding box center [990, 110] width 176 height 46
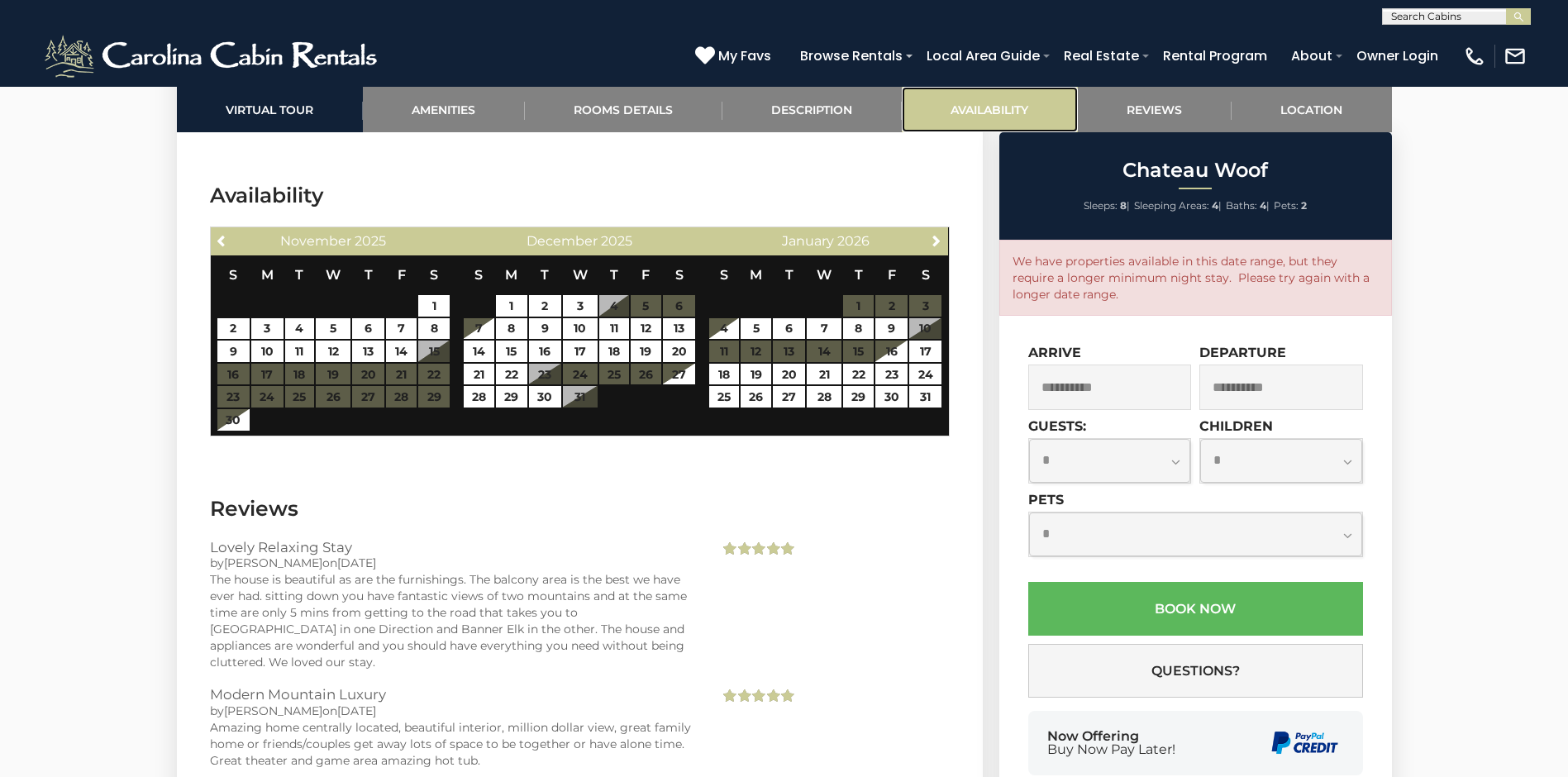
scroll to position [3411, 0]
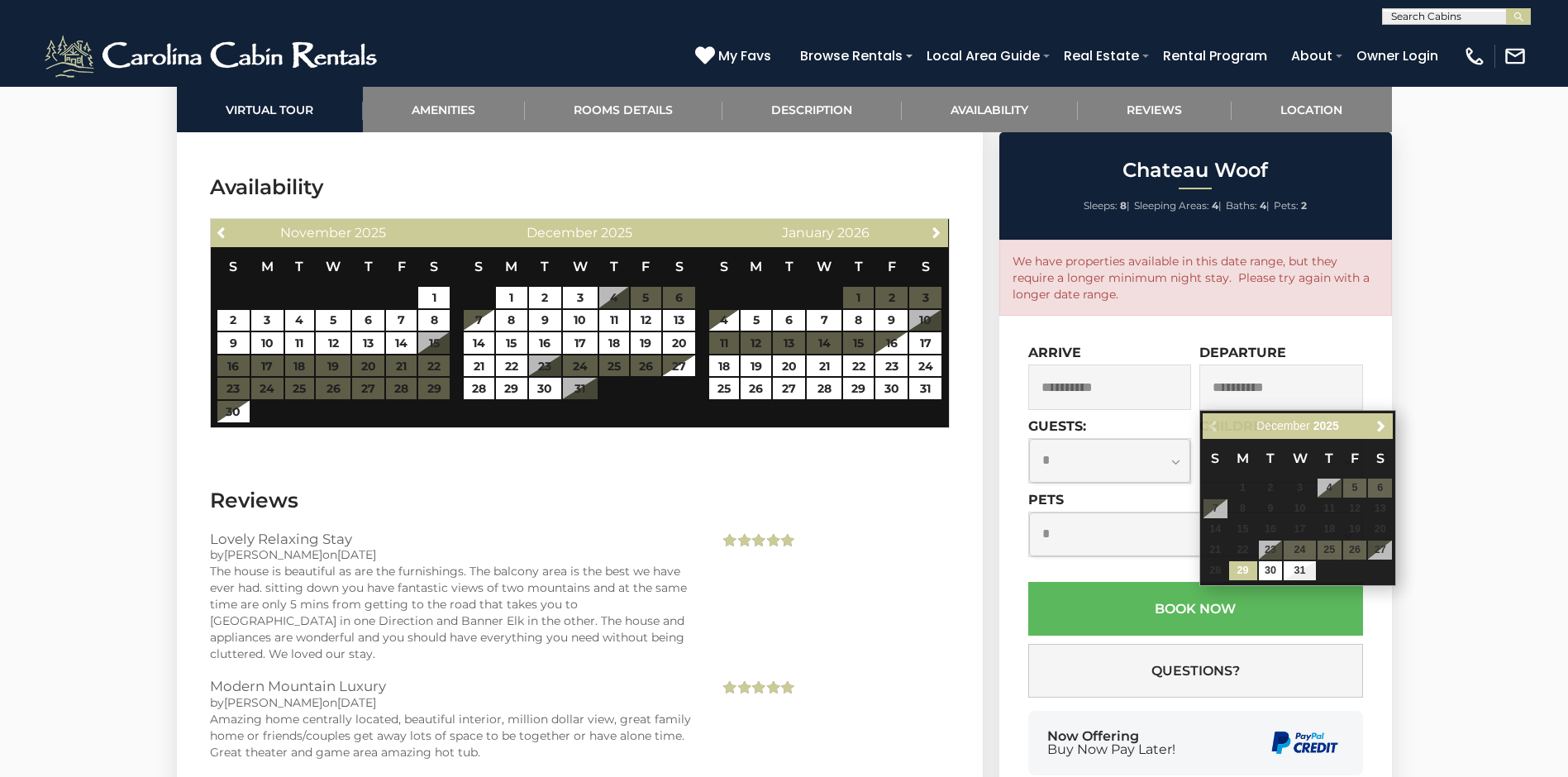
click at [1275, 387] on input "**********" at bounding box center [1280, 387] width 163 height 46
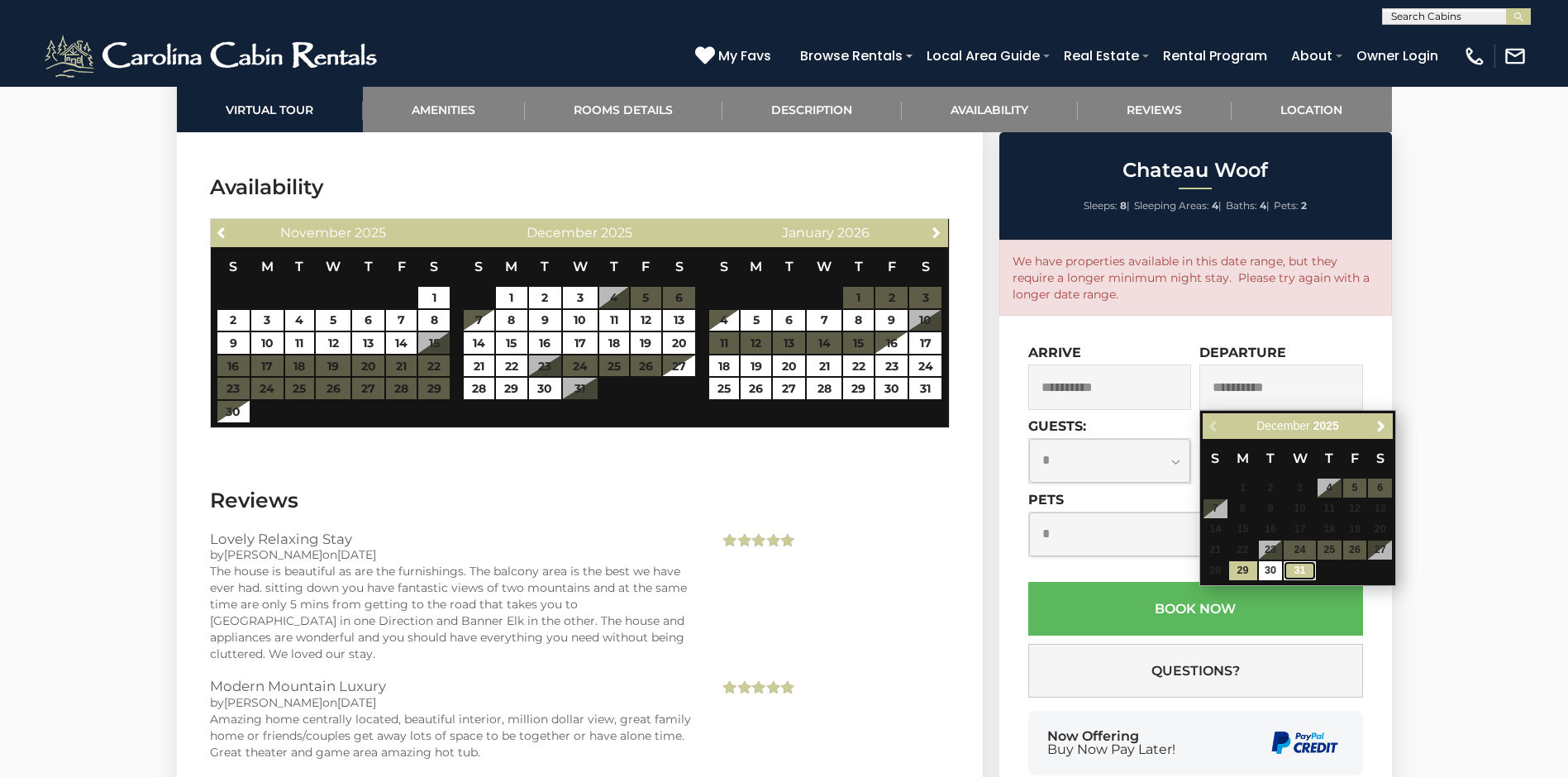
click at [1310, 570] on link "31" at bounding box center [1299, 571] width 32 height 19
type input "**********"
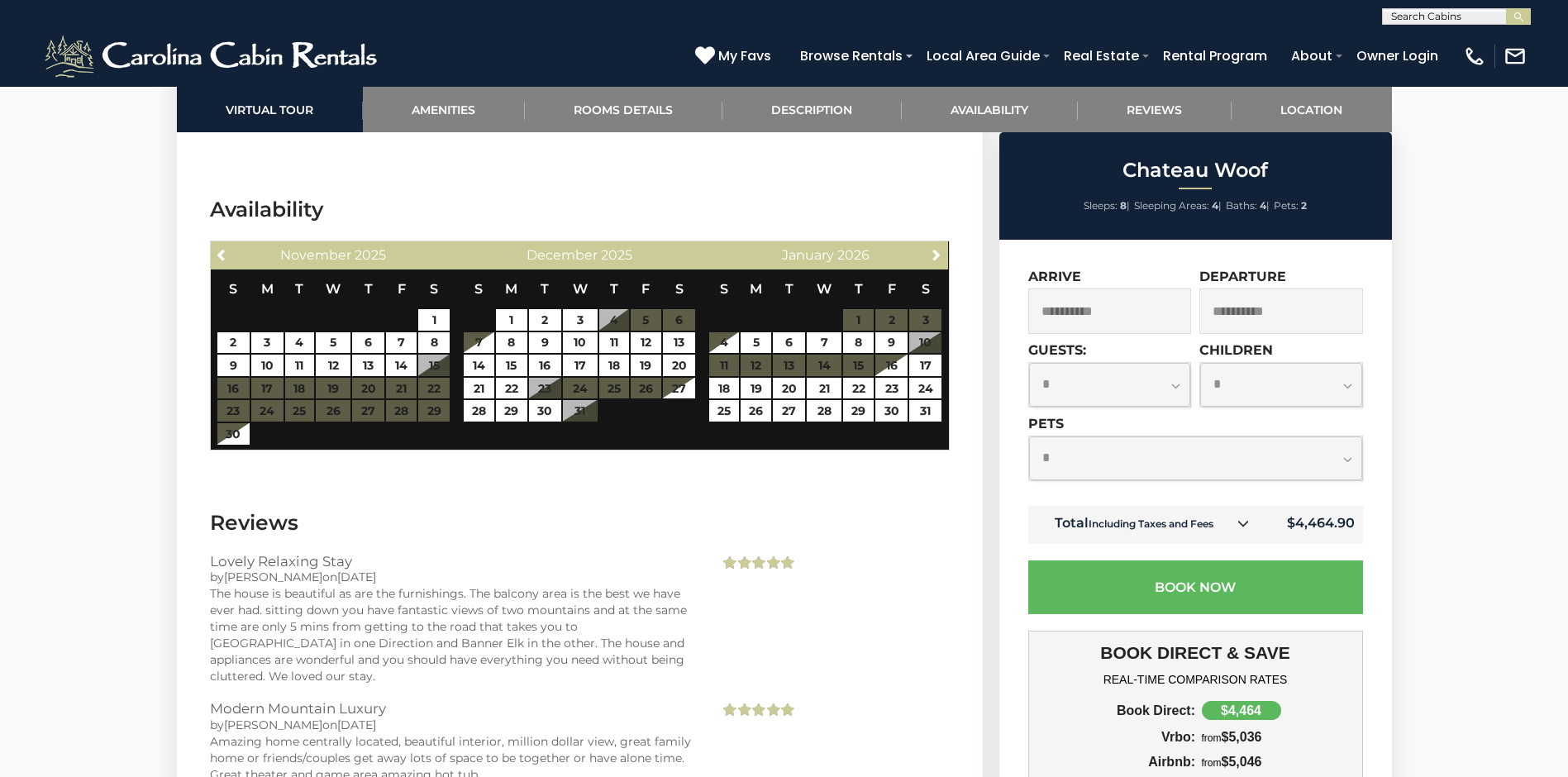
scroll to position [3373, 0]
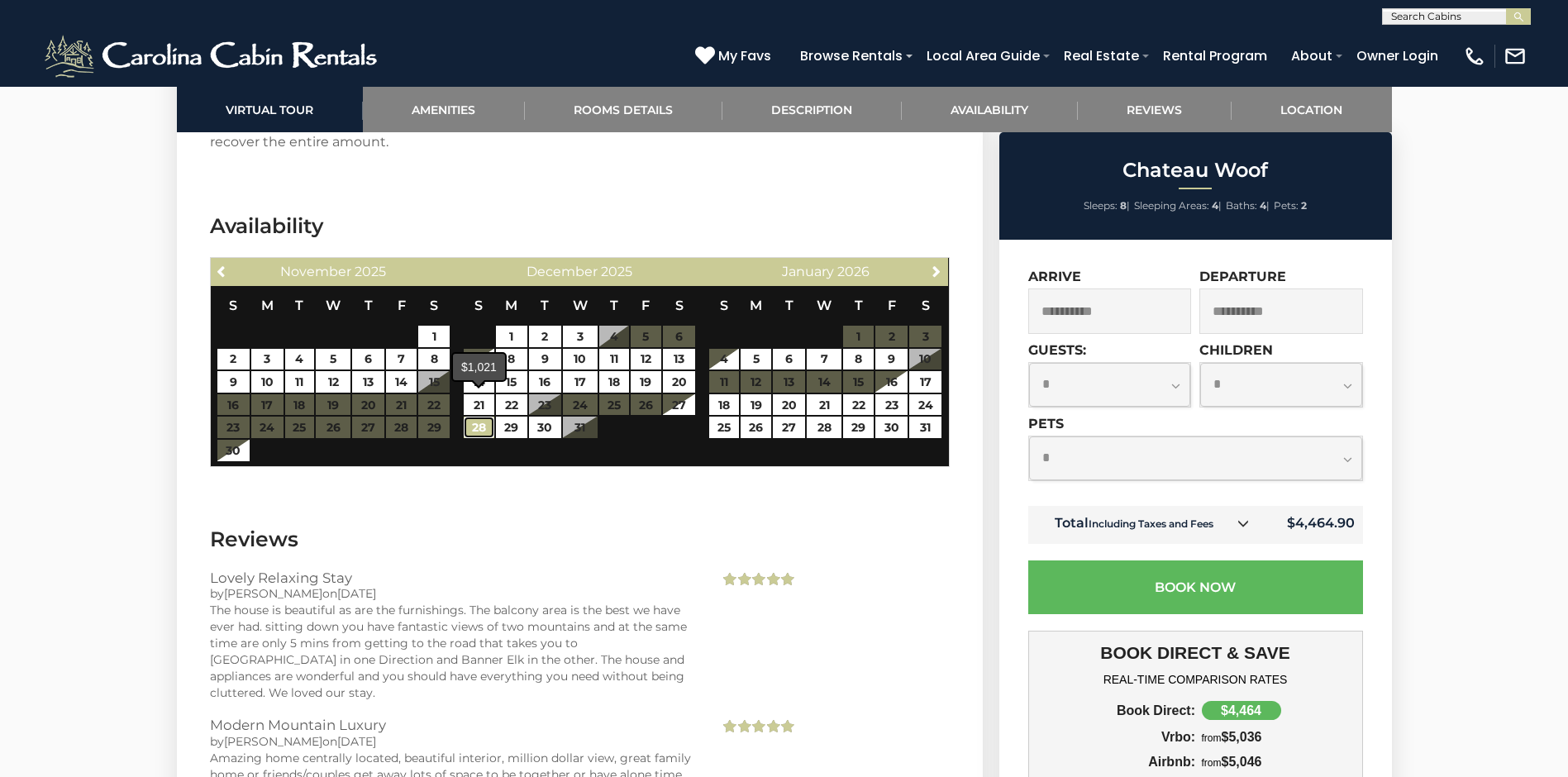
click at [474, 417] on link "28" at bounding box center [479, 427] width 31 height 21
type input "**********"
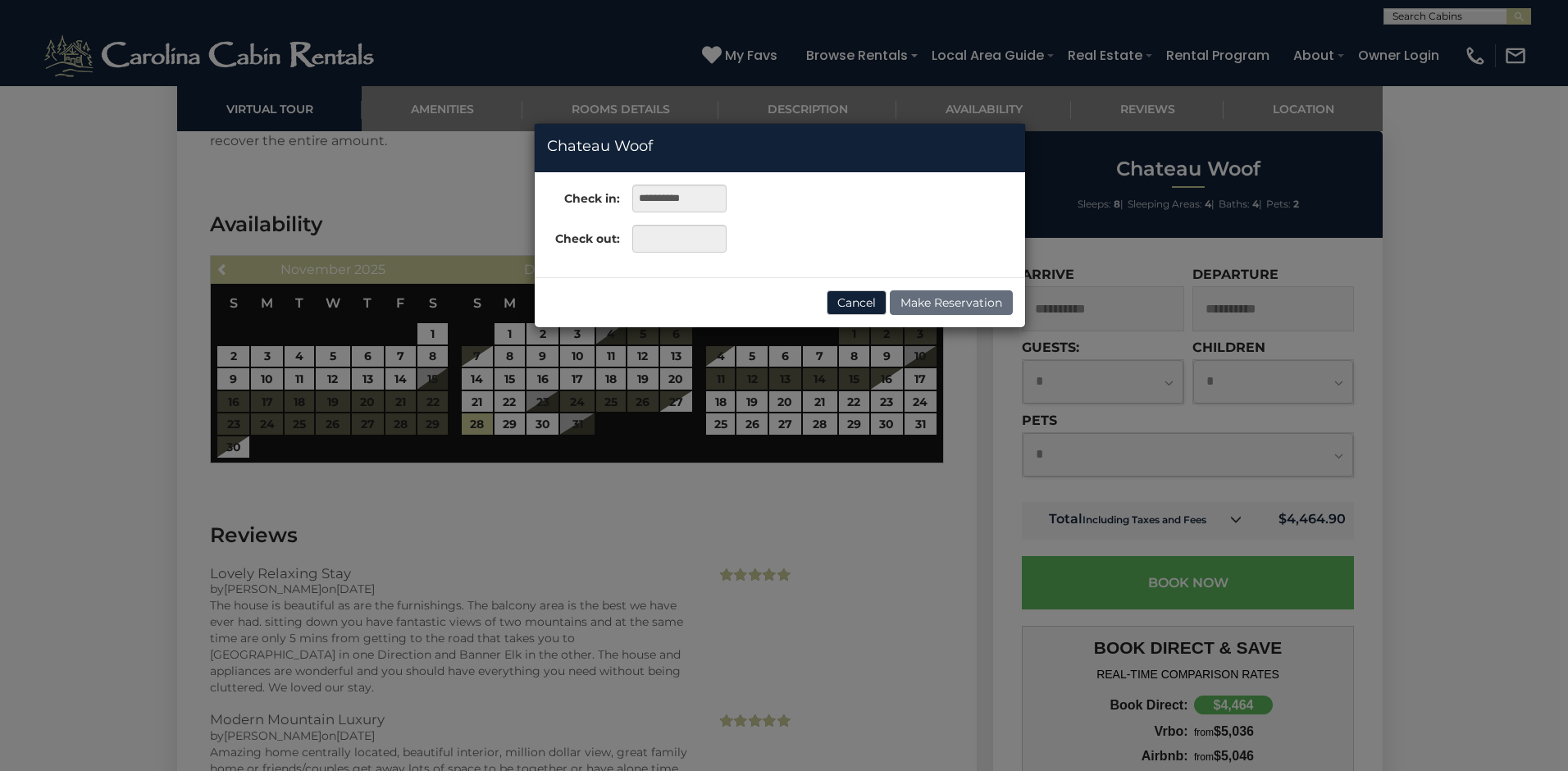
click at [574, 399] on div "**********" at bounding box center [784, 385] width 1568 height 771
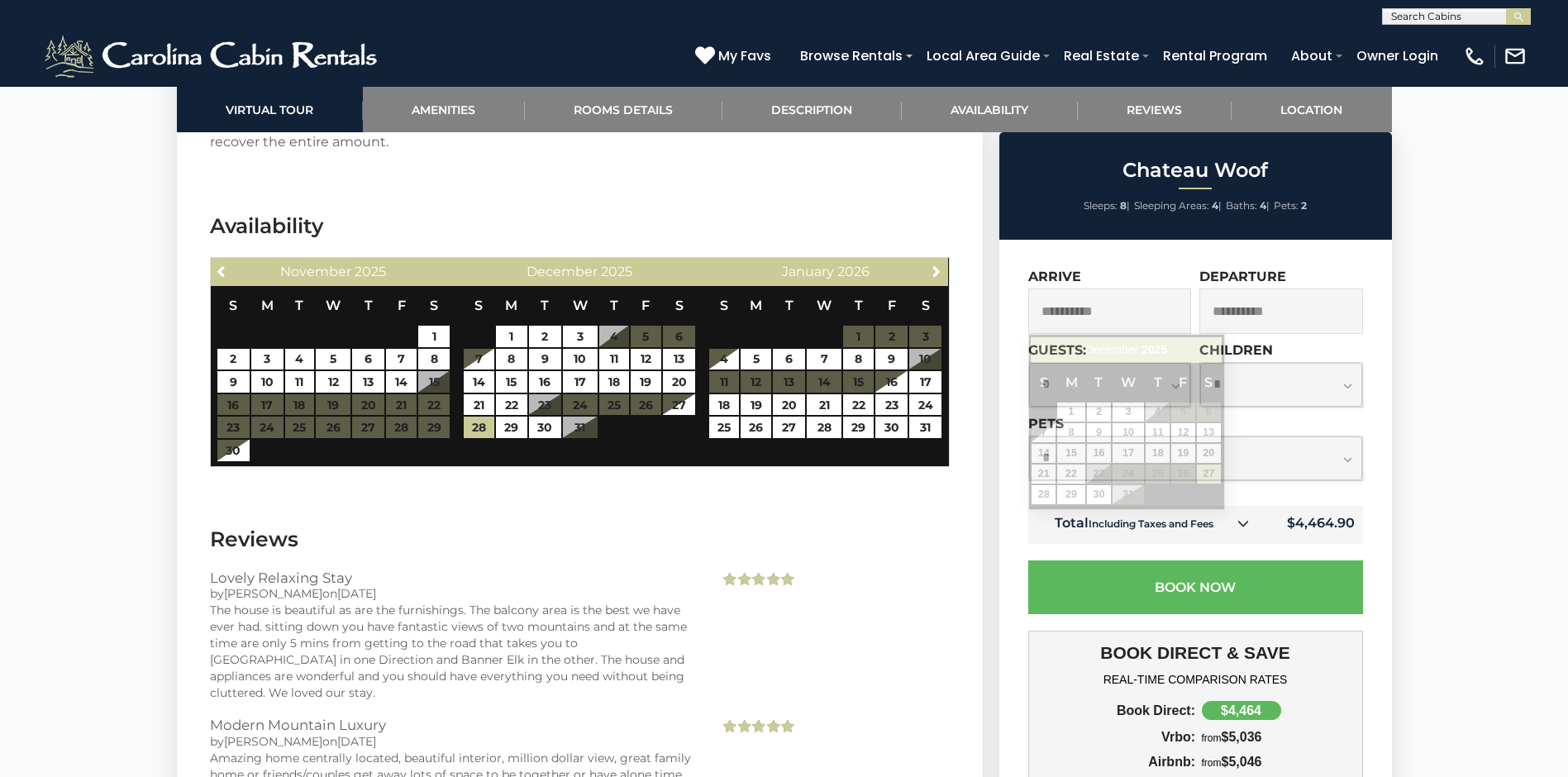
click at [1125, 313] on input "**********" at bounding box center [1109, 312] width 163 height 46
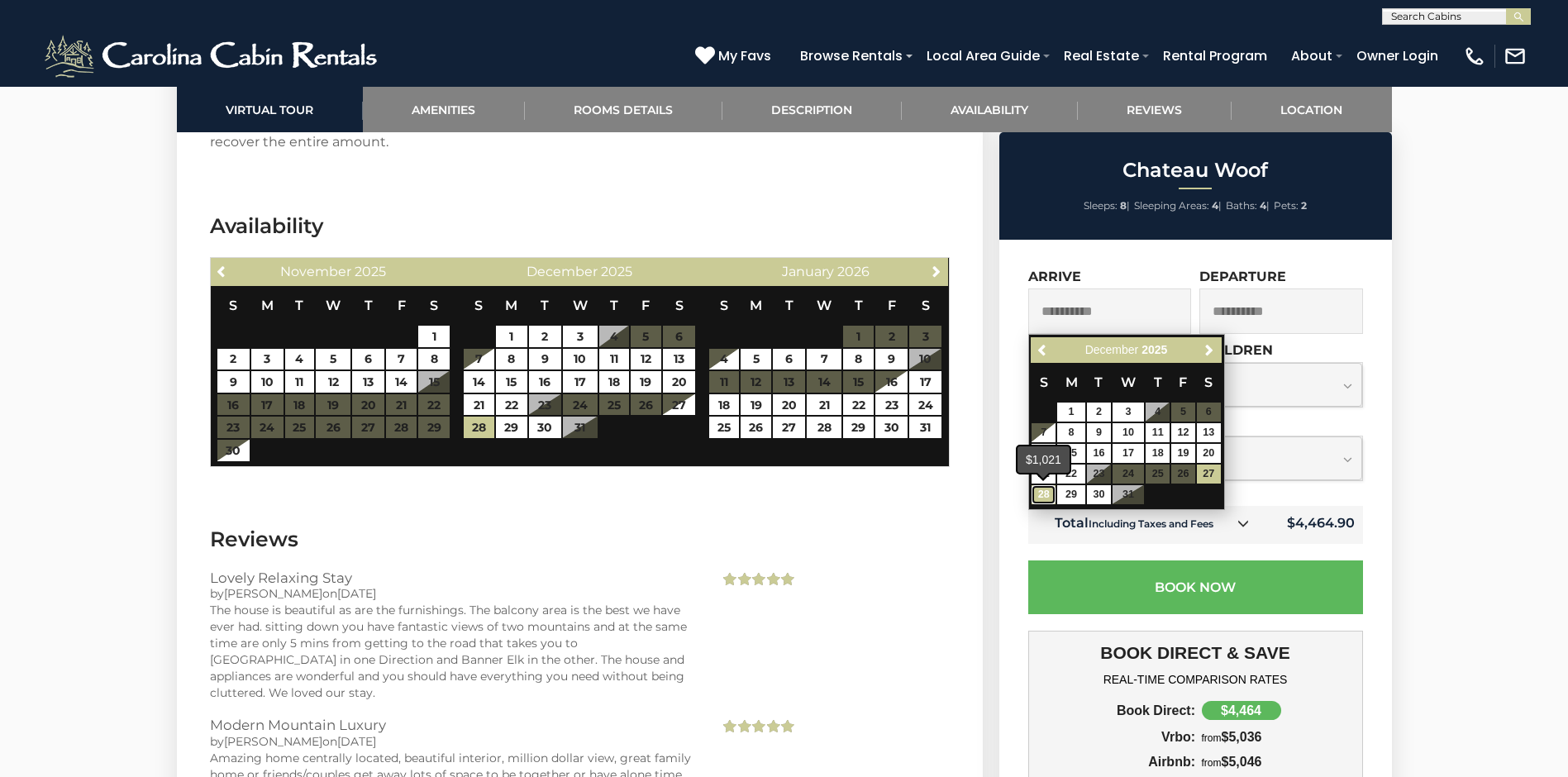
click at [1043, 497] on link "28" at bounding box center [1042, 495] width 24 height 19
type input "**********"
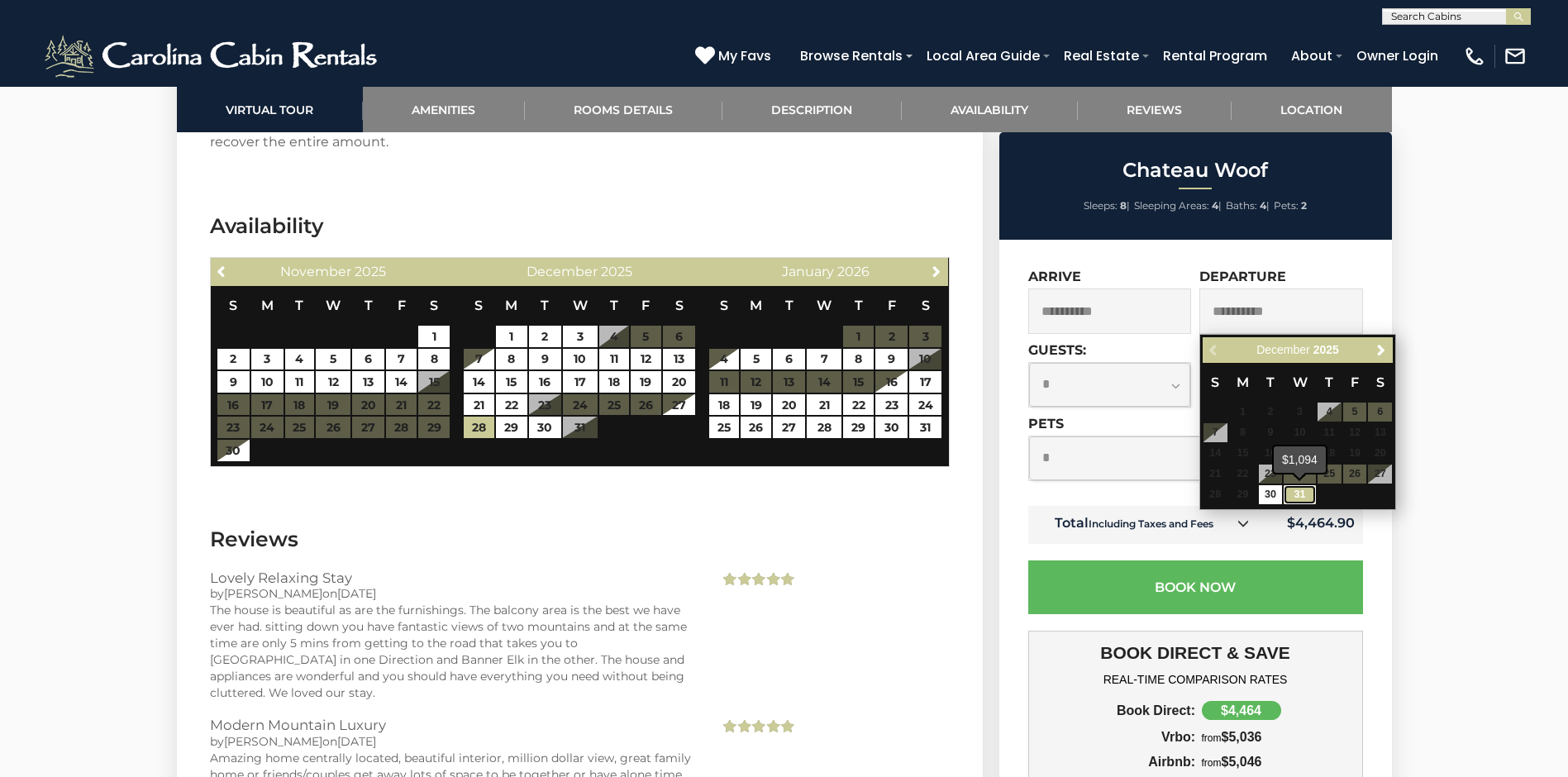
click at [1300, 492] on link "31" at bounding box center [1299, 495] width 32 height 19
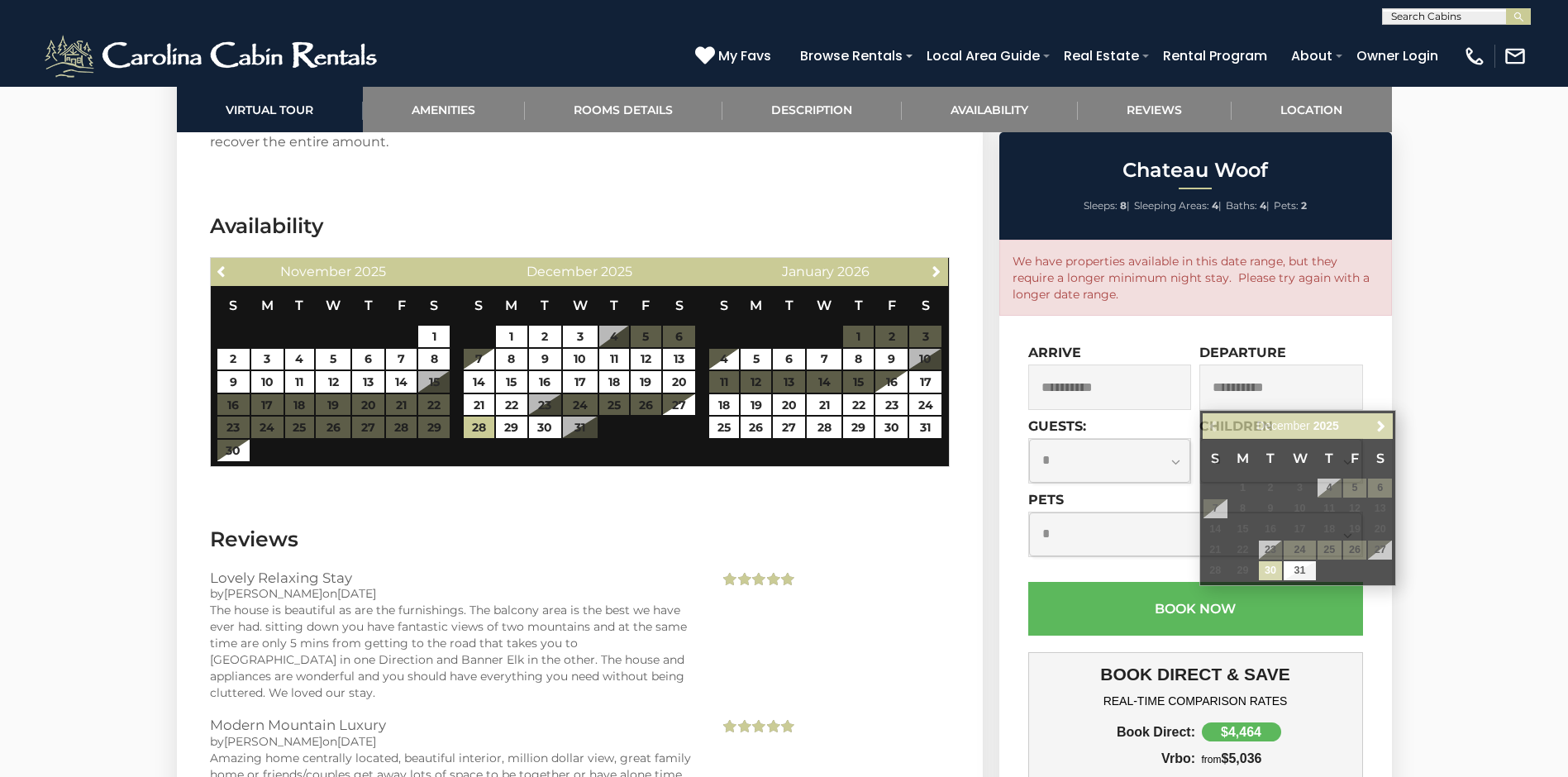
click at [1263, 388] on input "**********" at bounding box center [1280, 387] width 163 height 46
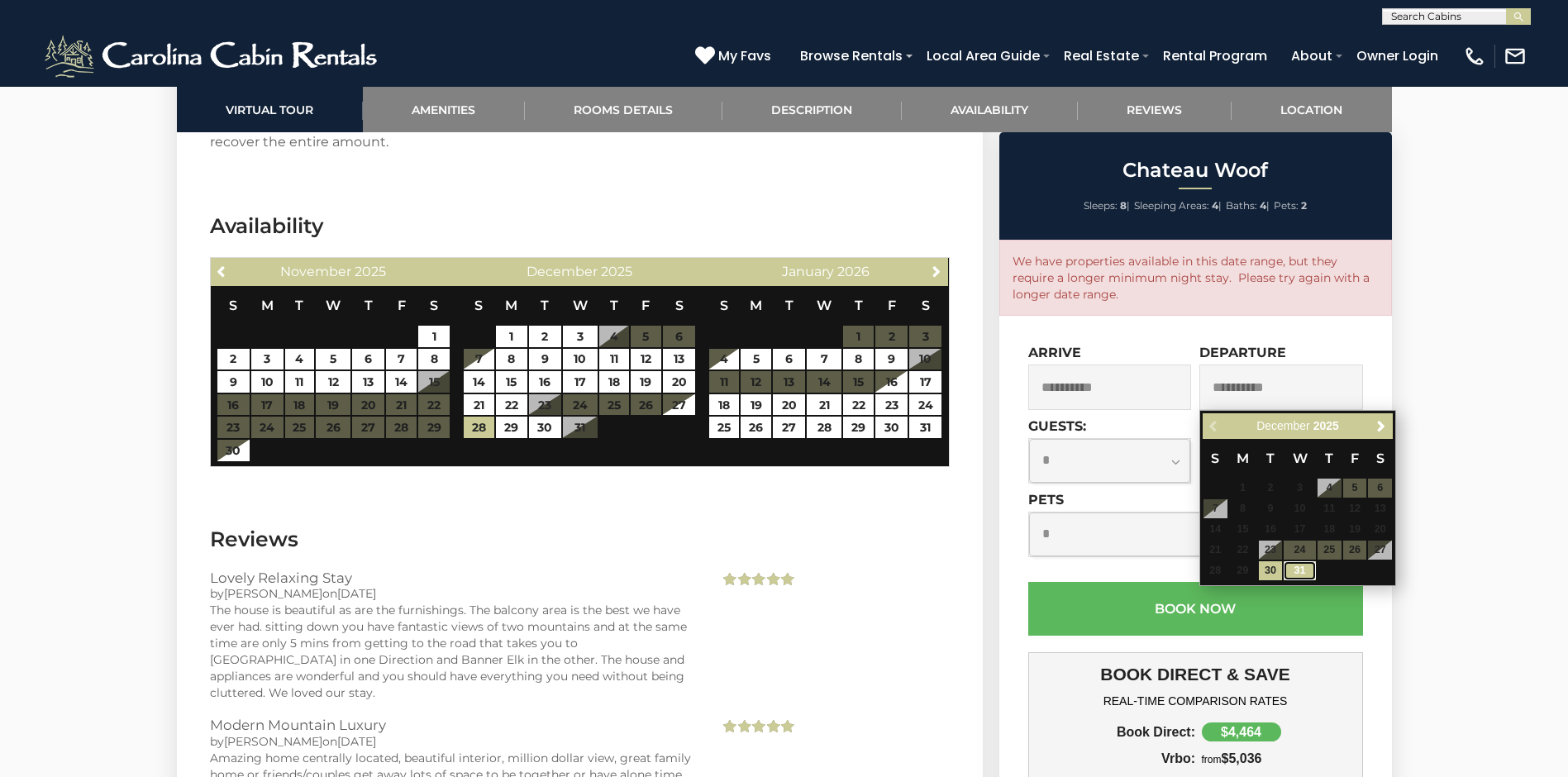
click at [1302, 569] on link "31" at bounding box center [1299, 571] width 32 height 19
type input "**********"
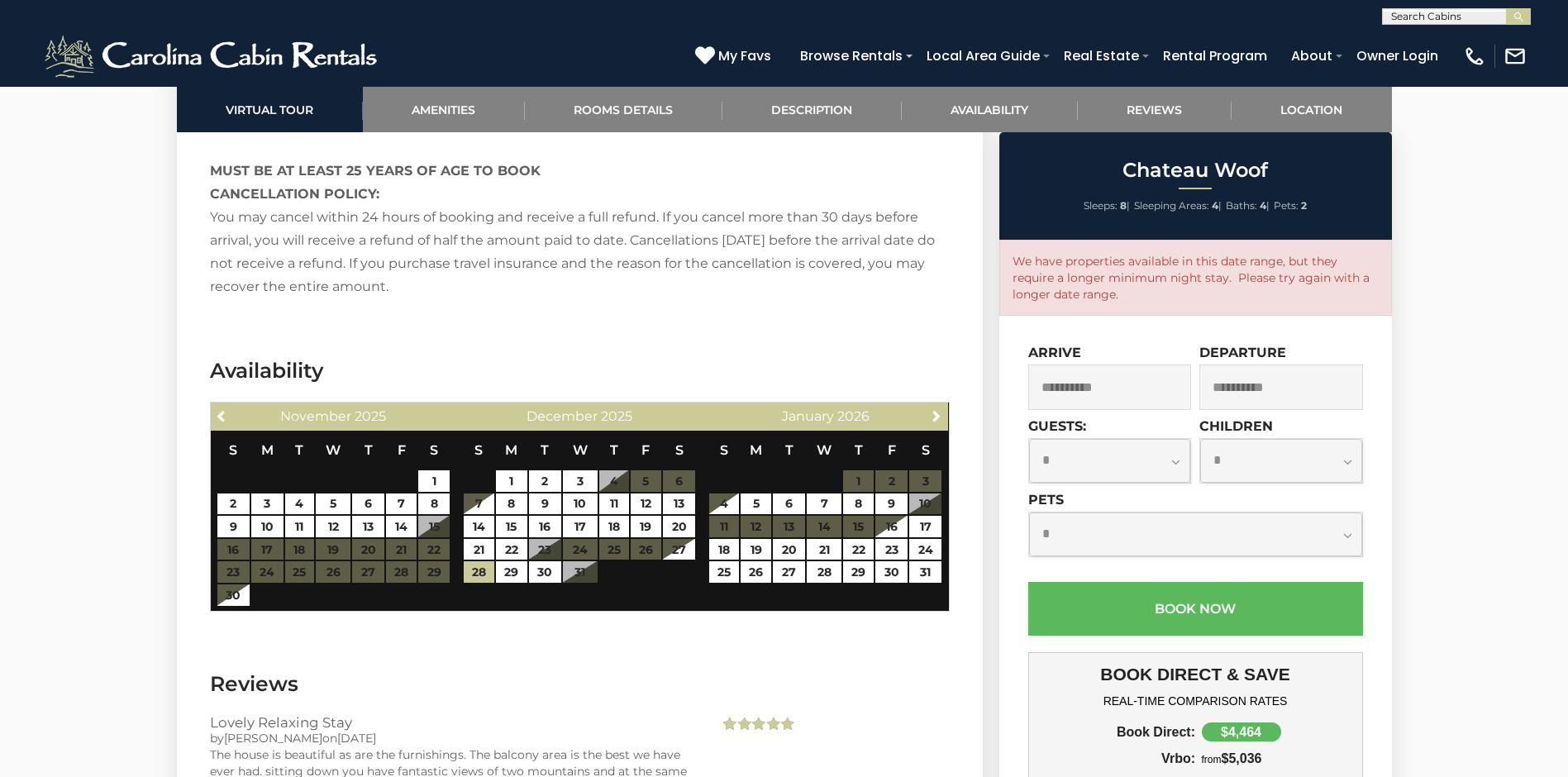
scroll to position [3222, 0]
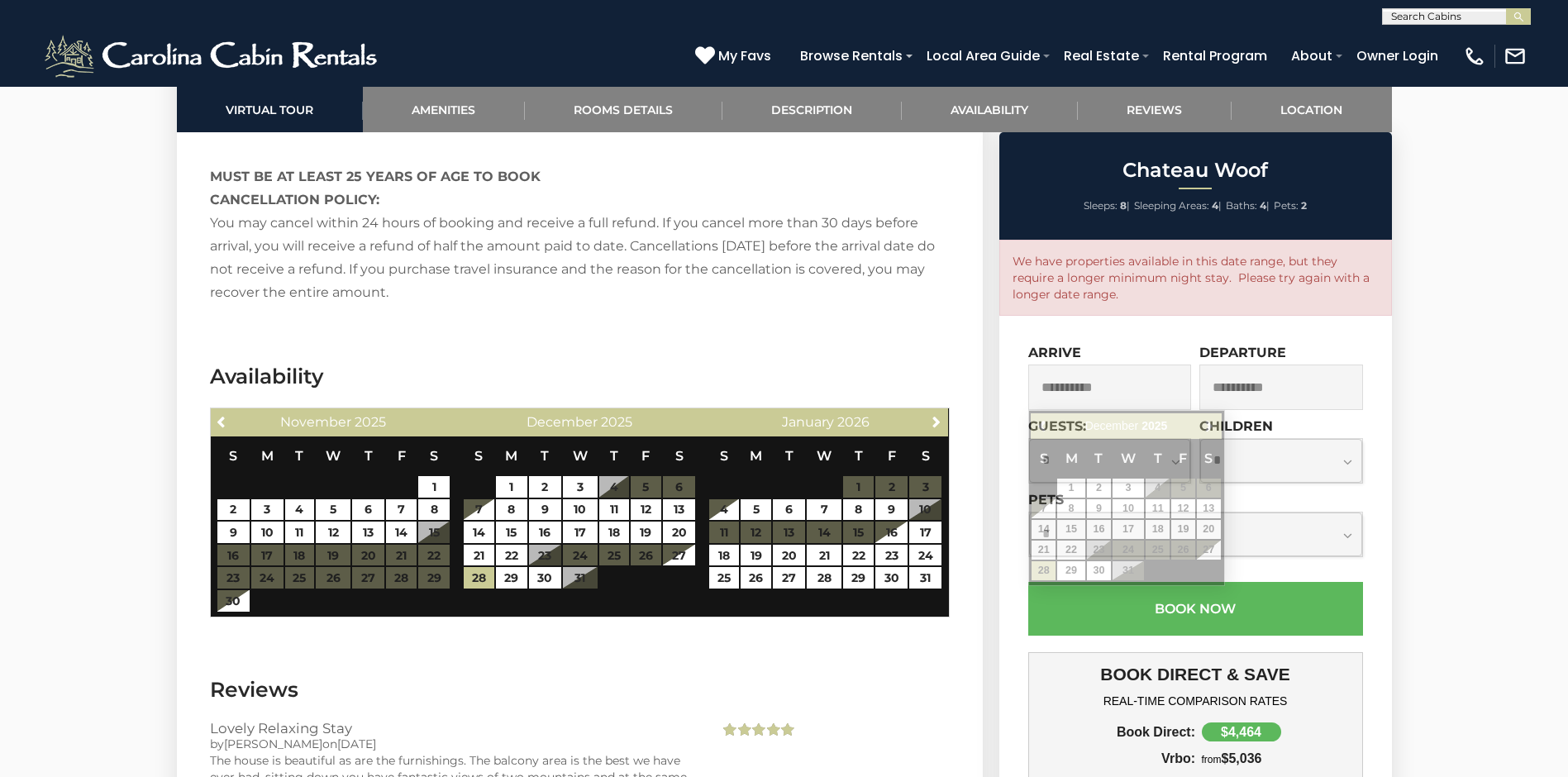
click at [1130, 386] on input "**********" at bounding box center [1109, 387] width 163 height 46
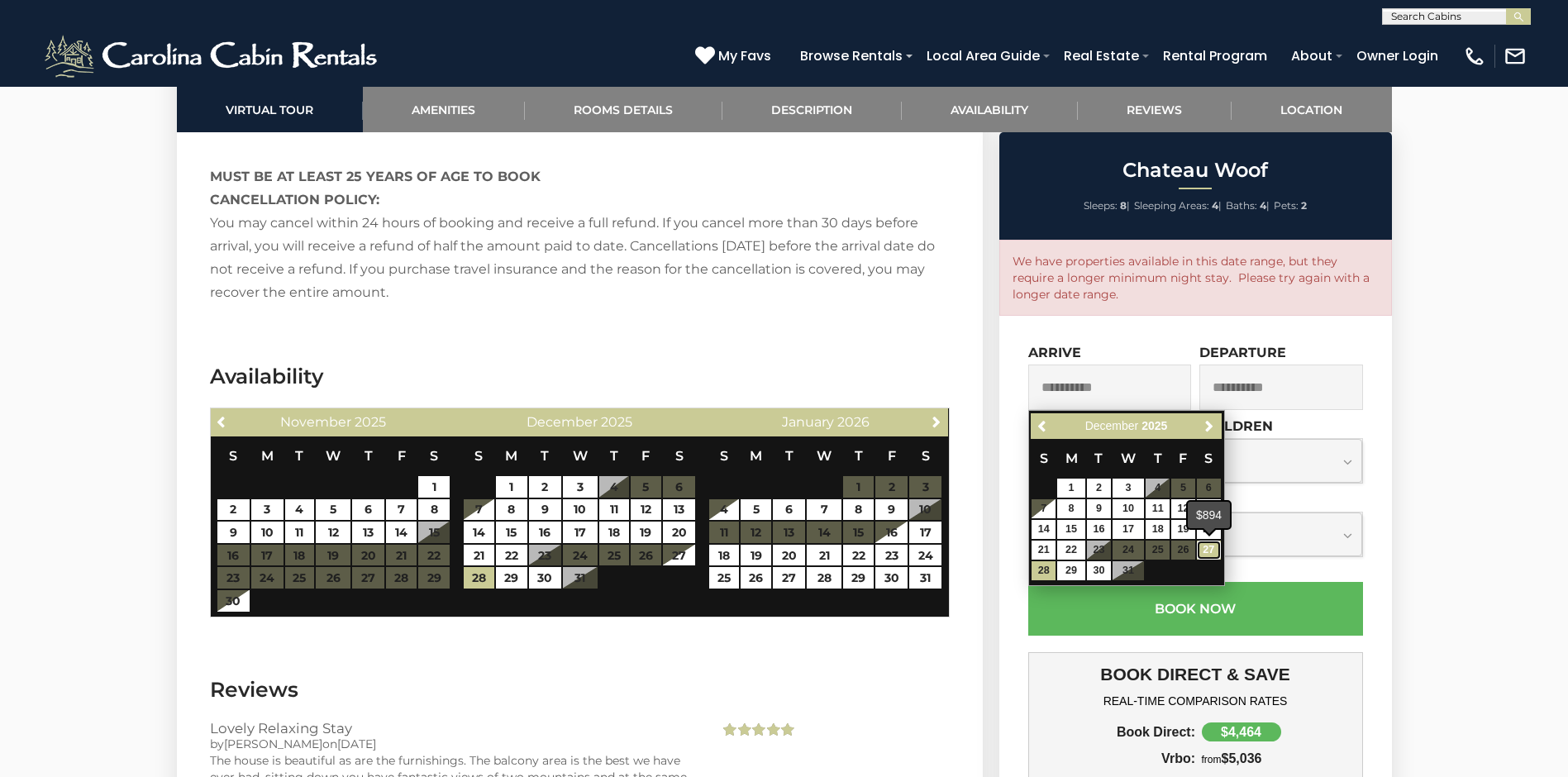
click at [1214, 548] on link "27" at bounding box center [1208, 550] width 24 height 19
type input "**********"
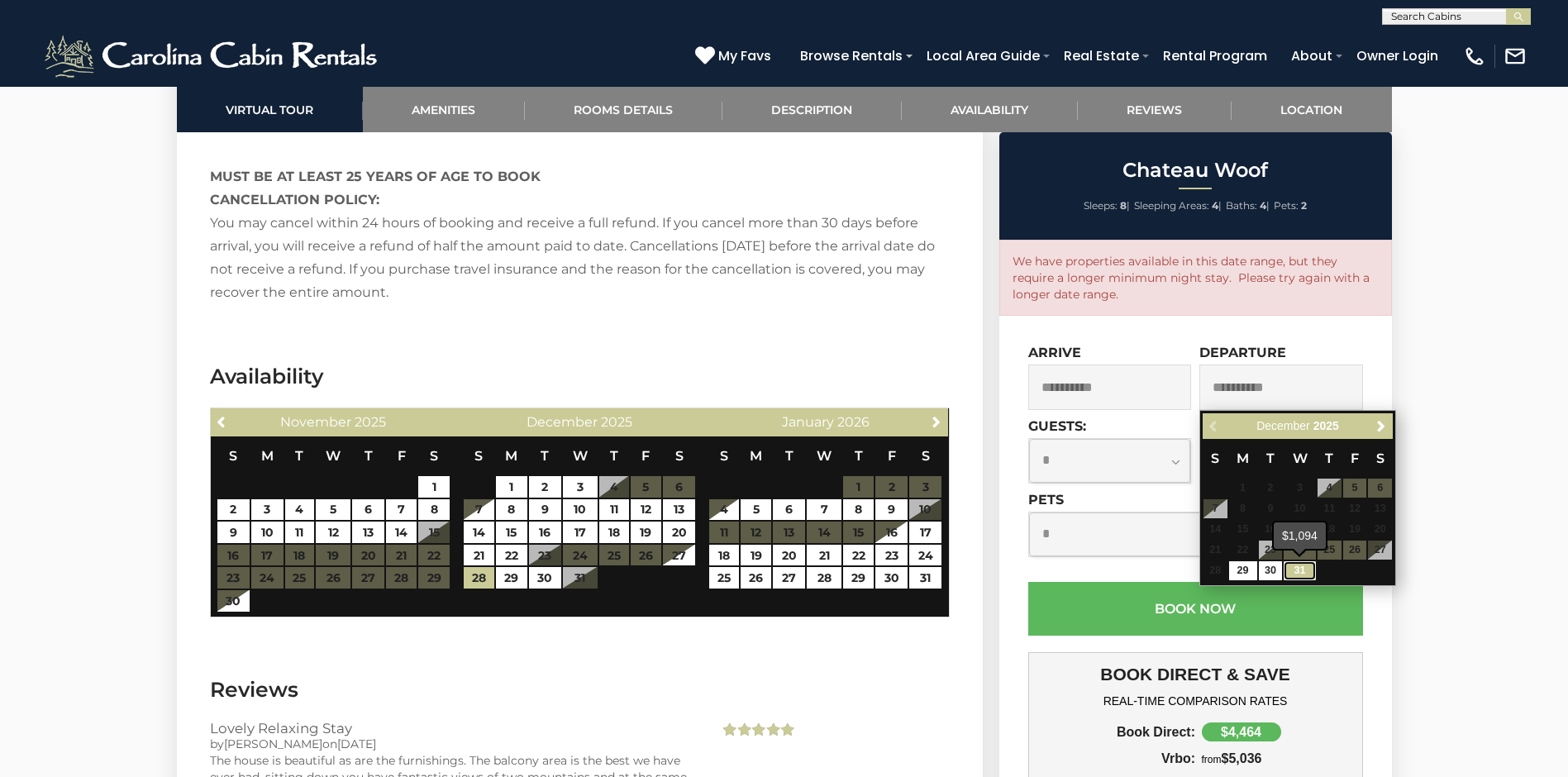
click at [1309, 569] on link "31" at bounding box center [1299, 571] width 32 height 19
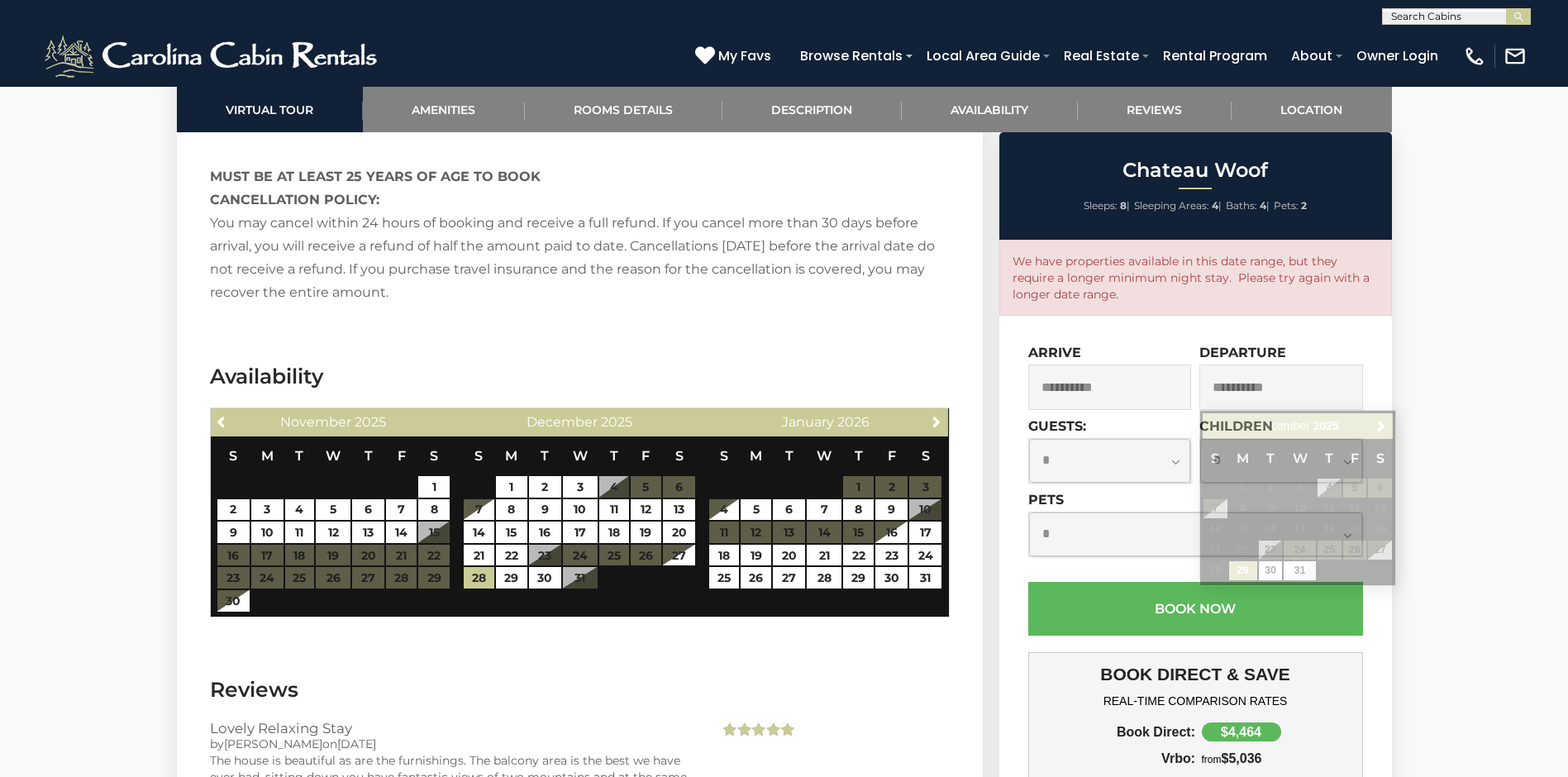
click at [1294, 389] on input "**********" at bounding box center [1280, 387] width 163 height 46
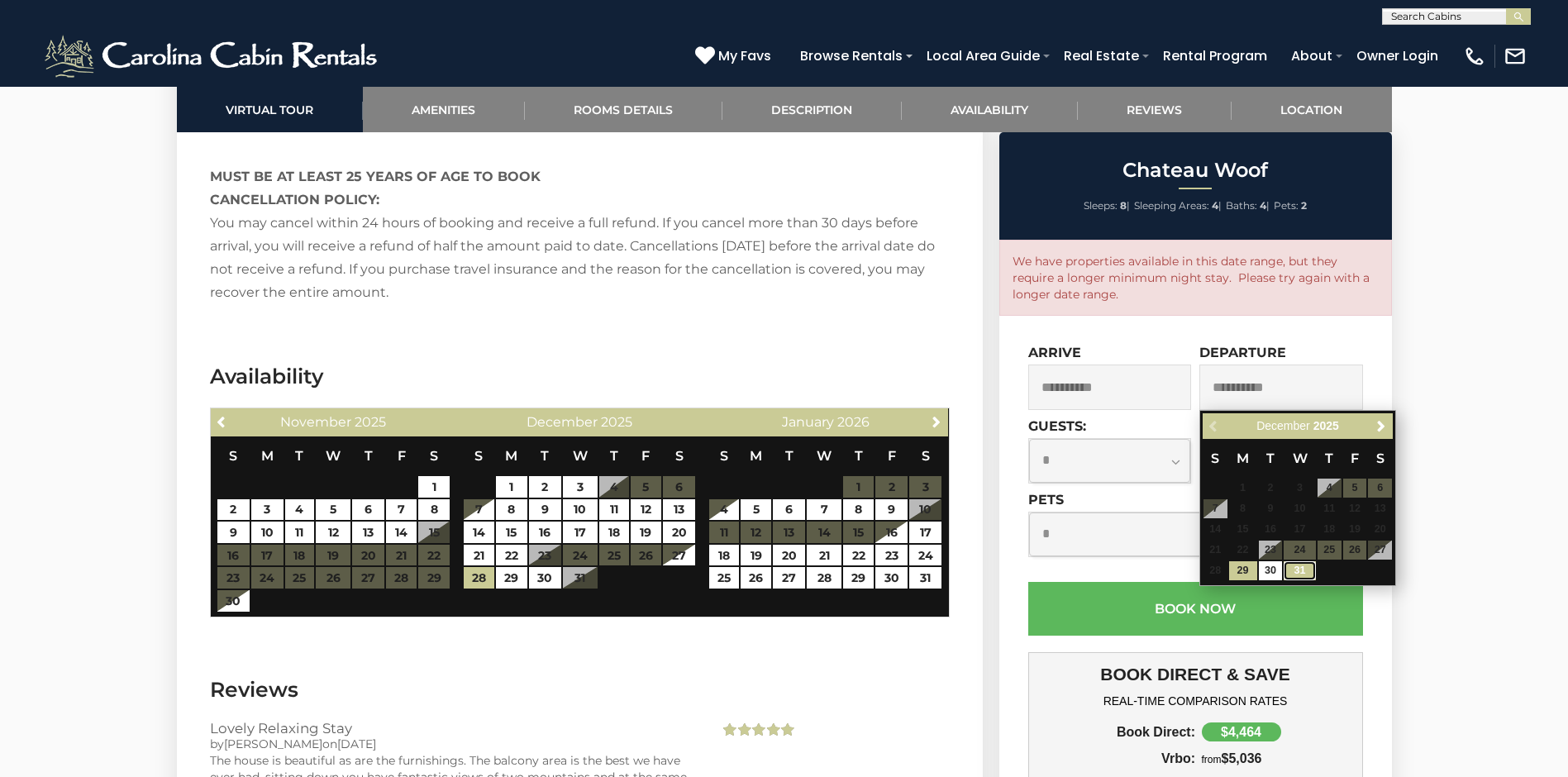
click at [1303, 567] on link "31" at bounding box center [1299, 571] width 32 height 19
type input "**********"
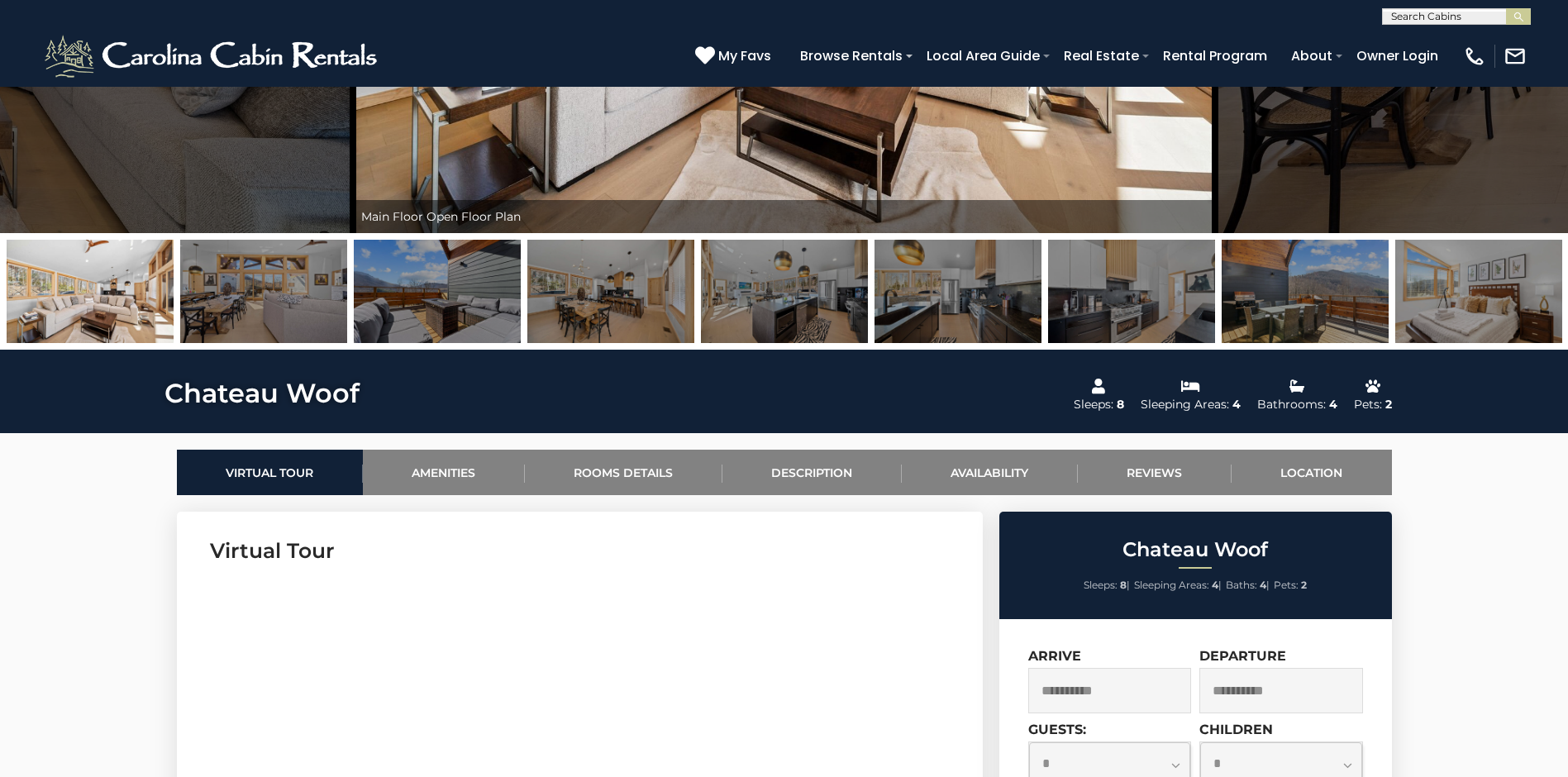
scroll to position [0, 0]
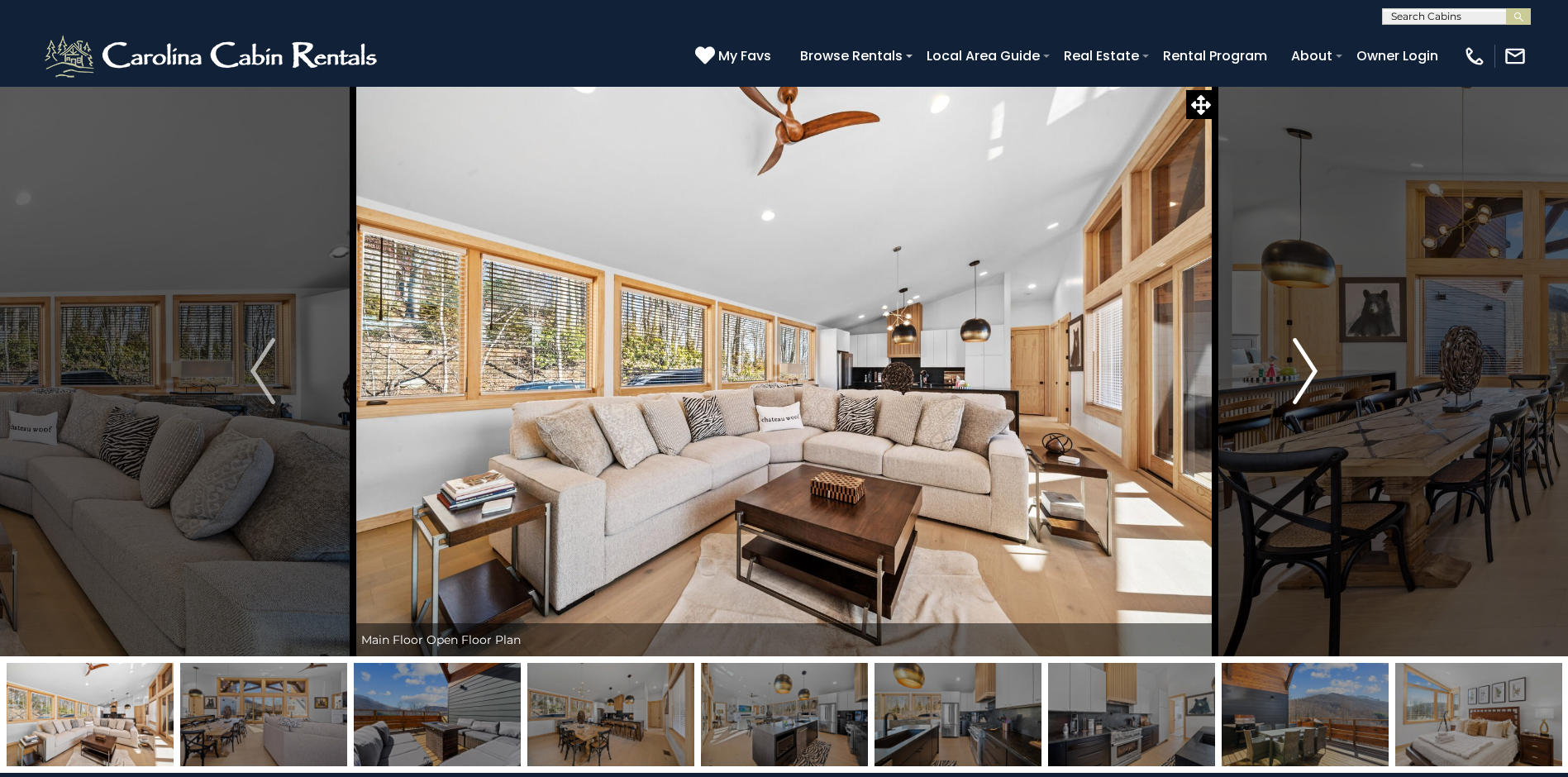
click at [1299, 365] on img "Next" at bounding box center [1305, 371] width 25 height 66
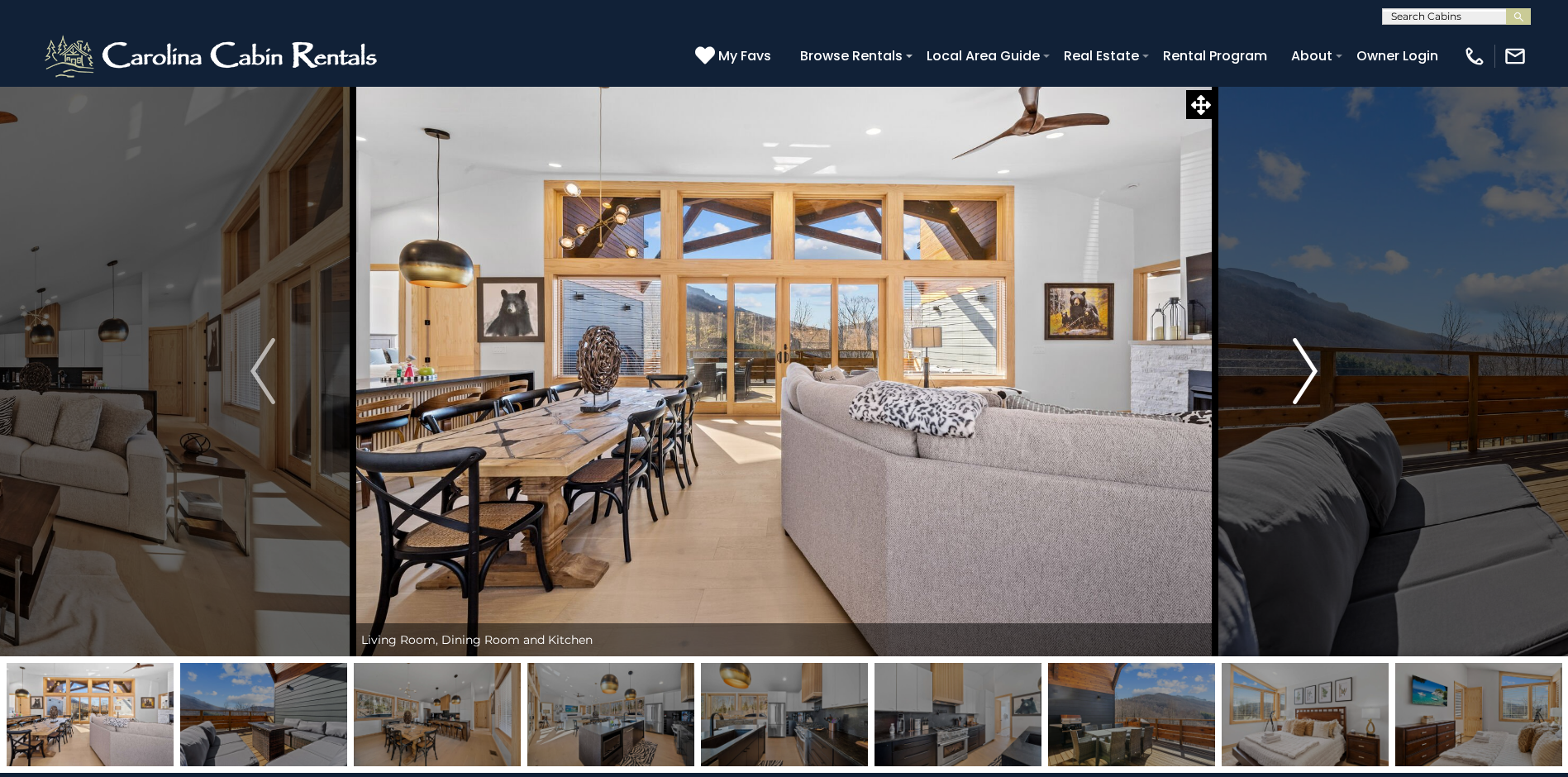
click at [1302, 365] on img "Next" at bounding box center [1305, 371] width 25 height 66
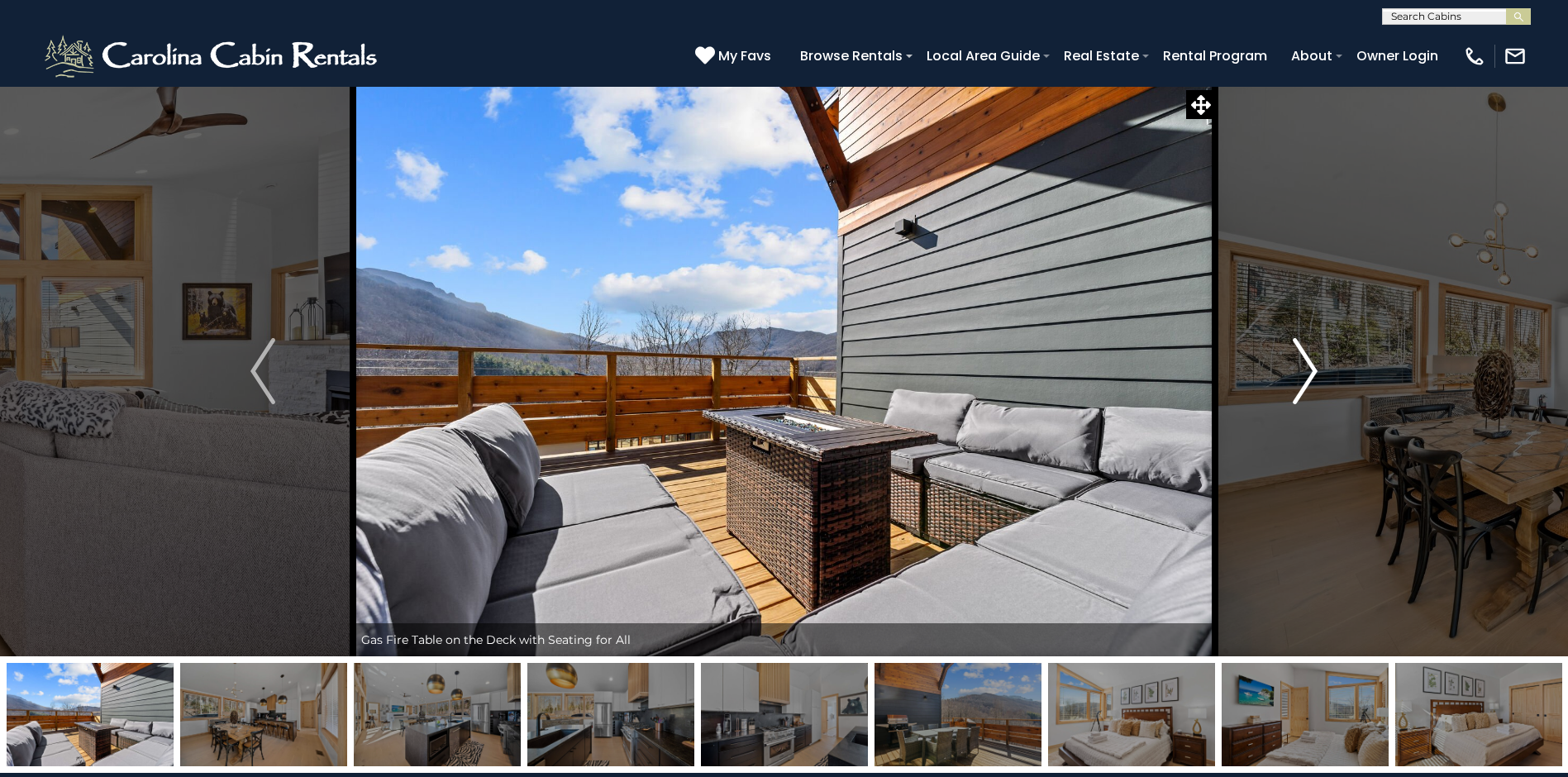
click at [1302, 365] on img "Next" at bounding box center [1305, 371] width 25 height 66
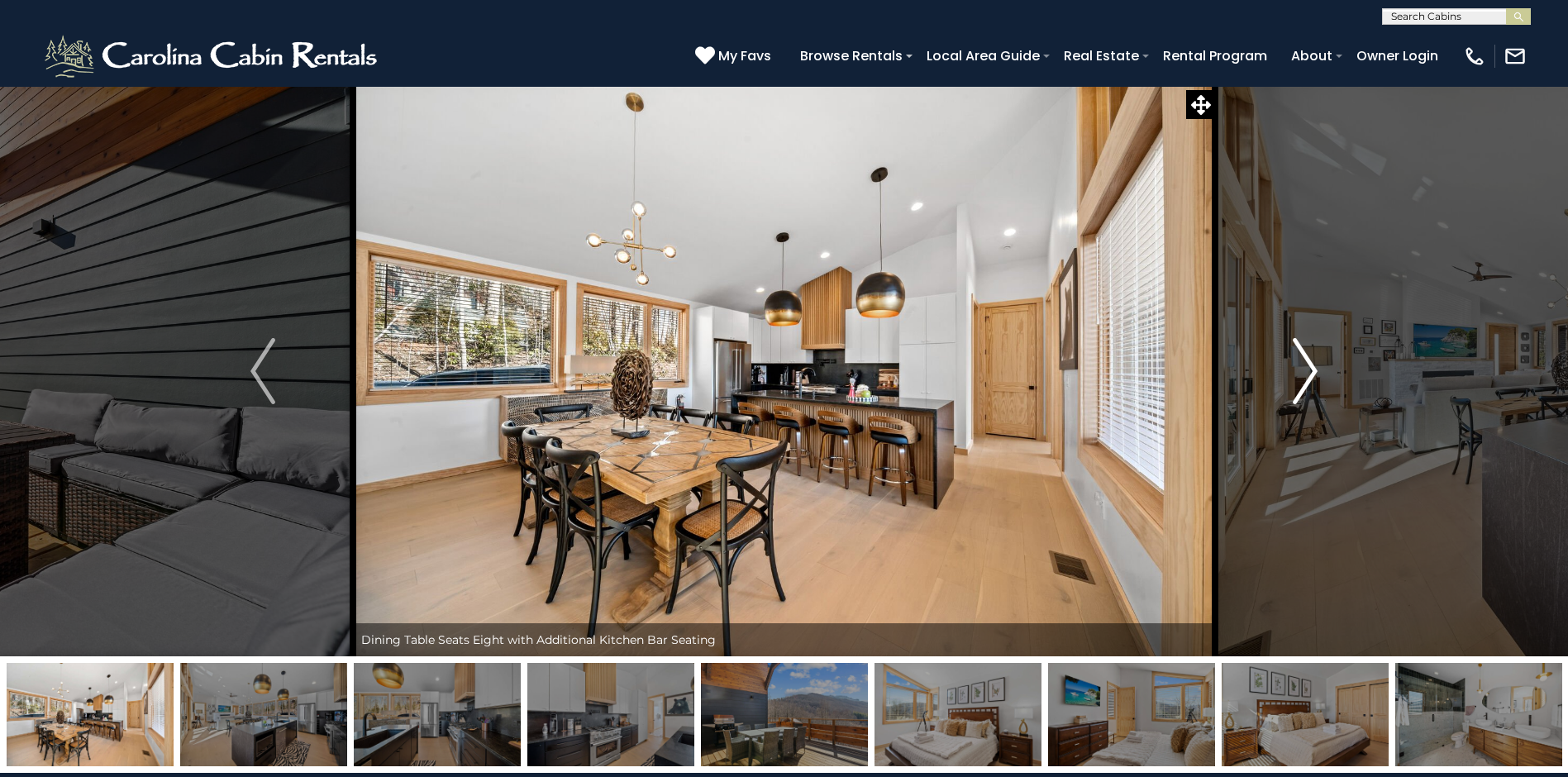
click at [1304, 370] on img "Next" at bounding box center [1305, 371] width 25 height 66
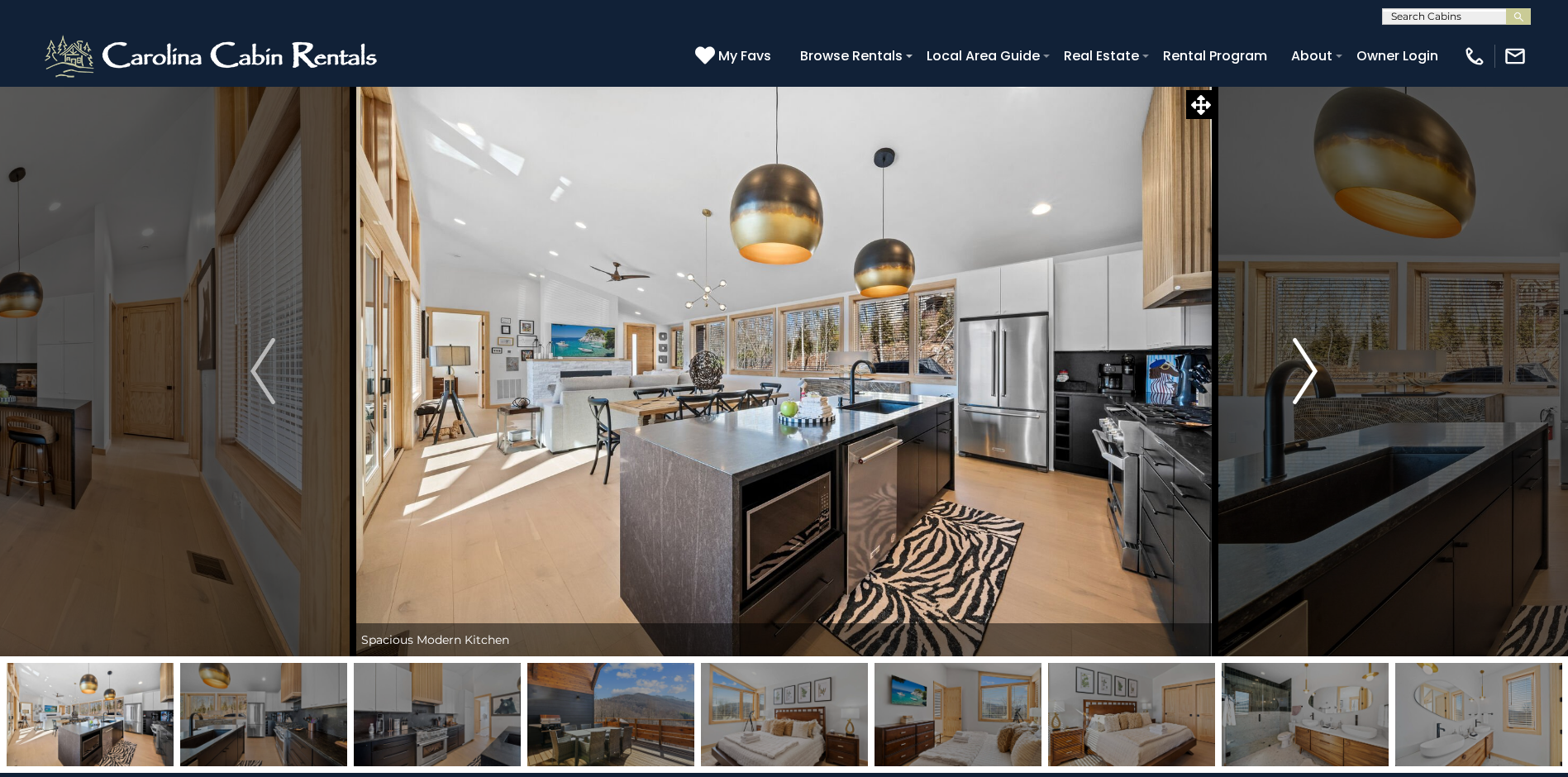
click at [1304, 370] on img "Next" at bounding box center [1305, 371] width 25 height 66
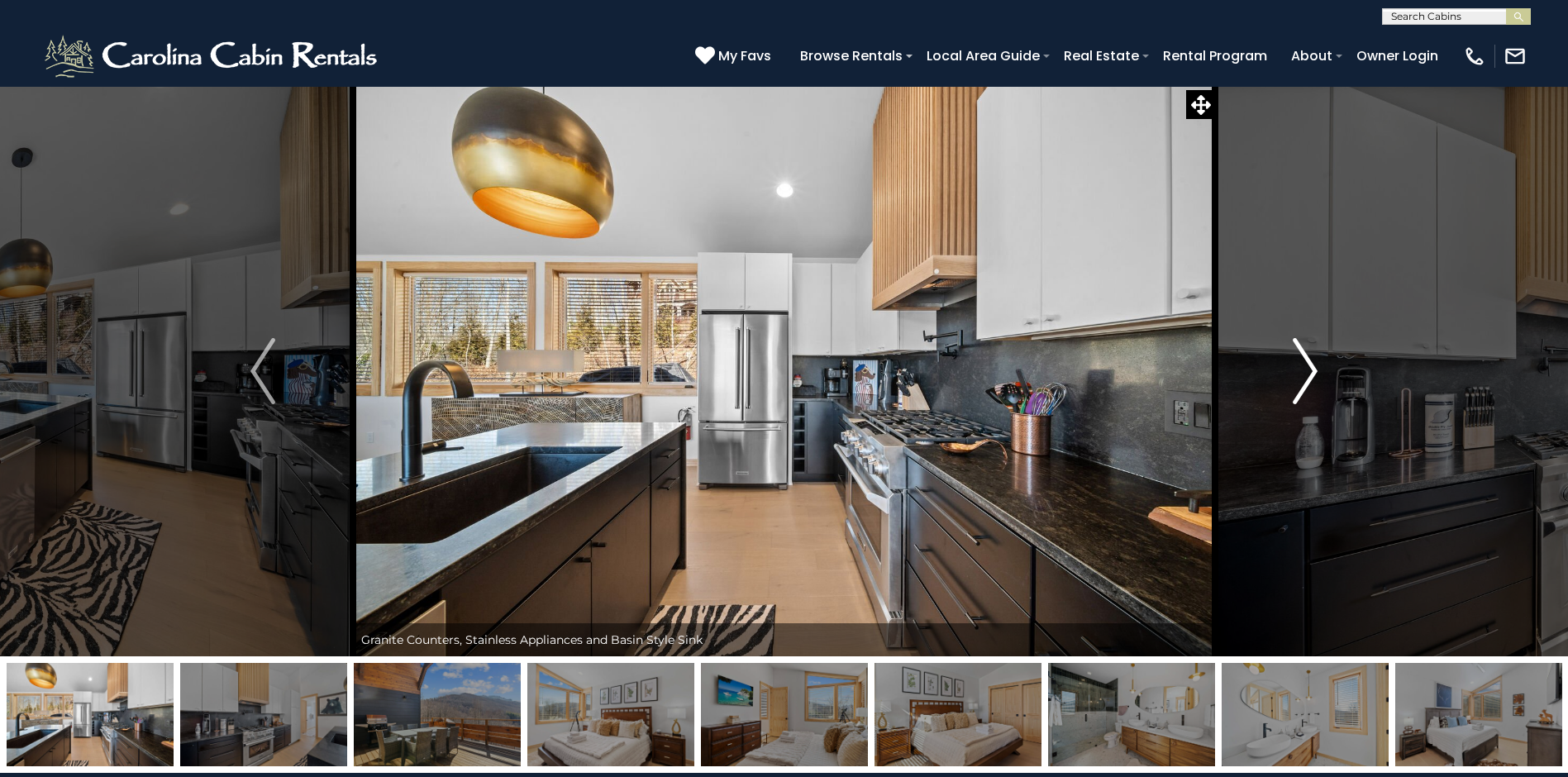
click at [1304, 370] on img "Next" at bounding box center [1305, 371] width 25 height 66
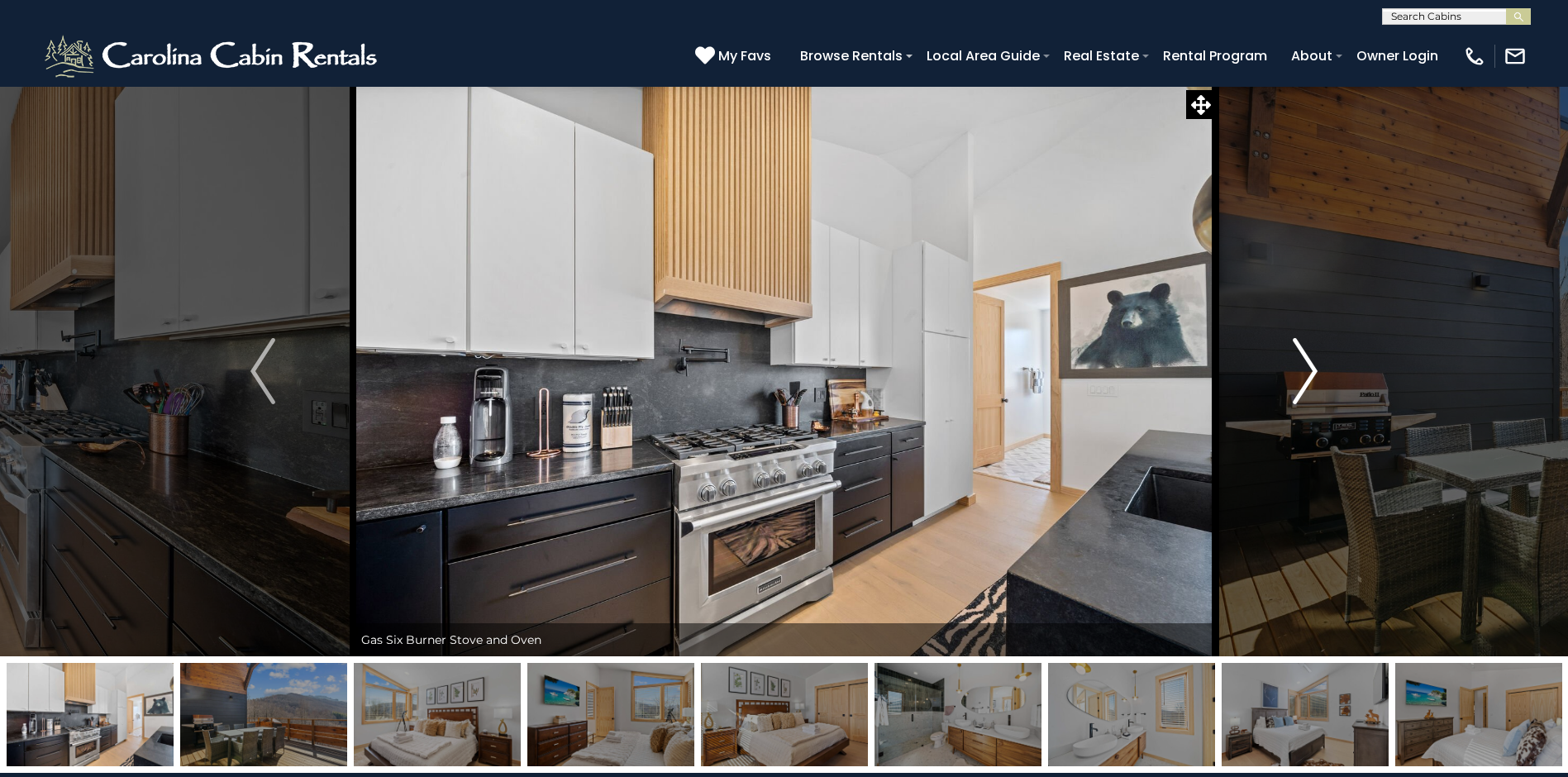
click at [1304, 369] on img "Next" at bounding box center [1305, 371] width 25 height 66
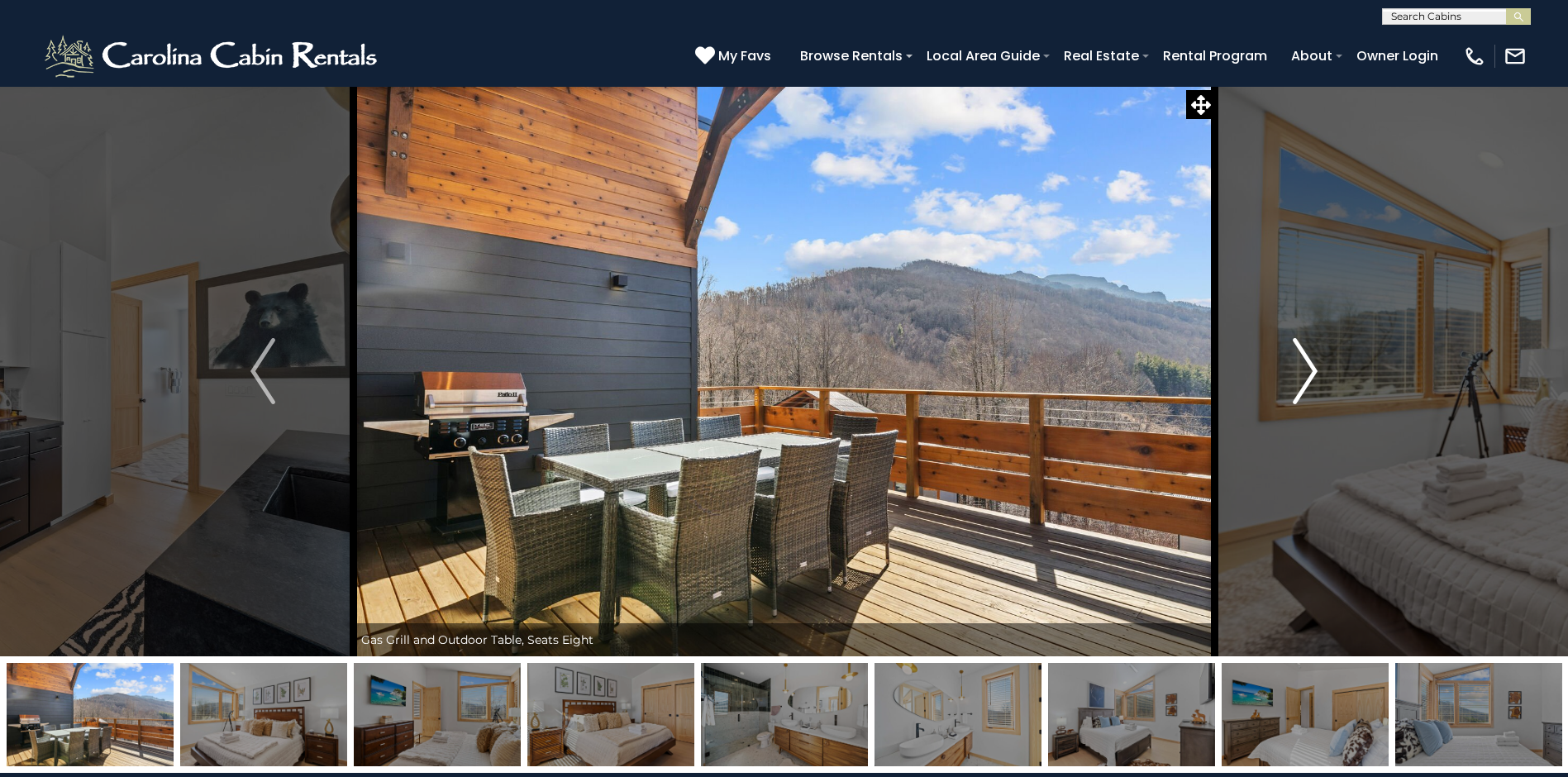
click at [1304, 369] on img "Next" at bounding box center [1305, 371] width 25 height 66
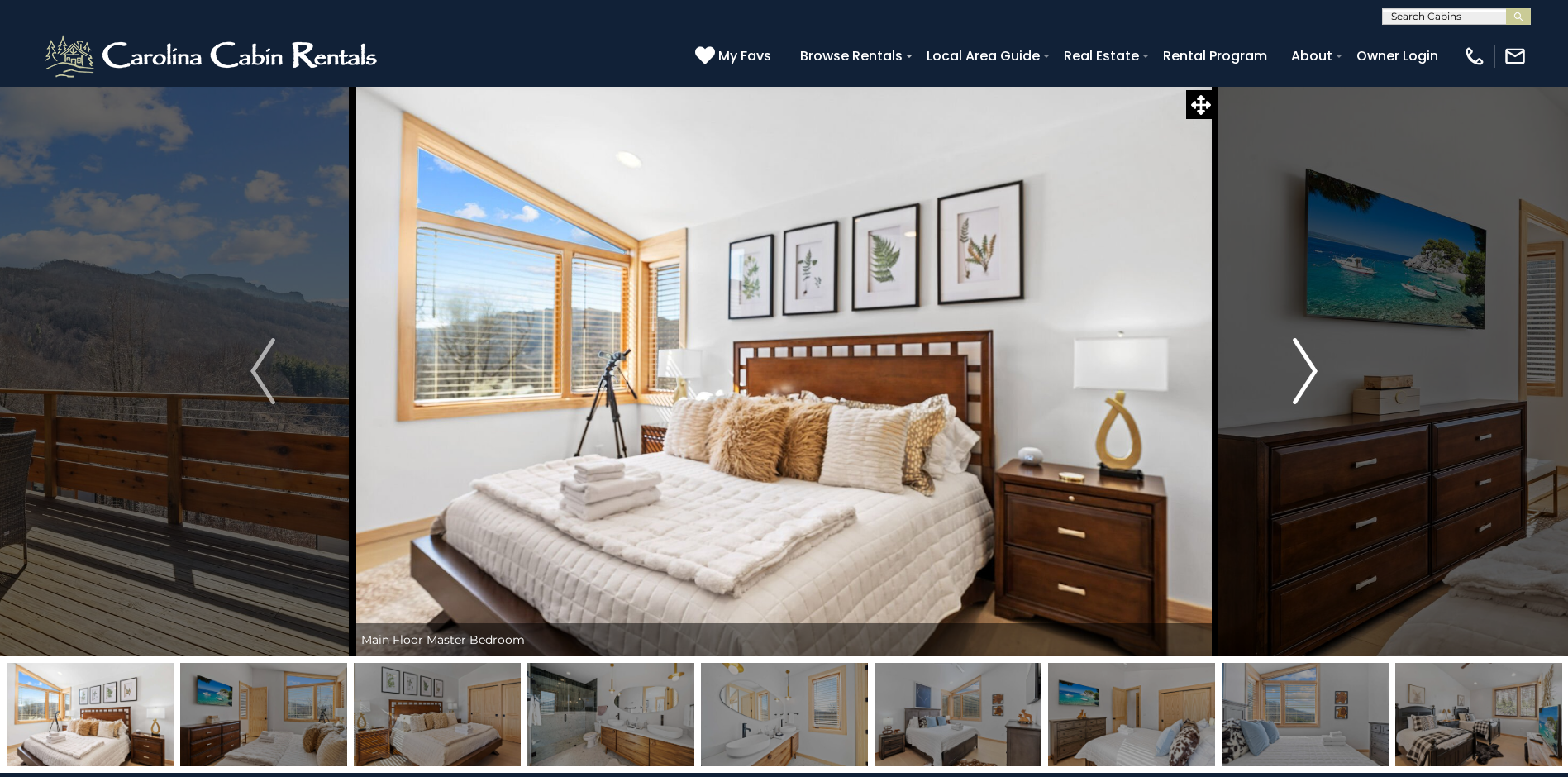
click at [1304, 369] on img "Next" at bounding box center [1305, 371] width 25 height 66
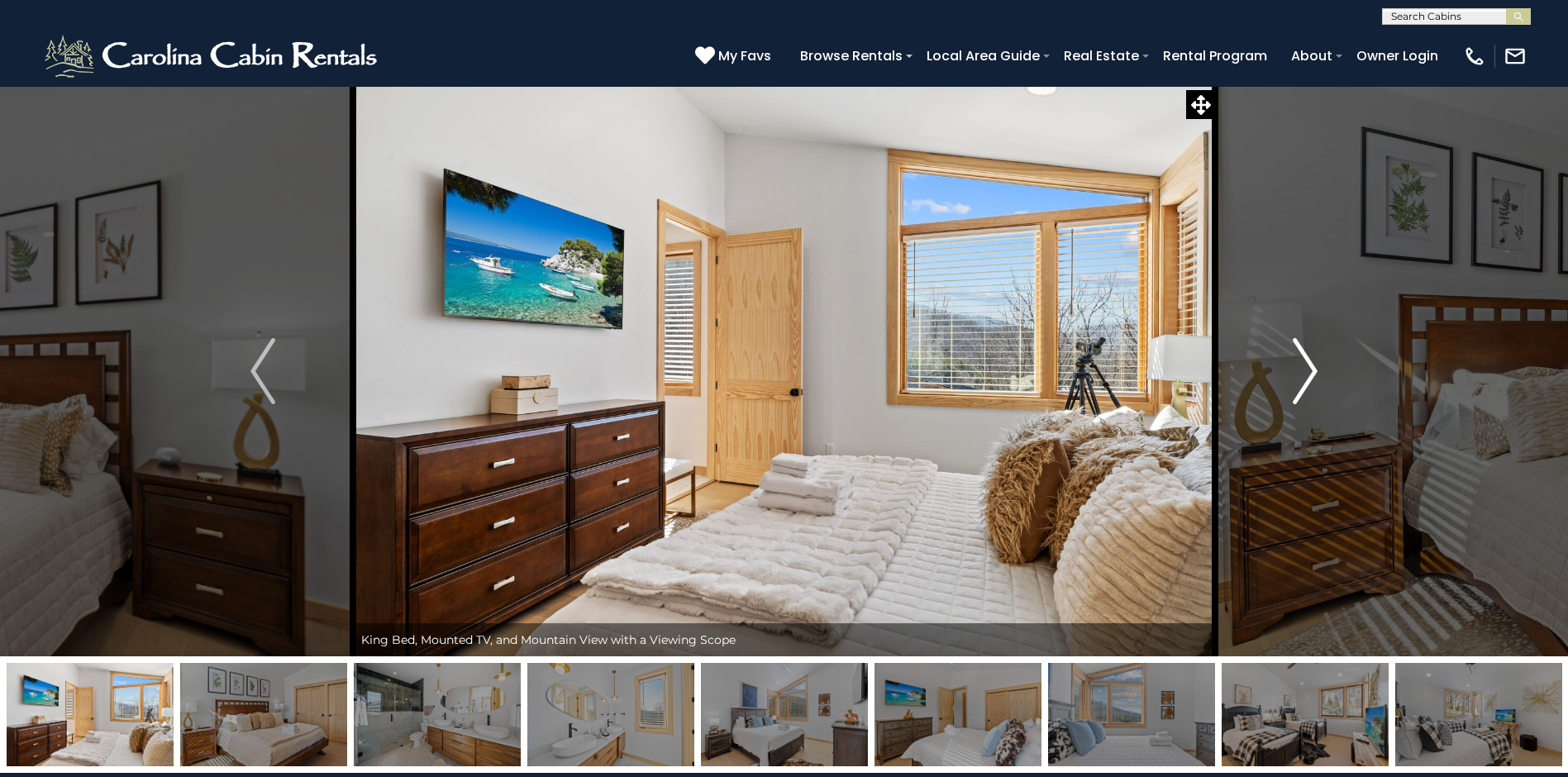
click at [1304, 369] on img "Next" at bounding box center [1305, 371] width 25 height 66
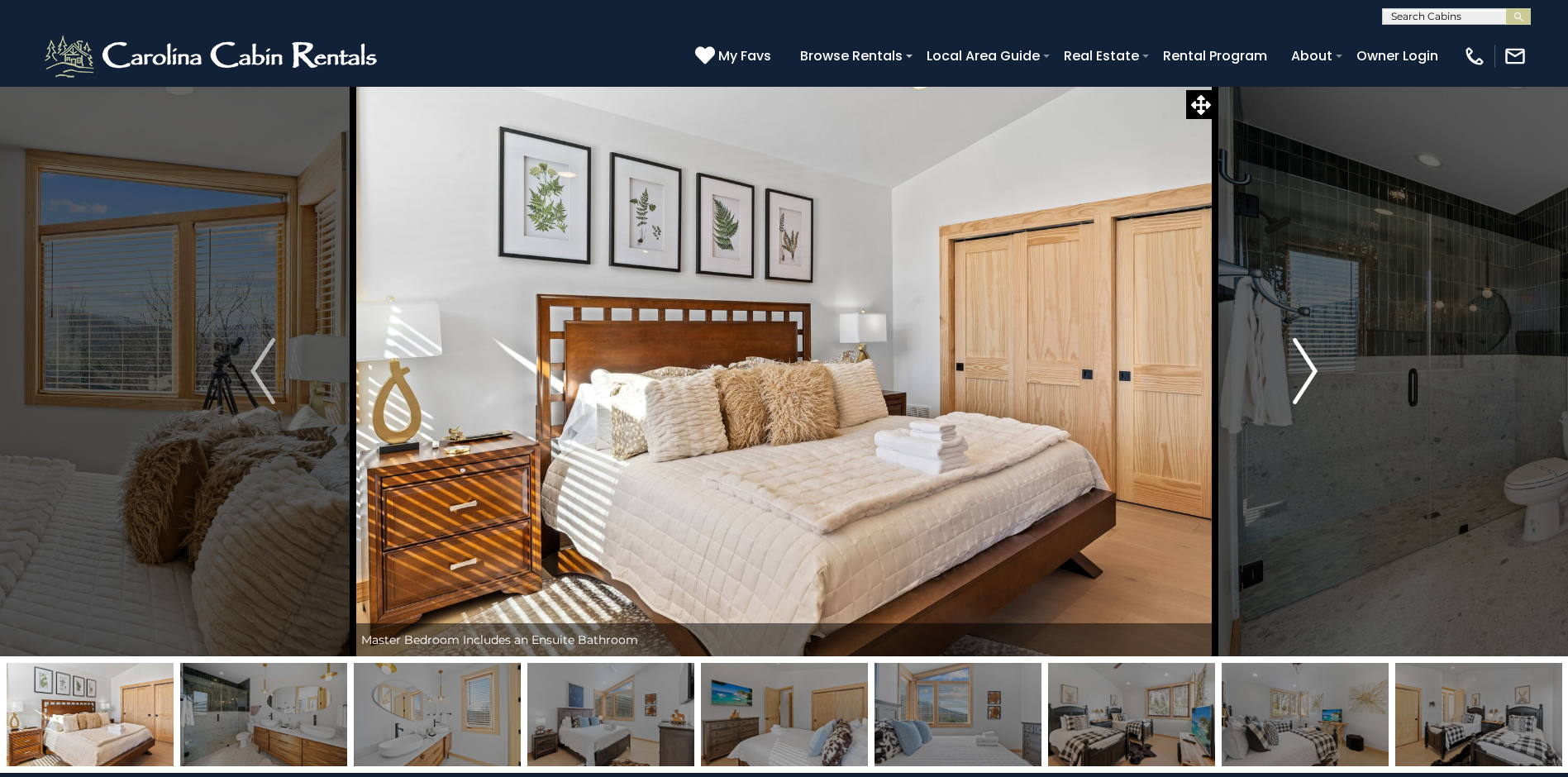
click at [1304, 369] on img "Next" at bounding box center [1305, 371] width 25 height 66
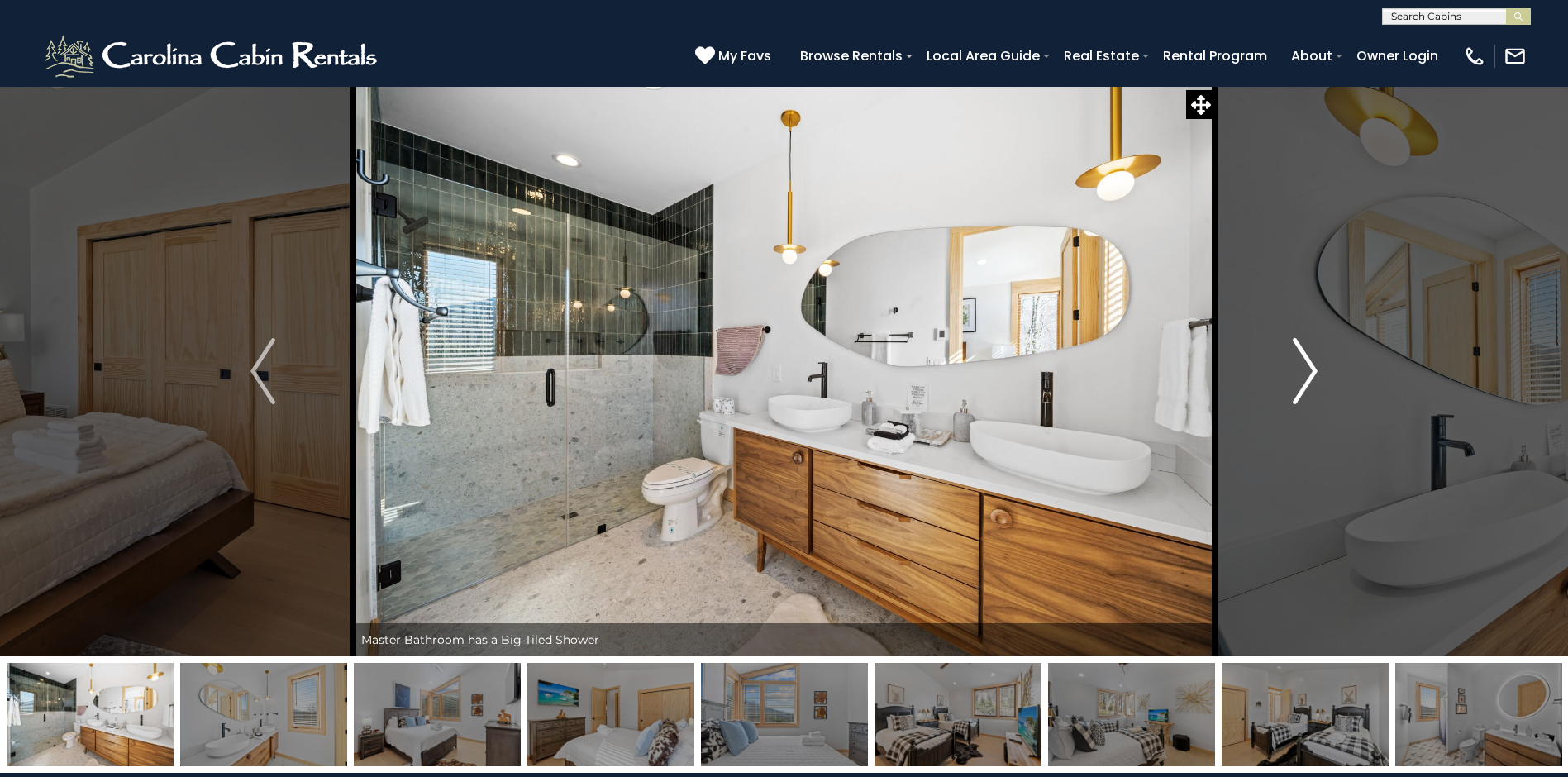
click at [1304, 369] on img "Next" at bounding box center [1305, 371] width 25 height 66
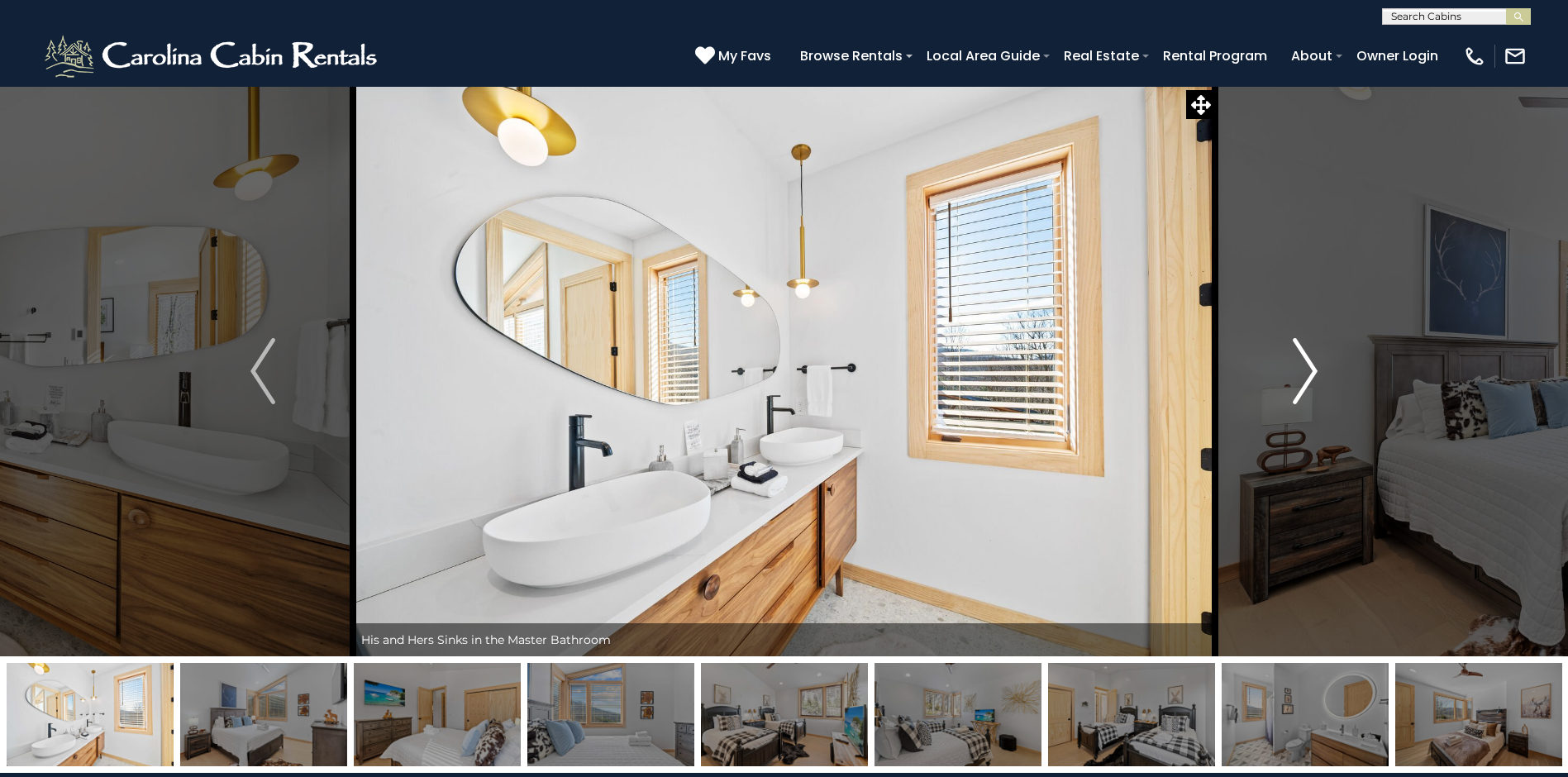
click at [1304, 369] on img "Next" at bounding box center [1305, 371] width 25 height 66
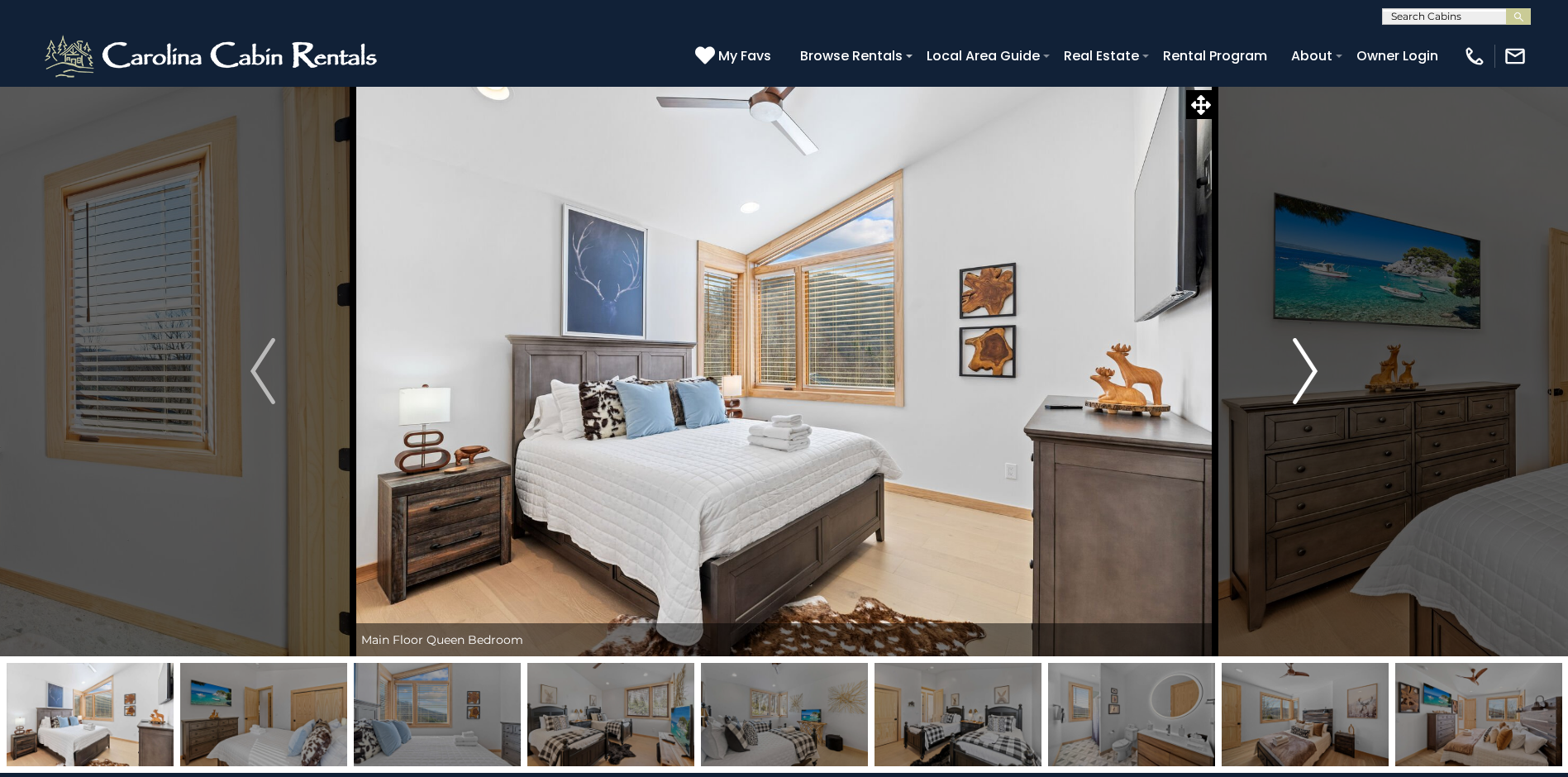
click at [1312, 377] on img "Next" at bounding box center [1305, 371] width 25 height 66
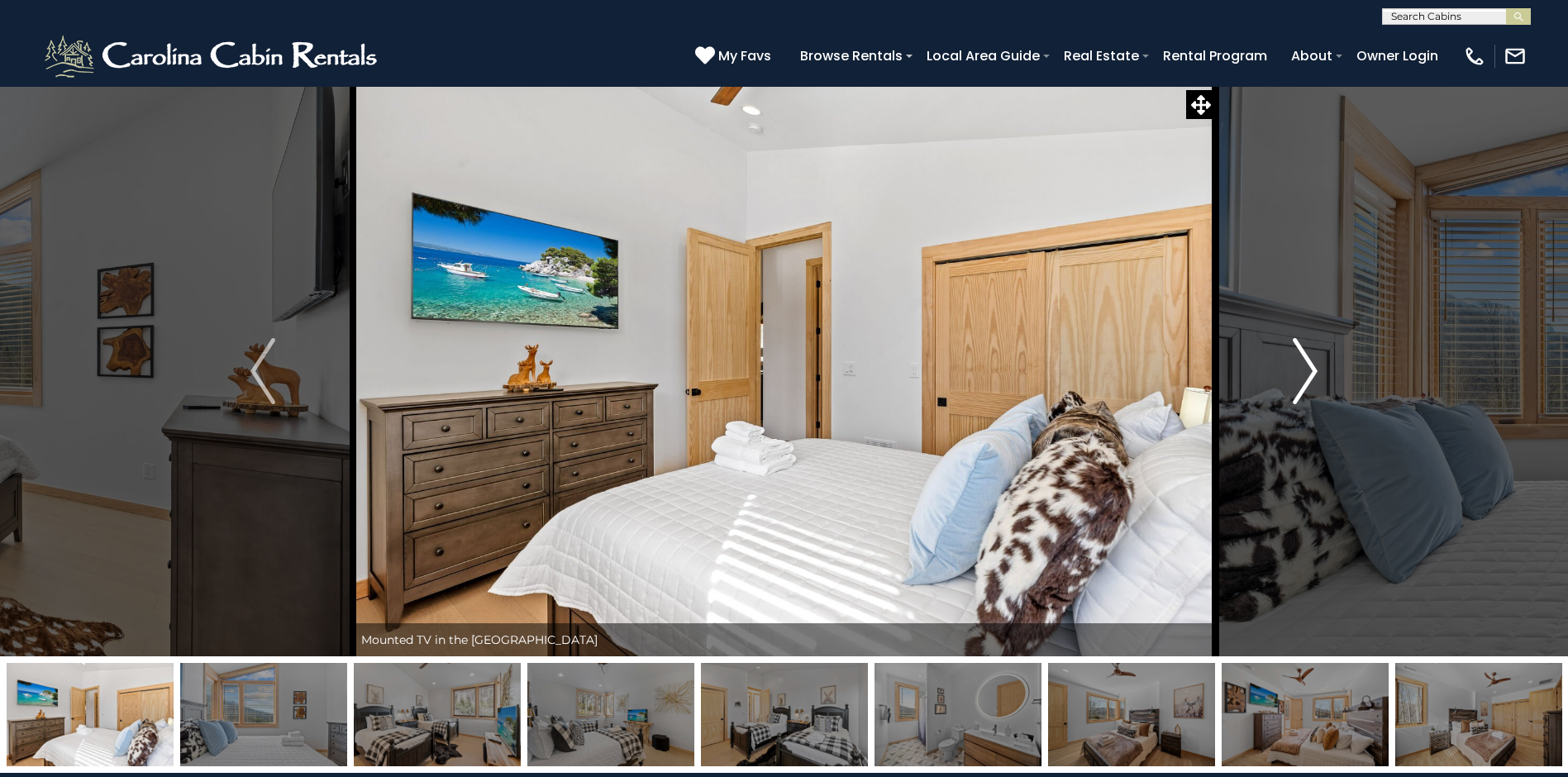
click at [1312, 375] on img "Next" at bounding box center [1305, 371] width 25 height 66
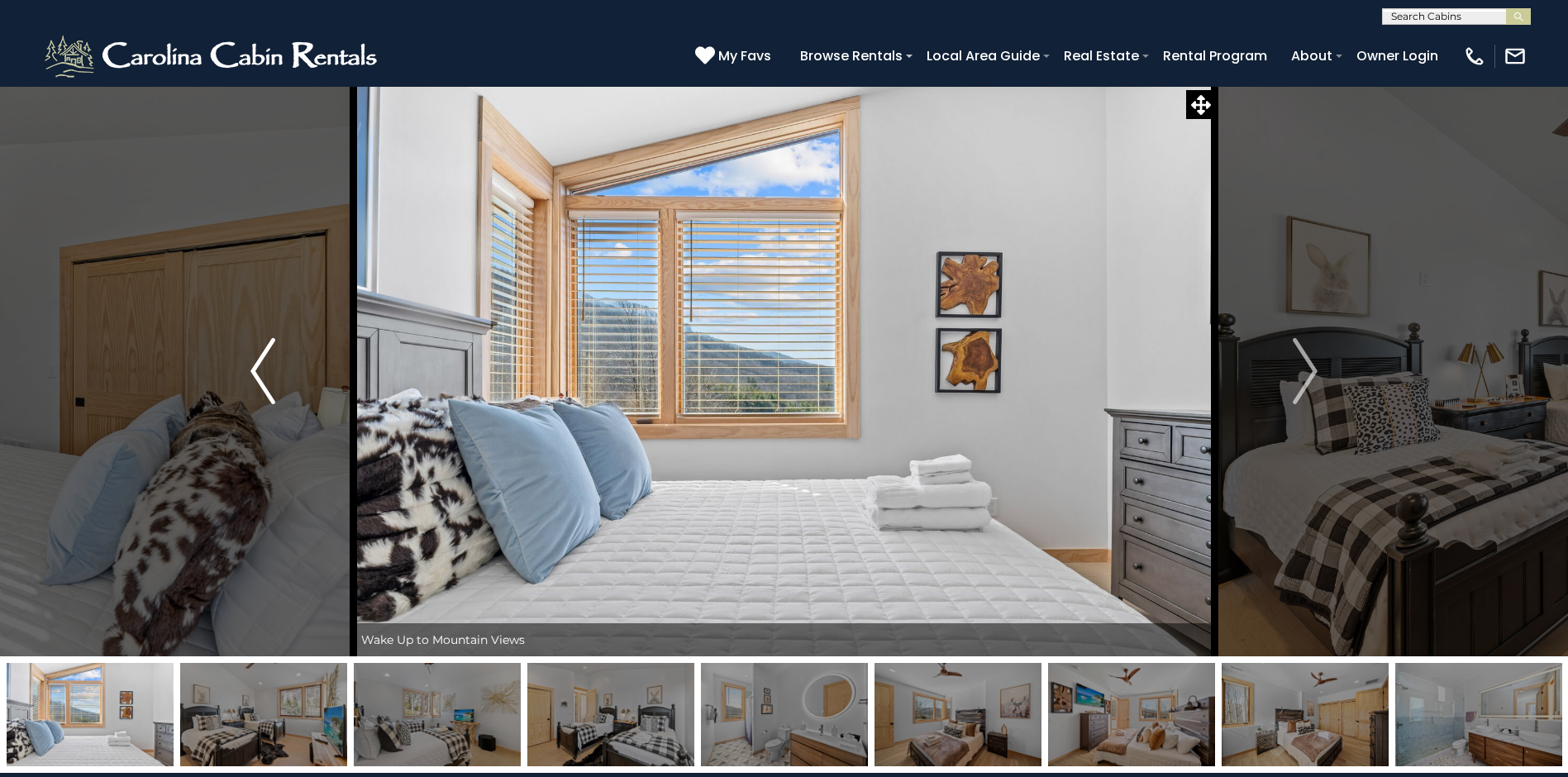
click at [267, 366] on img "Previous" at bounding box center [263, 371] width 25 height 66
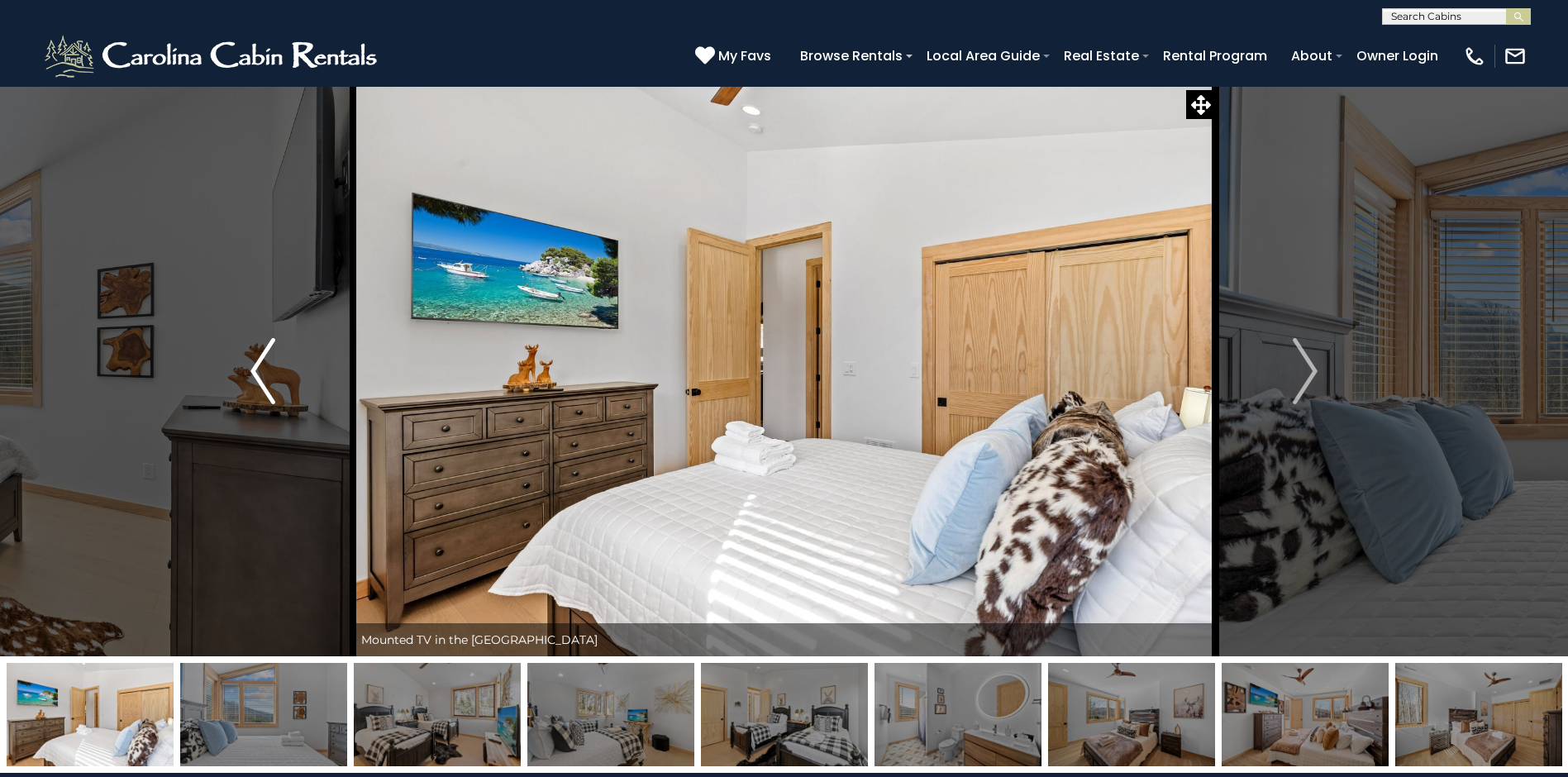
click at [267, 366] on img "Previous" at bounding box center [263, 371] width 25 height 66
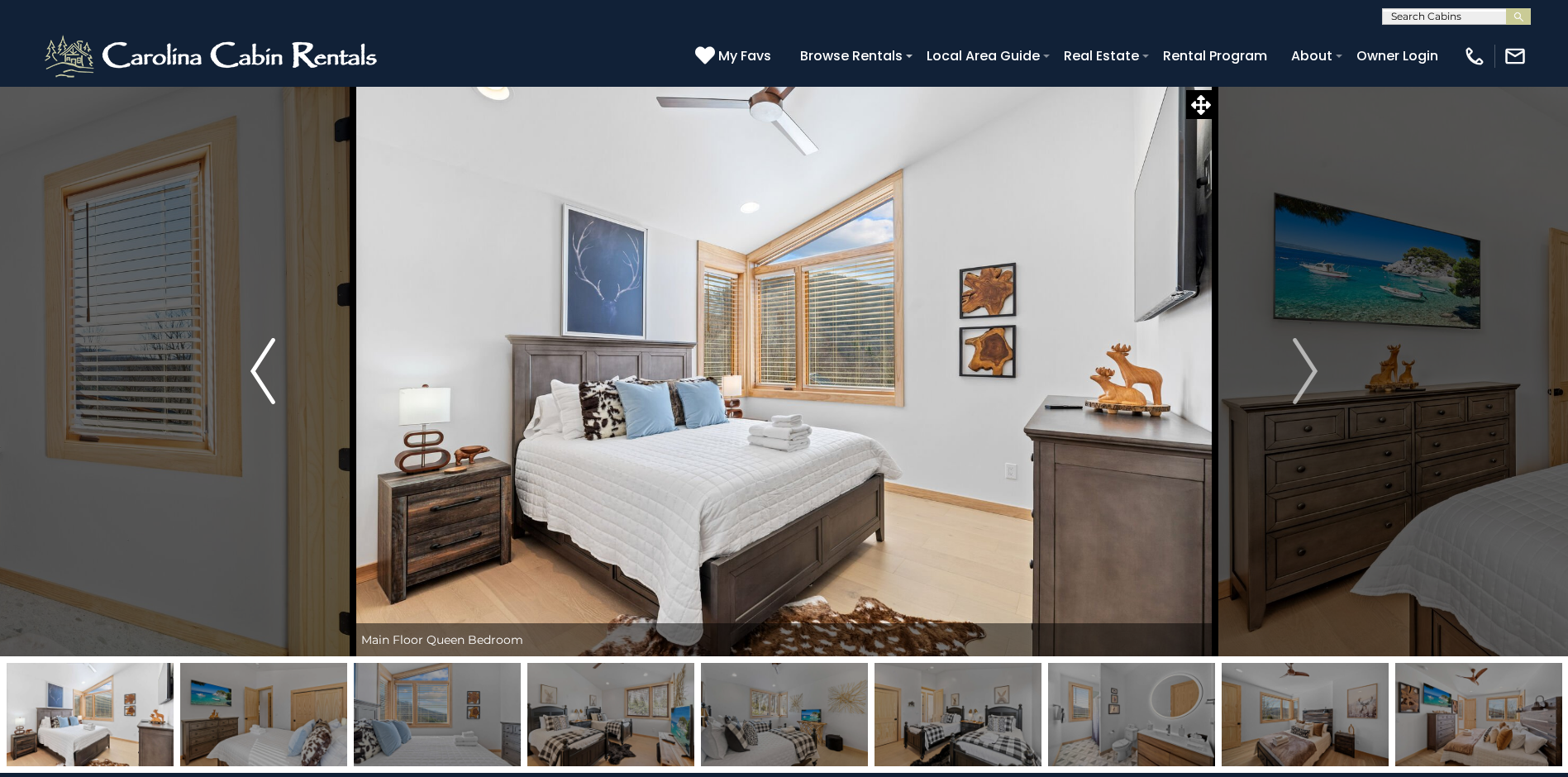
click at [260, 366] on img "Previous" at bounding box center [263, 371] width 25 height 66
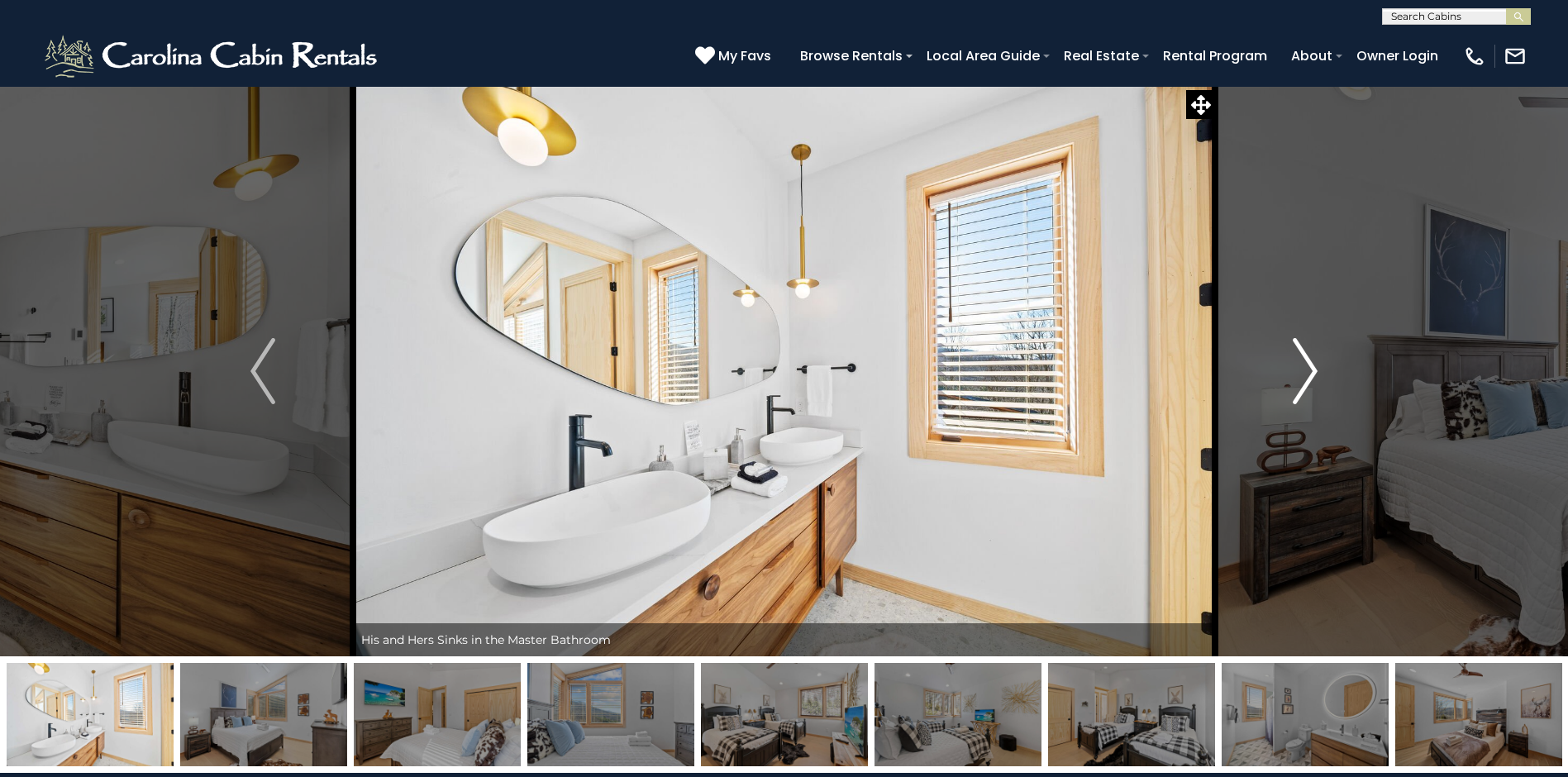
click at [1306, 364] on img "Next" at bounding box center [1305, 371] width 25 height 66
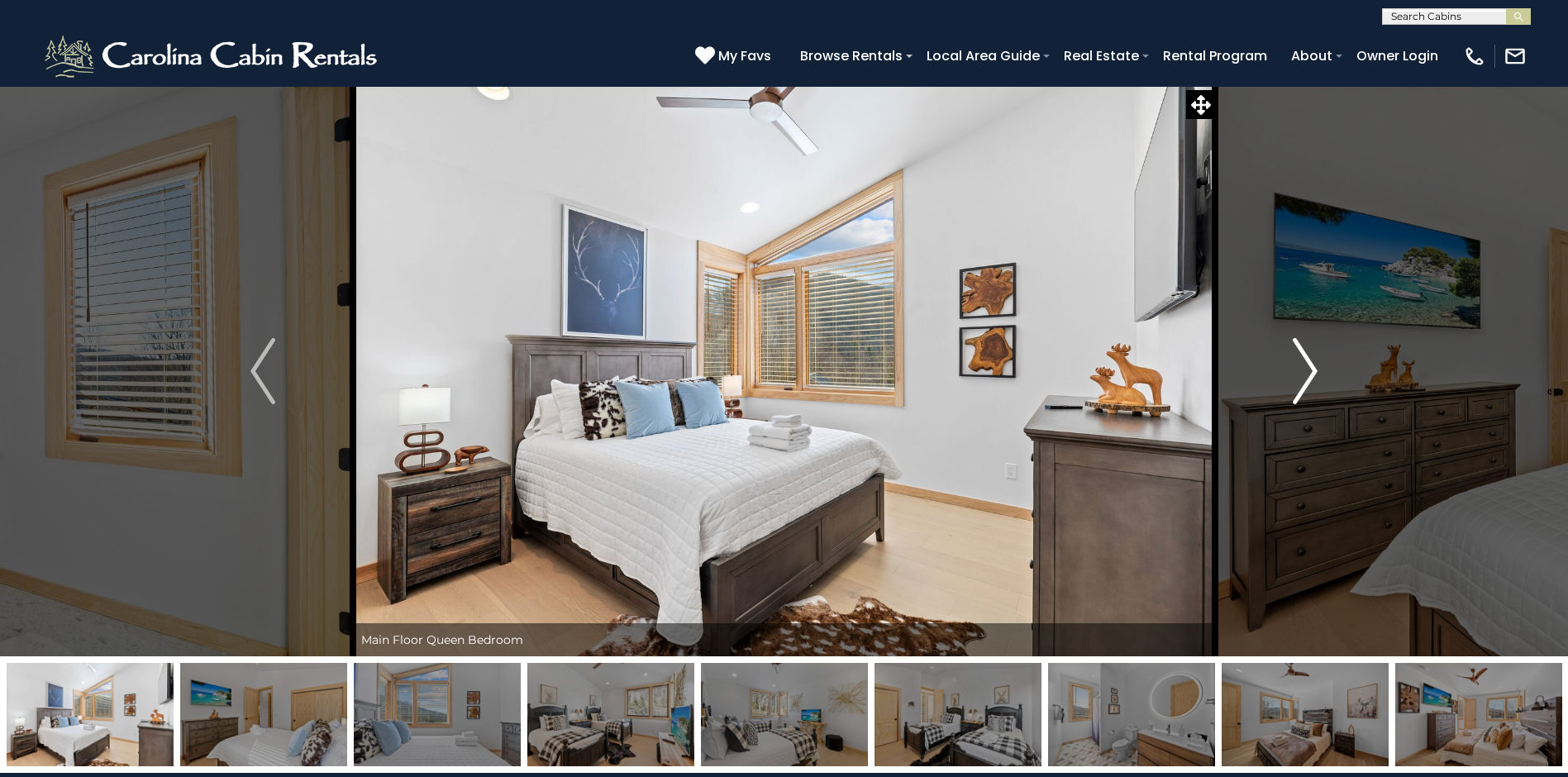
click at [1304, 367] on img "Next" at bounding box center [1305, 371] width 25 height 66
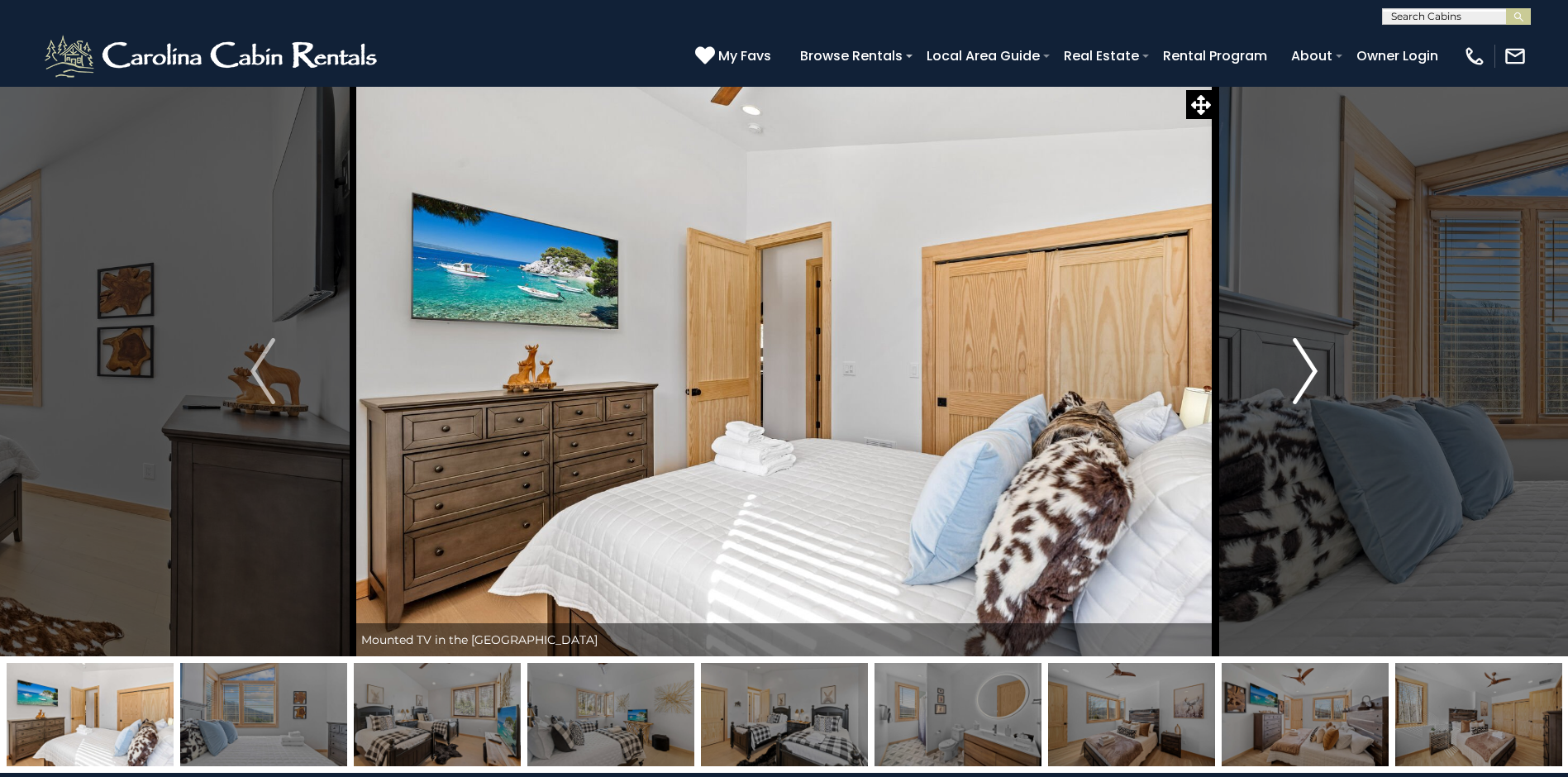
click at [1304, 367] on img "Next" at bounding box center [1305, 371] width 25 height 66
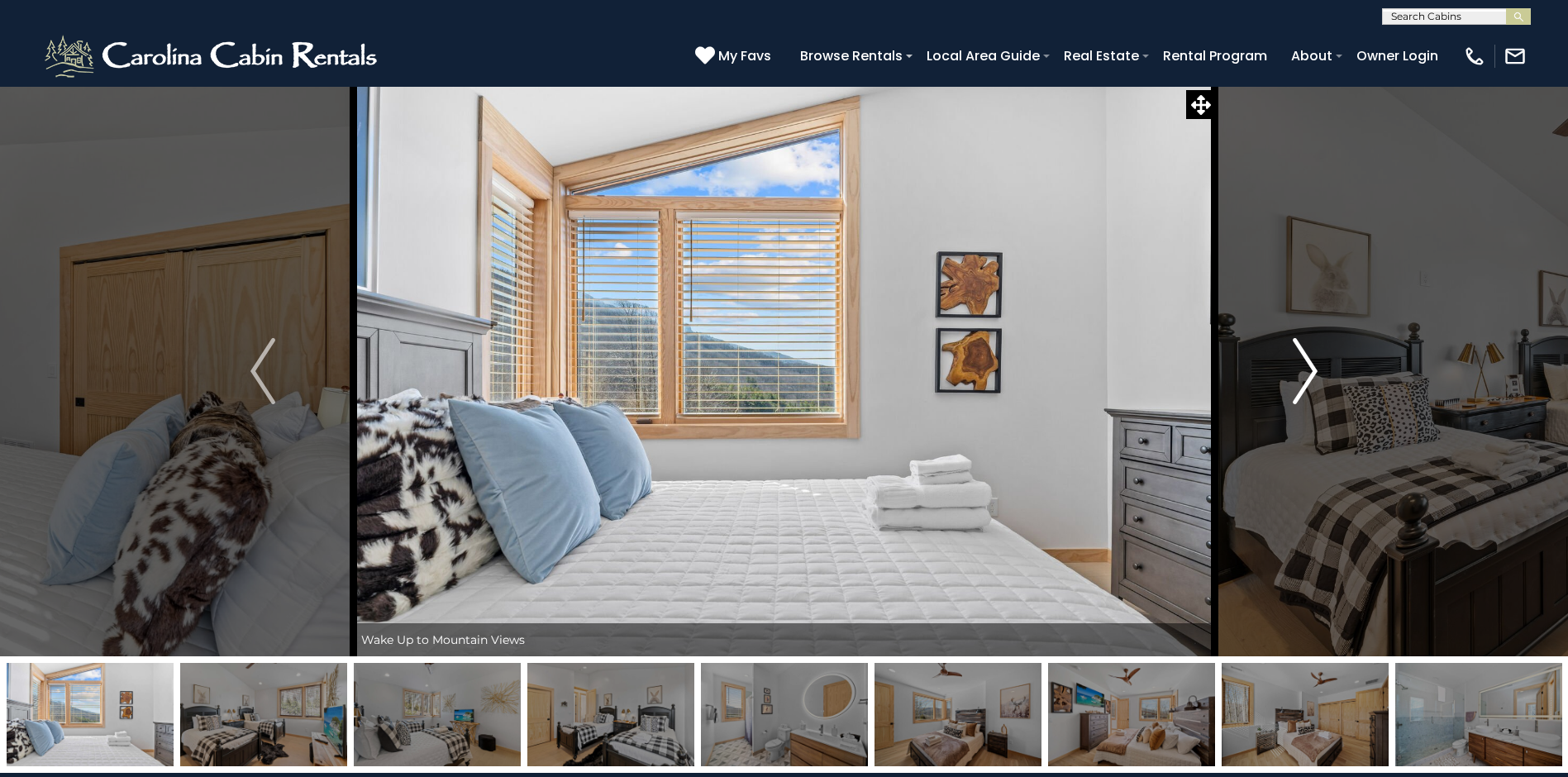
click at [1304, 367] on img "Next" at bounding box center [1305, 371] width 25 height 66
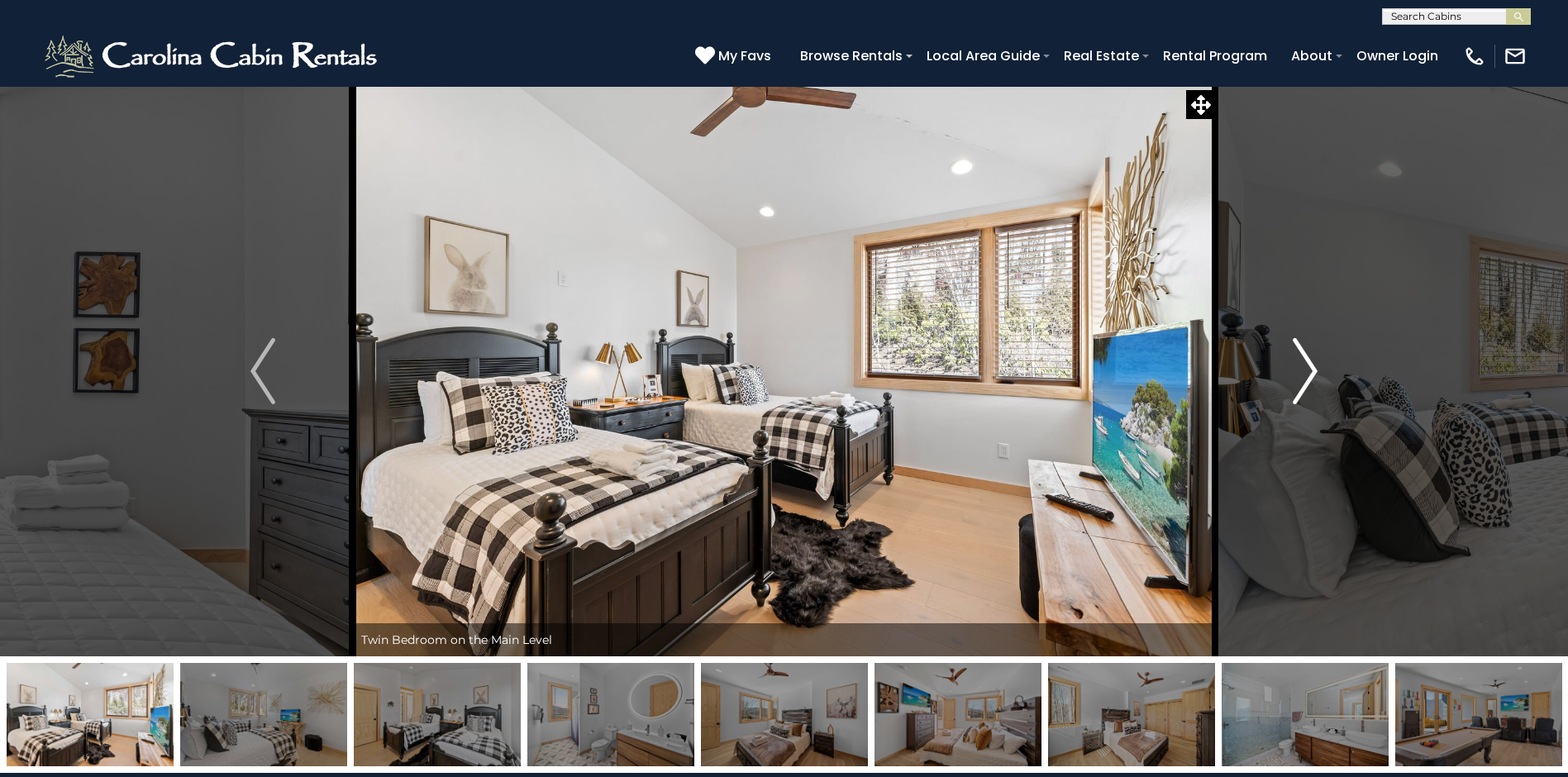
click at [1304, 367] on img "Next" at bounding box center [1305, 371] width 25 height 66
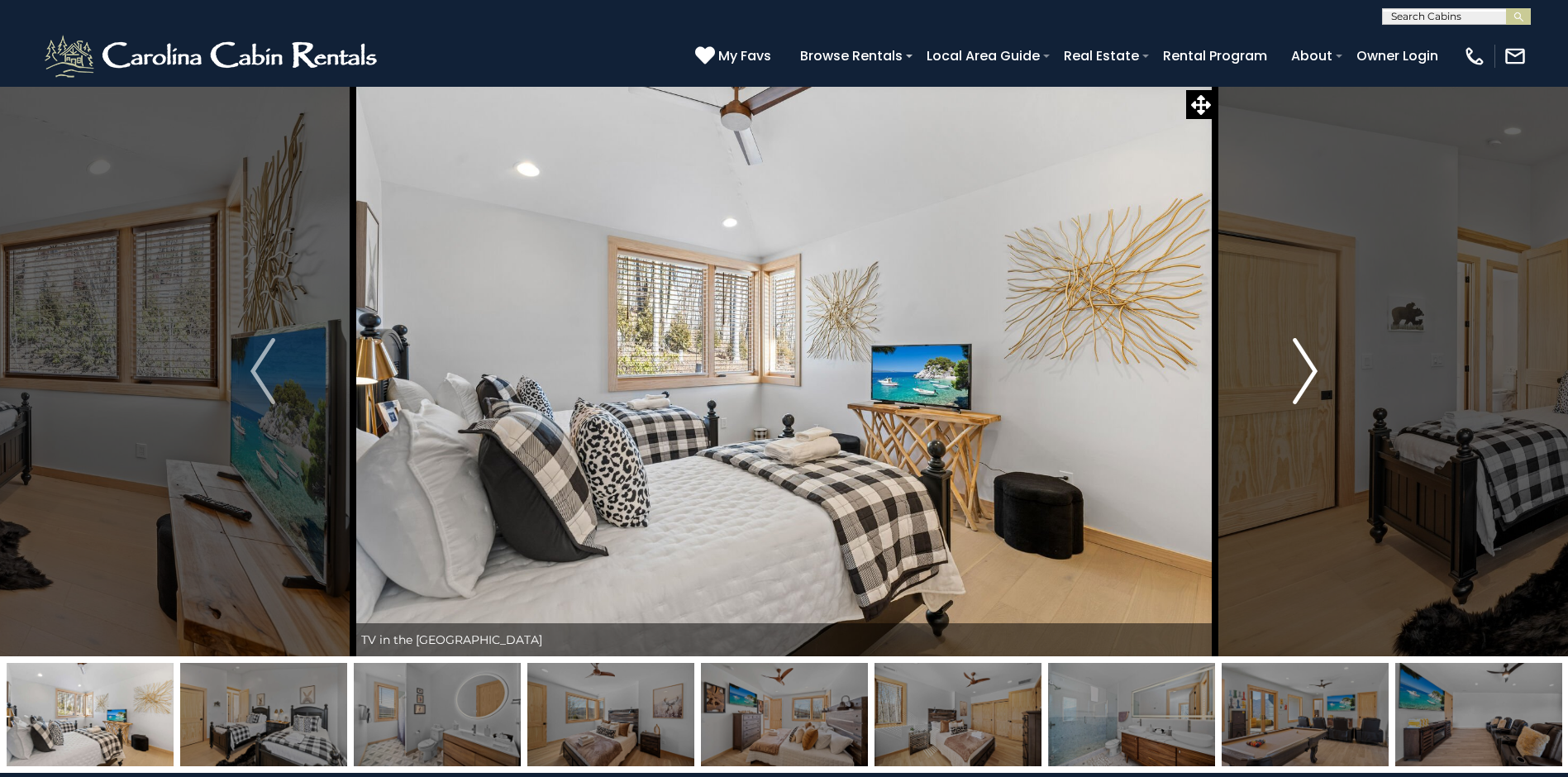
click at [1304, 367] on img "Next" at bounding box center [1305, 371] width 25 height 66
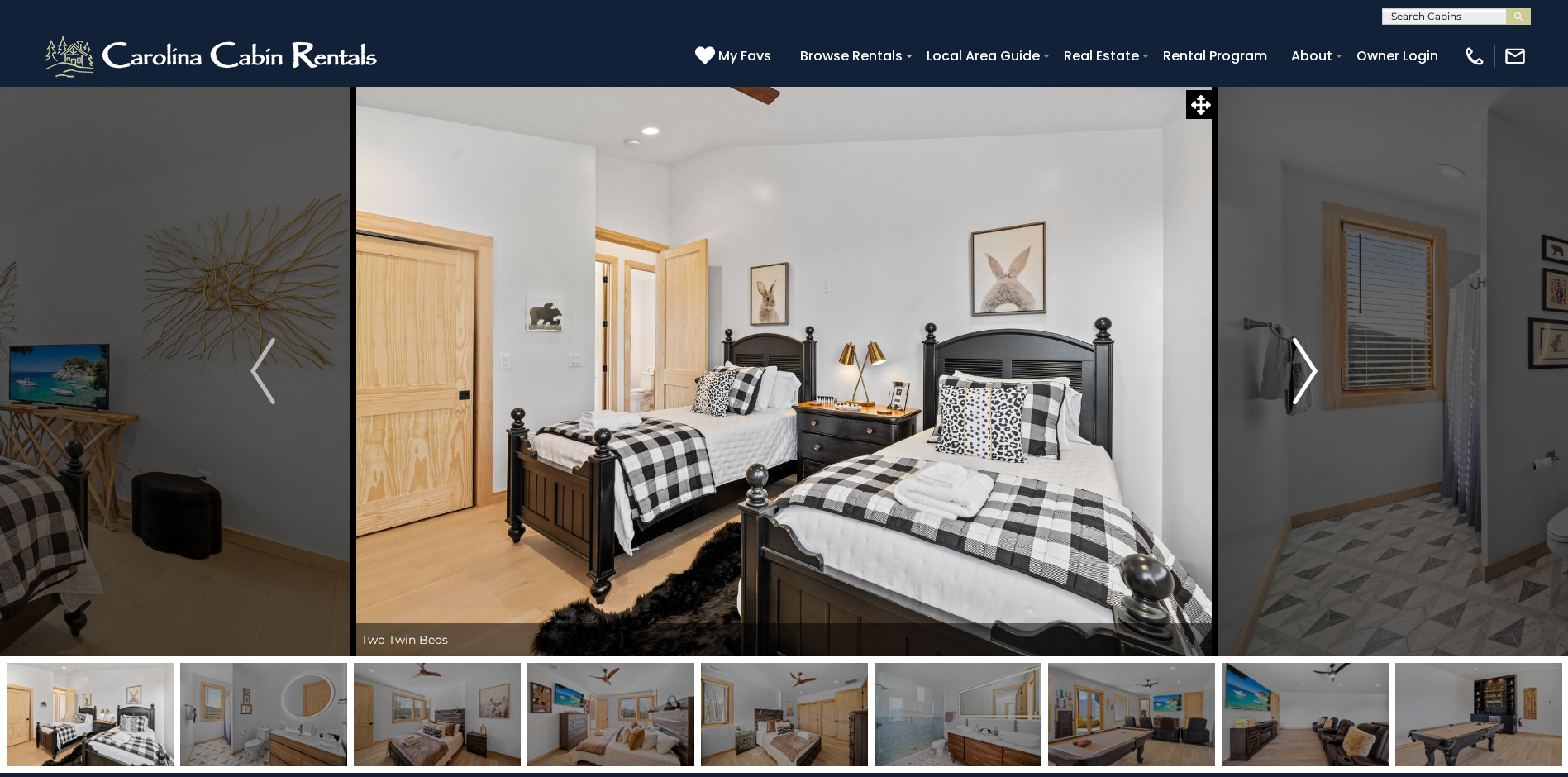
click at [1304, 367] on img "Next" at bounding box center [1305, 371] width 25 height 66
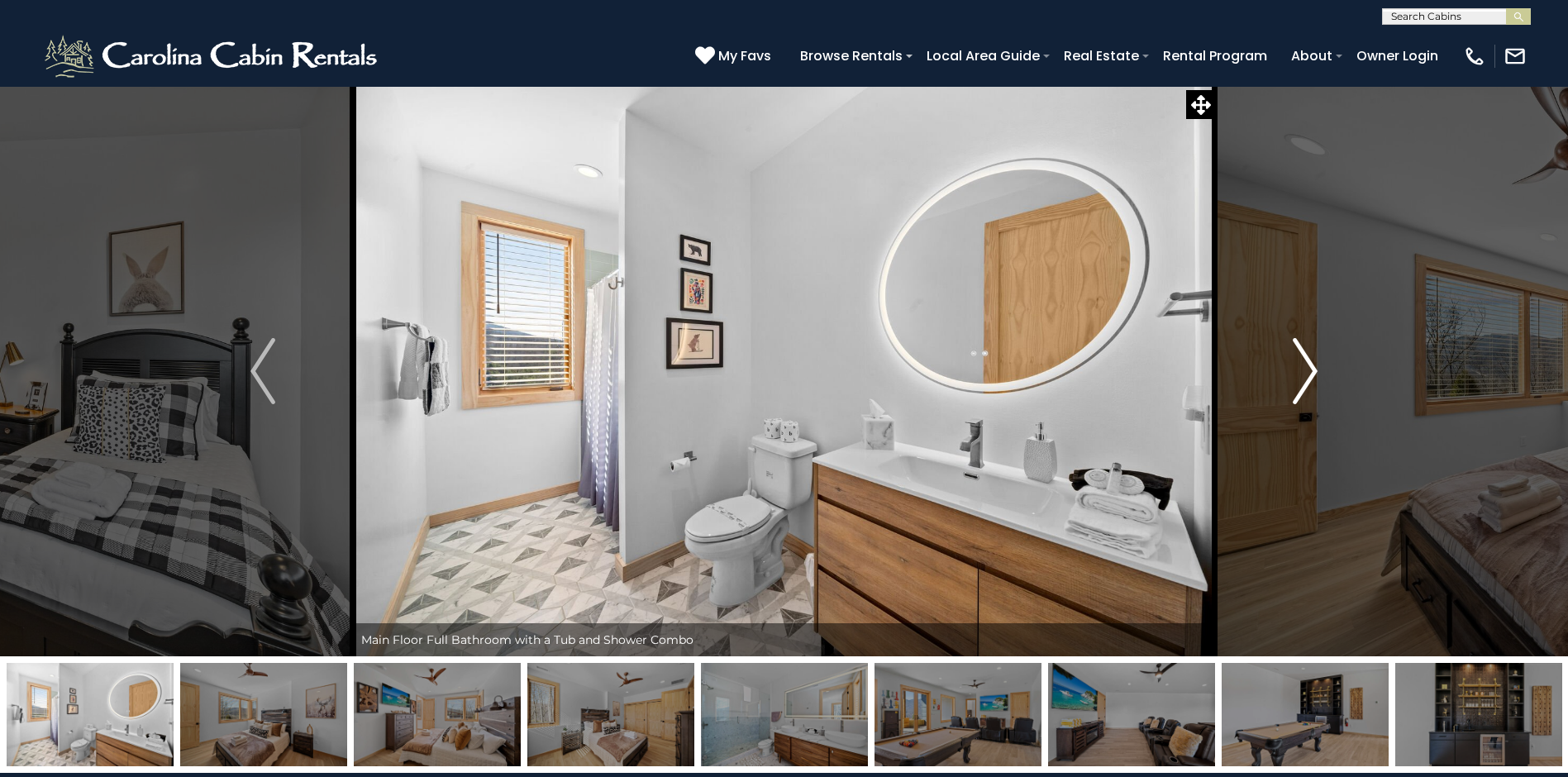
click at [1304, 367] on img "Next" at bounding box center [1305, 371] width 25 height 66
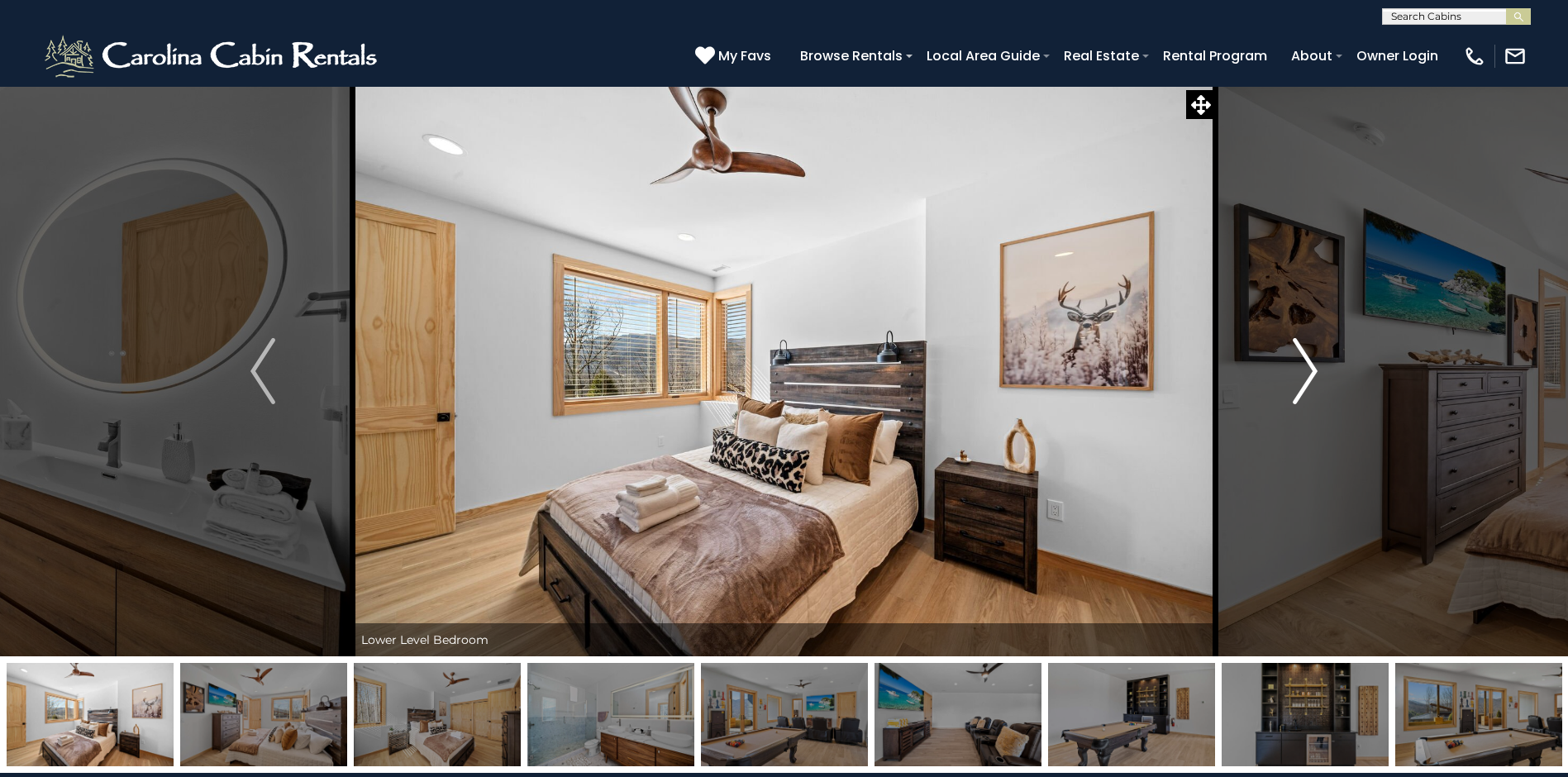
click at [1304, 366] on img "Next" at bounding box center [1305, 371] width 25 height 66
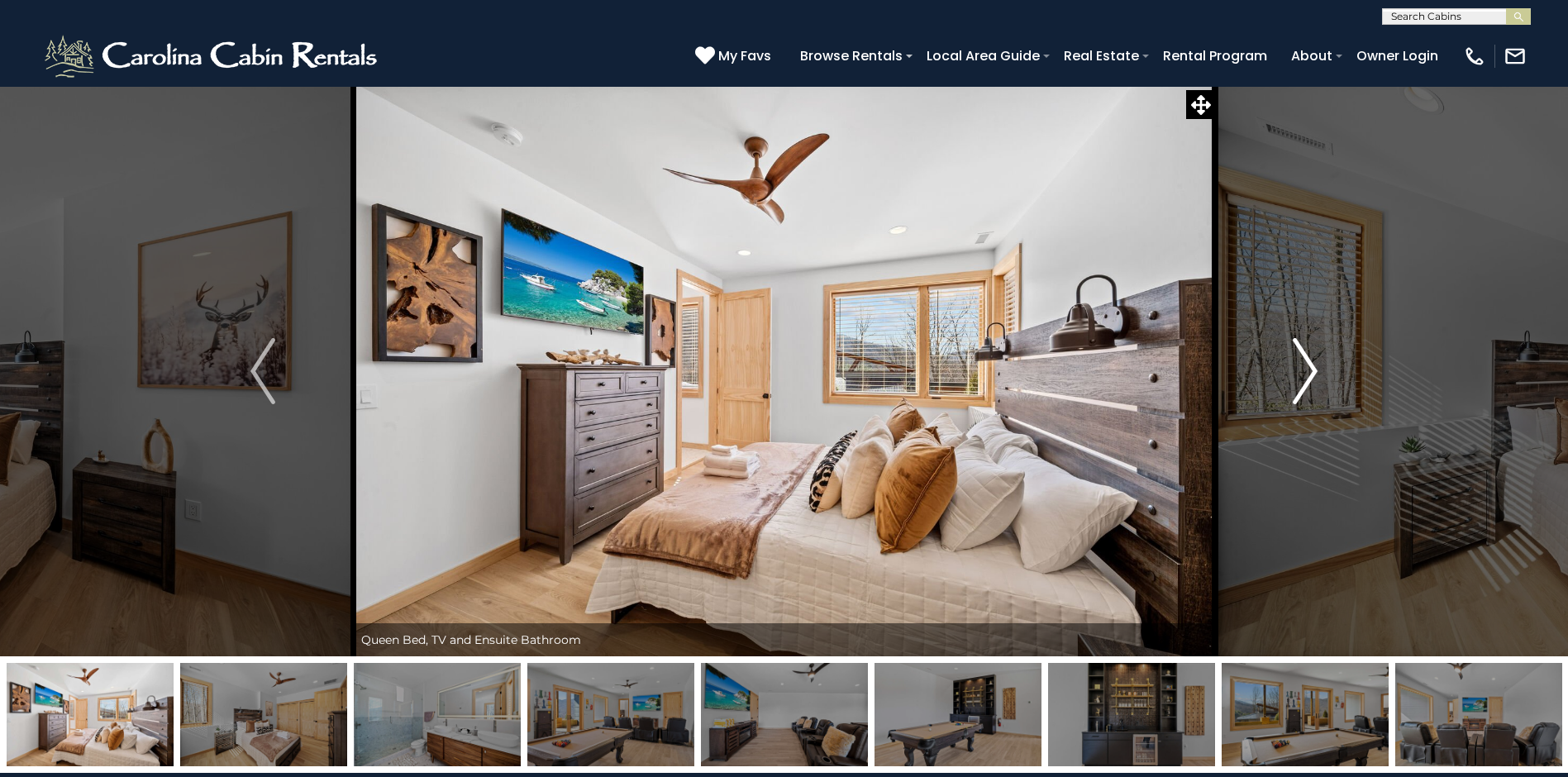
click at [1304, 366] on img "Next" at bounding box center [1305, 371] width 25 height 66
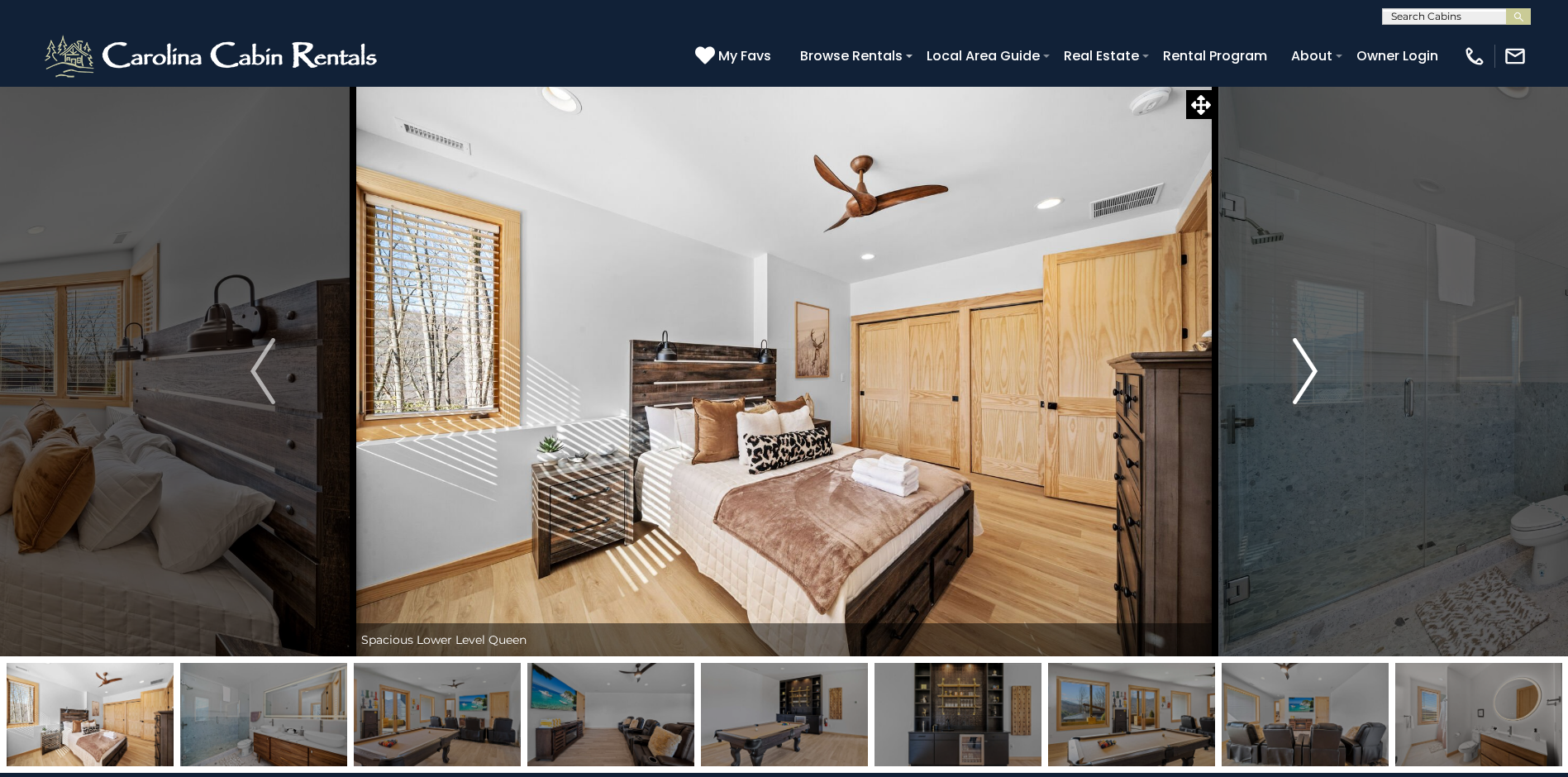
click at [1304, 366] on img "Next" at bounding box center [1305, 371] width 25 height 66
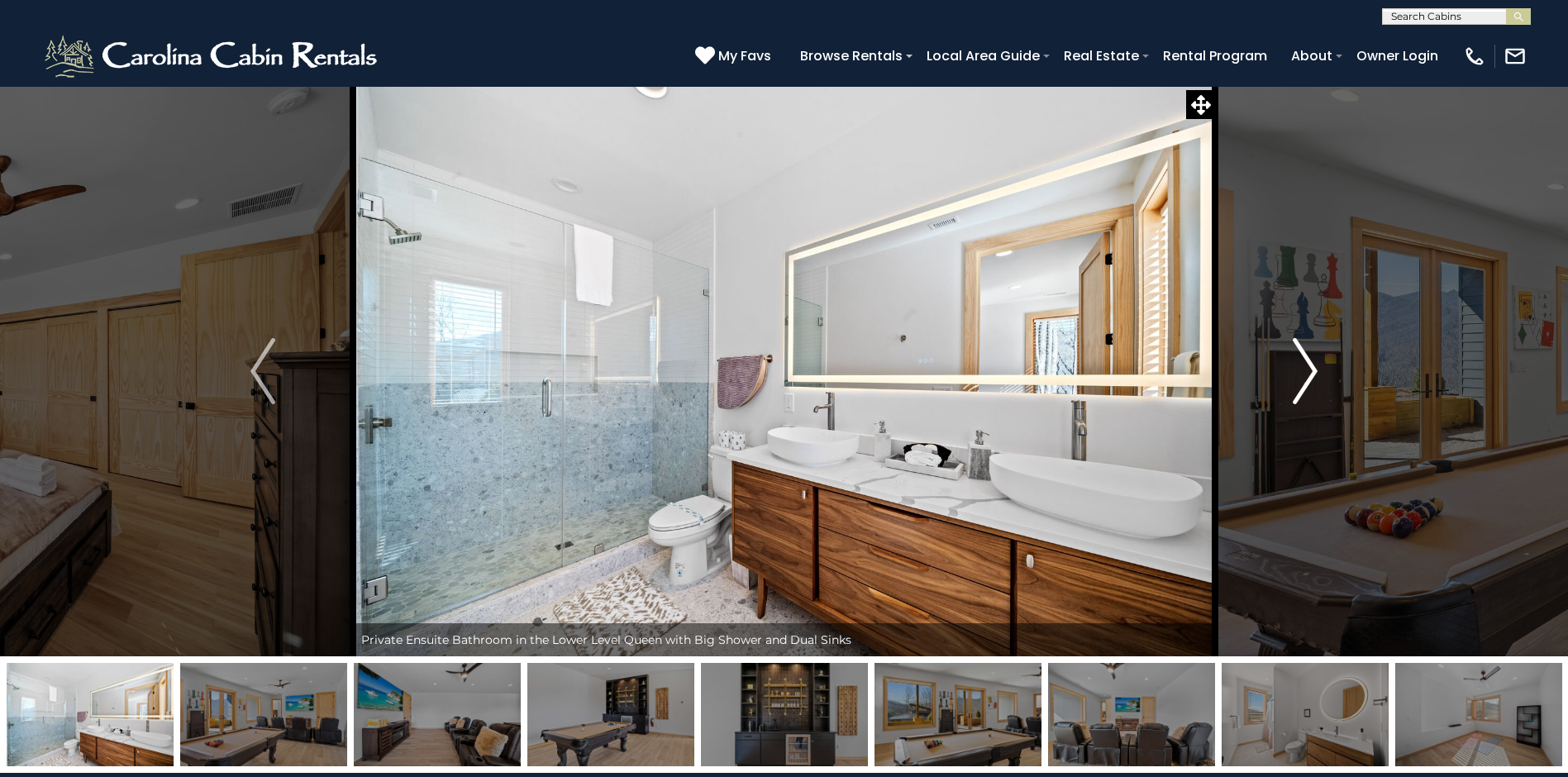
click at [1304, 366] on img "Next" at bounding box center [1305, 371] width 25 height 66
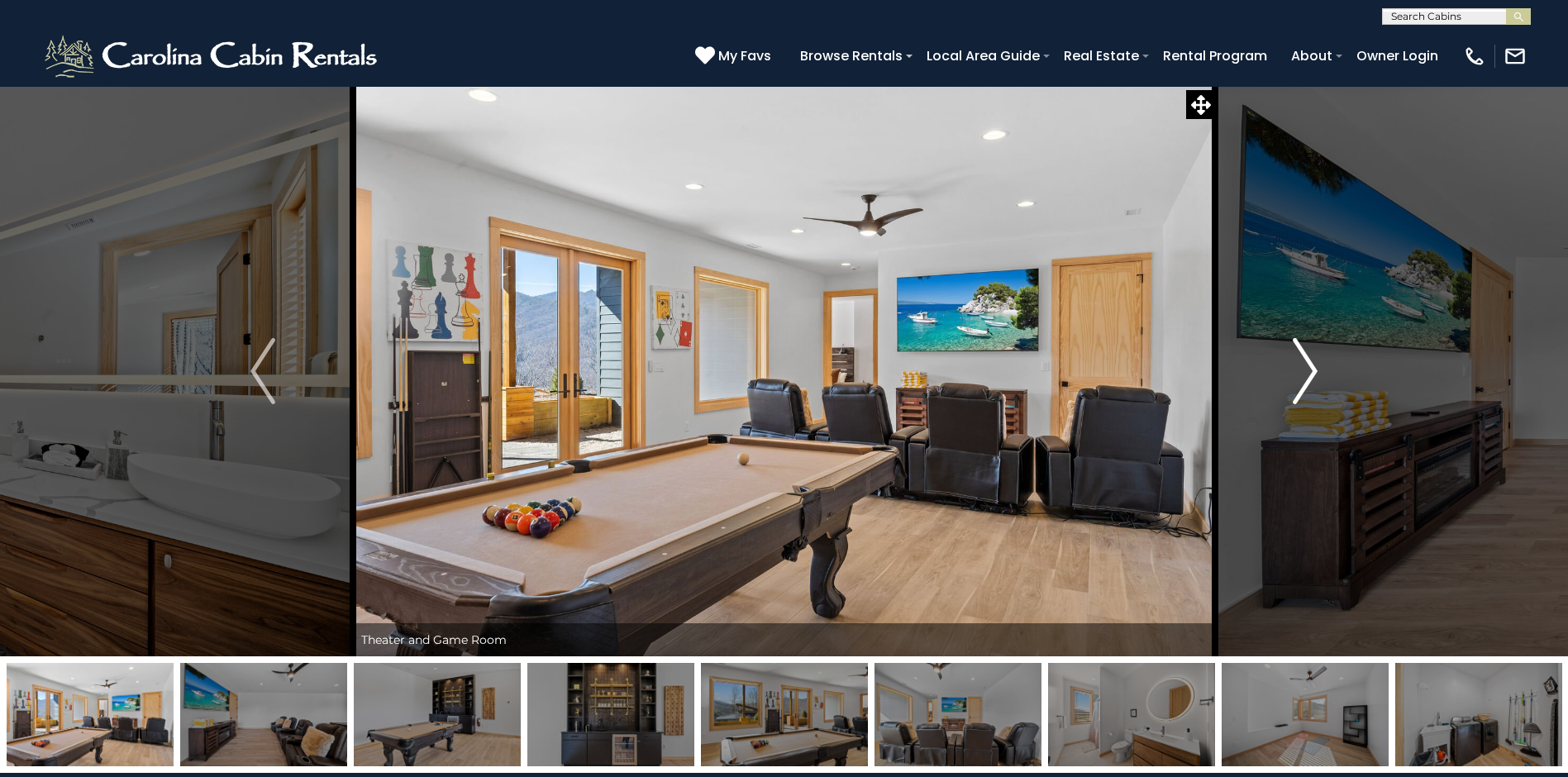
click at [1304, 366] on img "Next" at bounding box center [1305, 371] width 25 height 66
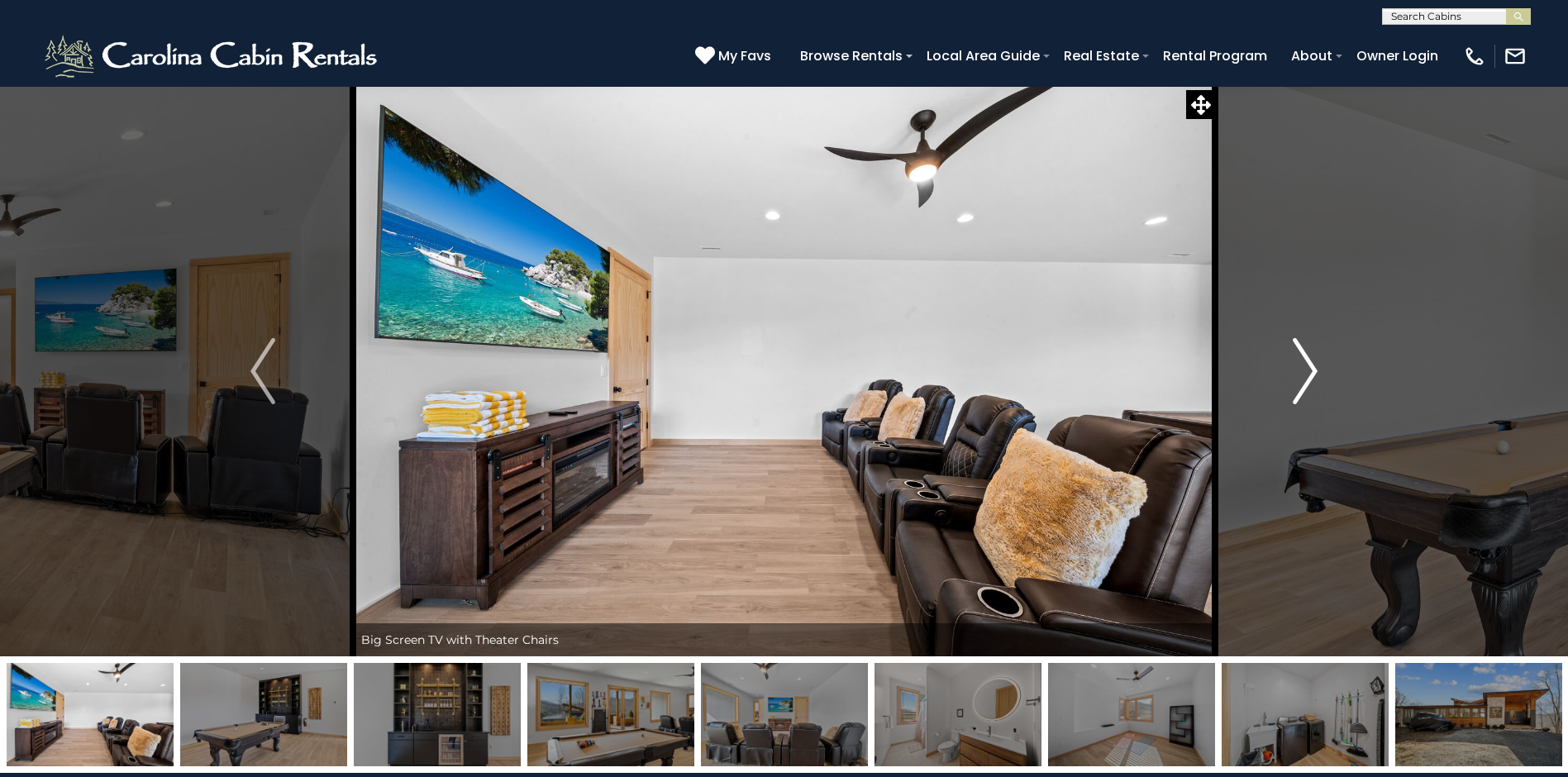
click at [1298, 356] on img "Next" at bounding box center [1305, 371] width 25 height 66
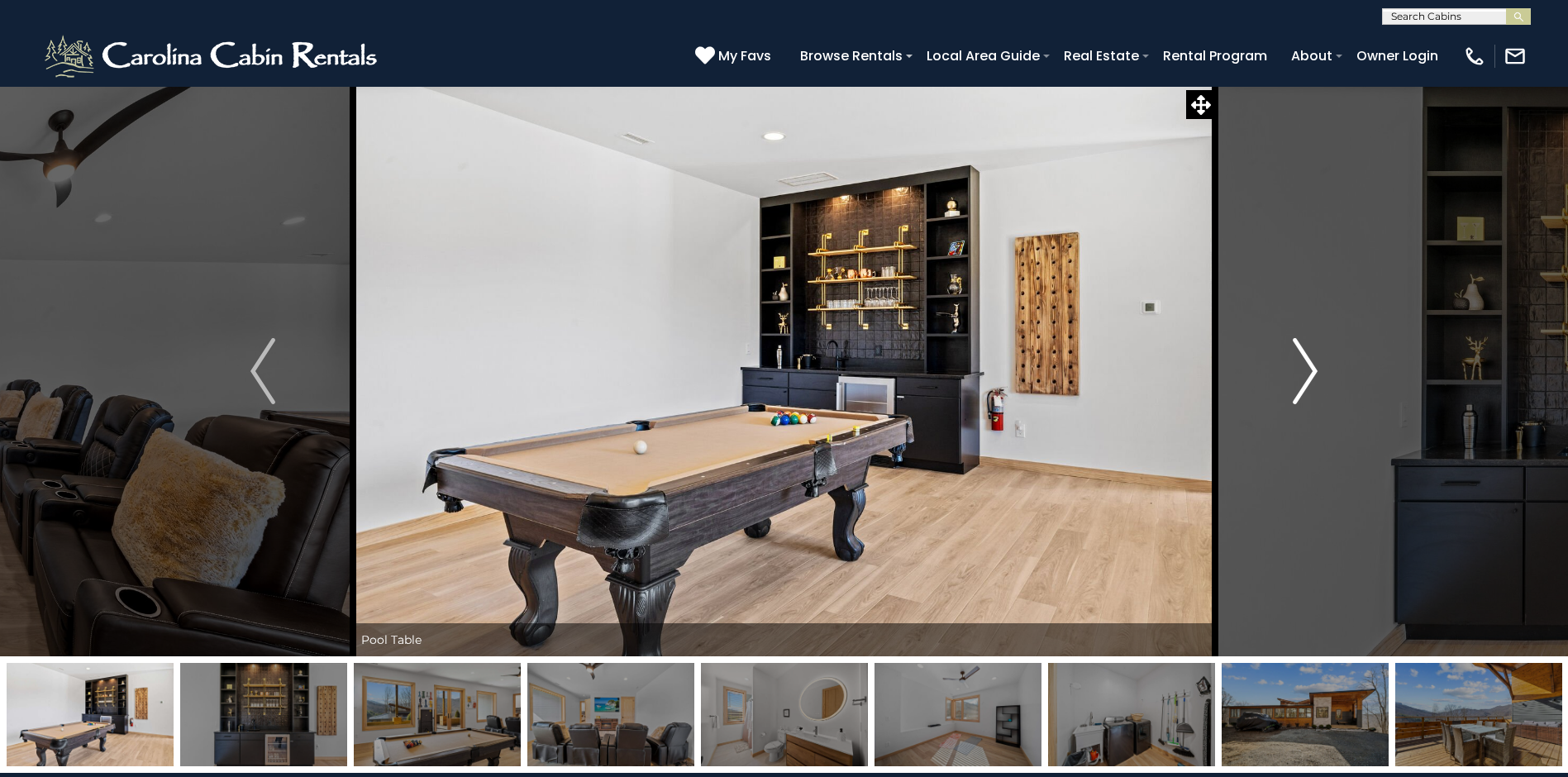
click at [1297, 356] on img "Next" at bounding box center [1305, 371] width 25 height 66
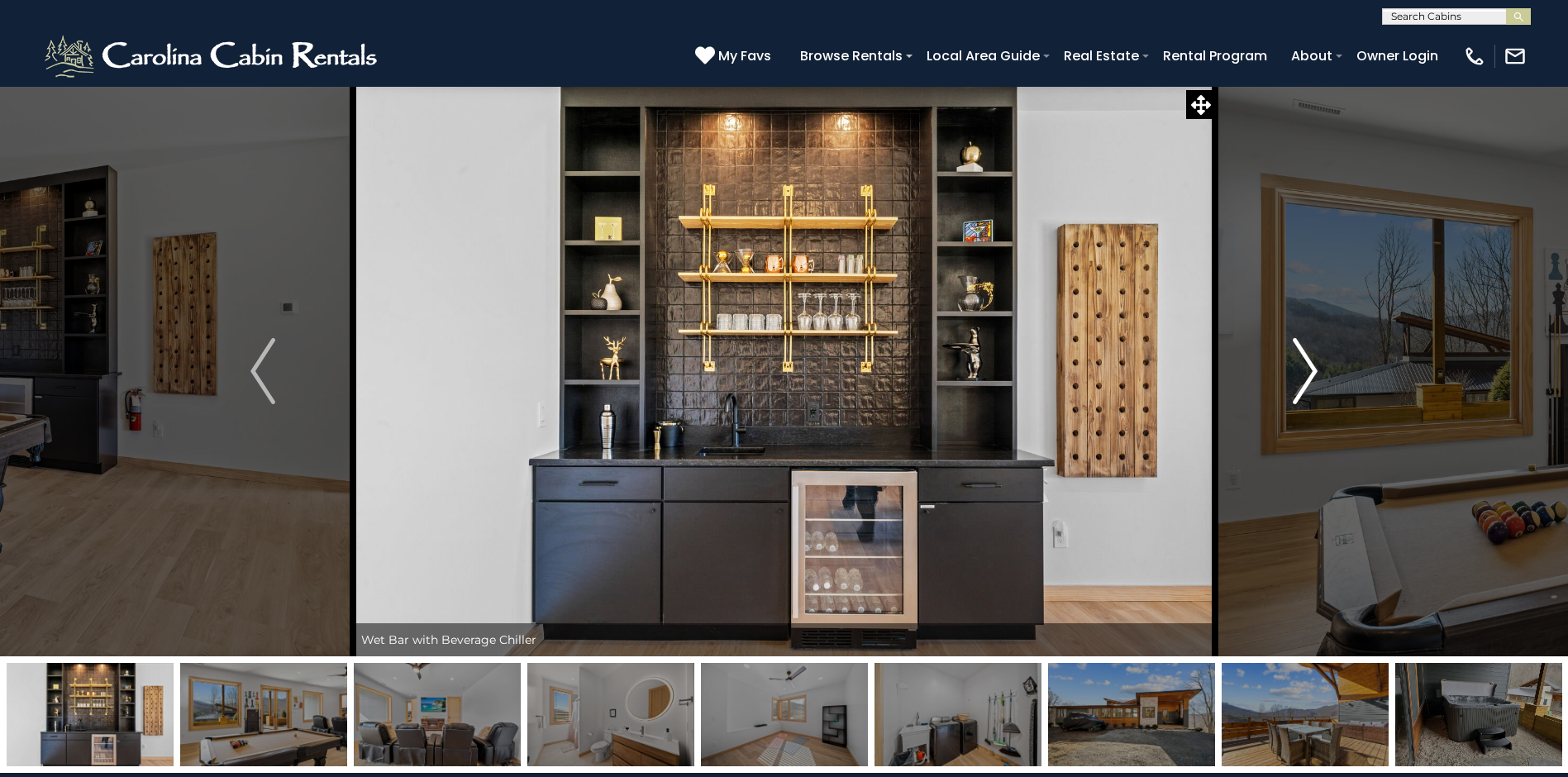
click at [1301, 370] on img "Next" at bounding box center [1305, 371] width 25 height 66
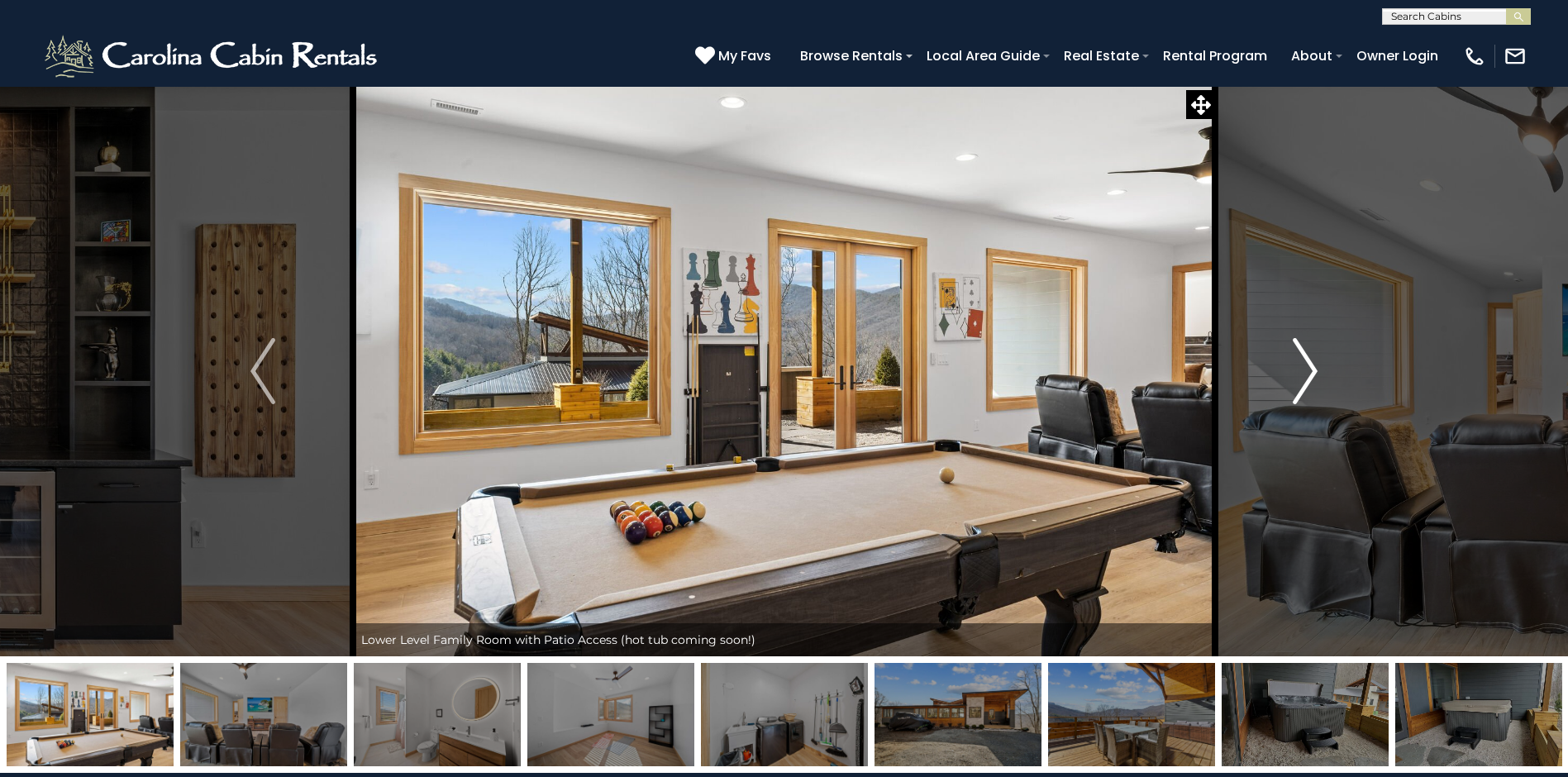
click at [1311, 369] on img "Next" at bounding box center [1305, 371] width 25 height 66
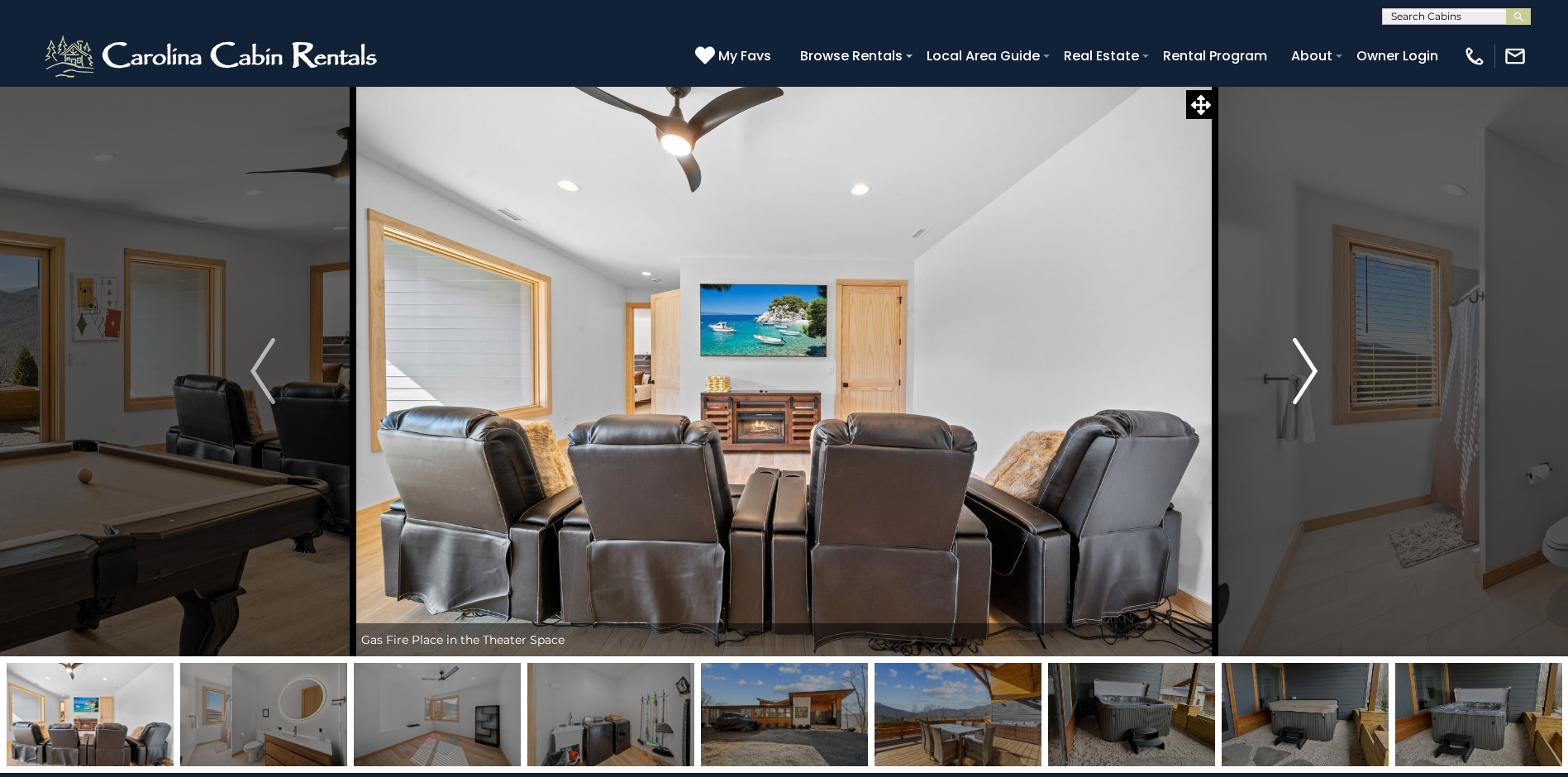
click at [1311, 369] on img "Next" at bounding box center [1305, 371] width 25 height 66
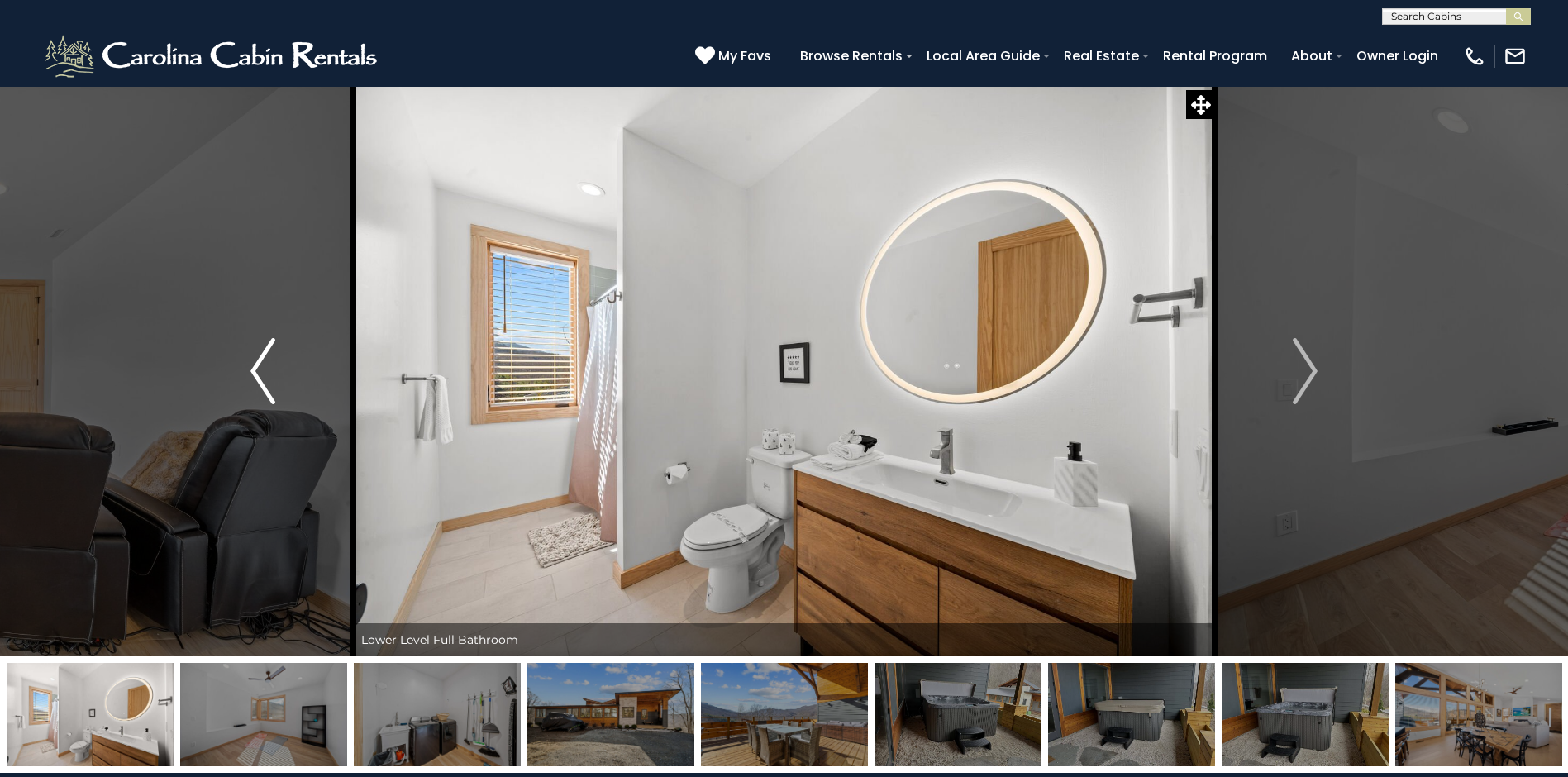
click at [261, 369] on img "Previous" at bounding box center [263, 371] width 25 height 66
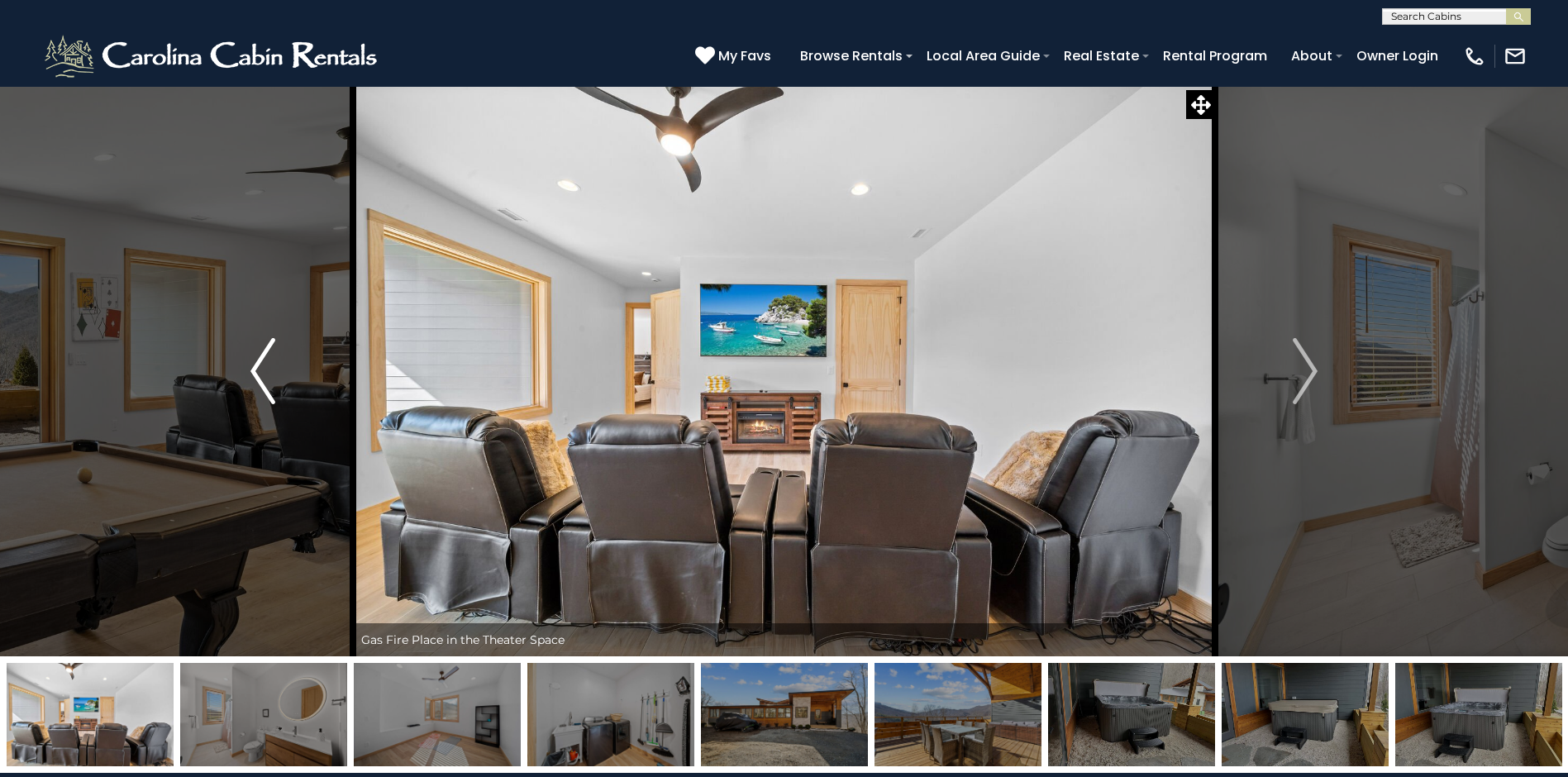
click at [260, 369] on img "Previous" at bounding box center [263, 371] width 25 height 66
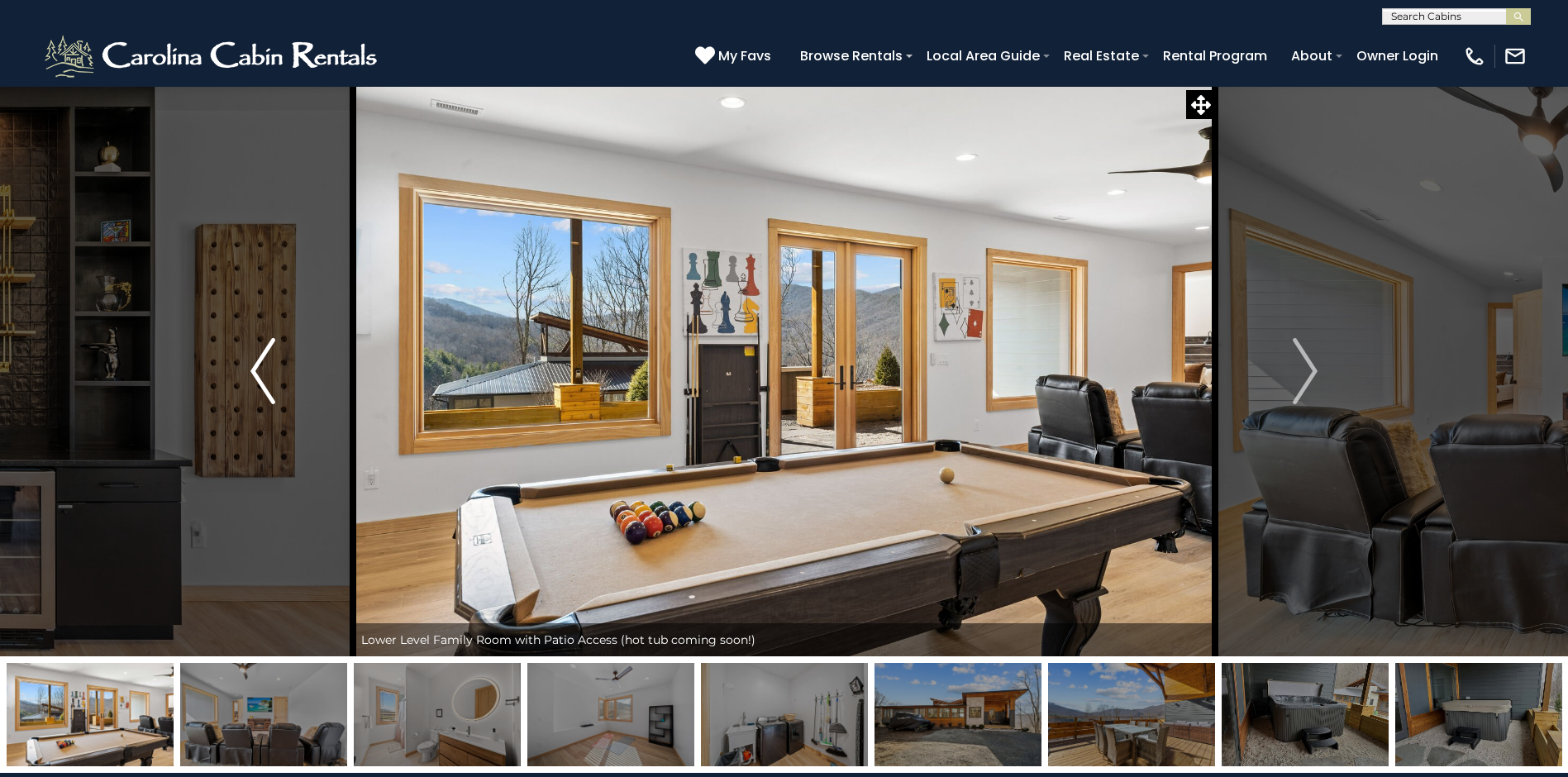
click at [260, 369] on img "Previous" at bounding box center [263, 371] width 25 height 66
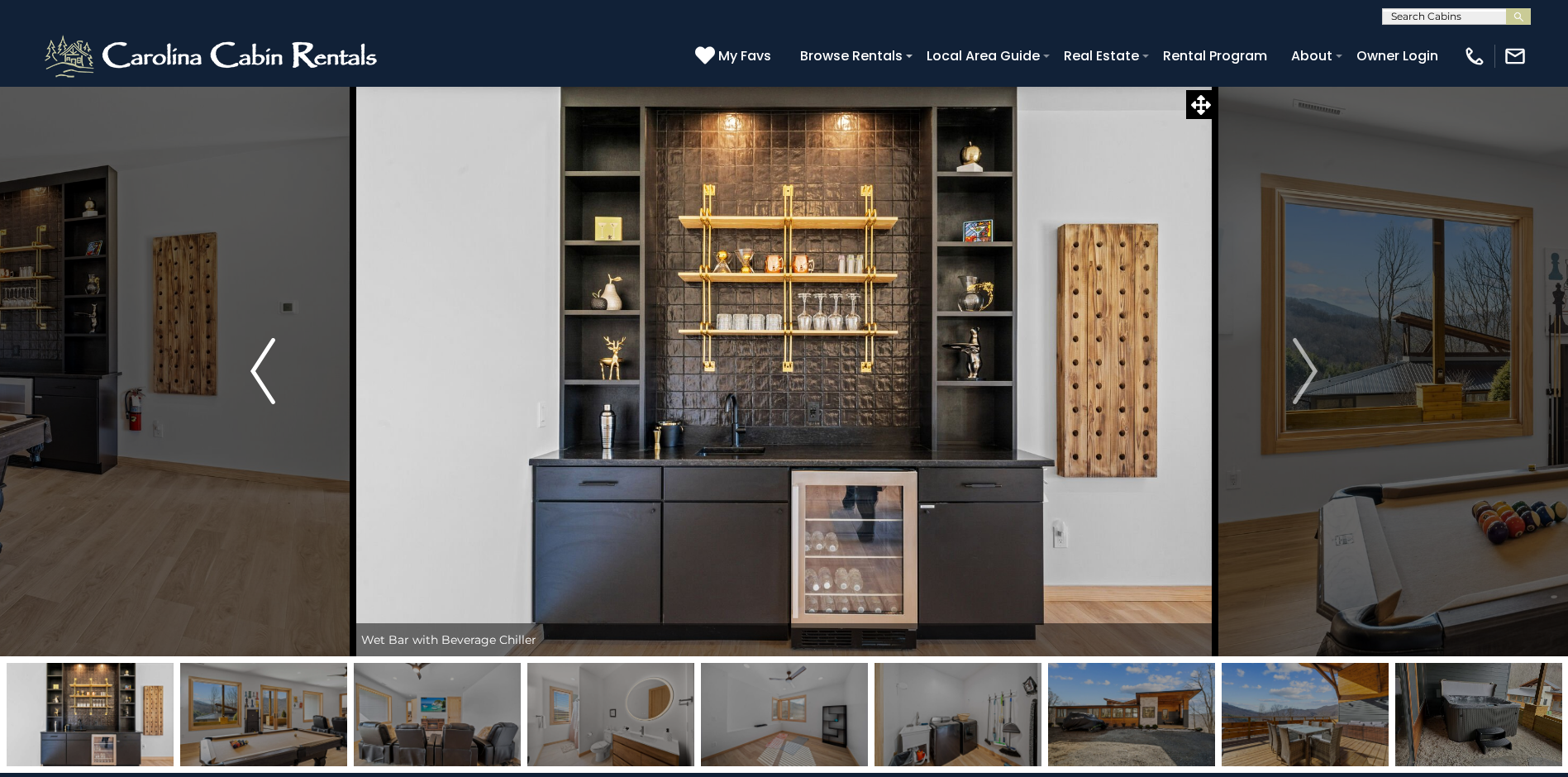
click at [260, 369] on img "Previous" at bounding box center [263, 371] width 25 height 66
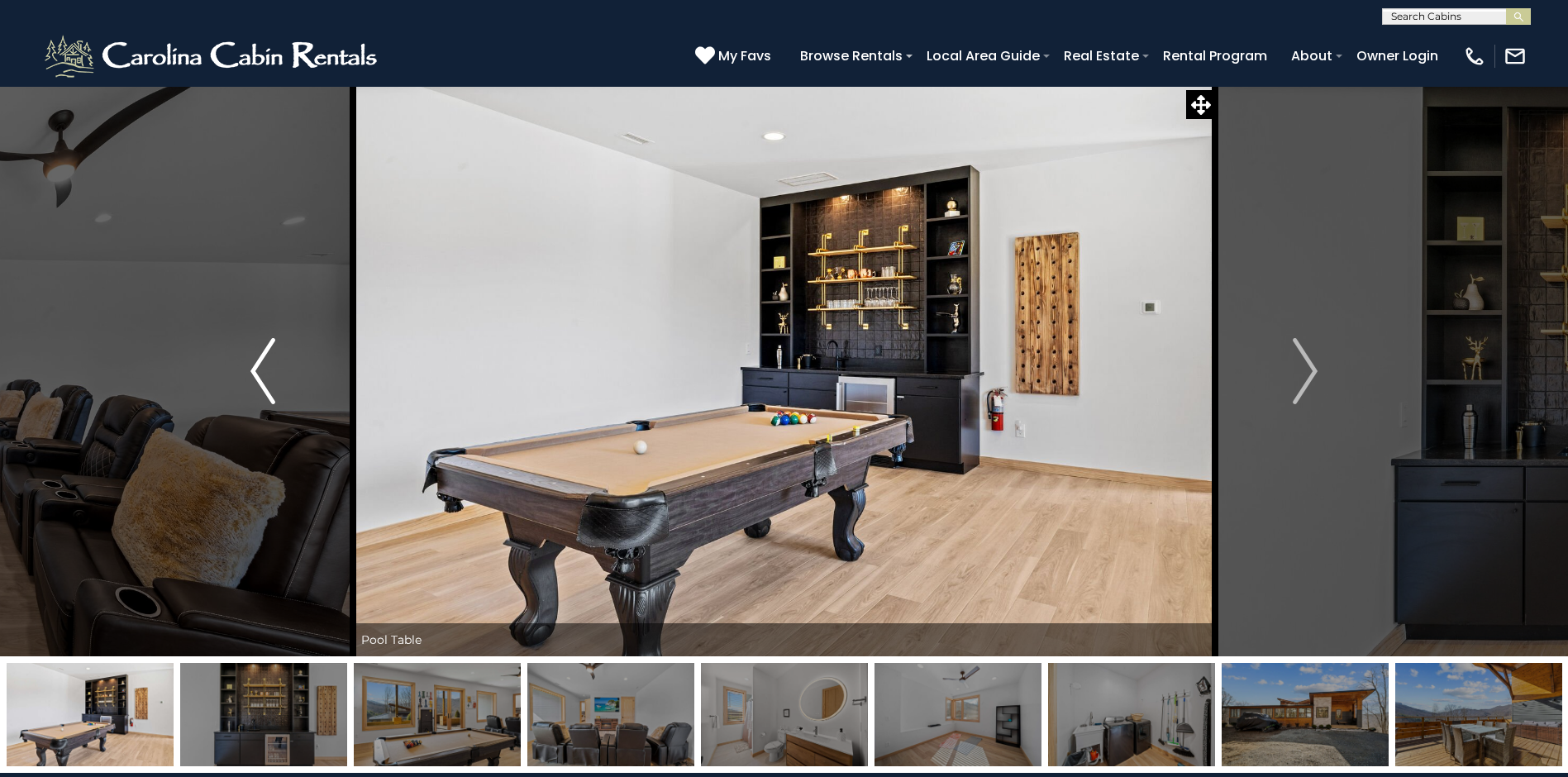
click at [260, 369] on img "Previous" at bounding box center [263, 371] width 25 height 66
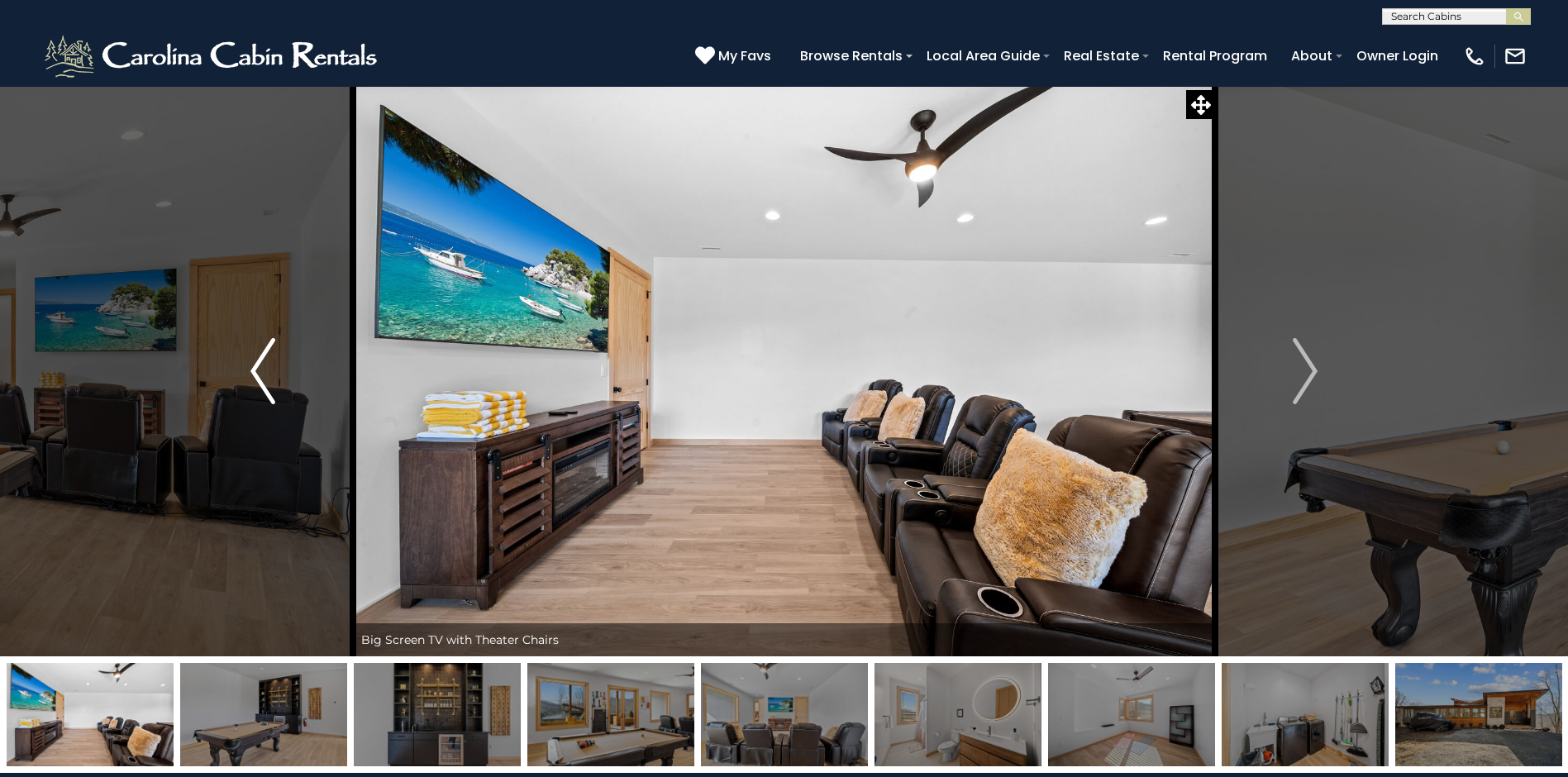
click at [260, 369] on img "Previous" at bounding box center [263, 371] width 25 height 66
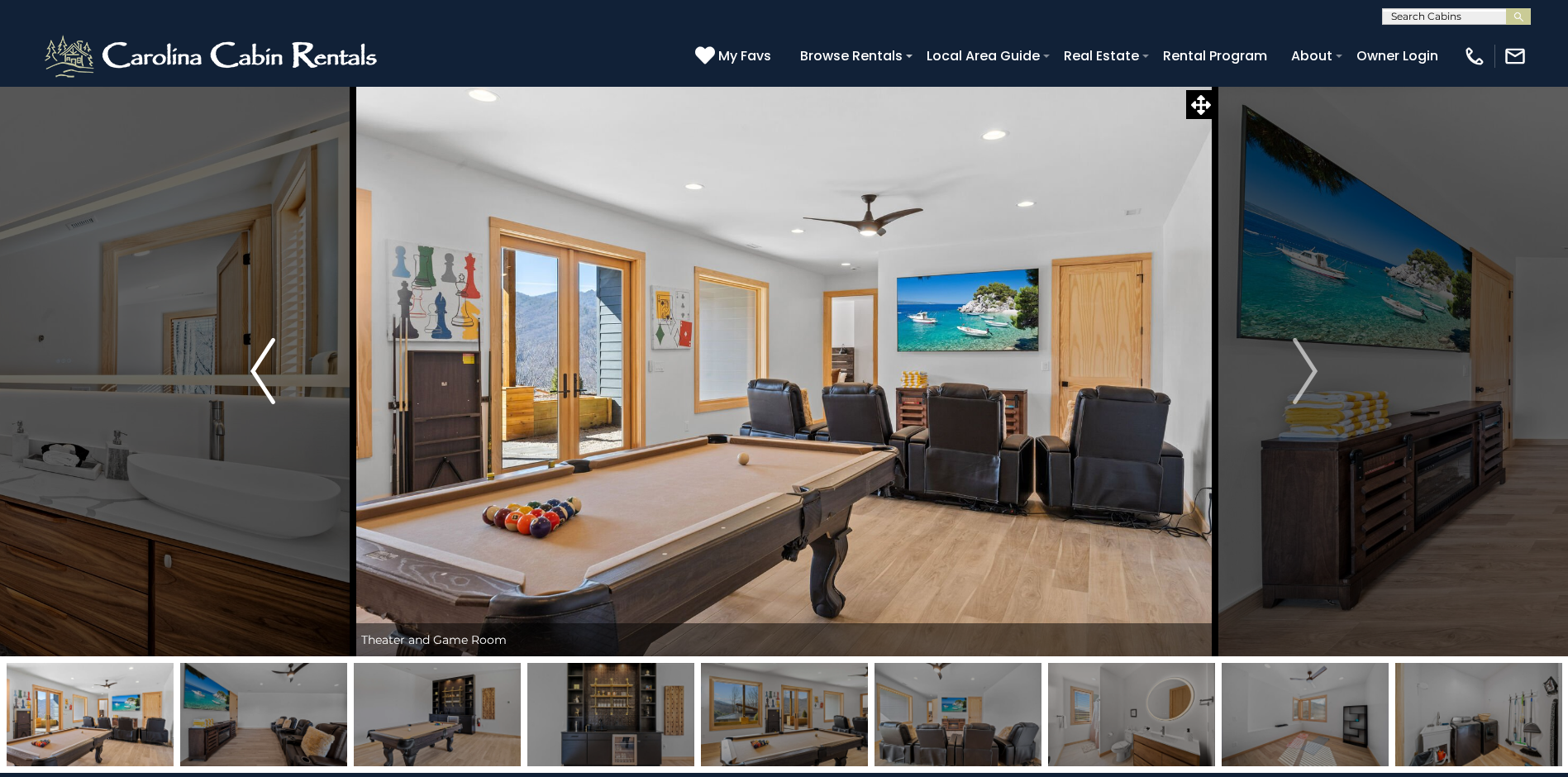
click at [260, 369] on img "Previous" at bounding box center [263, 371] width 25 height 66
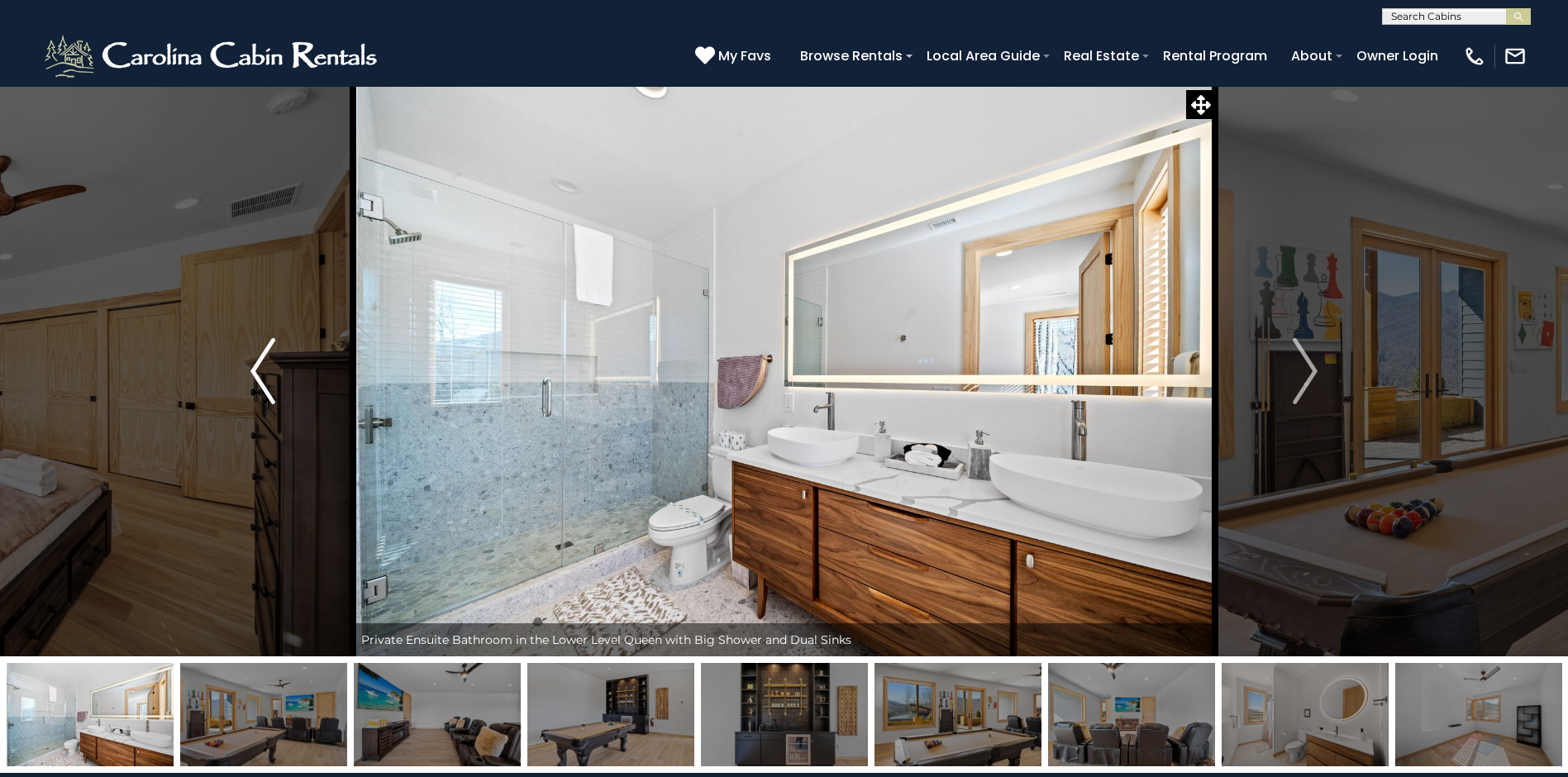
click at [260, 369] on img "Previous" at bounding box center [263, 371] width 25 height 66
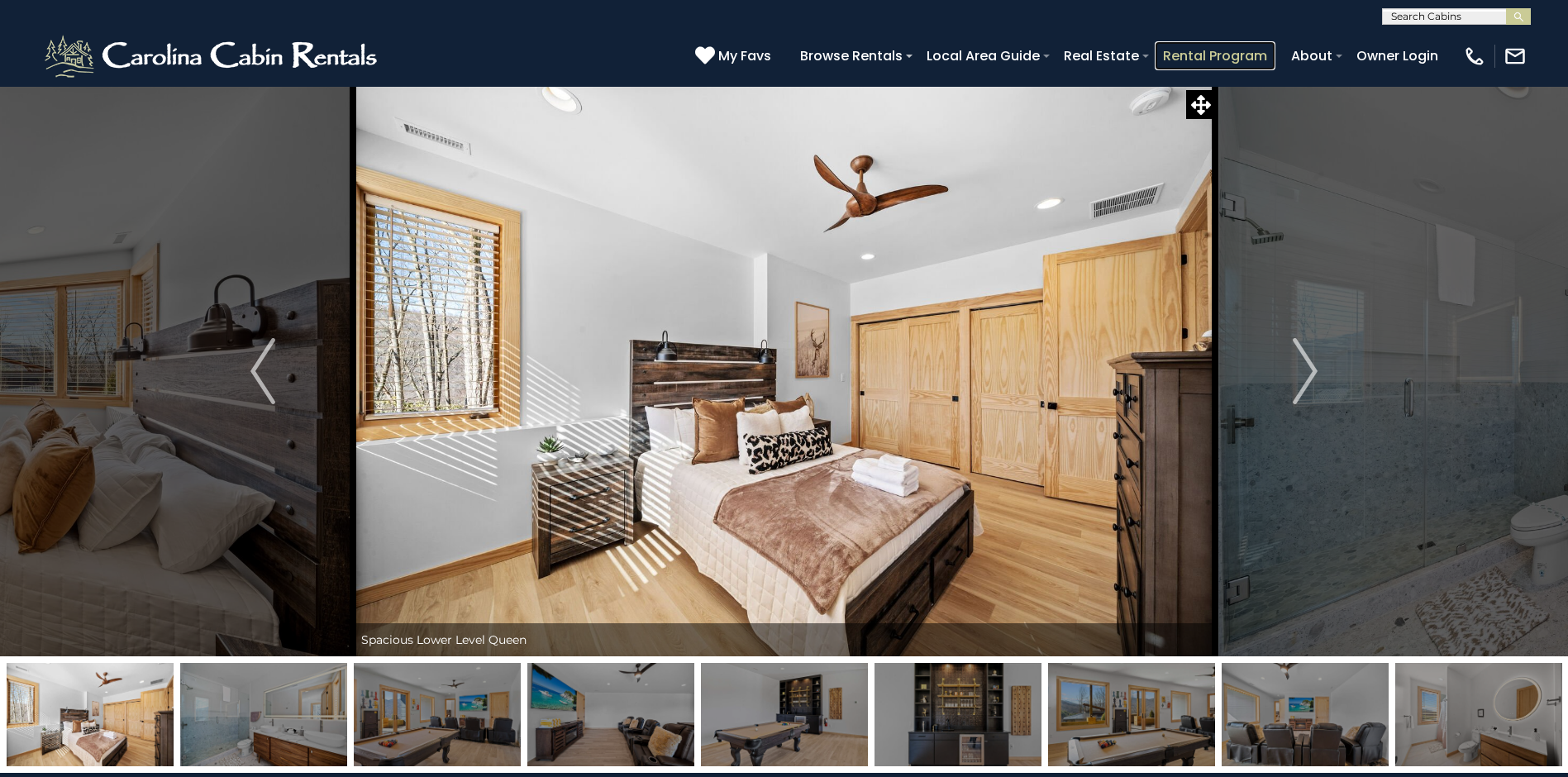
click at [1250, 52] on link "Rental Program" at bounding box center [1214, 55] width 120 height 29
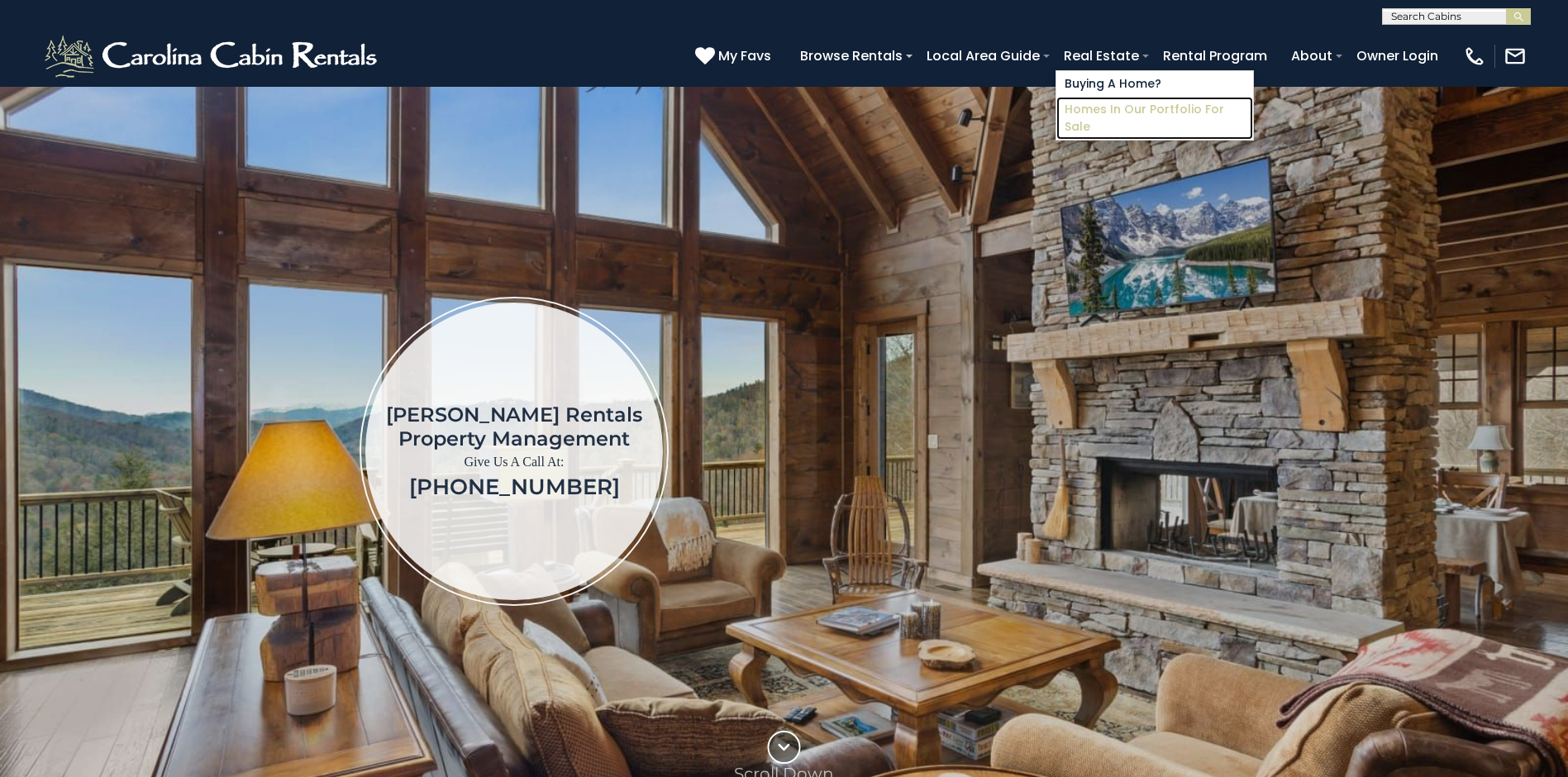
click at [1118, 109] on link "Homes in Our Portfolio For Sale" at bounding box center [1154, 118] width 197 height 43
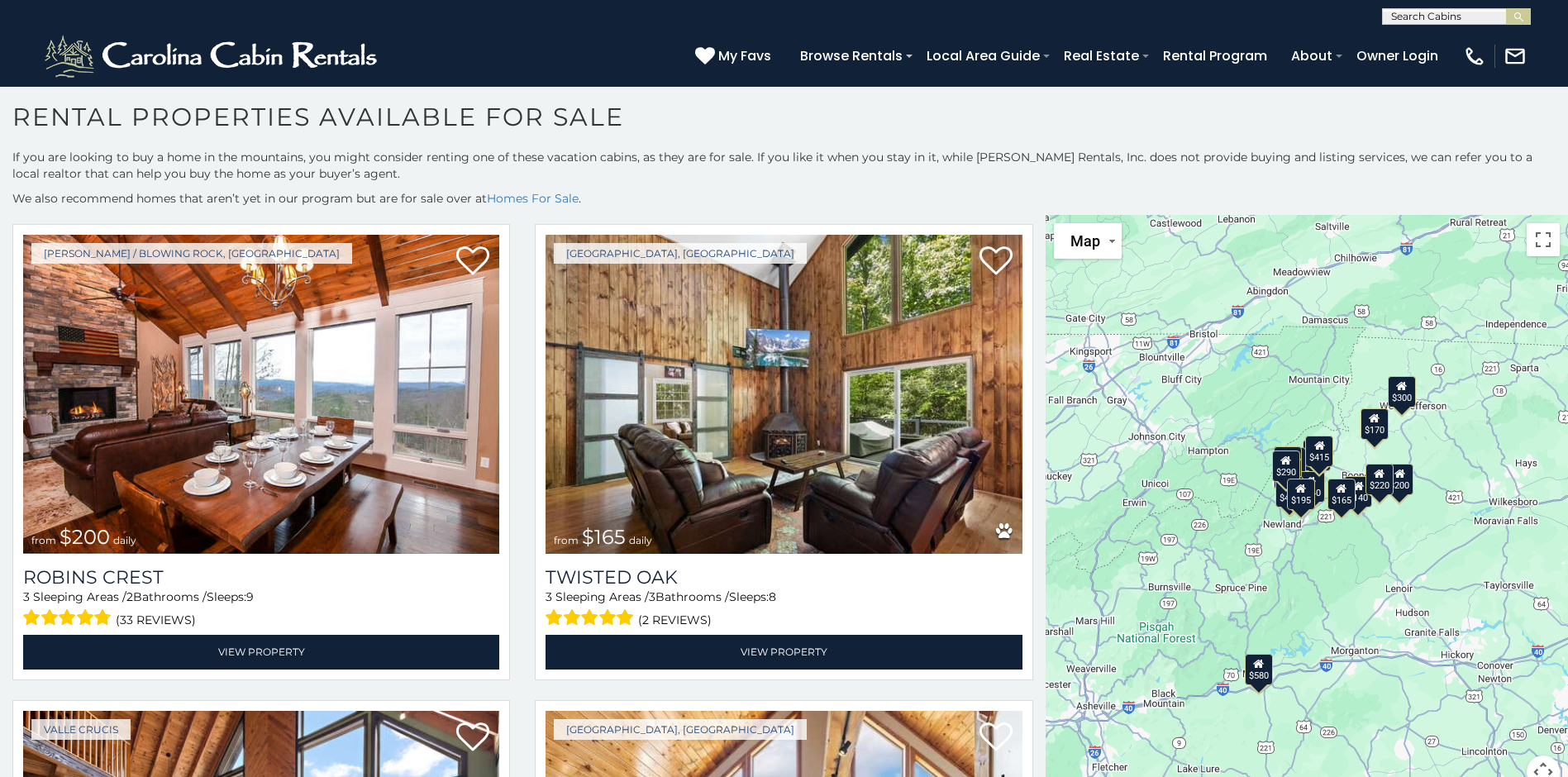
scroll to position [510, 0]
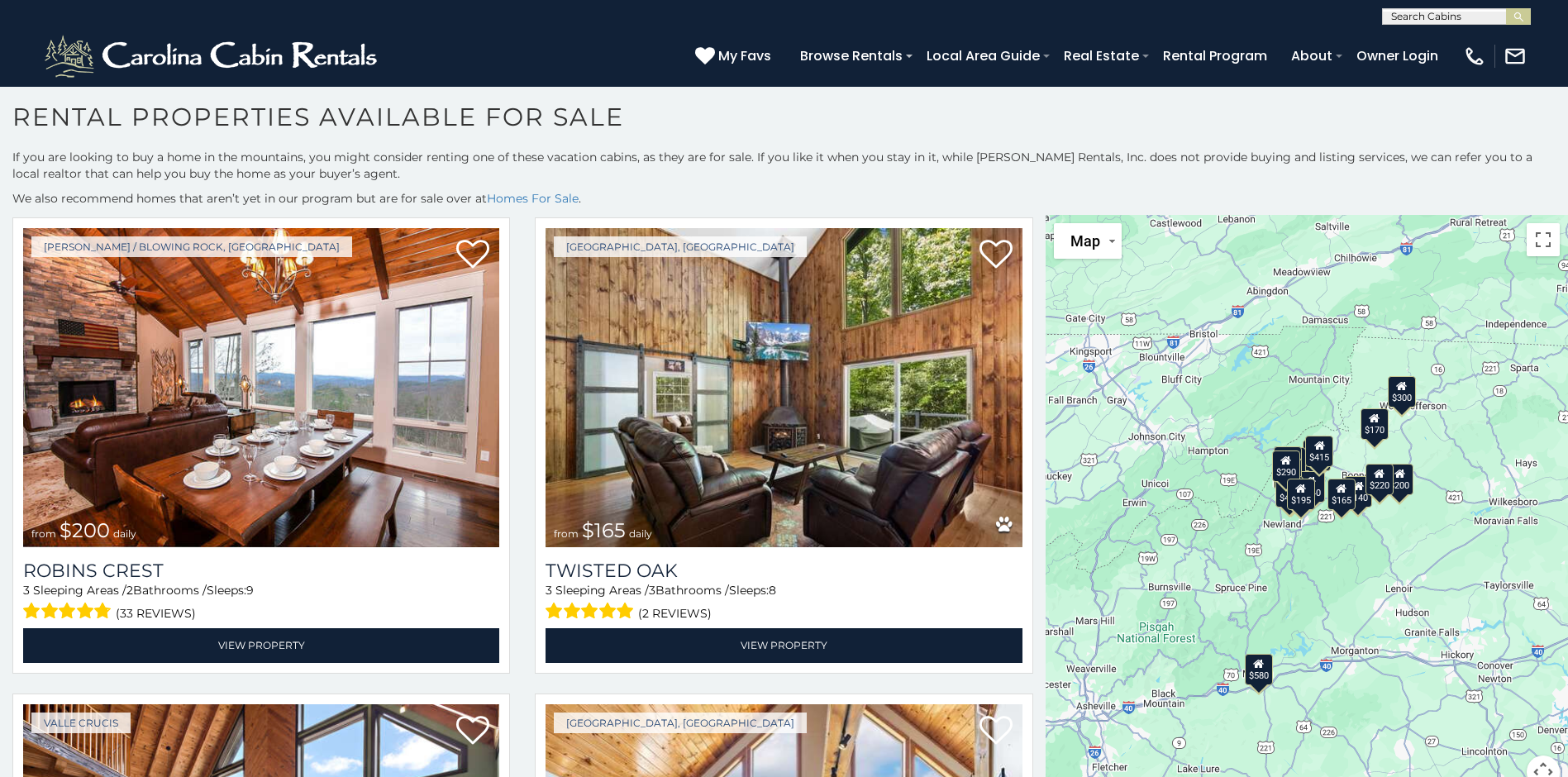
click at [1317, 461] on div "$415" at bounding box center [1319, 451] width 28 height 32
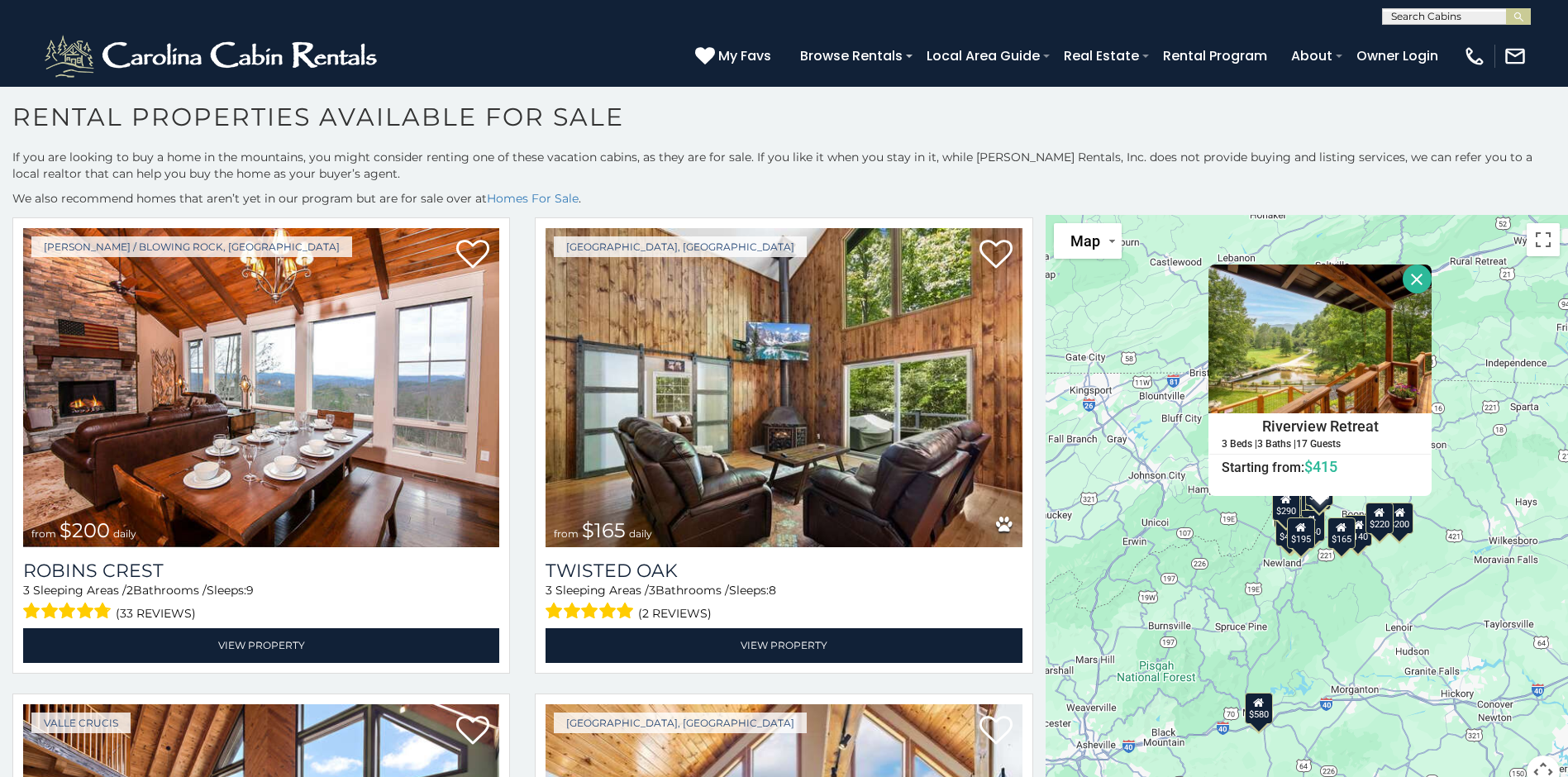
click at [1275, 513] on div "$290" at bounding box center [1285, 505] width 28 height 32
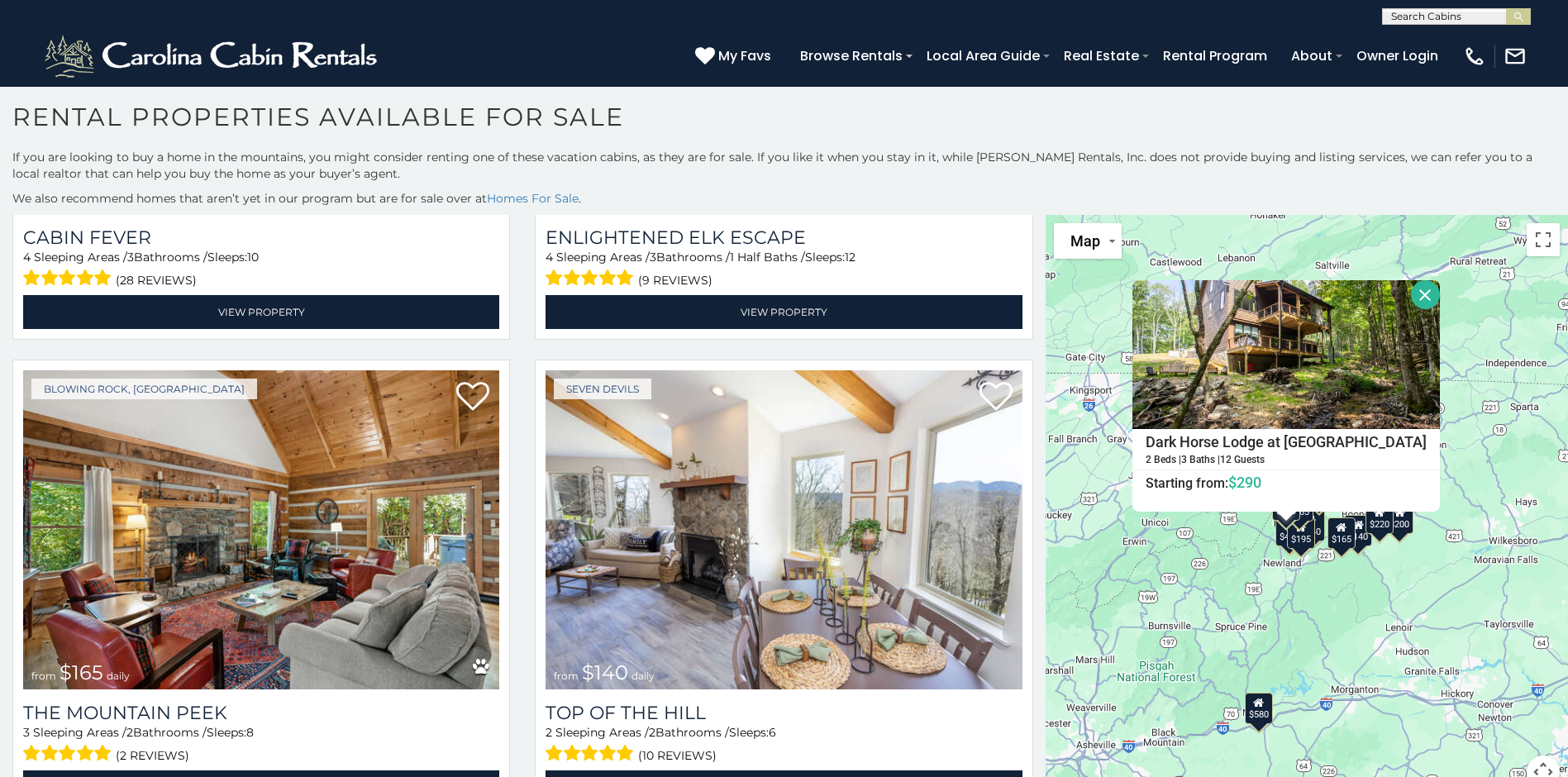
scroll to position [2264, 0]
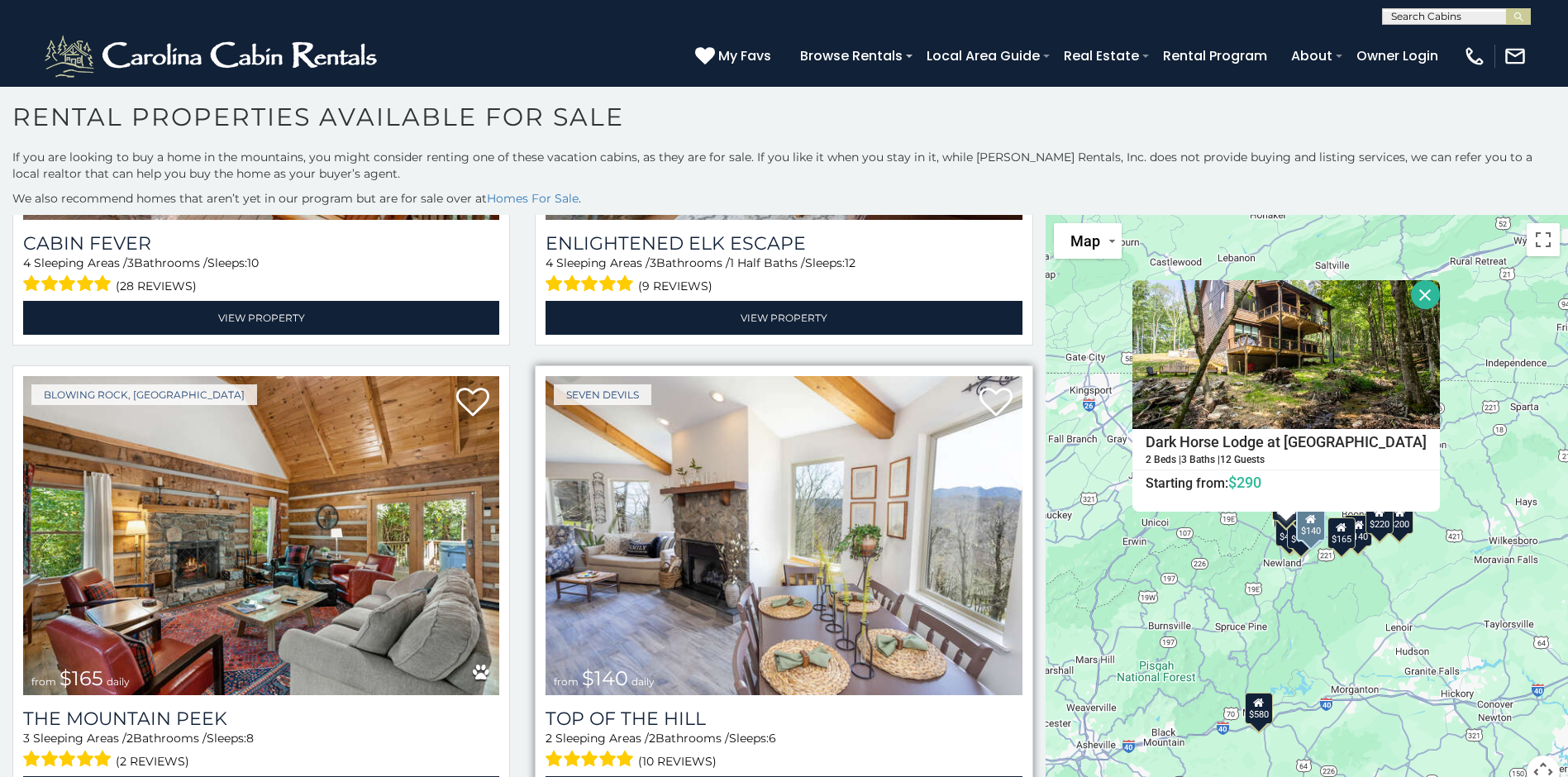
click at [736, 479] on img at bounding box center [784, 536] width 476 height 319
